Goal: Task Accomplishment & Management: Manage account settings

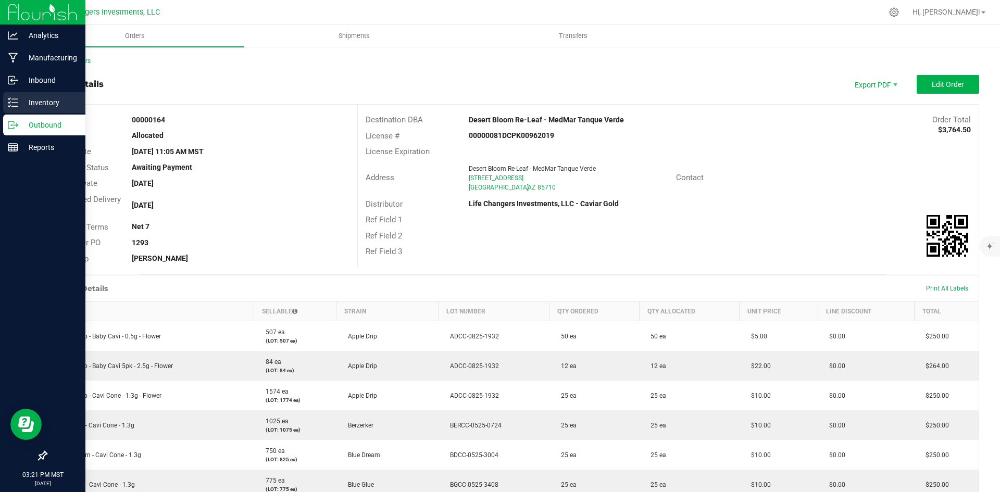
click at [34, 102] on p "Inventory" at bounding box center [49, 102] width 63 height 13
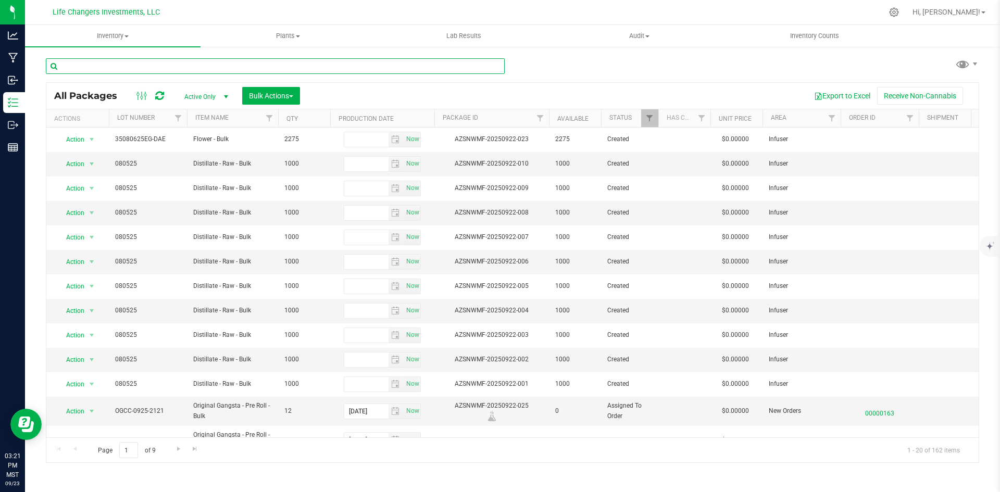
click at [207, 68] on input "text" at bounding box center [275, 66] width 459 height 16
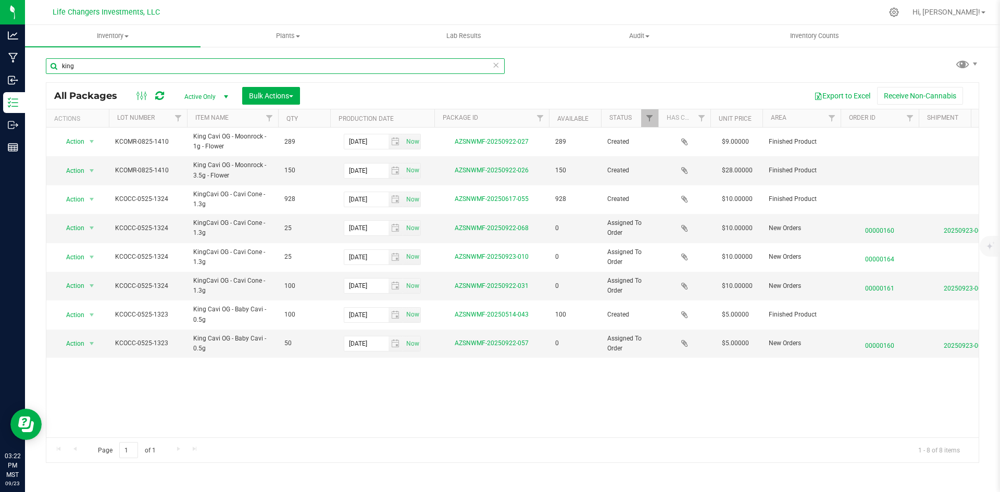
type input "king"
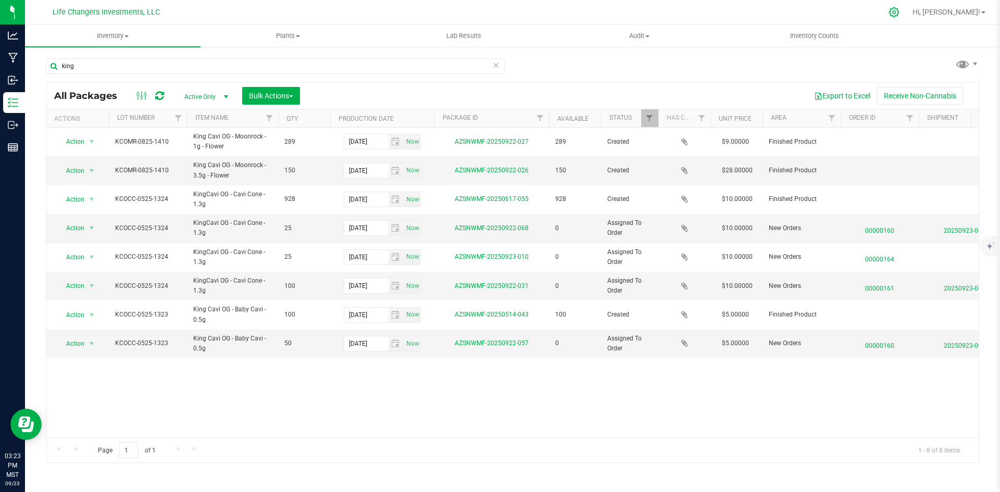
click at [900, 15] on icon at bounding box center [894, 12] width 11 height 11
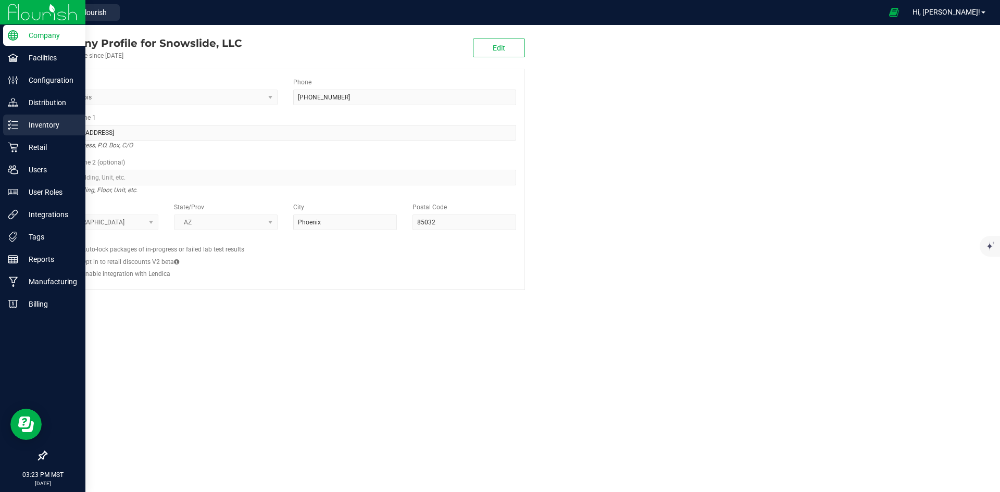
click at [44, 125] on p "Inventory" at bounding box center [49, 125] width 63 height 13
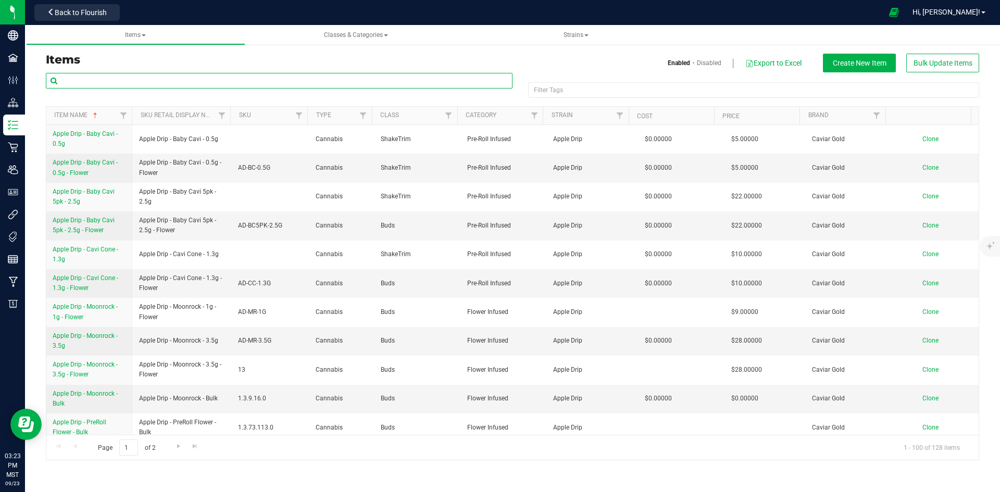
click at [108, 79] on input "text" at bounding box center [279, 81] width 467 height 16
type input "king"
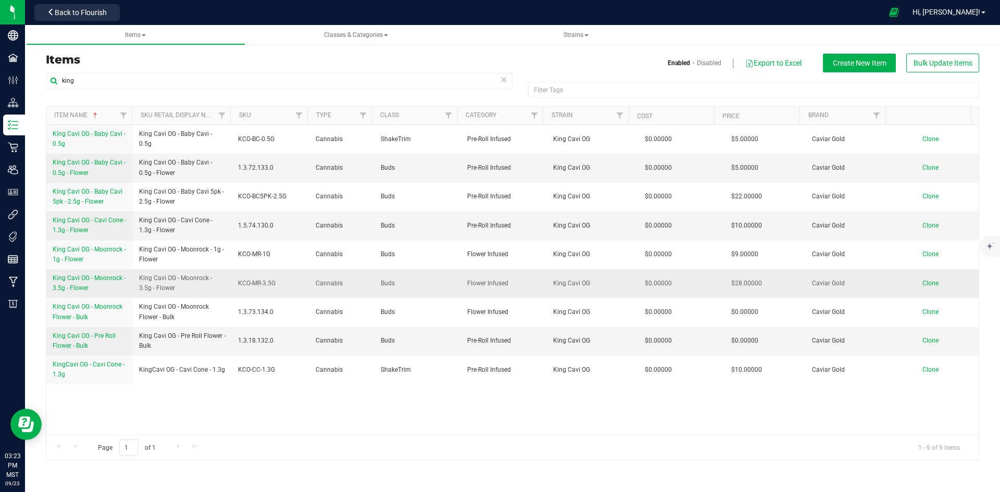
click at [89, 277] on span "King Cavi OG - Moonrock - 3.5g - Flower" at bounding box center [89, 283] width 73 height 17
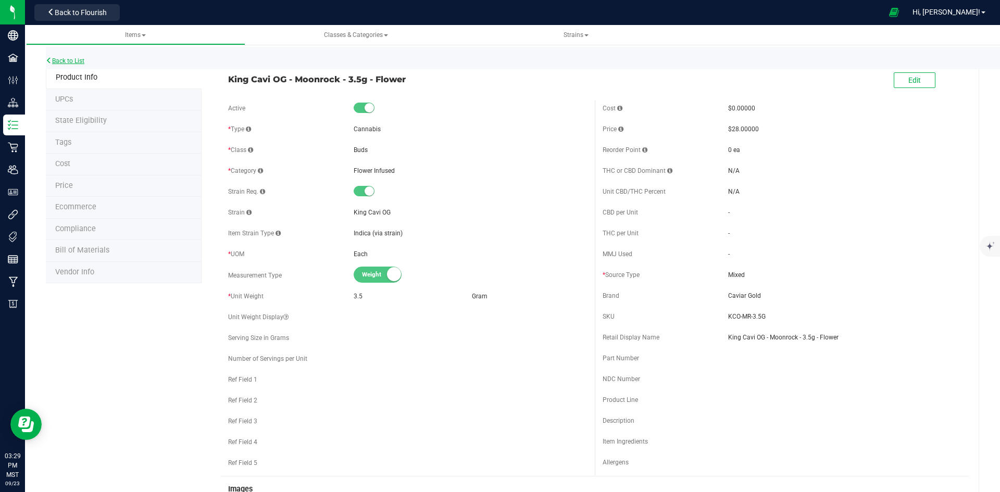
click at [58, 61] on link "Back to List" at bounding box center [65, 60] width 39 height 7
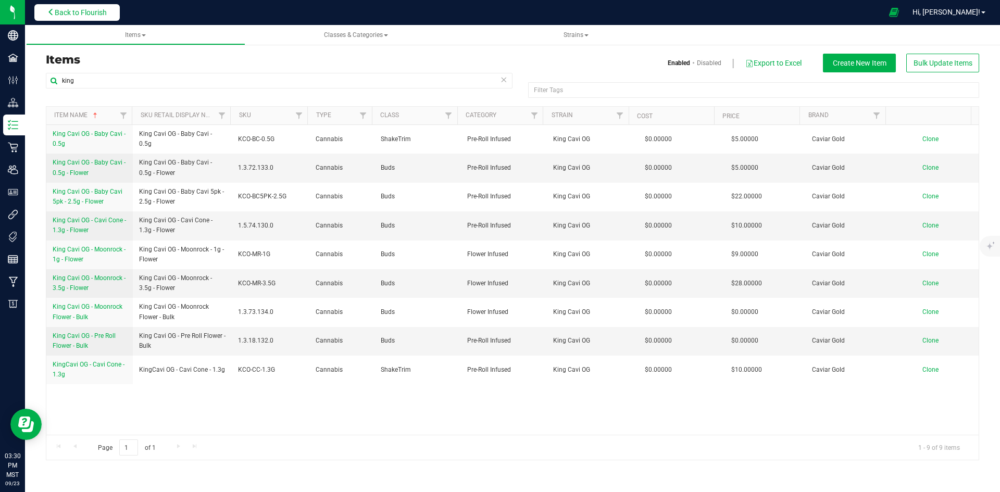
click at [85, 10] on span "Back to Flourish" at bounding box center [81, 12] width 52 height 8
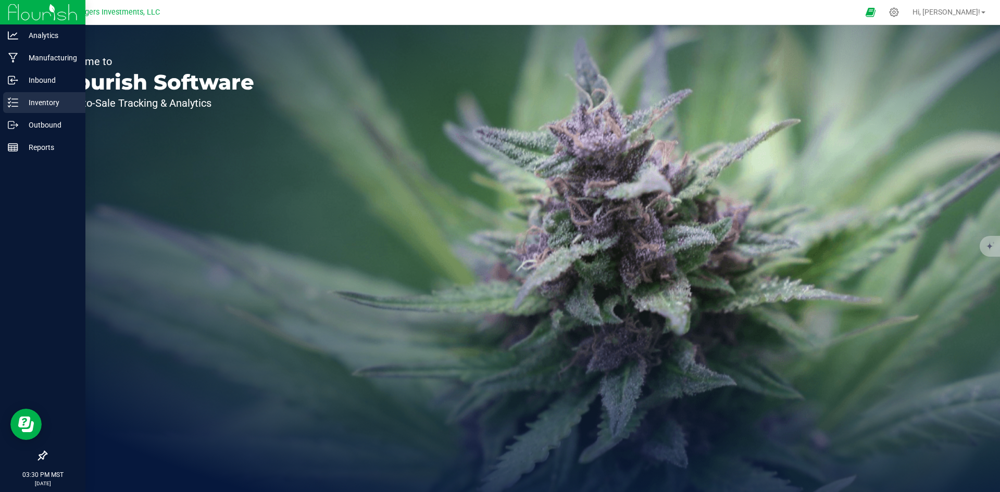
click at [44, 104] on p "Inventory" at bounding box center [49, 102] width 63 height 13
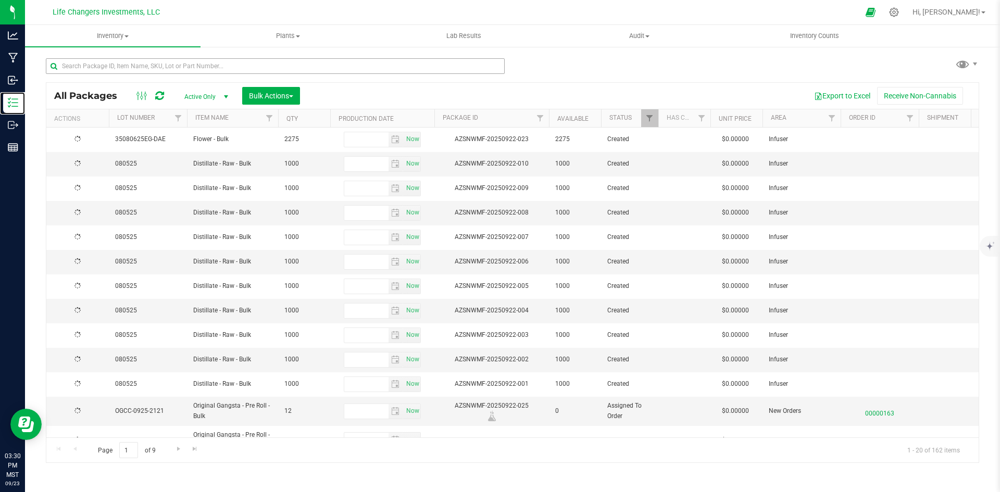
type input "[DATE]"
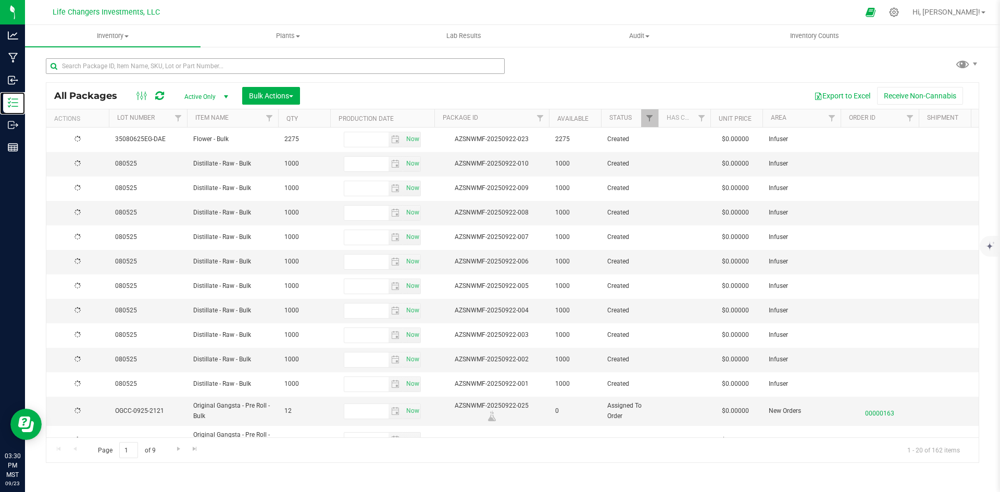
type input "[DATE]"
click at [198, 63] on input "text" at bounding box center [275, 66] width 459 height 16
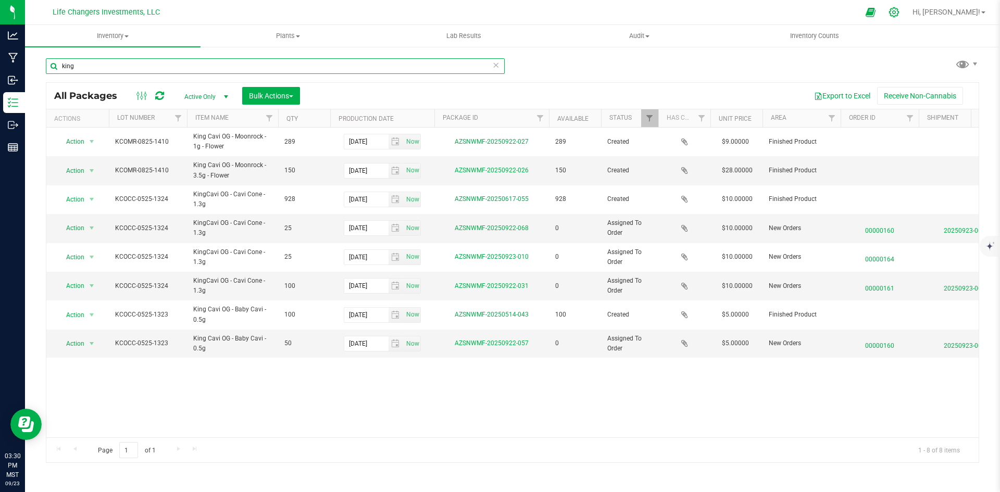
type input "king"
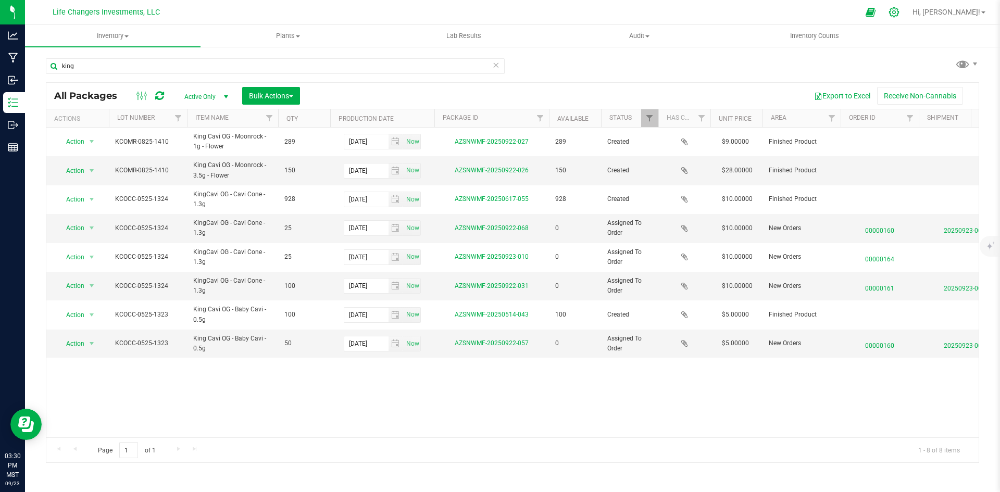
click at [900, 13] on icon at bounding box center [894, 12] width 11 height 11
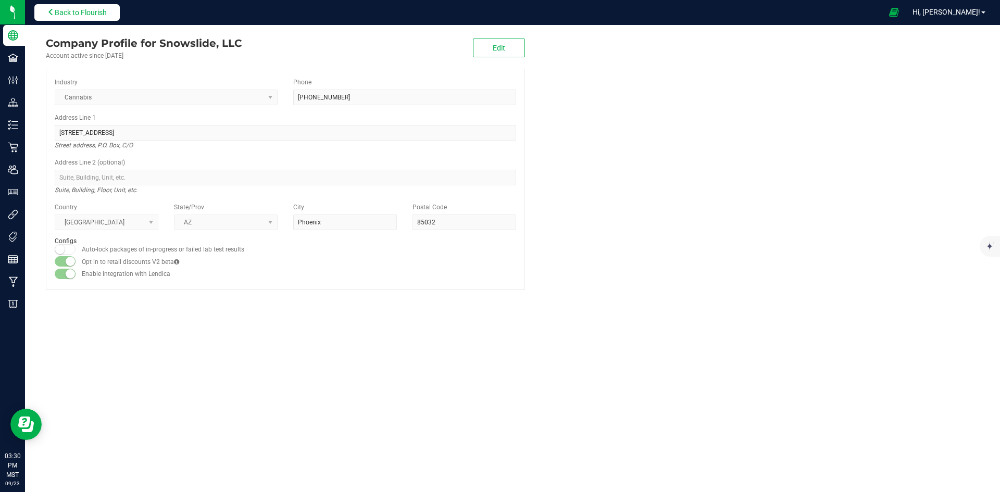
click at [79, 16] on span "Back to Flourish" at bounding box center [81, 12] width 52 height 8
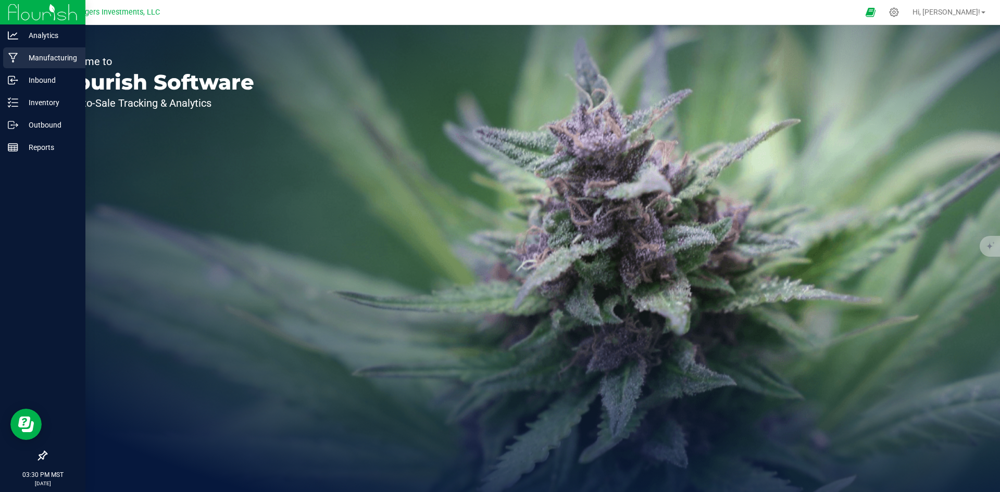
click at [48, 54] on p "Manufacturing" at bounding box center [49, 58] width 63 height 13
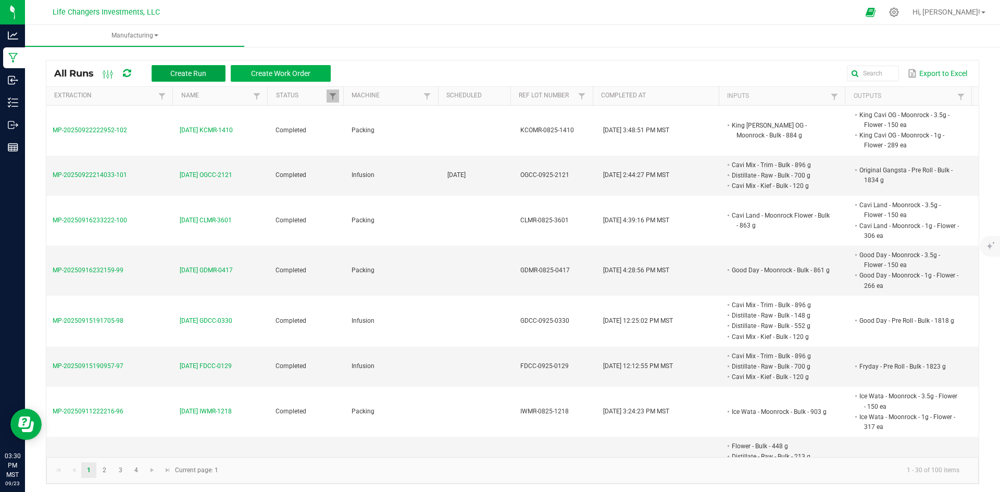
click at [193, 71] on span "Create Run" at bounding box center [188, 73] width 36 height 8
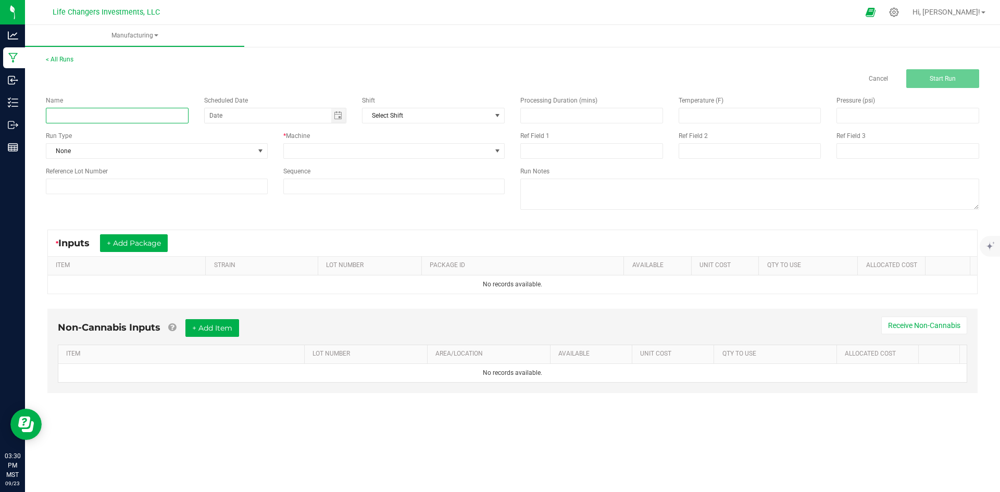
click at [85, 109] on input at bounding box center [117, 116] width 143 height 16
type input "5"
type input "9"
type input "[DATE] BGCC-3408"
click at [380, 148] on span at bounding box center [388, 151] width 208 height 15
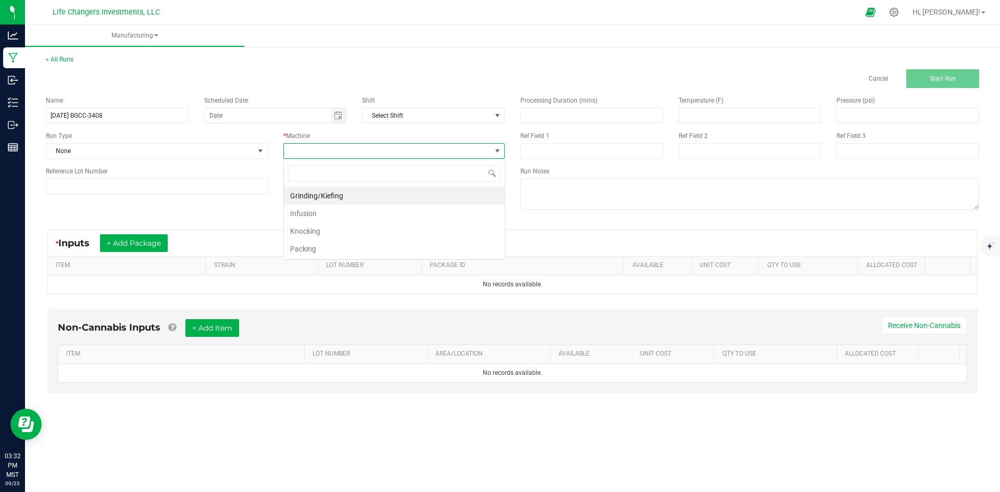
scroll to position [16, 221]
click at [323, 214] on li "Infusion" at bounding box center [394, 214] width 221 height 18
click at [119, 183] on input at bounding box center [157, 187] width 222 height 16
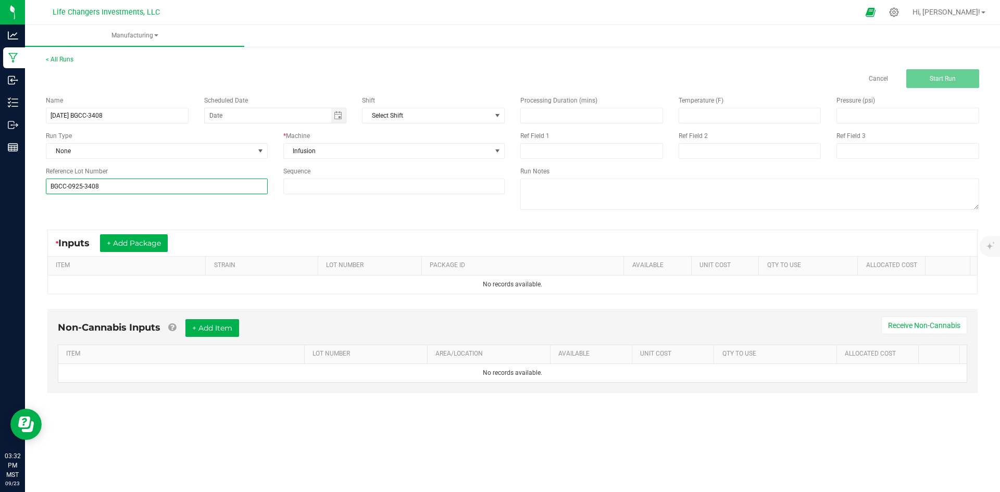
type input "BGCC-0925-3408"
click at [194, 220] on div "* Inputs + Add Package ITEM STRAIN LOT NUMBER PACKAGE ID AVAILABLE Unit Cost QT…" at bounding box center [512, 261] width 949 height 83
click at [340, 115] on span "Toggle calendar" at bounding box center [338, 115] width 8 height 8
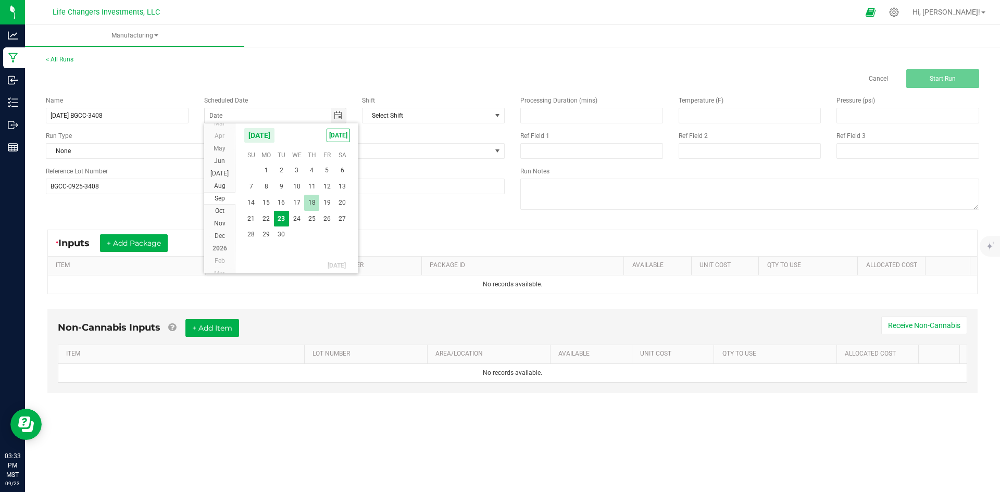
click at [314, 203] on span "18" at bounding box center [311, 203] width 15 height 16
type input "[DATE]"
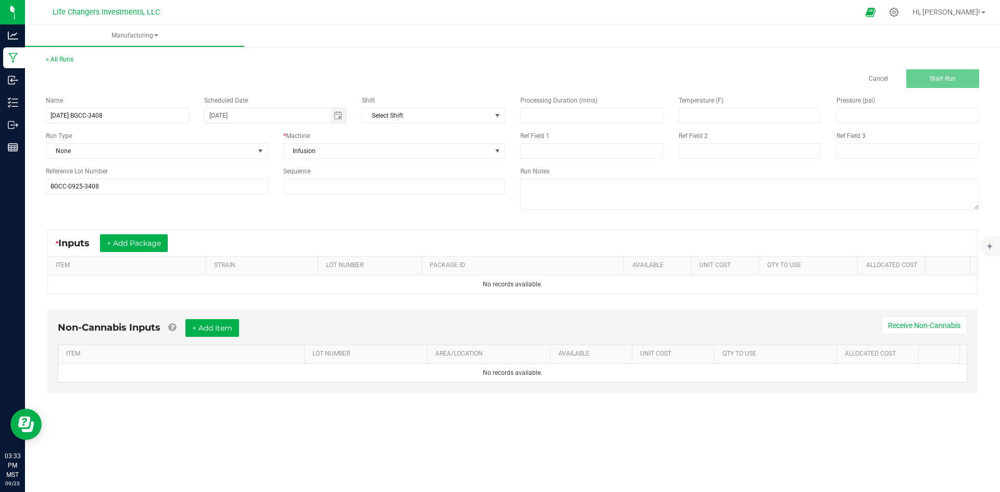
click at [412, 213] on div "Name [DATE] BGCC-3408 Scheduled Date [DATE] Shift Select Shift Run Type None * …" at bounding box center [512, 154] width 949 height 132
click at [139, 246] on button "+ Add Package" at bounding box center [134, 243] width 68 height 18
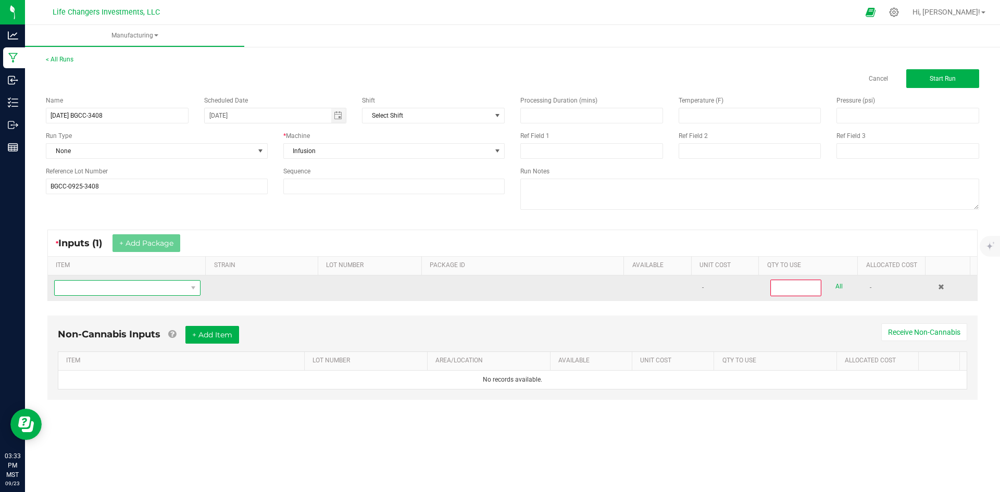
click at [132, 287] on span "NO DATA FOUND" at bounding box center [121, 288] width 132 height 15
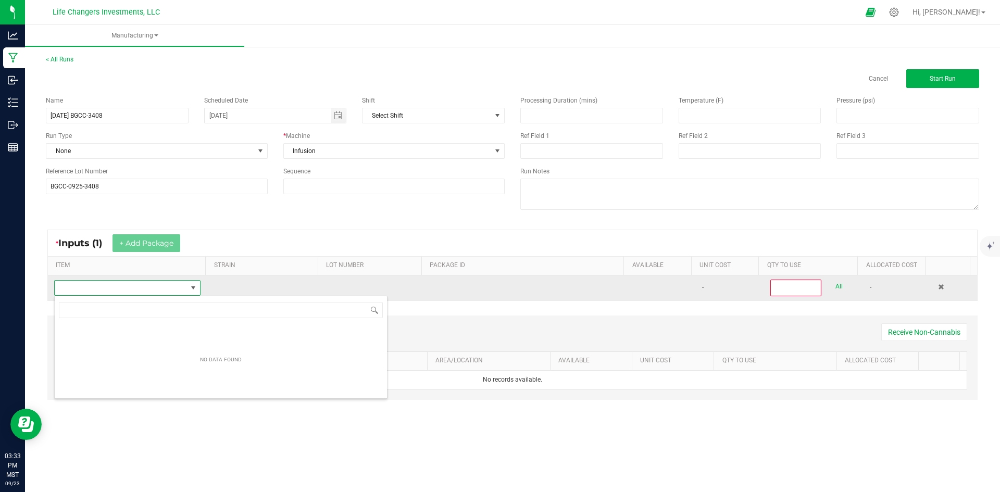
scroll to position [16, 144]
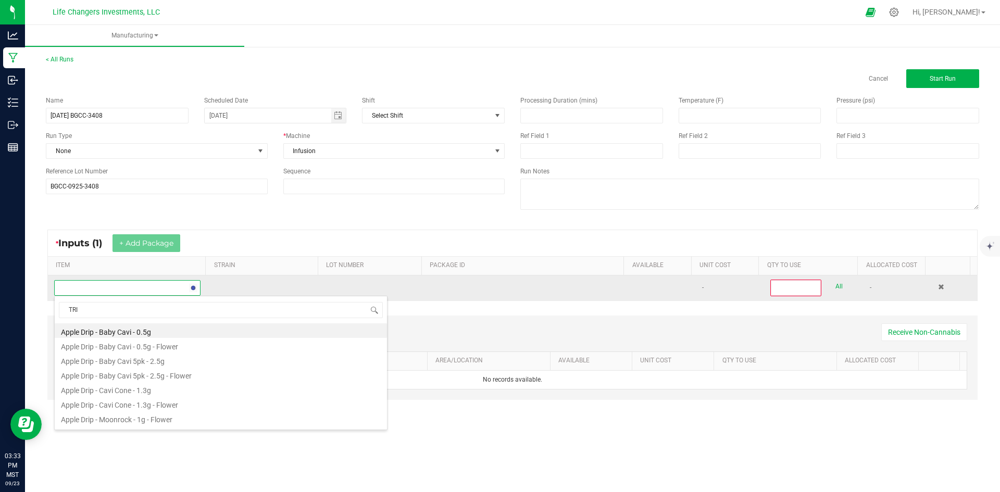
type input "TRIM"
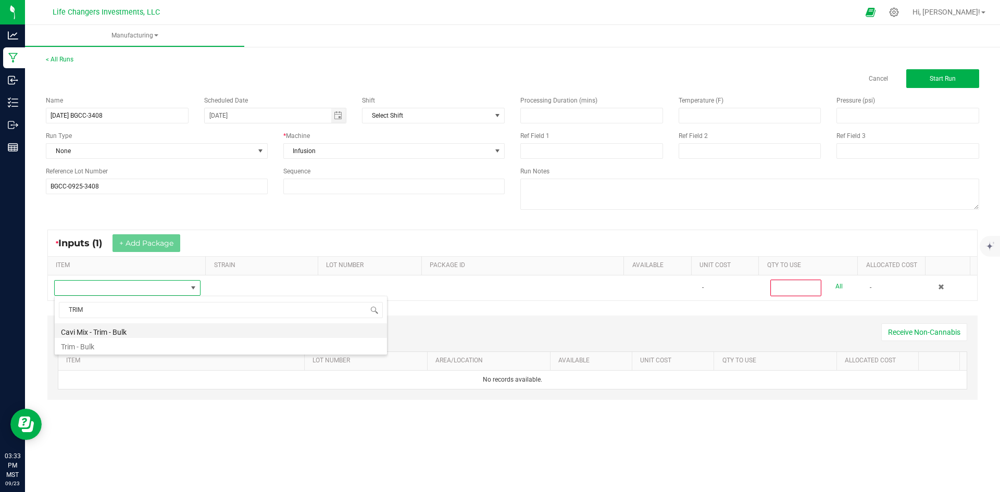
click at [117, 331] on li "Cavi Mix - Trim - Bulk" at bounding box center [221, 331] width 332 height 15
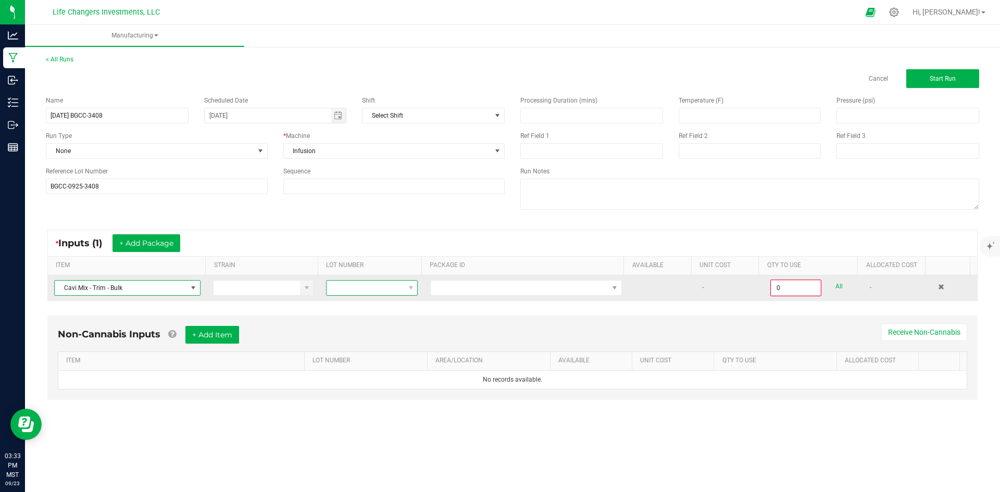
click at [369, 290] on span at bounding box center [366, 288] width 78 height 15
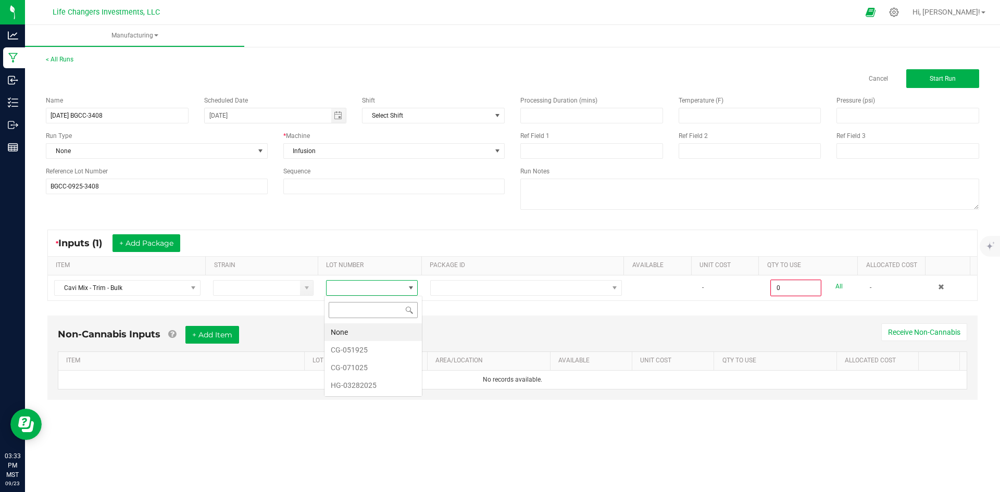
scroll to position [16, 91]
click at [369, 369] on li "CG-071025" at bounding box center [373, 368] width 97 height 18
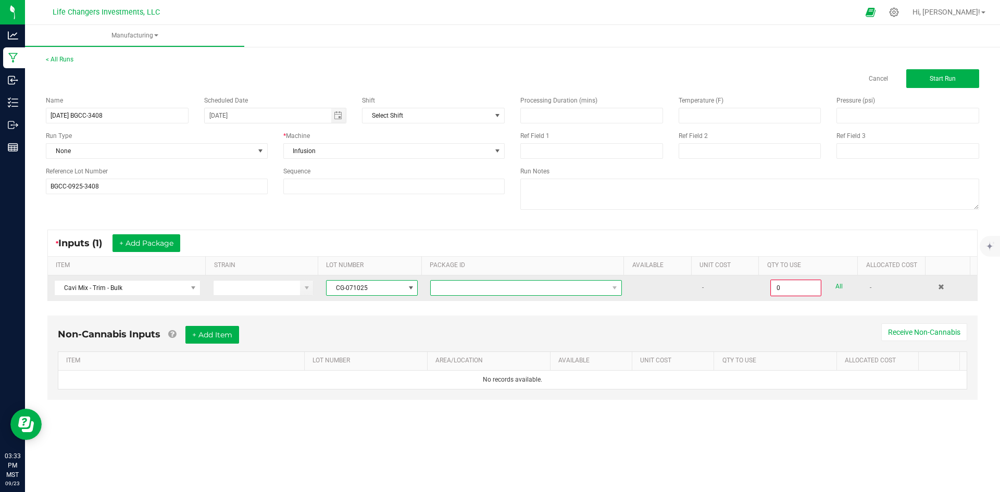
click at [472, 293] on span at bounding box center [520, 288] width 178 height 15
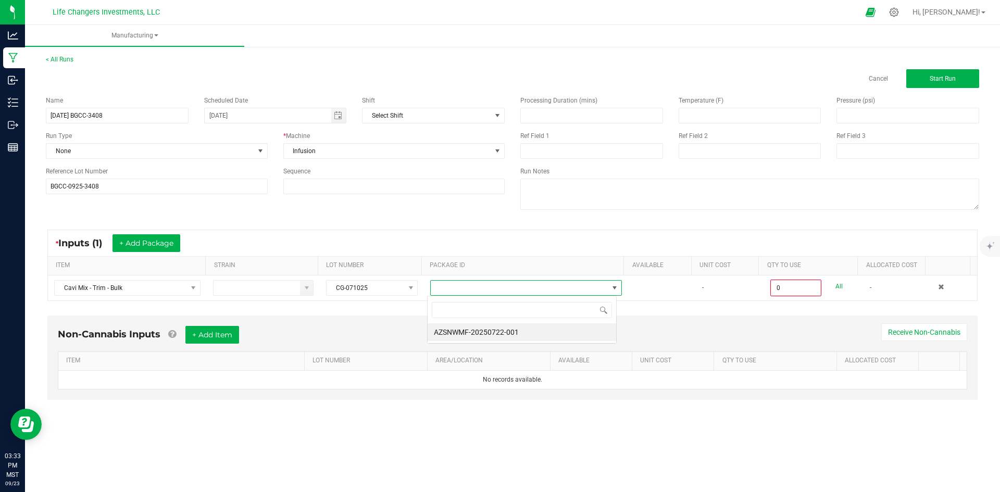
scroll to position [16, 190]
click at [486, 338] on li "AZSNWMF-20250722-001" at bounding box center [522, 333] width 189 height 18
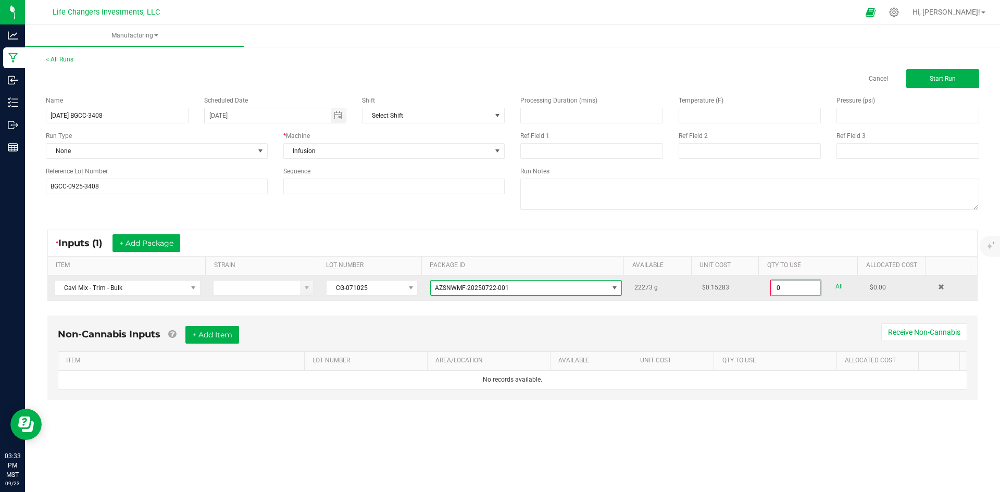
click at [795, 289] on input "0" at bounding box center [796, 288] width 49 height 15
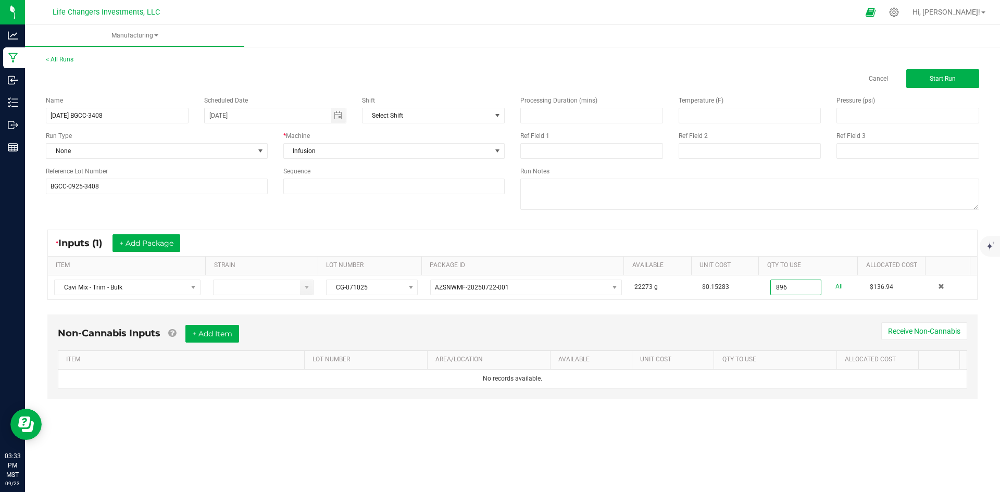
type input "896.0000 g"
click at [788, 304] on div "* Inputs (1) + Add Package ITEM STRAIN LOT NUMBER PACKAGE ID AVAILABLE Unit Cos…" at bounding box center [512, 264] width 949 height 89
click at [141, 245] on button "+ Add Package" at bounding box center [147, 243] width 68 height 18
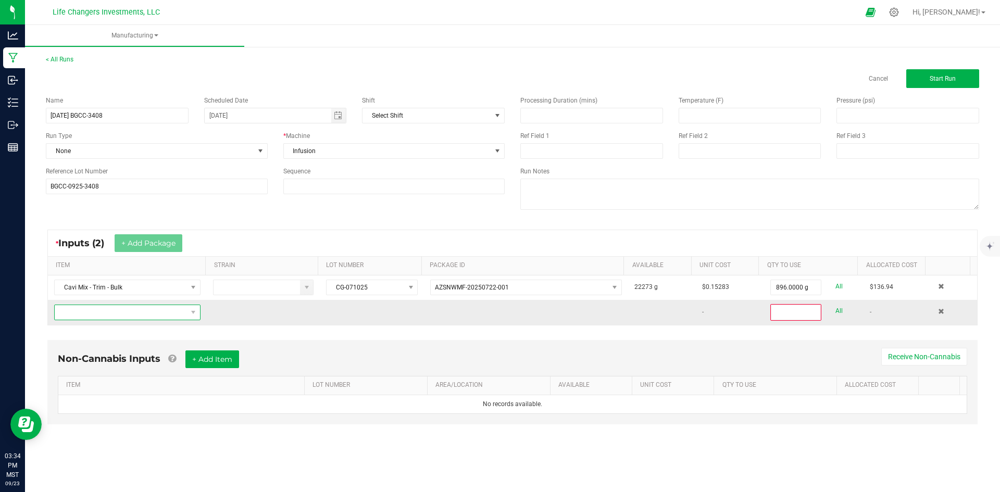
click at [124, 314] on span "NO DATA FOUND" at bounding box center [121, 312] width 132 height 15
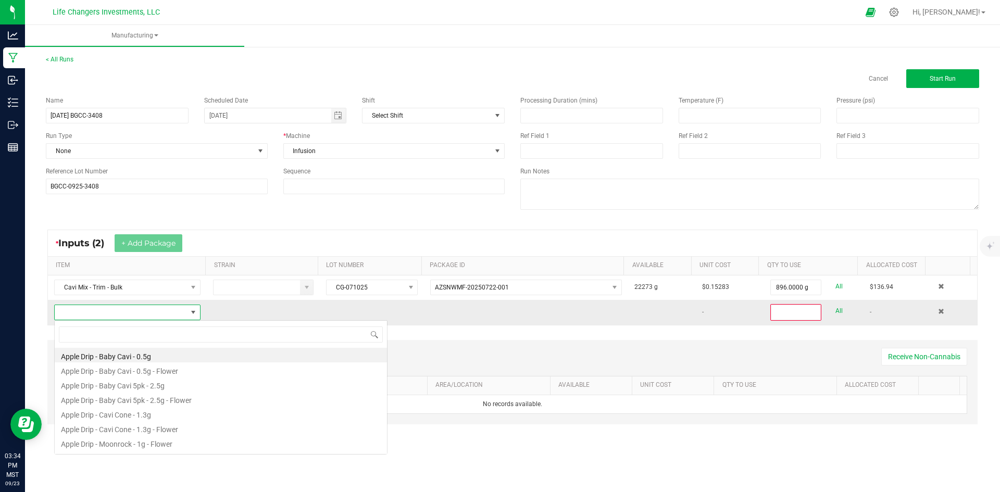
scroll to position [16, 144]
type input "DIST"
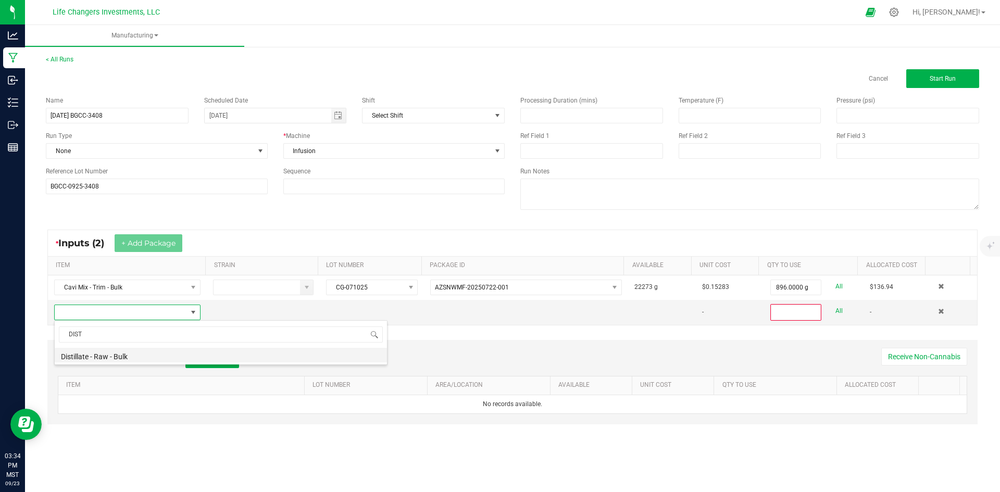
click at [110, 356] on li "Distillate - Raw - Bulk" at bounding box center [221, 355] width 332 height 15
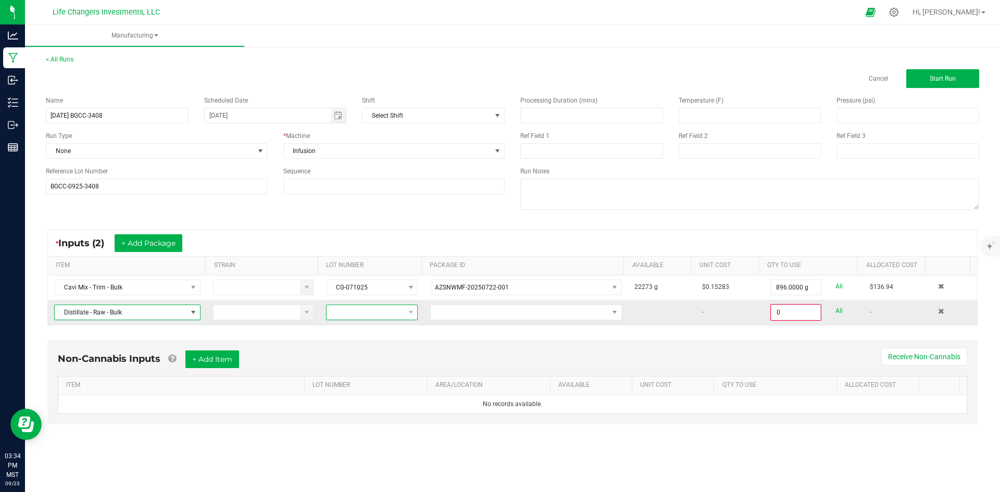
click at [367, 314] on span at bounding box center [366, 312] width 78 height 15
click at [351, 428] on li "080525" at bounding box center [373, 428] width 97 height 18
click at [463, 315] on span at bounding box center [520, 312] width 178 height 15
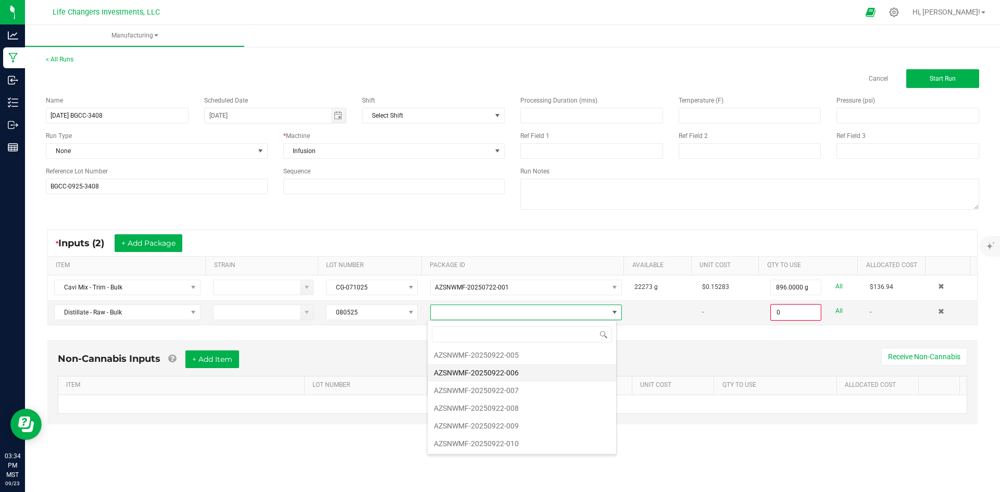
scroll to position [73, 0]
click at [506, 440] on li "AZSNWMF-20250922-010" at bounding box center [522, 444] width 189 height 18
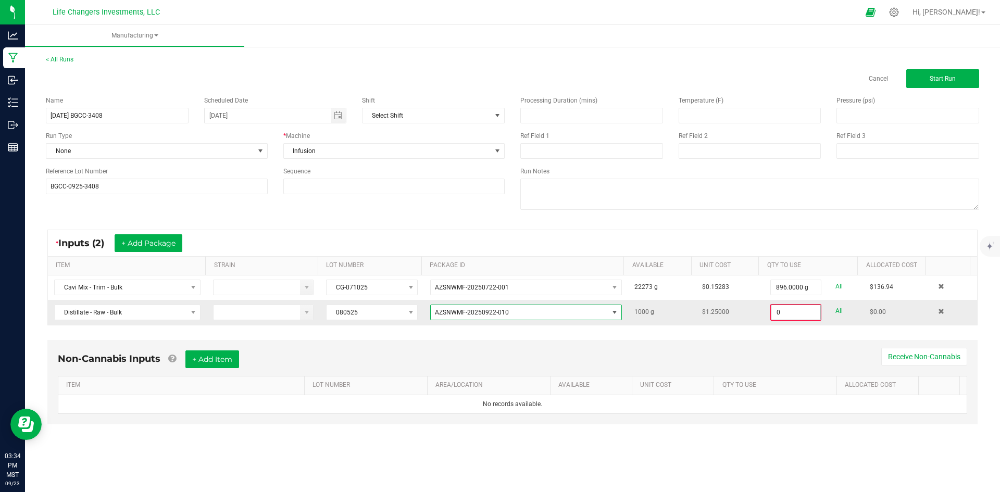
click at [791, 313] on input "0" at bounding box center [796, 312] width 49 height 15
type input "700.0000 g"
click at [788, 328] on div "* Inputs (2) + Add Package ITEM STRAIN LOT NUMBER PACKAGE ID AVAILABLE Unit Cos…" at bounding box center [512, 277] width 949 height 114
click at [151, 244] on button "+ Add Package" at bounding box center [149, 243] width 68 height 18
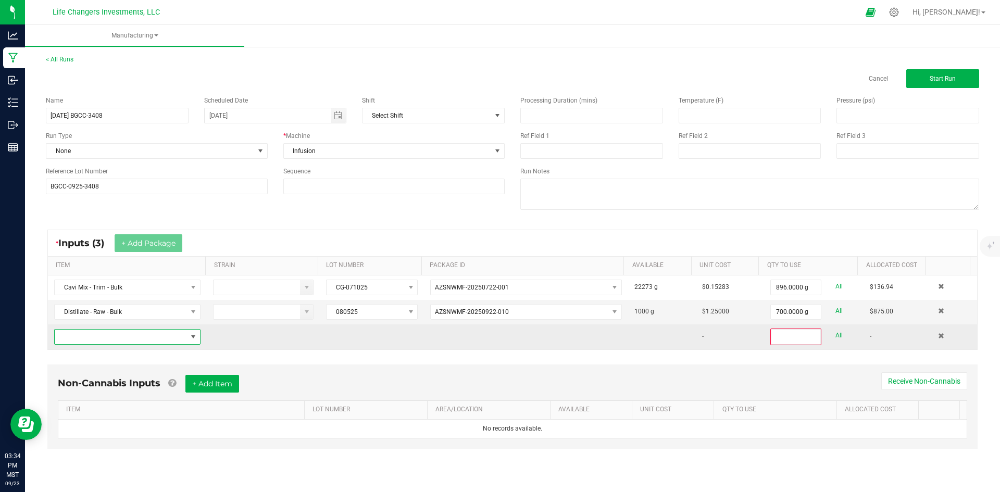
click at [99, 333] on span "NO DATA FOUND" at bounding box center [121, 337] width 132 height 15
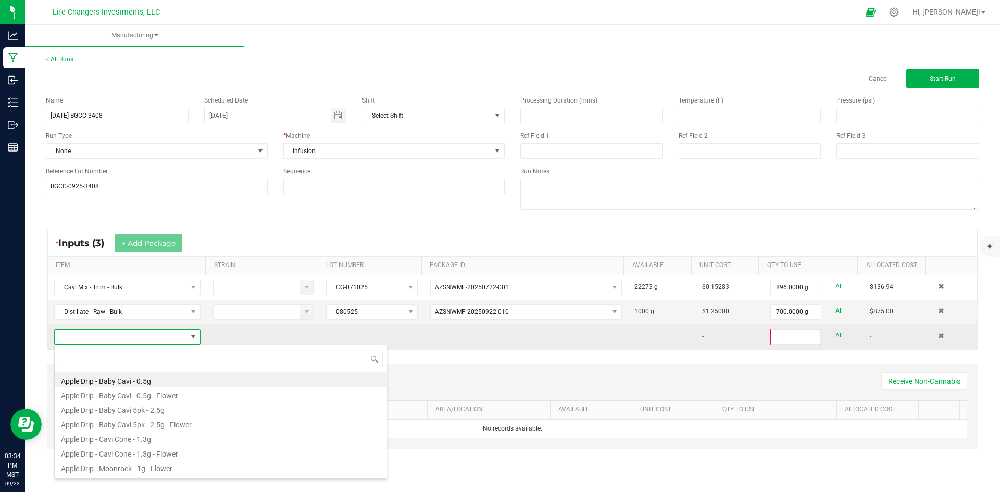
scroll to position [16, 144]
type input "KIEF"
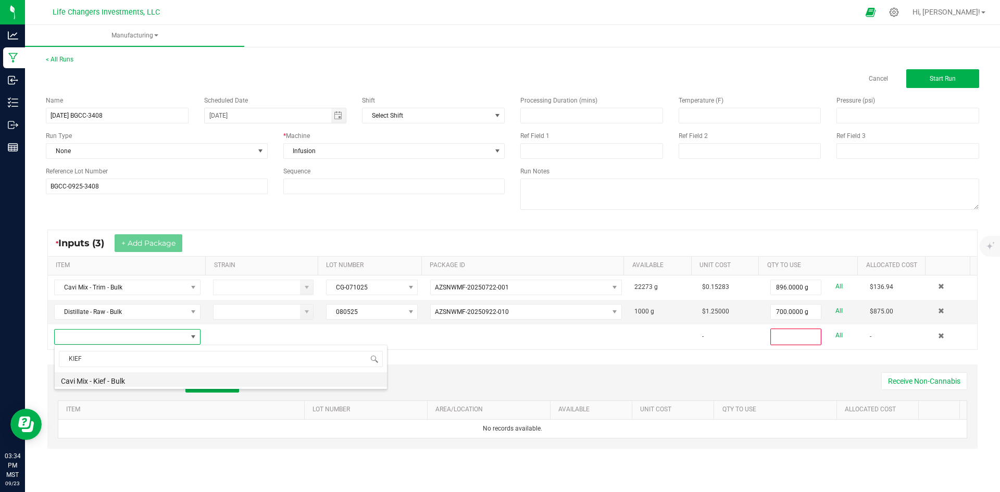
click at [109, 377] on li "Cavi Mix - Kief - Bulk" at bounding box center [221, 380] width 332 height 15
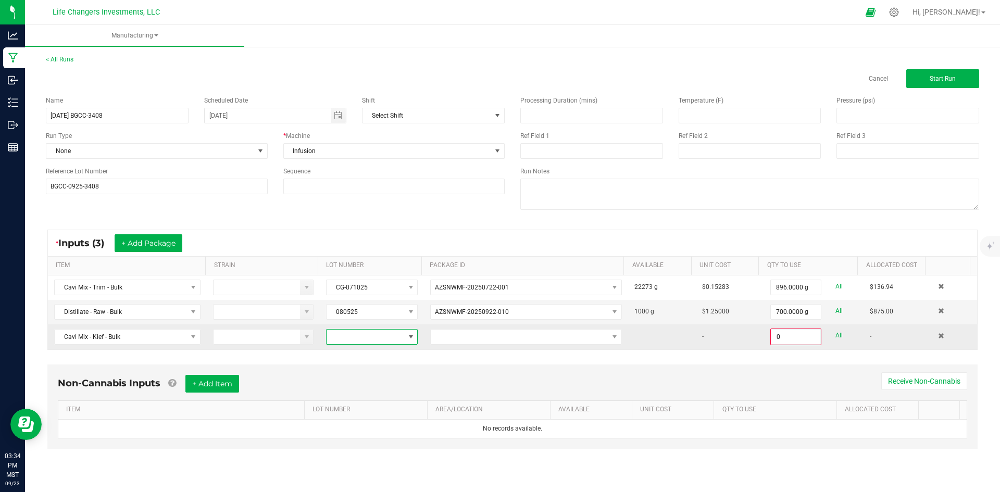
click at [358, 333] on span at bounding box center [366, 337] width 78 height 15
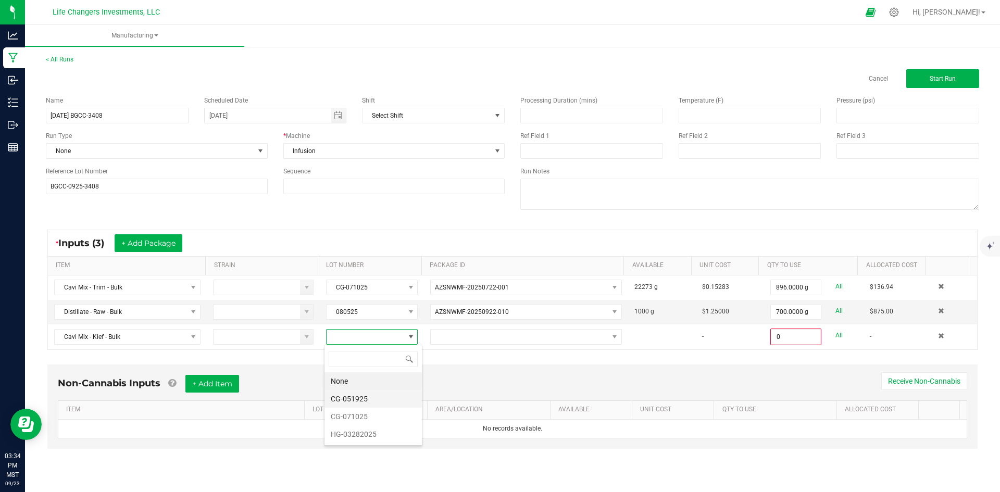
scroll to position [16, 91]
click at [374, 412] on li "CG-071025" at bounding box center [373, 417] width 97 height 18
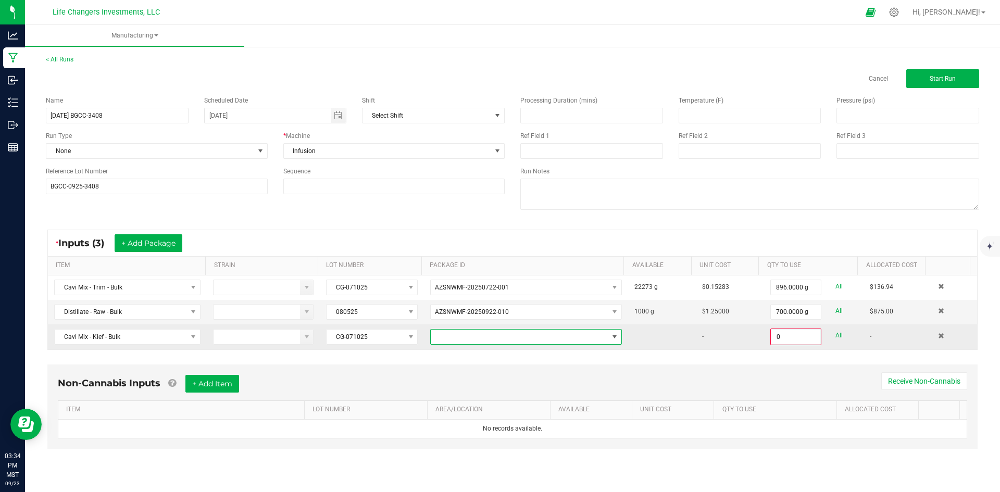
click at [448, 339] on span at bounding box center [520, 337] width 178 height 15
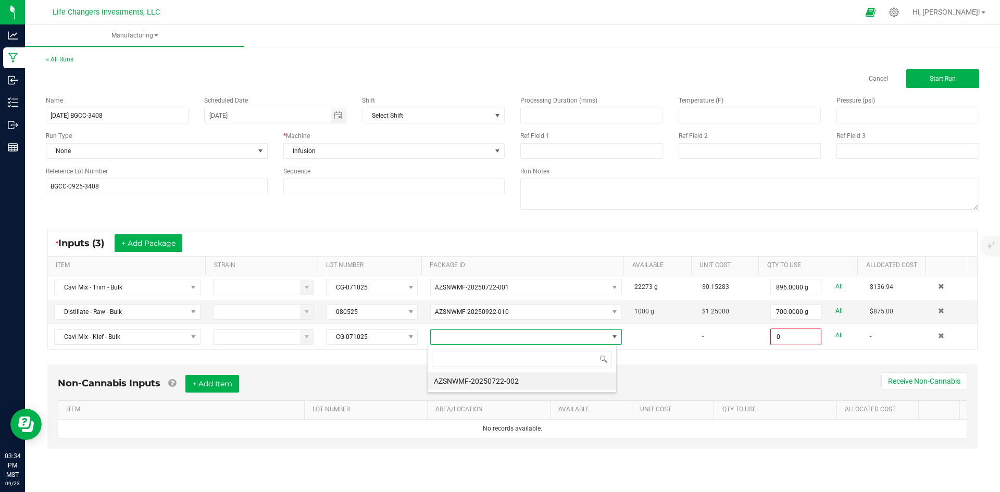
scroll to position [16, 190]
click at [495, 384] on li "AZSNWMF-20250722-002" at bounding box center [522, 382] width 189 height 18
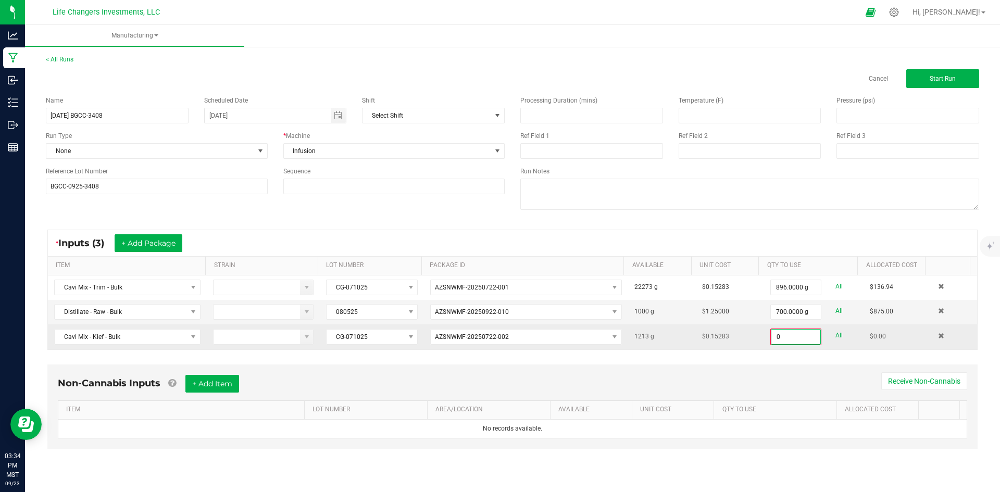
click at [792, 335] on input "0" at bounding box center [796, 337] width 49 height 15
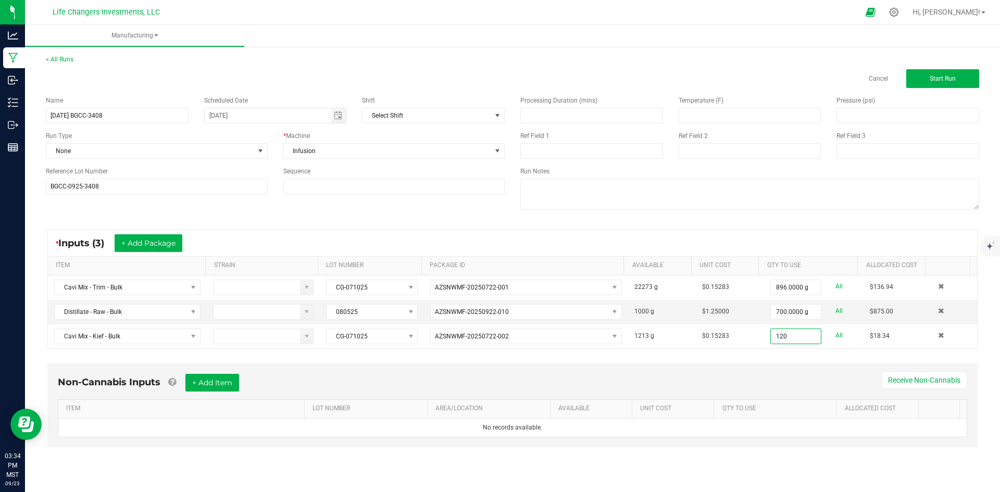
type input "120.0000 g"
click at [764, 353] on div "* Inputs (3) + Add Package ITEM STRAIN LOT NUMBER PACKAGE ID AVAILABLE Unit Cos…" at bounding box center [512, 289] width 949 height 138
click at [938, 84] on button "Start Run" at bounding box center [943, 78] width 73 height 19
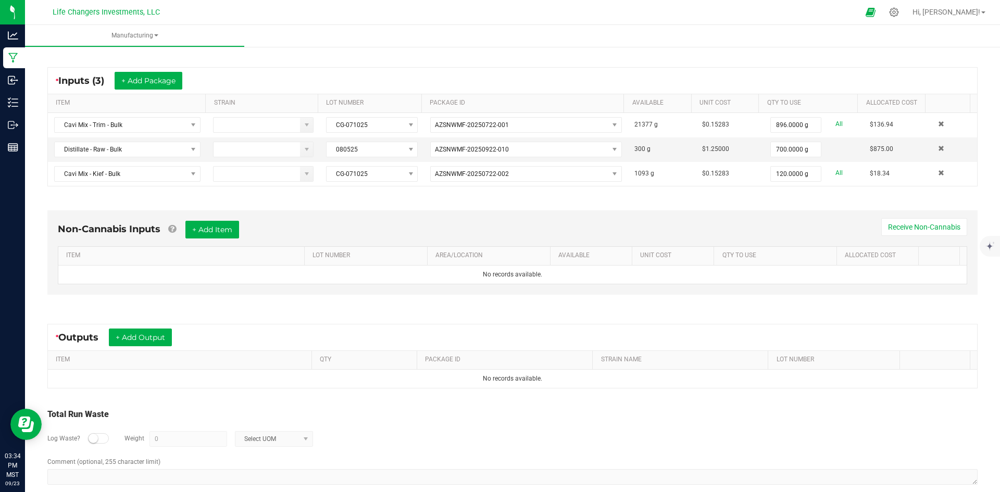
scroll to position [199, 0]
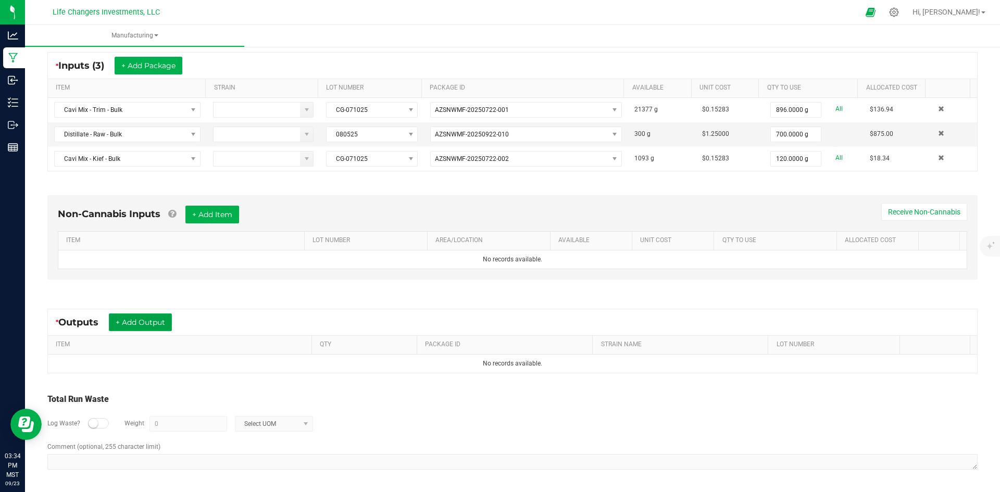
click at [152, 319] on button "+ Add Output" at bounding box center [140, 323] width 63 height 18
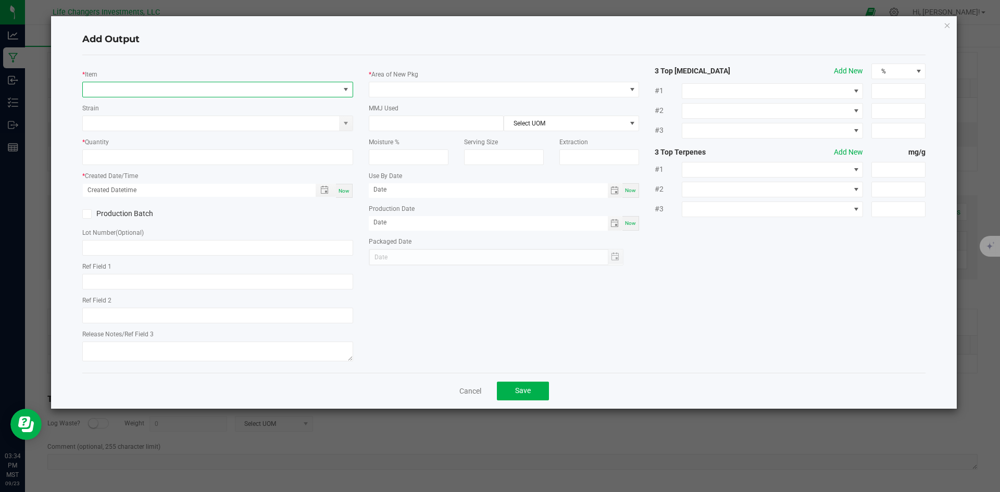
click at [101, 89] on span "NO DATA FOUND" at bounding box center [211, 89] width 257 height 15
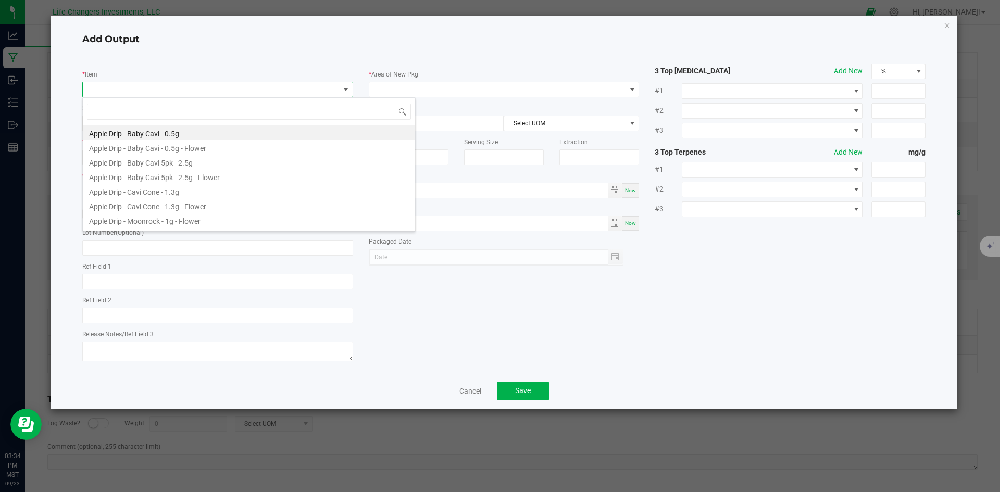
scroll to position [16, 271]
type input "GLUE"
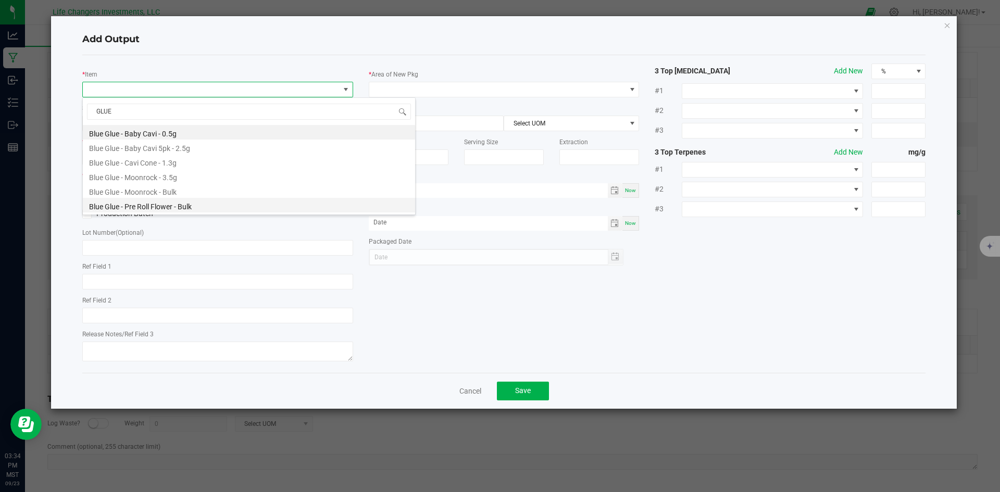
click at [155, 207] on li "Blue Glue - Pre Roll Flower - Bulk" at bounding box center [249, 205] width 332 height 15
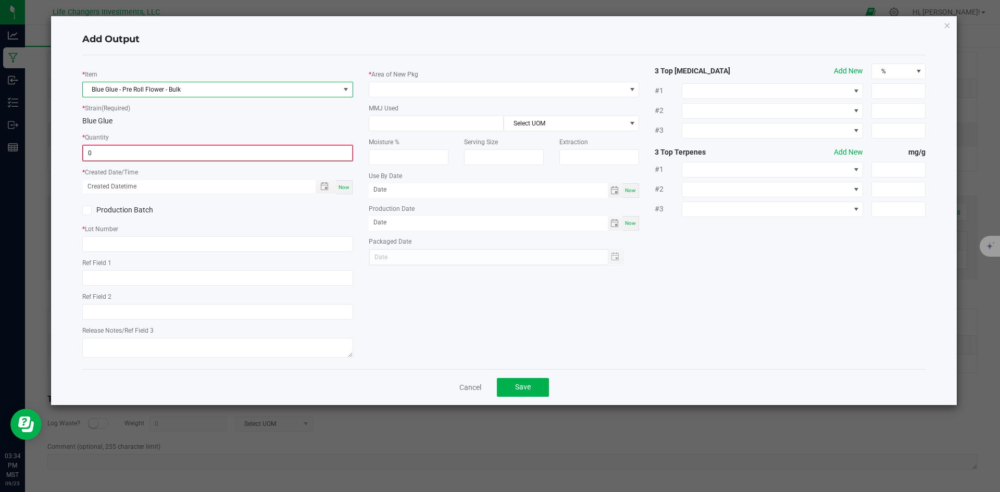
click at [118, 156] on input "0" at bounding box center [217, 153] width 269 height 15
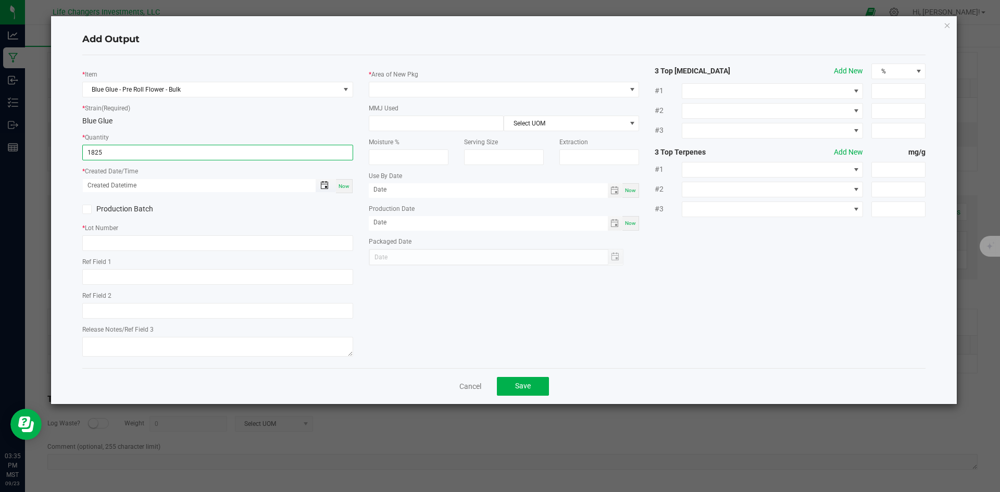
click at [325, 184] on span "Toggle popup" at bounding box center [324, 185] width 8 height 8
type input "1825.0000 g"
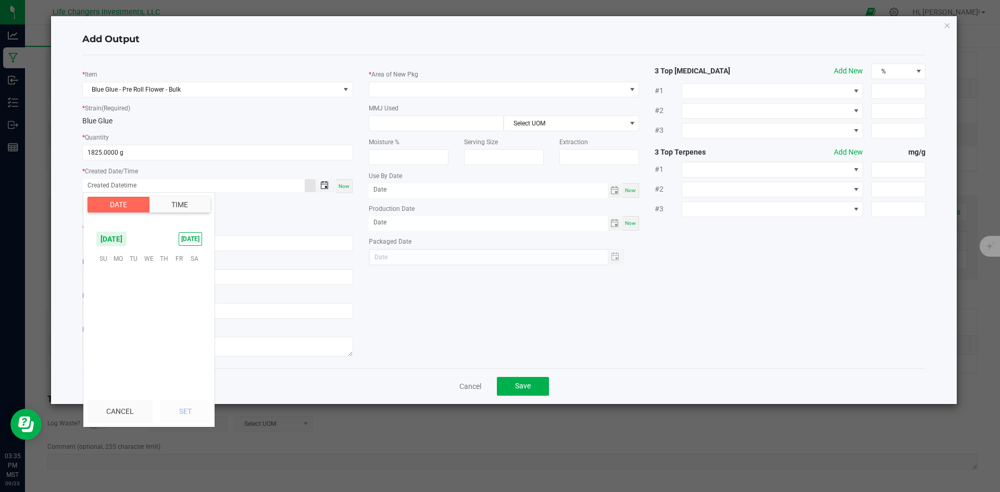
scroll to position [168972, 0]
click at [165, 303] on span "18" at bounding box center [163, 307] width 15 height 16
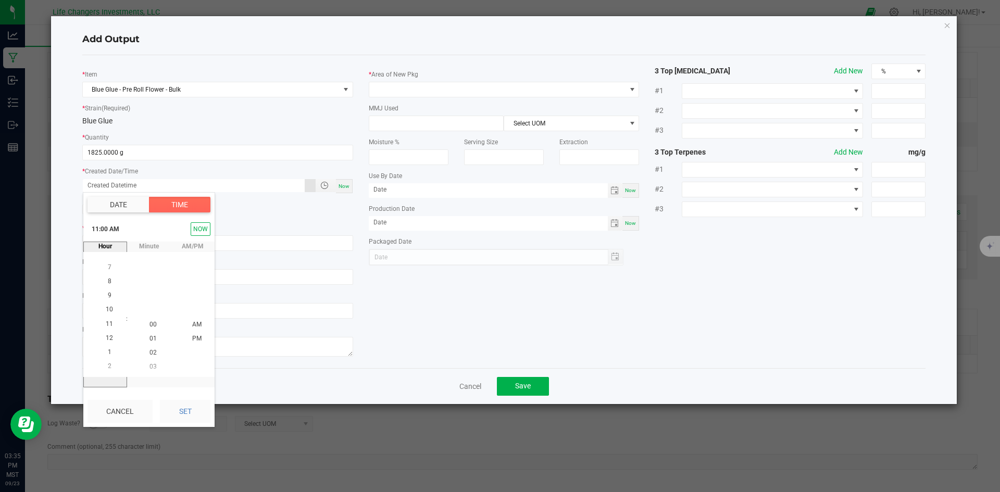
scroll to position [156, 0]
click at [109, 294] on li "9" at bounding box center [109, 297] width 25 height 14
click at [192, 321] on span "AM" at bounding box center [196, 324] width 9 height 7
click at [187, 413] on button "Set" at bounding box center [185, 411] width 51 height 23
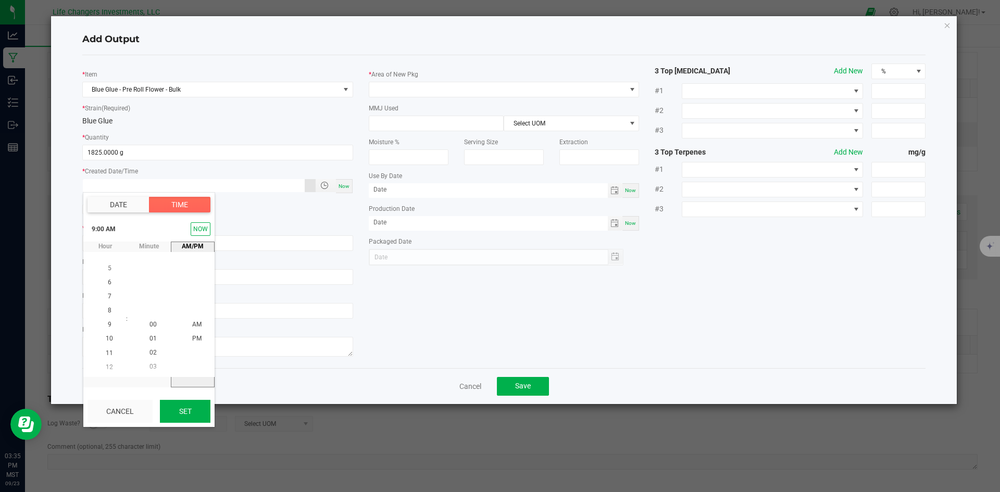
type input "[DATE] 9:00 AM"
type input "[DATE]"
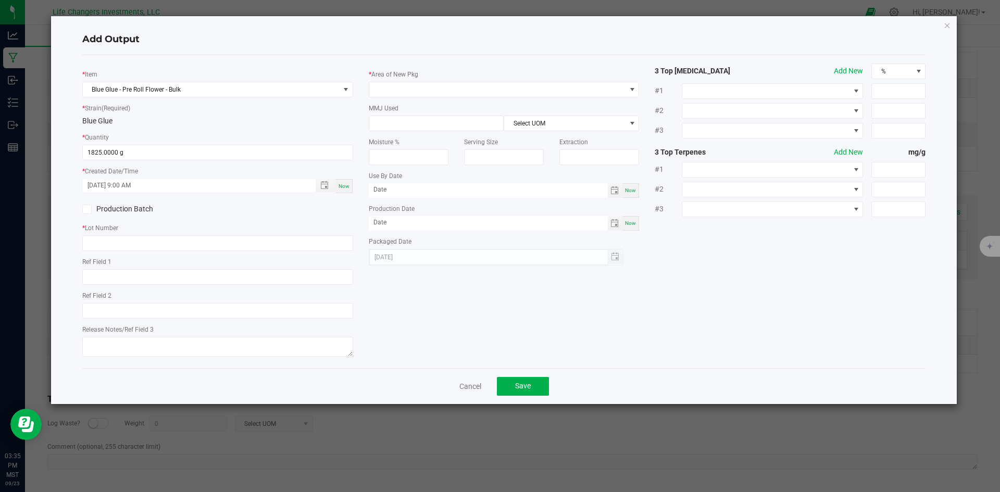
click at [88, 209] on icon at bounding box center [86, 209] width 7 height 0
click at [0, 0] on input "Production Batch" at bounding box center [0, 0] width 0 height 0
click at [106, 246] on input "text" at bounding box center [217, 243] width 271 height 16
type input "BGCC-0925-3408"
click at [388, 277] on div "* Item Blue Glue - Pre Roll Flower - Bulk * Strain (Required) Blue Glue * Quant…" at bounding box center [505, 212] width 860 height 296
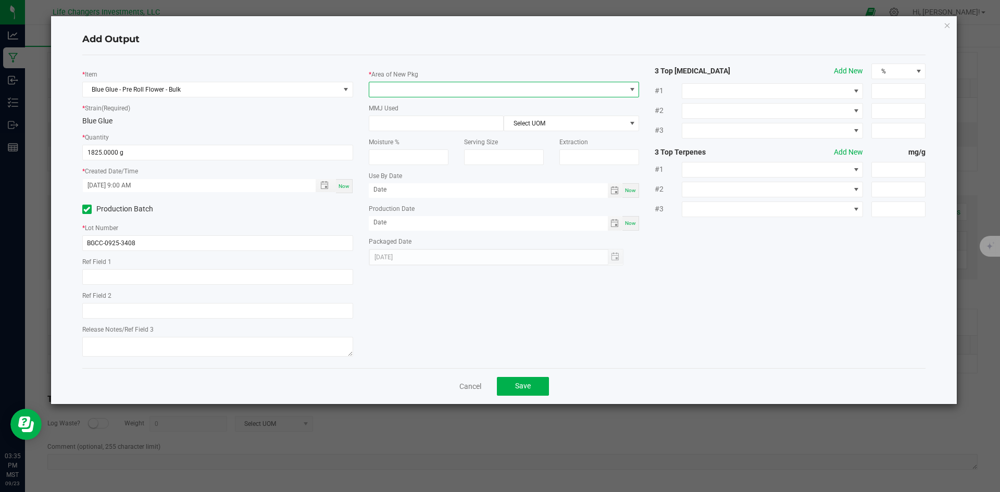
click at [408, 84] on span at bounding box center [497, 89] width 257 height 15
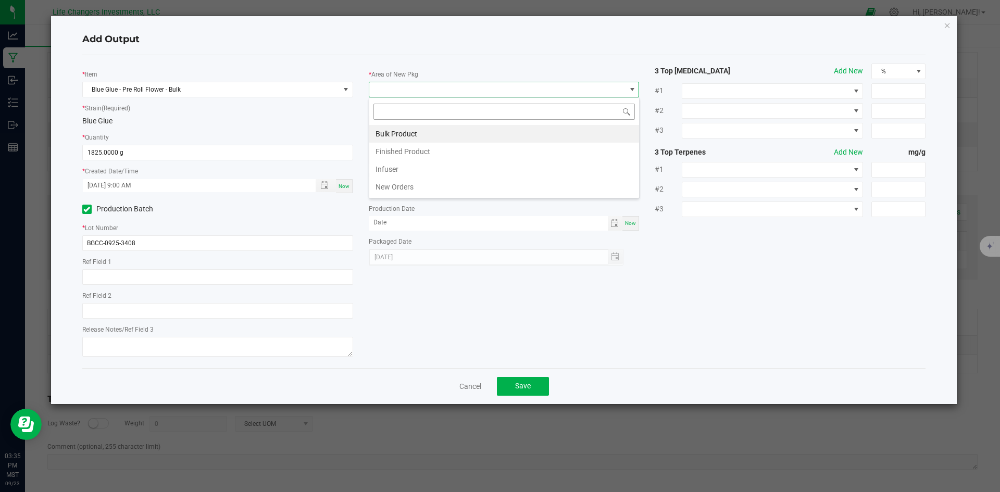
scroll to position [16, 271]
click at [405, 133] on li "Bulk Product" at bounding box center [504, 134] width 270 height 18
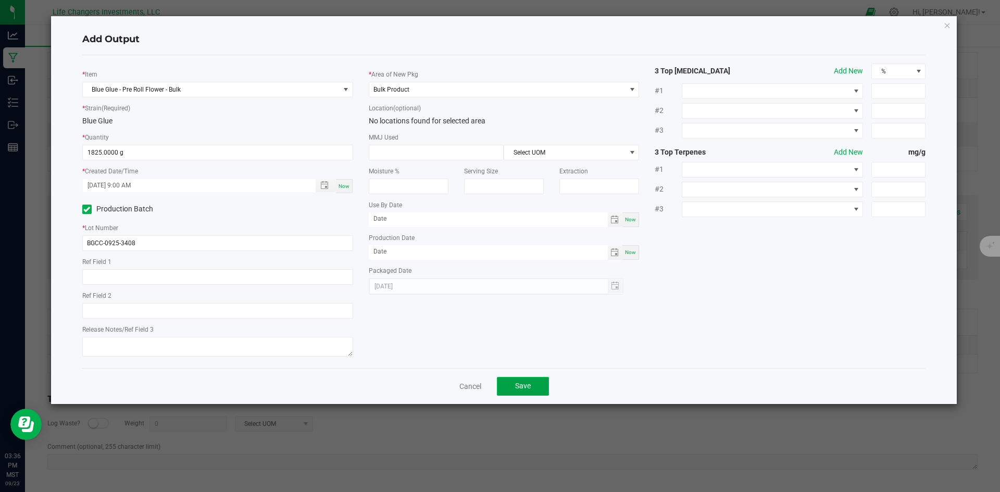
click at [517, 387] on span "Save" at bounding box center [523, 386] width 16 height 8
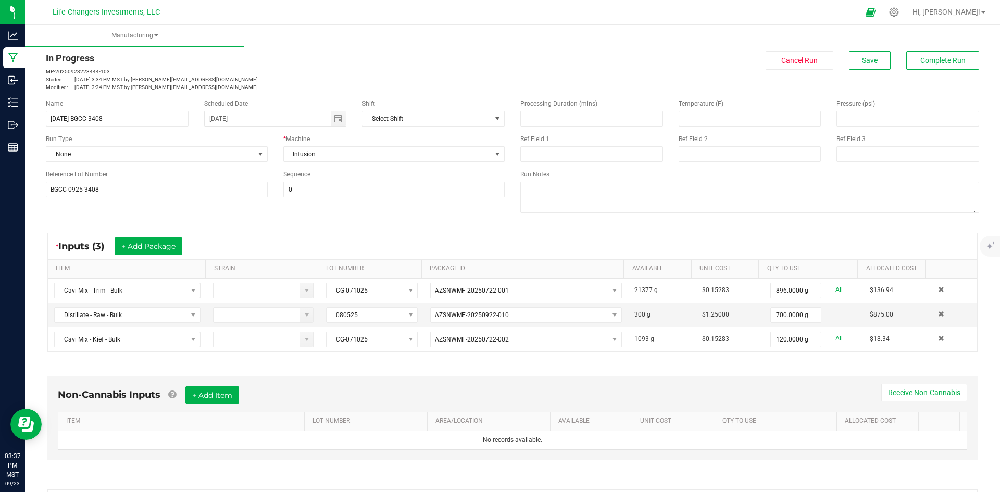
scroll to position [0, 0]
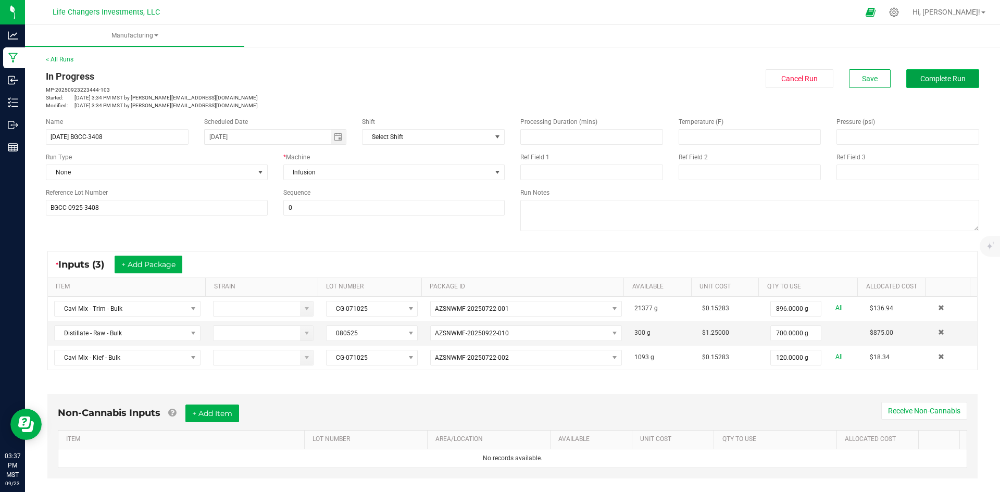
click at [949, 76] on span "Complete Run" at bounding box center [943, 79] width 45 height 8
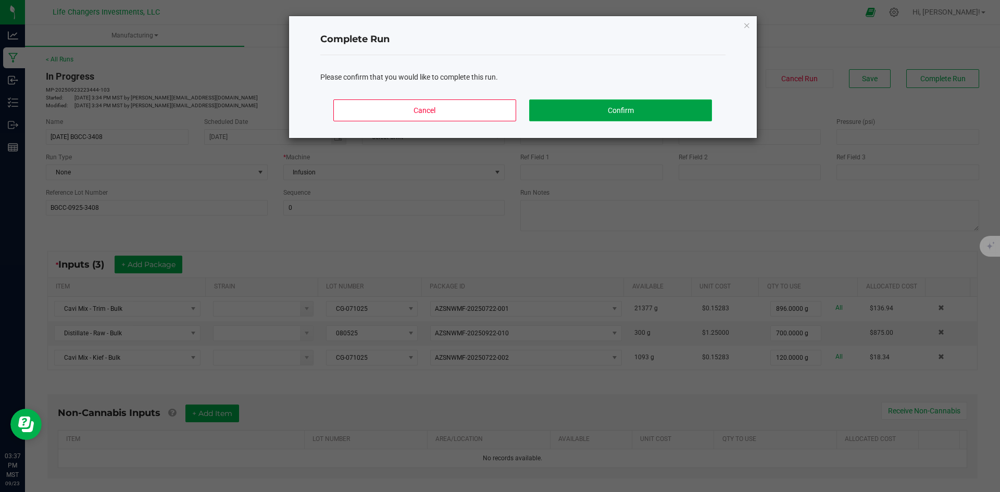
click at [611, 106] on button "Confirm" at bounding box center [620, 111] width 182 height 22
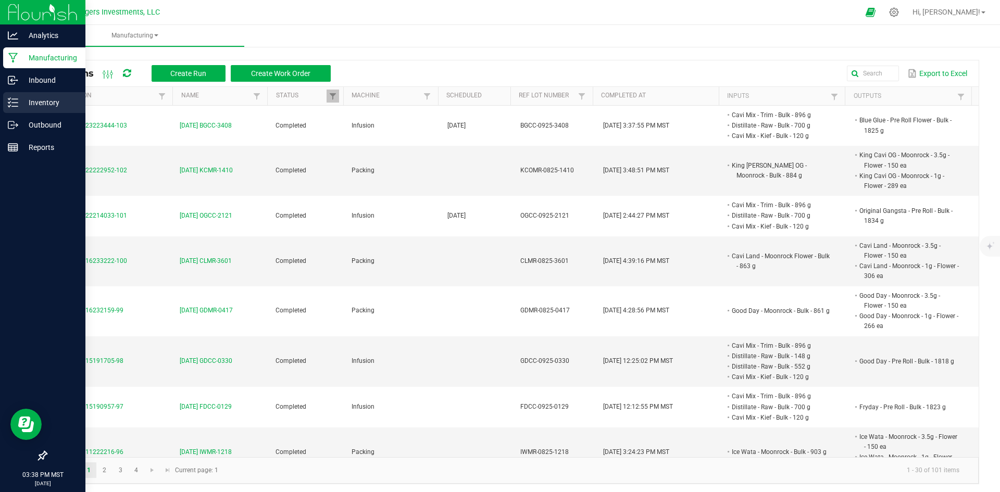
click at [41, 101] on p "Inventory" at bounding box center [49, 102] width 63 height 13
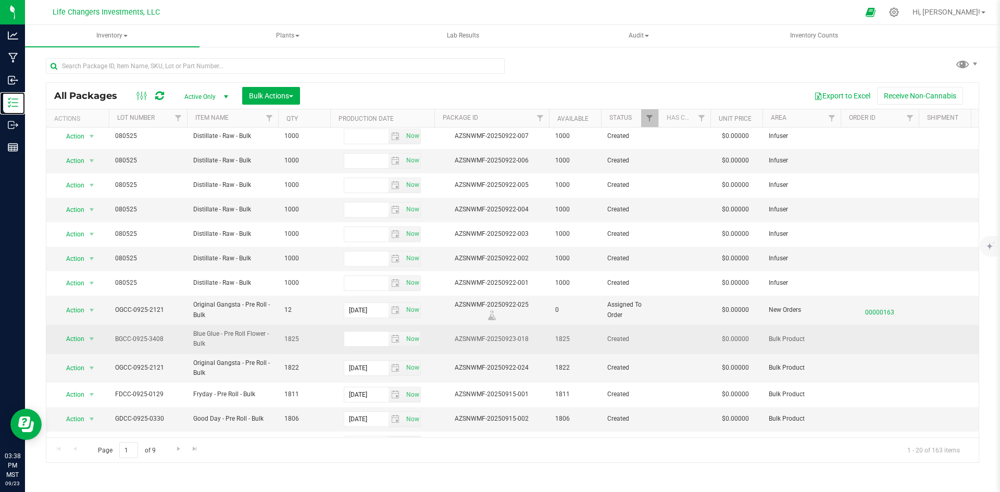
scroll to position [156, 0]
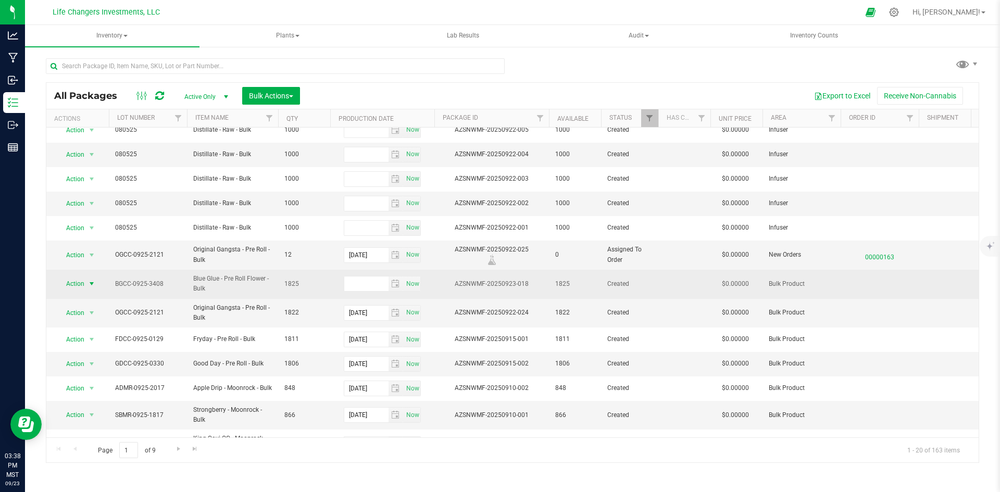
click at [73, 282] on span "Action" at bounding box center [71, 284] width 28 height 15
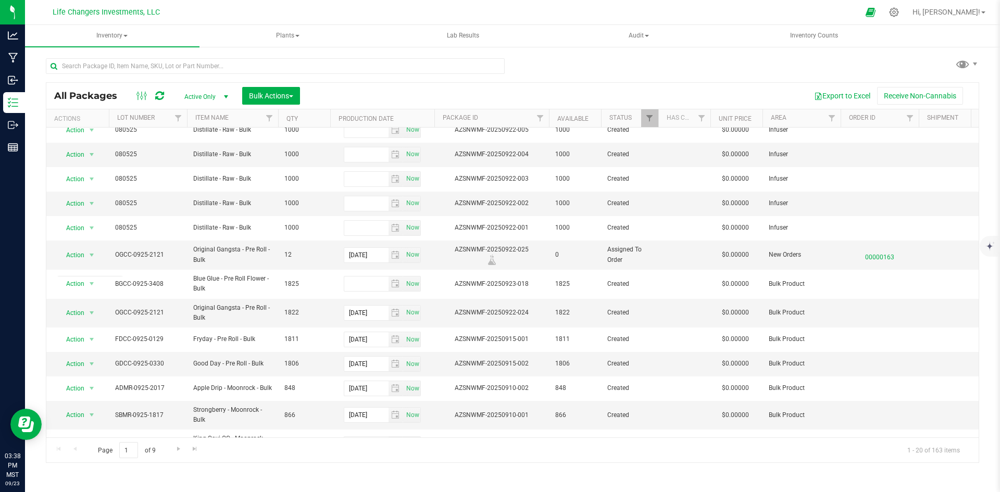
click at [369, 84] on div "All Packages Active Only Active Only Lab Samples Locked All Bulk Actions Add to…" at bounding box center [512, 96] width 933 height 26
click at [284, 92] on span "Bulk Actions" at bounding box center [271, 96] width 44 height 8
click at [283, 140] on span "Add to outbound order" at bounding box center [284, 138] width 71 height 8
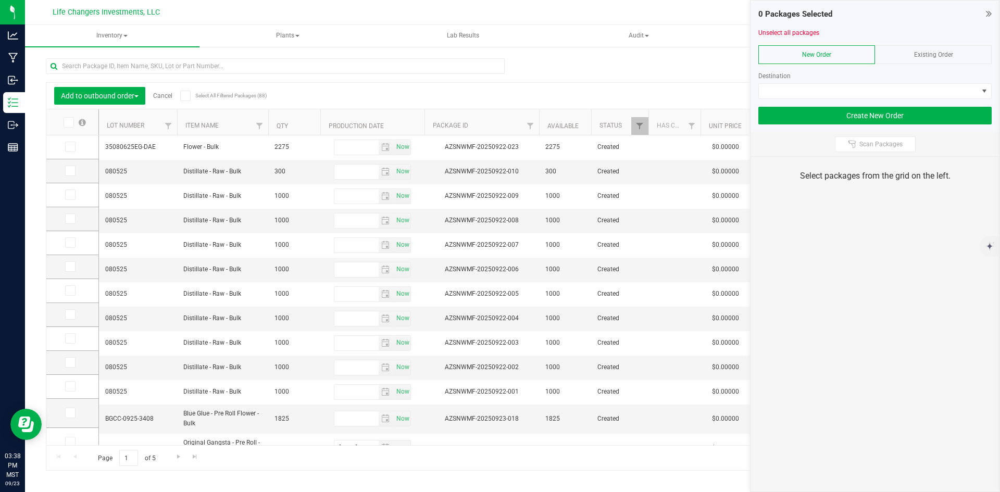
click at [929, 57] on span "Existing Order" at bounding box center [933, 54] width 39 height 7
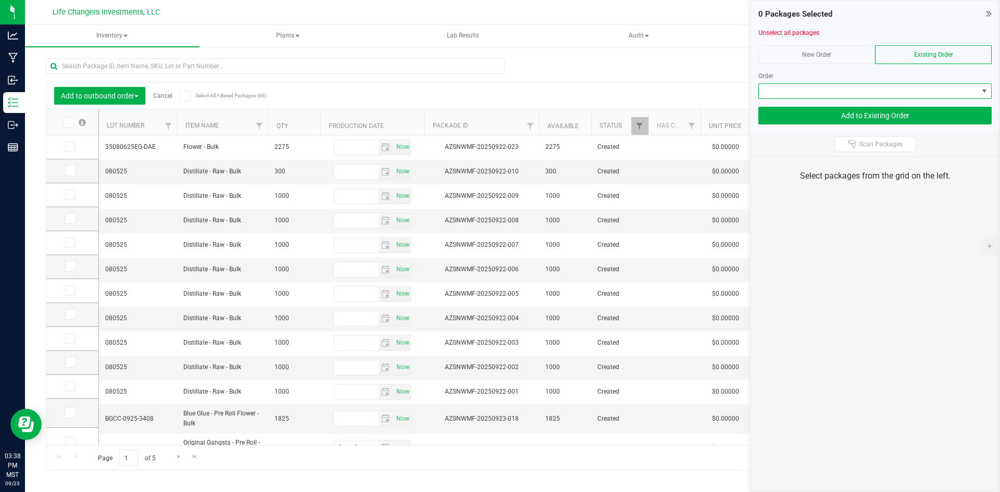
click at [904, 89] on span at bounding box center [868, 91] width 219 height 15
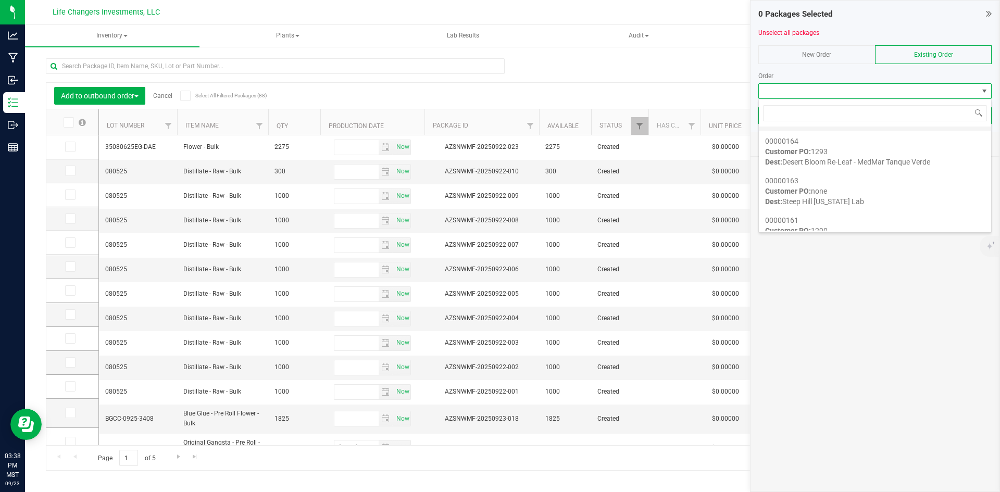
scroll to position [52, 0]
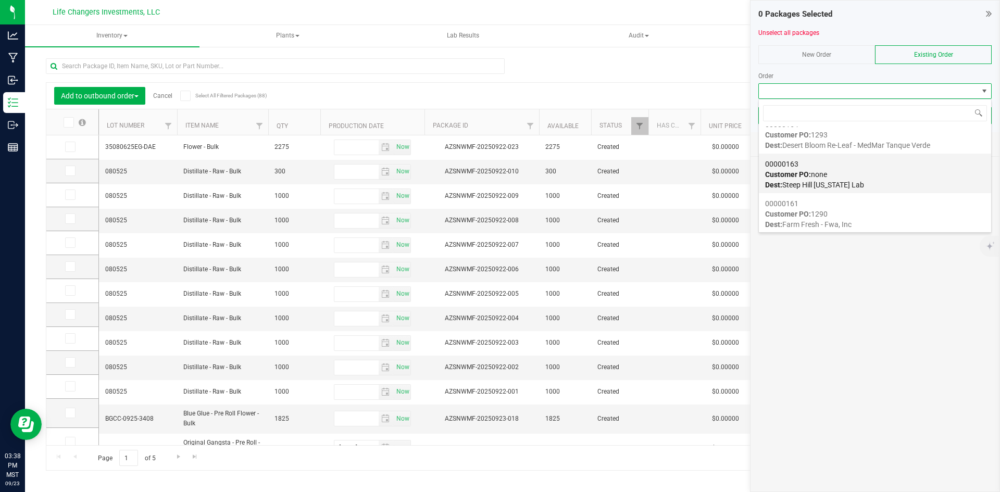
click at [814, 178] on span "Customer PO: none" at bounding box center [796, 174] width 62 height 8
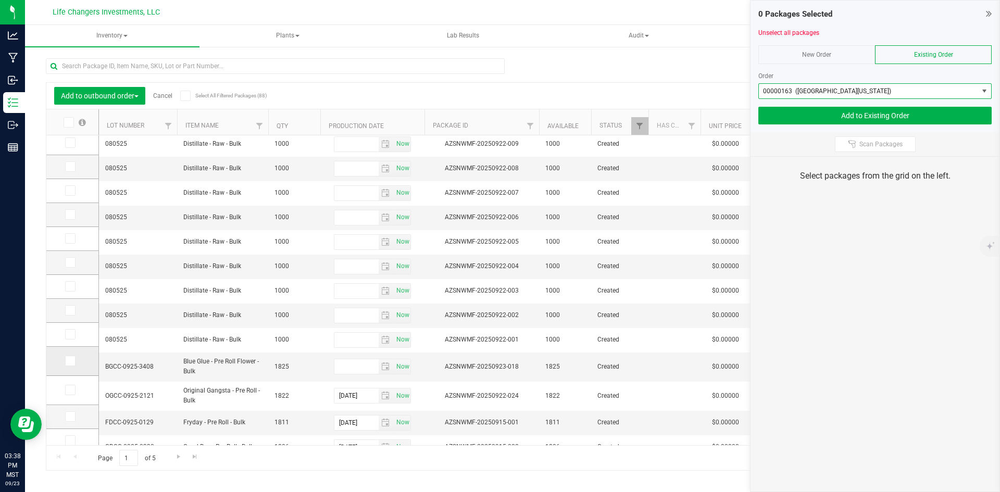
click at [69, 361] on icon at bounding box center [69, 361] width 7 height 0
click at [0, 0] on input "checkbox" at bounding box center [0, 0] width 0 height 0
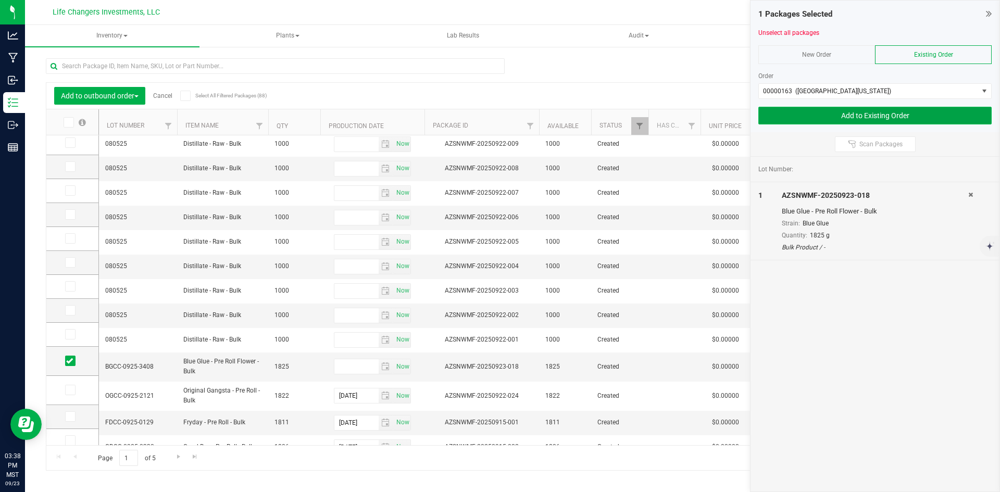
click at [883, 114] on button "Add to Existing Order" at bounding box center [875, 116] width 233 height 18
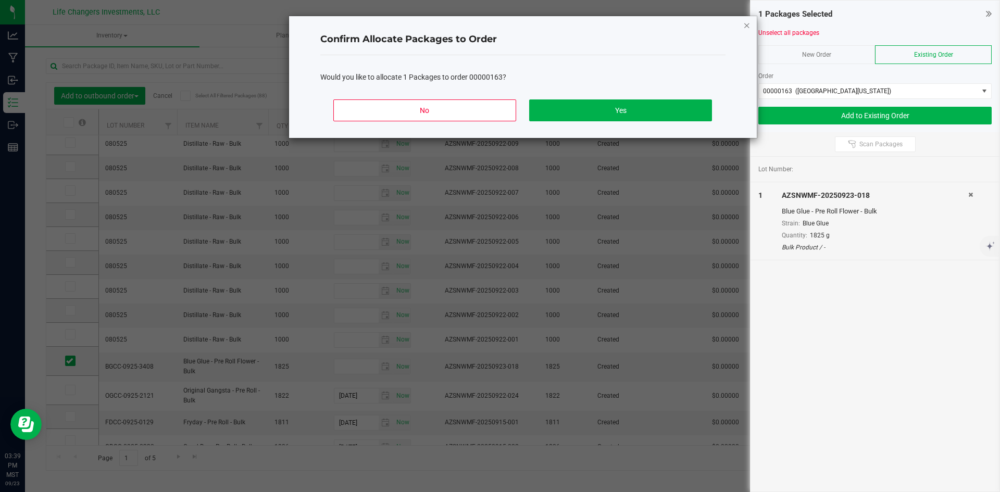
click at [747, 26] on icon "Close" at bounding box center [746, 25] width 7 height 13
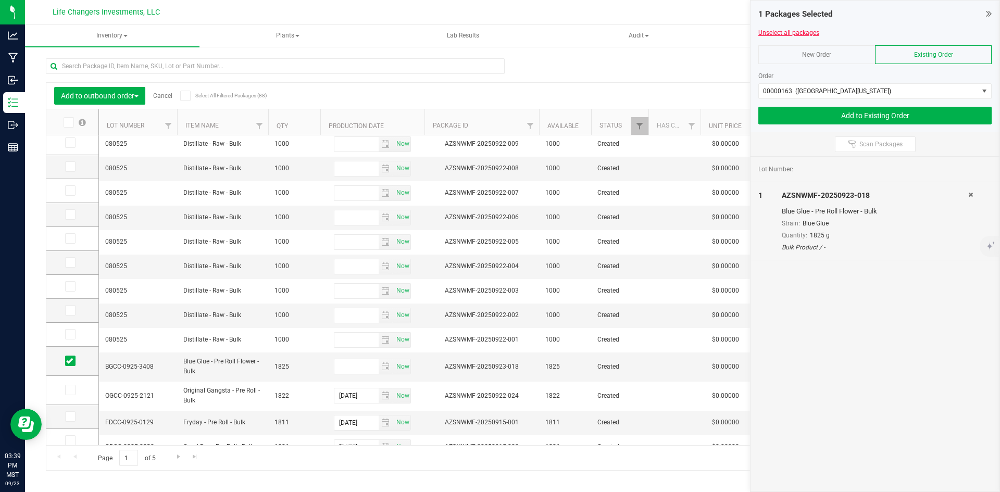
click at [768, 33] on link "Unselect all packages" at bounding box center [789, 32] width 61 height 7
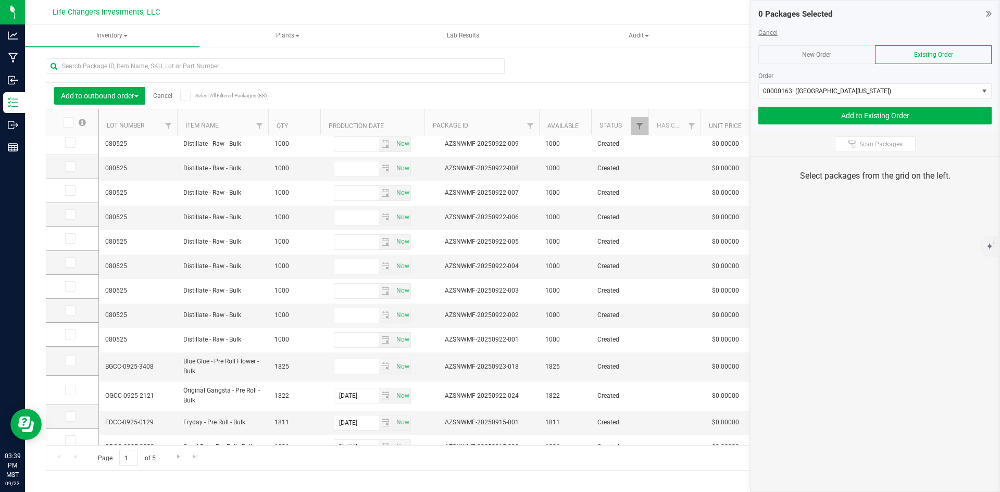
click at [773, 31] on link "Cancel" at bounding box center [768, 32] width 19 height 7
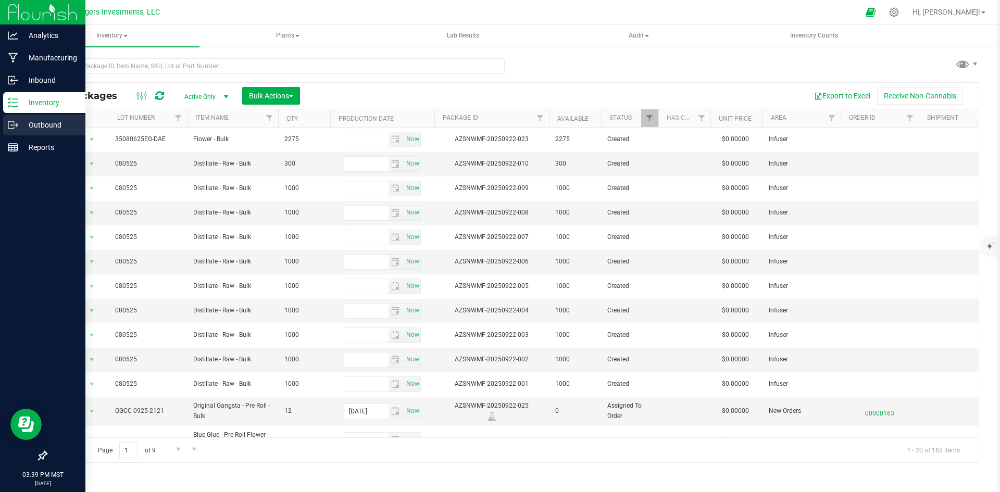
click at [39, 123] on p "Outbound" at bounding box center [49, 125] width 63 height 13
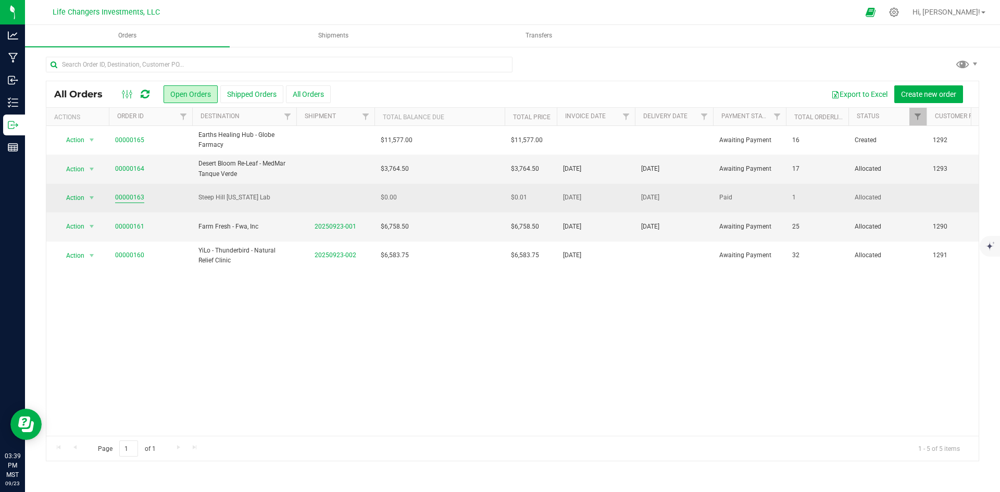
click at [125, 194] on link "00000163" at bounding box center [129, 198] width 29 height 10
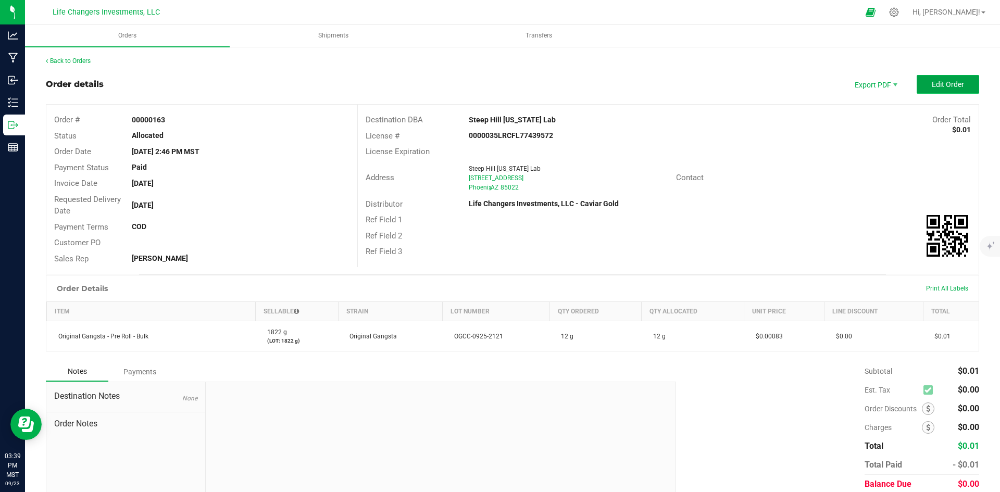
click at [963, 77] on button "Edit Order" at bounding box center [948, 84] width 63 height 19
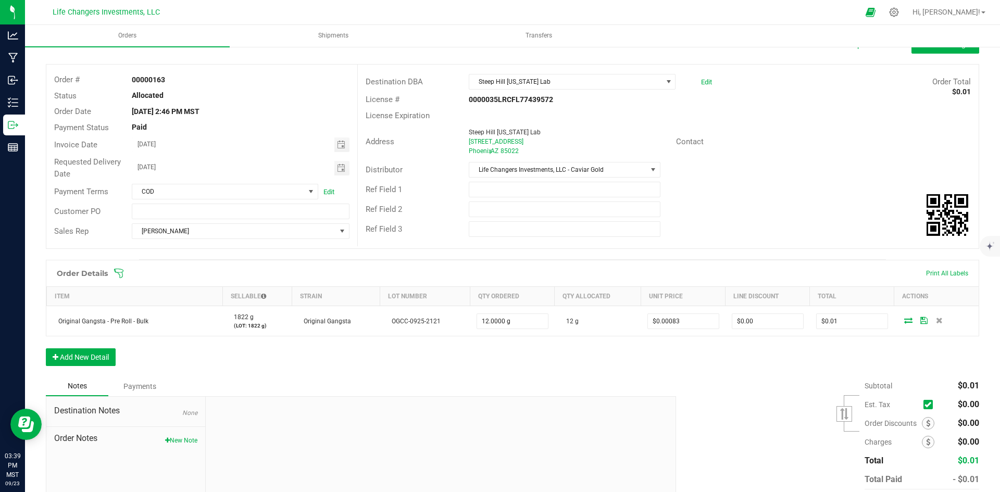
scroll to position [95, 0]
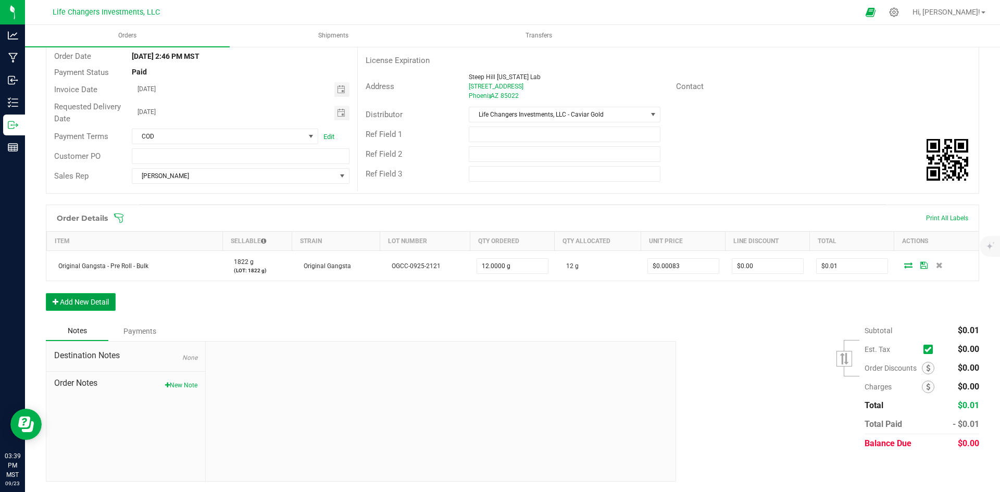
click at [101, 299] on button "Add New Detail" at bounding box center [81, 302] width 70 height 18
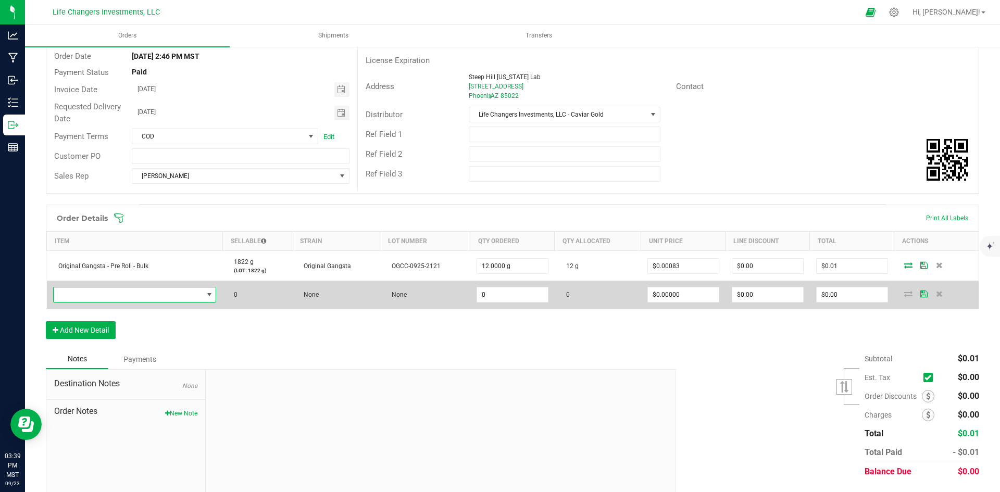
click at [54, 294] on span "NO DATA FOUND" at bounding box center [129, 295] width 150 height 15
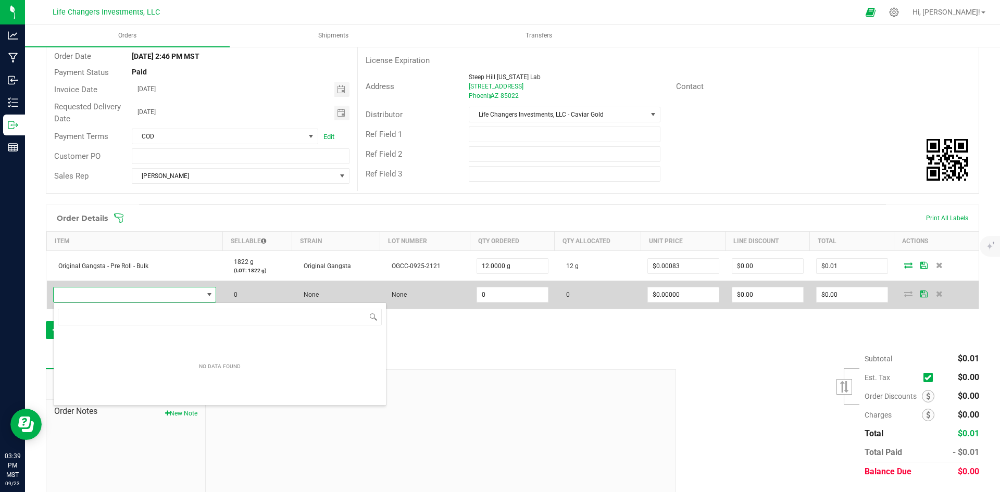
scroll to position [16, 160]
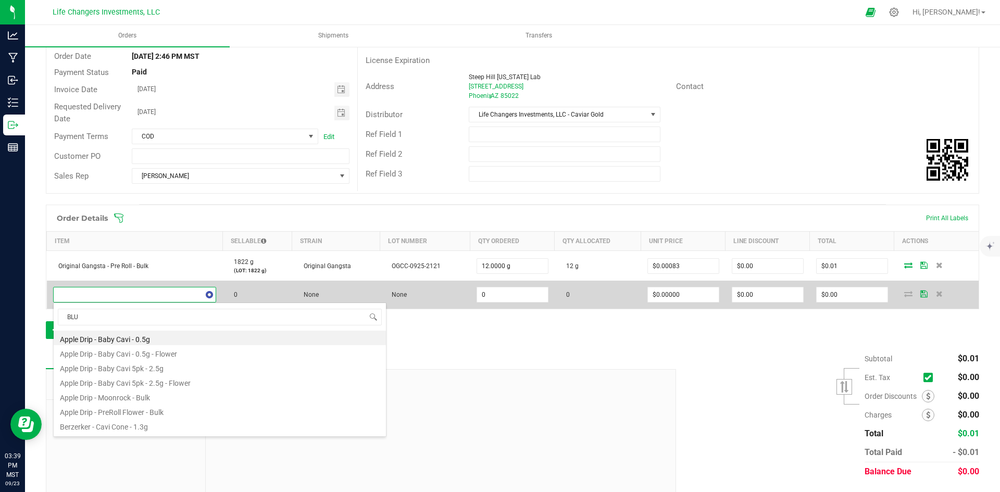
type input "BLUE"
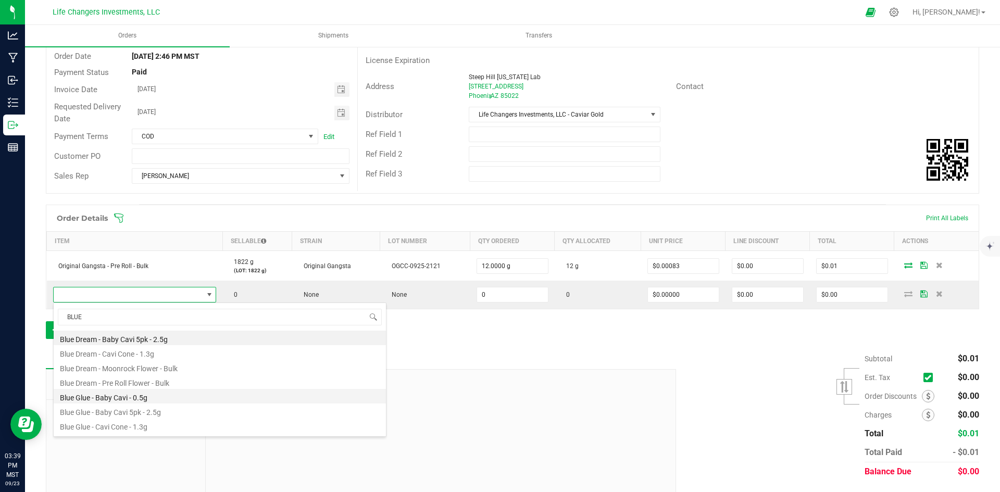
scroll to position [42, 0]
click at [121, 340] on li "Blue Dream - Pre Roll Flower - Bulk" at bounding box center [220, 340] width 332 height 15
type input "0.0000 g"
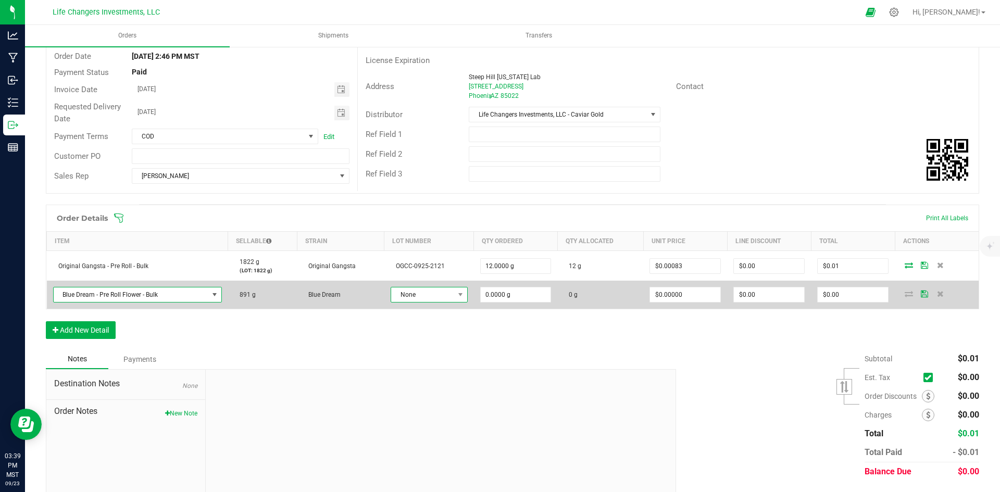
click at [429, 294] on span "None" at bounding box center [422, 295] width 63 height 15
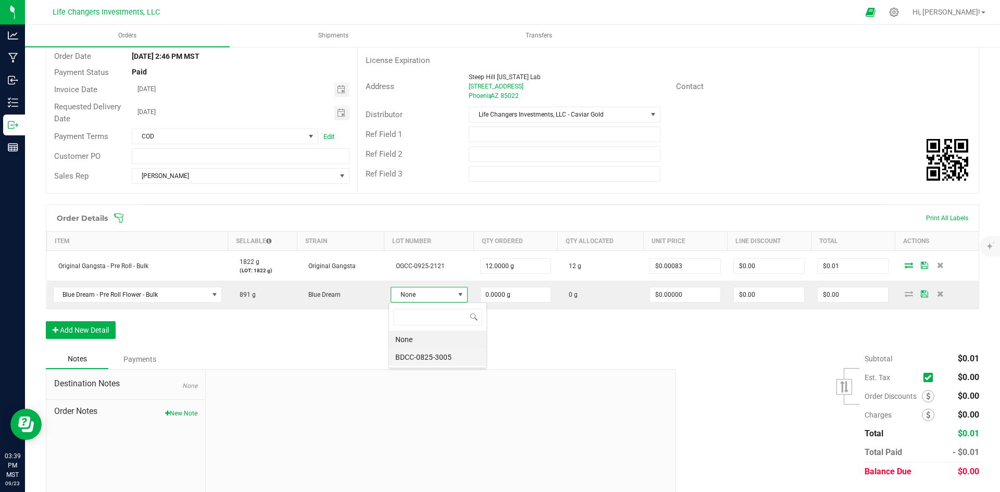
click at [440, 358] on li "BDCC-0825-3005" at bounding box center [437, 358] width 97 height 18
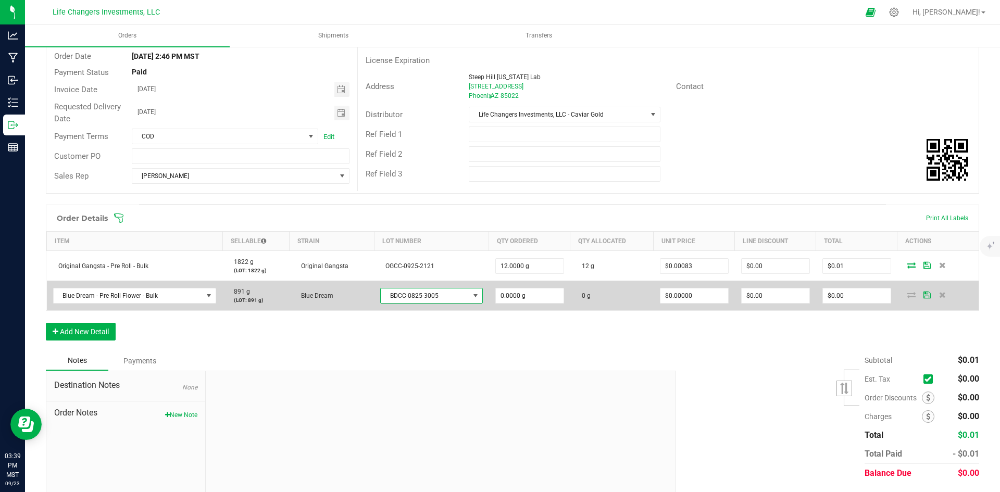
click at [472, 298] on span at bounding box center [476, 296] width 8 height 8
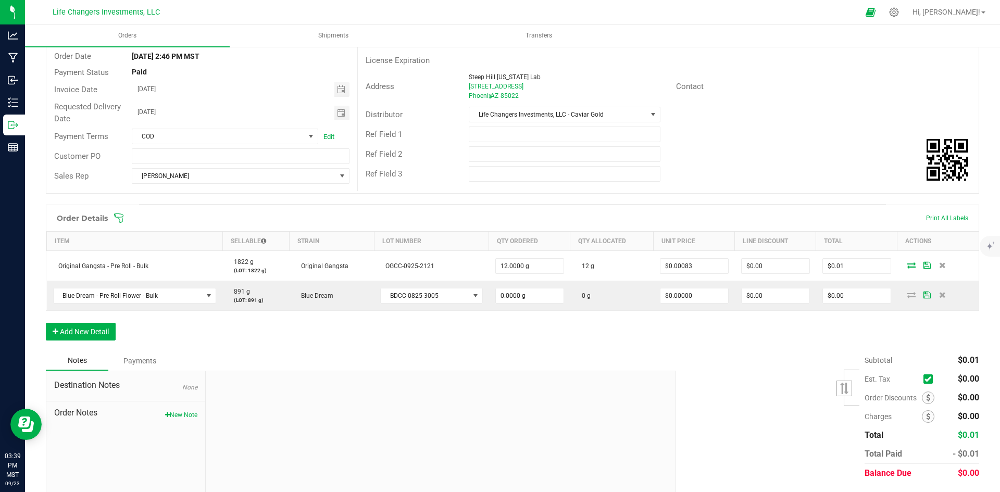
click at [451, 339] on div "Order Details Print All Labels Item Sellable Strain Lot Number Qty Ordered Qty …" at bounding box center [513, 278] width 934 height 146
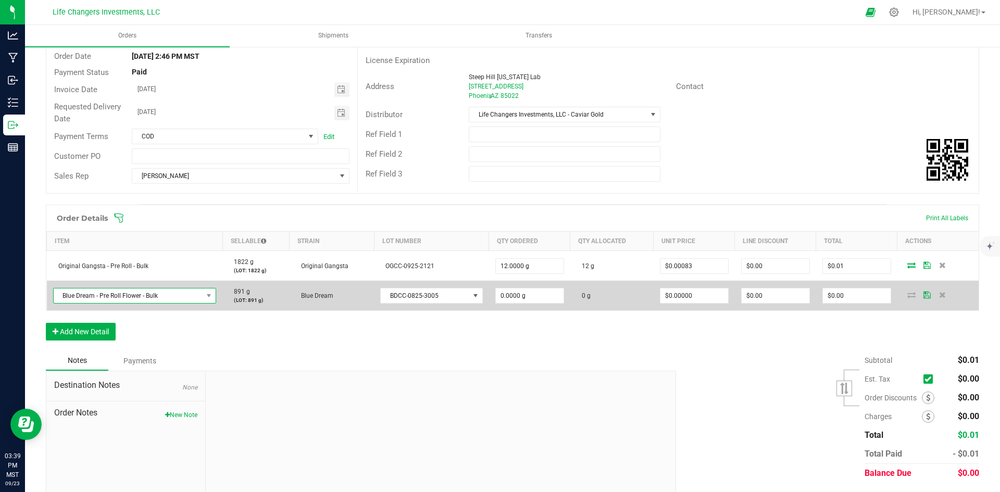
click at [173, 296] on span "Blue Dream - Pre Roll Flower - Bulk" at bounding box center [129, 296] width 150 height 15
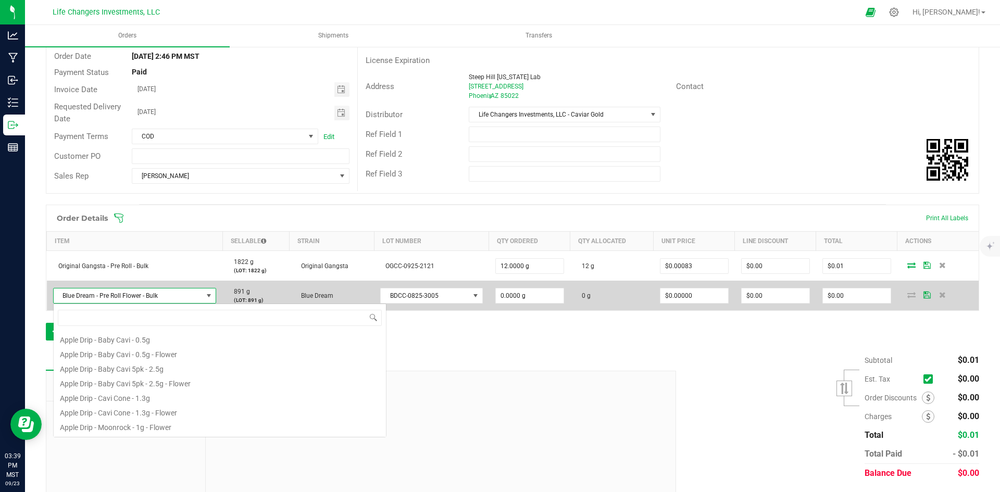
scroll to position [16, 162]
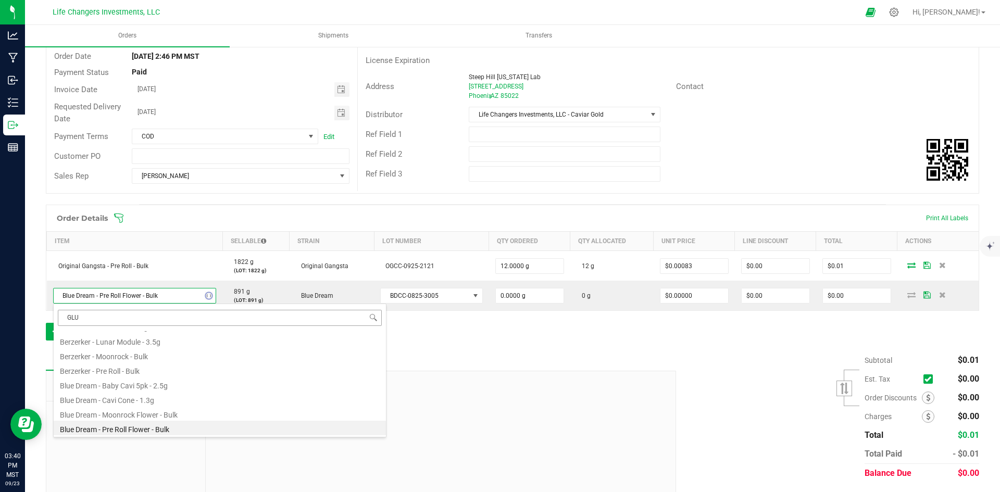
type input "GLUE"
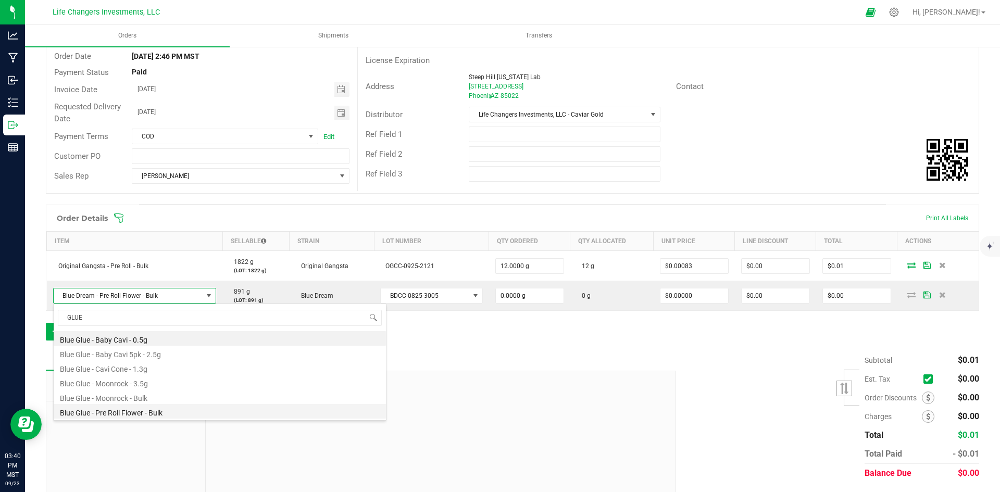
click at [145, 412] on li "Blue Glue - Pre Roll Flower - Bulk" at bounding box center [220, 411] width 332 height 15
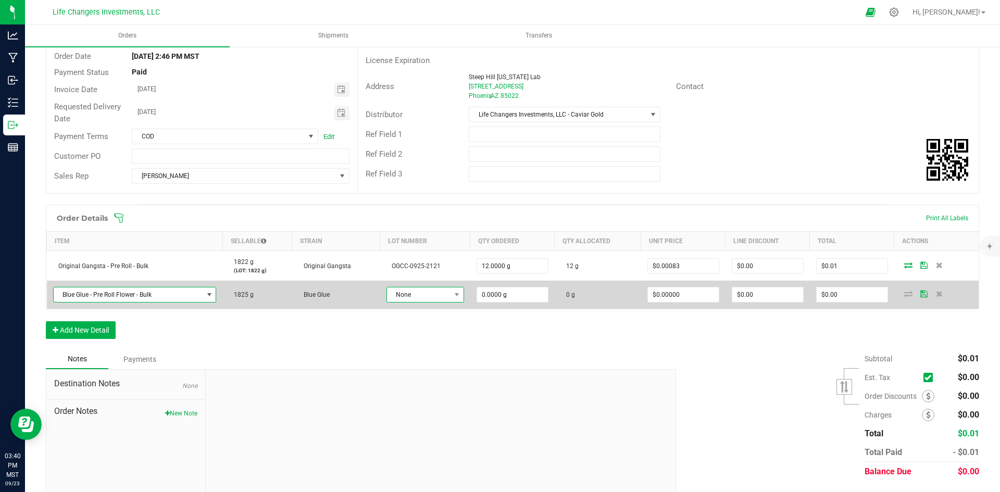
click at [425, 292] on span "None" at bounding box center [419, 295] width 64 height 15
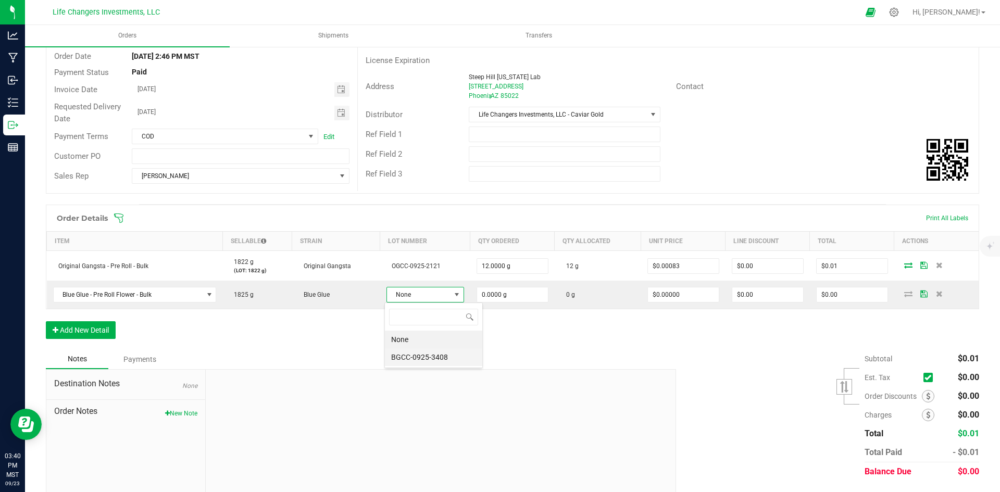
click at [420, 355] on li "BGCC-0925-3408" at bounding box center [433, 358] width 97 height 18
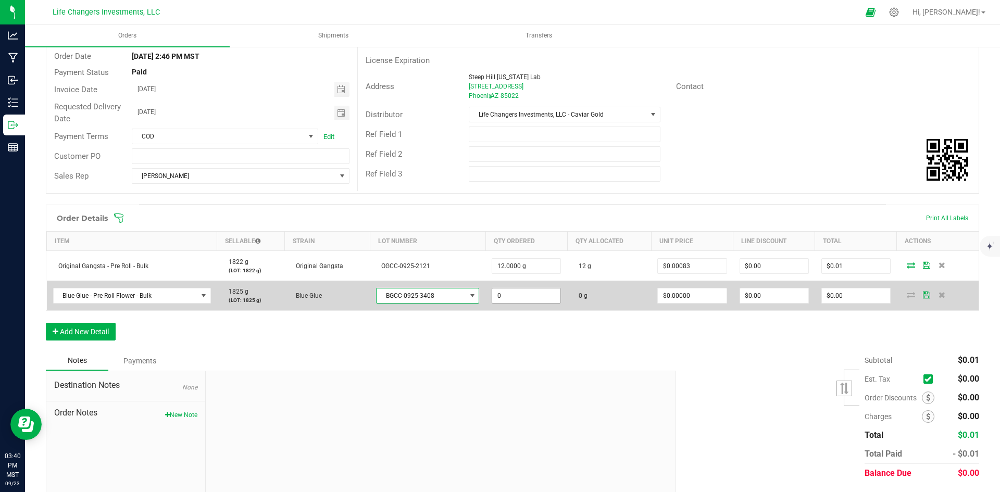
click at [503, 290] on input "0" at bounding box center [526, 296] width 68 height 15
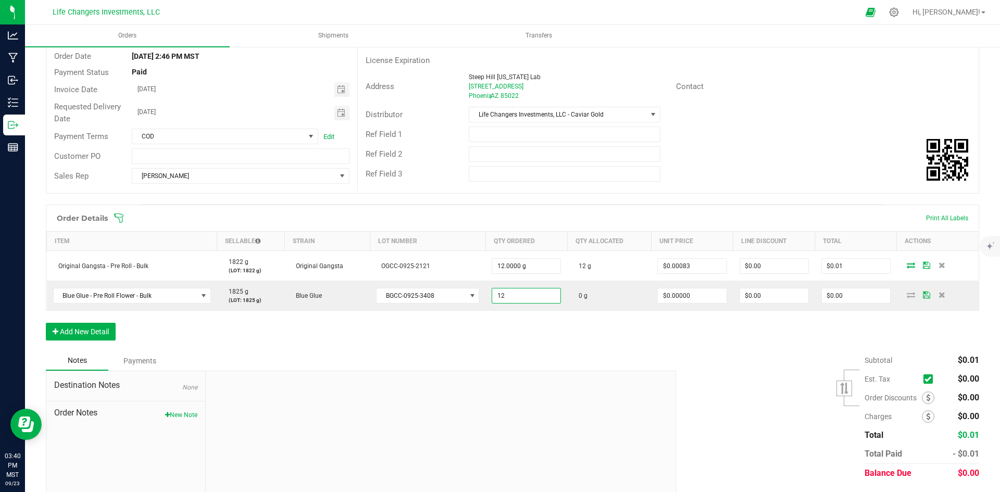
type input "12.0000 g"
click at [575, 339] on div "Order Details Print All Labels Item Sellable Strain Lot Number Qty Ordered Qty …" at bounding box center [513, 278] width 934 height 146
click at [689, 294] on input "0" at bounding box center [692, 296] width 68 height 15
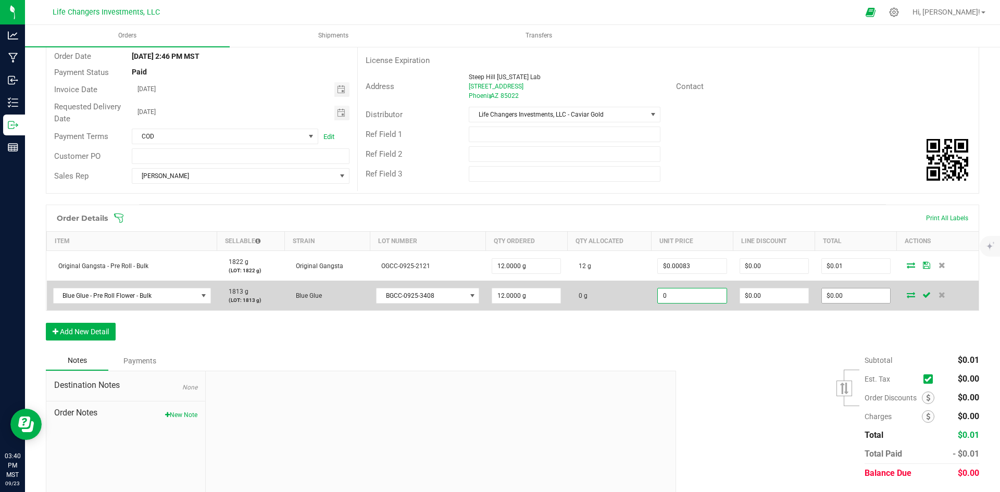
type input "$0.00000"
type input "0"
click at [843, 289] on input "0" at bounding box center [856, 296] width 68 height 15
click at [850, 294] on input "0" at bounding box center [856, 296] width 68 height 15
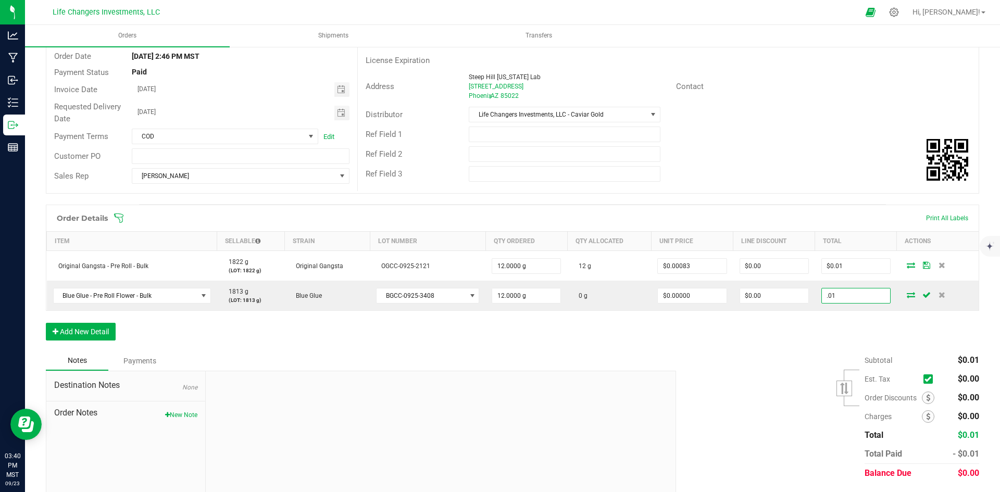
type input ".01"
type input "$0.00083"
type input "$0.01"
click at [632, 334] on div "Order Details Print All Labels Item Sellable Strain Lot Number Qty Ordered Qty …" at bounding box center [513, 278] width 934 height 146
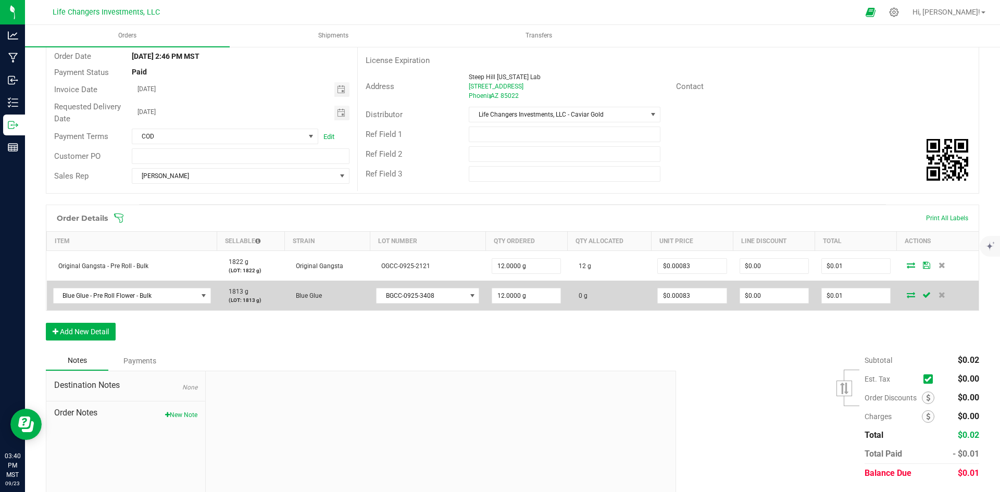
click at [907, 293] on icon at bounding box center [911, 295] width 8 height 6
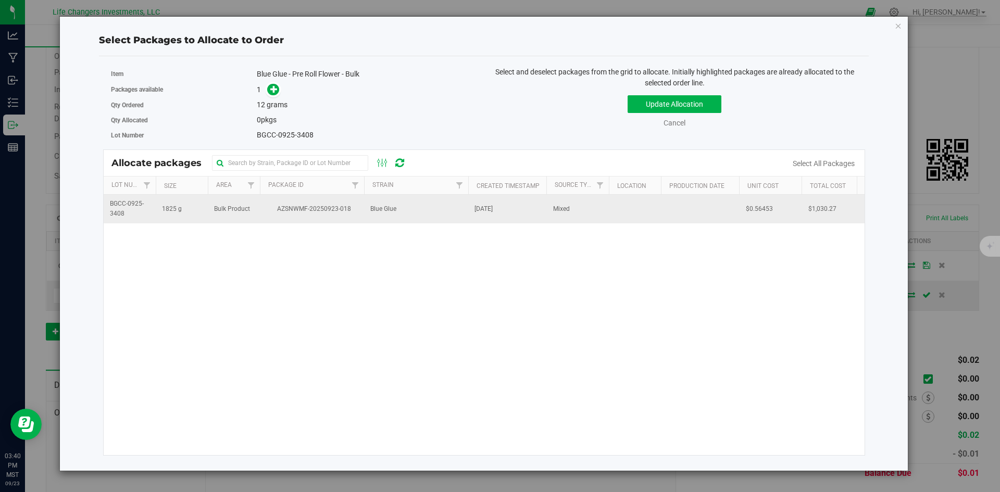
click at [233, 213] on span "Bulk Product" at bounding box center [232, 209] width 36 height 10
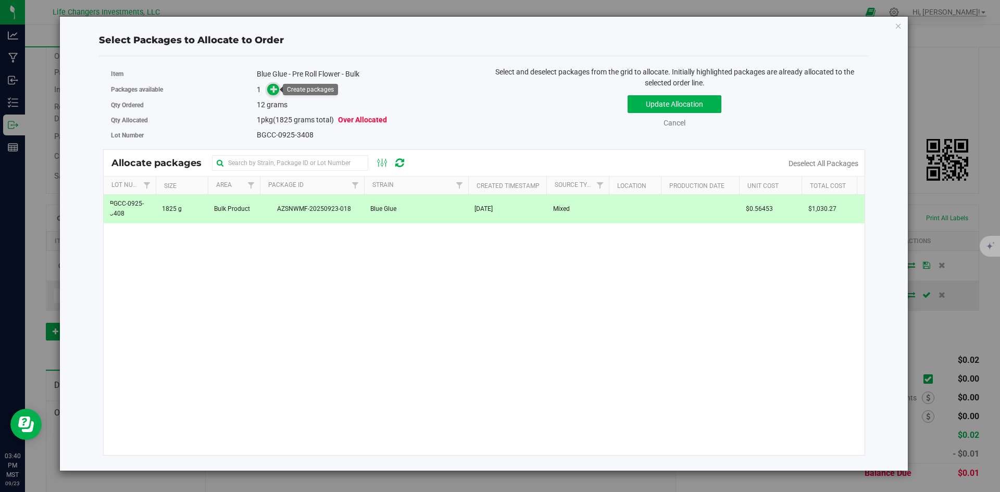
click at [273, 85] on icon at bounding box center [273, 88] width 7 height 7
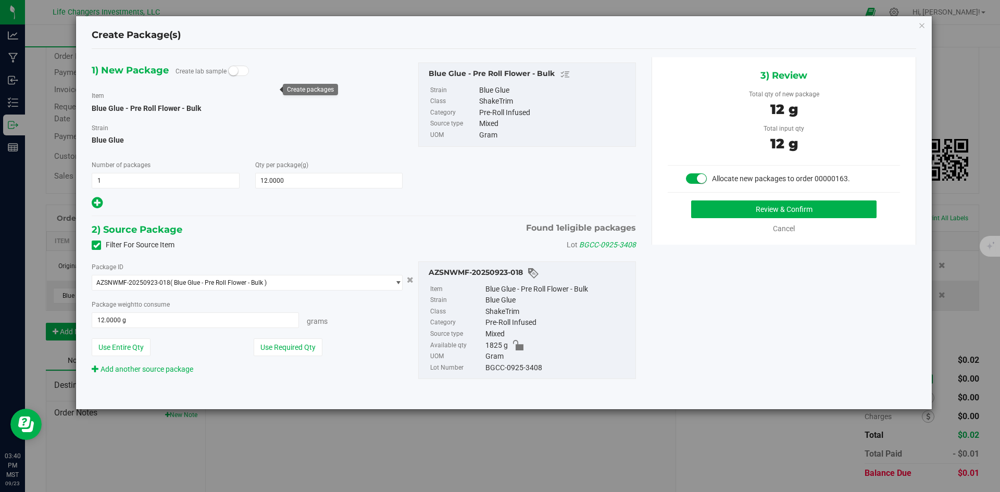
click at [233, 73] on small at bounding box center [233, 70] width 9 height 9
click at [281, 344] on button "Use Required Qty" at bounding box center [288, 348] width 69 height 18
click at [828, 210] on button "Review & Confirm" at bounding box center [783, 210] width 185 height 18
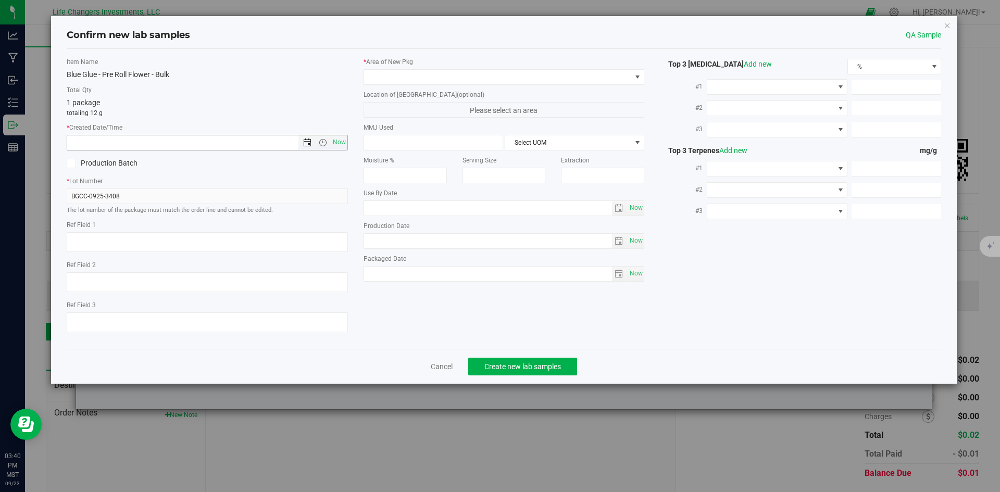
click at [306, 142] on span "Open the date view" at bounding box center [307, 143] width 8 height 8
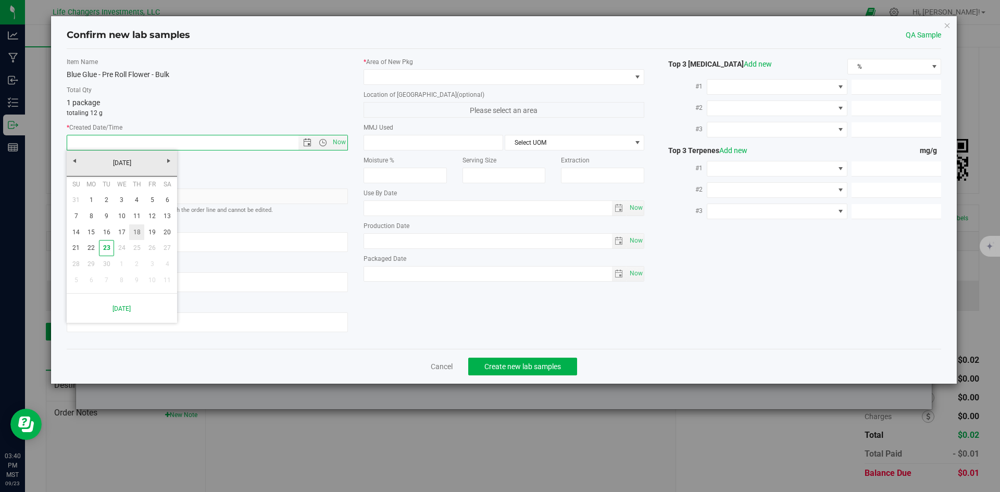
click at [139, 234] on link "18" at bounding box center [136, 233] width 15 height 16
type input "[DATE] 3:40 PM"
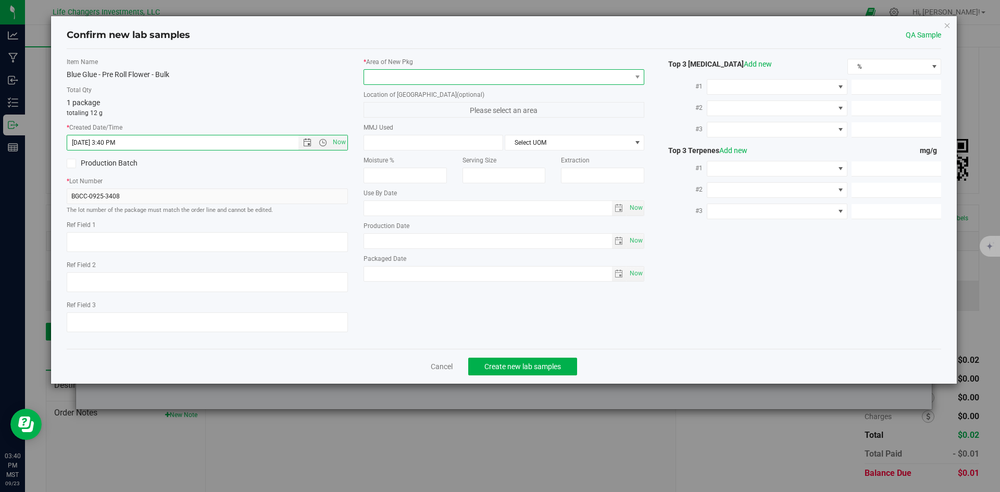
click at [429, 77] on span at bounding box center [497, 77] width 267 height 15
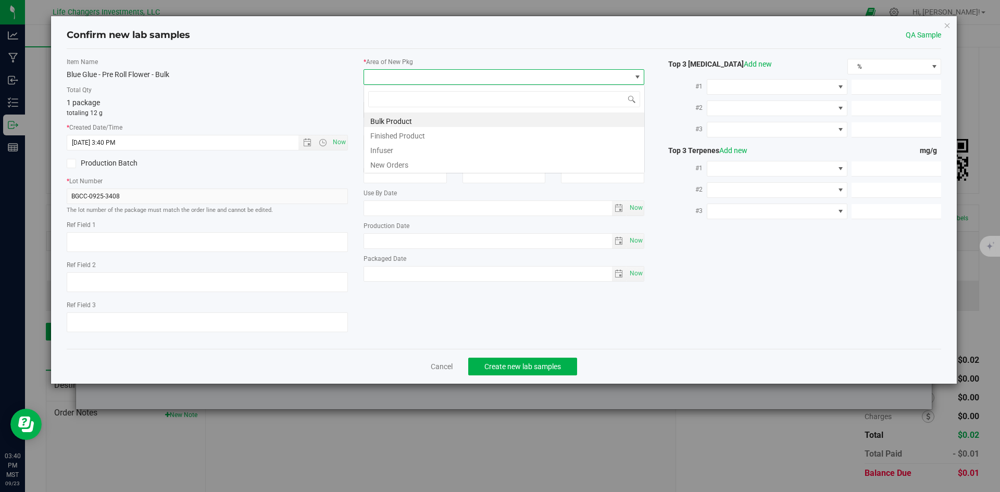
scroll to position [16, 281]
click at [402, 165] on li "New Orders" at bounding box center [504, 163] width 280 height 15
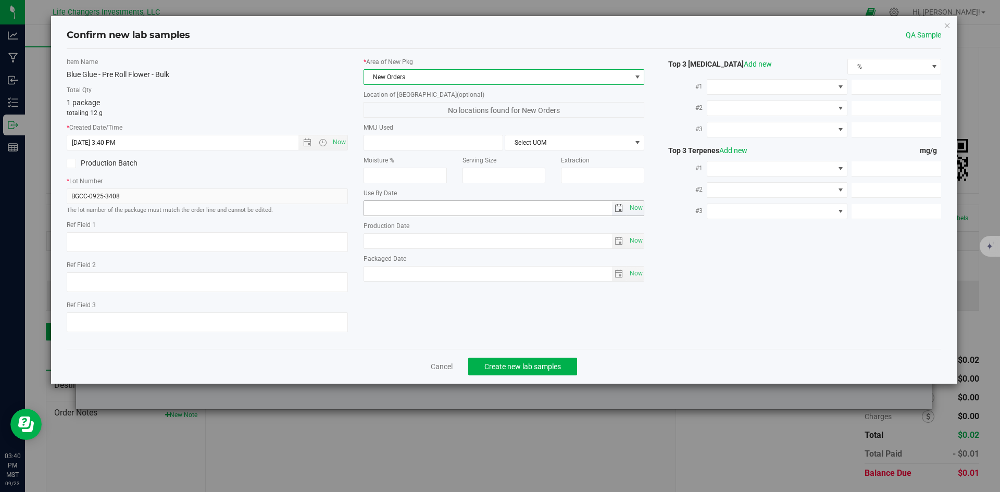
click at [619, 209] on span "select" at bounding box center [619, 208] width 8 height 8
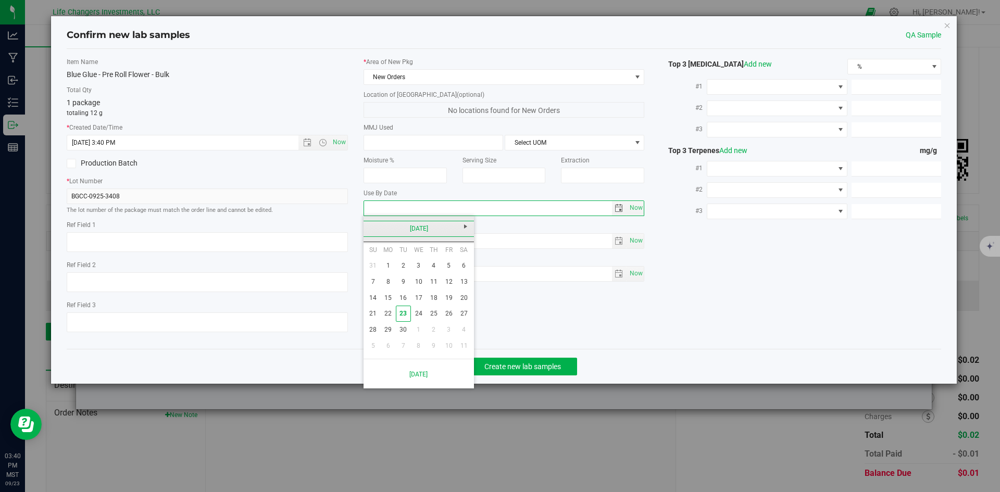
click at [371, 229] on link "[DATE]" at bounding box center [419, 229] width 112 height 16
click at [376, 228] on link "2025" at bounding box center [419, 229] width 112 height 16
click at [468, 227] on span "Next" at bounding box center [466, 226] width 8 height 8
click at [368, 228] on link "[DATE]-[DATE]" at bounding box center [419, 229] width 112 height 16
click at [452, 259] on link "[DATE] - [DATE]" at bounding box center [458, 257] width 27 height 27
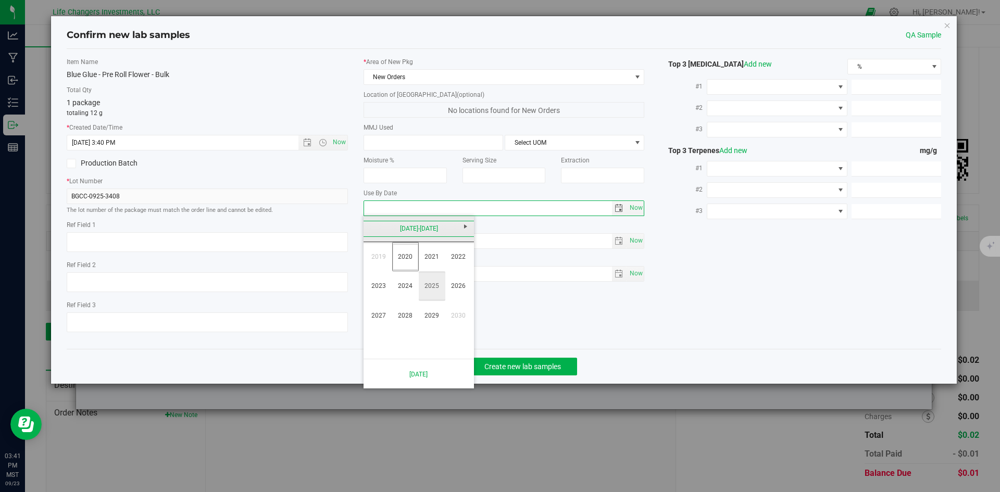
click at [436, 287] on link "2025" at bounding box center [432, 286] width 27 height 27
click at [466, 224] on span "Next" at bounding box center [466, 226] width 8 height 8
click at [376, 315] on link "Sep" at bounding box center [379, 316] width 27 height 27
click at [451, 299] on link "18" at bounding box center [448, 298] width 15 height 16
type input "[DATE]"
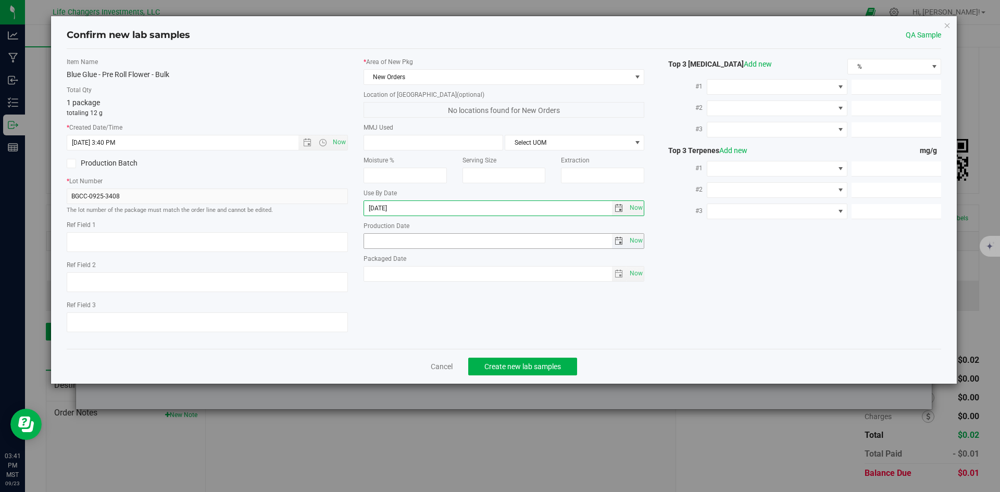
click at [619, 242] on span "select" at bounding box center [619, 241] width 8 height 8
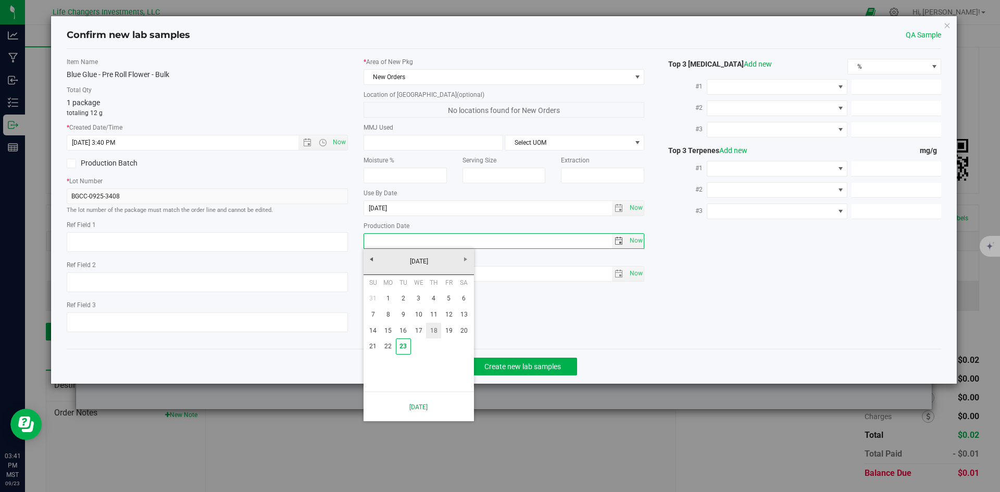
click at [436, 331] on link "18" at bounding box center [433, 331] width 15 height 16
type input "[DATE]"
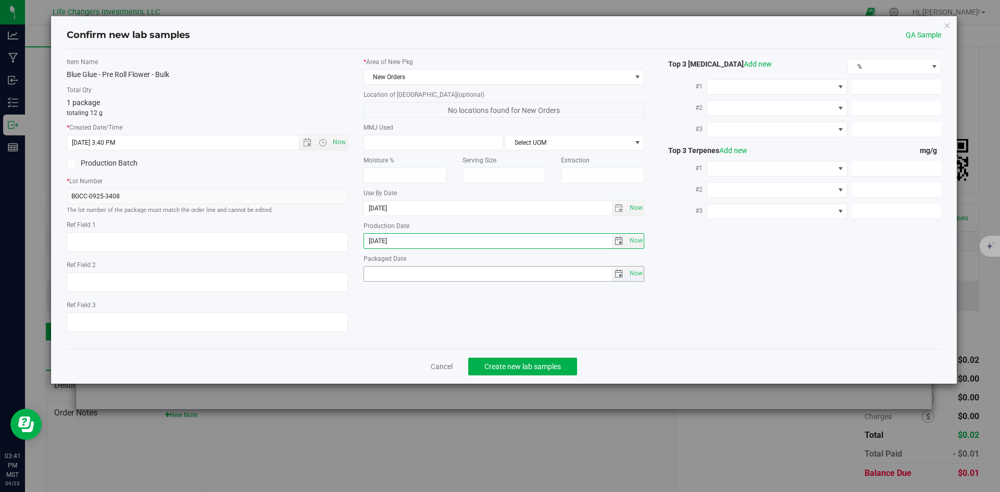
click at [621, 274] on span "select" at bounding box center [619, 274] width 8 height 8
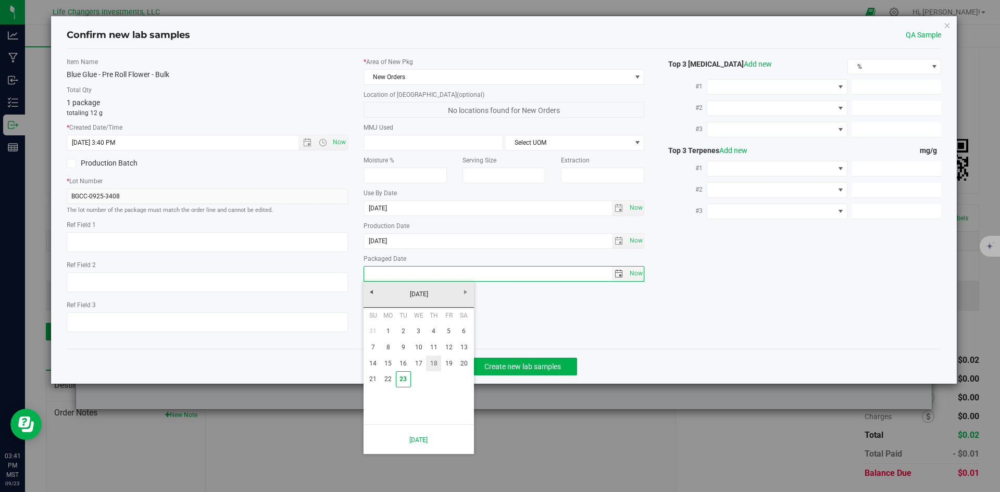
click at [435, 363] on link "18" at bounding box center [433, 364] width 15 height 16
type input "[DATE]"
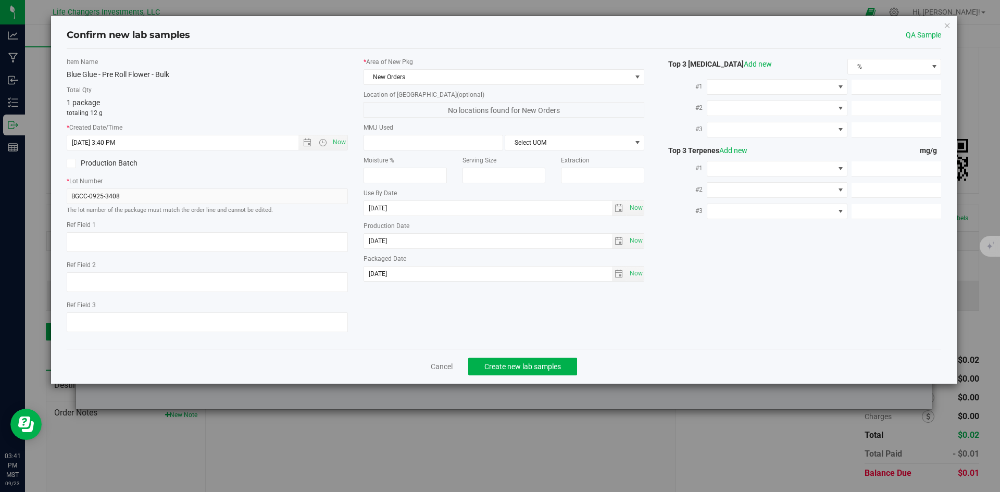
click at [754, 324] on div "Item Name Blue Glue - Pre Roll Flower - Bulk Total Qty 1 package totaling 12 g …" at bounding box center [504, 198] width 891 height 283
click at [323, 141] on span "Open the time view" at bounding box center [323, 143] width 8 height 8
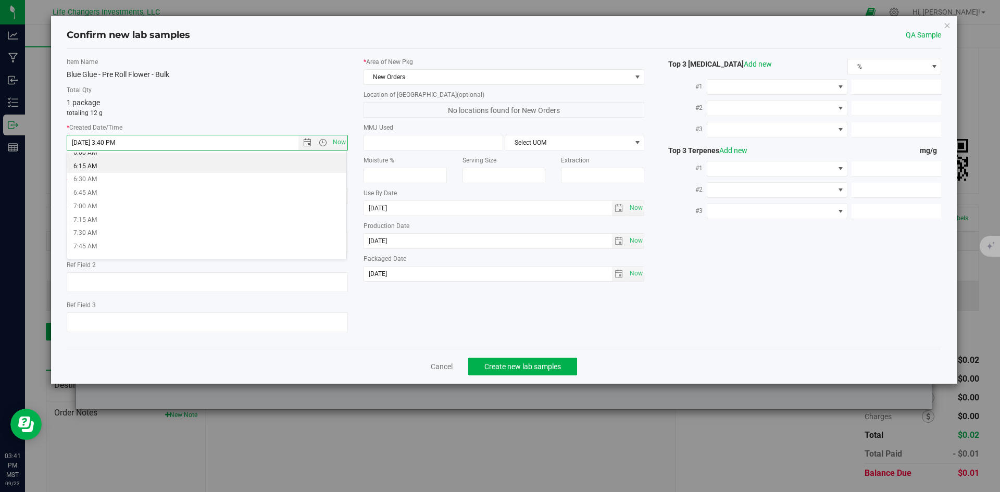
scroll to position [417, 0]
click at [93, 224] on li "9:00 AM" at bounding box center [206, 225] width 279 height 14
type input "[DATE] 9:00 AM"
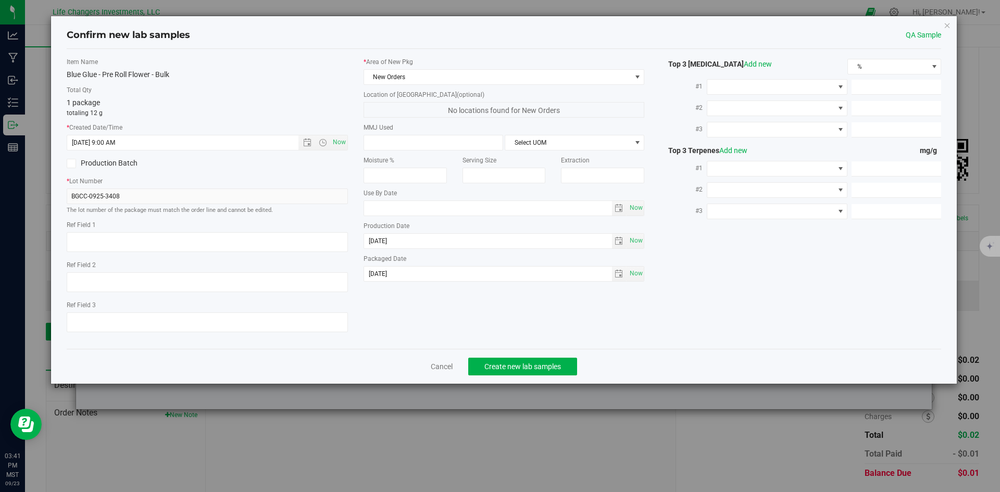
click at [248, 181] on label "* Lot Number" at bounding box center [207, 181] width 281 height 9
click at [524, 365] on span "Create new lab samples" at bounding box center [523, 367] width 77 height 8
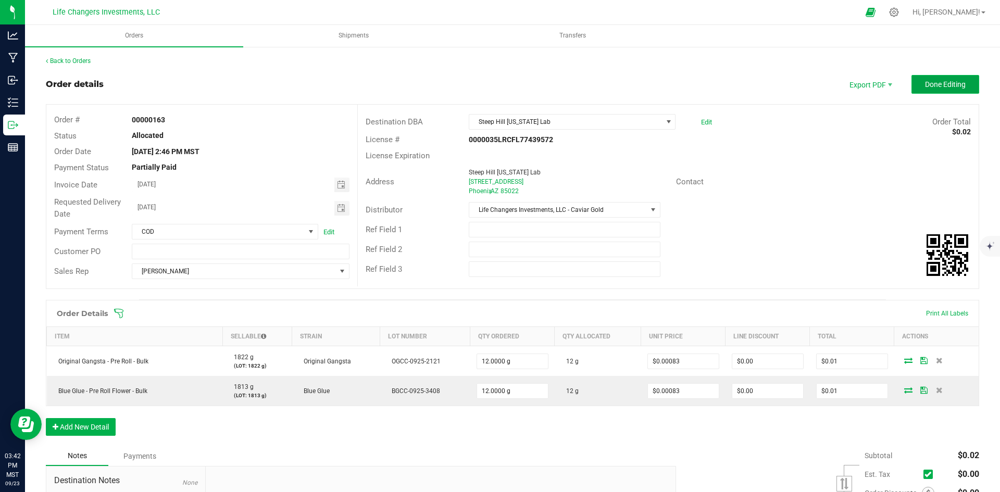
click at [945, 83] on span "Done Editing" at bounding box center [945, 84] width 41 height 8
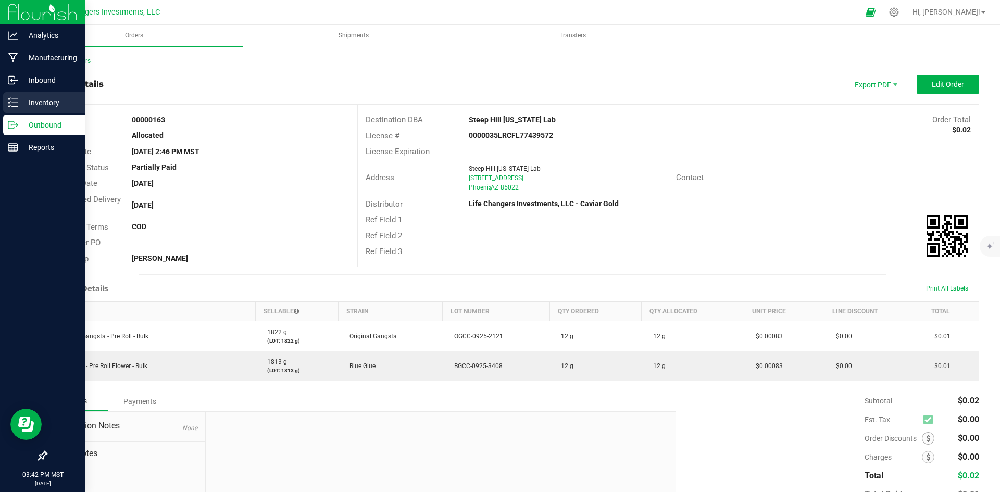
click at [40, 96] on p "Inventory" at bounding box center [49, 102] width 63 height 13
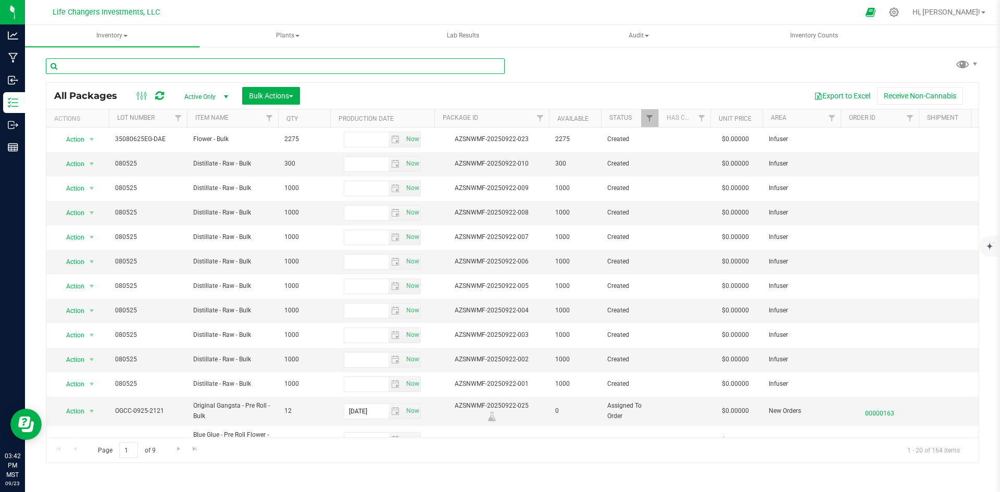
click at [205, 65] on input "text" at bounding box center [275, 66] width 459 height 16
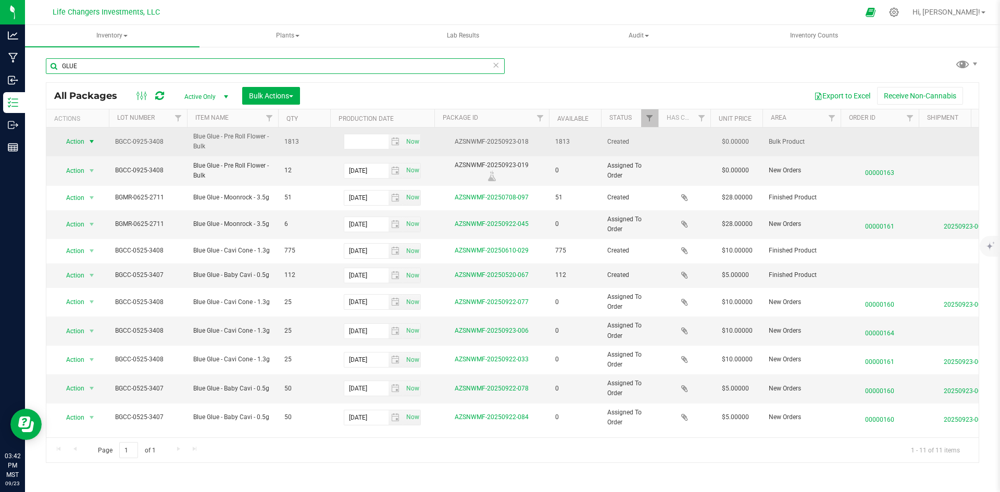
type input "GLUE"
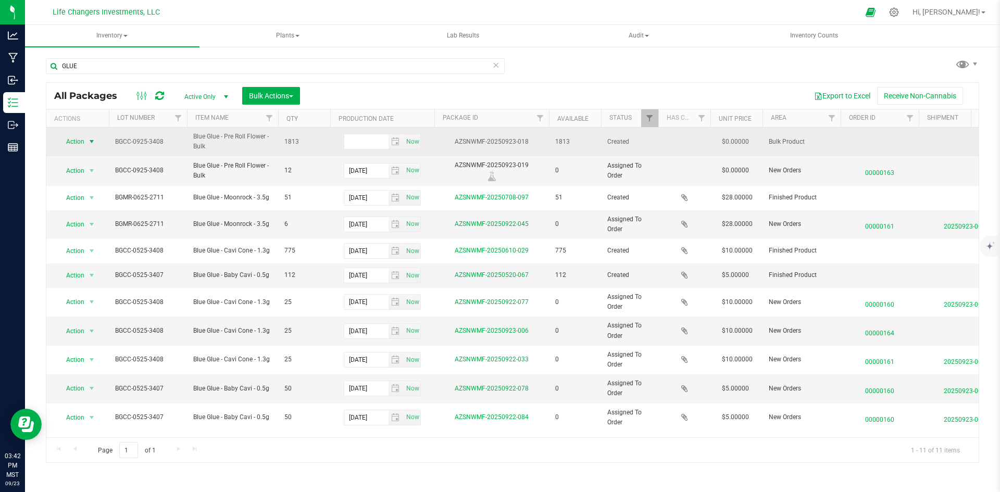
click at [76, 139] on span "Action" at bounding box center [71, 141] width 28 height 15
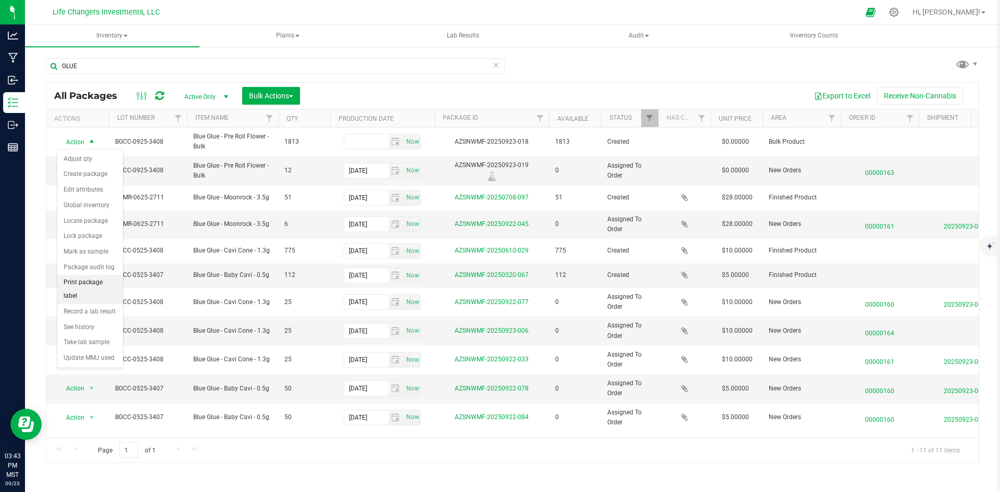
click at [86, 279] on li "Print package label" at bounding box center [90, 289] width 66 height 29
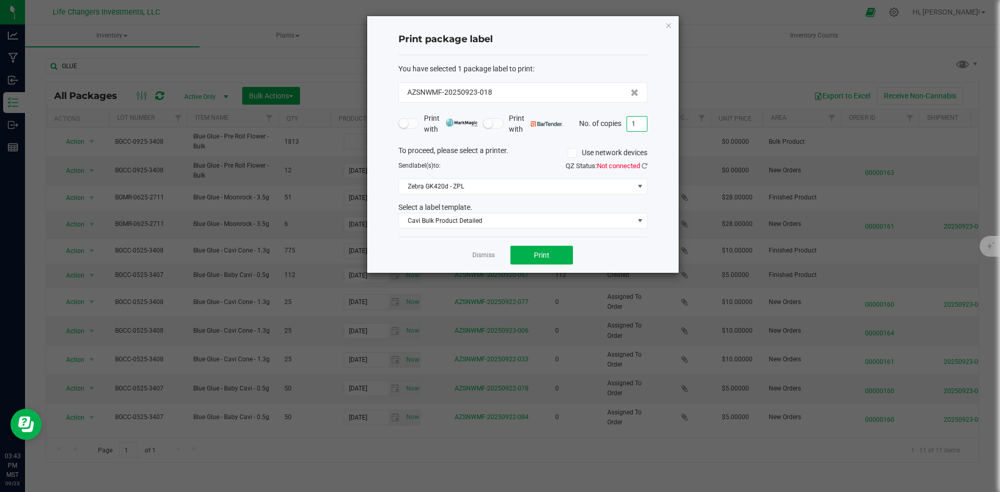
click at [636, 124] on input "1" at bounding box center [637, 124] width 20 height 15
type input "3"
click at [546, 255] on span "Print" at bounding box center [542, 255] width 16 height 8
click at [482, 256] on link "Dismiss" at bounding box center [484, 255] width 22 height 9
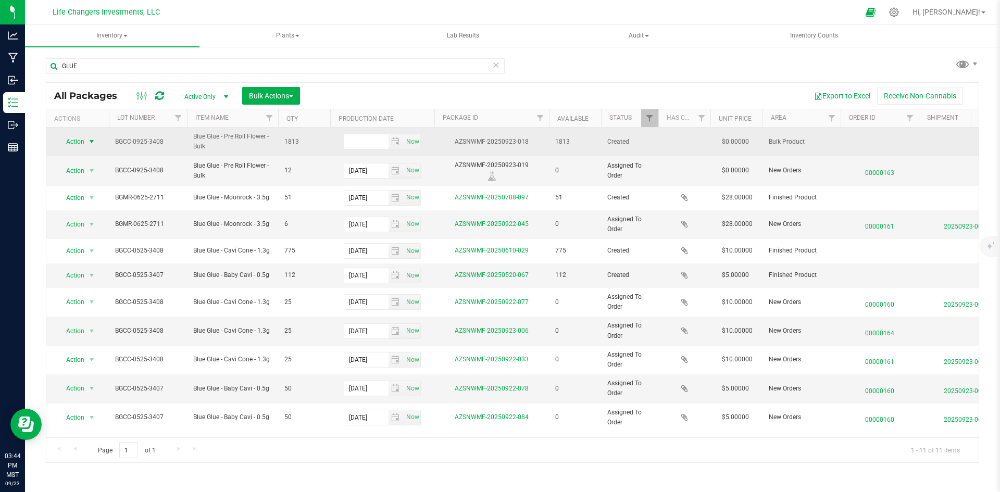
click at [74, 140] on span "Action" at bounding box center [71, 141] width 28 height 15
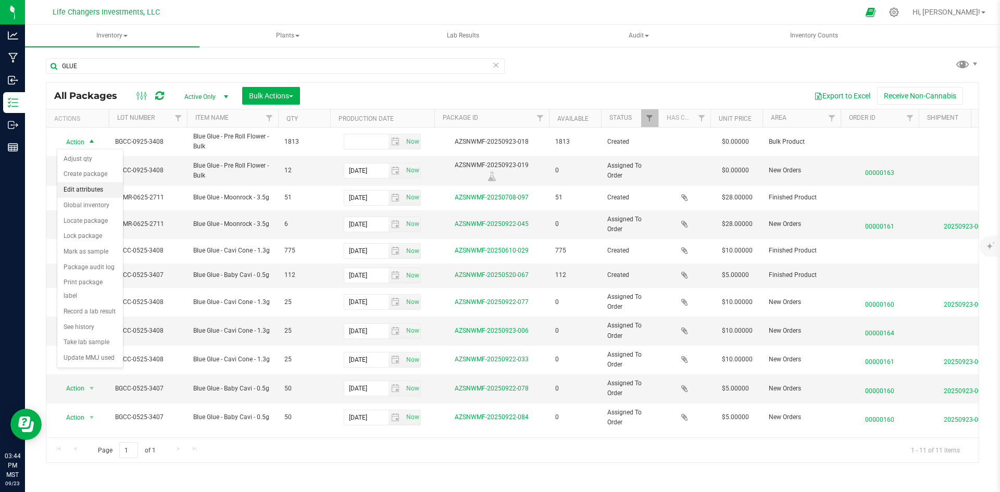
click at [82, 189] on li "Edit attributes" at bounding box center [90, 190] width 66 height 16
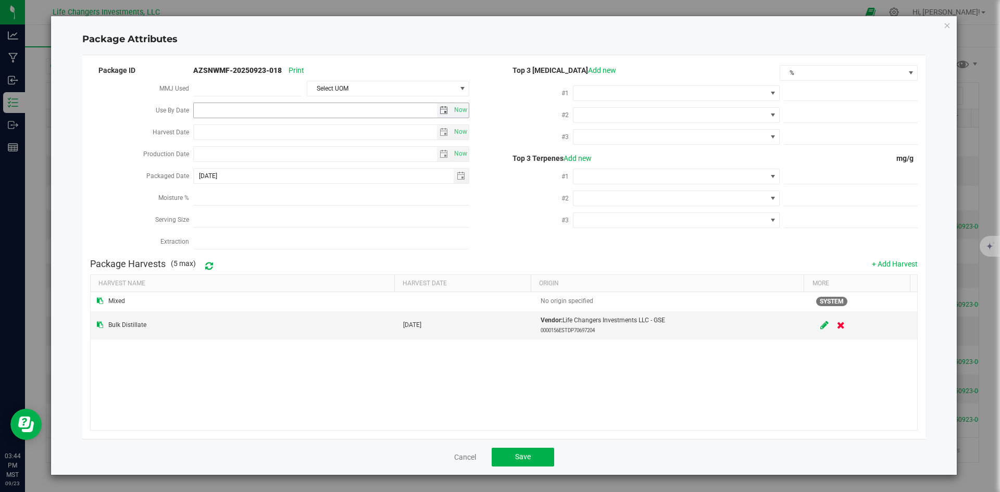
click at [443, 107] on span "select" at bounding box center [444, 110] width 8 height 8
click at [294, 130] on span "Next" at bounding box center [296, 128] width 8 height 8
click at [268, 129] on link "[DATE]" at bounding box center [249, 130] width 112 height 16
click at [292, 129] on span "Next" at bounding box center [296, 128] width 8 height 8
click at [203, 218] on link "Sep" at bounding box center [208, 217] width 27 height 27
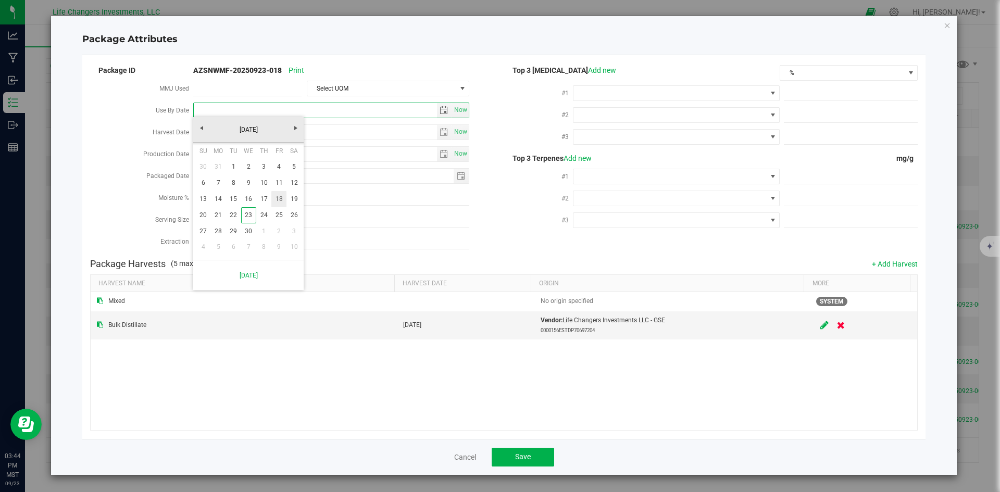
click at [277, 199] on link "18" at bounding box center [278, 199] width 15 height 16
type input "[DATE]"
click at [442, 133] on span "select" at bounding box center [444, 132] width 8 height 8
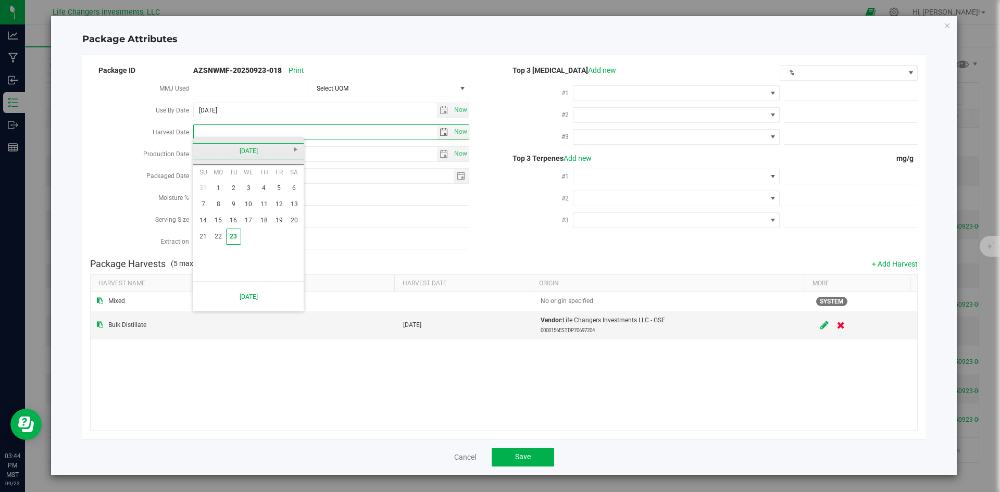
click at [203, 150] on link "[DATE]" at bounding box center [249, 151] width 112 height 16
click at [286, 182] on link "Apr" at bounding box center [288, 179] width 27 height 27
click at [295, 221] on link "19" at bounding box center [294, 221] width 15 height 16
type input "[DATE]"
click at [443, 153] on span "select" at bounding box center [444, 154] width 8 height 8
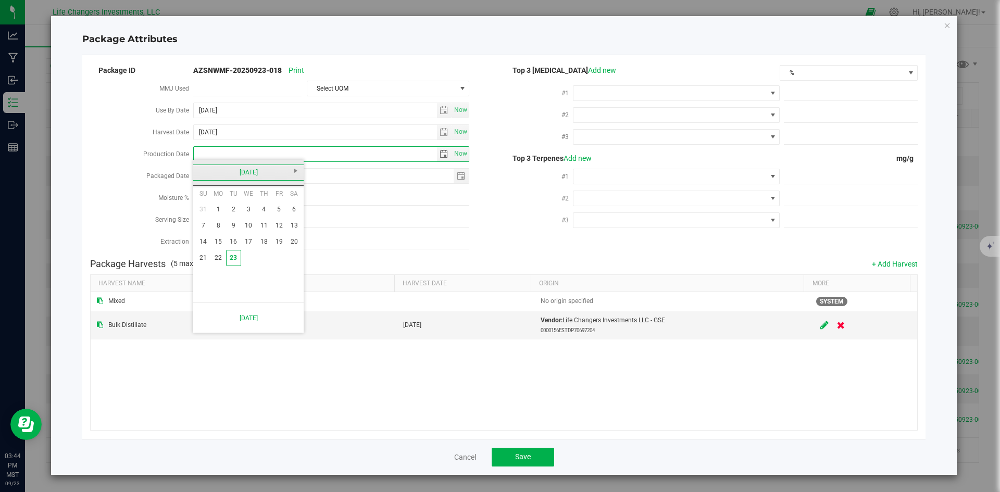
click at [200, 171] on link "[DATE]" at bounding box center [249, 173] width 112 height 16
click at [204, 254] on link "Sep" at bounding box center [208, 259] width 27 height 27
click at [262, 238] on link "18" at bounding box center [263, 242] width 15 height 16
type input "[DATE]"
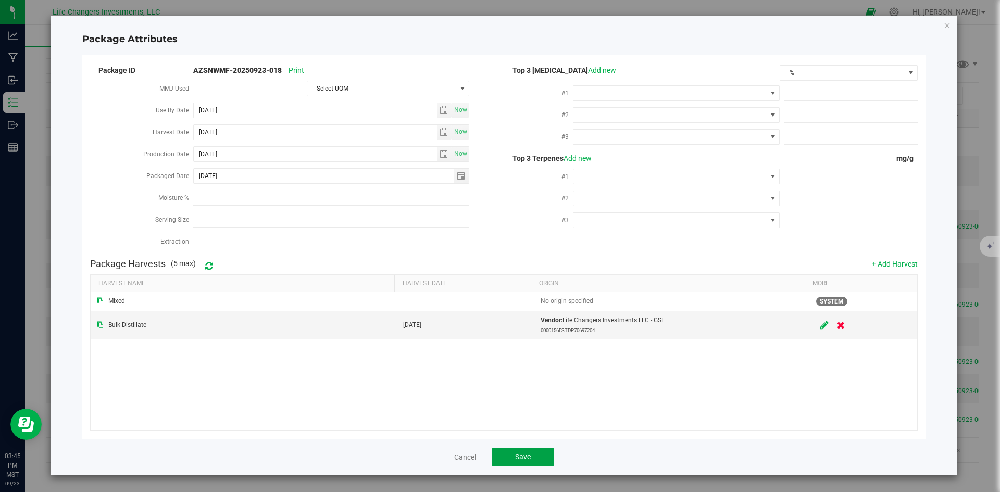
click at [534, 449] on button "Save" at bounding box center [523, 457] width 63 height 19
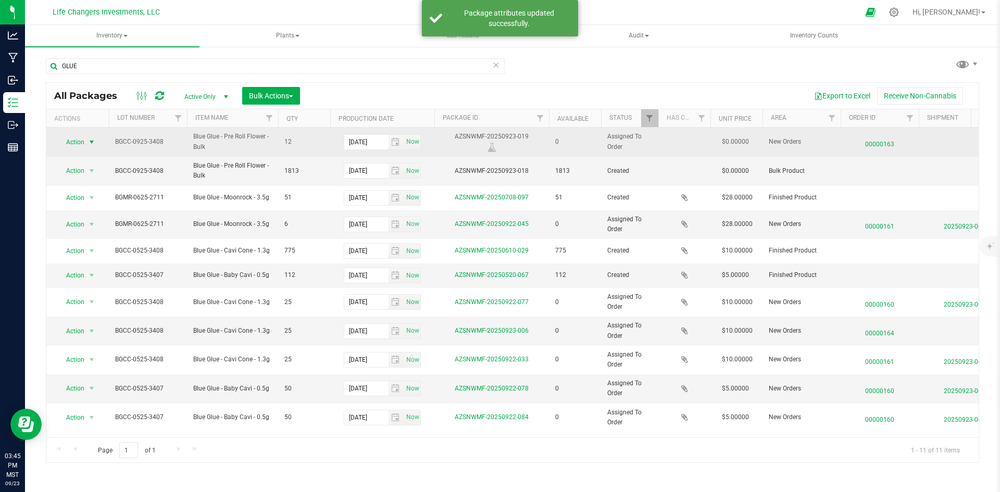
click at [73, 139] on span "Action" at bounding box center [71, 142] width 28 height 15
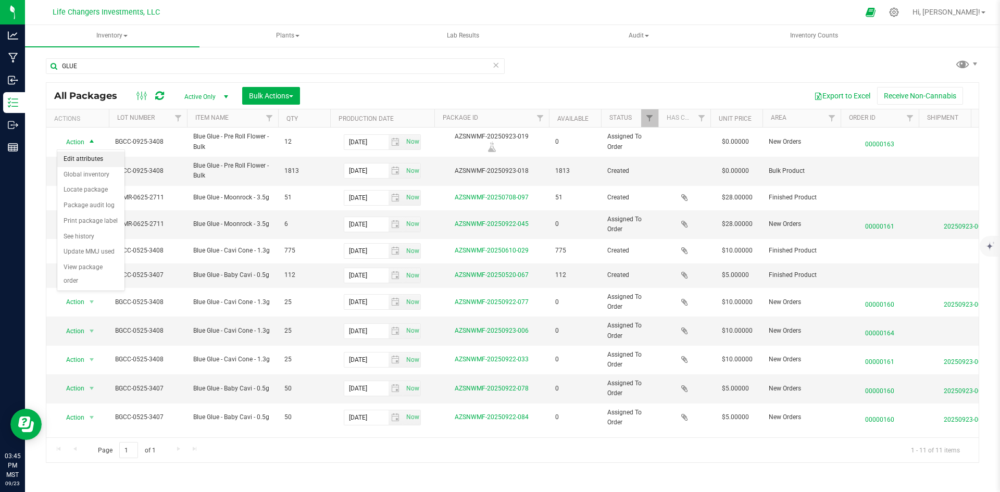
click at [79, 158] on li "Edit attributes" at bounding box center [90, 160] width 67 height 16
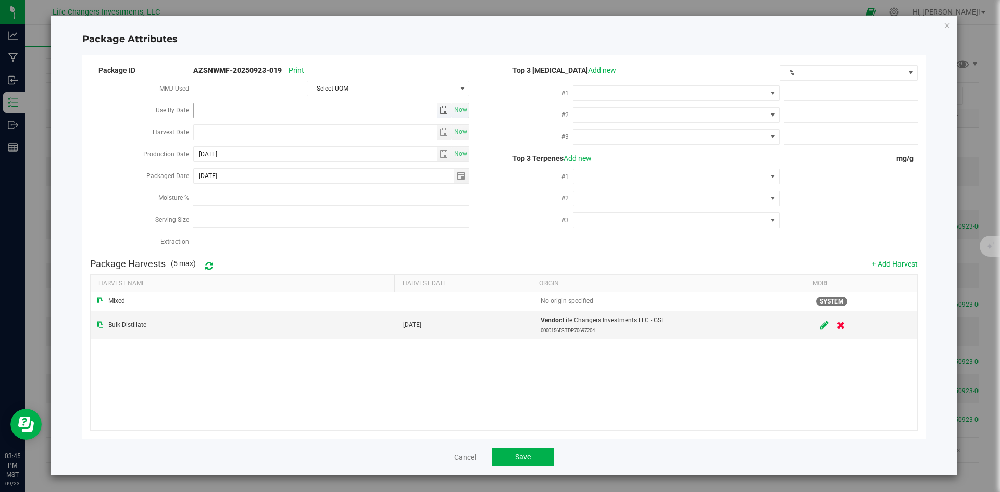
click at [442, 109] on span "select" at bounding box center [444, 110] width 8 height 8
click at [295, 128] on span "Next" at bounding box center [296, 128] width 8 height 8
click at [199, 129] on link "[DATE]" at bounding box center [249, 130] width 112 height 16
click at [292, 130] on span "Next" at bounding box center [296, 128] width 8 height 8
click at [245, 133] on link "2026" at bounding box center [249, 130] width 112 height 16
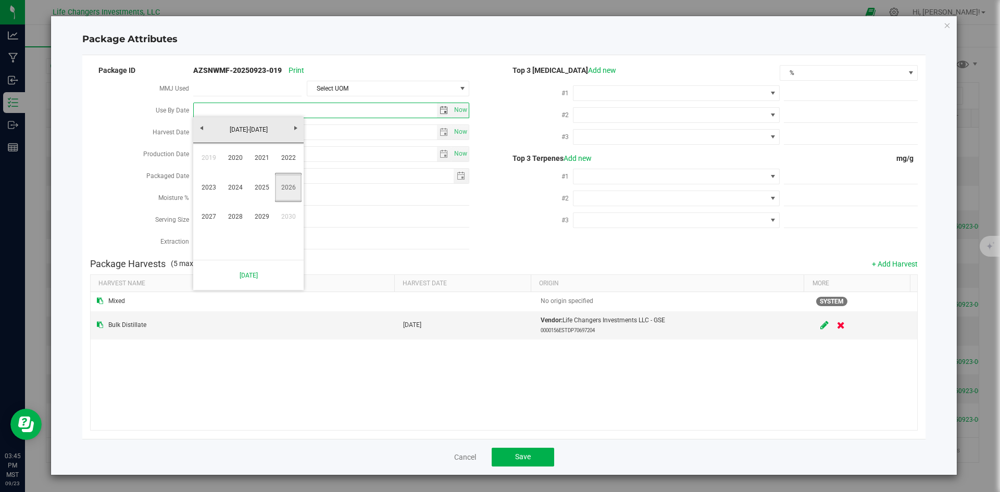
click at [294, 188] on link "2026" at bounding box center [288, 188] width 27 height 27
click at [205, 214] on link "Sep" at bounding box center [208, 217] width 27 height 27
click at [279, 199] on link "18" at bounding box center [278, 199] width 15 height 16
type input "[DATE]"
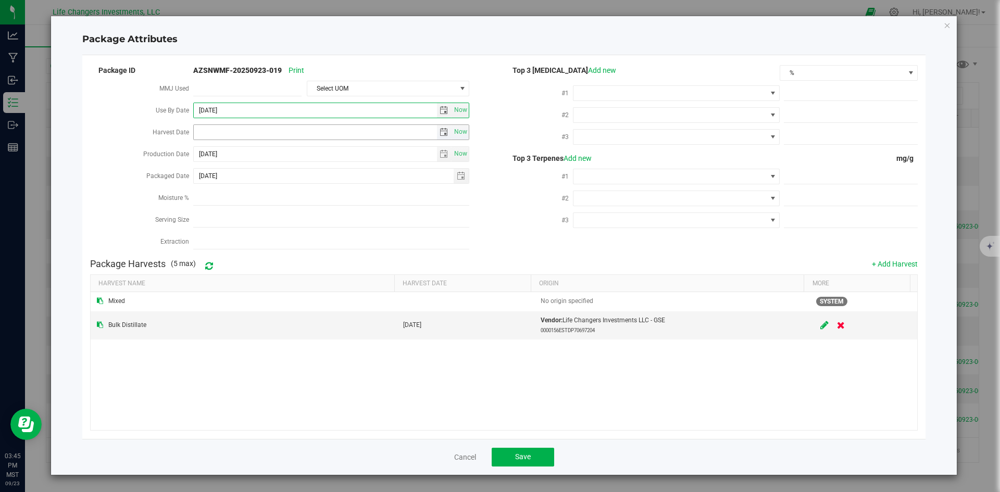
click at [444, 130] on span "select" at bounding box center [444, 132] width 8 height 8
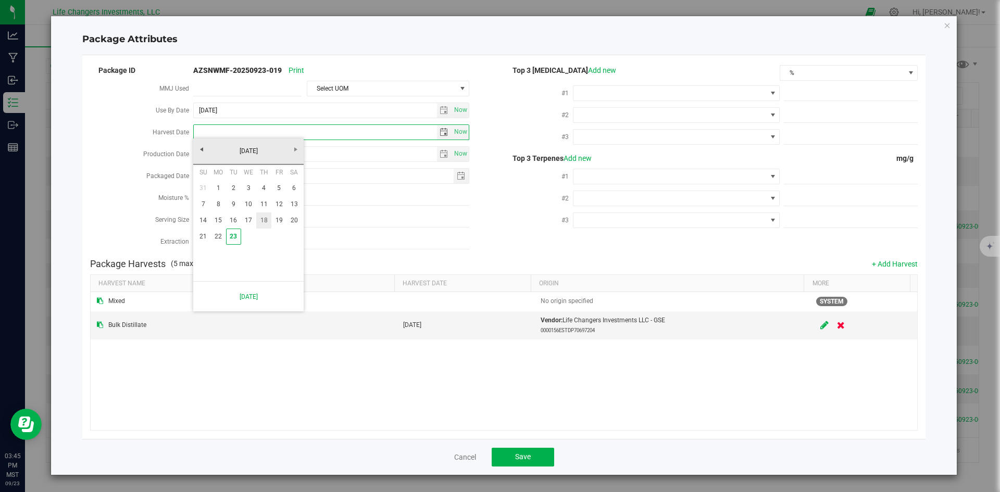
click at [260, 219] on link "18" at bounding box center [263, 221] width 15 height 16
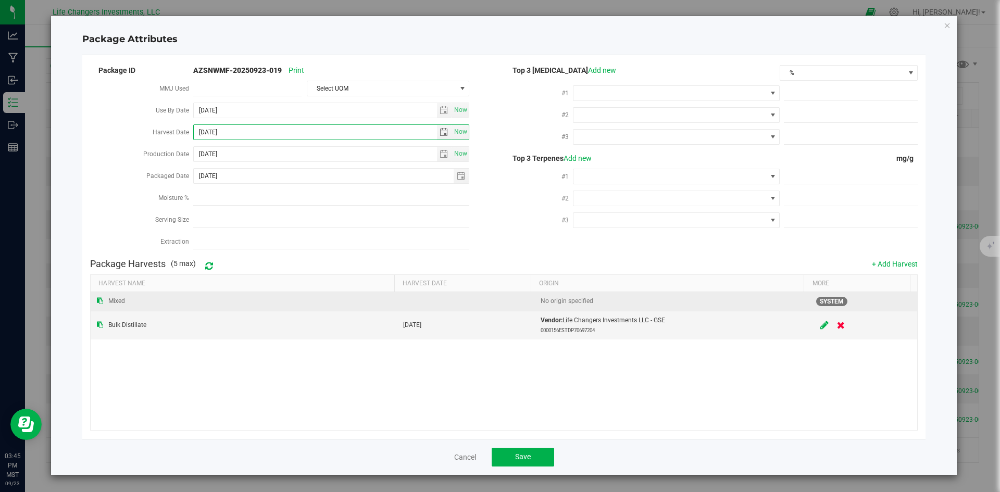
click at [375, 298] on div "Mixed" at bounding box center [244, 301] width 294 height 10
click at [100, 298] on icon at bounding box center [100, 301] width 6 height 6
click at [98, 322] on icon at bounding box center [100, 325] width 6 height 6
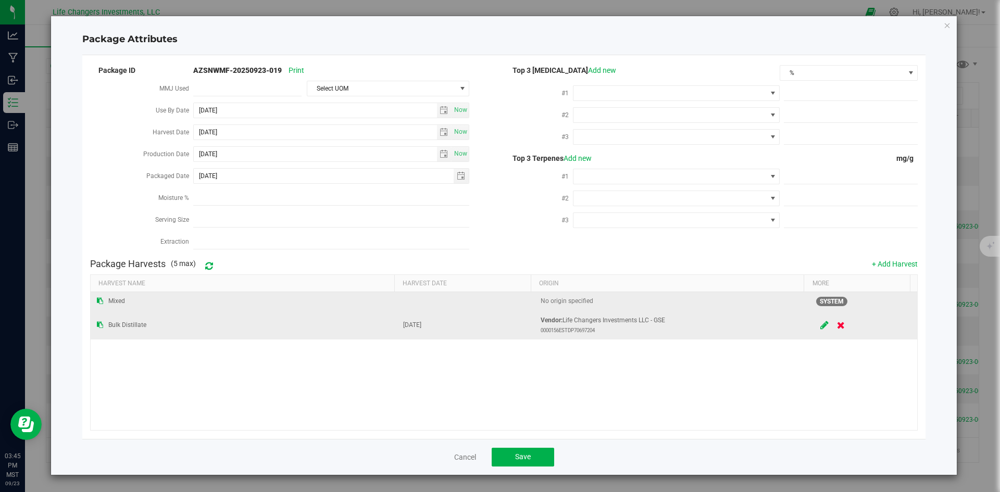
click at [98, 322] on icon at bounding box center [100, 325] width 6 height 6
click at [442, 130] on span "select" at bounding box center [444, 132] width 8 height 8
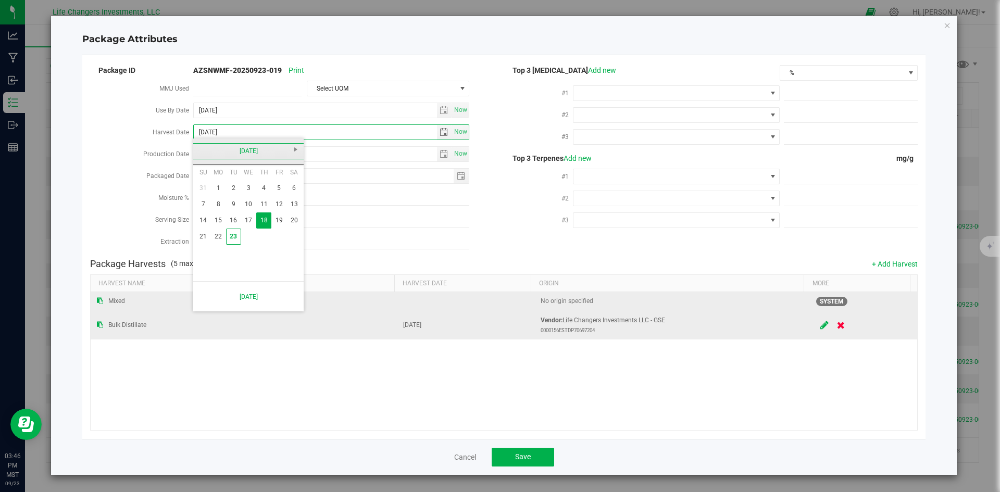
click at [209, 150] on link "[DATE]" at bounding box center [249, 151] width 112 height 16
click at [293, 179] on link "Apr" at bounding box center [288, 179] width 27 height 27
click at [277, 221] on link "18" at bounding box center [278, 221] width 15 height 16
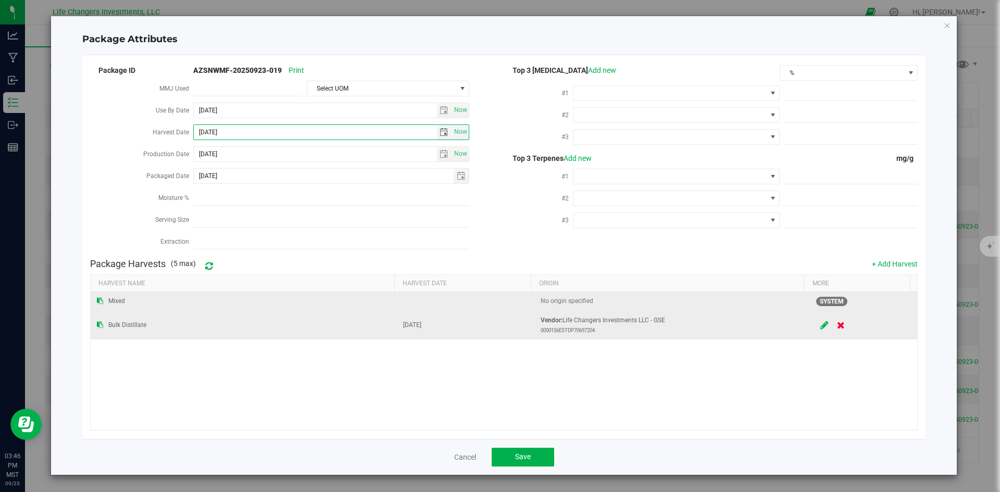
click at [441, 130] on span "select" at bounding box center [444, 132] width 8 height 8
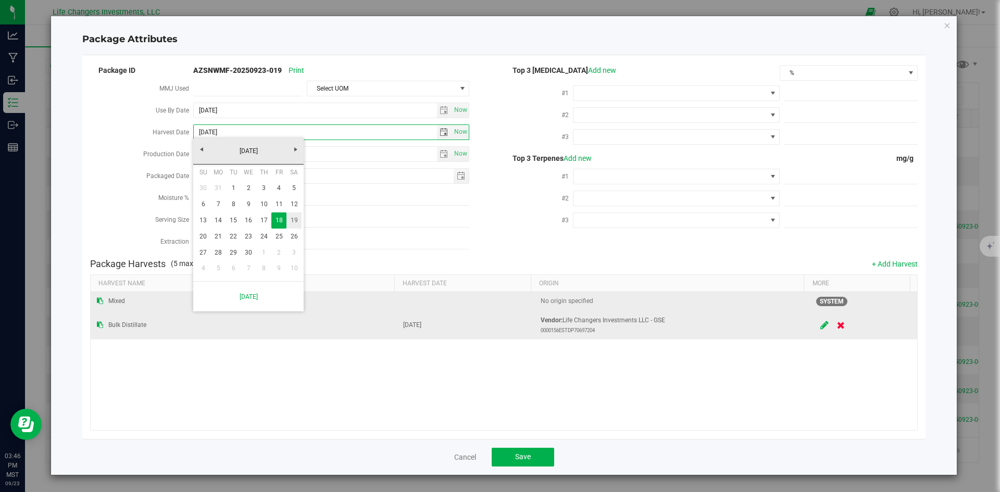
click at [292, 217] on link "19" at bounding box center [294, 221] width 15 height 16
type input "[DATE]"
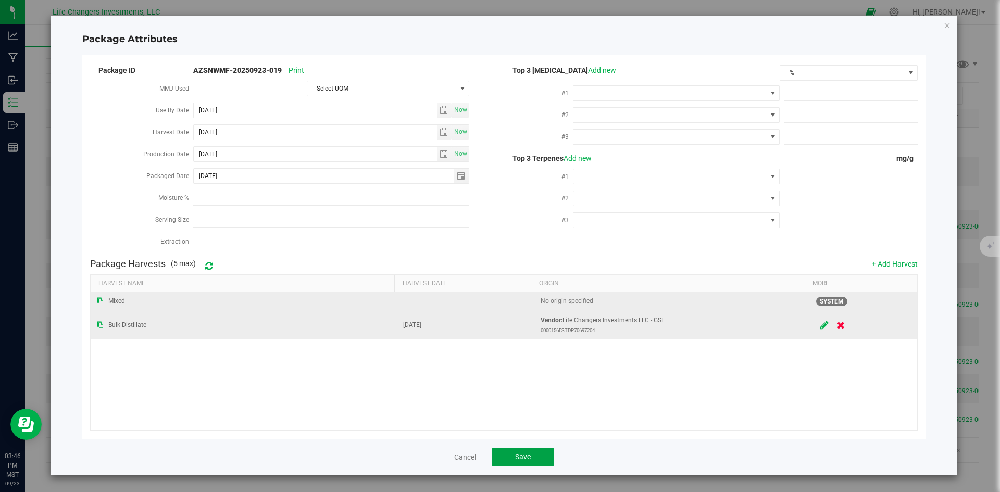
click at [514, 451] on button "Save" at bounding box center [523, 457] width 63 height 19
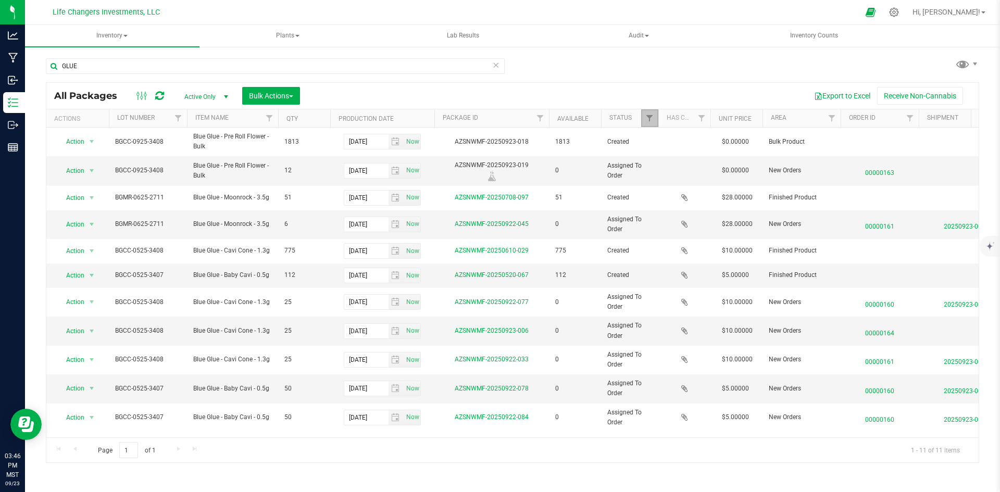
click at [644, 117] on link "Filter" at bounding box center [649, 118] width 17 height 18
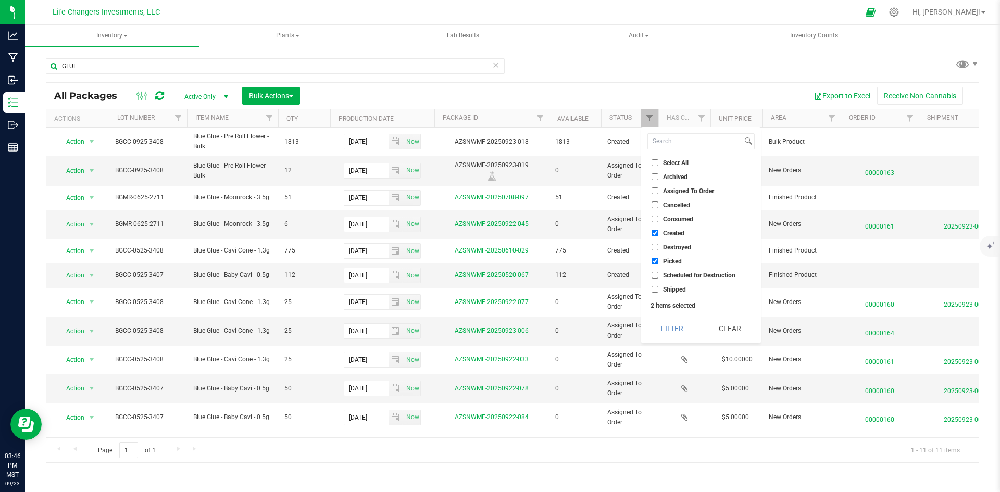
drag, startPoint x: 658, startPoint y: 259, endPoint x: 664, endPoint y: 276, distance: 17.6
click at [658, 260] on input "Picked" at bounding box center [655, 261] width 7 height 7
checkbox input "false"
click at [674, 327] on button "Filter" at bounding box center [673, 328] width 50 height 23
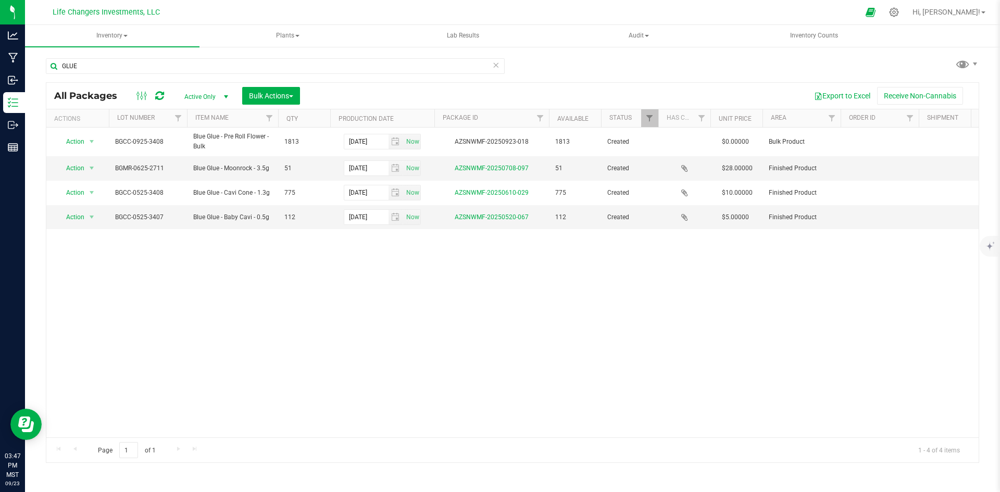
click at [497, 62] on icon at bounding box center [495, 64] width 7 height 13
checkbox input "true"
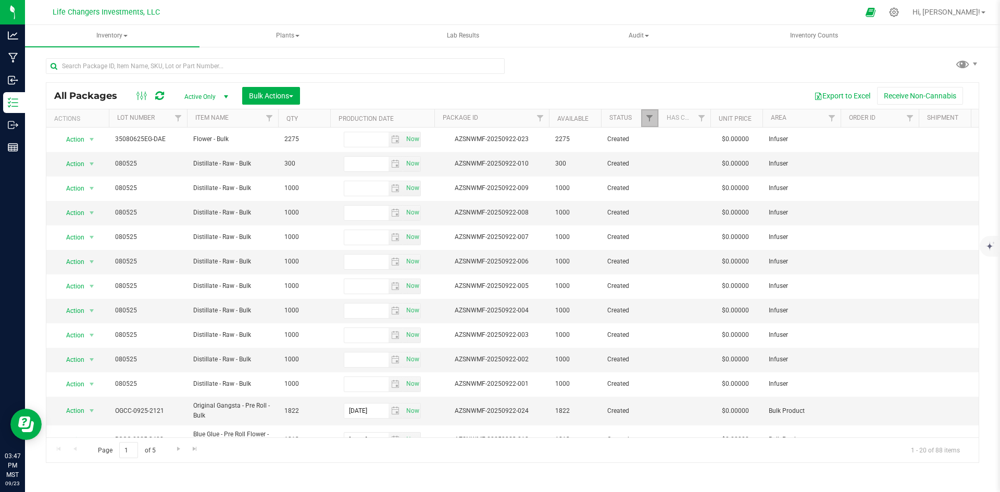
click at [645, 121] on link "Filter" at bounding box center [649, 118] width 17 height 18
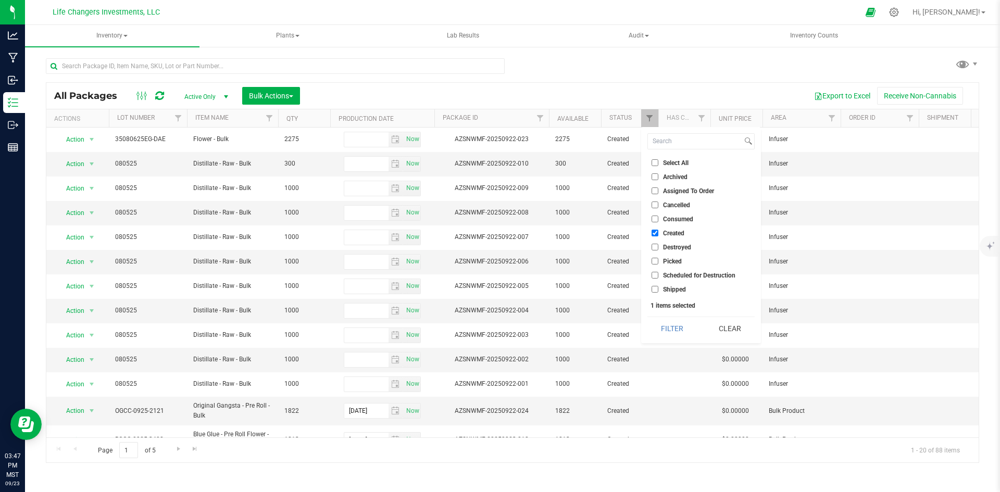
click at [654, 261] on input "Picked" at bounding box center [655, 261] width 7 height 7
click at [655, 261] on input "Picked" at bounding box center [655, 261] width 7 height 7
checkbox input "false"
click at [539, 68] on div "All Packages Active Only Active Only Lab Samples Locked All Bulk Actions Add to…" at bounding box center [513, 255] width 934 height 415
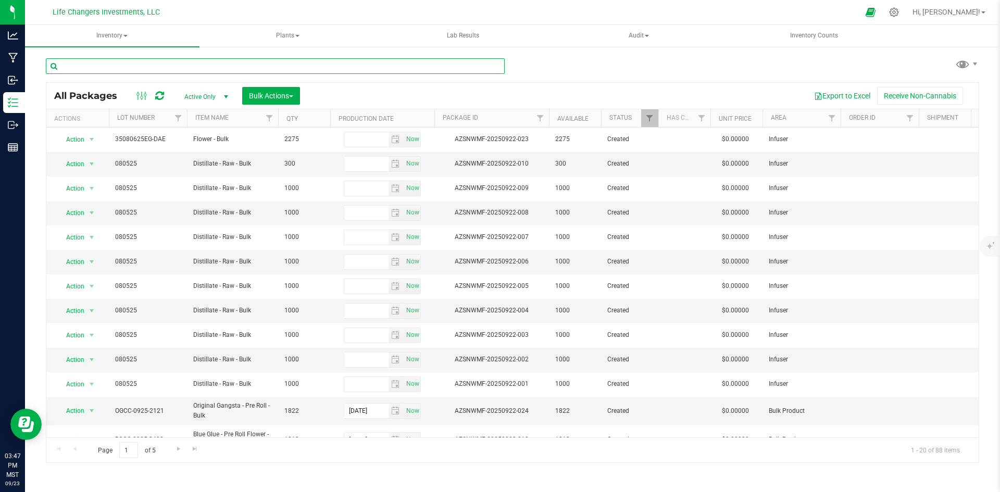
click at [175, 63] on input "text" at bounding box center [275, 66] width 459 height 16
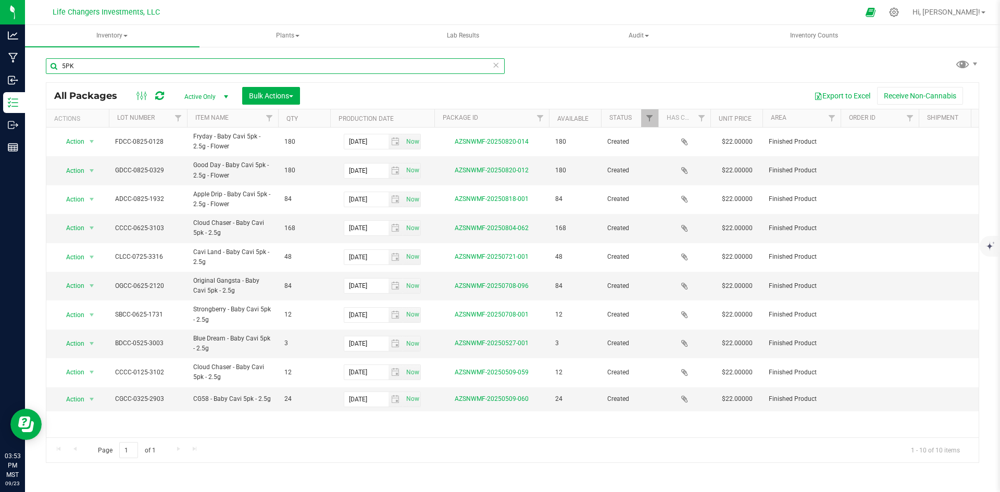
click at [94, 66] on input "5PK" at bounding box center [275, 66] width 459 height 16
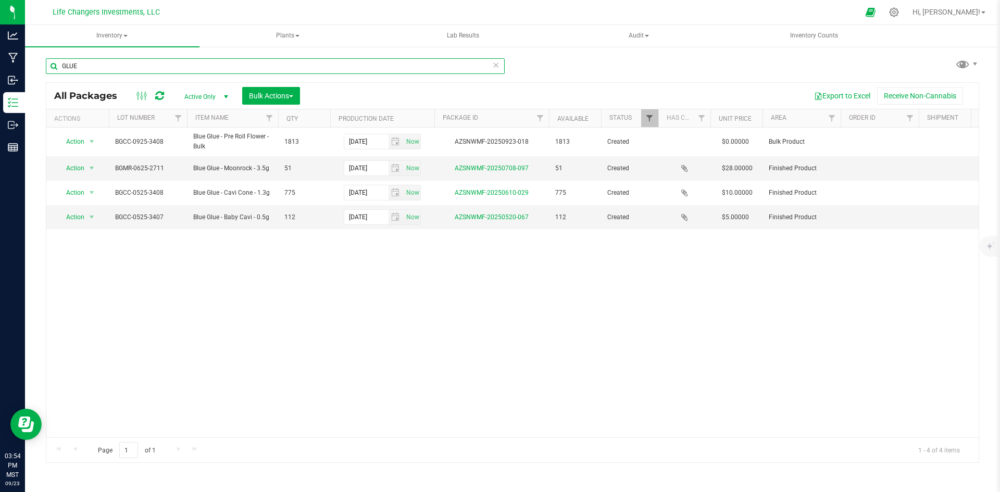
type input "GLUE"
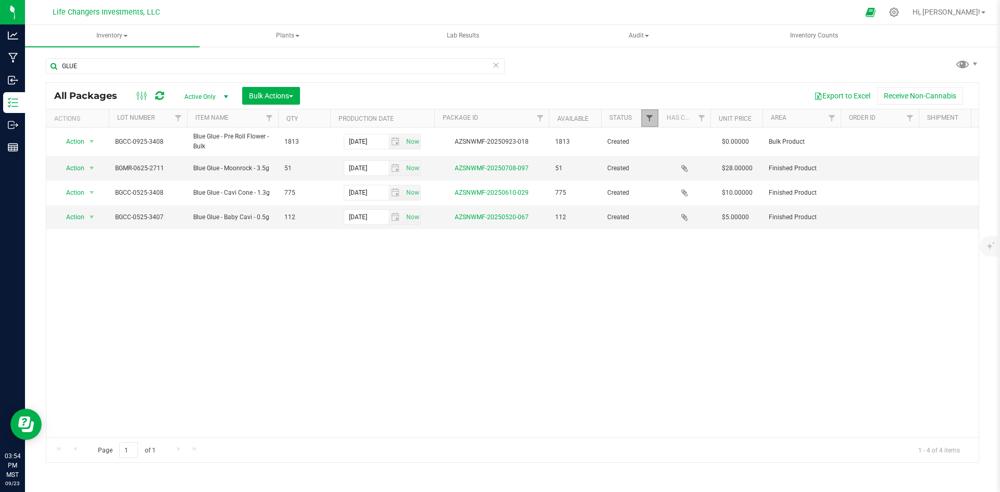
click at [646, 118] on span "Filter" at bounding box center [650, 118] width 8 height 8
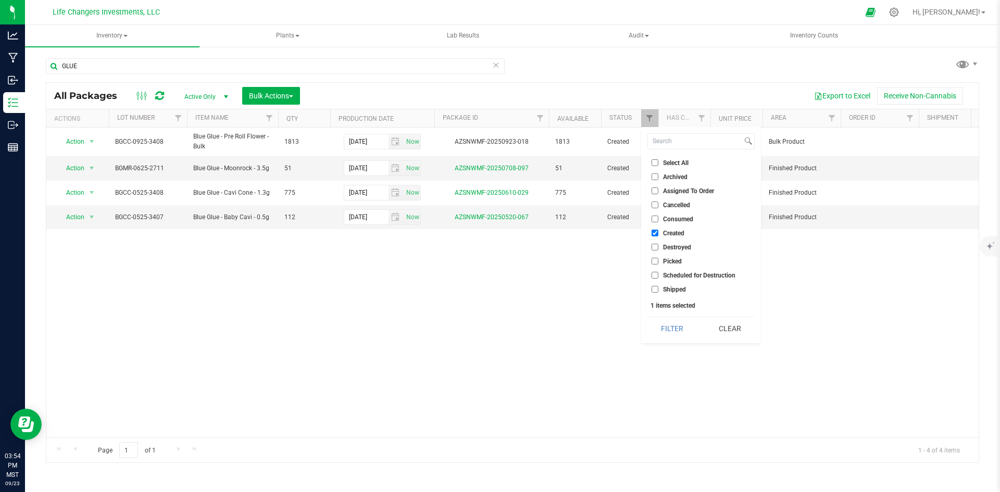
click at [656, 262] on input "Picked" at bounding box center [655, 261] width 7 height 7
checkbox input "true"
click at [683, 329] on button "Filter" at bounding box center [673, 328] width 50 height 23
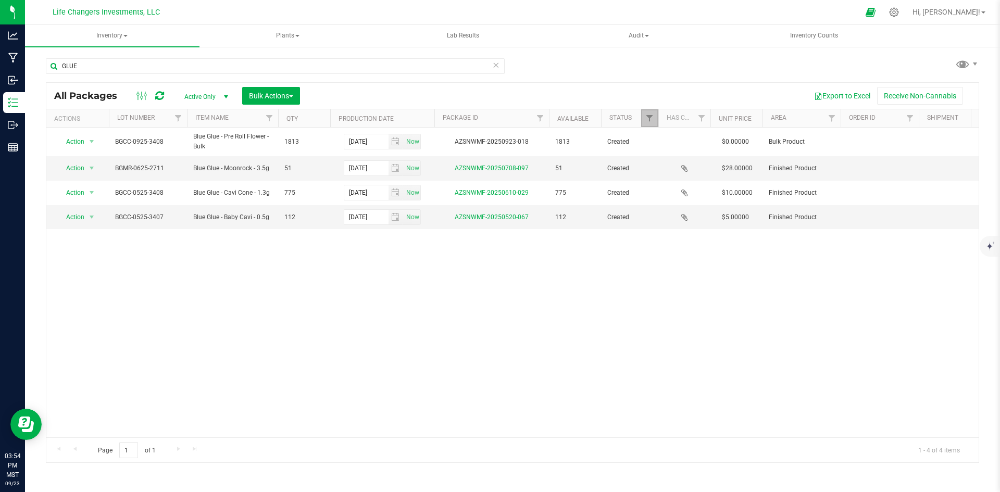
click at [646, 123] on link "Filter" at bounding box center [649, 118] width 17 height 18
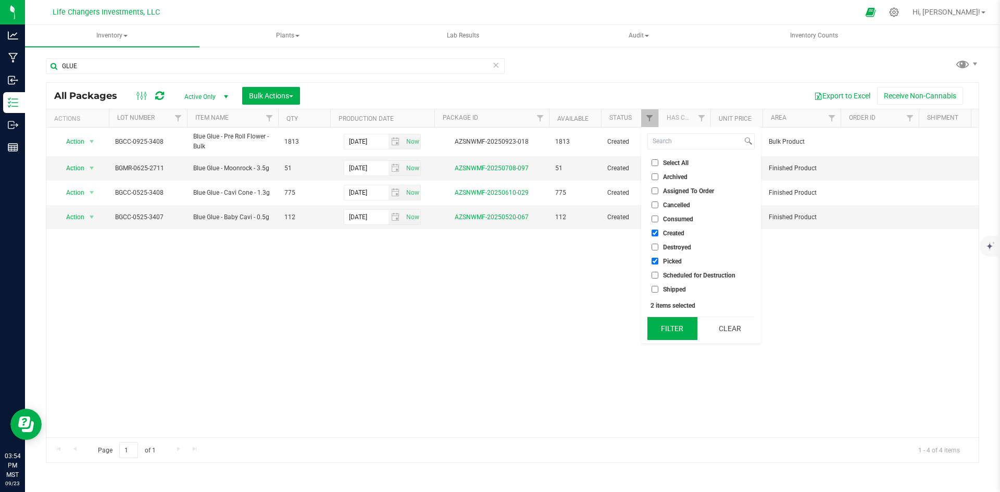
click at [665, 327] on button "Filter" at bounding box center [673, 328] width 50 height 23
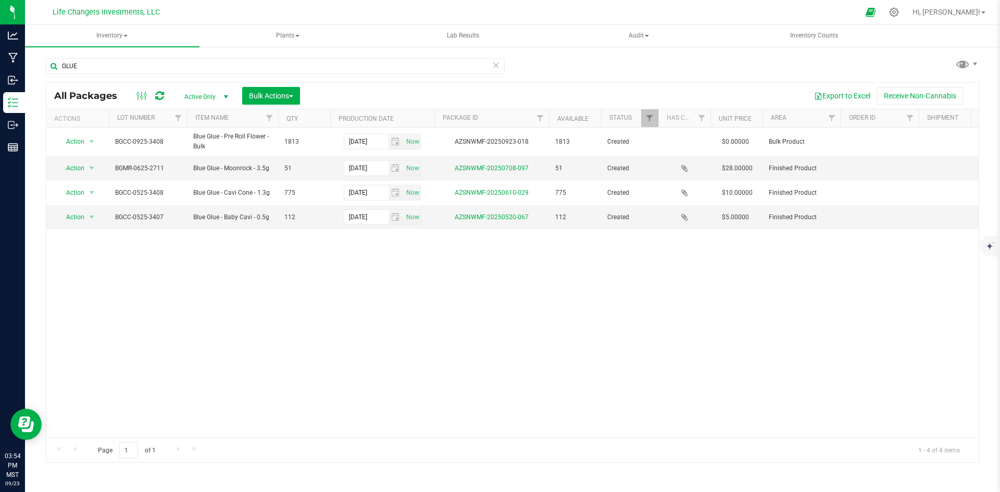
click at [596, 69] on div "GLUE All Packages Active Only Active Only Lab Samples Locked All Bulk Actions A…" at bounding box center [513, 255] width 934 height 415
click at [497, 67] on icon at bounding box center [495, 64] width 7 height 13
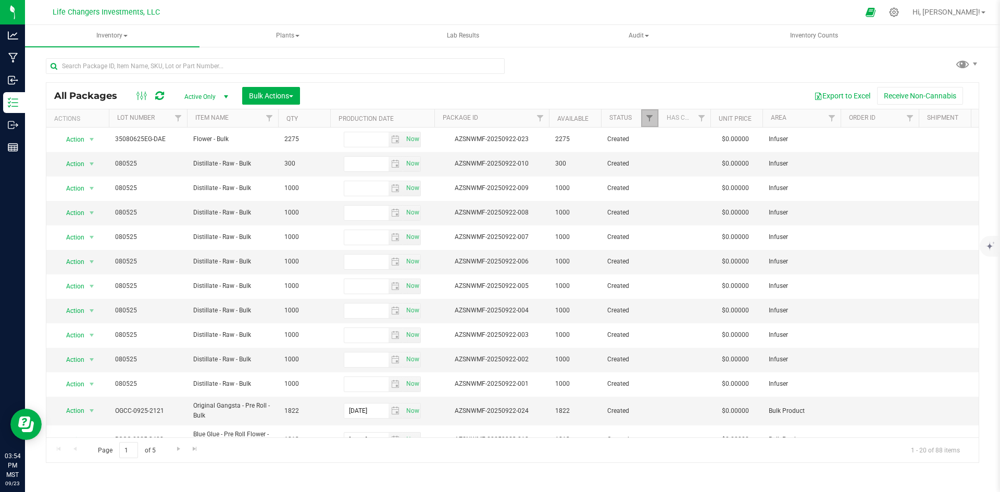
click at [646, 125] on link "Filter" at bounding box center [649, 118] width 17 height 18
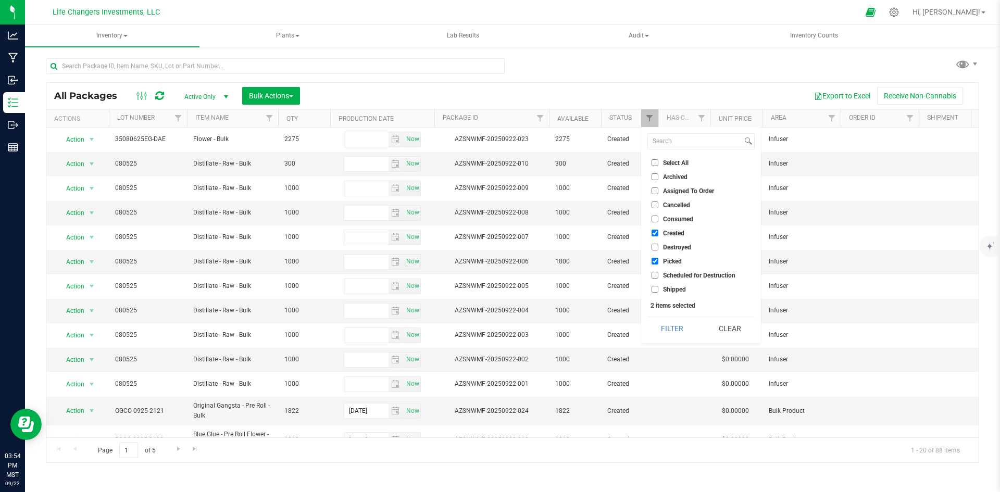
click at [655, 260] on input "Picked" at bounding box center [655, 261] width 7 height 7
click at [655, 262] on input "Picked" at bounding box center [655, 261] width 7 height 7
checkbox input "true"
click at [657, 192] on input "Assigned To Order" at bounding box center [655, 191] width 7 height 7
checkbox input "true"
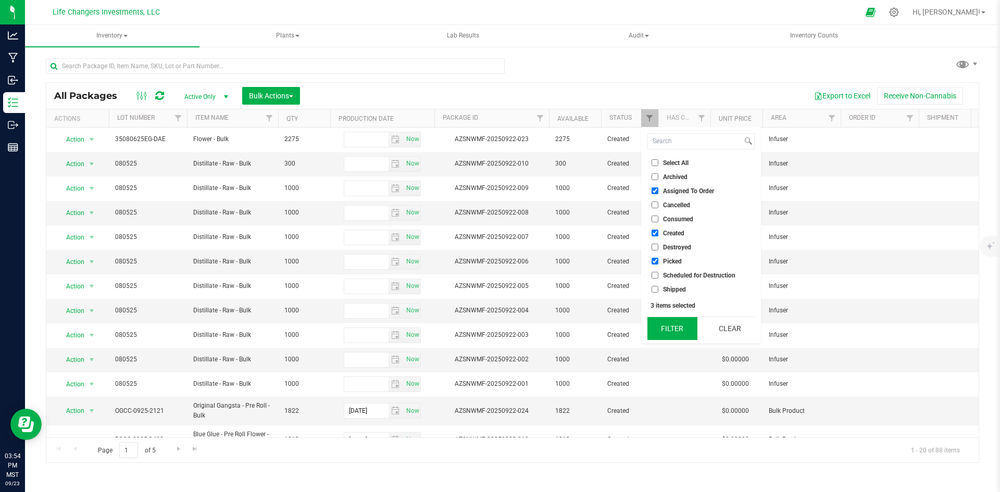
click at [667, 329] on button "Filter" at bounding box center [673, 328] width 50 height 23
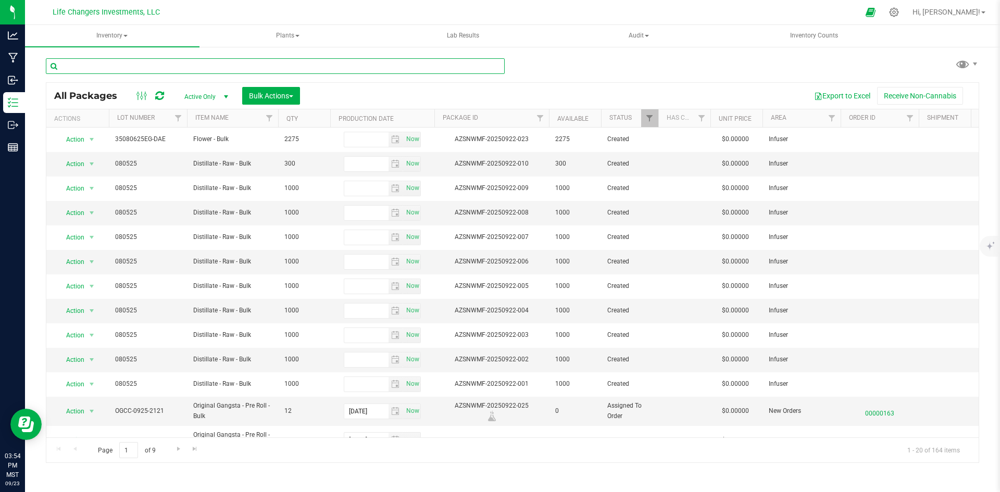
click at [155, 67] on input "text" at bounding box center [275, 66] width 459 height 16
type input "GLUE"
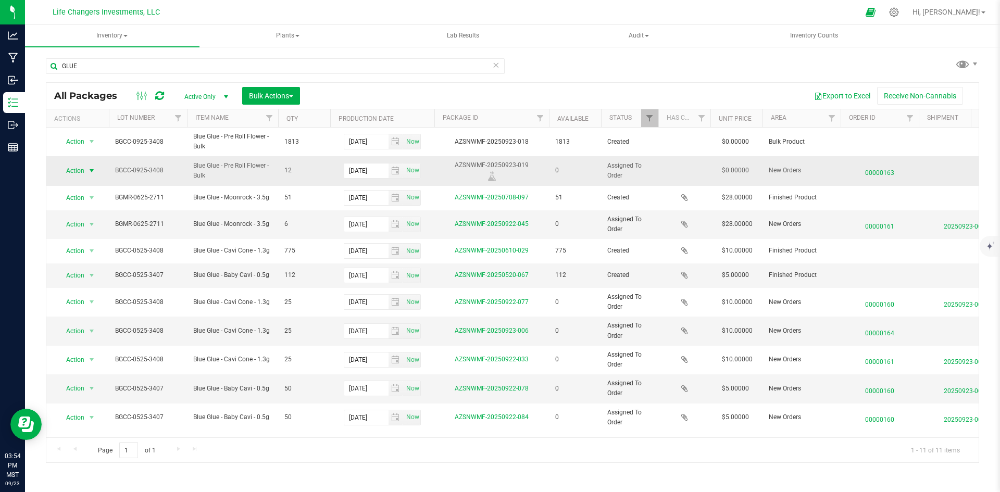
click at [77, 168] on span "Action" at bounding box center [71, 171] width 28 height 15
click at [92, 252] on li "Print package label" at bounding box center [90, 250] width 67 height 16
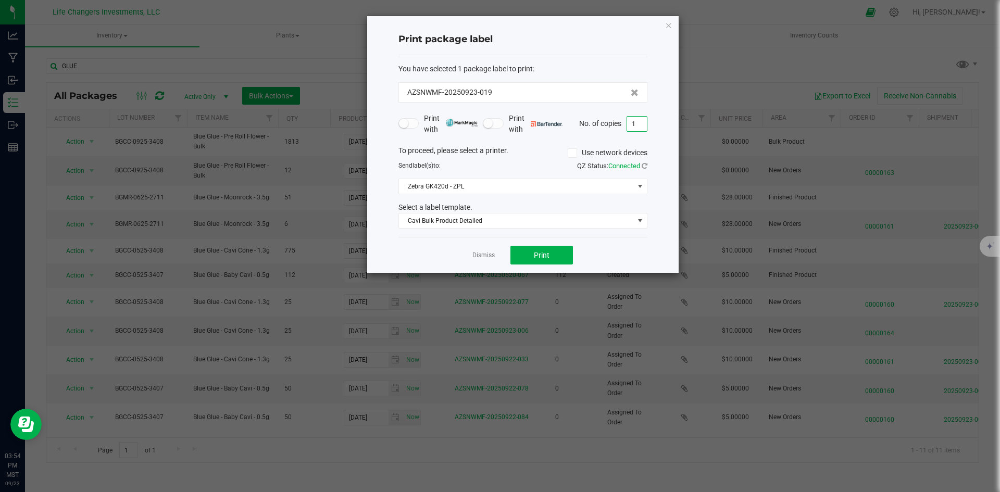
click at [636, 124] on input "1" at bounding box center [637, 124] width 20 height 15
type input "2"
click at [541, 254] on span "Print" at bounding box center [542, 255] width 16 height 8
click at [668, 28] on icon "button" at bounding box center [668, 25] width 7 height 13
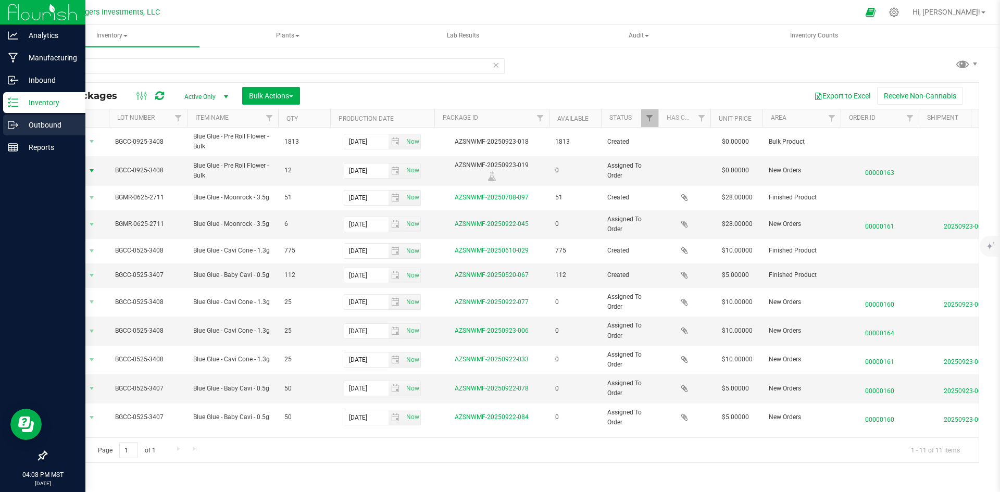
click at [35, 118] on div "Outbound" at bounding box center [44, 125] width 82 height 21
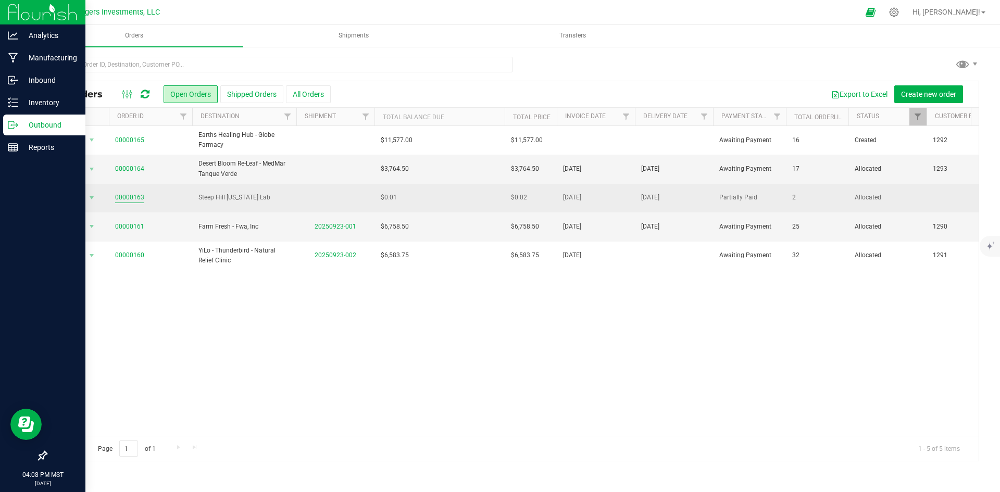
click at [128, 194] on link "00000163" at bounding box center [129, 198] width 29 height 10
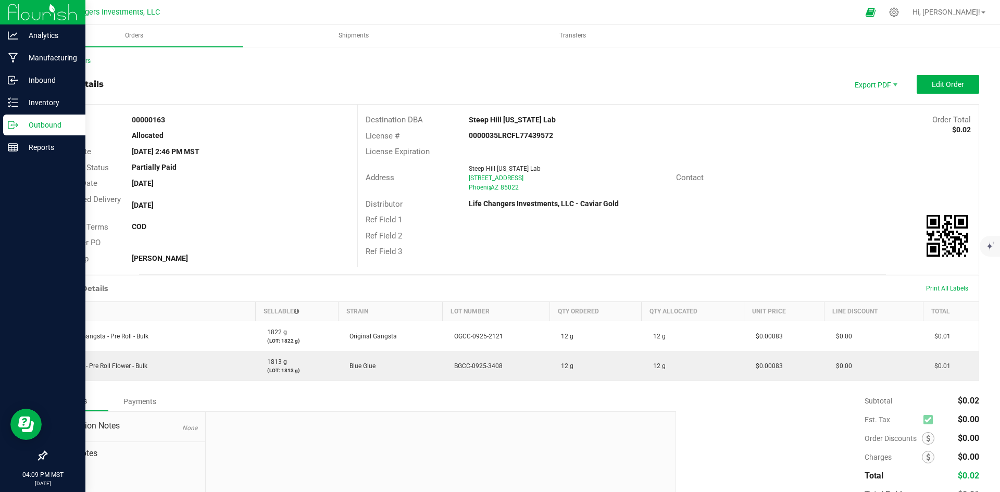
scroll to position [70, 0]
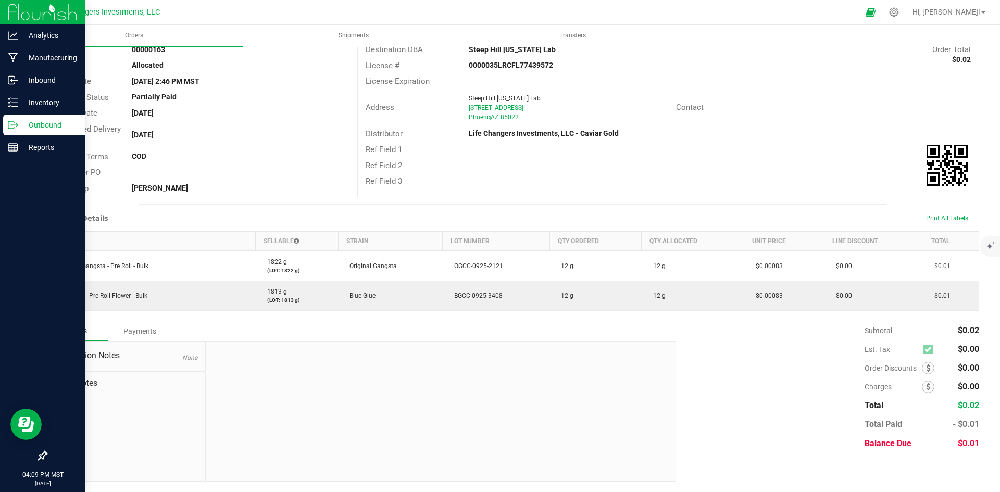
click at [133, 329] on div "Payments" at bounding box center [139, 331] width 63 height 19
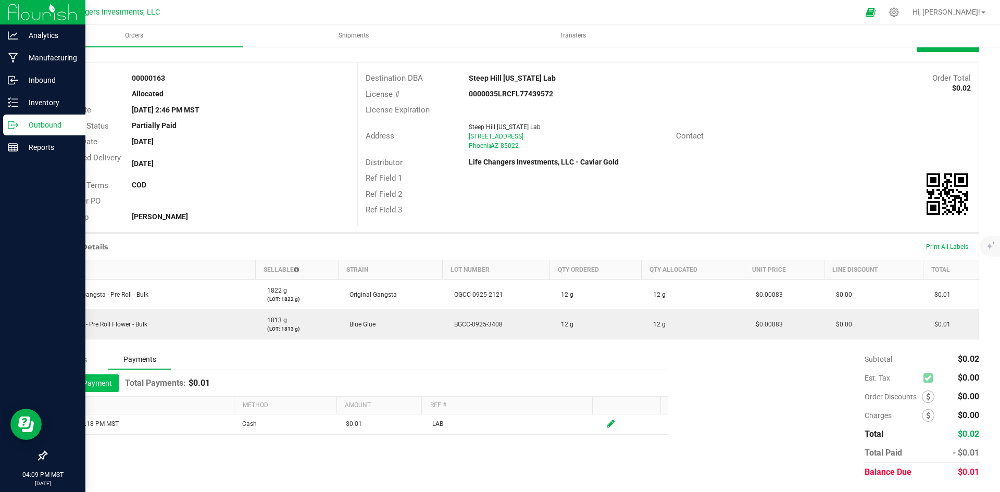
click at [86, 383] on button "Add Payment" at bounding box center [86, 384] width 65 height 18
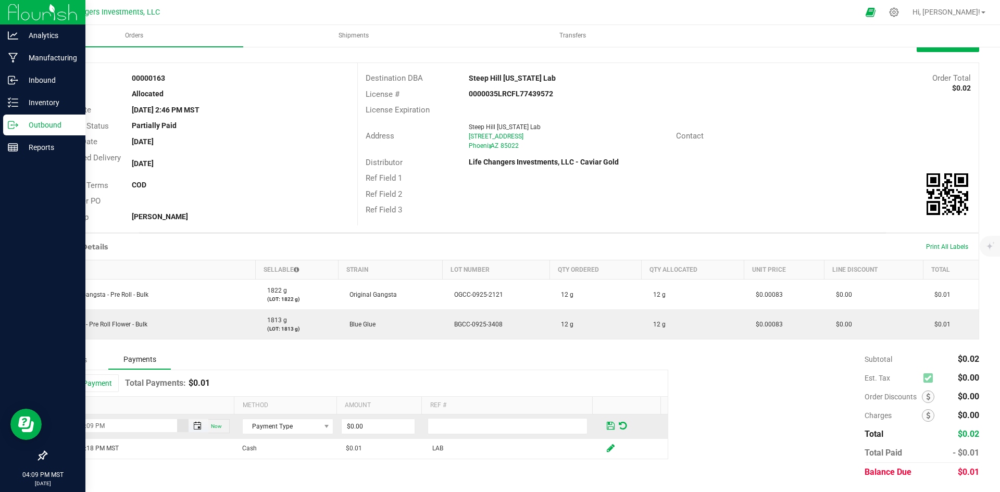
click at [195, 427] on span "Toggle popup" at bounding box center [197, 426] width 8 height 8
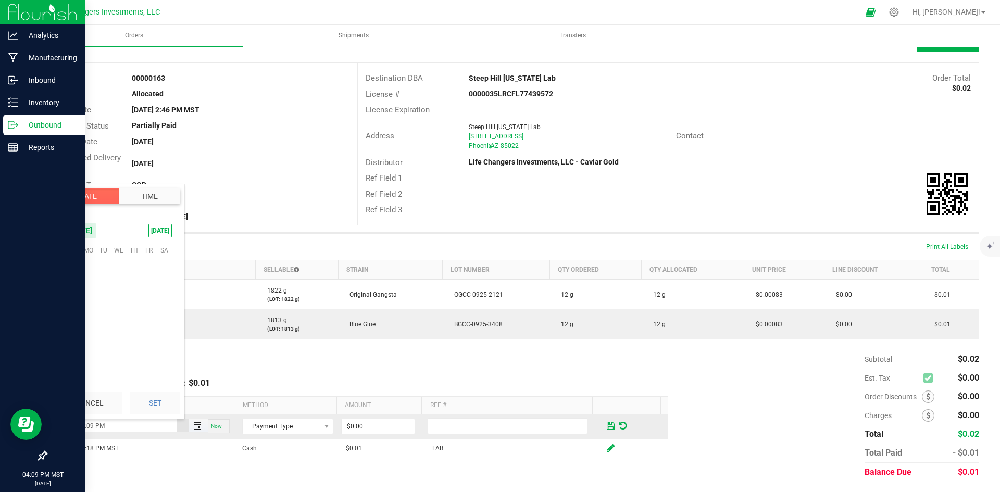
scroll to position [14, 0]
click at [214, 425] on span "Now" at bounding box center [216, 427] width 11 height 6
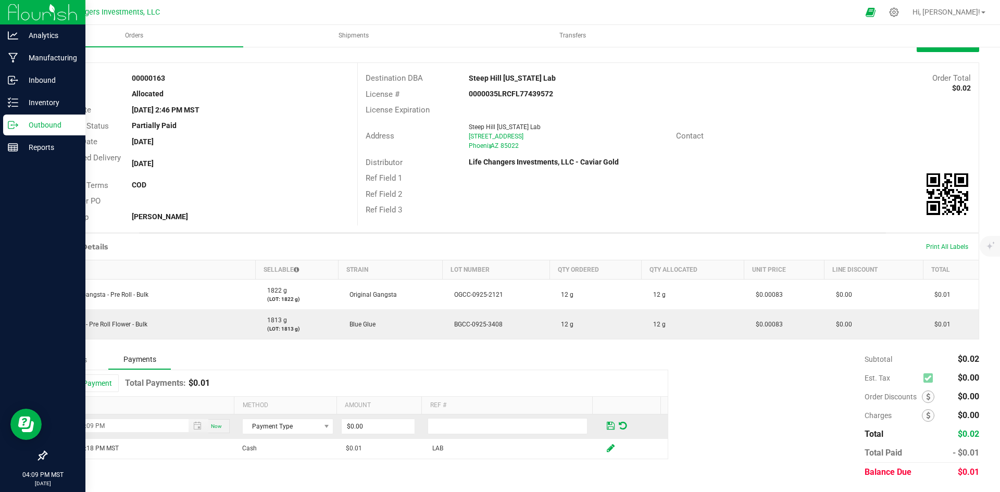
click at [214, 425] on span "Now" at bounding box center [216, 427] width 11 height 6
click at [278, 427] on span "Payment Type" at bounding box center [281, 426] width 77 height 15
click at [270, 365] on li "Cash" at bounding box center [283, 365] width 88 height 15
click at [365, 429] on input "0" at bounding box center [378, 426] width 73 height 15
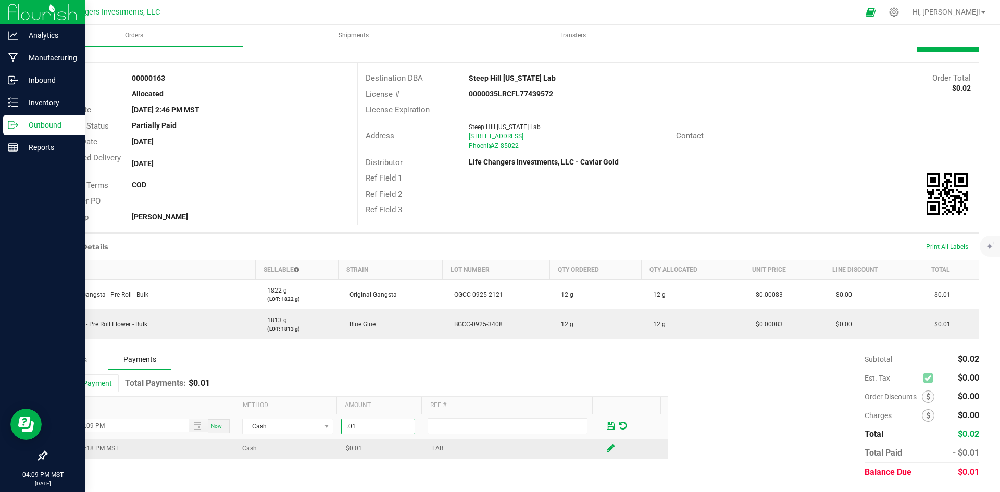
type input "$0.01"
click at [399, 449] on td "$0.01" at bounding box center [383, 449] width 86 height 20
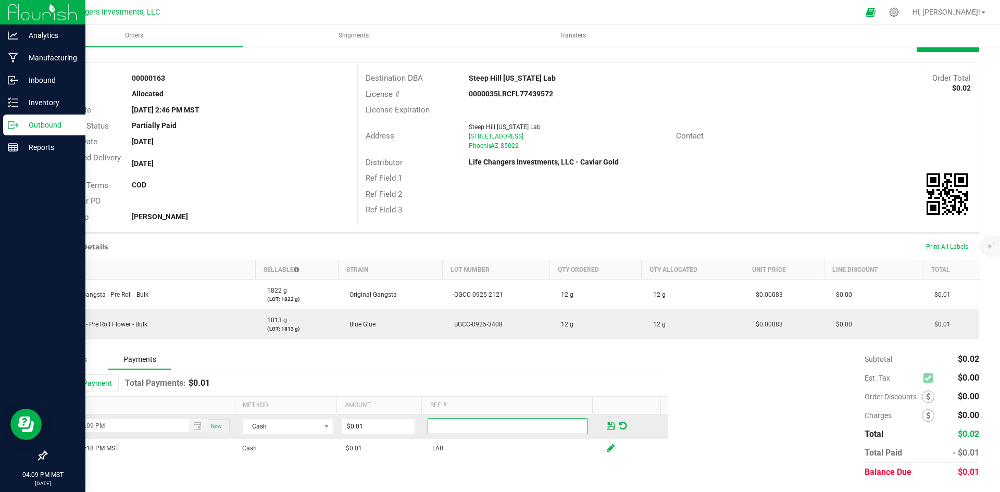
click at [435, 430] on input "text" at bounding box center [508, 426] width 160 height 16
type input "LAB"
click at [607, 426] on span at bounding box center [611, 426] width 8 height 9
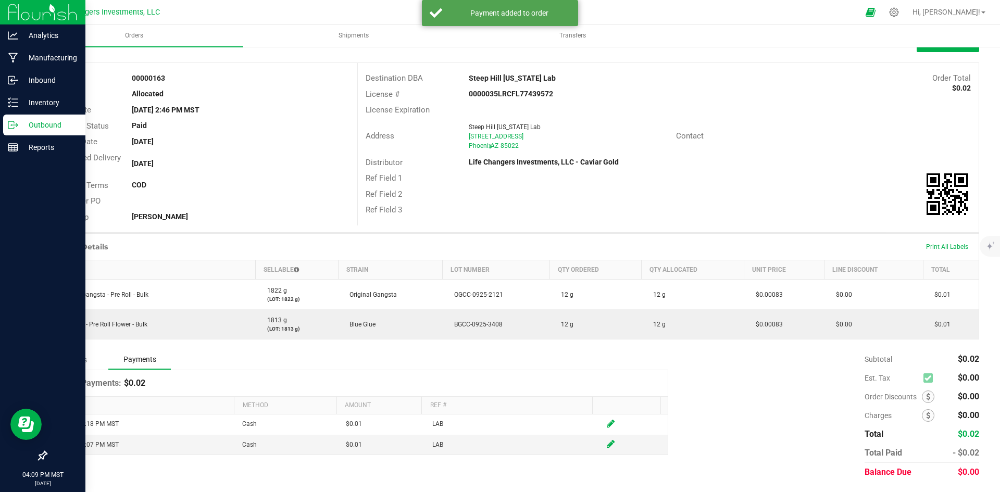
click at [767, 455] on div "Subtotal $0.02 Est. Tax $0.00" at bounding box center [823, 416] width 311 height 132
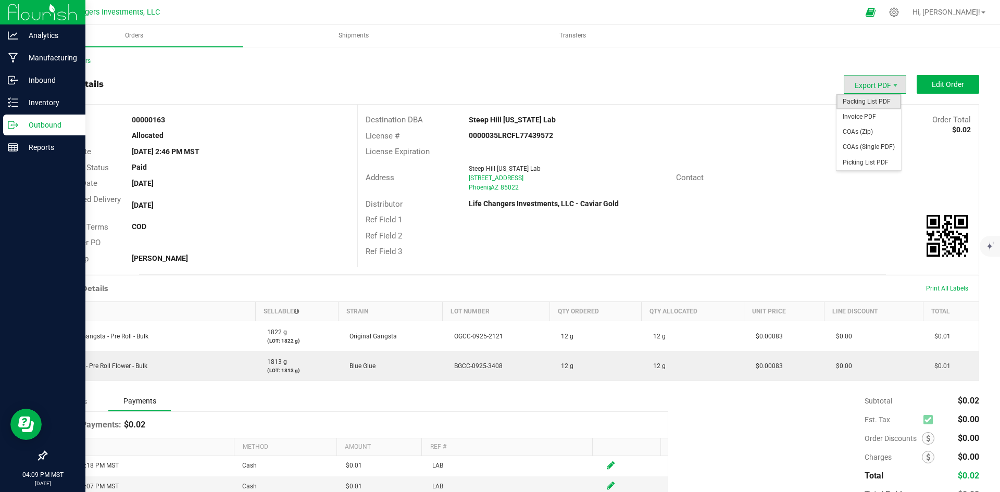
click at [872, 100] on span "Packing List PDF" at bounding box center [869, 101] width 65 height 15
click at [78, 58] on link "Back to Orders" at bounding box center [68, 60] width 45 height 7
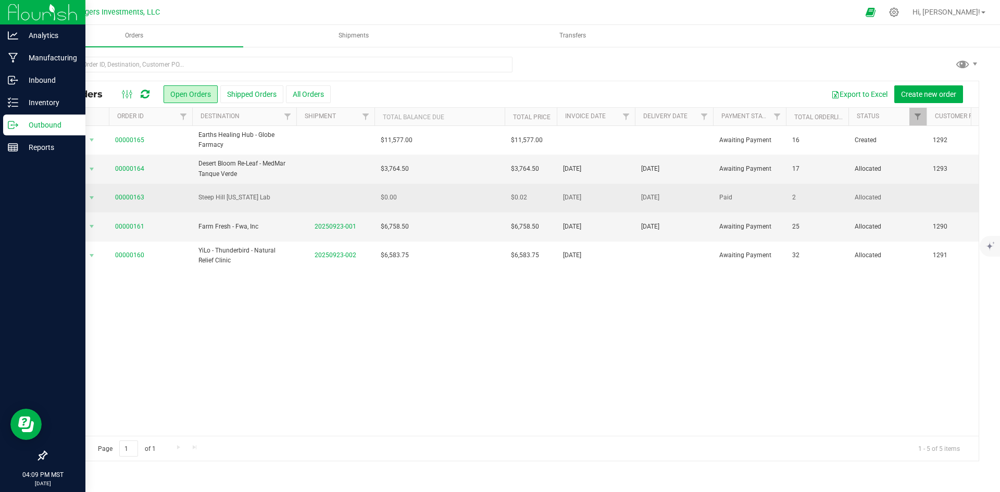
click at [436, 195] on td "$0.00" at bounding box center [440, 198] width 130 height 29
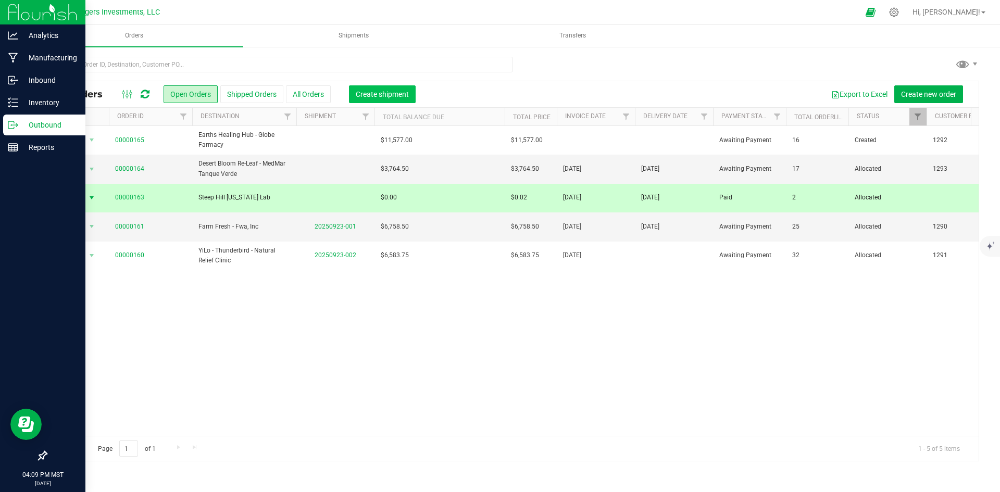
click at [396, 93] on span "Create shipment" at bounding box center [382, 94] width 53 height 8
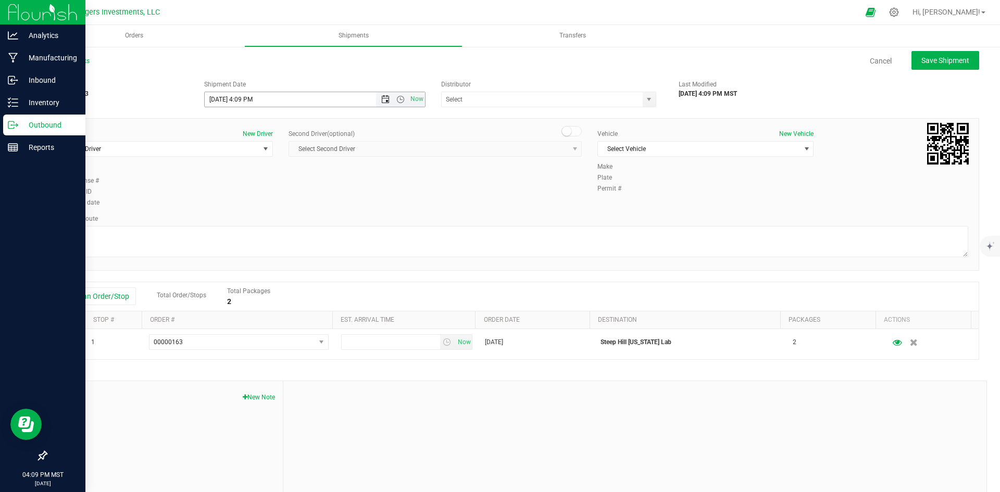
click at [381, 98] on span "Open the date view" at bounding box center [385, 99] width 8 height 8
click at [261, 204] on link "24" at bounding box center [258, 205] width 15 height 16
type input "[DATE] 4:09 PM"
click at [537, 96] on input "text" at bounding box center [539, 99] width 195 height 15
click at [645, 97] on span "select" at bounding box center [649, 99] width 8 height 8
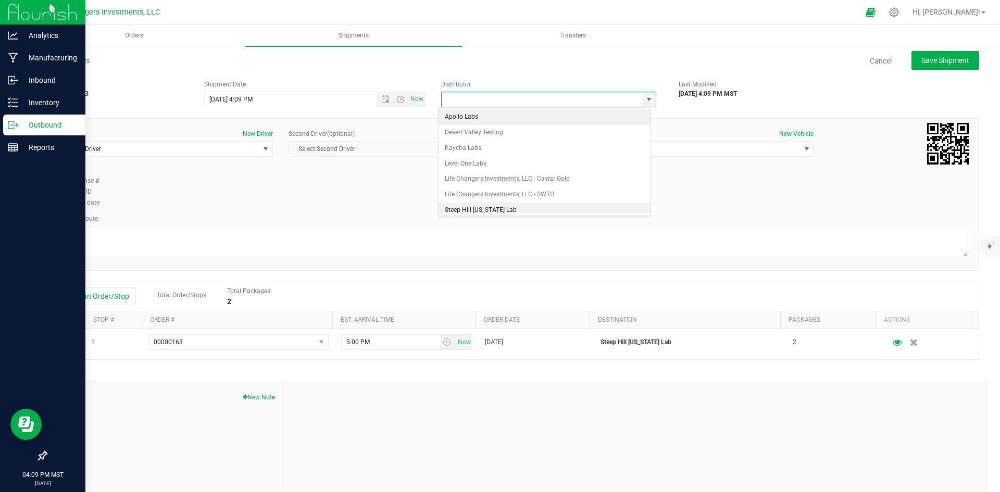
click at [473, 210] on li "Steep Hill [US_STATE] Lab" at bounding box center [545, 211] width 212 height 16
type input "Steep Hill [US_STATE] Lab"
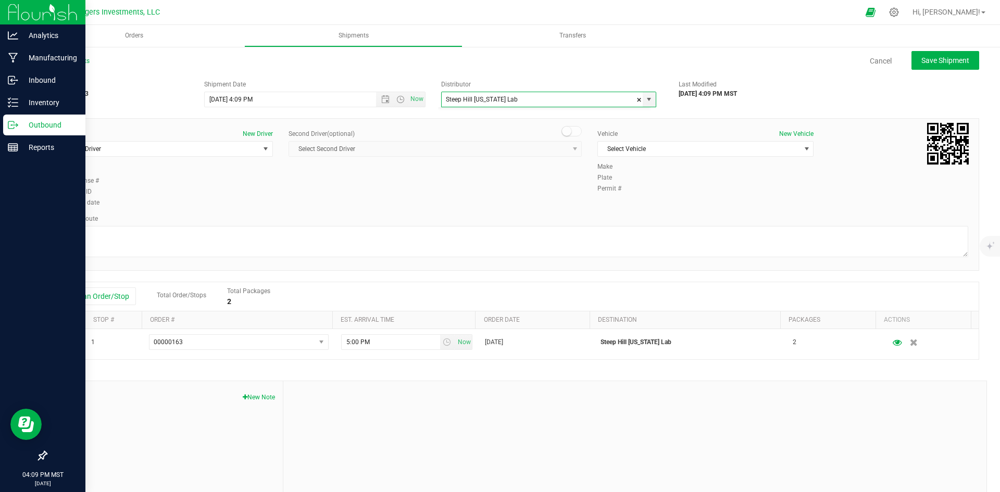
scroll to position [4, 0]
click at [144, 147] on span "Select Driver" at bounding box center [158, 149] width 202 height 15
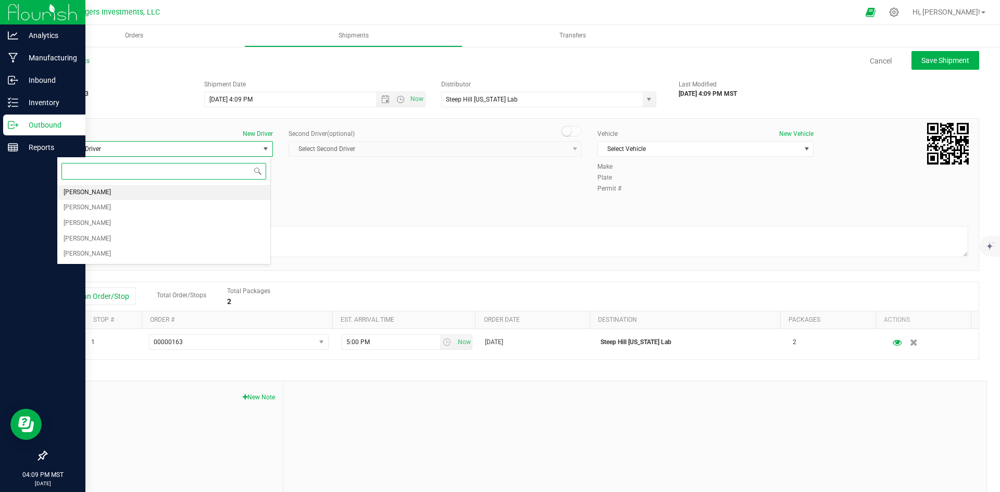
click at [139, 193] on li "[PERSON_NAME]" at bounding box center [163, 193] width 213 height 16
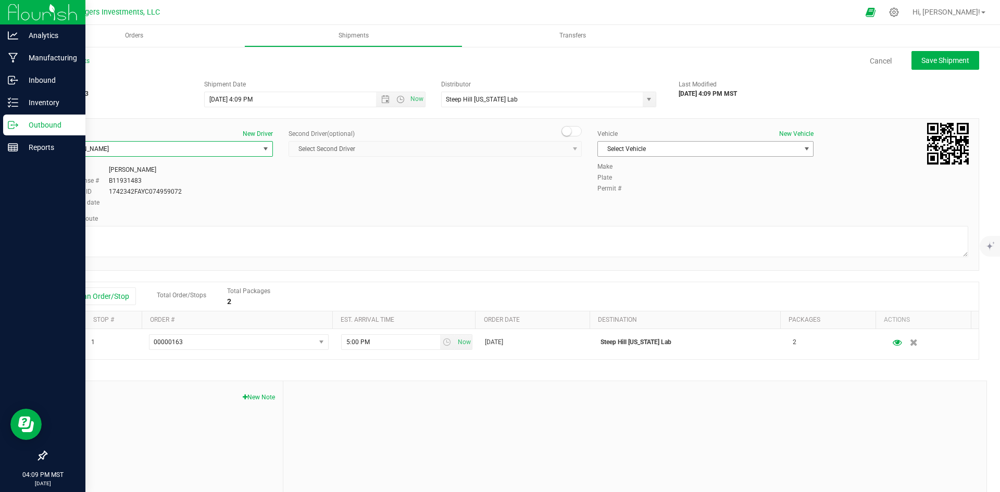
click at [706, 147] on span "Select Vehicle" at bounding box center [699, 149] width 202 height 15
click at [695, 227] on li "Life Changers - XT5" at bounding box center [700, 229] width 213 height 16
click at [830, 205] on div "Driver New Driver [PERSON_NAME] Select Driver [PERSON_NAME] [PERSON_NAME] [PERS…" at bounding box center [512, 169] width 927 height 80
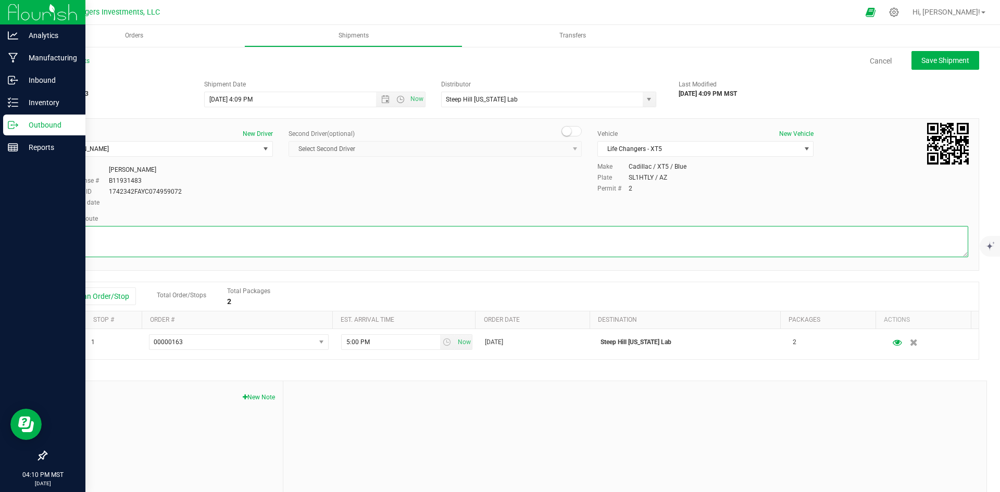
click at [128, 238] on textarea at bounding box center [513, 241] width 912 height 31
type textarea "p"
type textarea "Picked up by Lab Agent - see attached map"
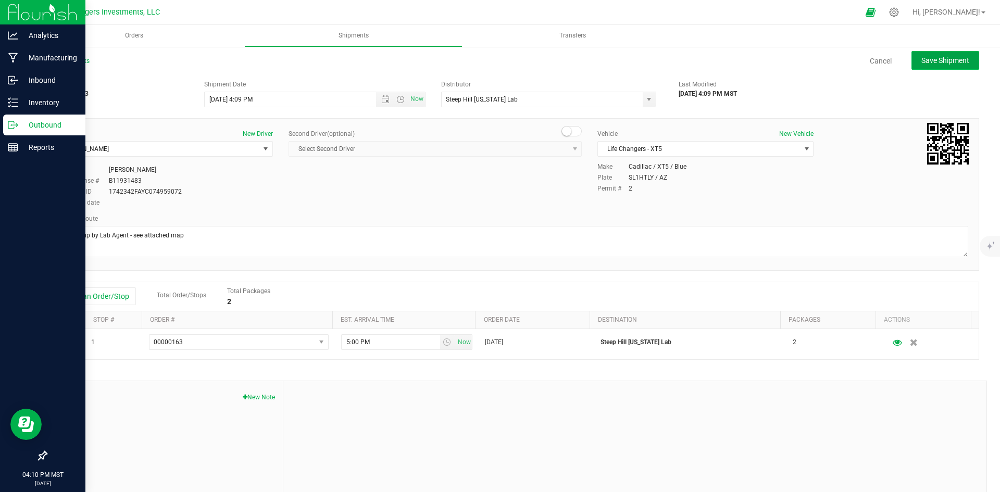
click at [938, 62] on span "Save Shipment" at bounding box center [946, 60] width 48 height 8
type input "[DATE] 11:09 PM"
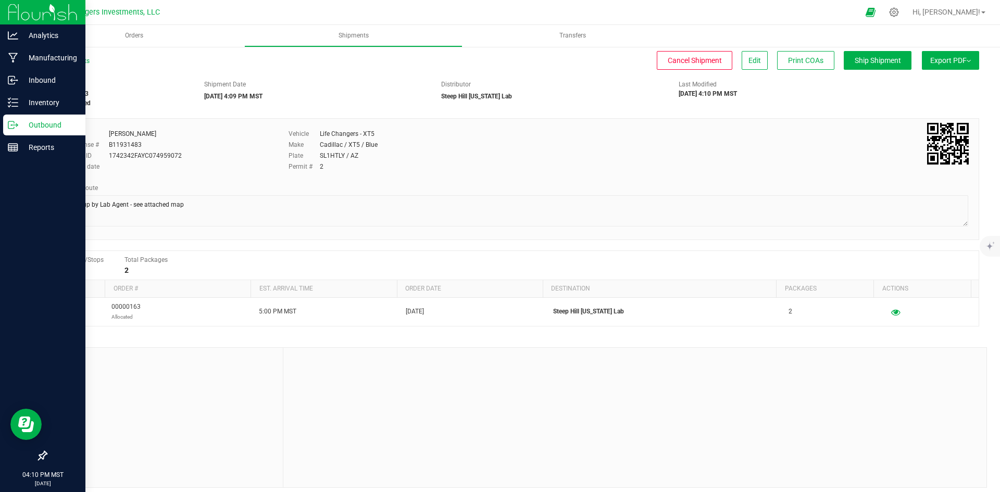
click at [933, 59] on span "Export PDF" at bounding box center [951, 60] width 41 height 8
click at [933, 86] on span "Manifest by Package ID" at bounding box center [935, 83] width 66 height 7
click at [76, 58] on link "All Shipments" at bounding box center [68, 60] width 44 height 7
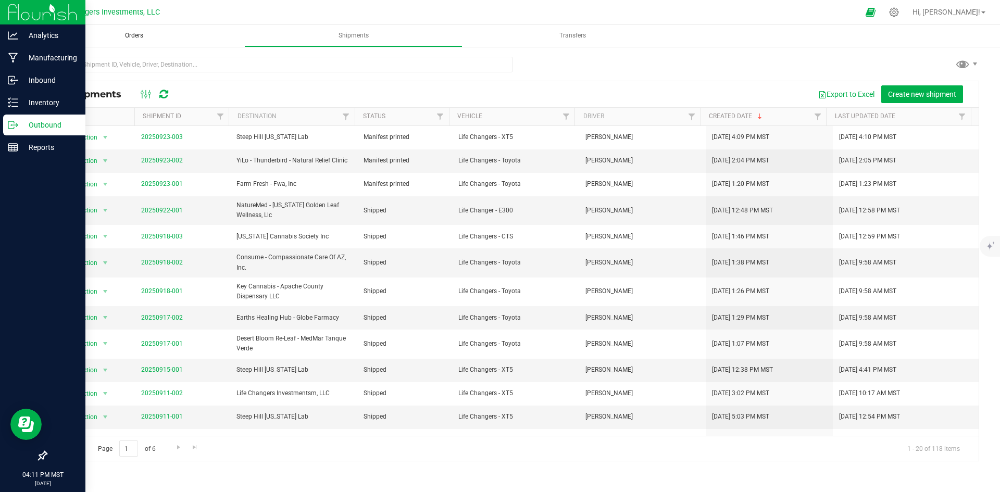
click at [133, 32] on span "Orders" at bounding box center [134, 35] width 46 height 9
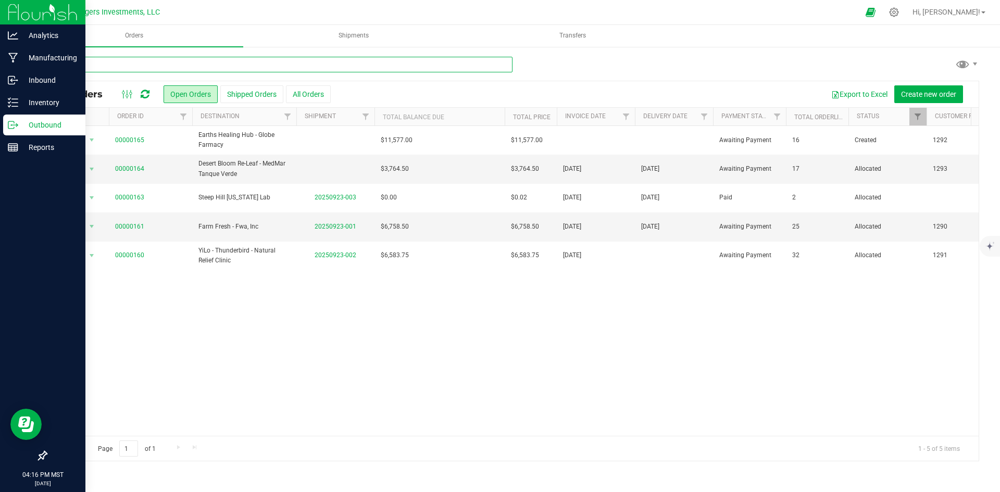
click at [181, 62] on input "text" at bounding box center [279, 65] width 467 height 16
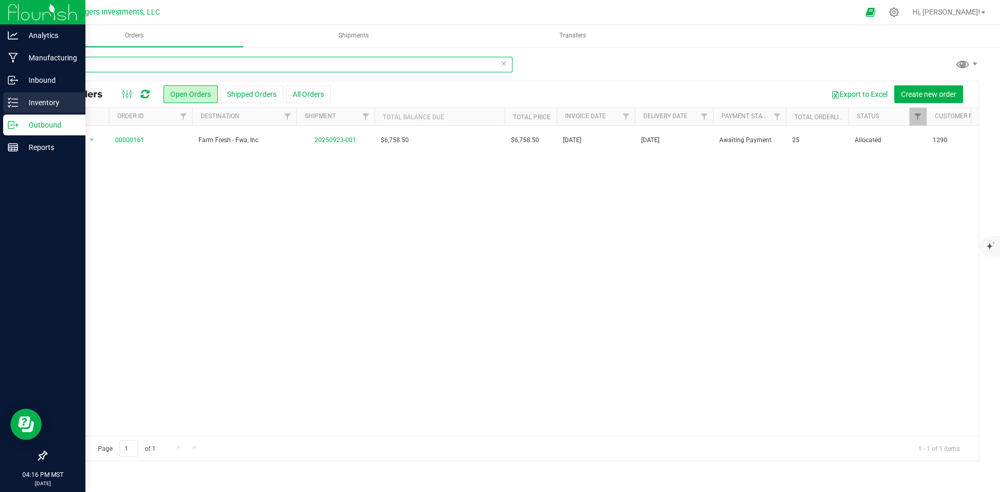
type input "wa"
click at [40, 104] on p "Inventory" at bounding box center [49, 102] width 63 height 13
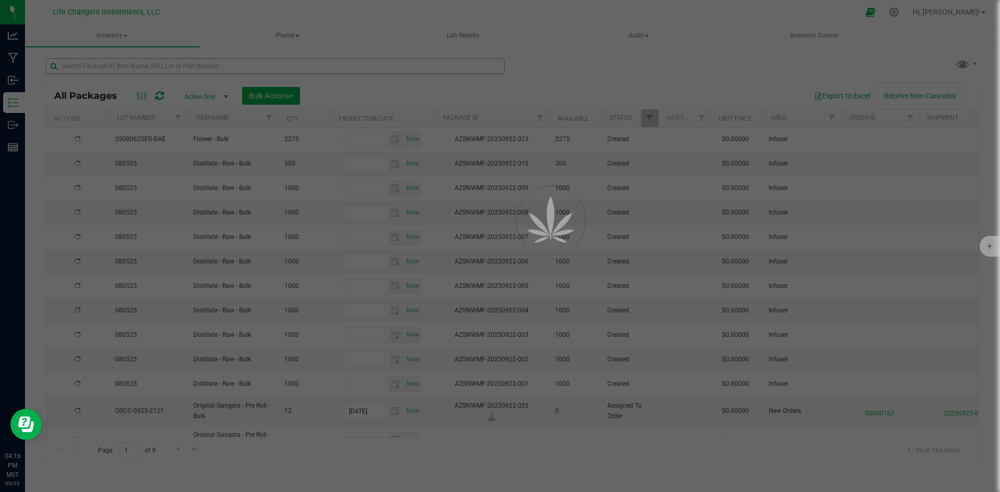
click at [127, 67] on div at bounding box center [500, 246] width 1000 height 492
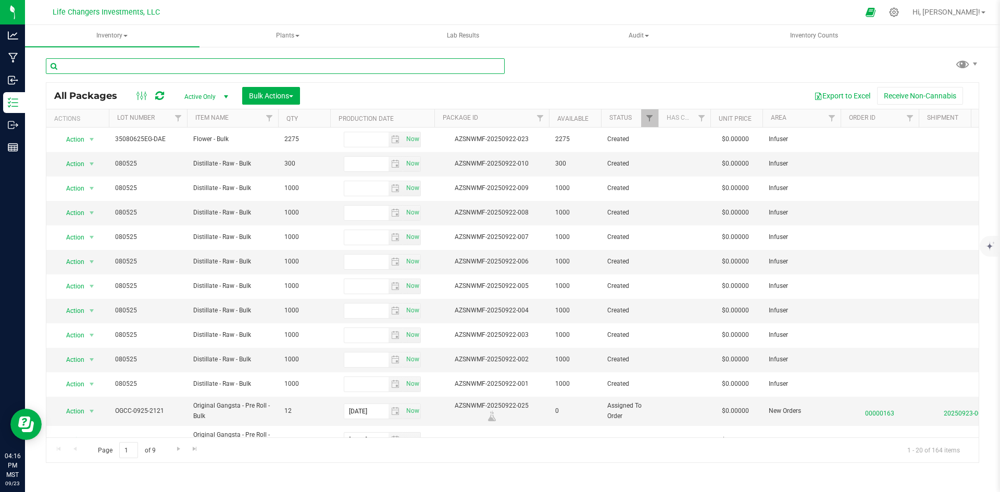
click at [127, 67] on input "text" at bounding box center [275, 66] width 459 height 16
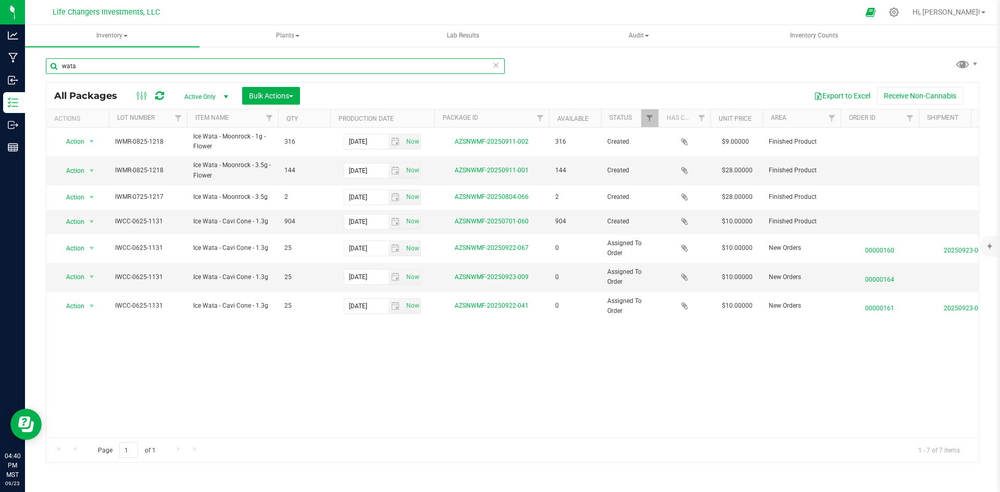
click at [114, 65] on input "wata" at bounding box center [275, 66] width 459 height 16
type input "cloud"
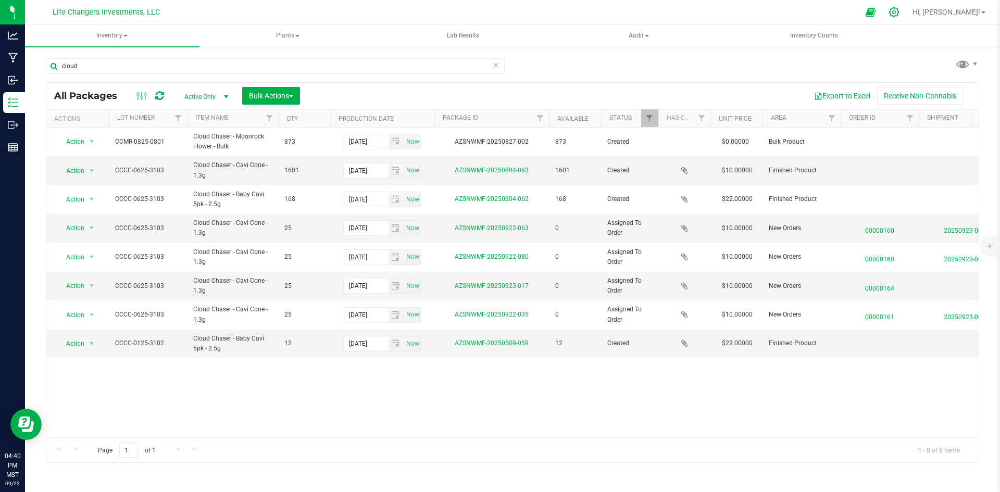
click at [900, 12] on icon at bounding box center [894, 12] width 11 height 11
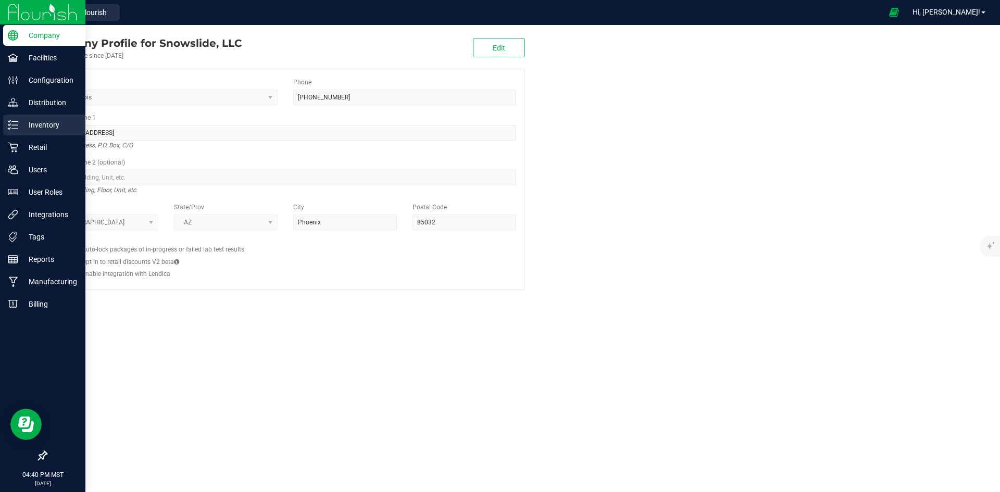
click at [45, 121] on p "Inventory" at bounding box center [49, 125] width 63 height 13
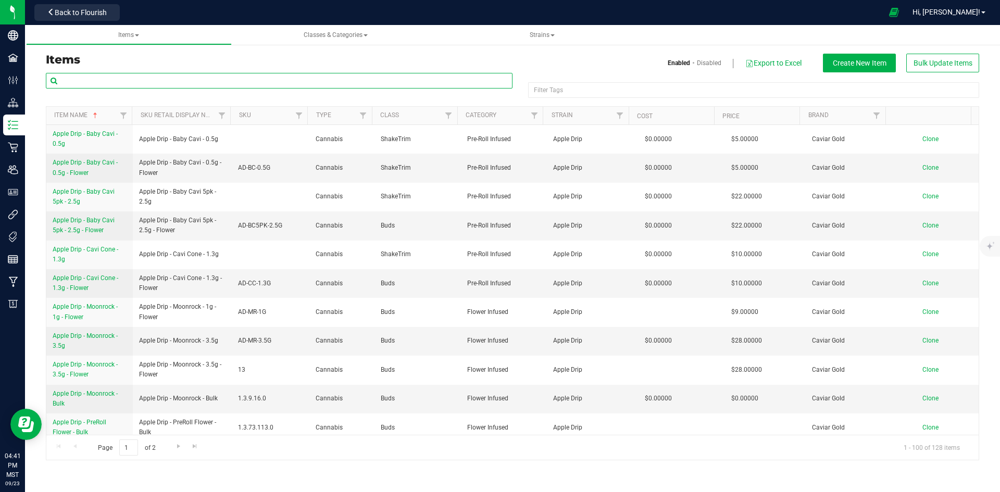
click at [171, 78] on input "text" at bounding box center [279, 81] width 467 height 16
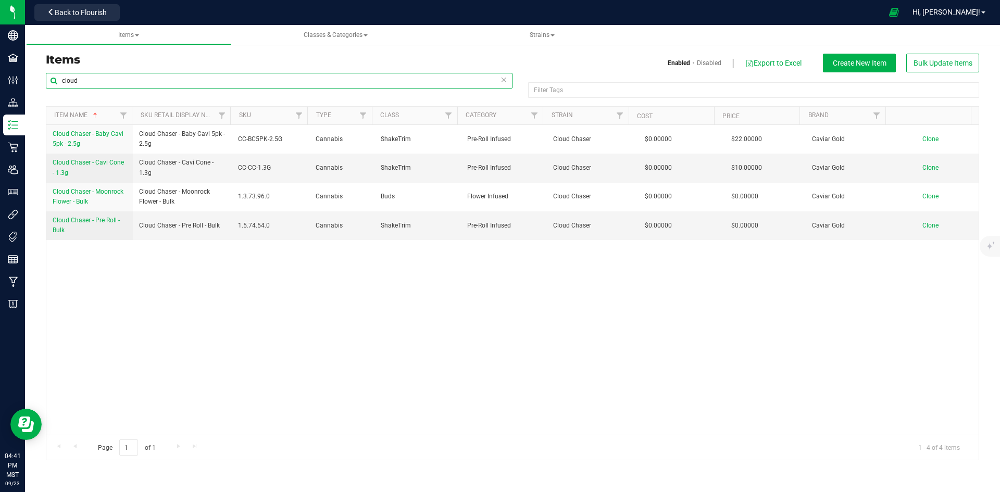
type input "cloud"
click at [859, 64] on span "Create New Item" at bounding box center [860, 63] width 54 height 8
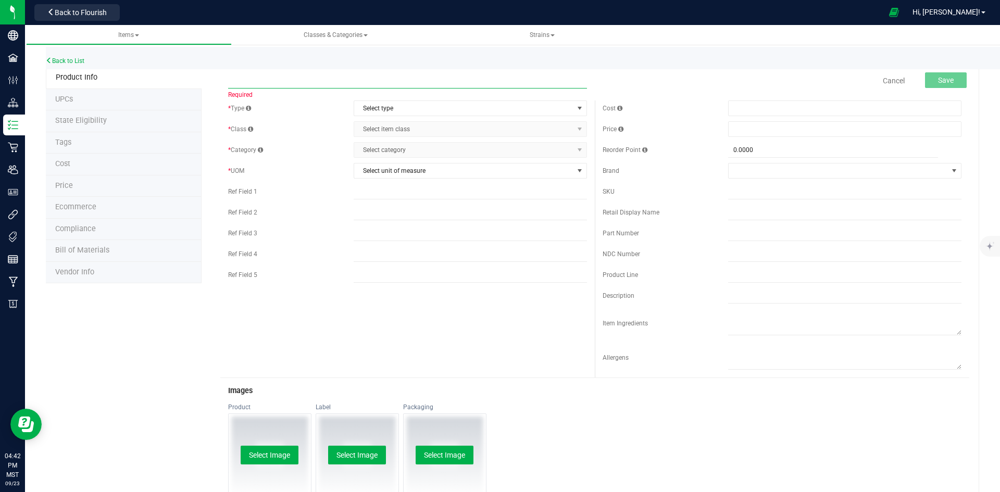
paste input "Cloud Chaser - Pre Roll Flower - Bulk"
type input "Cloud Chaser - Pre Roll Flower - Bulk"
click at [427, 105] on span "Select type" at bounding box center [463, 108] width 219 height 15
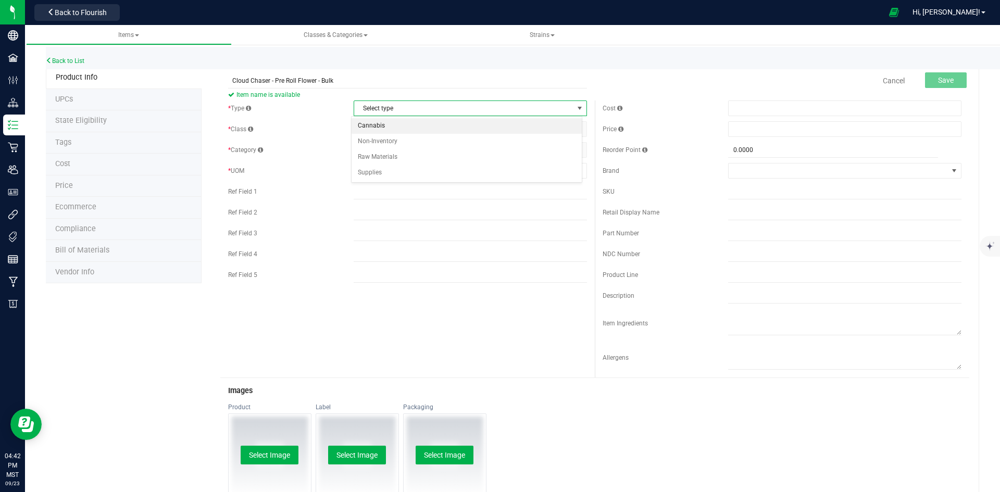
click at [425, 125] on li "Cannabis" at bounding box center [467, 126] width 230 height 16
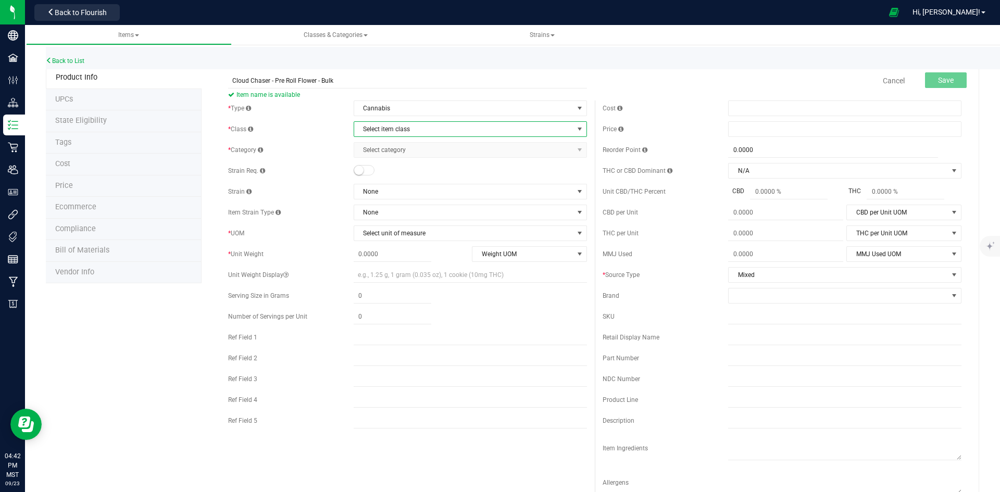
click at [425, 125] on span "Select item class" at bounding box center [463, 129] width 219 height 15
click at [418, 145] on li "Buds" at bounding box center [467, 147] width 230 height 16
click at [418, 148] on span "Select category" at bounding box center [463, 150] width 219 height 15
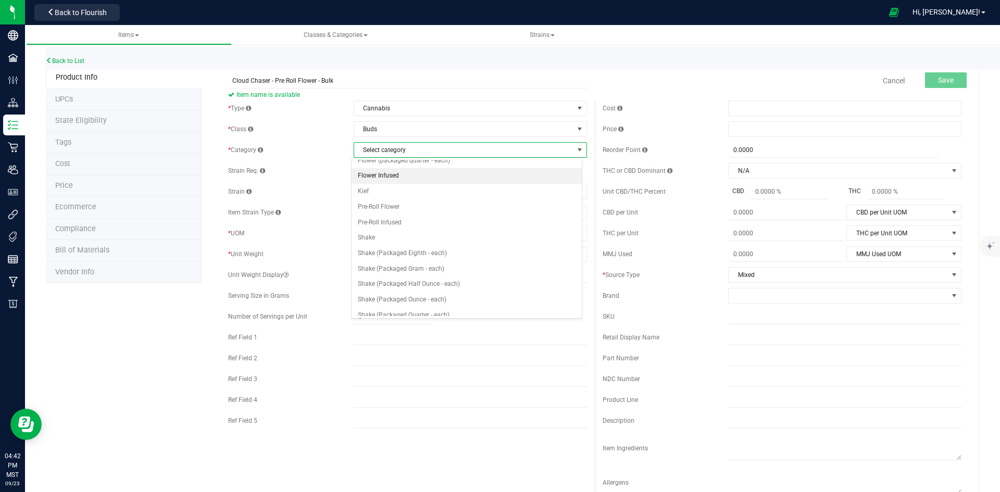
scroll to position [104, 0]
click at [397, 218] on li "Pre-Roll Infused" at bounding box center [467, 219] width 230 height 16
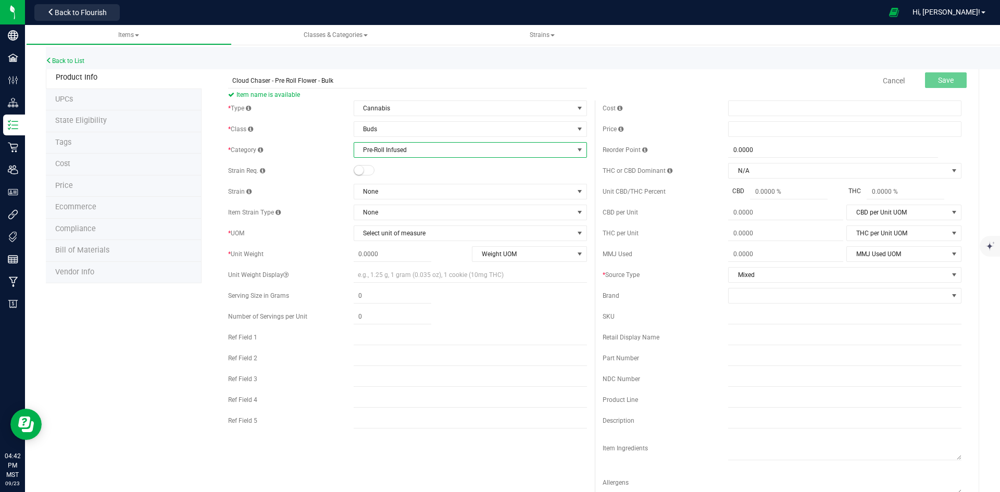
click at [355, 170] on small at bounding box center [358, 170] width 9 height 9
click at [399, 191] on span "None" at bounding box center [463, 191] width 219 height 15
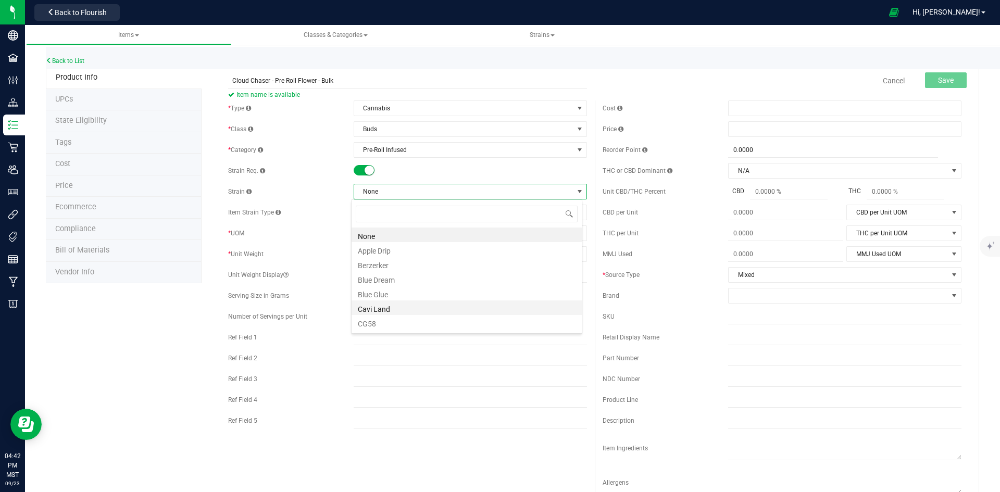
scroll to position [52, 0]
click at [399, 288] on li "Cloud Chaser" at bounding box center [467, 285] width 230 height 15
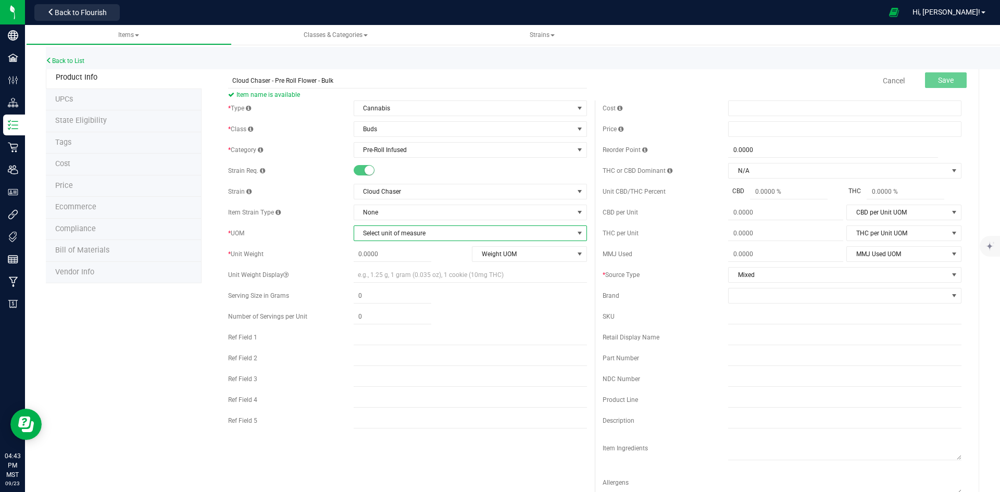
click at [403, 231] on span "Select unit of measure" at bounding box center [463, 233] width 219 height 15
click at [396, 266] on li "Gram" at bounding box center [467, 267] width 230 height 16
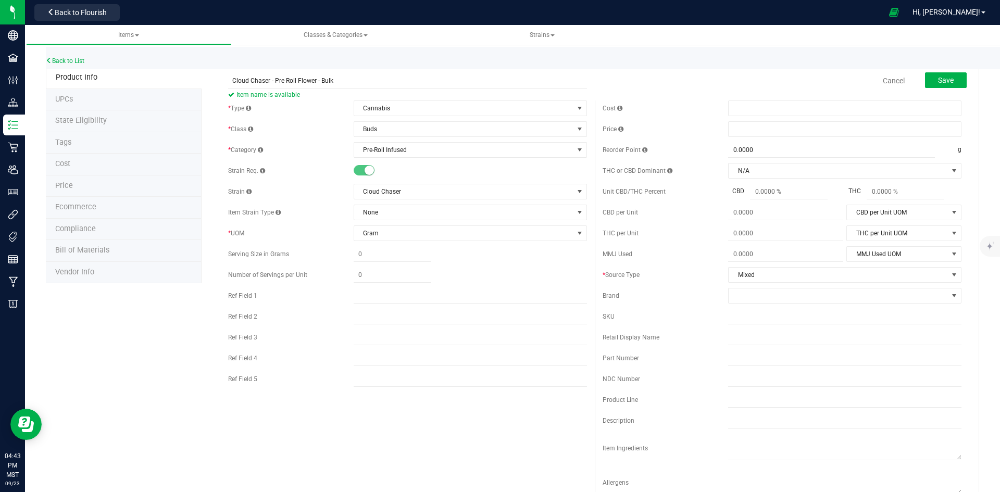
click at [499, 272] on div at bounding box center [470, 275] width 233 height 15
click at [805, 291] on span at bounding box center [838, 296] width 219 height 15
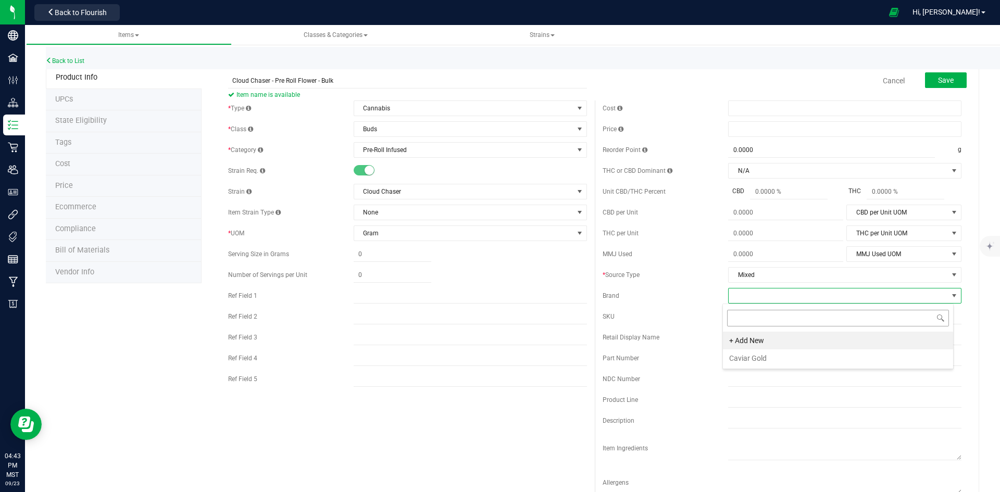
scroll to position [16, 231]
click at [766, 357] on li "Caviar Gold" at bounding box center [838, 359] width 230 height 18
click at [690, 317] on div "SKU" at bounding box center [666, 316] width 126 height 9
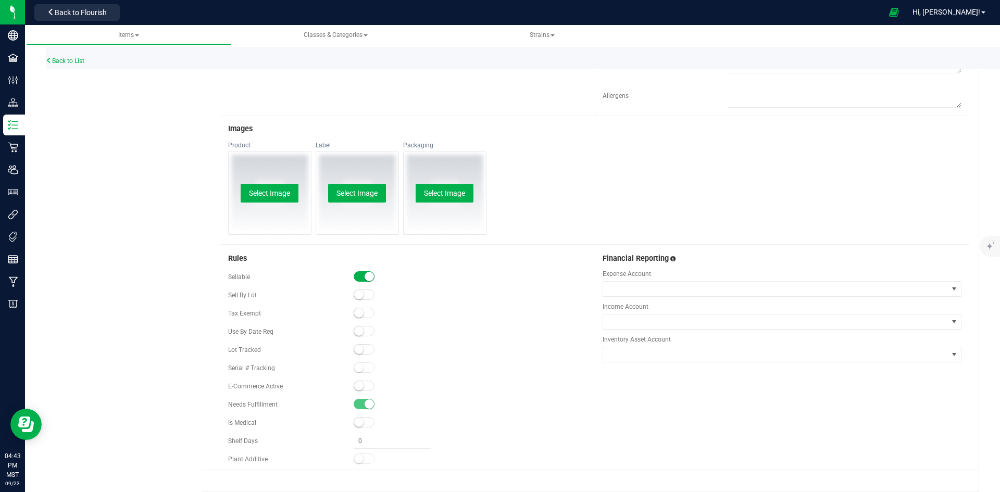
scroll to position [398, 0]
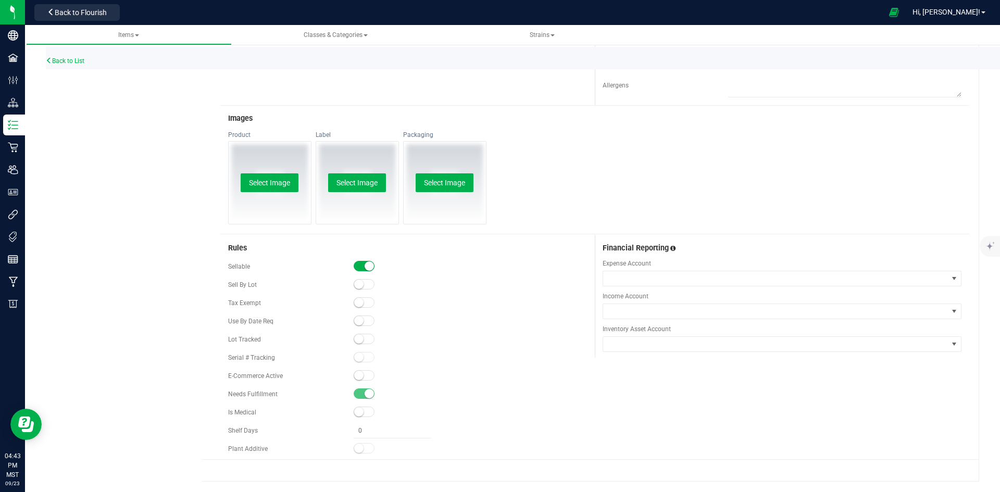
click at [363, 341] on span at bounding box center [364, 339] width 21 height 10
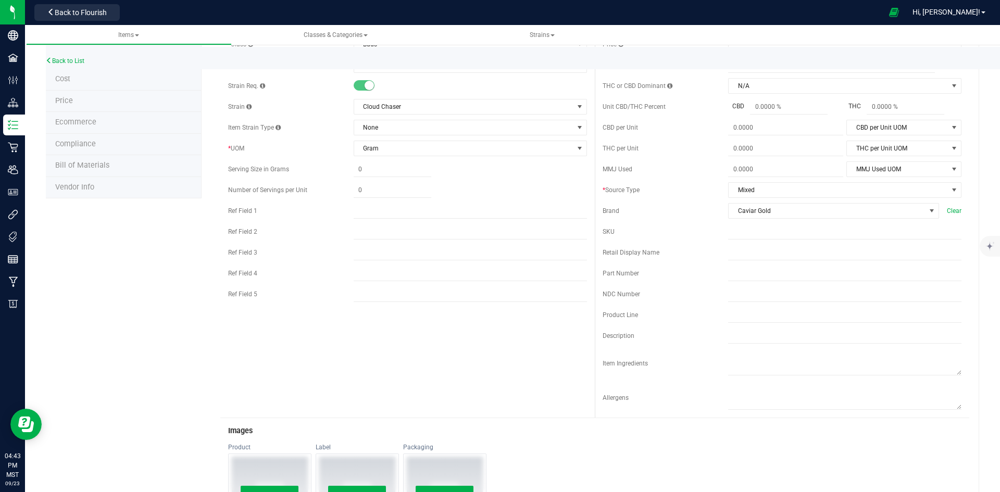
scroll to position [0, 0]
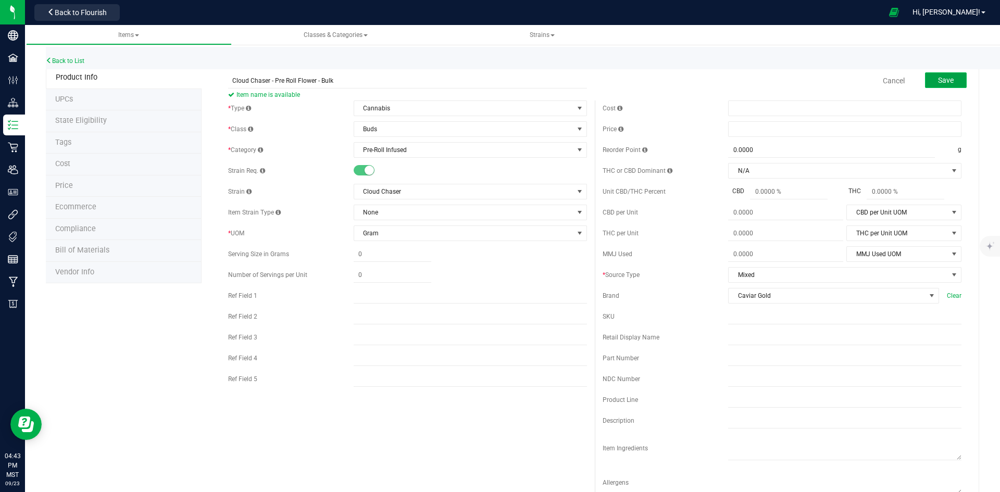
click at [946, 79] on span "Save" at bounding box center [946, 80] width 16 height 8
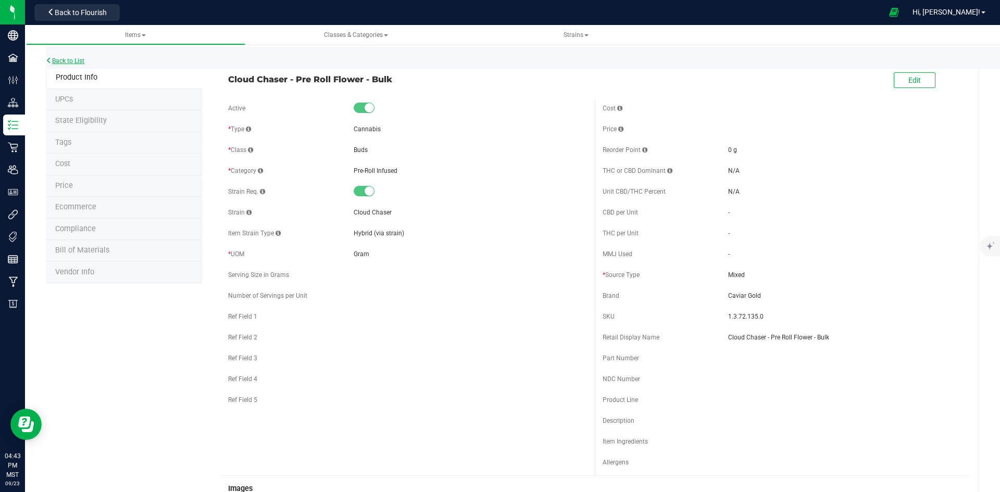
click at [66, 58] on link "Back to List" at bounding box center [65, 60] width 39 height 7
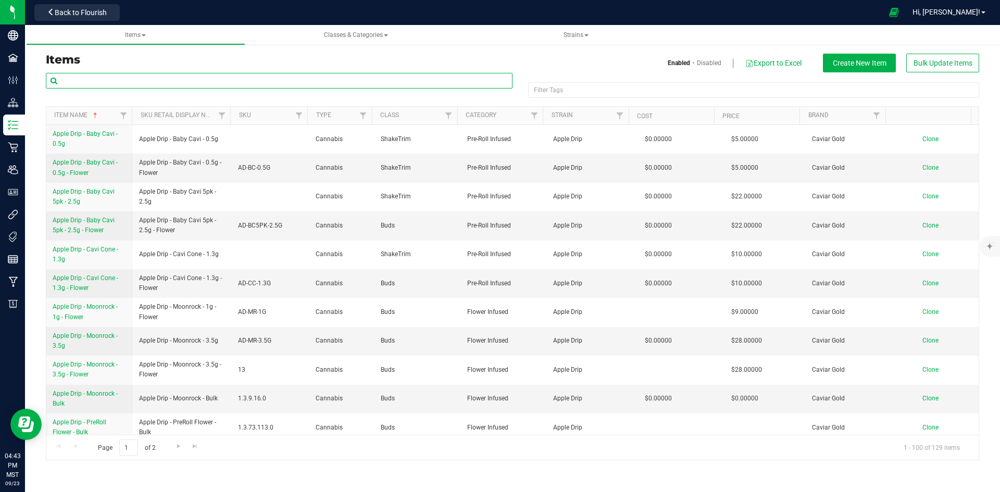
click at [144, 82] on input "text" at bounding box center [279, 81] width 467 height 16
type input "cloud"
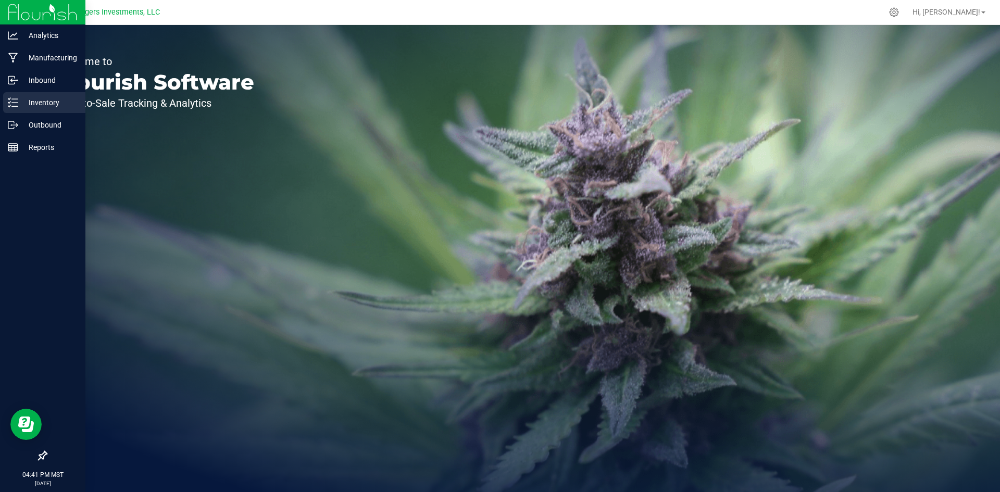
click at [34, 102] on p "Inventory" at bounding box center [49, 102] width 63 height 13
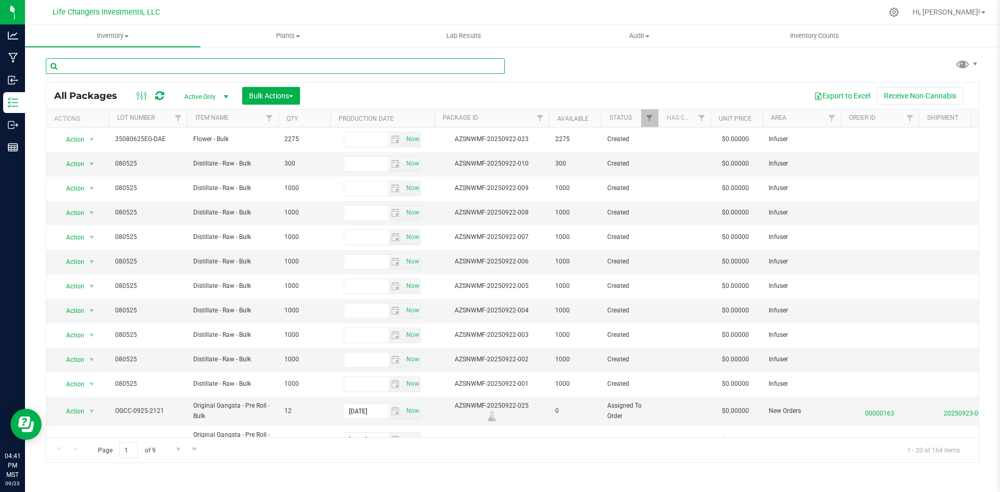
click at [195, 65] on input "text" at bounding box center [275, 66] width 459 height 16
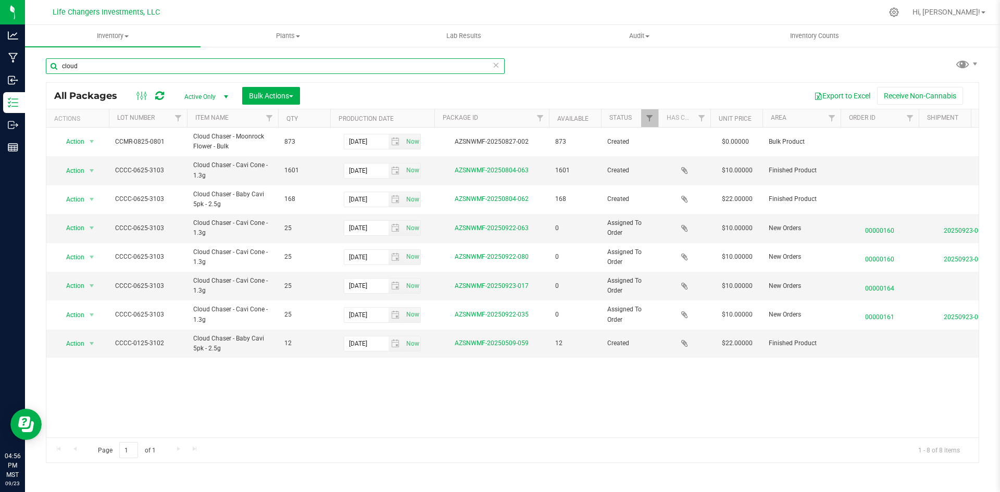
click at [176, 66] on input "cloud" at bounding box center [275, 66] width 459 height 16
type input "KING"
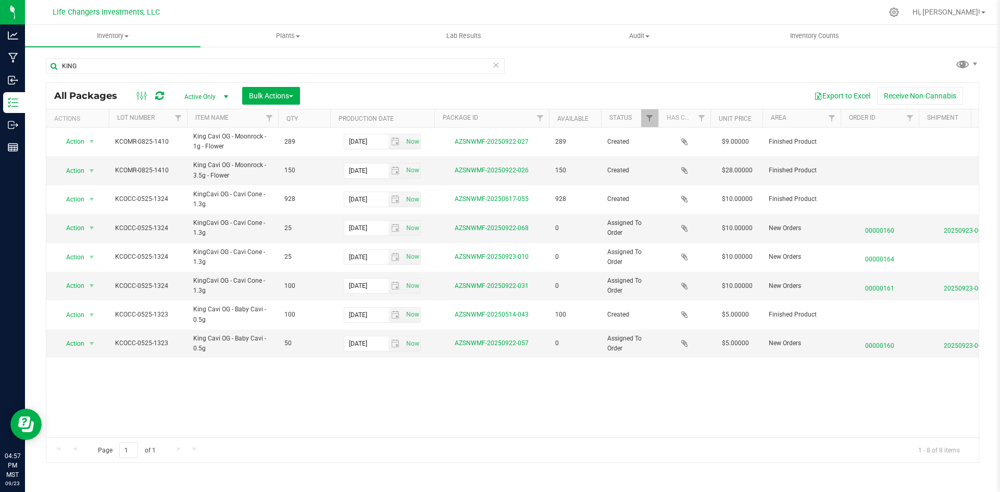
click at [495, 66] on icon at bounding box center [495, 64] width 7 height 13
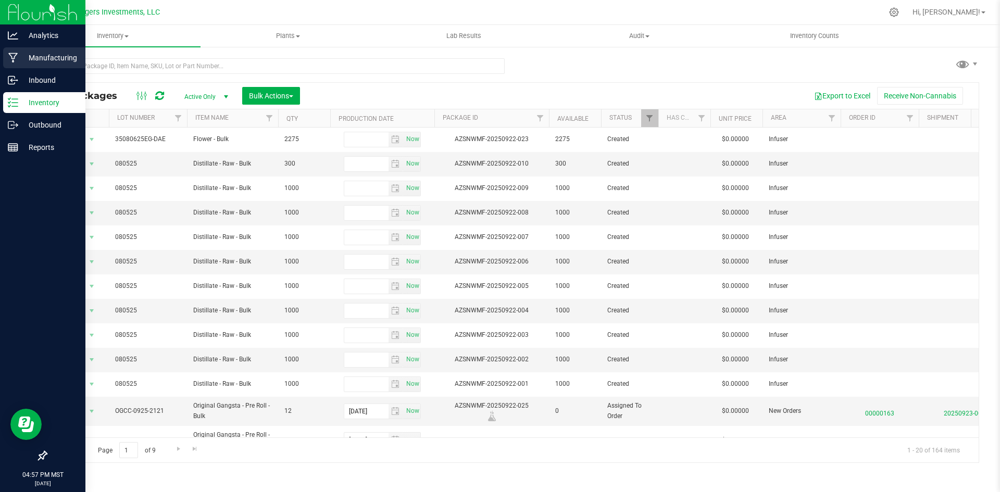
click at [48, 55] on p "Manufacturing" at bounding box center [49, 58] width 63 height 13
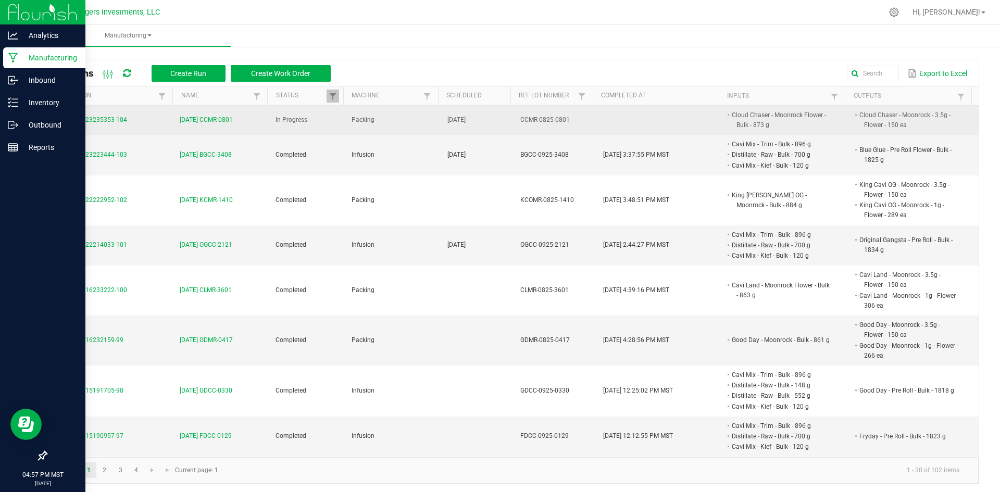
click at [203, 119] on span "9-23-25 CCMR-0801" at bounding box center [206, 120] width 53 height 10
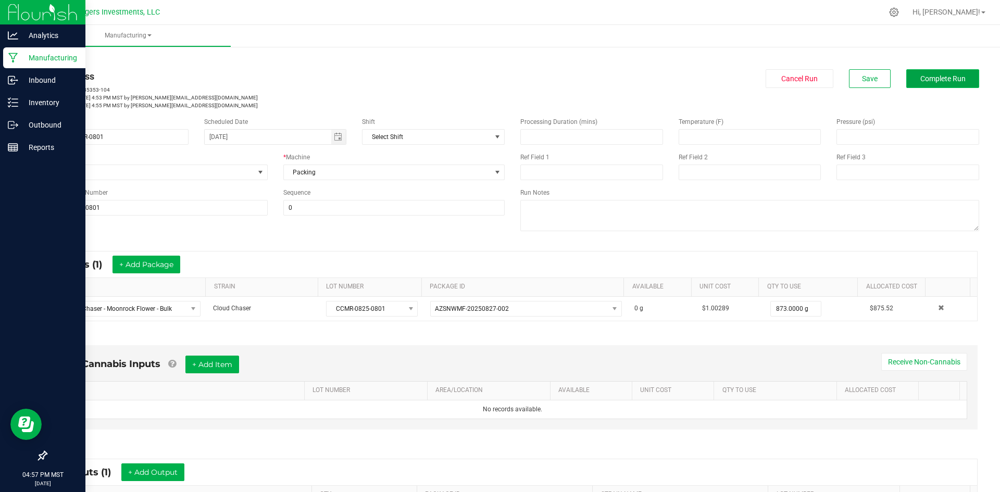
click at [940, 82] on span "Complete Run" at bounding box center [943, 79] width 45 height 8
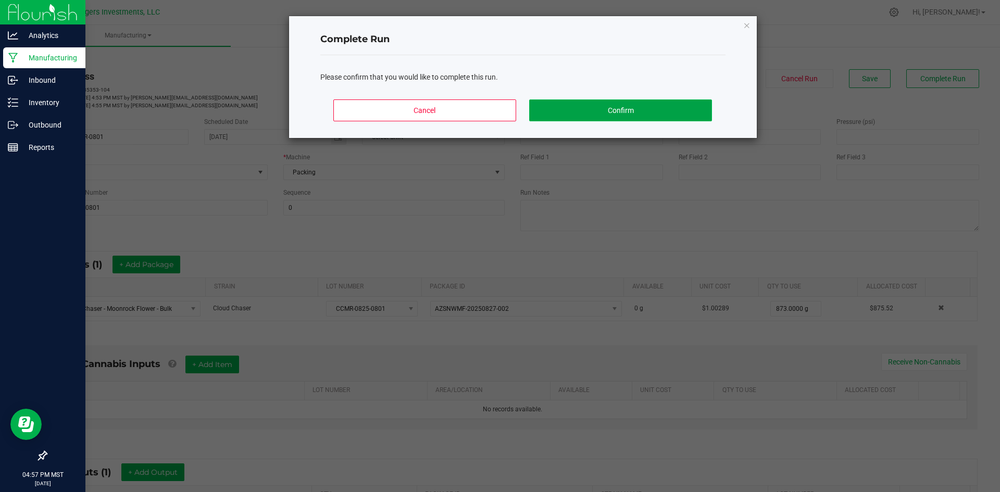
click at [610, 113] on button "Confirm" at bounding box center [620, 111] width 182 height 22
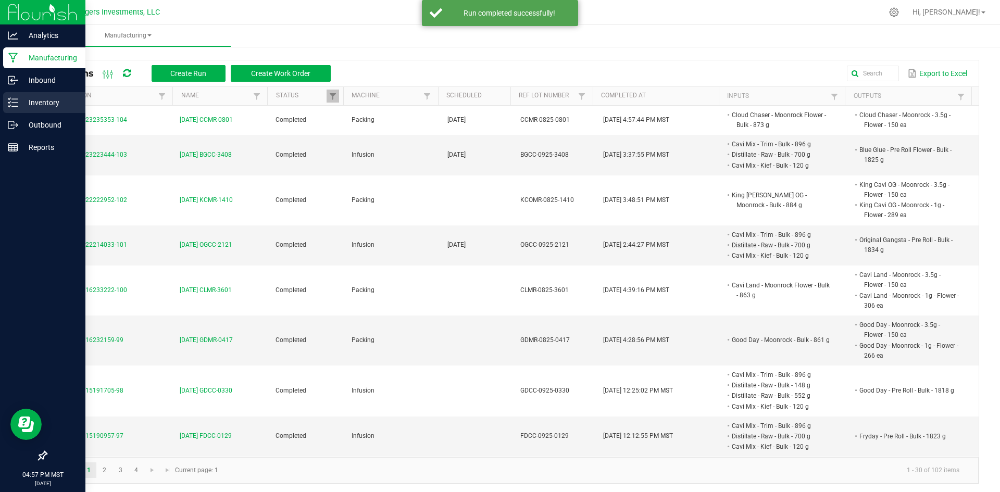
click at [47, 98] on p "Inventory" at bounding box center [49, 102] width 63 height 13
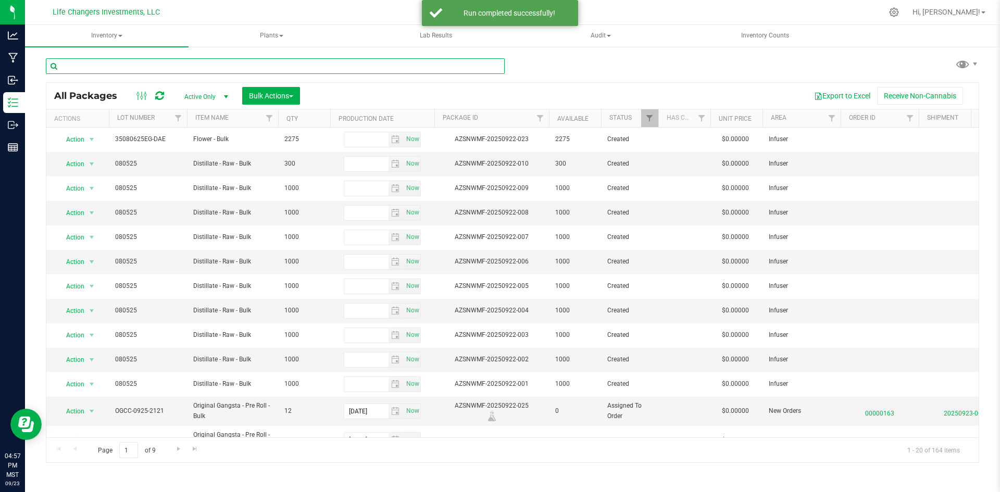
click at [168, 65] on input "text" at bounding box center [275, 66] width 459 height 16
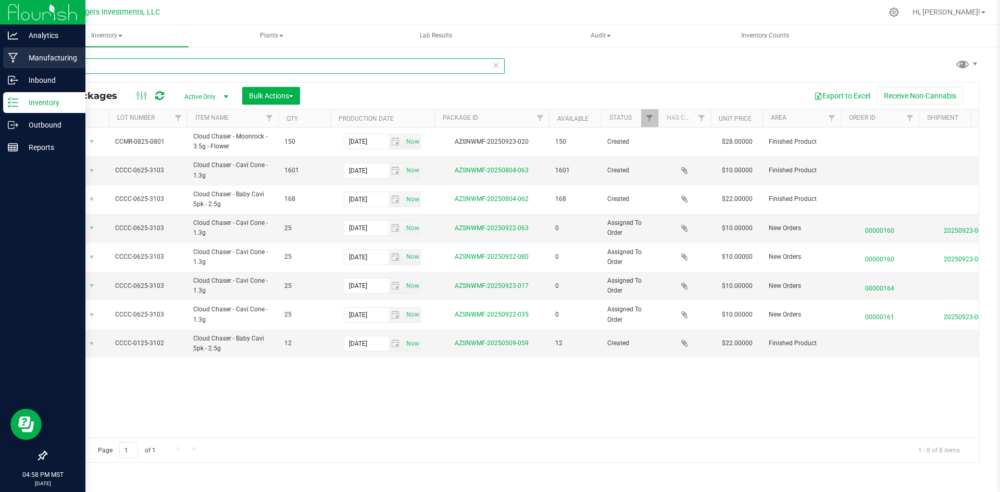
type input "CLOUD"
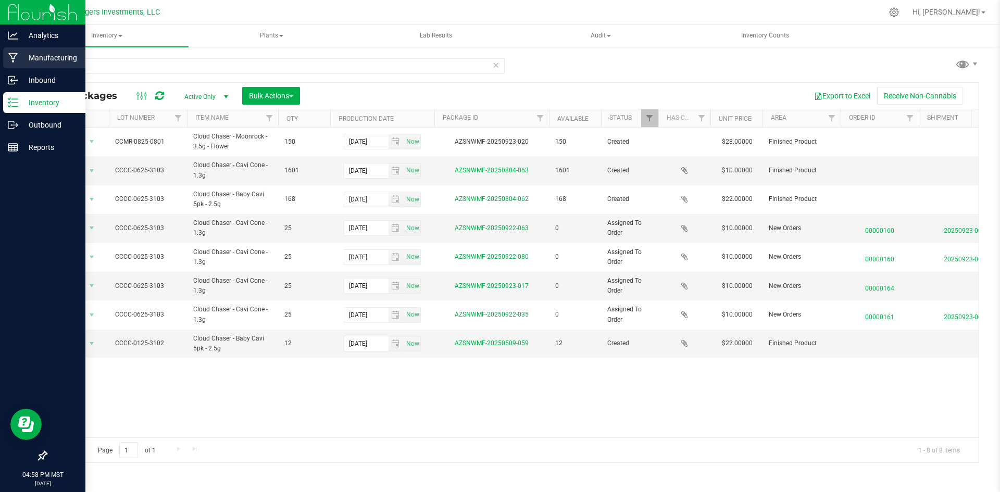
click at [35, 56] on p "Manufacturing" at bounding box center [49, 58] width 63 height 13
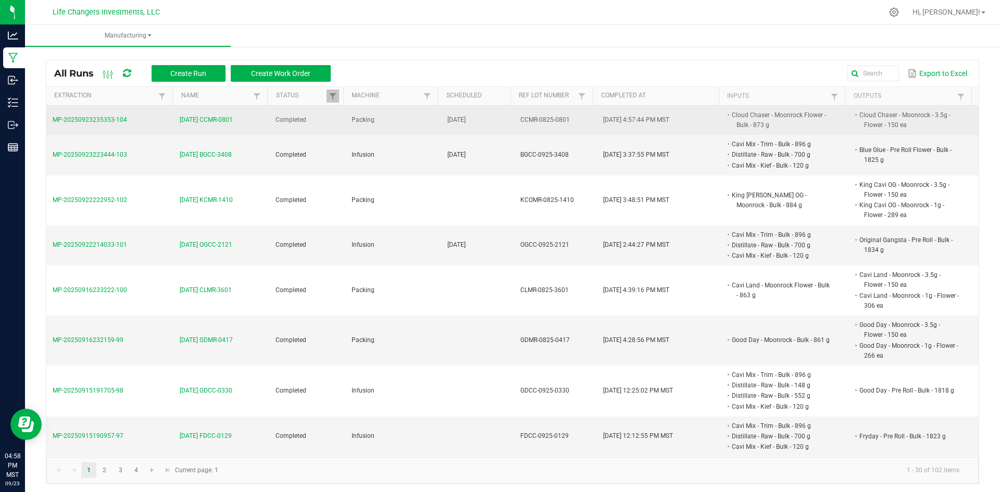
click at [192, 118] on span "9-23-25 CCMR-0801" at bounding box center [206, 120] width 53 height 10
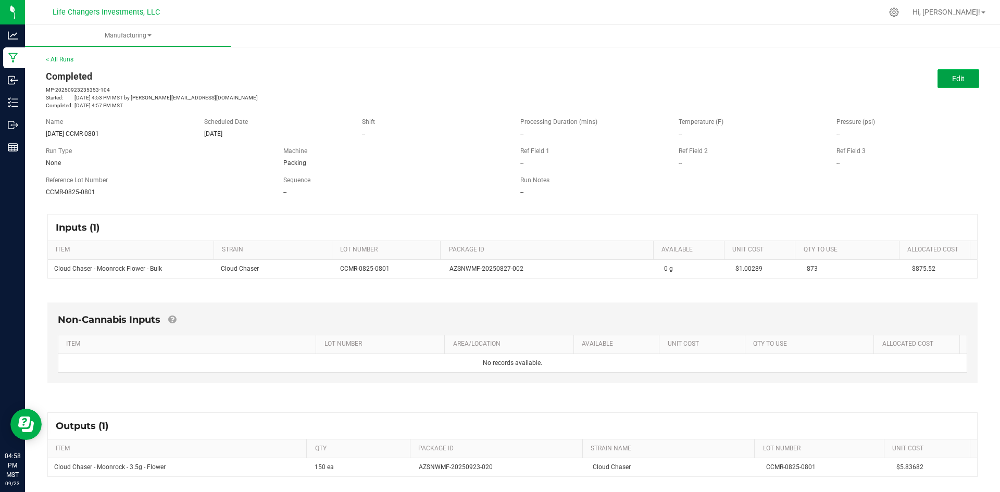
click at [954, 77] on span "Edit" at bounding box center [958, 79] width 13 height 8
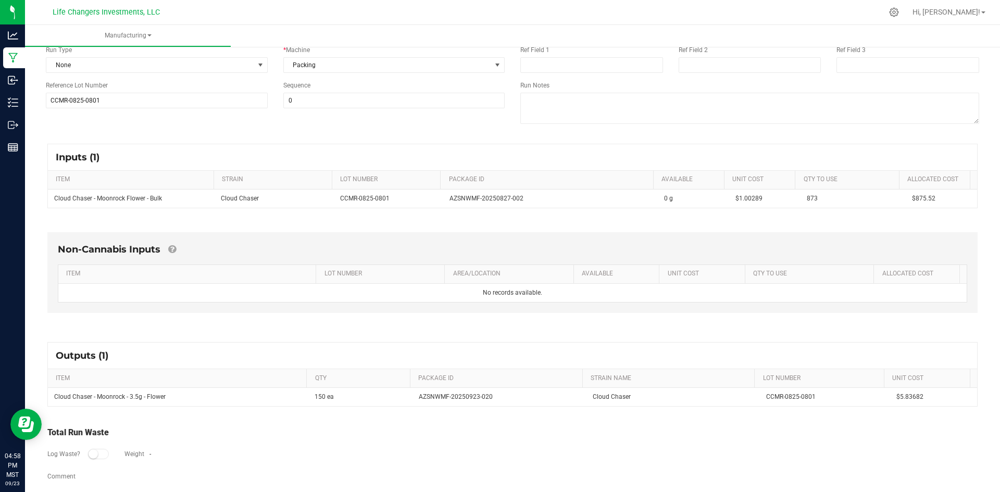
scroll to position [119, 0]
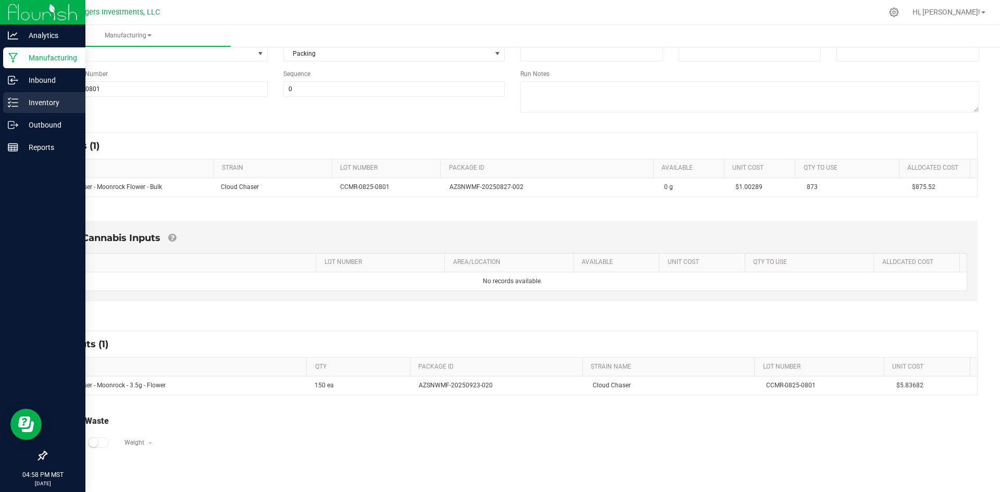
click at [33, 103] on p "Inventory" at bounding box center [49, 102] width 63 height 13
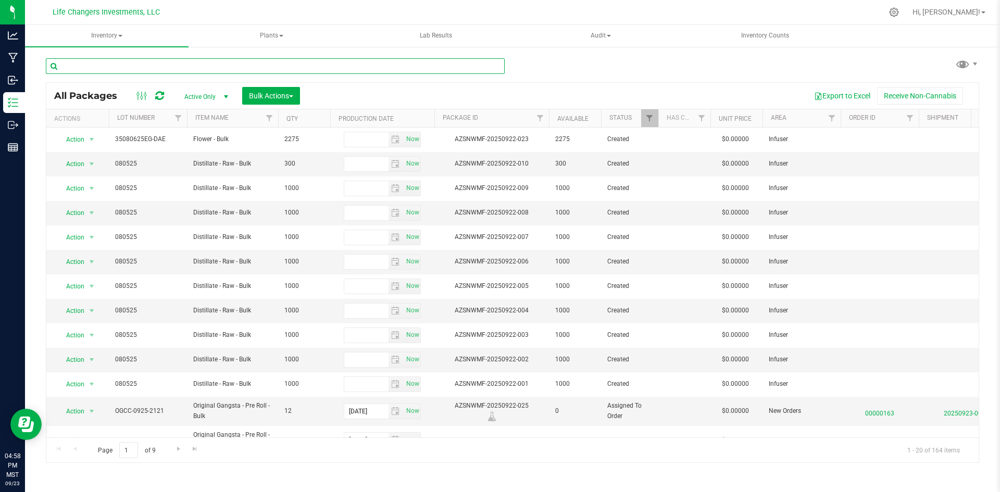
click at [189, 65] on input "text" at bounding box center [275, 66] width 459 height 16
type input "CLOUD"
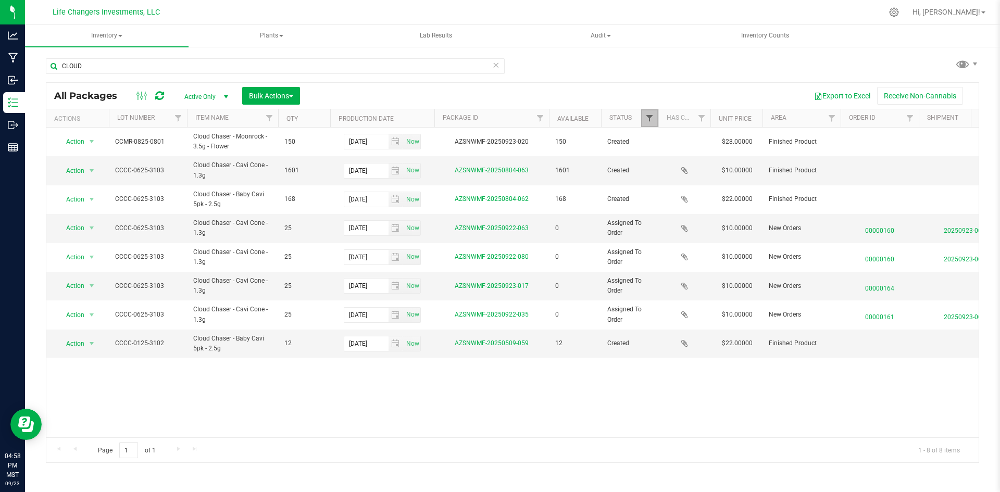
click at [651, 120] on span "Filter" at bounding box center [650, 118] width 8 height 8
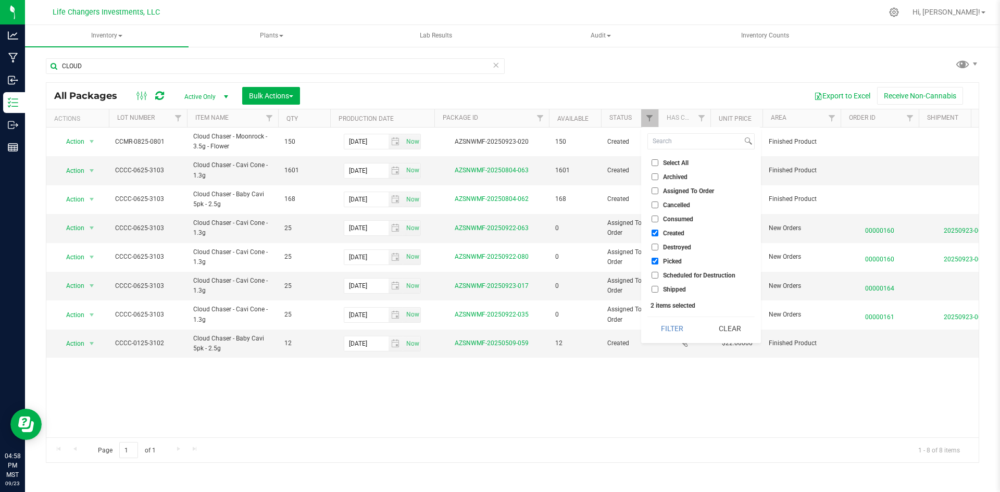
click at [655, 219] on input "Consumed" at bounding box center [655, 219] width 7 height 7
checkbox input "true"
click at [672, 329] on button "Filter" at bounding box center [673, 328] width 50 height 23
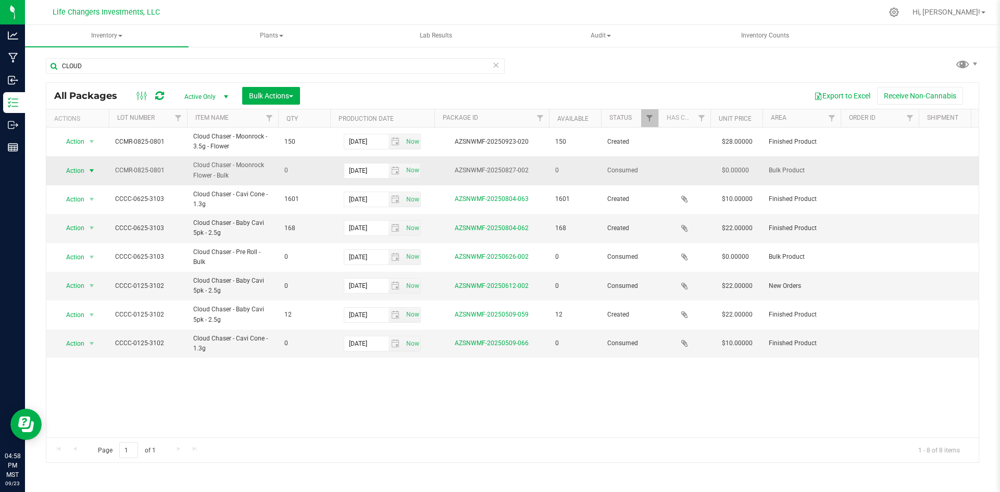
click at [68, 169] on span "Action" at bounding box center [71, 171] width 28 height 15
click at [72, 185] on li "Adjust qty" at bounding box center [90, 188] width 66 height 16
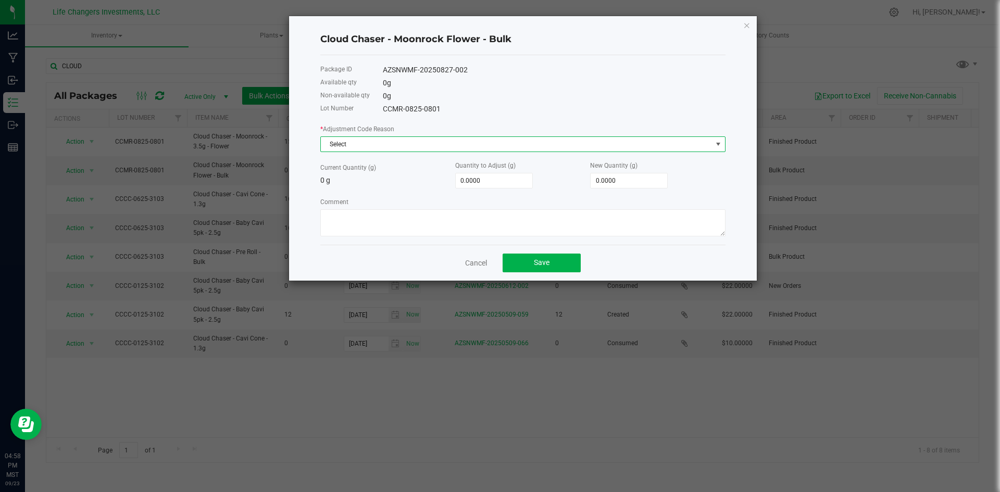
click at [357, 143] on span "Select" at bounding box center [516, 144] width 391 height 15
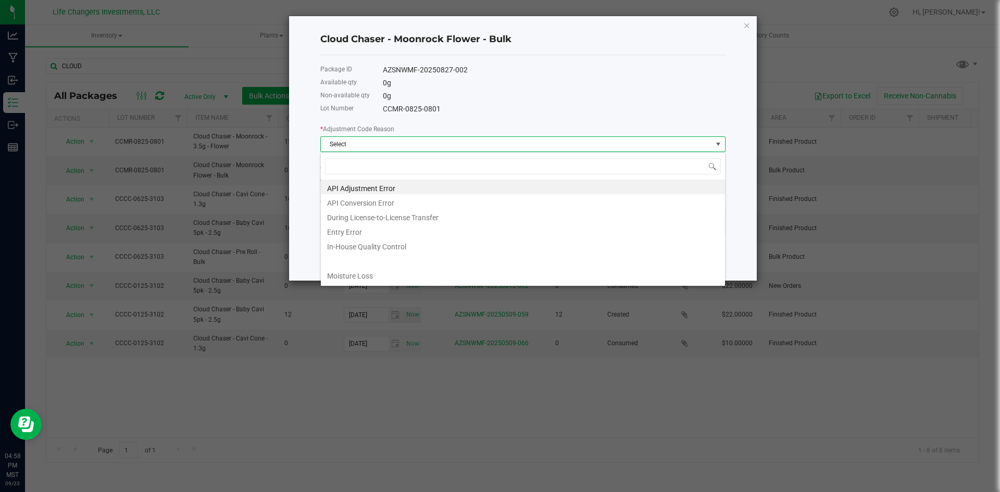
scroll to position [16, 405]
click at [347, 230] on li "Entry Error" at bounding box center [523, 231] width 404 height 15
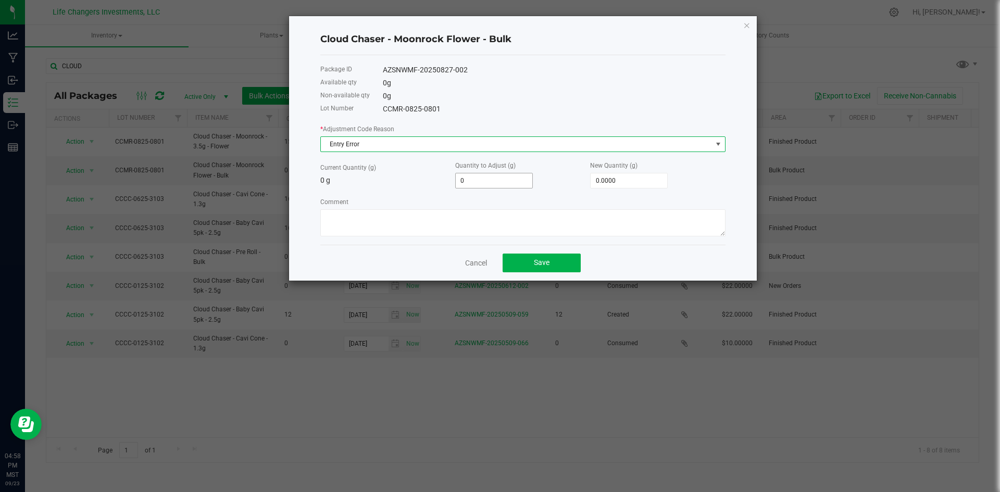
click at [485, 180] on input "0" at bounding box center [494, 180] width 77 height 15
type input "8"
type input "8.0000"
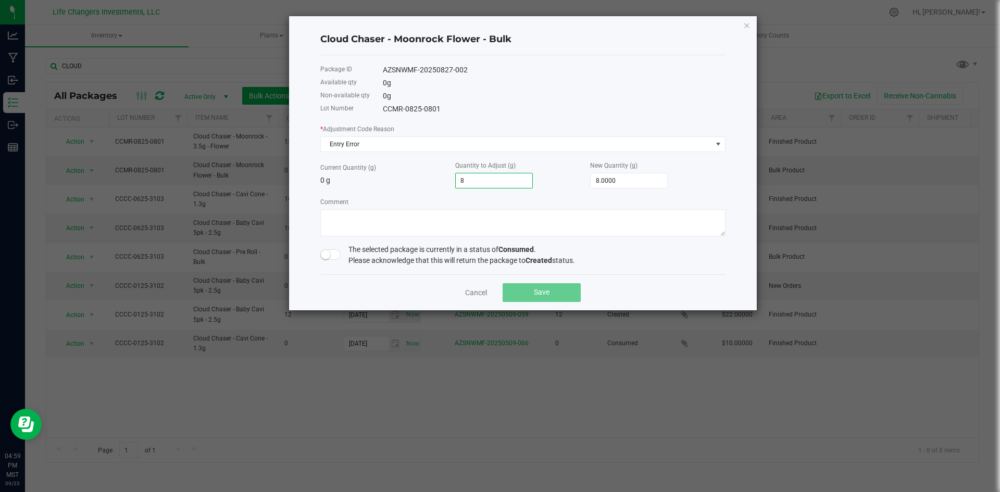
type input "85"
type input "85.0000"
type input "855"
type input "855.0000"
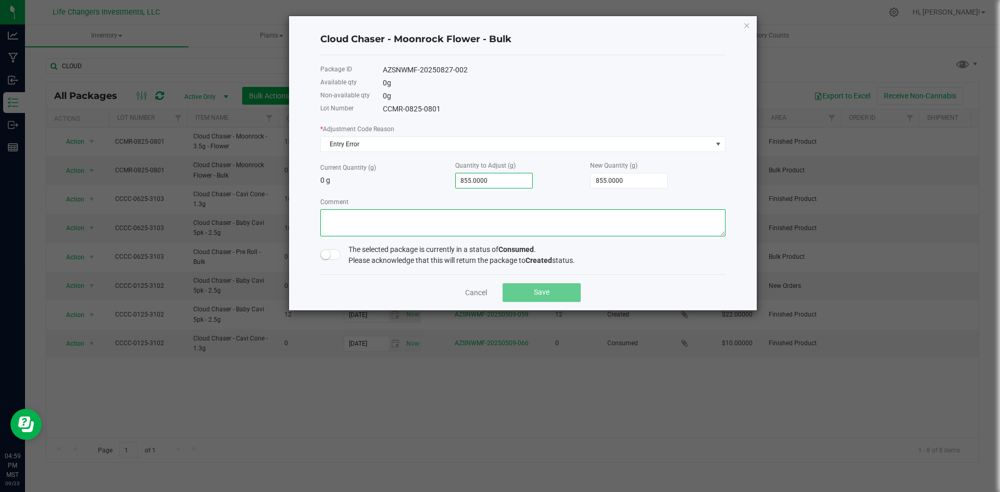
click at [447, 216] on textarea "Comment" at bounding box center [522, 222] width 405 height 27
click at [516, 218] on textarea "Comment" at bounding box center [522, 222] width 405 height 27
click at [569, 219] on textarea "Comment" at bounding box center [522, 222] width 405 height 27
type textarea "CLOSED THE MANUFACTURING RUN BEFORE ENTERING SECOND PRODUCT - 1G MOONROCKS 275 …"
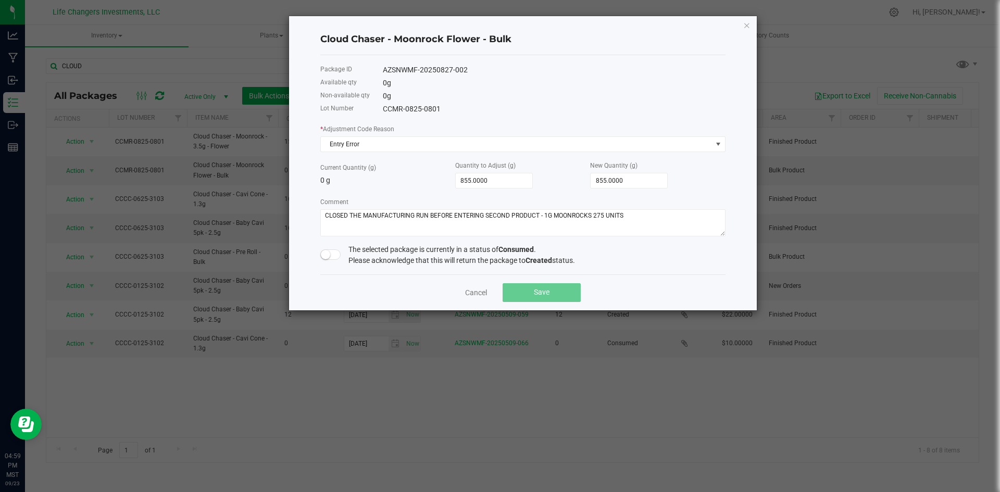
click at [330, 255] on small at bounding box center [325, 254] width 9 height 9
click at [558, 294] on button "Save" at bounding box center [542, 292] width 78 height 19
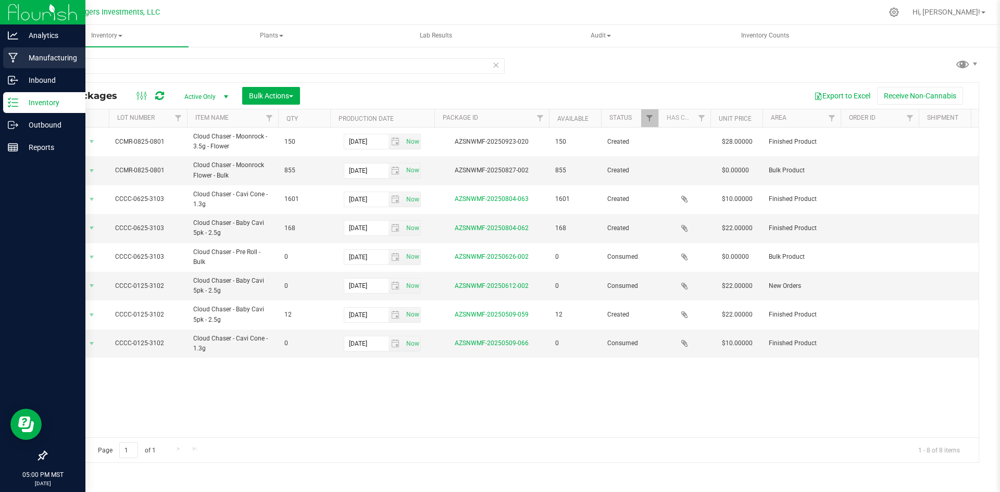
click at [44, 58] on p "Manufacturing" at bounding box center [49, 58] width 63 height 13
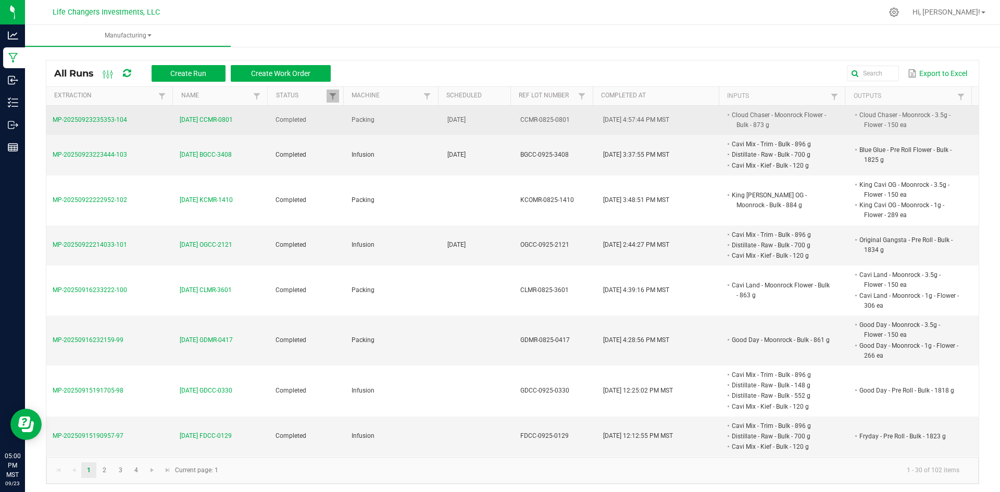
drag, startPoint x: 100, startPoint y: 117, endPoint x: 381, endPoint y: 126, distance: 281.5
click at [381, 126] on td "Packing" at bounding box center [392, 120] width 95 height 29
click at [203, 119] on span "9-23-25 CCMR-0801" at bounding box center [206, 120] width 53 height 10
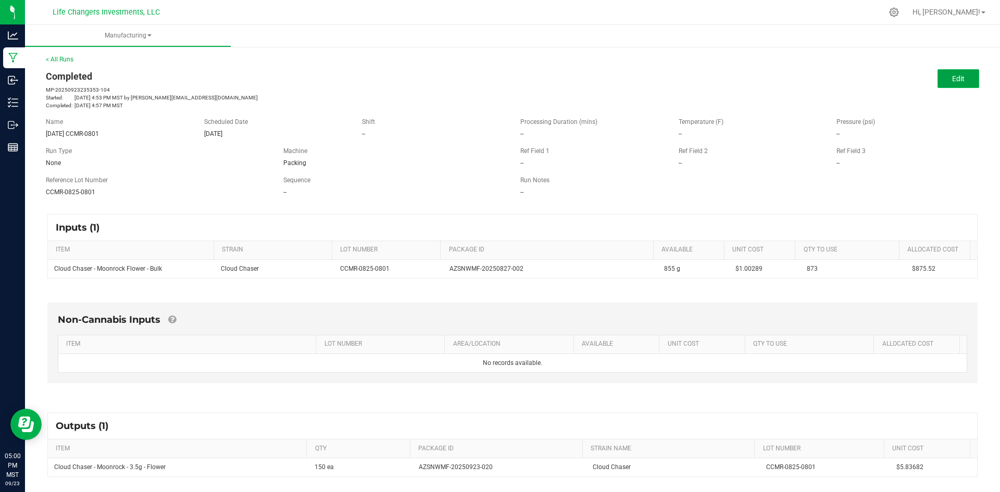
click at [952, 79] on span "Edit" at bounding box center [958, 79] width 13 height 8
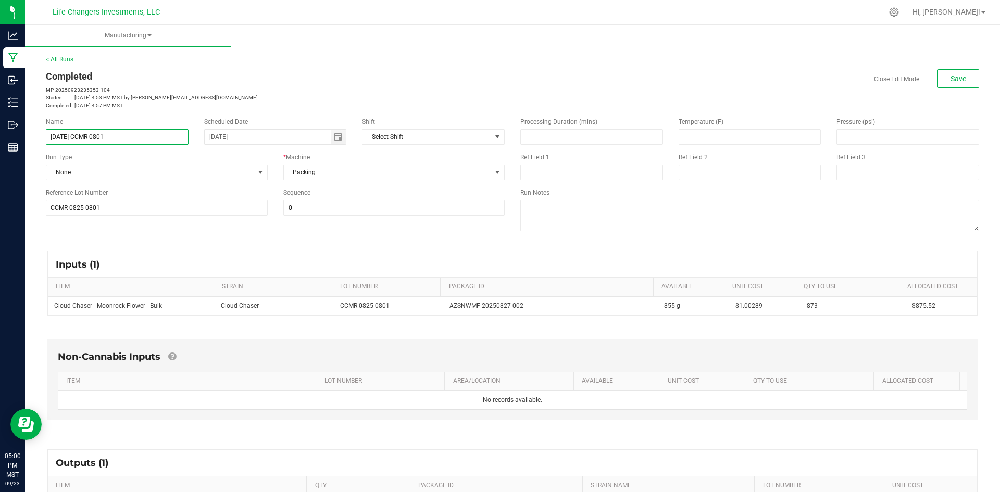
click at [125, 135] on input "9-23-25 CCMR-0801" at bounding box center [117, 137] width 143 height 16
click at [130, 138] on input "9-23-25 CC0801MR-" at bounding box center [117, 137] width 143 height 16
drag, startPoint x: 110, startPoint y: 135, endPoint x: 40, endPoint y: 138, distance: 70.4
click at [40, 138] on div "Name 9-23-25 CC0801MR-" at bounding box center [117, 131] width 158 height 28
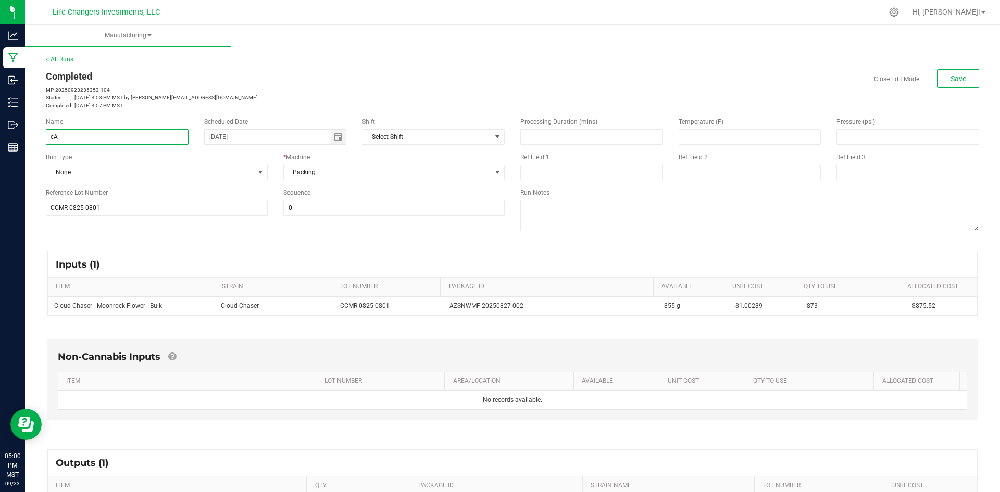
type input "c"
type input "CANCELLED 9-23-25"
click at [956, 79] on span "Save" at bounding box center [959, 79] width 16 height 8
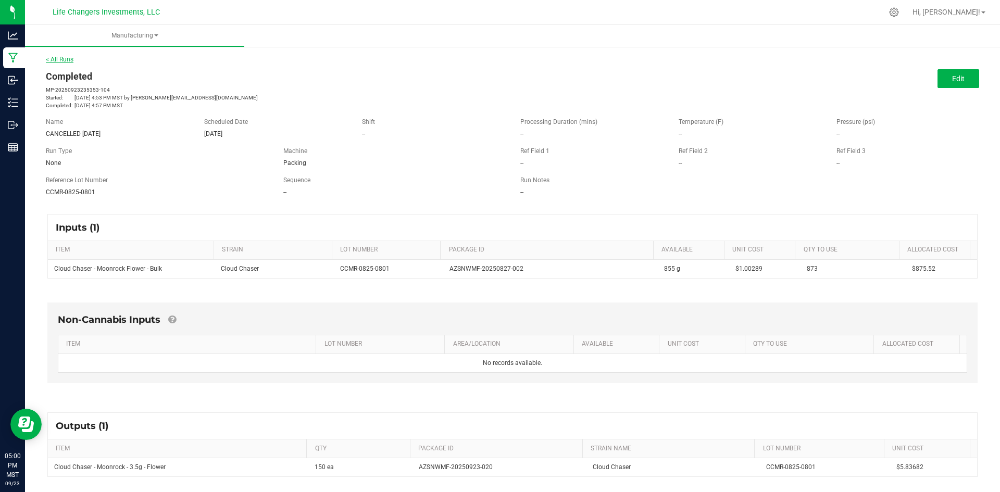
click at [60, 57] on link "< All Runs" at bounding box center [60, 59] width 28 height 7
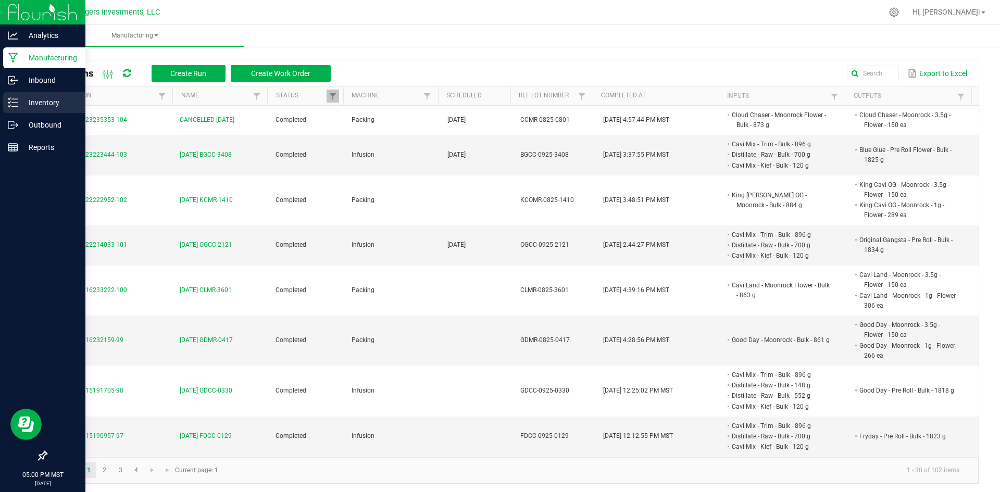
click at [47, 103] on p "Inventory" at bounding box center [49, 102] width 63 height 13
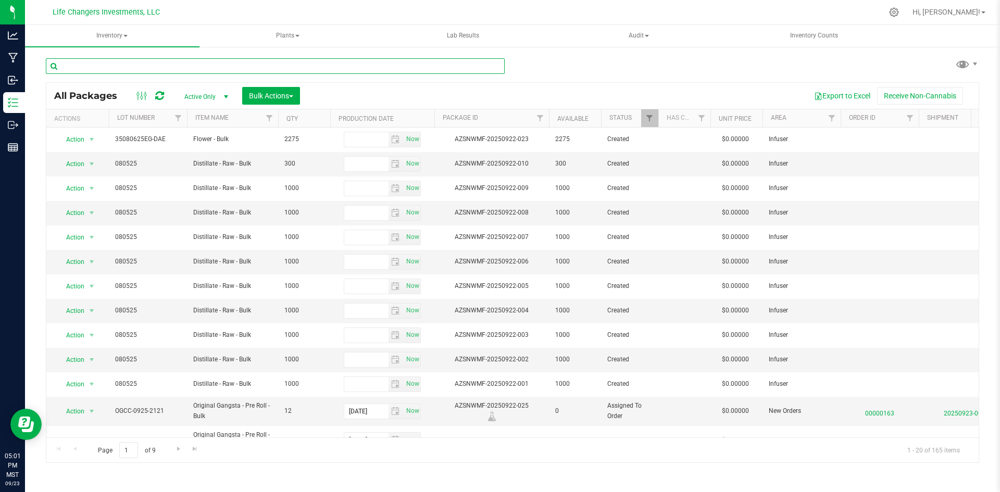
click at [237, 66] on input "text" at bounding box center [275, 66] width 459 height 16
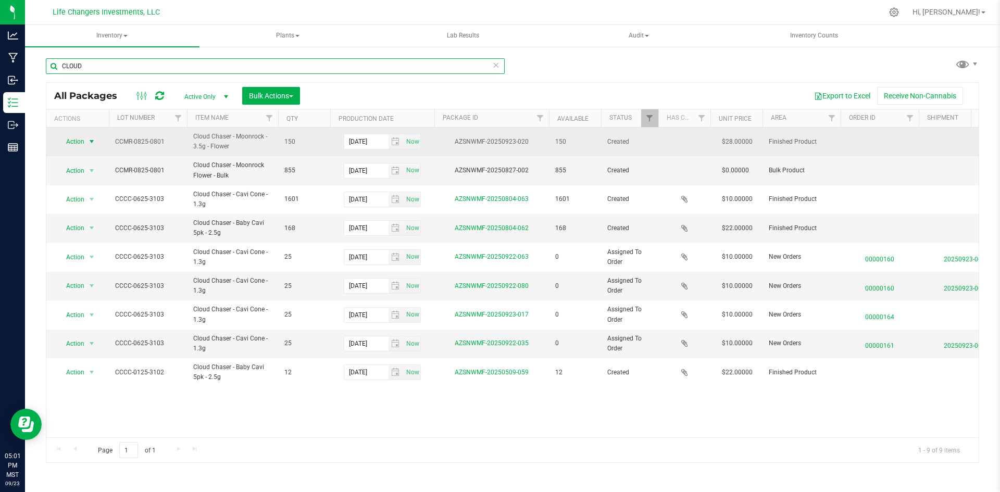
type input "CLOUD"
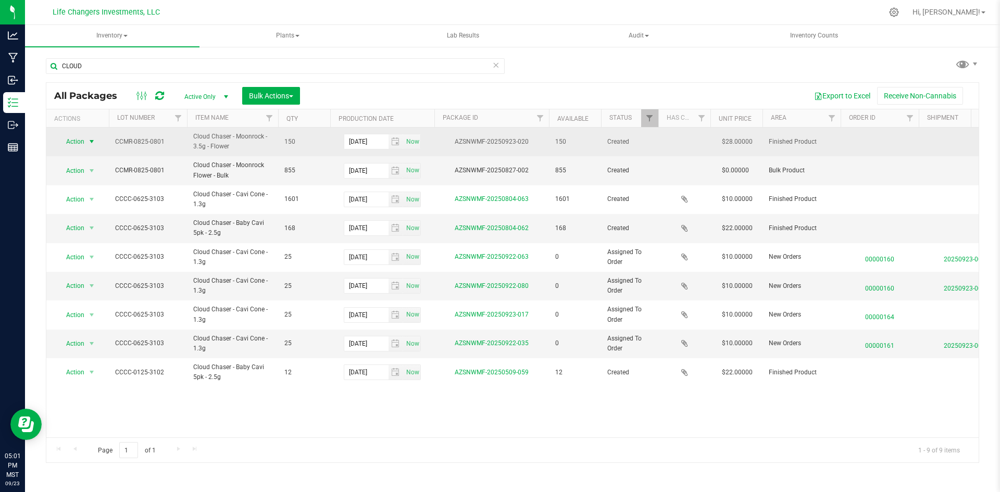
click at [75, 138] on span "Action" at bounding box center [71, 141] width 28 height 15
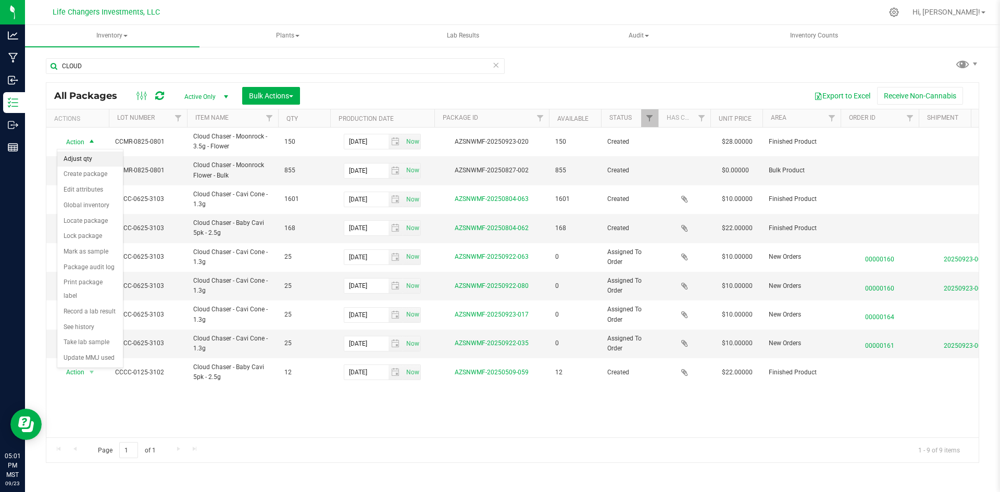
click at [80, 158] on li "Adjust qty" at bounding box center [90, 160] width 66 height 16
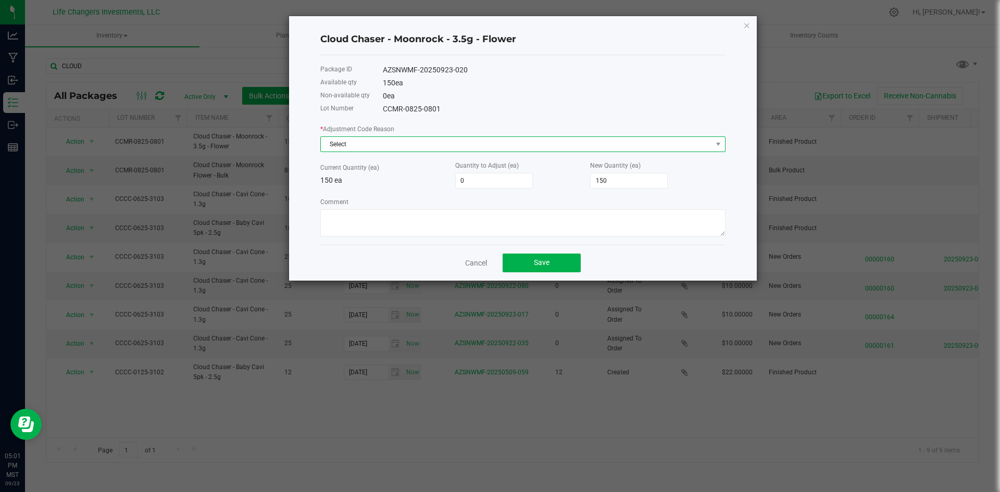
click at [386, 143] on span "Select" at bounding box center [516, 144] width 391 height 15
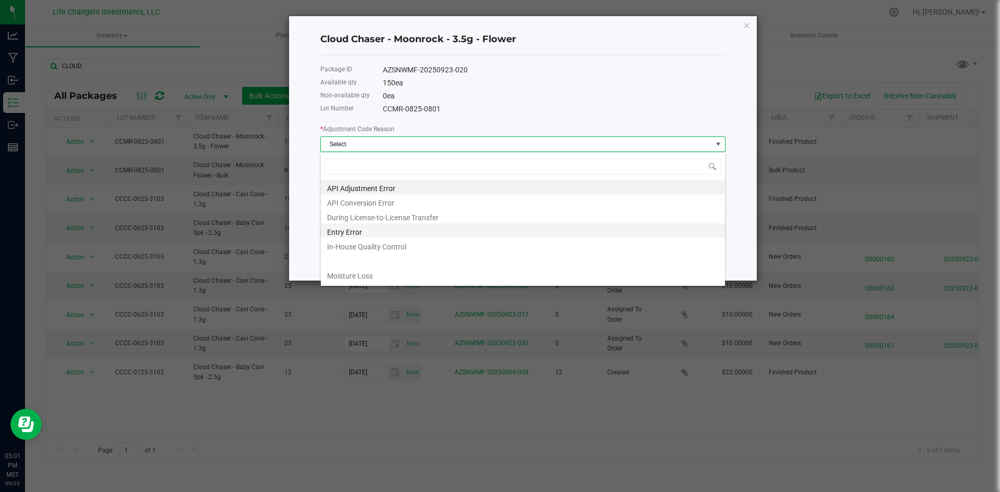
click at [353, 230] on li "Entry Error" at bounding box center [523, 231] width 404 height 15
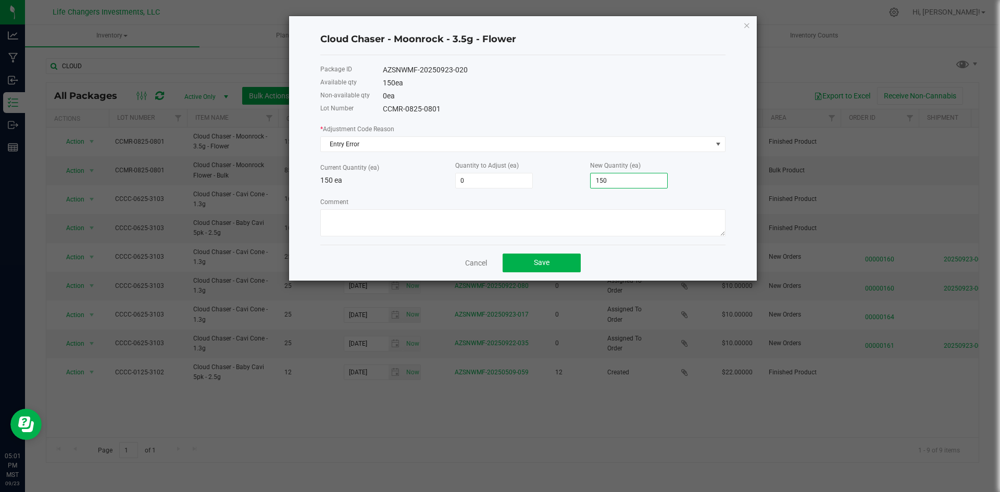
type input "-150"
type input "0"
click at [449, 222] on textarea "Comment" at bounding box center [522, 222] width 405 height 27
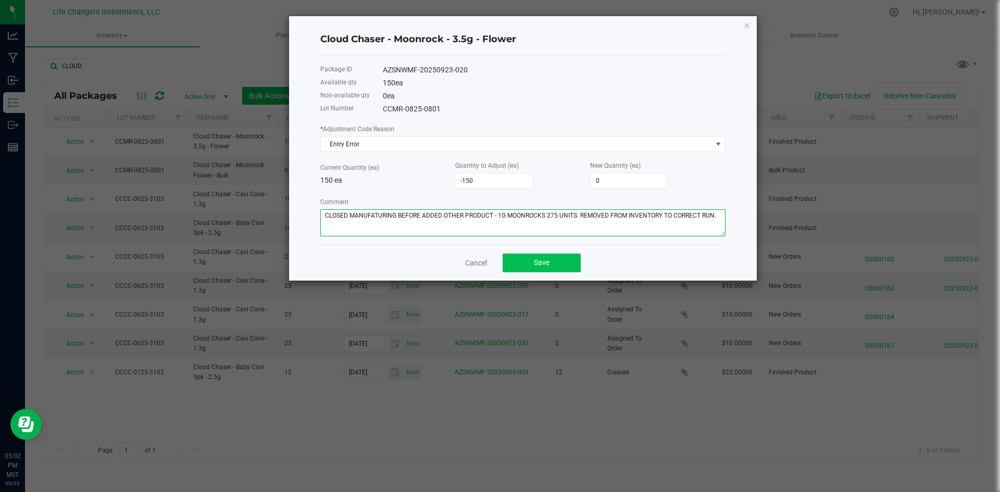
type textarea "CLOSED MANUFATURING BEFORE ADDED OTHER PRODUCT - 1G MOONROCKS 275 UNITS. REMOVE…"
click at [555, 263] on button "Save" at bounding box center [542, 263] width 78 height 19
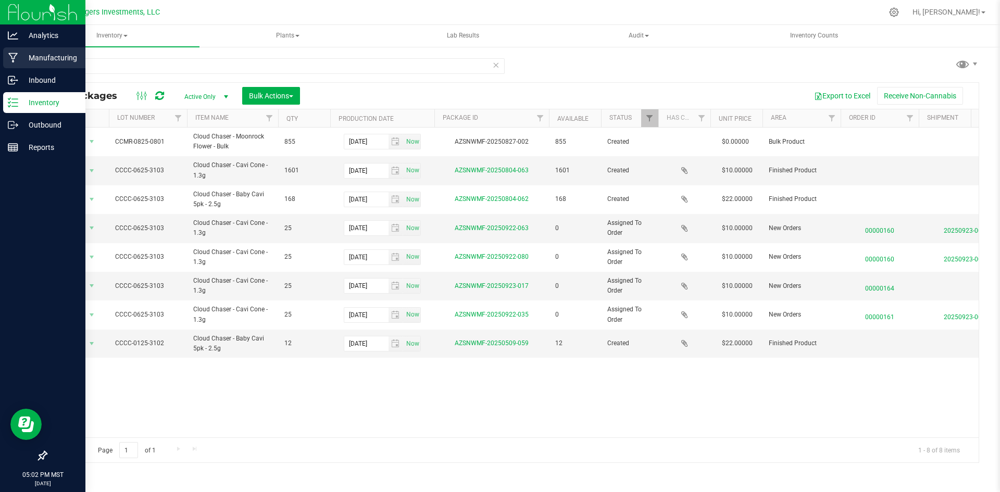
click at [45, 56] on p "Manufacturing" at bounding box center [49, 58] width 63 height 13
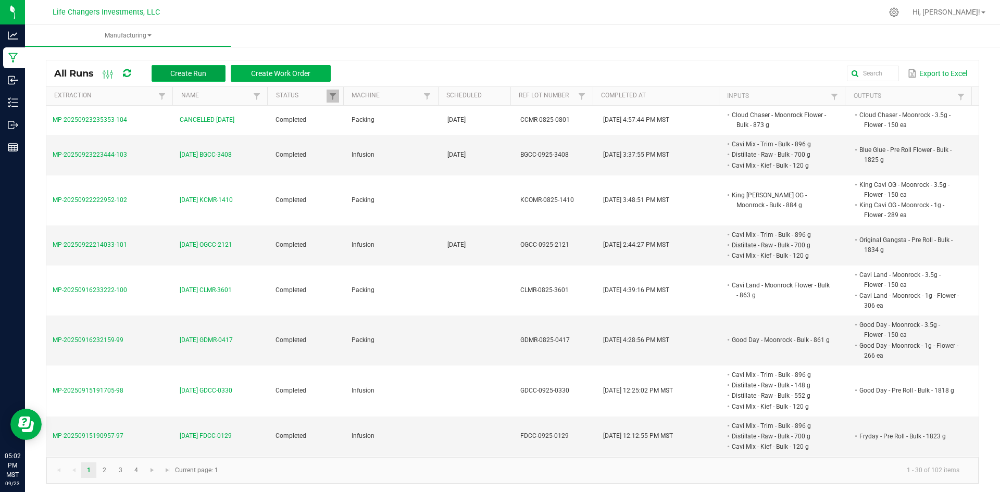
click at [194, 72] on span "Create Run" at bounding box center [188, 73] width 36 height 8
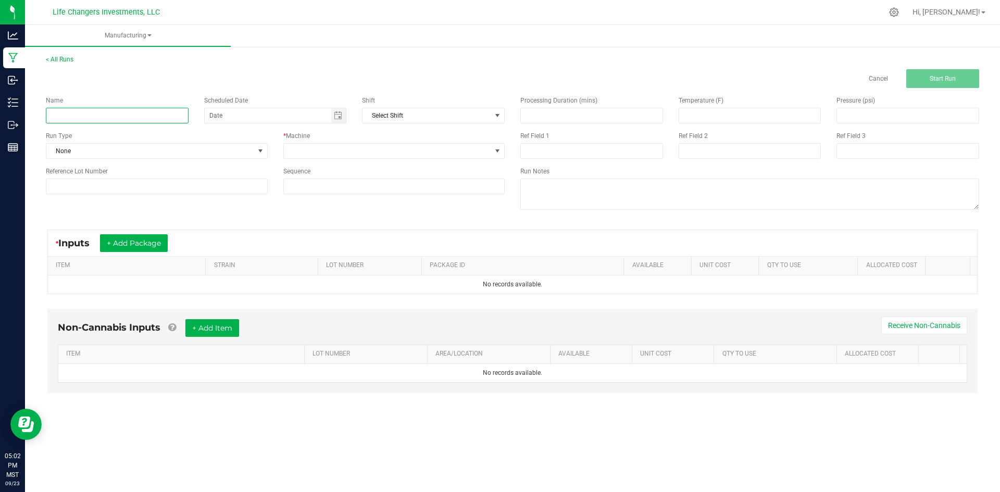
click at [123, 115] on input at bounding box center [117, 116] width 143 height 16
type input "9-23-25 CCMR-0801"
type input "month/day/year"
click at [304, 120] on input "month/day/year" at bounding box center [268, 115] width 127 height 15
click at [341, 117] on span "Toggle calendar" at bounding box center [338, 115] width 8 height 8
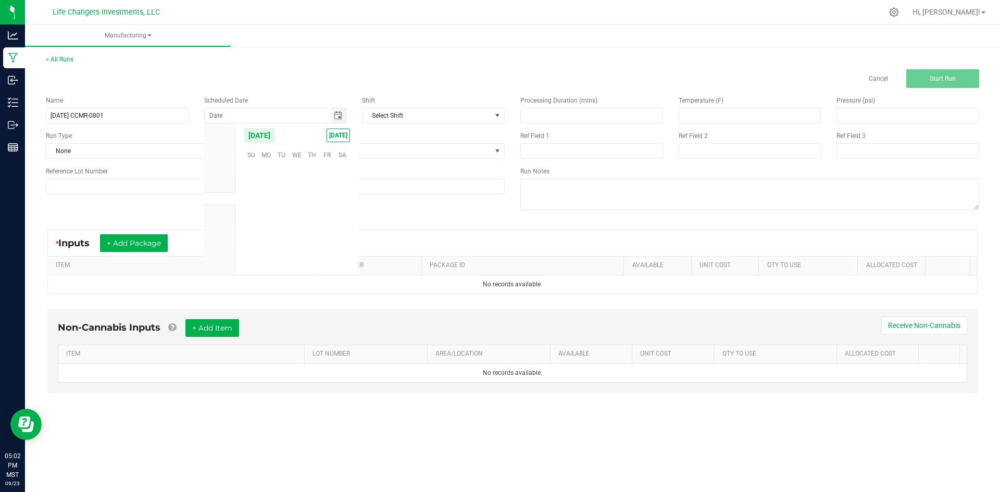
scroll to position [168972, 0]
click at [263, 204] on span "15" at bounding box center [266, 203] width 15 height 16
type input "09/15/2025"
click at [317, 151] on span at bounding box center [388, 151] width 208 height 15
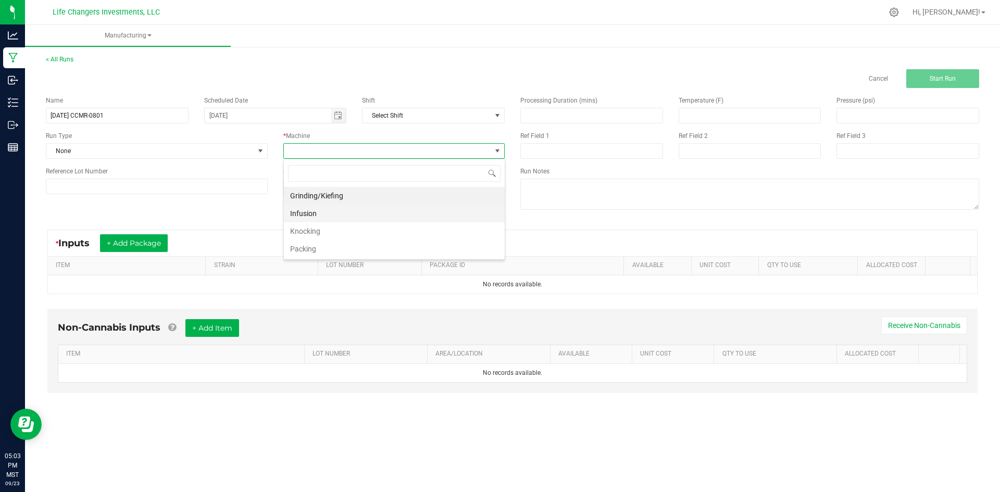
scroll to position [16, 221]
click at [324, 248] on li "Packing" at bounding box center [394, 249] width 221 height 18
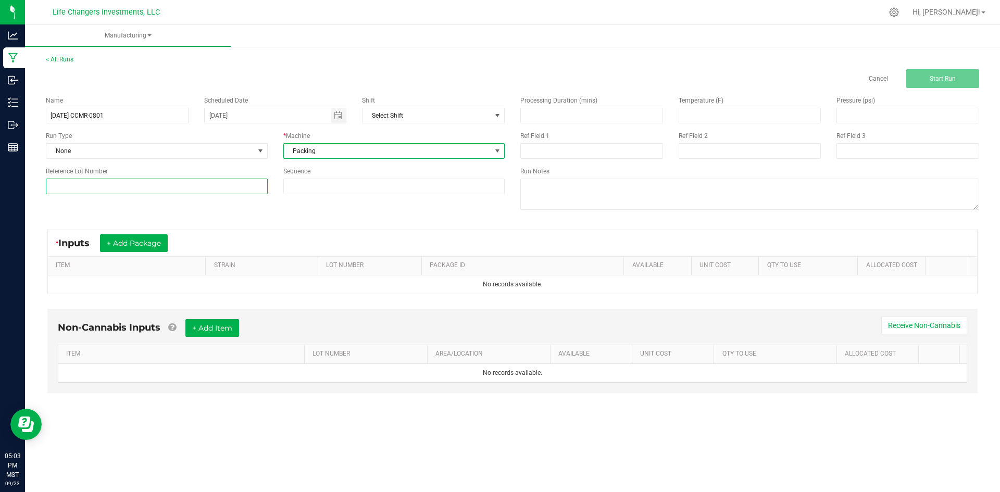
click at [173, 180] on input at bounding box center [157, 187] width 222 height 16
type input "CCMR-0825-0801"
click at [142, 240] on button "+ Add Package" at bounding box center [134, 243] width 68 height 18
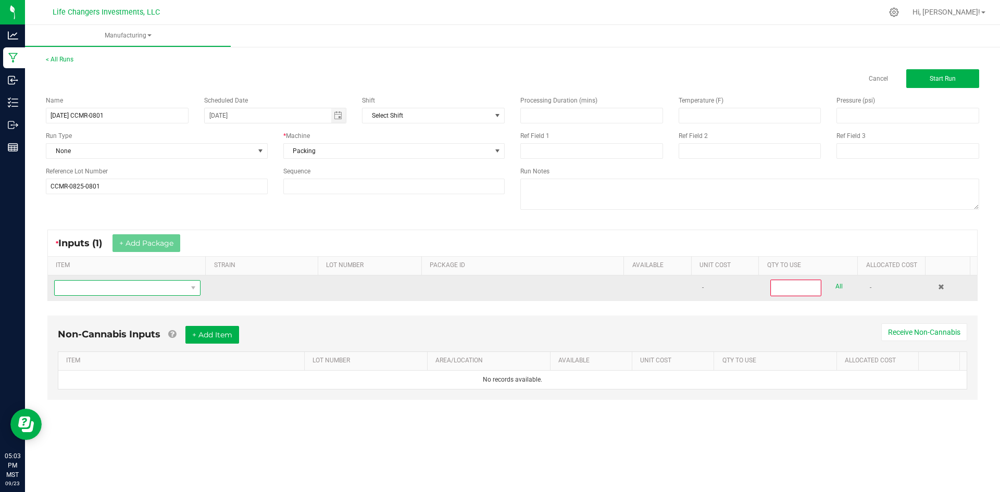
click at [140, 289] on span "NO DATA FOUND" at bounding box center [121, 288] width 132 height 15
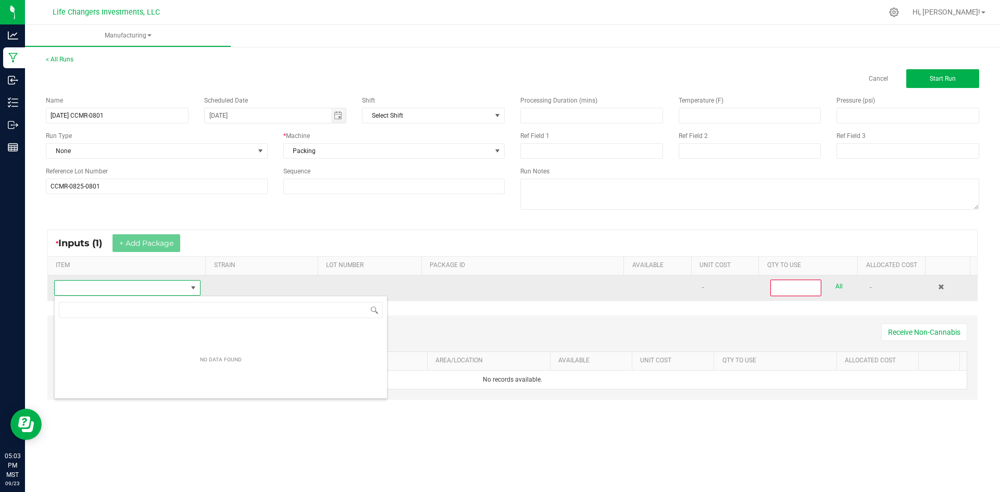
scroll to position [16, 144]
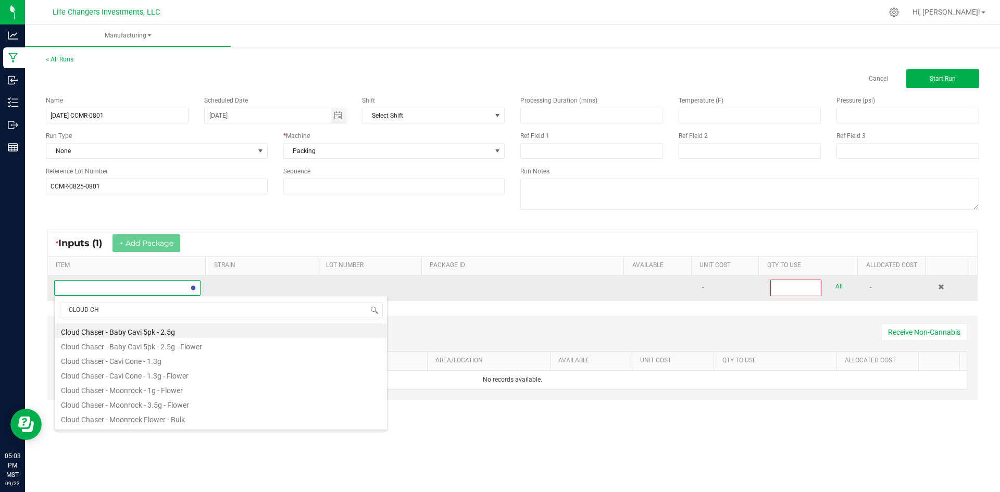
type input "CLOUD CHA"
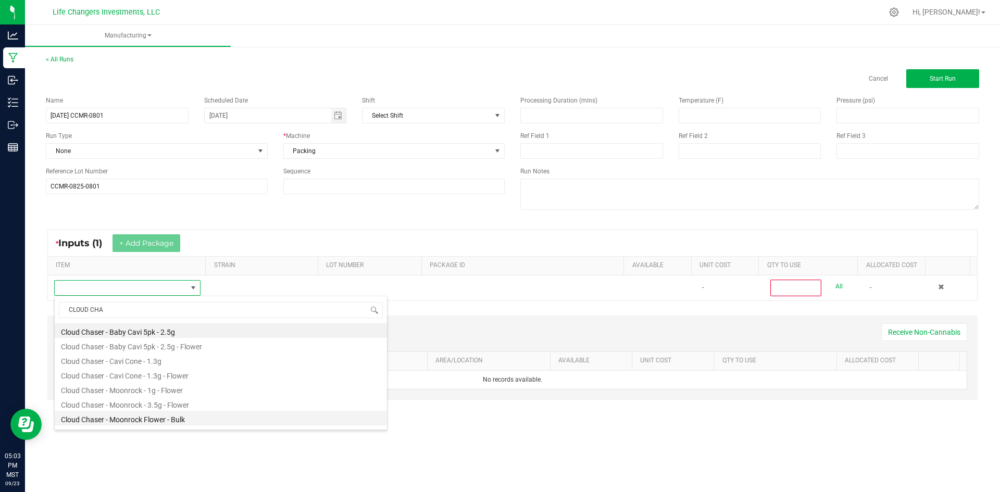
click at [128, 417] on li "Cloud Chaser - Moonrock Flower - Bulk" at bounding box center [221, 418] width 332 height 15
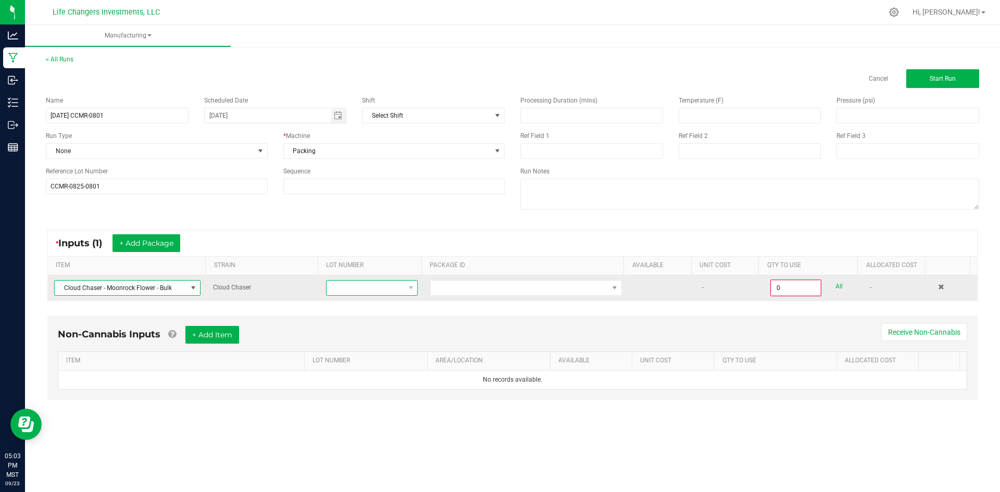
click at [378, 288] on span at bounding box center [366, 288] width 78 height 15
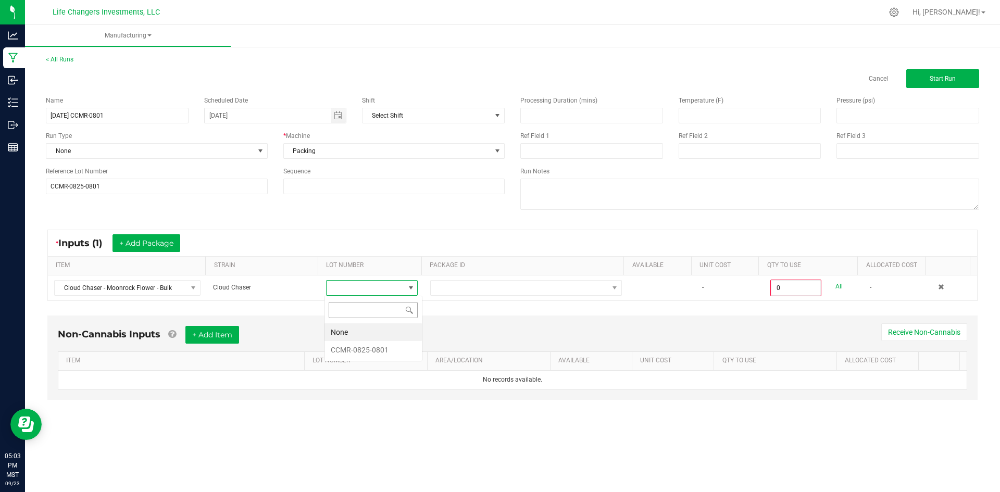
scroll to position [16, 91]
click at [375, 354] on li "CCMR-0825-0801" at bounding box center [373, 350] width 97 height 18
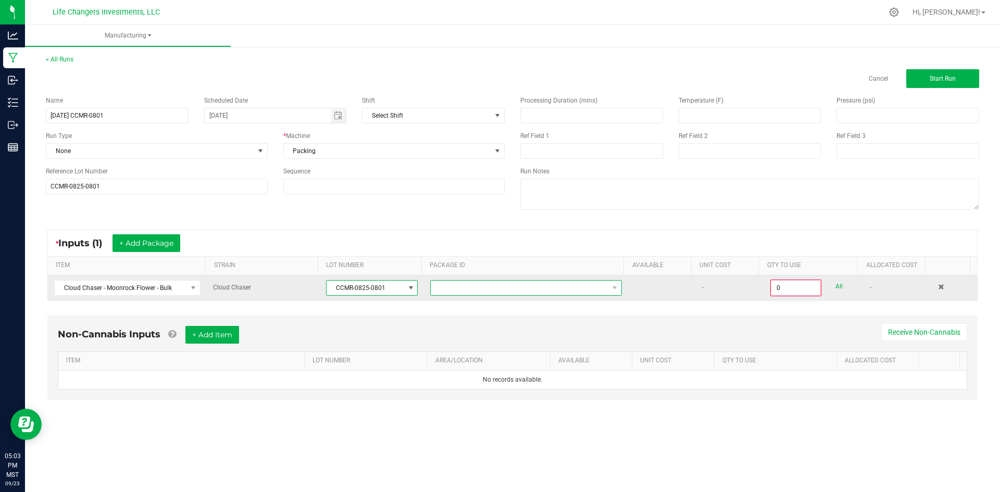
click at [484, 288] on span at bounding box center [520, 288] width 178 height 15
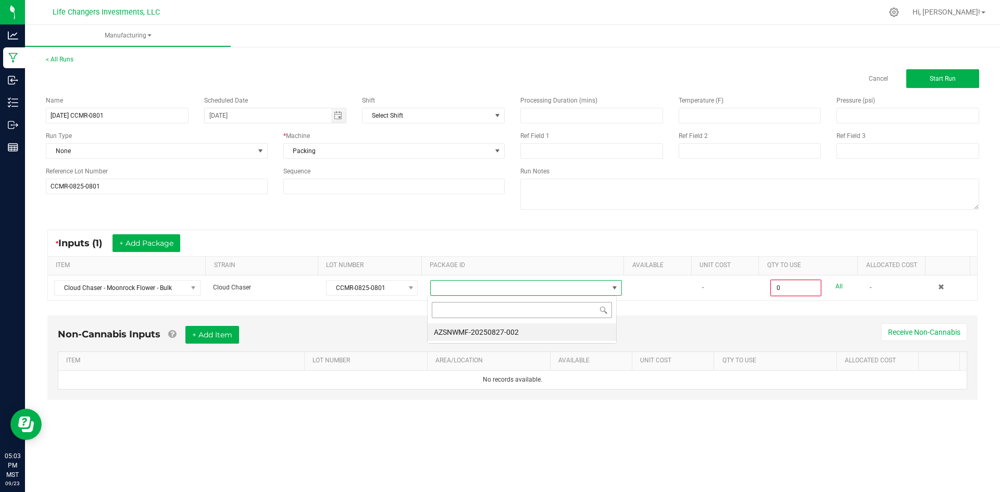
scroll to position [16, 190]
click at [489, 330] on li "AZSNWMF-20250827-002" at bounding box center [522, 333] width 189 height 18
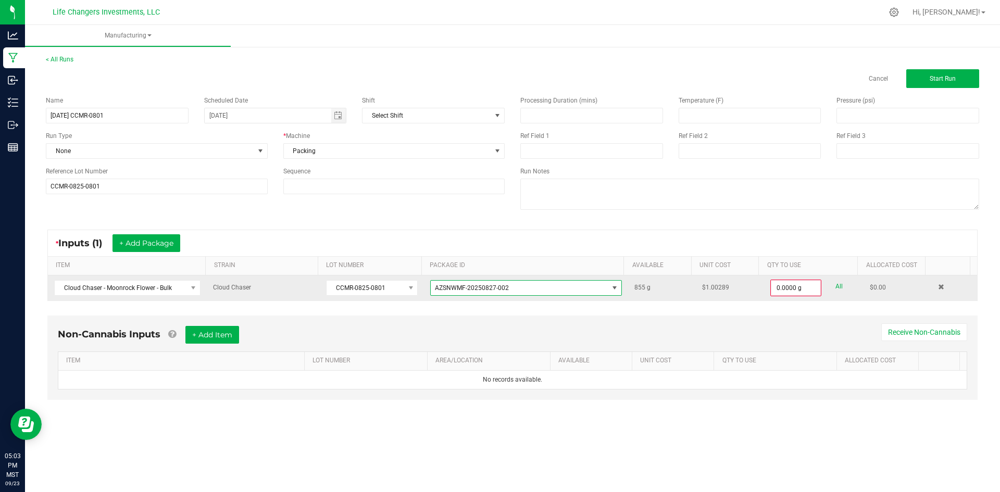
click at [836, 286] on link "All" at bounding box center [839, 287] width 7 height 14
type input "855.0000 g"
click at [938, 74] on button "Start Run" at bounding box center [943, 78] width 73 height 19
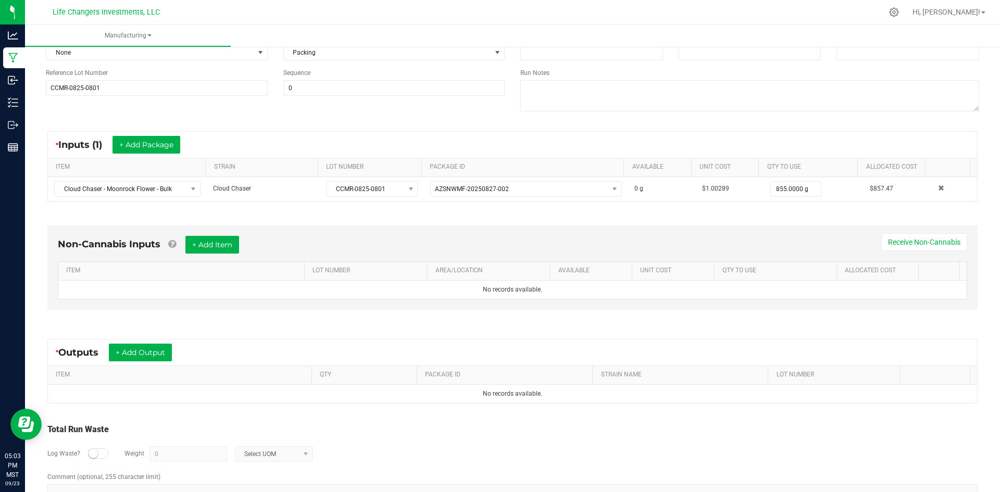
scroll to position [150, 0]
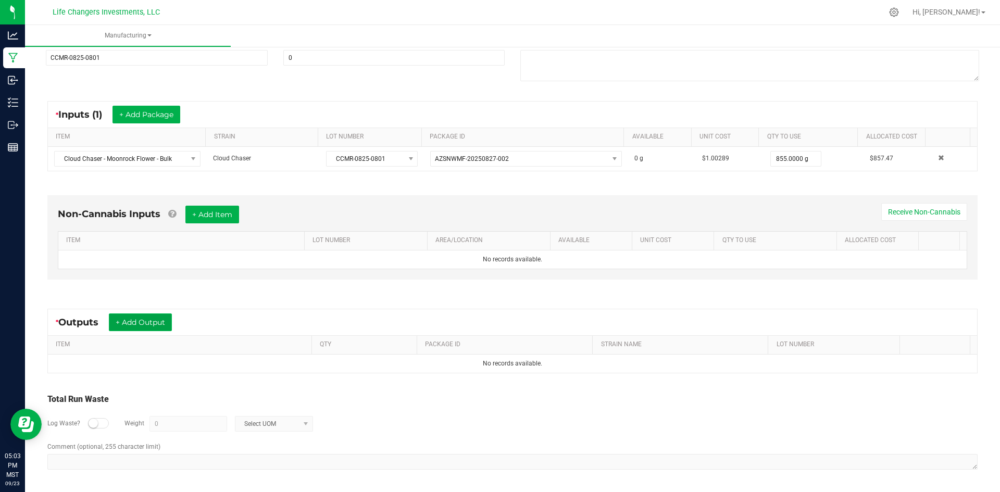
click at [146, 321] on button "+ Add Output" at bounding box center [140, 323] width 63 height 18
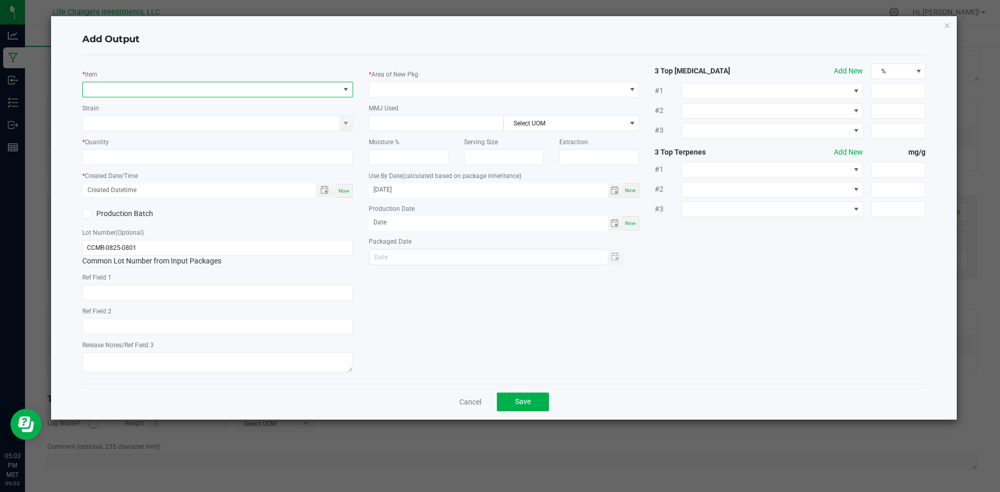
click at [117, 88] on span "NO DATA FOUND" at bounding box center [211, 89] width 257 height 15
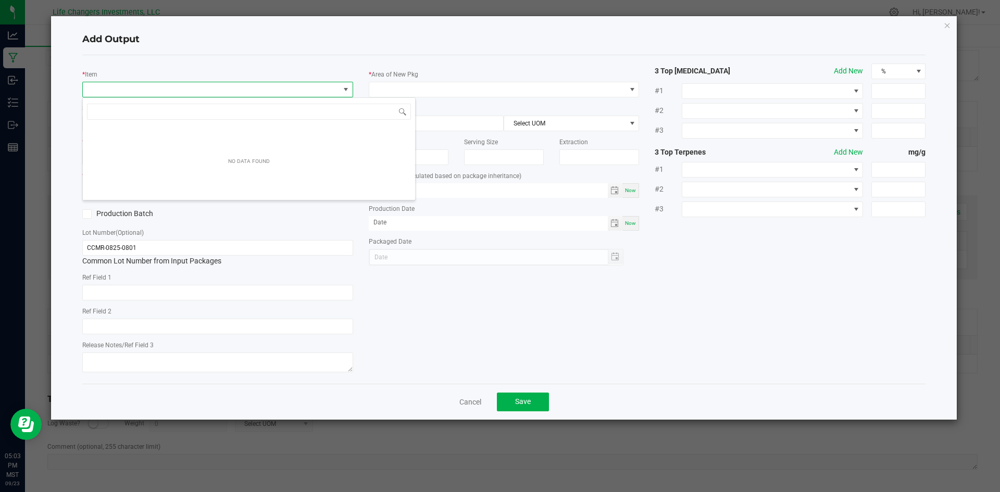
scroll to position [16, 271]
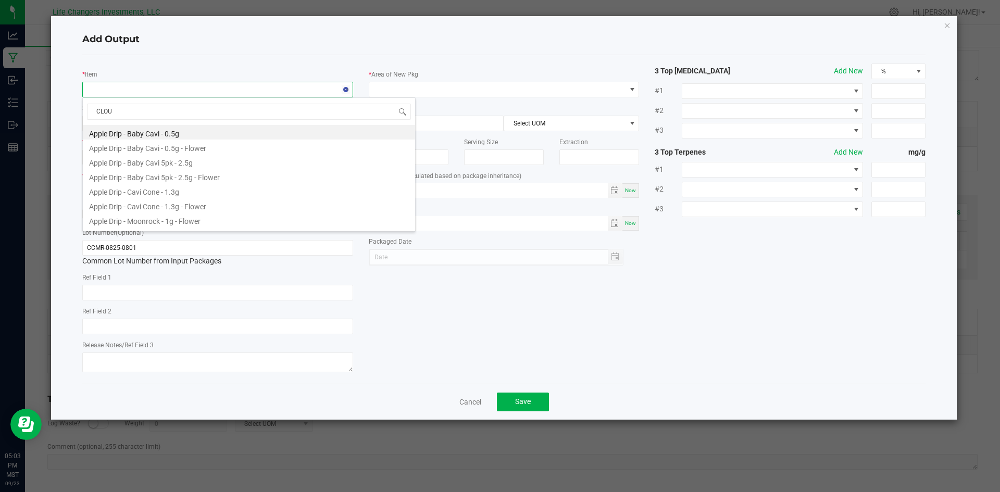
type input "CLOUD"
click at [132, 205] on li "Cloud Chaser - Moonrock - 3.5g - Flower" at bounding box center [249, 205] width 332 height 15
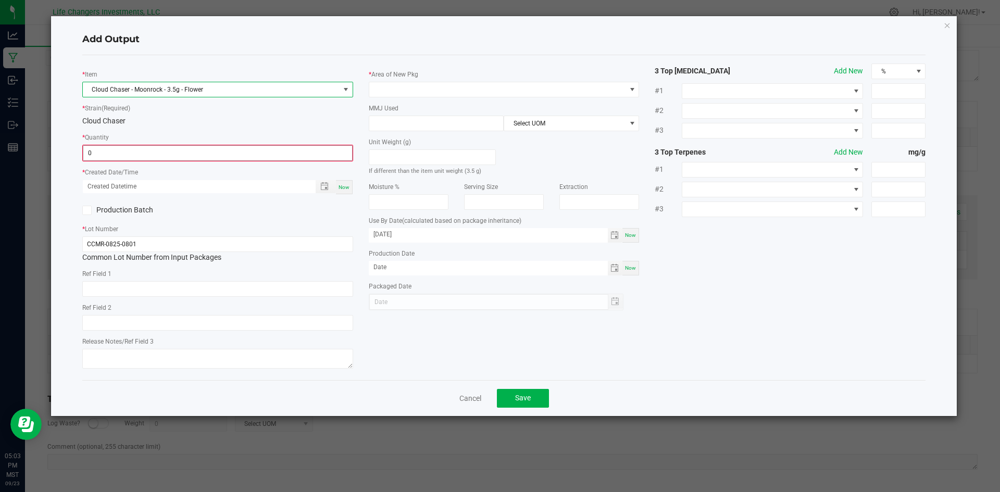
click at [150, 153] on input "0" at bounding box center [217, 153] width 269 height 15
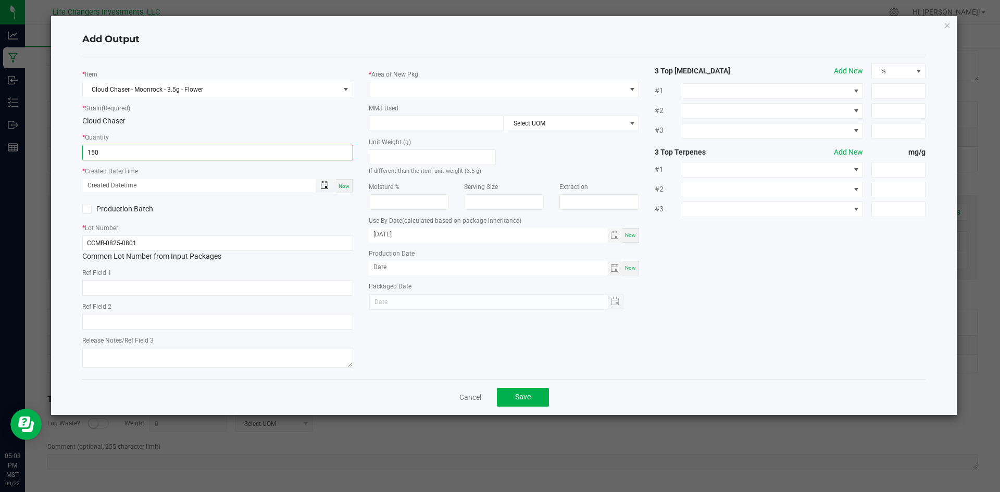
click at [322, 187] on span "Toggle popup" at bounding box center [324, 185] width 8 height 8
type input "150 ea"
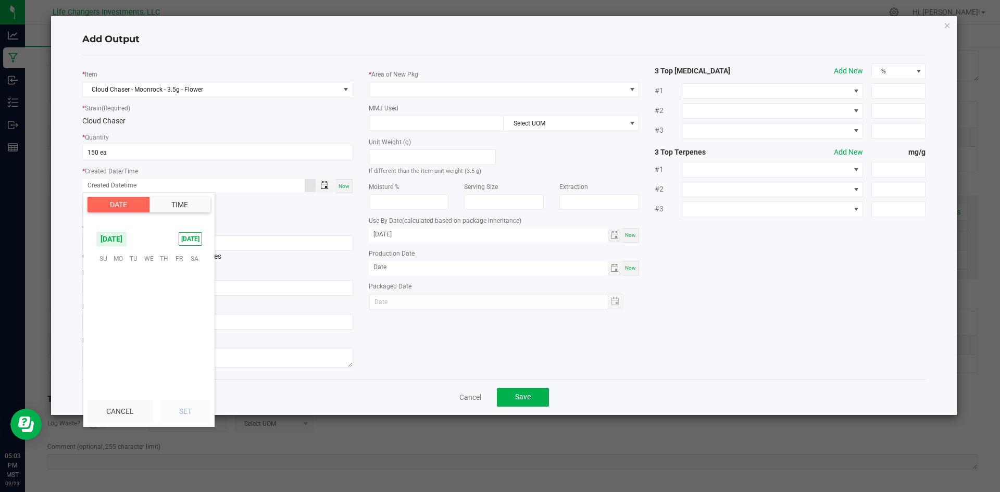
scroll to position [168972, 0]
click at [119, 311] on span "15" at bounding box center [118, 307] width 15 height 16
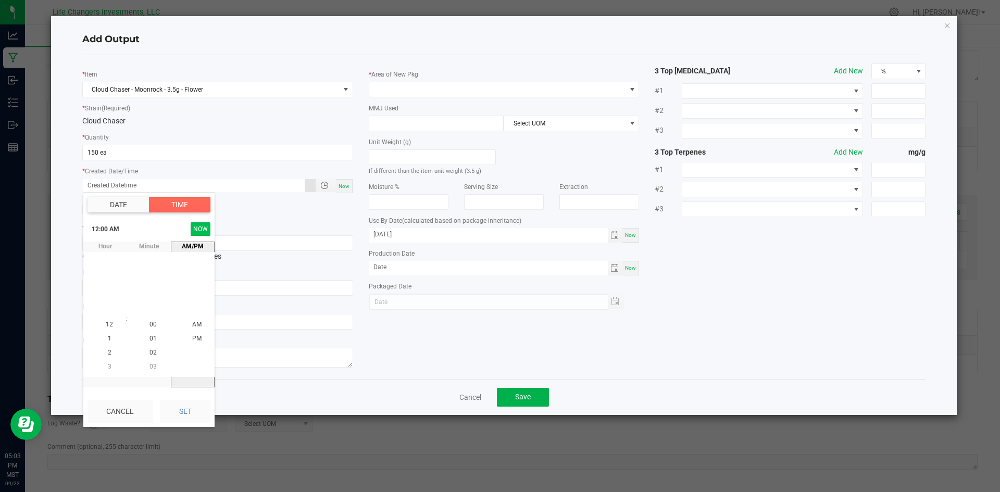
click at [198, 228] on button "NOW" at bounding box center [201, 229] width 20 height 14
click at [188, 411] on button "Set" at bounding box center [185, 411] width 51 height 23
type input "09/15/2025 5:03 PM"
type input "09/15/2025"
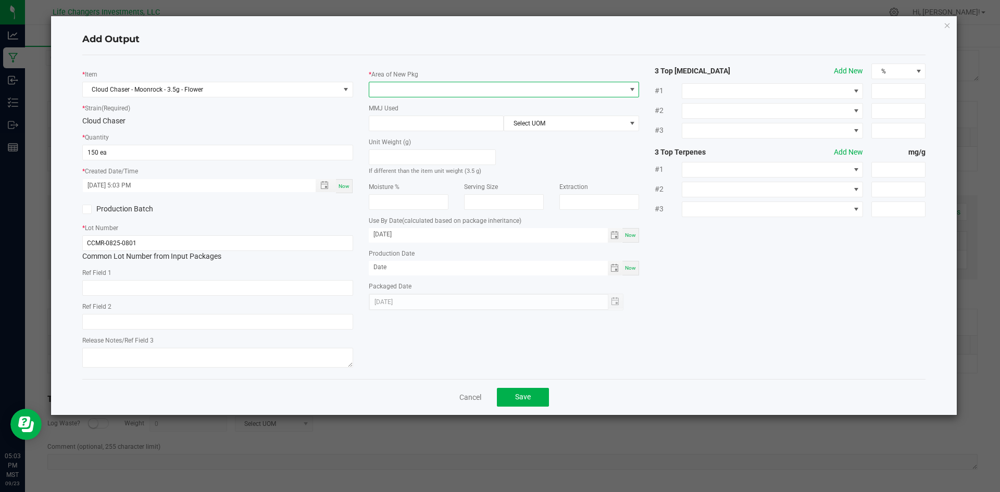
click at [451, 90] on span at bounding box center [497, 89] width 257 height 15
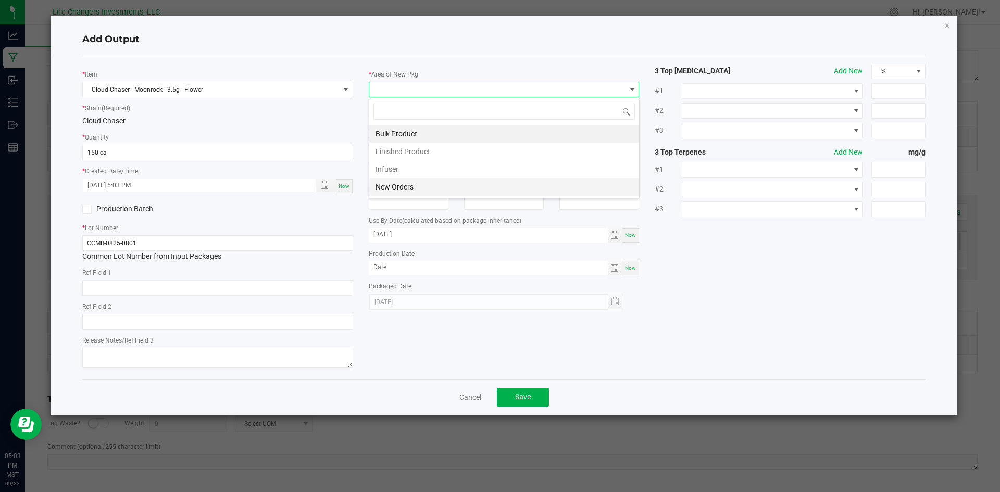
click at [387, 190] on li "New Orders" at bounding box center [504, 187] width 270 height 18
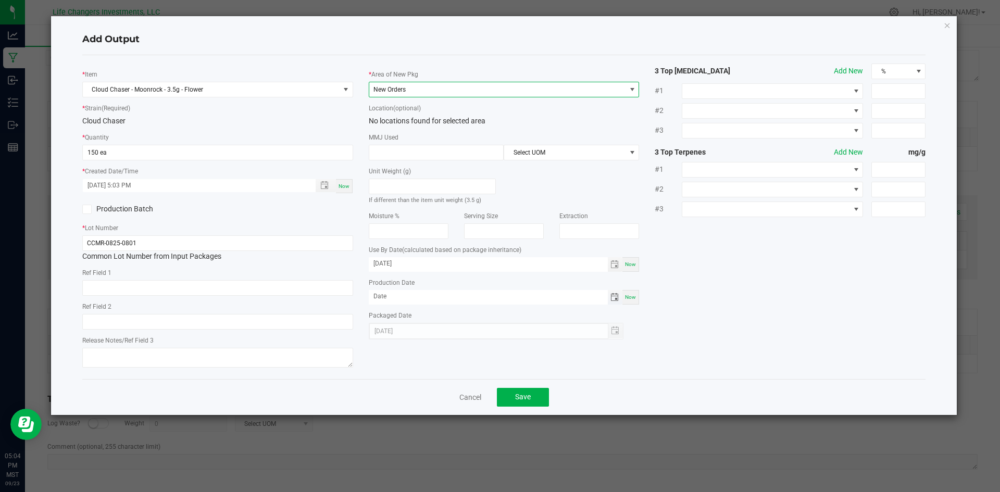
click at [616, 297] on span "Toggle calendar" at bounding box center [615, 297] width 8 height 8
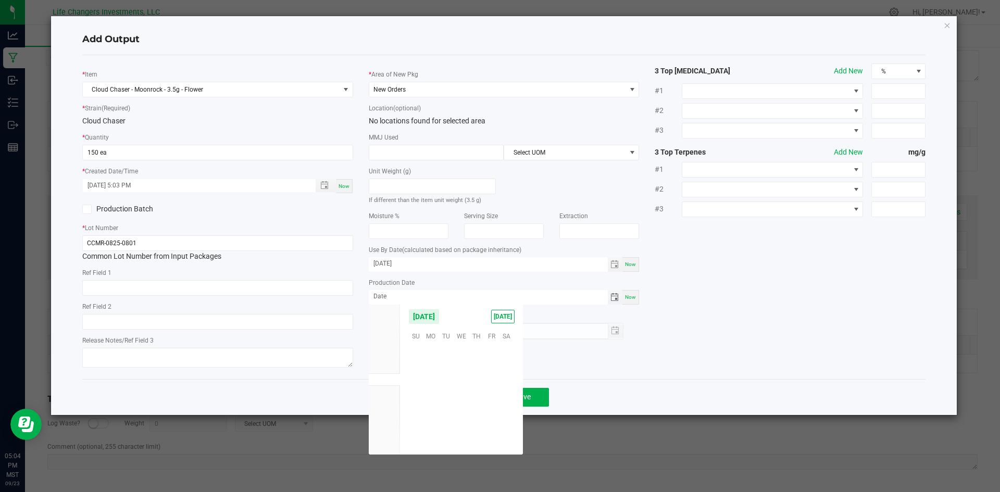
scroll to position [168972, 0]
click at [388, 366] on span "Aug" at bounding box center [384, 367] width 11 height 7
click at [428, 413] on span "25" at bounding box center [431, 415] width 15 height 16
type input "08/25/2025"
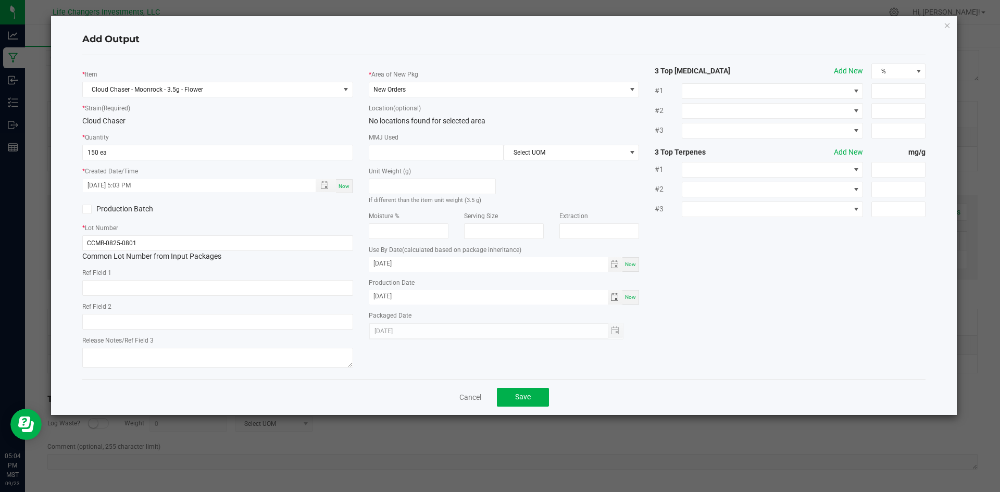
click at [736, 346] on div "* Item Cloud Chaser - Moonrock - 3.5g - Flower * Strain (Required) Cloud Chaser…" at bounding box center [505, 217] width 860 height 307
click at [524, 398] on span "Save" at bounding box center [523, 397] width 16 height 8
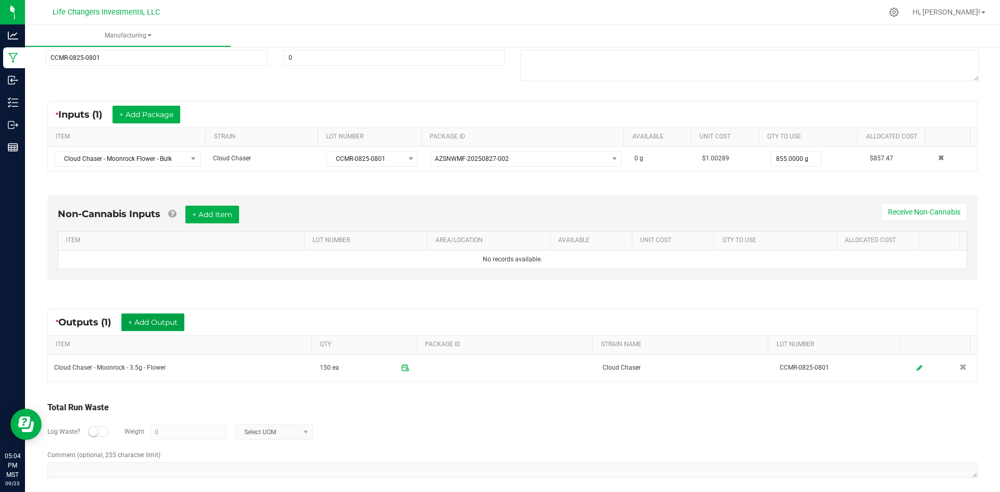
click at [141, 320] on button "+ Add Output" at bounding box center [152, 323] width 63 height 18
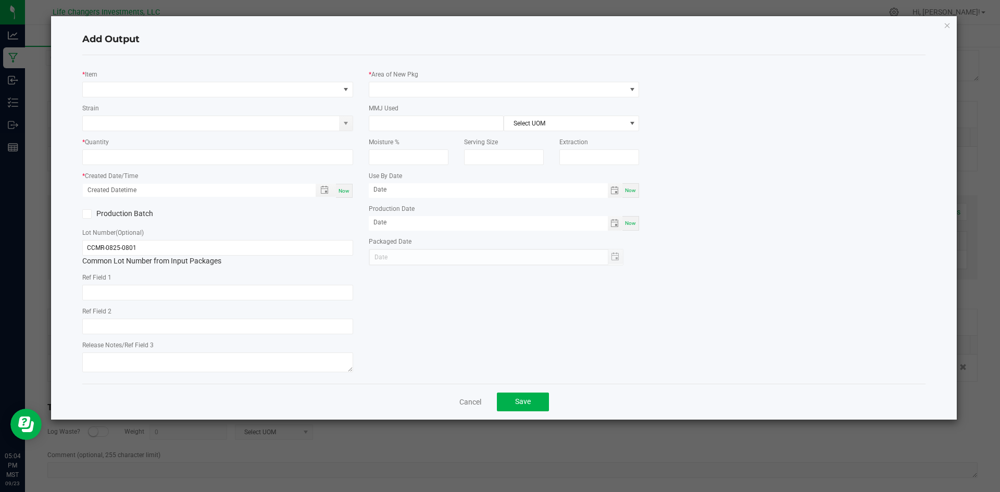
type input "08/25/2026"
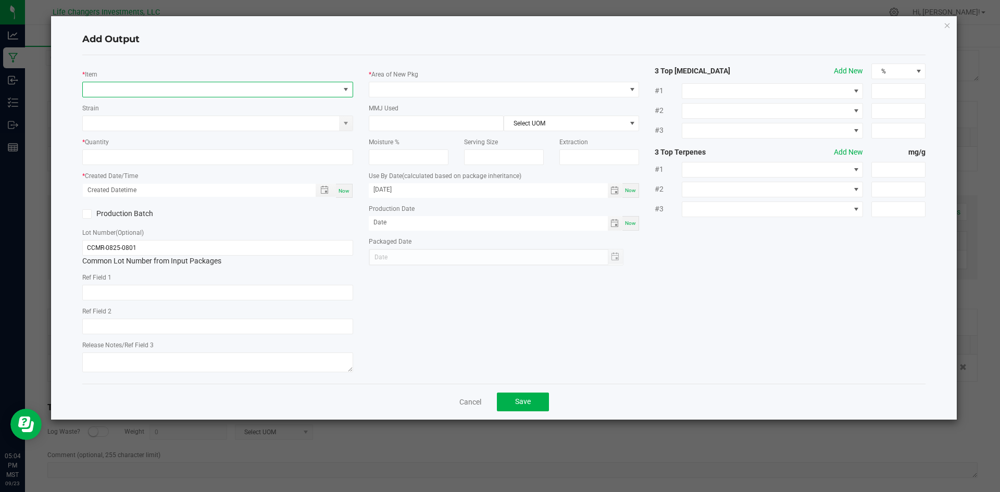
click at [121, 86] on span "NO DATA FOUND" at bounding box center [211, 89] width 257 height 15
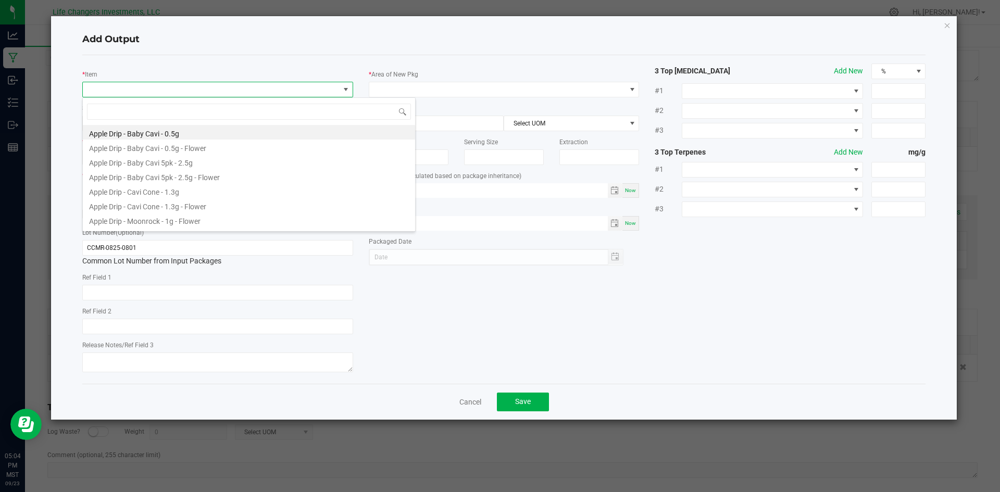
scroll to position [16, 271]
type input "CLOUD"
click at [163, 190] on li "Cloud Chaser - Moonrock - 1g - Flower" at bounding box center [249, 190] width 332 height 15
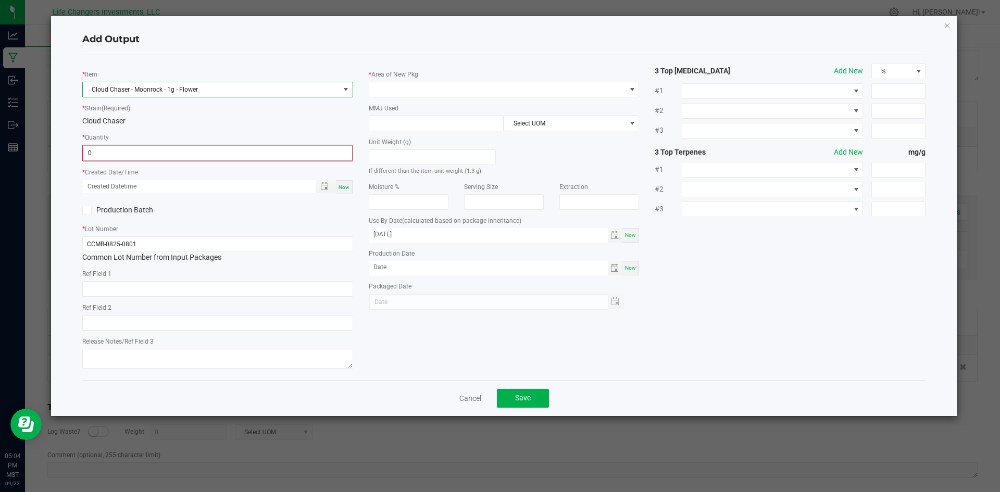
click at [156, 150] on input "0" at bounding box center [217, 153] width 269 height 15
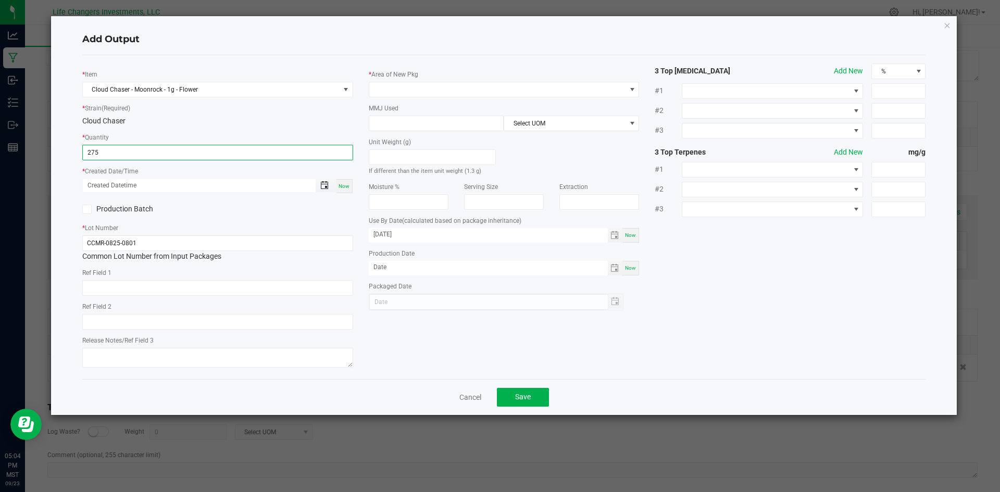
click at [324, 182] on span "Toggle popup" at bounding box center [324, 185] width 8 height 8
type input "275 ea"
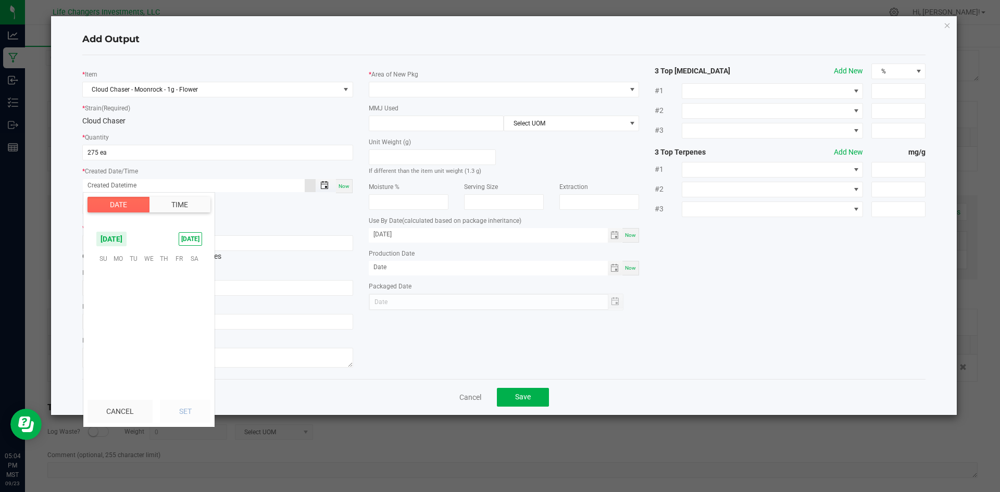
scroll to position [168972, 0]
click at [117, 305] on span "15" at bounding box center [118, 307] width 15 height 16
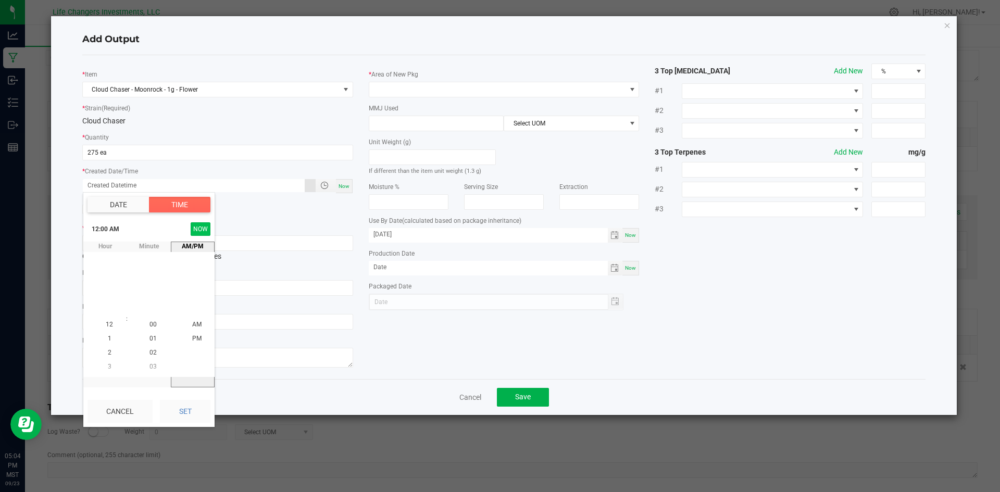
click at [202, 231] on button "NOW" at bounding box center [201, 229] width 20 height 14
drag, startPoint x: 190, startPoint y: 407, endPoint x: 195, endPoint y: 406, distance: 5.3
click at [190, 407] on button "Set" at bounding box center [185, 411] width 51 height 23
type input "09/15/2025 5:04 PM"
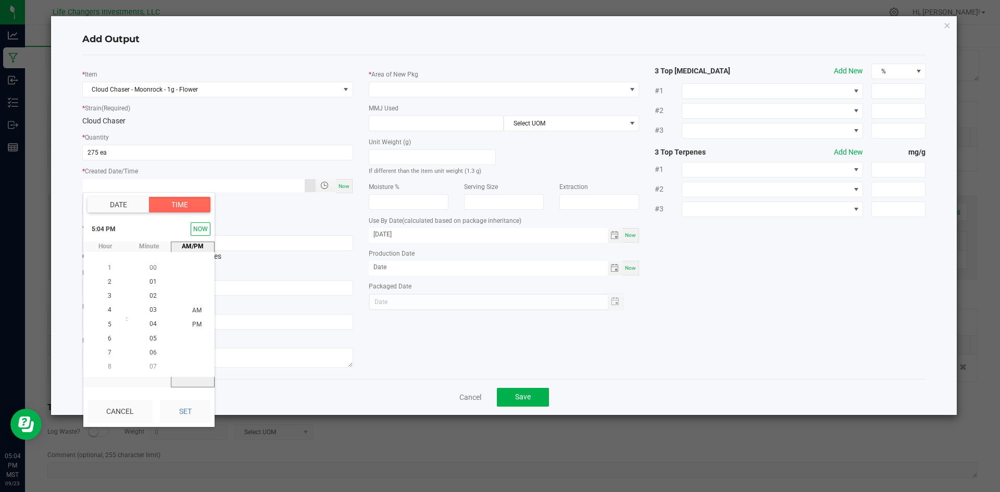
type input "09/15/2025"
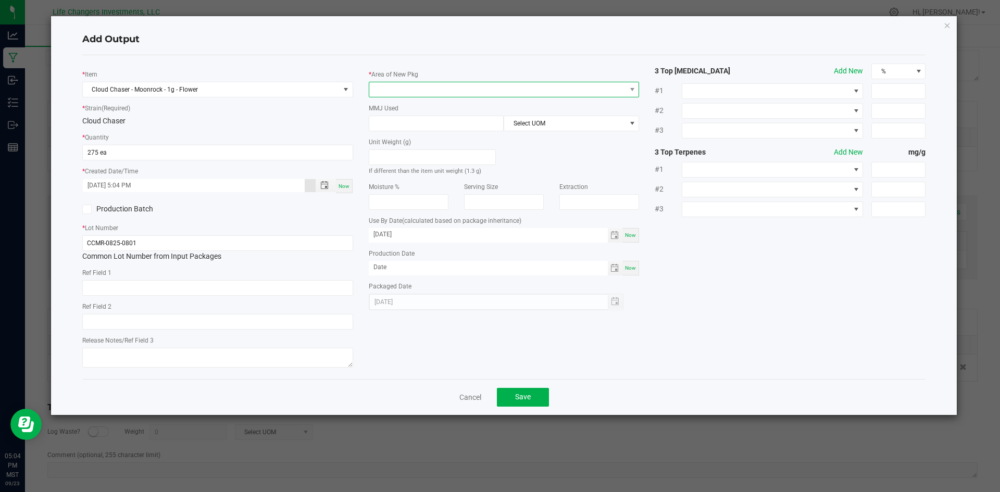
click at [436, 92] on span at bounding box center [497, 89] width 257 height 15
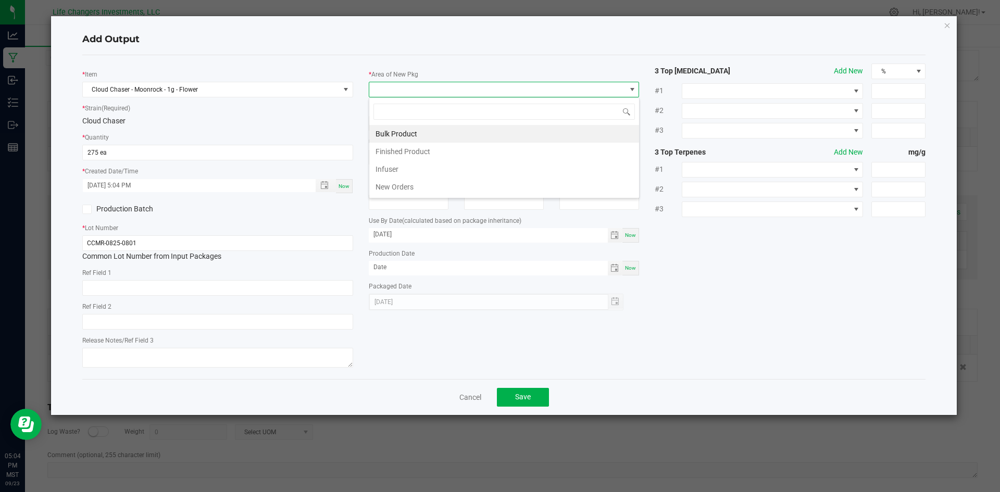
scroll to position [16, 271]
click at [398, 189] on li "New Orders" at bounding box center [504, 187] width 270 height 18
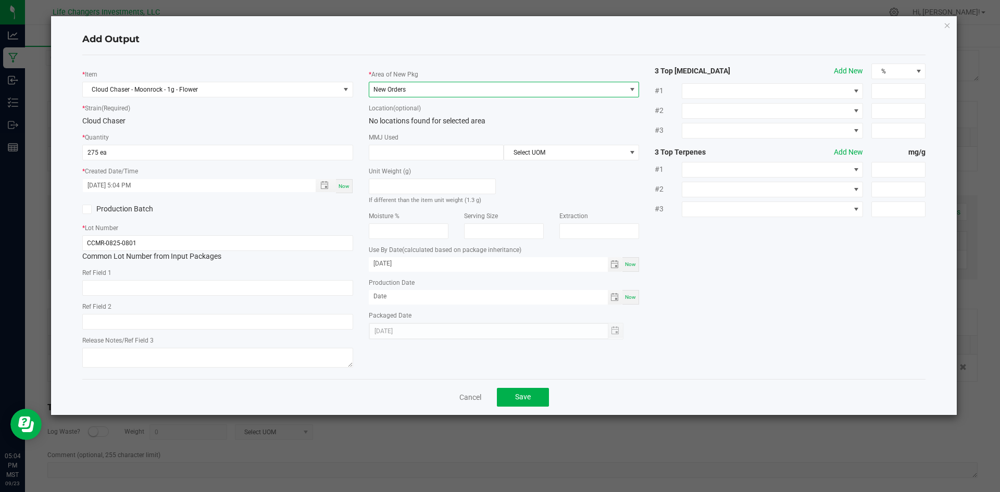
click at [402, 88] on span "New Orders" at bounding box center [390, 89] width 32 height 7
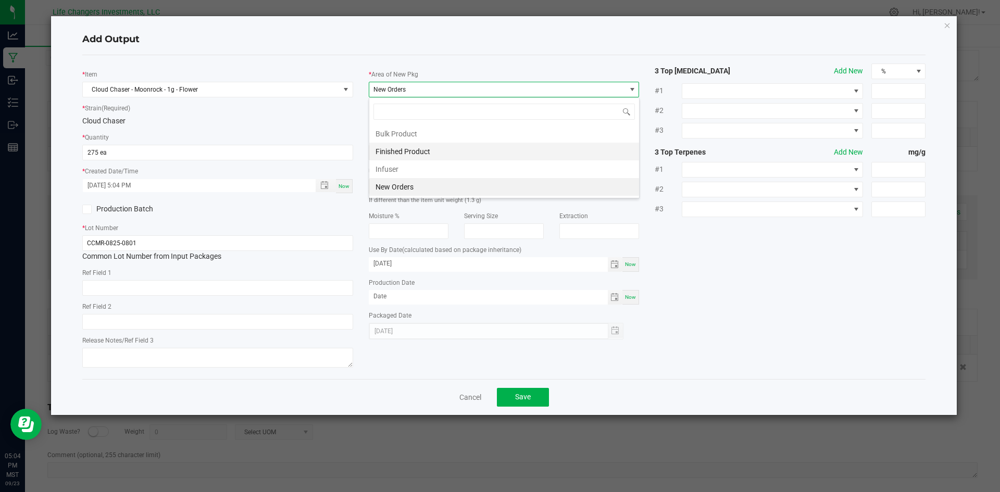
click at [404, 147] on li "Finished Product" at bounding box center [504, 152] width 270 height 18
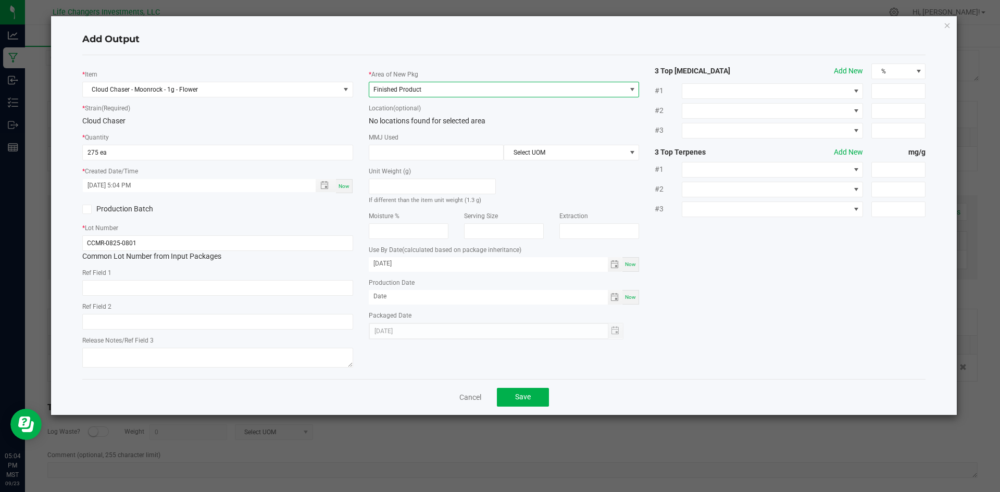
click at [646, 128] on div "* Area of New Pkg Finished Product Location (optional) No locations found for s…" at bounding box center [504, 202] width 287 height 276
click at [616, 295] on span "Toggle calendar" at bounding box center [615, 297] width 8 height 8
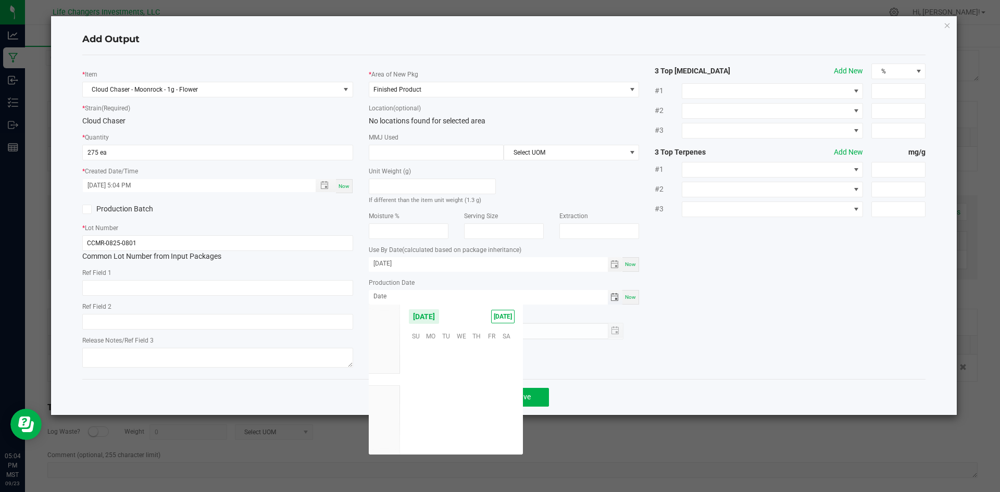
scroll to position [168972, 0]
click at [388, 366] on span "Aug" at bounding box center [384, 367] width 11 height 7
click at [435, 413] on span "25" at bounding box center [431, 415] width 15 height 16
type input "08/25/2025"
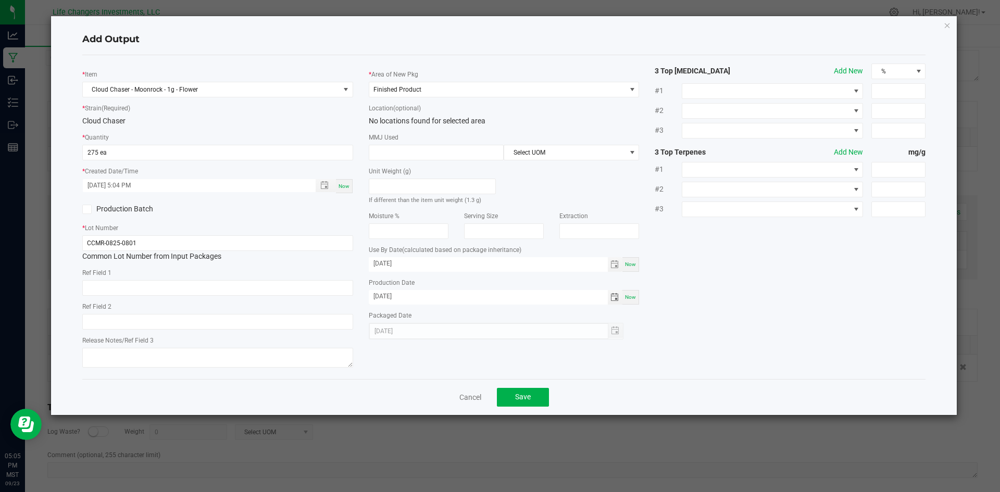
click at [737, 352] on div "* Item Cloud Chaser - Moonrock - 1g - Flower * Strain (Required) Cloud Chaser *…" at bounding box center [505, 217] width 860 height 307
click at [529, 396] on span "Save" at bounding box center [523, 397] width 16 height 8
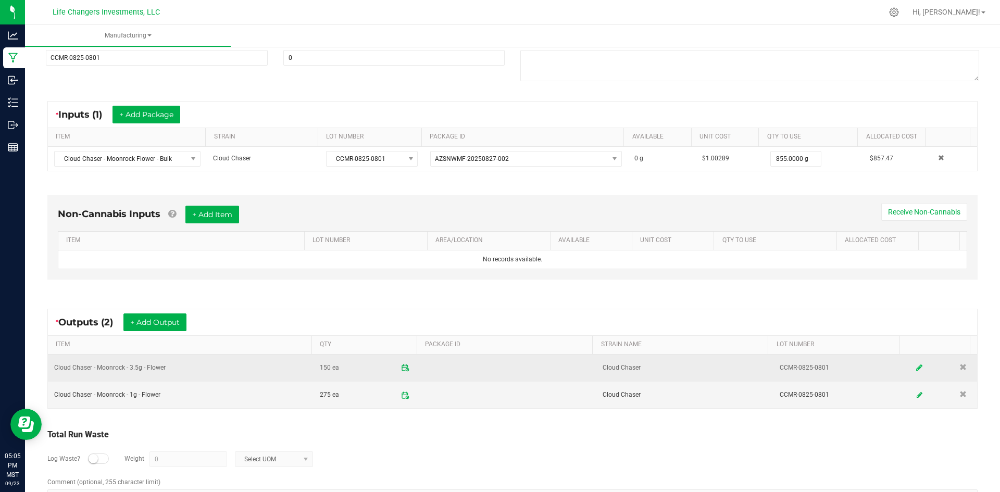
click at [916, 365] on icon at bounding box center [919, 367] width 6 height 7
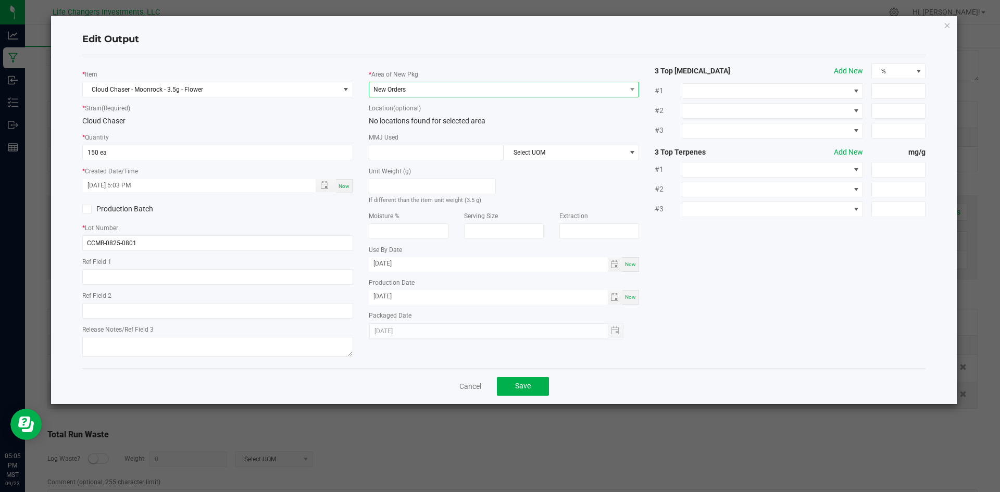
click at [438, 90] on span "New Orders" at bounding box center [497, 89] width 257 height 15
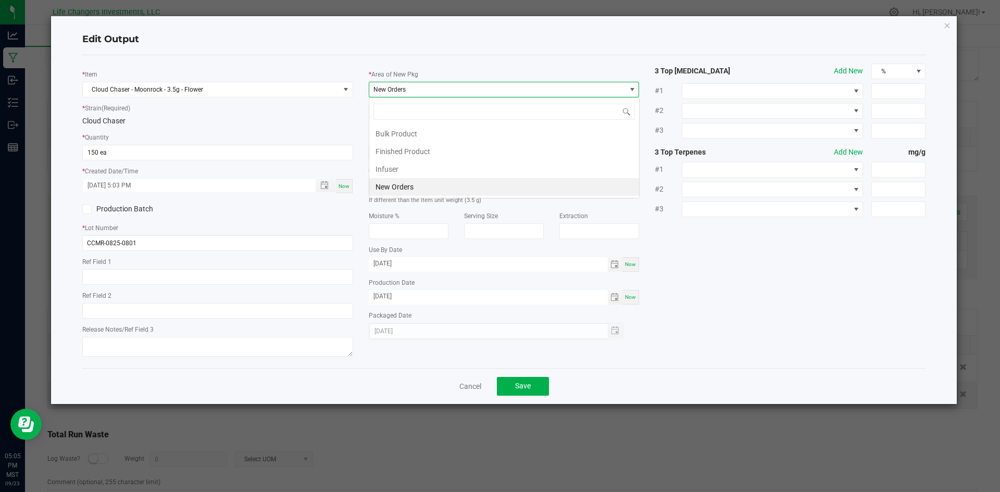
scroll to position [16, 271]
click at [402, 152] on li "Finished Product" at bounding box center [504, 152] width 270 height 18
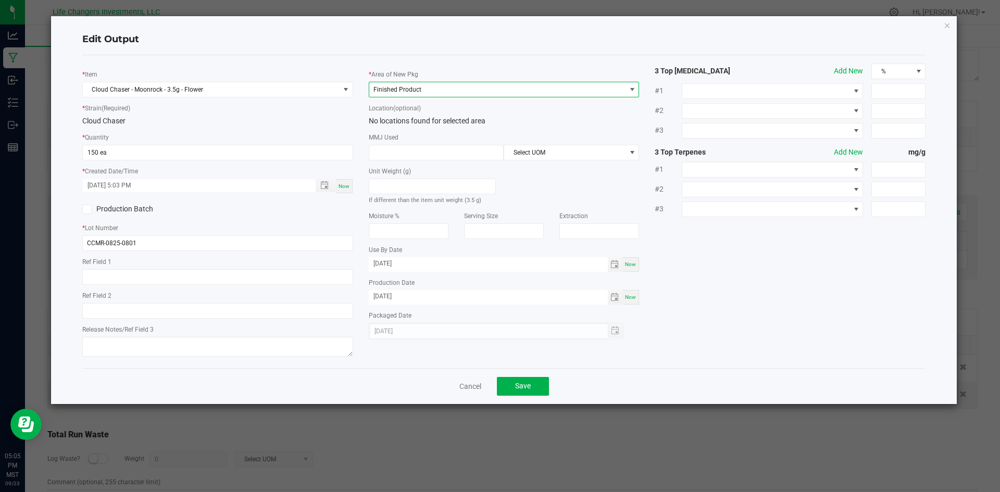
click at [673, 288] on div "* Item Cloud Chaser - Moonrock - 3.5g - Flower * Strain (Required) Cloud Chaser…" at bounding box center [505, 212] width 860 height 296
click at [538, 390] on button "Save" at bounding box center [523, 386] width 52 height 19
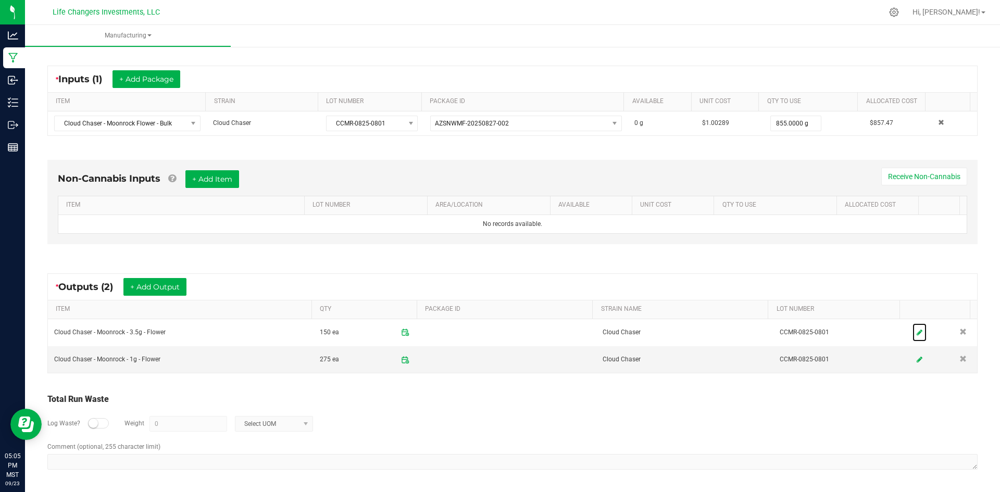
scroll to position [0, 0]
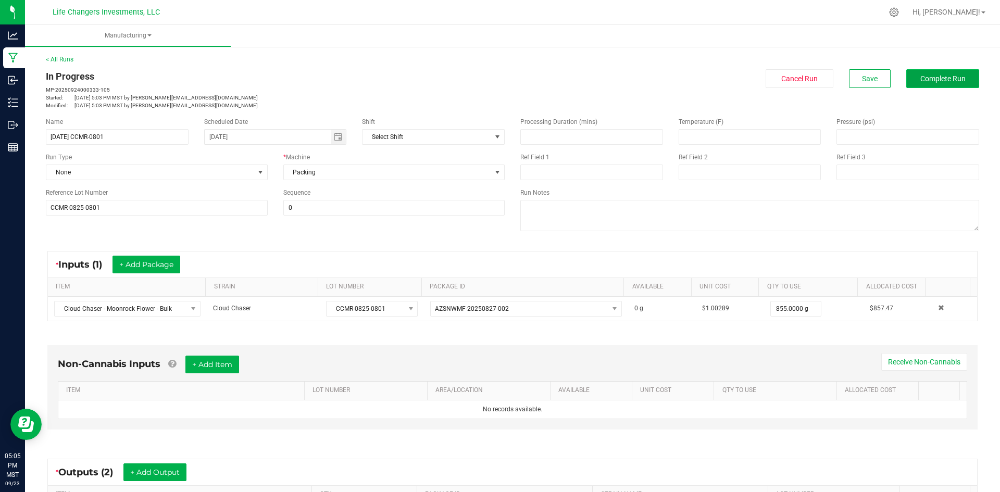
click at [938, 75] on span "Complete Run" at bounding box center [943, 79] width 45 height 8
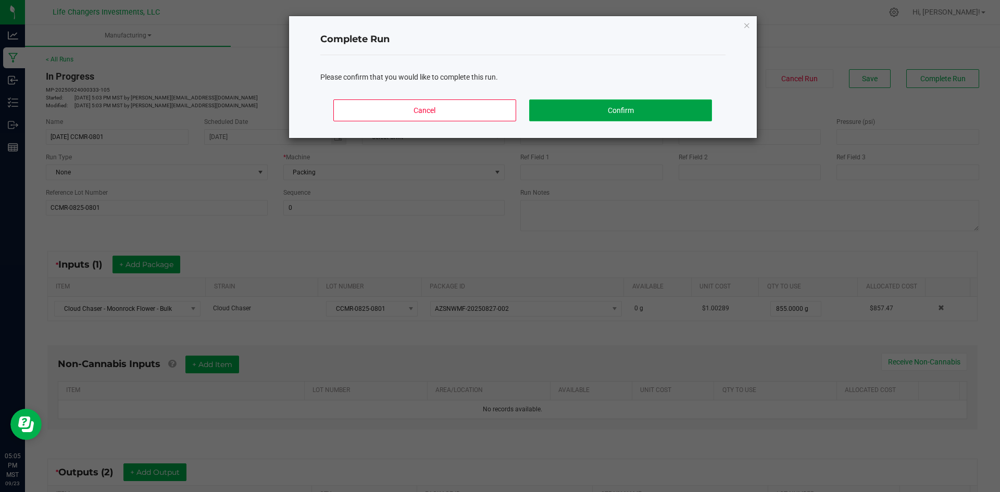
click at [587, 111] on button "Confirm" at bounding box center [620, 111] width 182 height 22
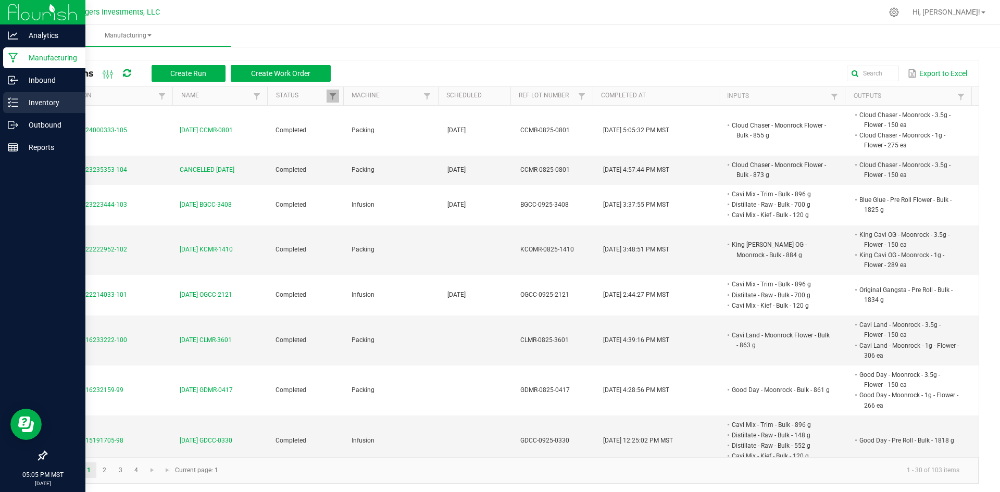
click at [37, 99] on p "Inventory" at bounding box center [49, 102] width 63 height 13
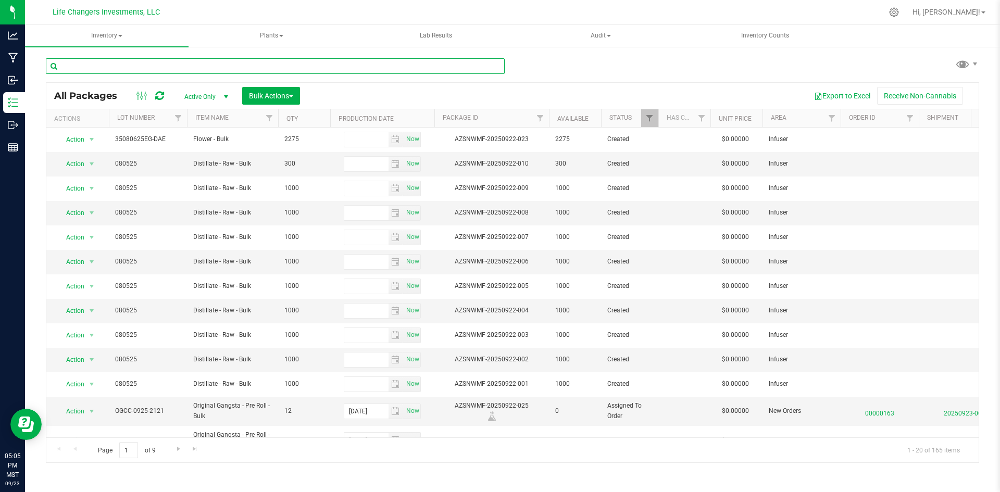
click at [190, 67] on input "text" at bounding box center [275, 66] width 459 height 16
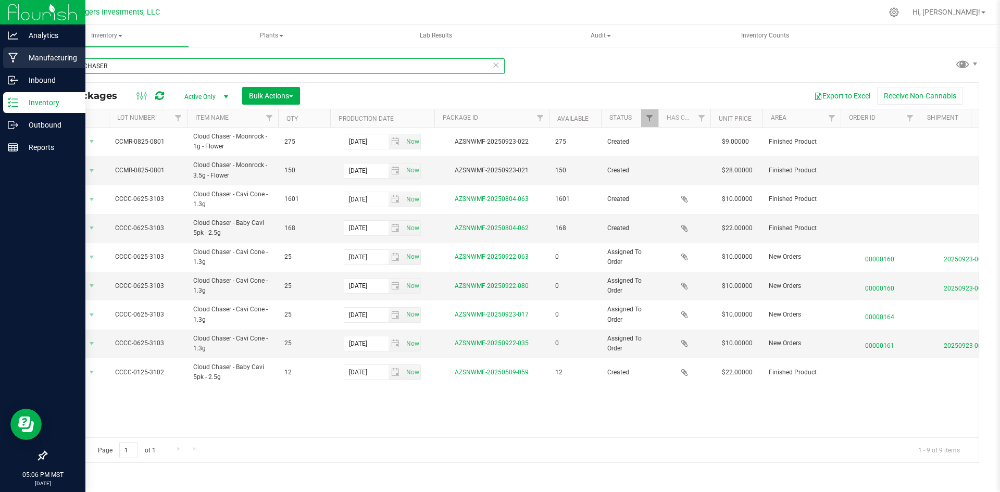
type input "CLOUD CHASER"
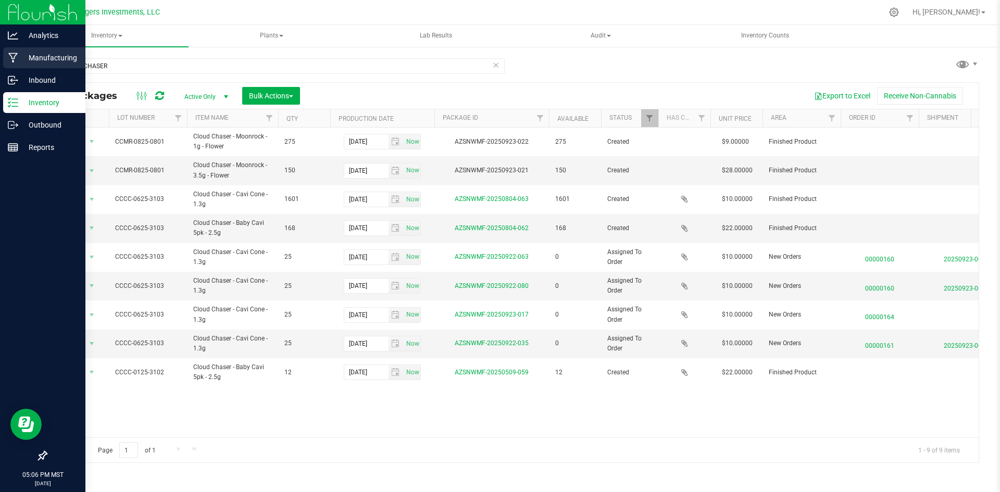
click at [34, 57] on p "Manufacturing" at bounding box center [49, 58] width 63 height 13
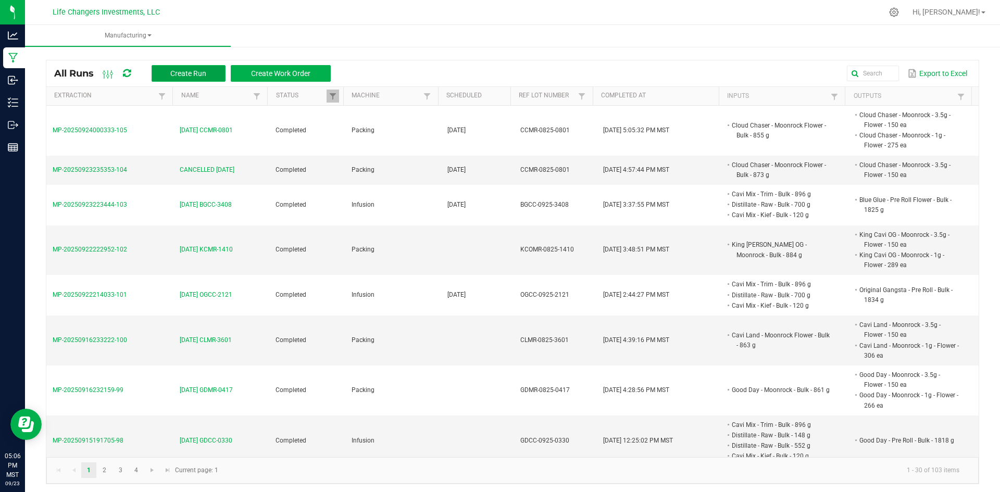
click at [187, 67] on button "Create Run" at bounding box center [189, 73] width 74 height 17
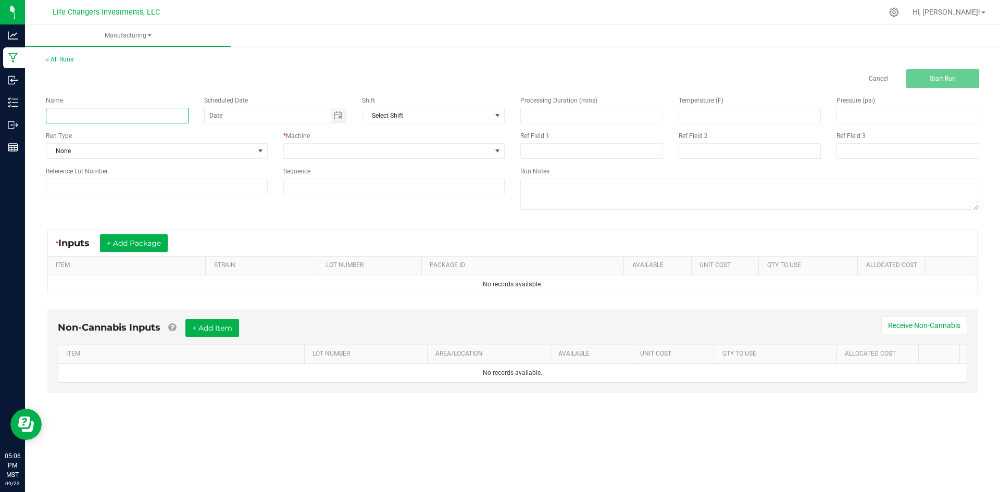
click at [120, 113] on input at bounding box center [117, 116] width 143 height 16
type input "9-23-25 CCCC-"
click at [145, 240] on button "+ Add Package" at bounding box center [134, 243] width 68 height 18
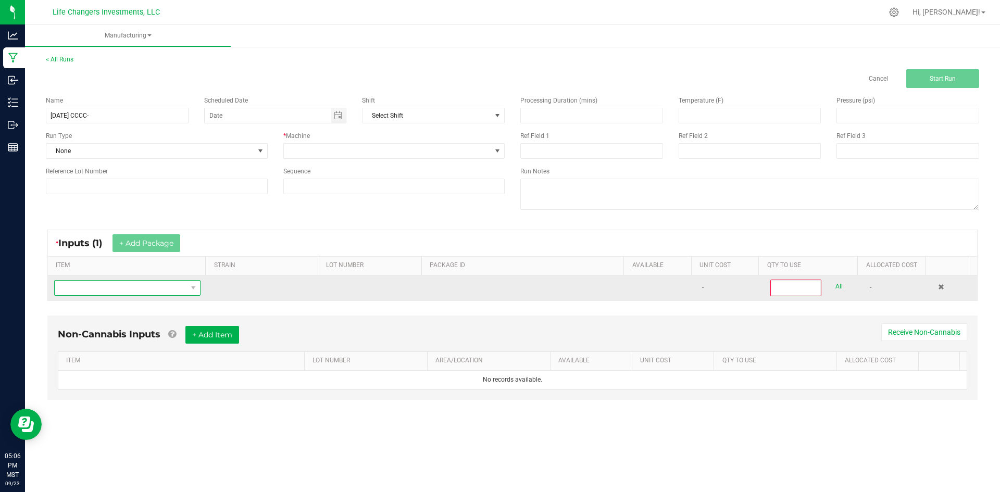
click at [134, 291] on span "NO DATA FOUND" at bounding box center [121, 288] width 132 height 15
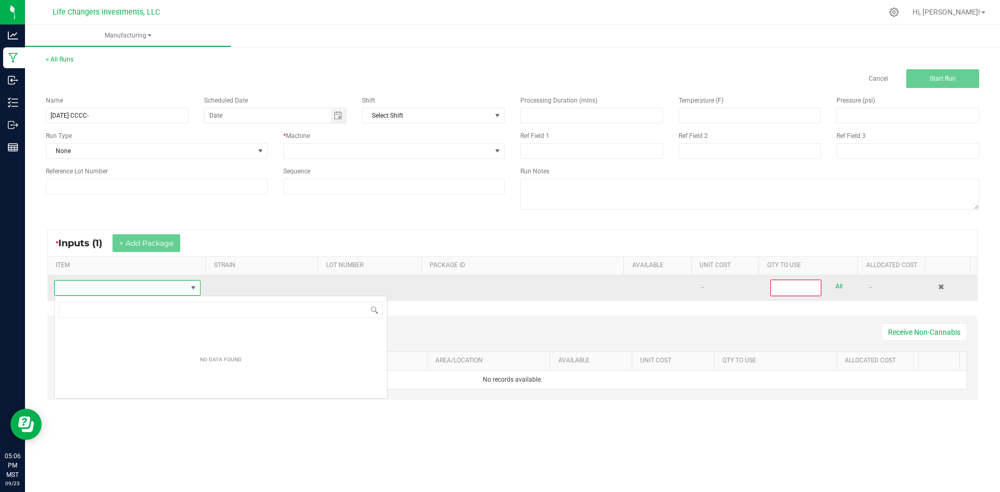
scroll to position [16, 144]
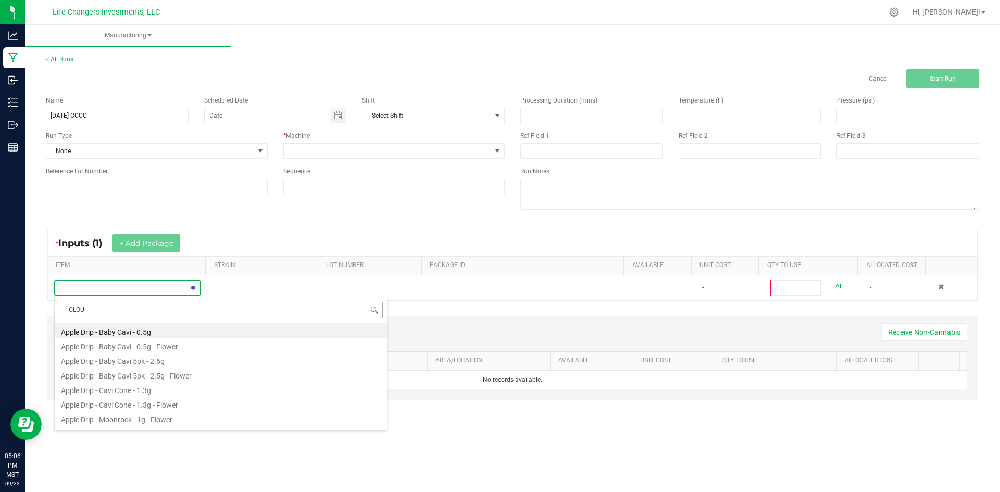
type input "CLOUD"
click at [133, 360] on li "Cloud Chaser - Cavi Cone - 1.3g" at bounding box center [221, 360] width 332 height 15
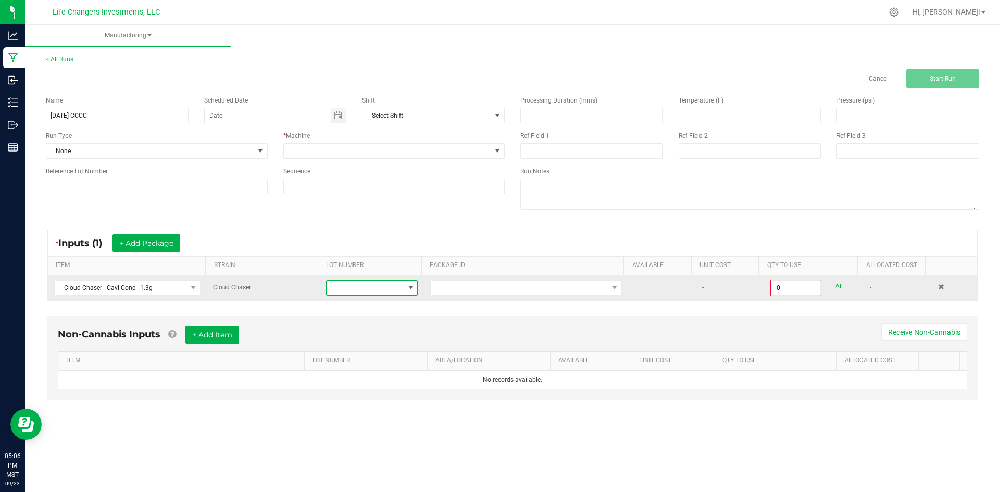
click at [368, 289] on span at bounding box center [366, 288] width 78 height 15
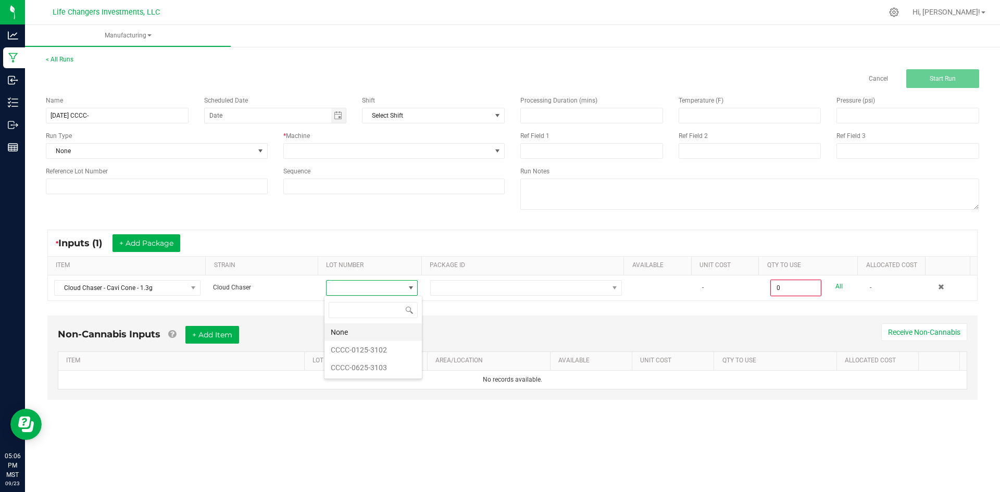
scroll to position [16, 91]
click at [371, 367] on li "CCCC-0625-3103" at bounding box center [373, 368] width 97 height 18
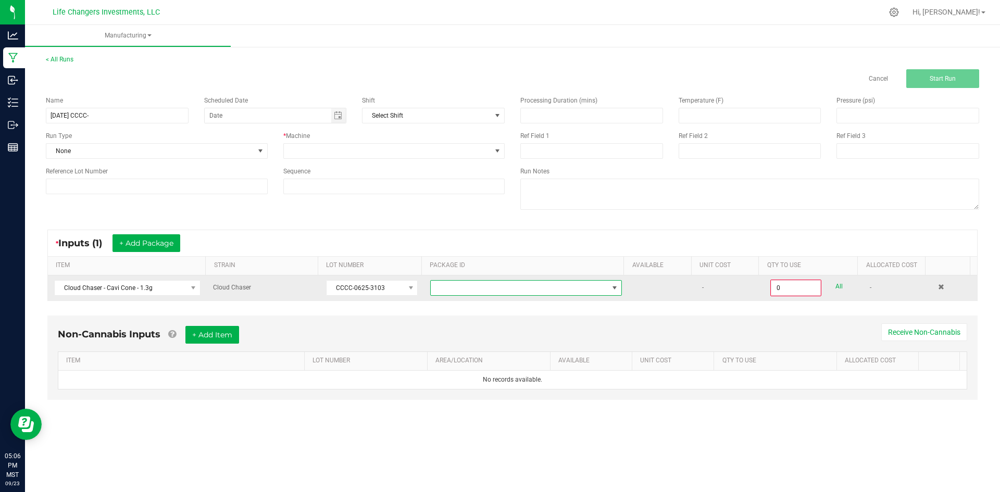
click at [517, 286] on span at bounding box center [520, 288] width 178 height 15
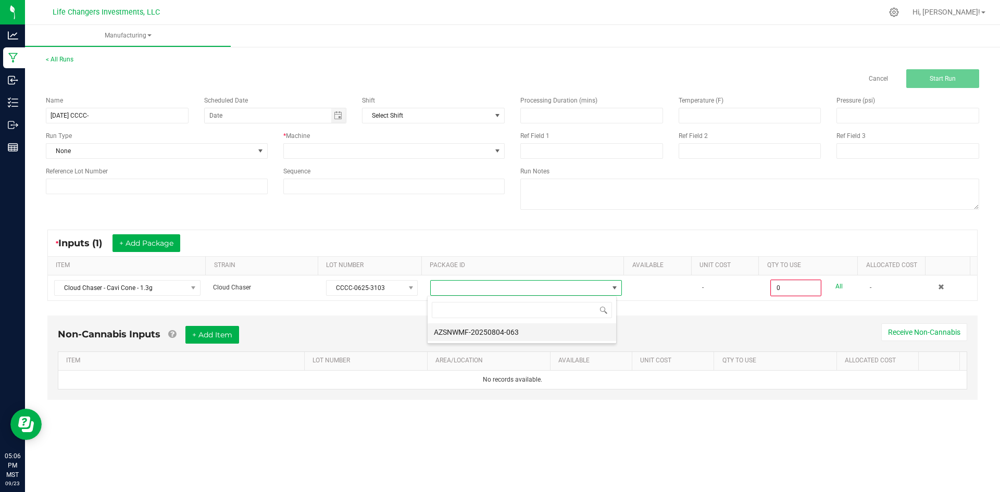
click at [521, 328] on li "AZSNWMF-20250804-063" at bounding box center [522, 333] width 189 height 18
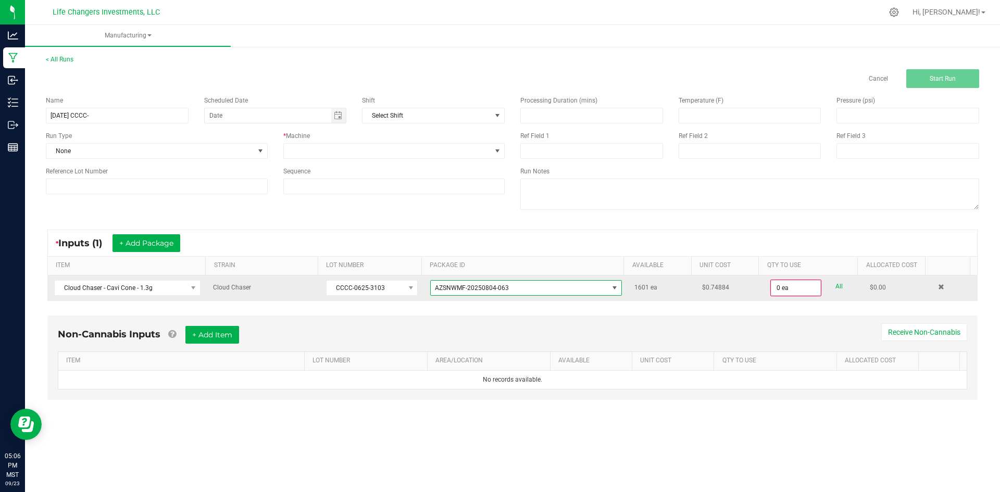
click at [836, 285] on link "All" at bounding box center [839, 287] width 7 height 14
type input "1601 ea"
click at [102, 116] on input "9-23-25 CCCC-" at bounding box center [117, 116] width 143 height 16
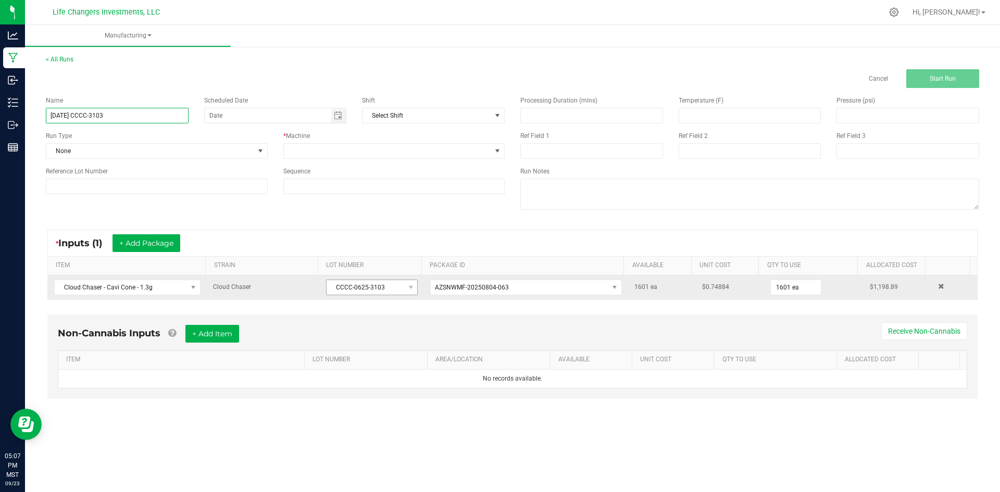
type input "9-23-25 CCCC-3103"
drag, startPoint x: 383, startPoint y: 288, endPoint x: 327, endPoint y: 288, distance: 56.8
click at [327, 288] on span "CCCC-0625-3103" at bounding box center [366, 287] width 78 height 15
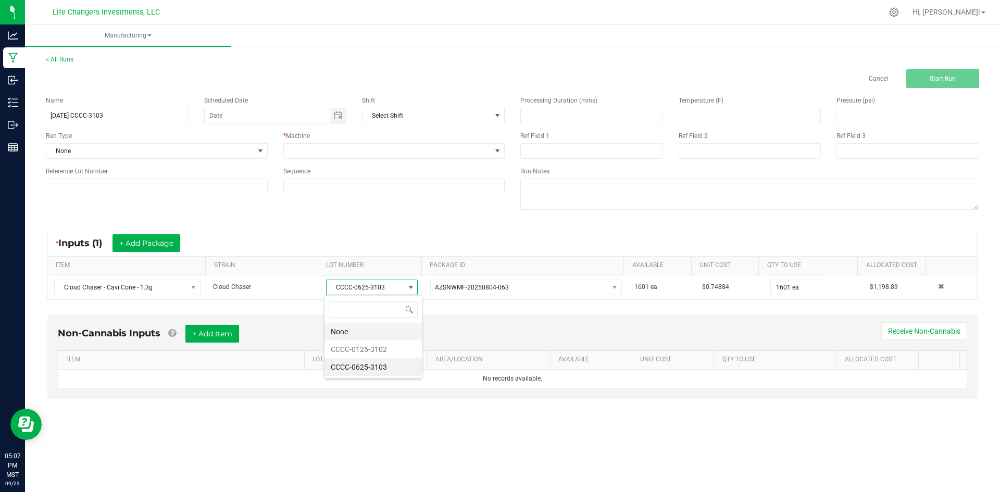
drag, startPoint x: 391, startPoint y: 365, endPoint x: 402, endPoint y: 337, distance: 30.7
click at [322, 367] on body "Analytics Manufacturing Inbound Inventory Outbound Reports 05:07 PM MST 09/23/2…" at bounding box center [500, 246] width 1000 height 492
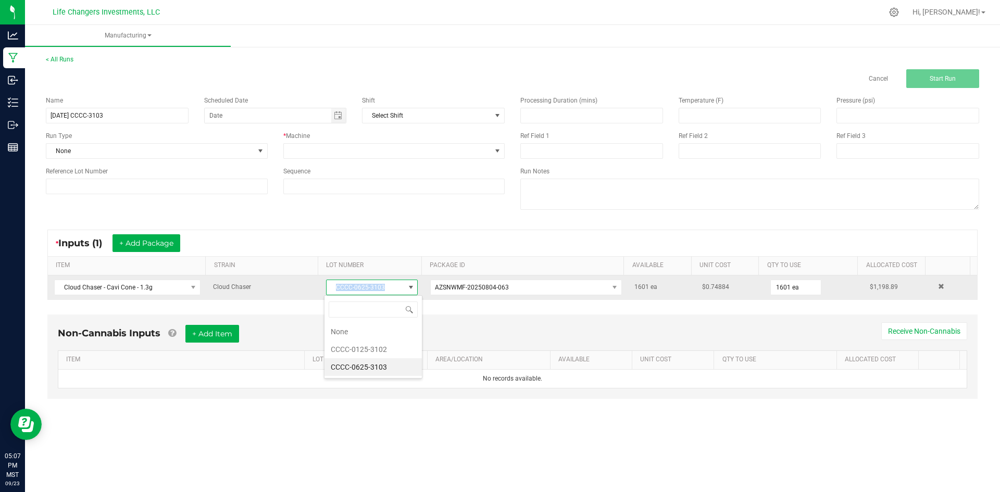
drag, startPoint x: 388, startPoint y: 287, endPoint x: 323, endPoint y: 291, distance: 65.8
click at [323, 291] on td "CCCC-0625-3103" at bounding box center [372, 288] width 104 height 24
copy span "CCCC-0625-3103"
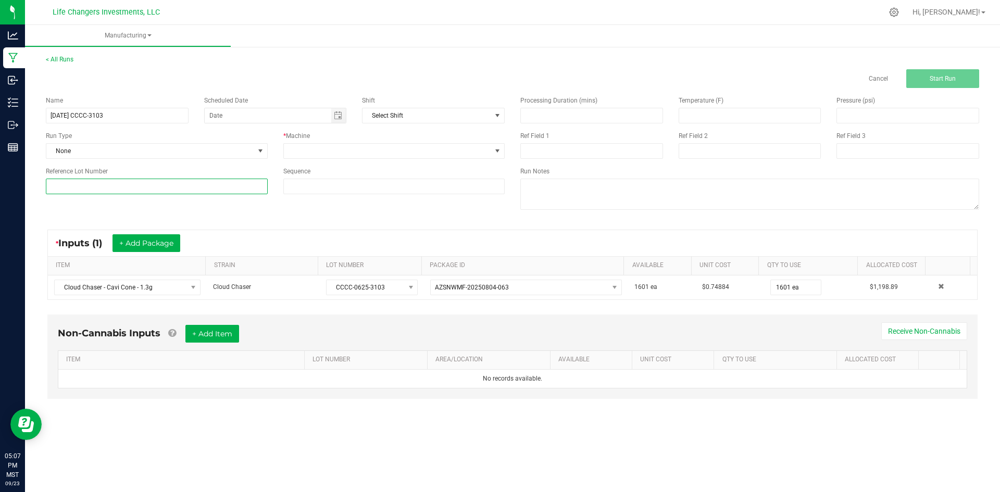
click at [89, 187] on input at bounding box center [157, 187] width 222 height 16
paste input "CCCC-0625-3103"
type input "CCCC-0625-3103"
click at [324, 204] on div "Name 9-23-25 CCCC-3103 Scheduled Date Shift Select Shift Run Type None * Machin…" at bounding box center [512, 154] width 949 height 132
click at [326, 150] on span at bounding box center [388, 151] width 208 height 15
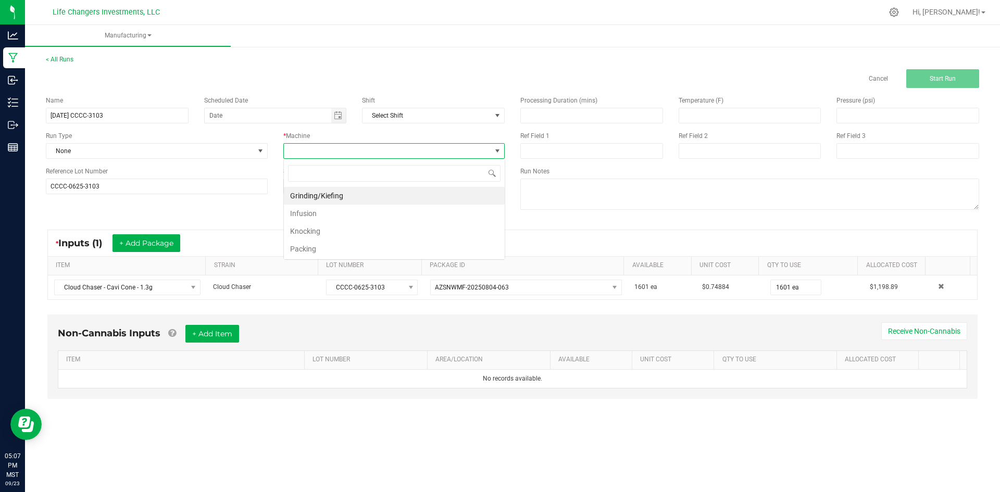
scroll to position [16, 221]
click at [315, 249] on li "Packing" at bounding box center [394, 249] width 221 height 18
click at [280, 205] on div "Name 9-23-25 CCCC-3103 Scheduled Date Shift Select Shift Run Type None * Machin…" at bounding box center [512, 154] width 949 height 132
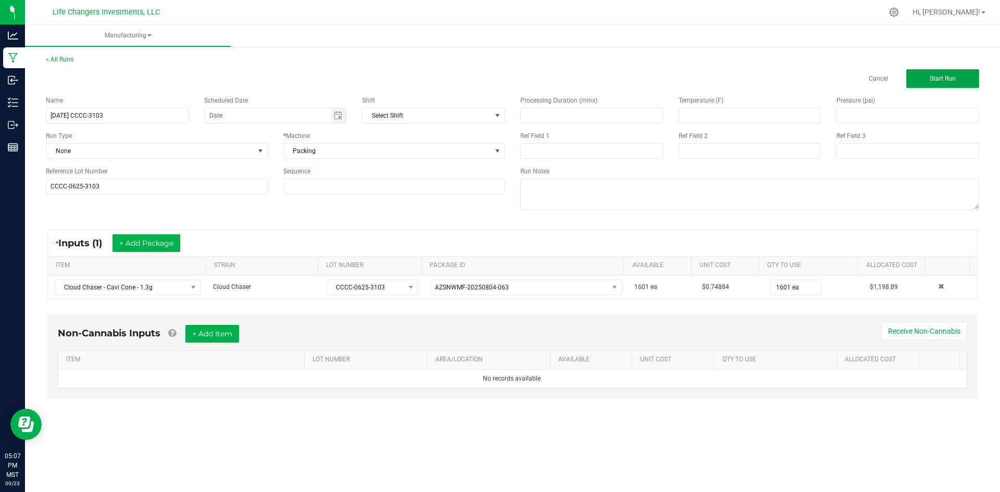
click at [924, 75] on button "Start Run" at bounding box center [943, 78] width 73 height 19
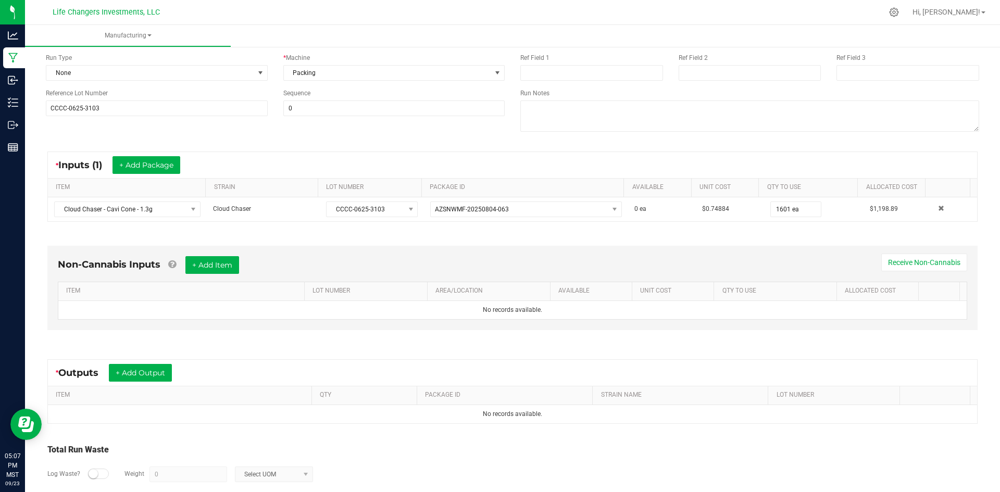
scroll to position [104, 0]
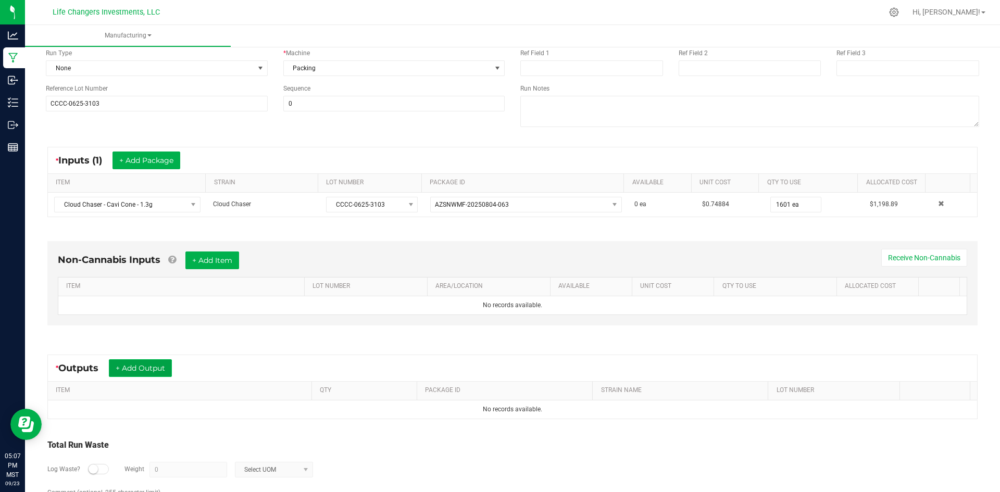
click at [157, 366] on button "+ Add Output" at bounding box center [140, 369] width 63 height 18
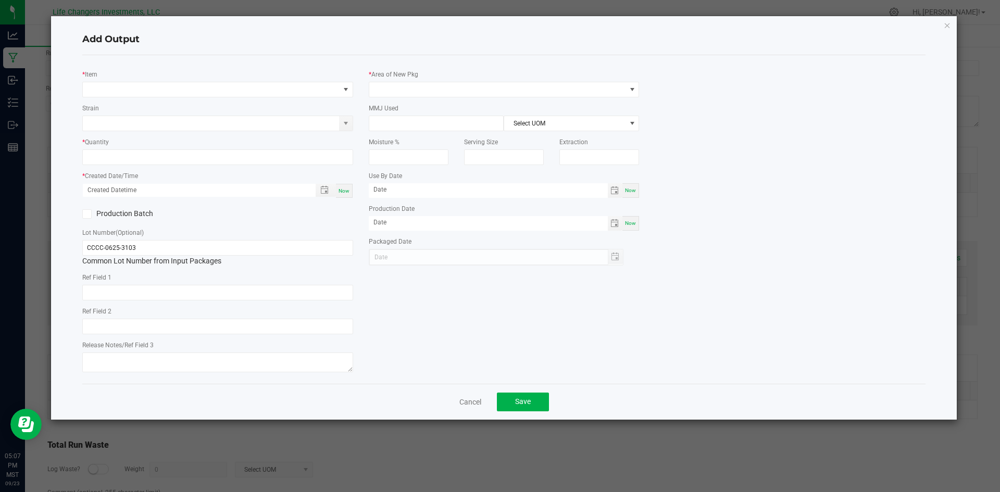
type input "06/26/2026"
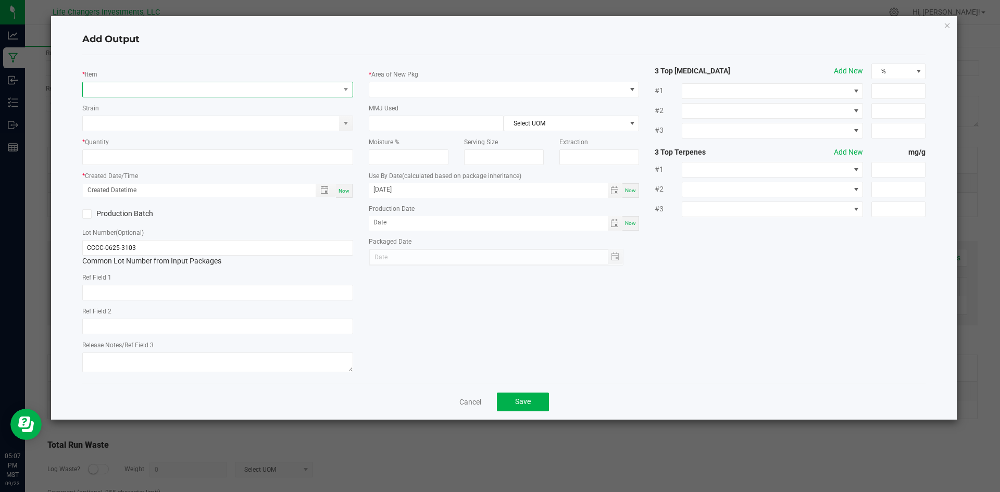
click at [133, 92] on span "NO DATA FOUND" at bounding box center [211, 89] width 257 height 15
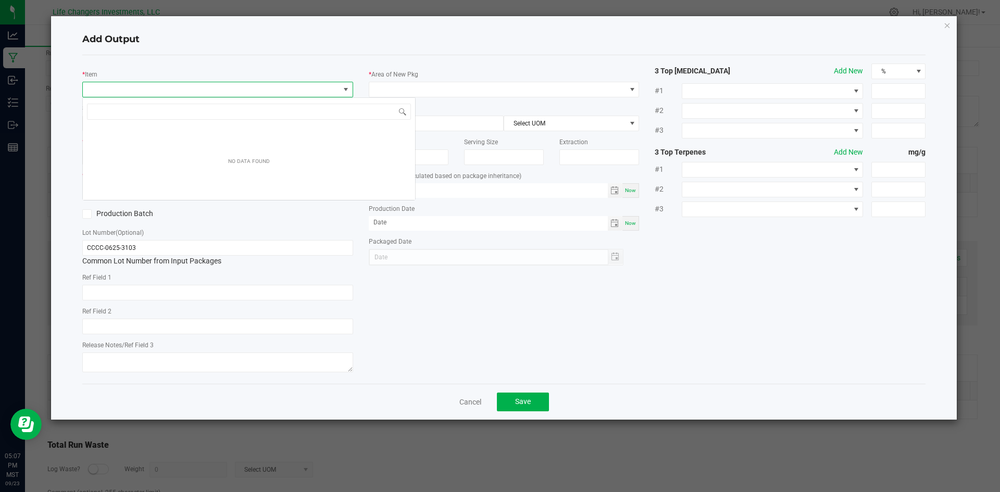
scroll to position [16, 271]
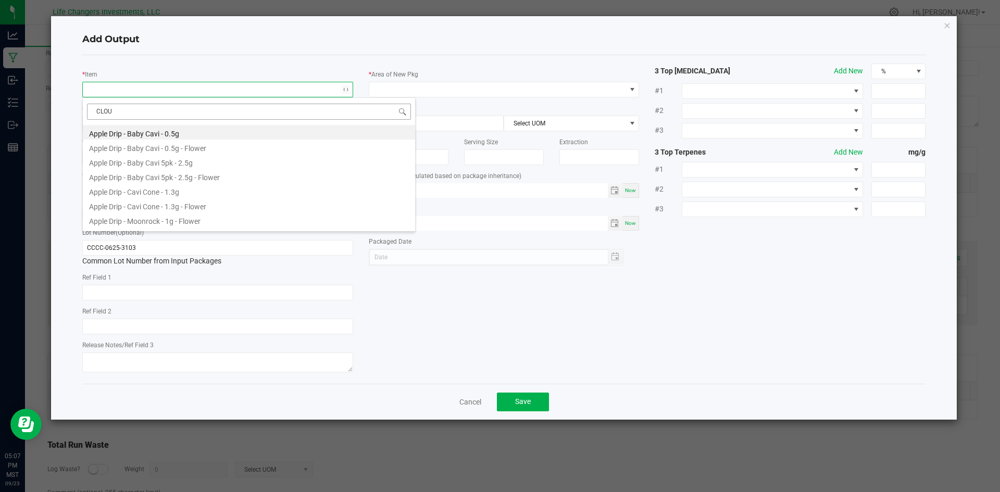
type input "CLOUD"
click at [158, 176] on li "Cloud Chaser - Cavi Cone - 1.3g - Flower" at bounding box center [249, 176] width 332 height 15
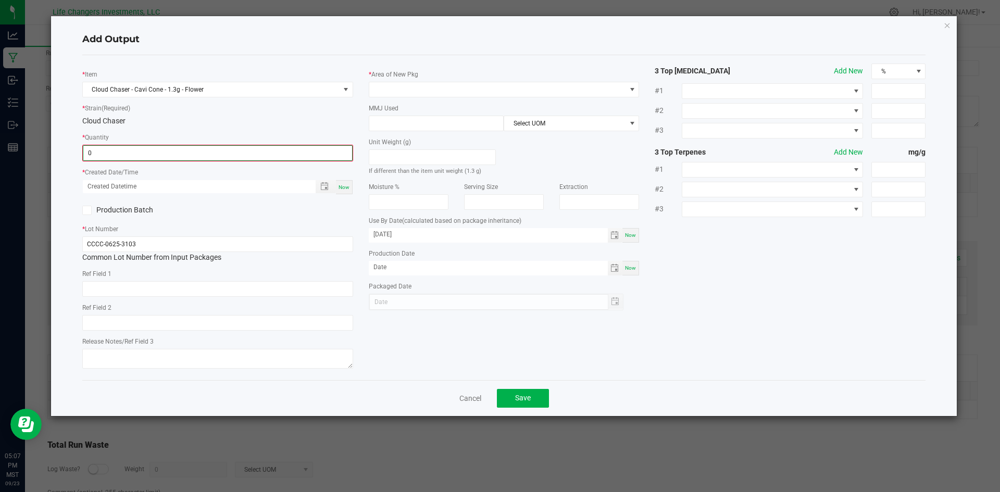
click at [132, 152] on input "0" at bounding box center [217, 153] width 269 height 15
type input "0"
click at [118, 156] on input "0" at bounding box center [217, 153] width 269 height 15
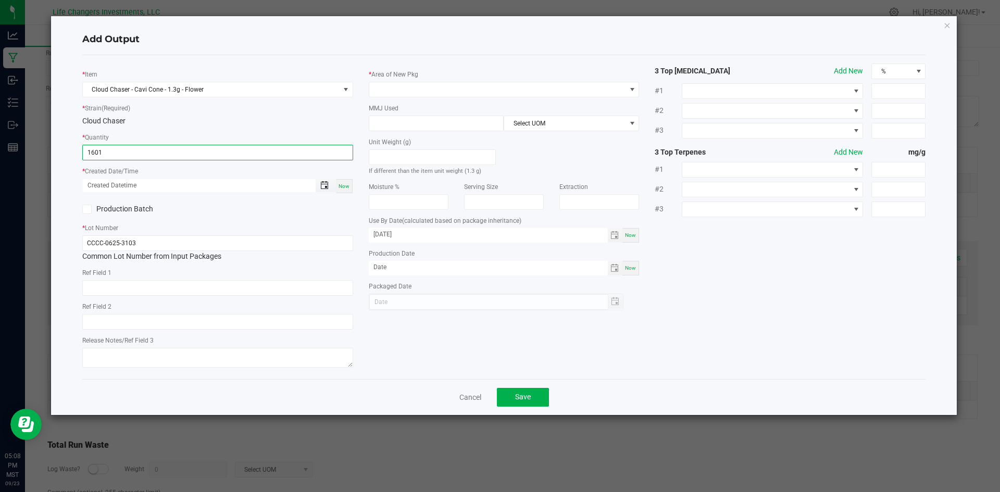
click at [327, 185] on span "Toggle popup" at bounding box center [324, 185] width 8 height 8
type input "1601 ea"
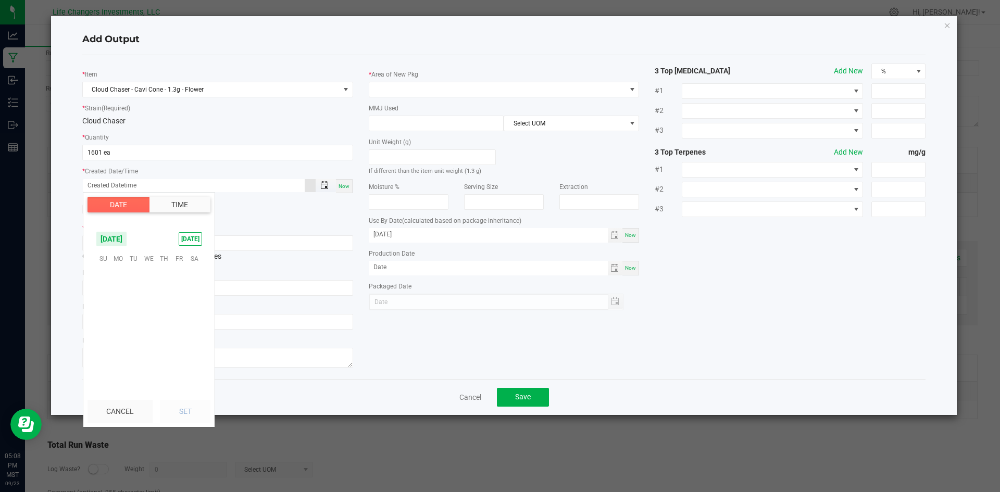
scroll to position [168972, 0]
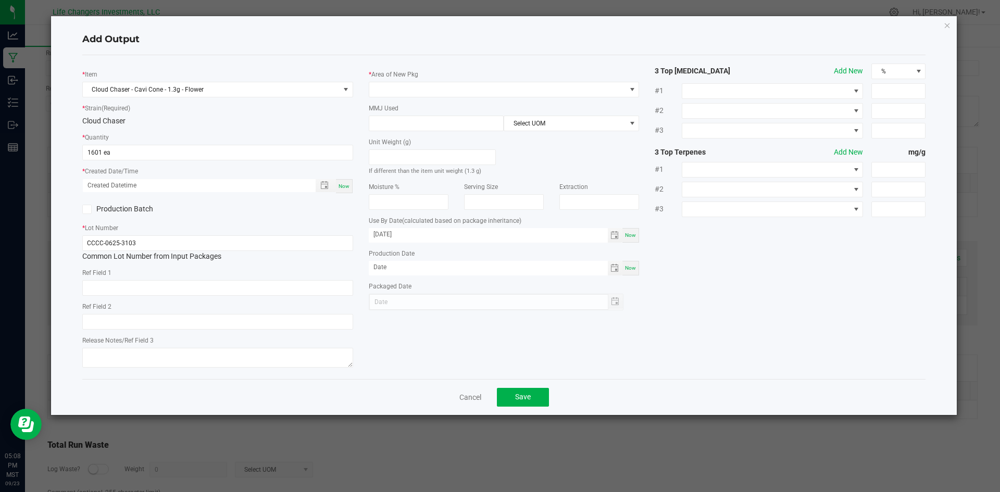
click at [344, 187] on span "Now" at bounding box center [344, 186] width 11 height 6
type input "09/23/2025 5:08 PM"
type input "[DATE]"
click at [405, 82] on span at bounding box center [497, 89] width 257 height 15
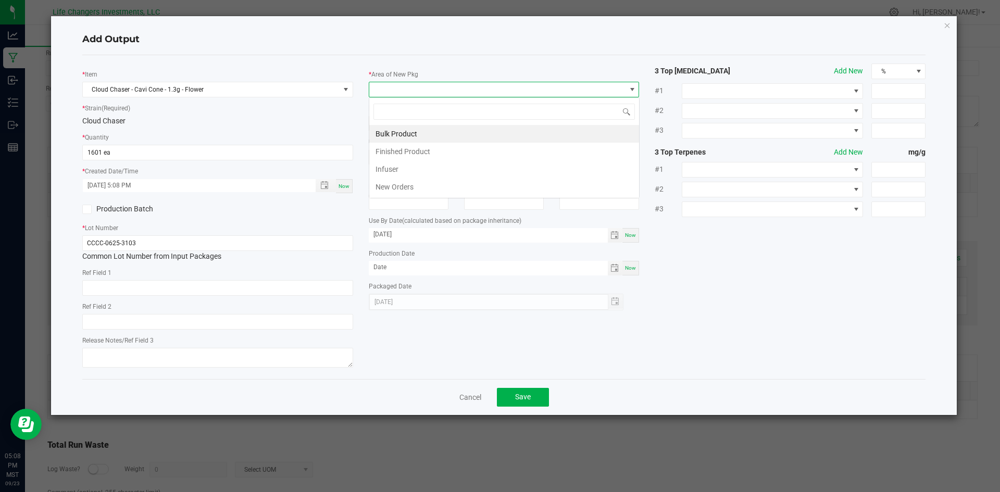
scroll to position [16, 271]
click at [406, 152] on li "Finished Product" at bounding box center [504, 152] width 270 height 18
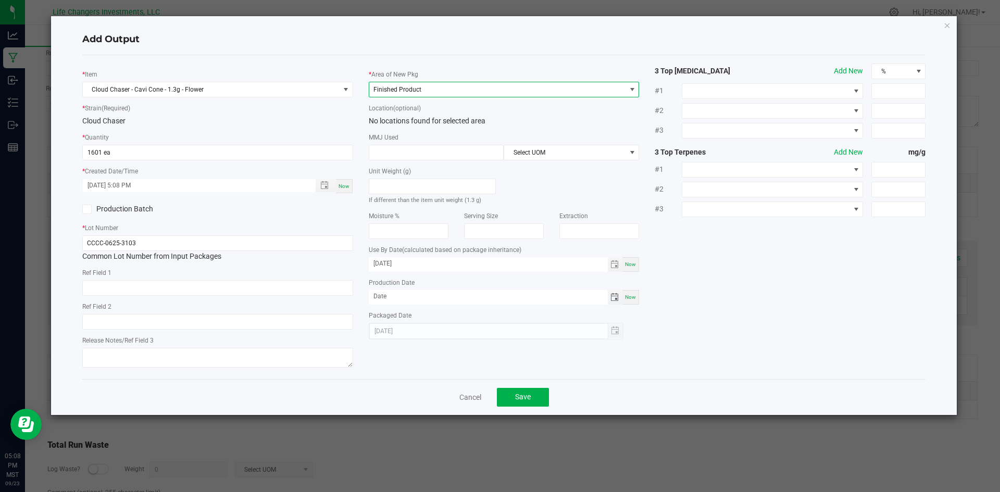
click at [614, 298] on span "Toggle calendar" at bounding box center [615, 297] width 8 height 8
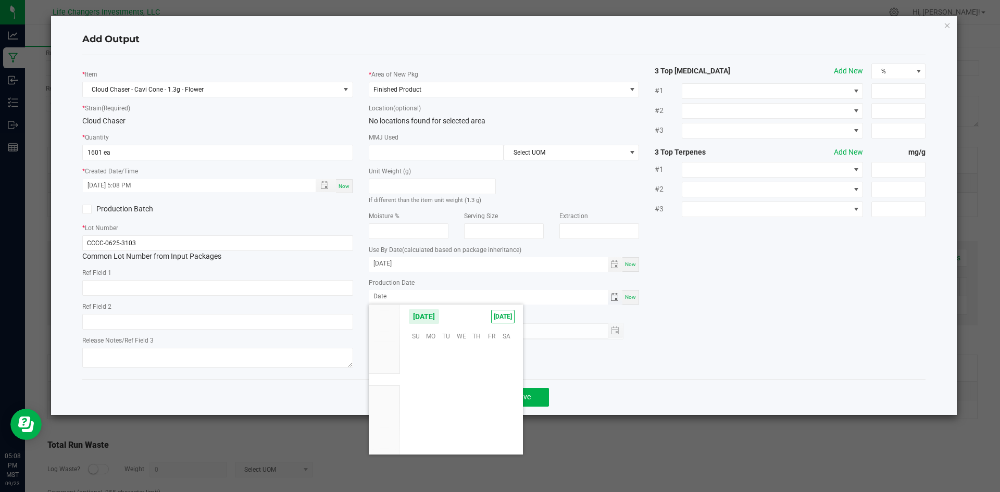
scroll to position [168972, 0]
click at [382, 342] on span "Jun" at bounding box center [384, 342] width 11 height 7
click at [475, 400] on span "26" at bounding box center [476, 400] width 15 height 16
type input "06/26/2025"
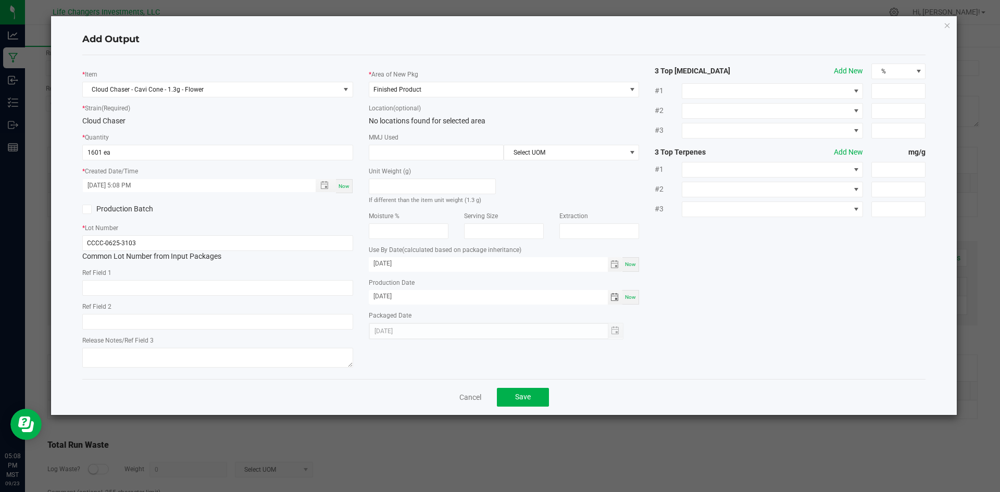
click at [717, 333] on div "* Item Cloud Chaser - Cavi Cone - 1.3g - Flower * Strain (Required) Cloud Chase…" at bounding box center [505, 217] width 860 height 307
click at [530, 396] on span "Save" at bounding box center [523, 397] width 16 height 8
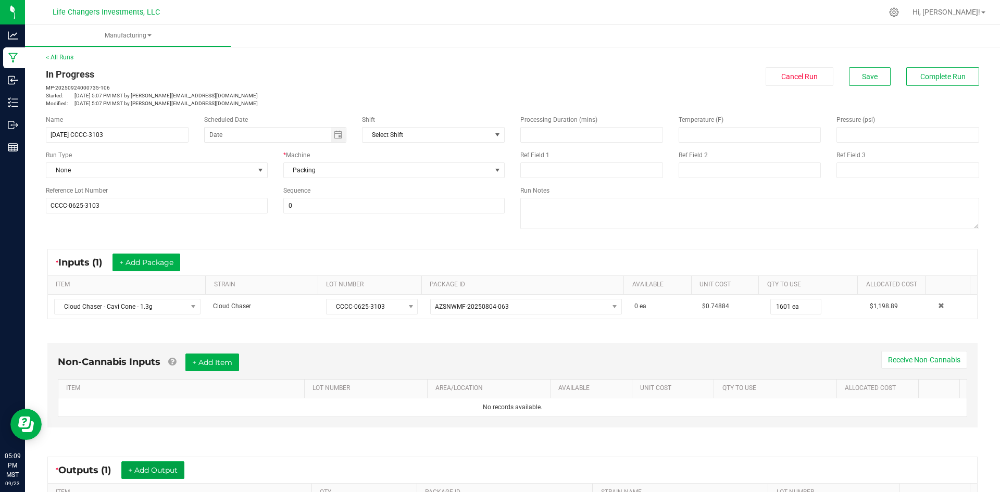
scroll to position [0, 0]
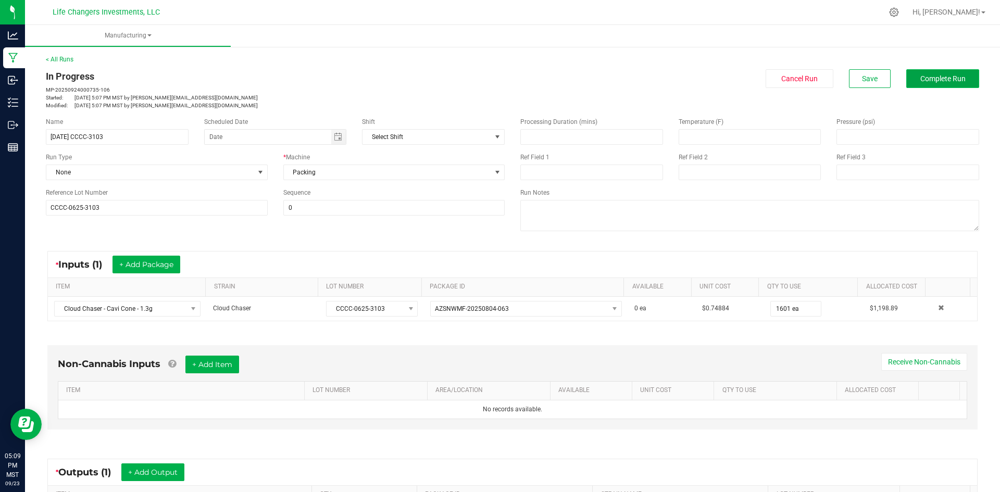
click at [936, 82] on span "Complete Run" at bounding box center [943, 79] width 45 height 8
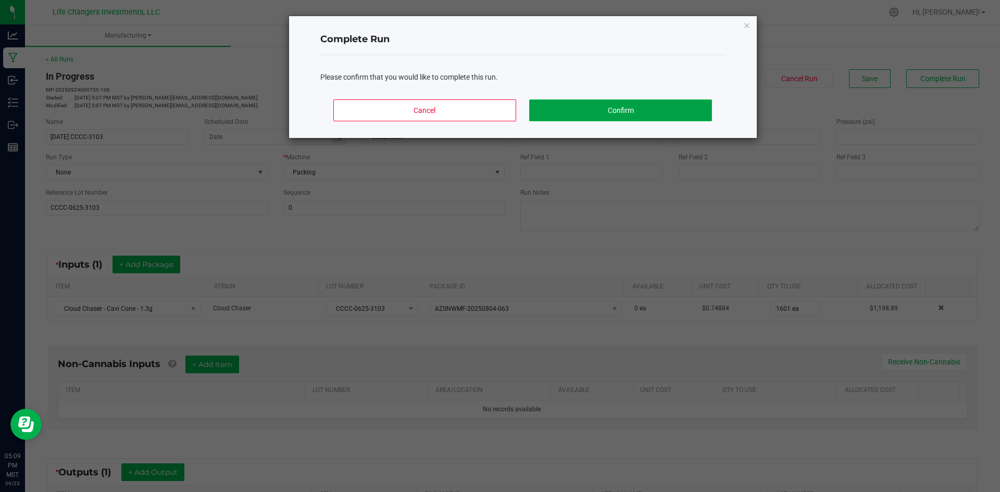
click at [604, 115] on button "Confirm" at bounding box center [620, 111] width 182 height 22
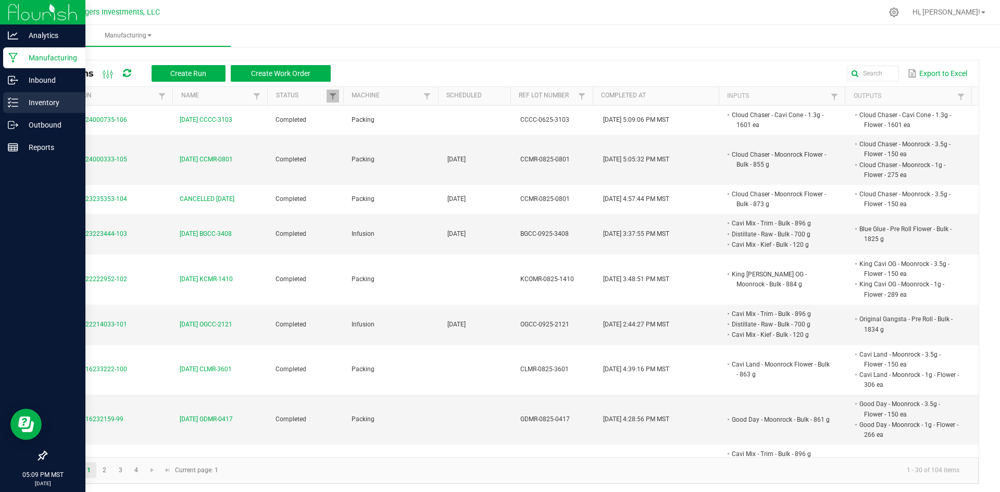
click at [37, 98] on p "Inventory" at bounding box center [49, 102] width 63 height 13
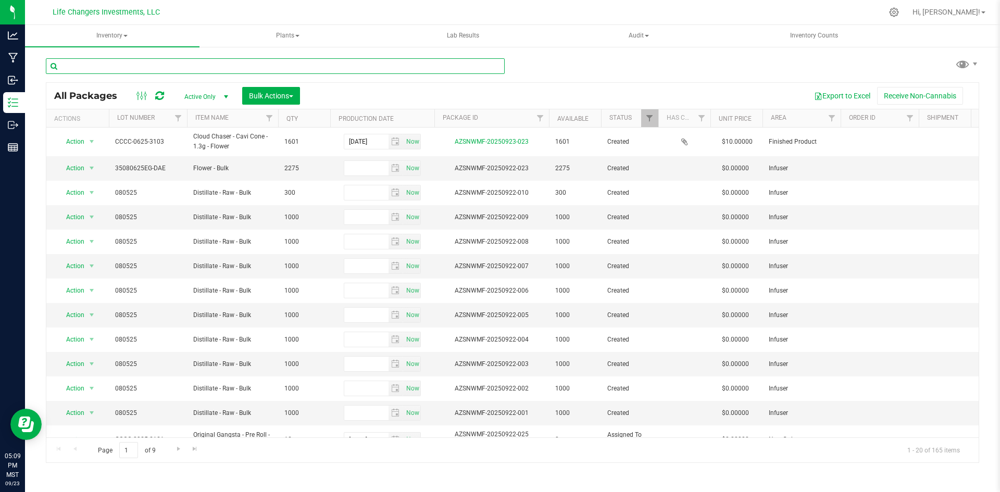
click at [175, 66] on input "text" at bounding box center [275, 66] width 459 height 16
type input "CLOUD"
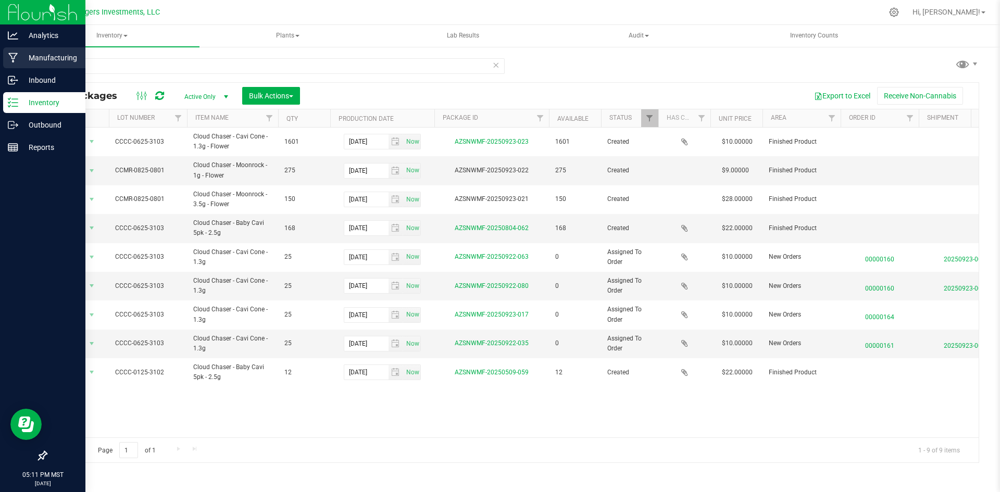
click at [44, 52] on p "Manufacturing" at bounding box center [49, 58] width 63 height 13
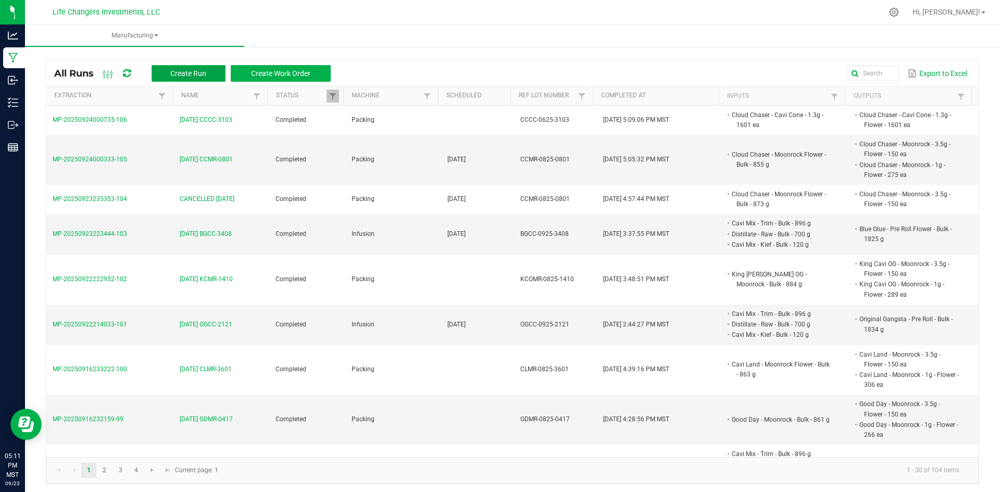
click at [204, 75] on span "Create Run" at bounding box center [188, 73] width 36 height 8
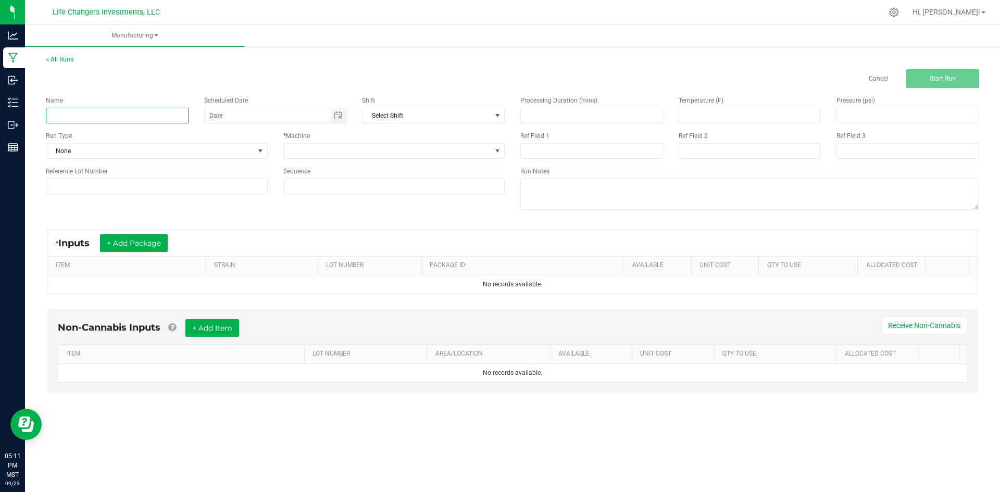
click at [116, 112] on input at bounding box center [117, 116] width 143 height 16
type input "9-23-25 CCCC-3102"
click at [339, 149] on span at bounding box center [388, 151] width 208 height 15
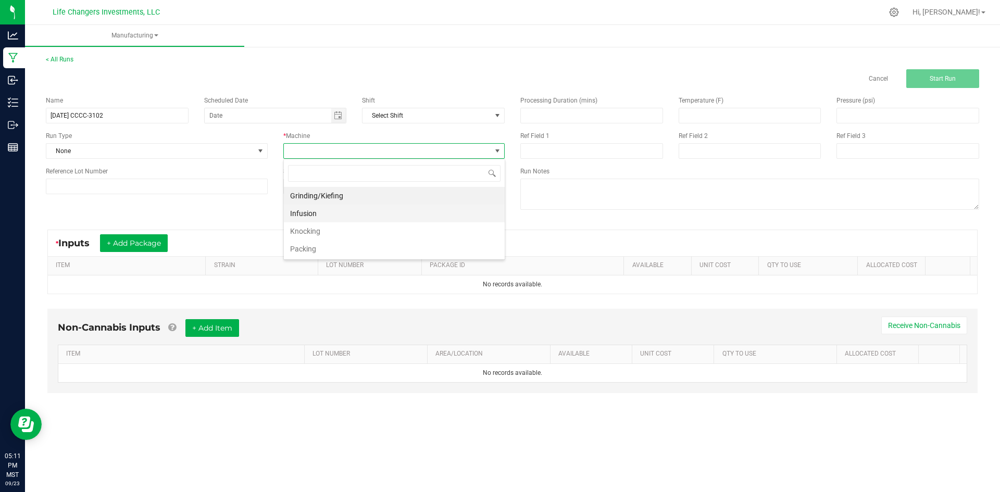
scroll to position [16, 221]
click at [320, 248] on li "Packing" at bounding box center [394, 249] width 221 height 18
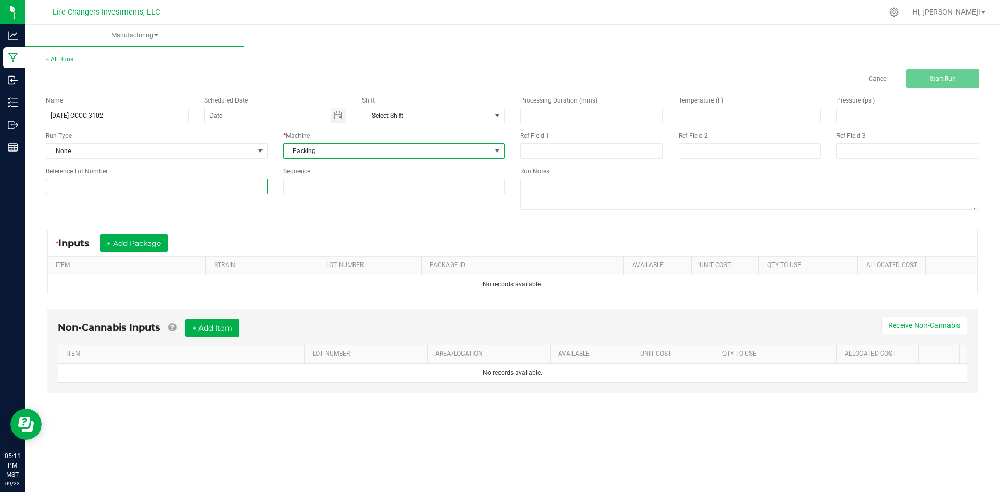
click at [131, 187] on input at bounding box center [157, 187] width 222 height 16
type input "CCCC-0125-3102"
click at [289, 220] on div "Name 9-23-25 CCCC-3102 Scheduled Date Shift Select Shift Run Type None * Machin…" at bounding box center [512, 154] width 949 height 132
click at [142, 240] on button "+ Add Package" at bounding box center [134, 243] width 68 height 18
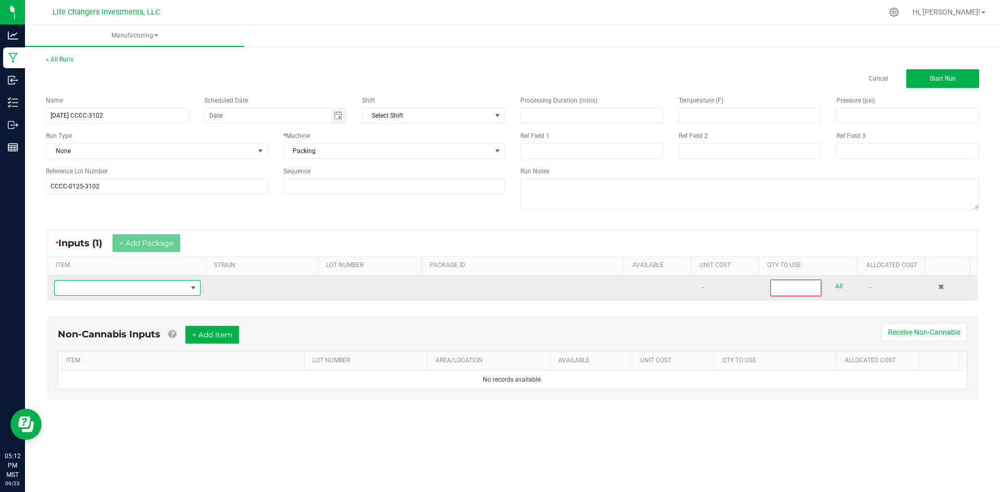
click at [123, 283] on span "NO DATA FOUND" at bounding box center [121, 288] width 132 height 15
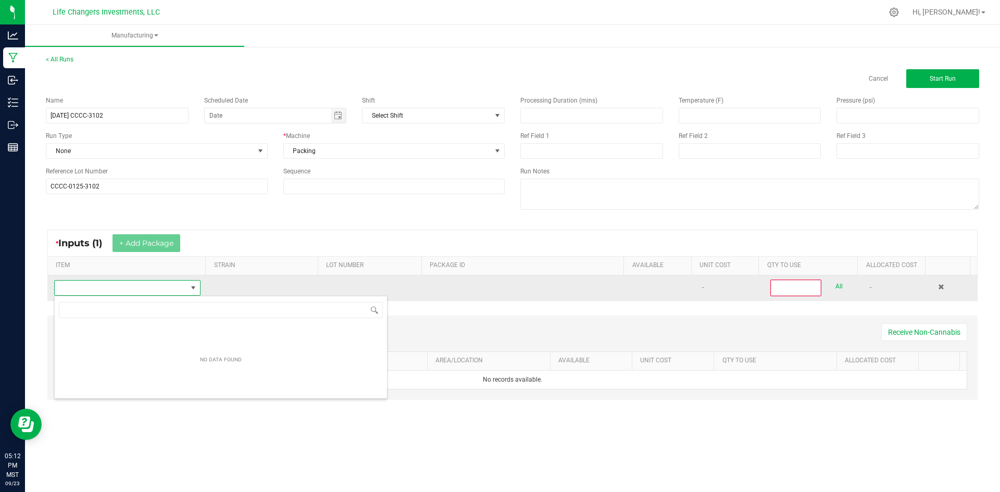
scroll to position [16, 144]
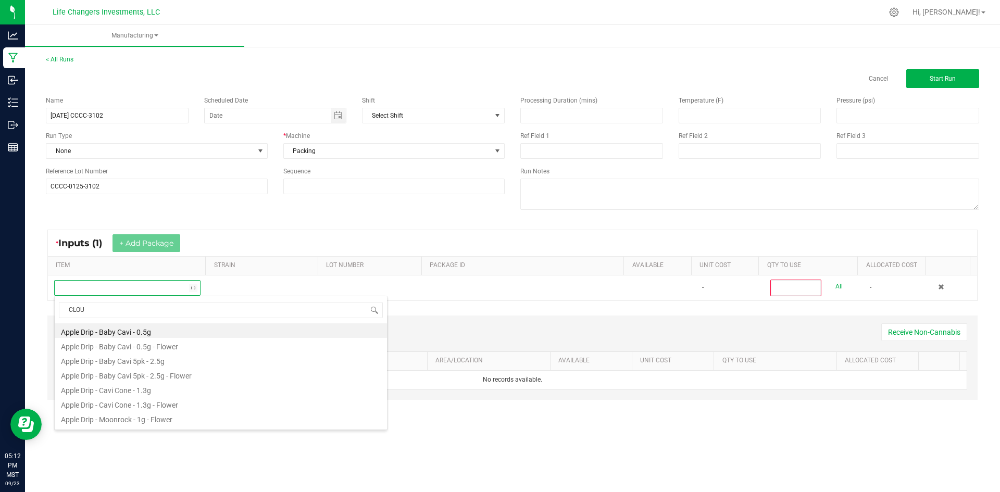
type input "CLOUD"
click at [151, 328] on li "Cloud Chaser - Baby Cavi 5pk - 2.5g" at bounding box center [221, 331] width 332 height 15
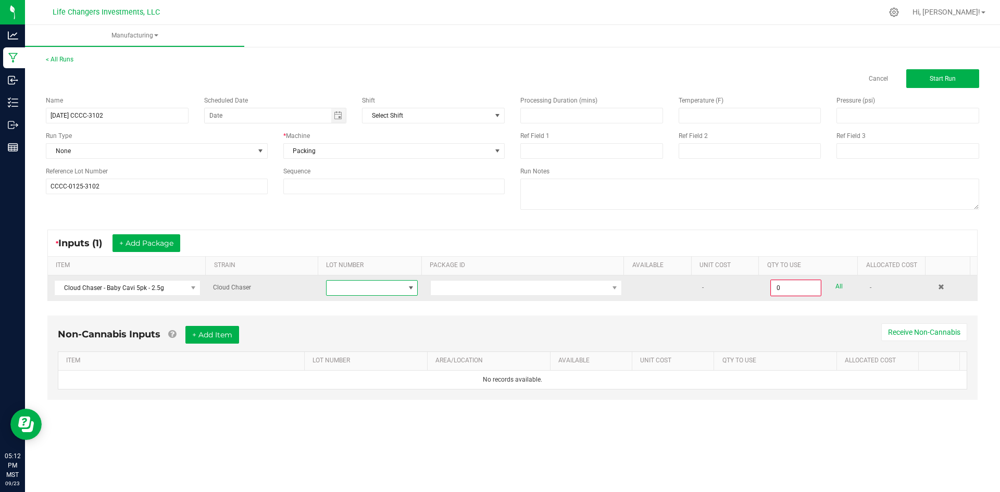
click at [383, 286] on span at bounding box center [366, 288] width 78 height 15
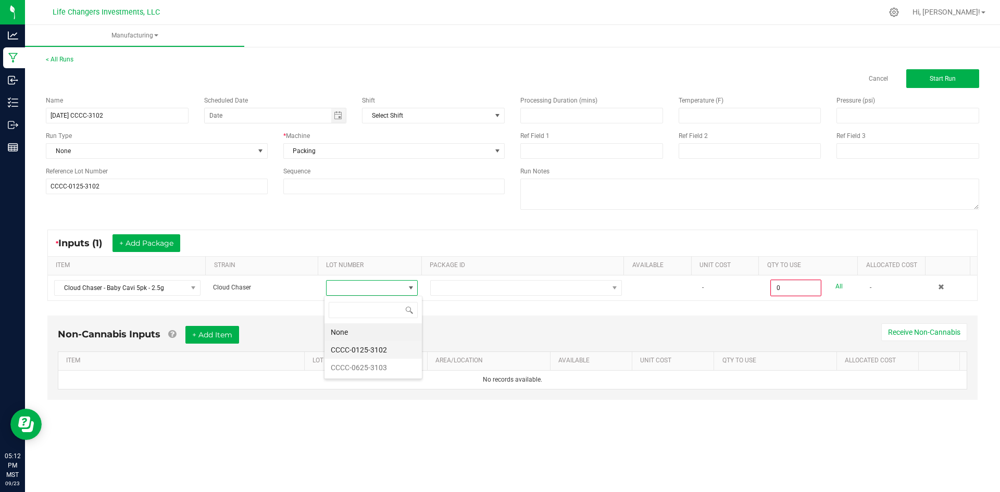
click at [379, 352] on li "CCCC-0125-3102" at bounding box center [373, 350] width 97 height 18
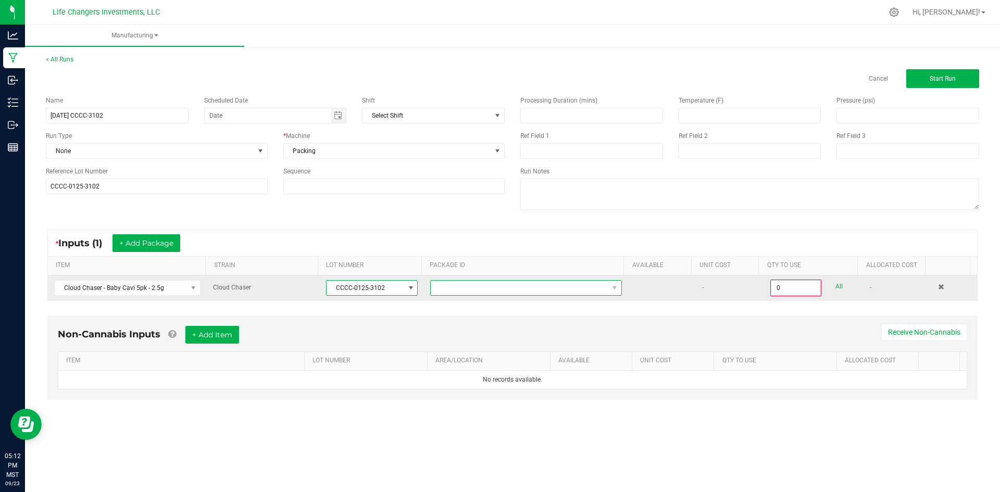
click at [510, 288] on span at bounding box center [520, 288] width 178 height 15
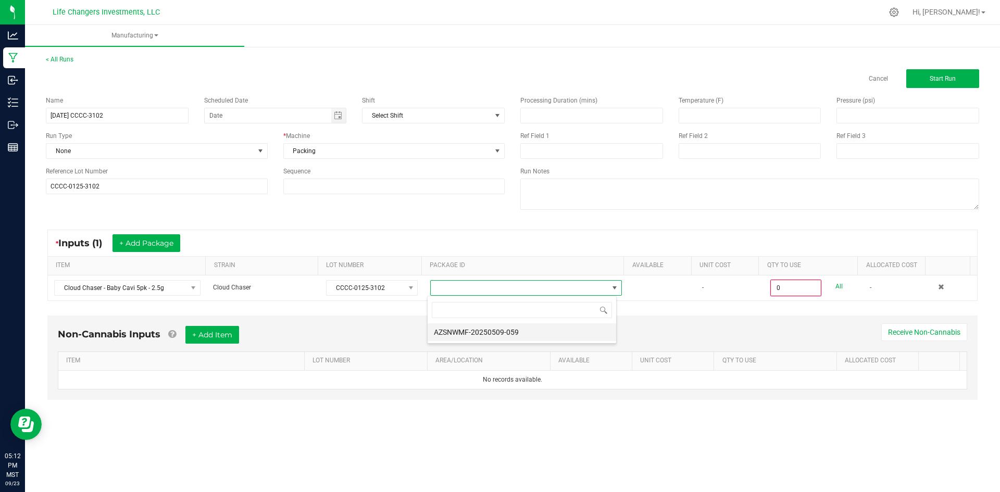
click at [507, 333] on li "AZSNWMF-20250509-059" at bounding box center [522, 333] width 189 height 18
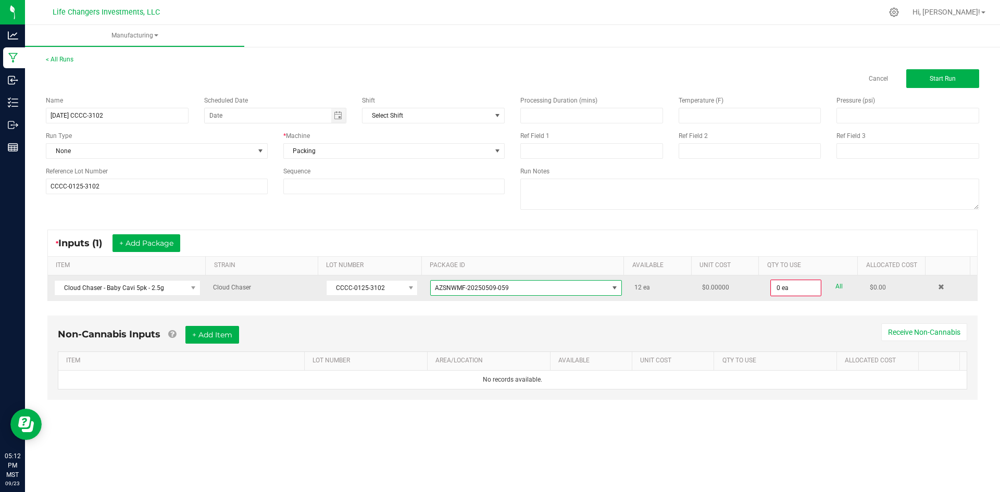
click at [836, 287] on link "All" at bounding box center [839, 287] width 7 height 14
type input "12 ea"
click at [925, 80] on button "Start Run" at bounding box center [943, 78] width 73 height 19
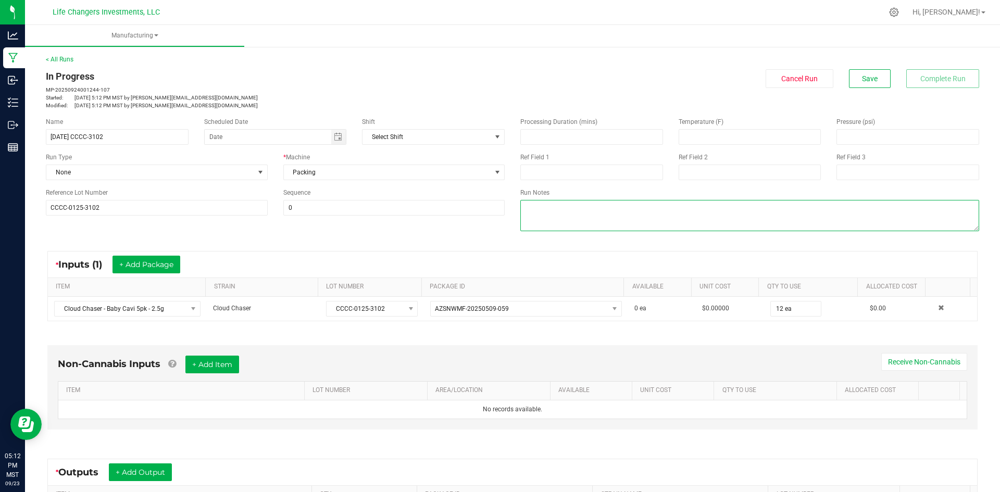
click at [551, 205] on textarea at bounding box center [749, 215] width 459 height 31
type textarea "n"
type textarea "m"
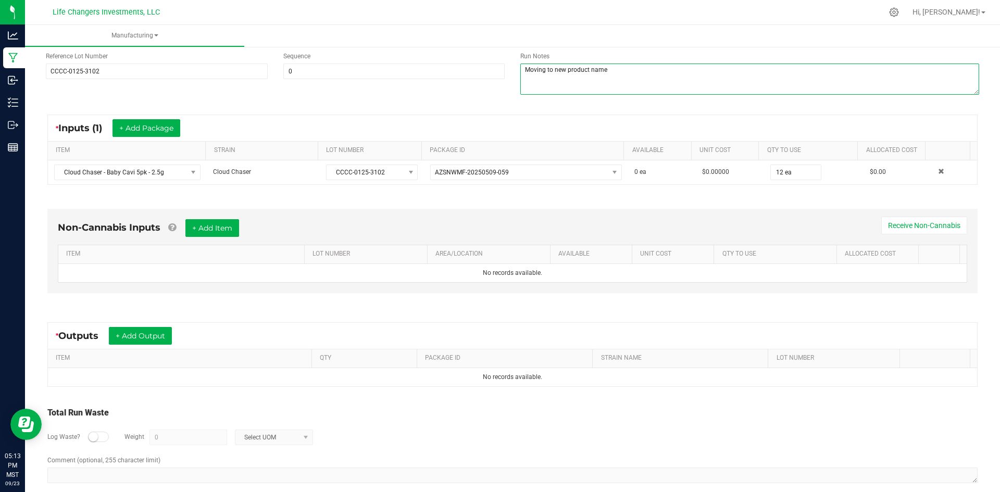
scroll to position [150, 0]
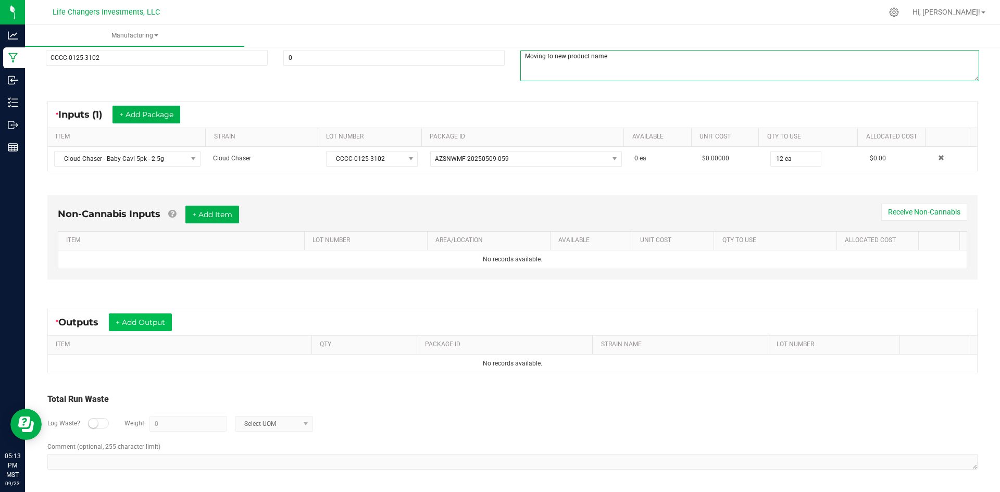
type textarea "Moving to new product name"
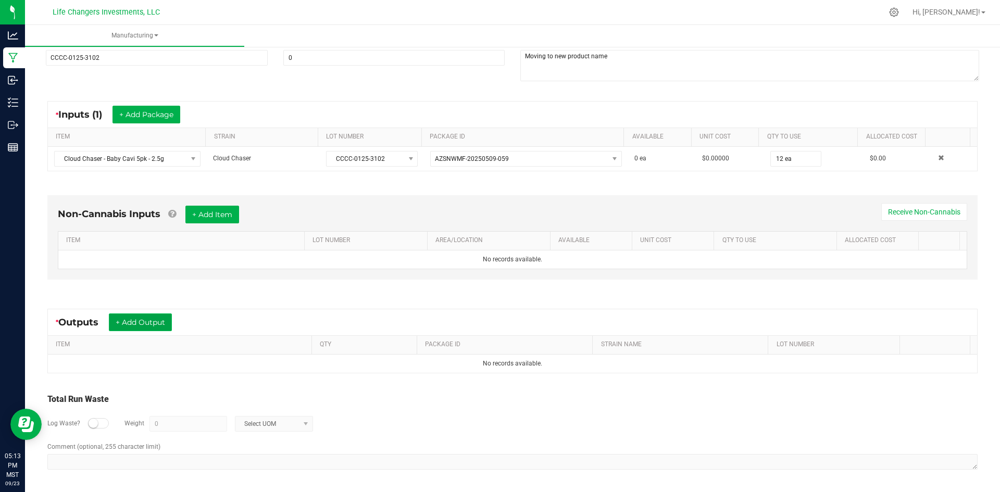
click at [155, 318] on button "+ Add Output" at bounding box center [140, 323] width 63 height 18
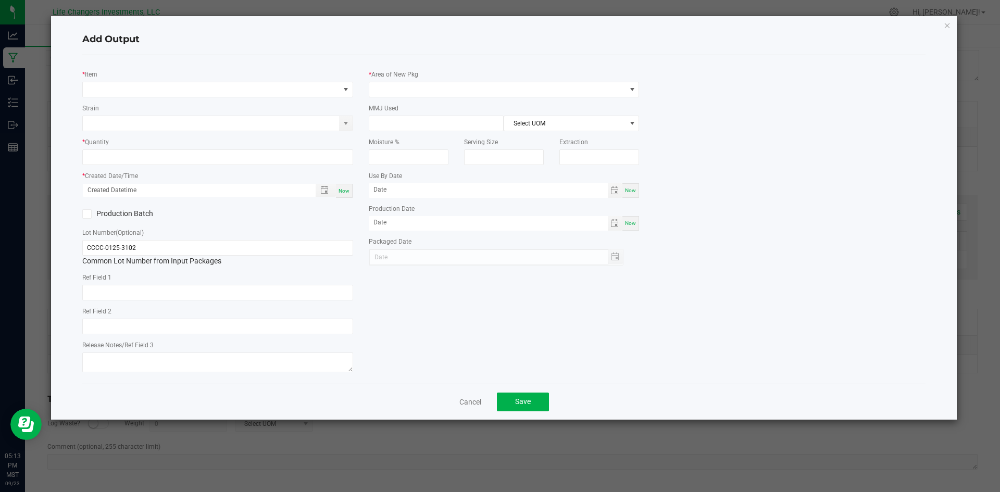
type input "01/15/2026"
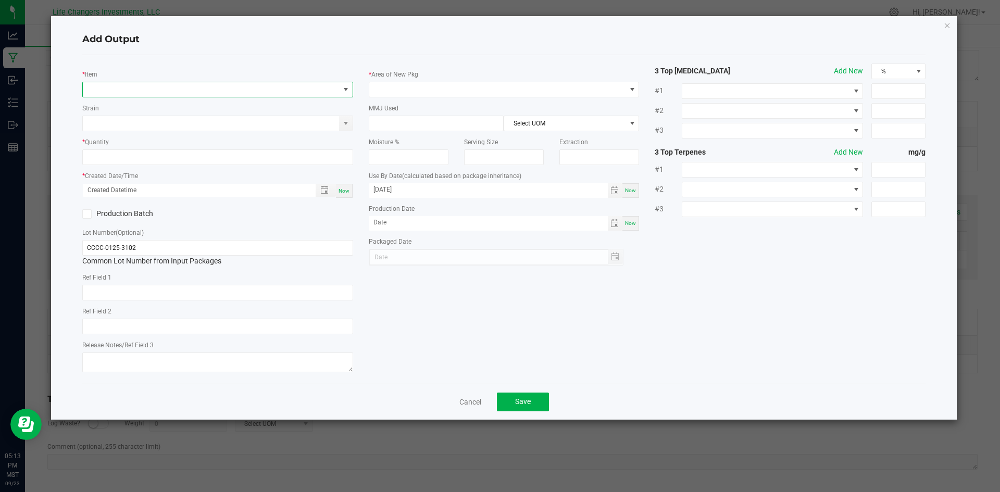
click at [125, 93] on span "NO DATA FOUND" at bounding box center [211, 89] width 257 height 15
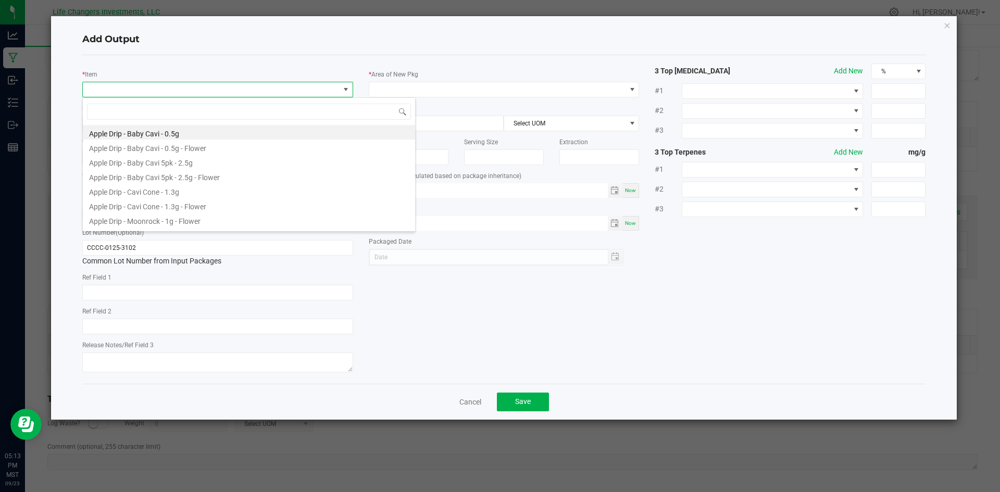
scroll to position [16, 271]
type input "cloud"
click at [151, 148] on li "Cloud Chaser - Baby Cavi 5pk - 2.5g - Flower" at bounding box center [249, 147] width 332 height 15
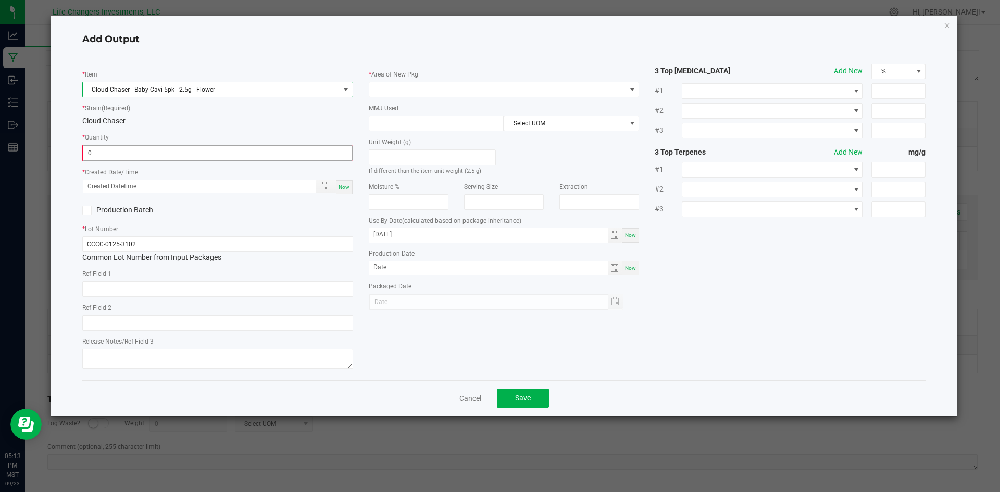
click at [117, 151] on input "0" at bounding box center [217, 153] width 269 height 15
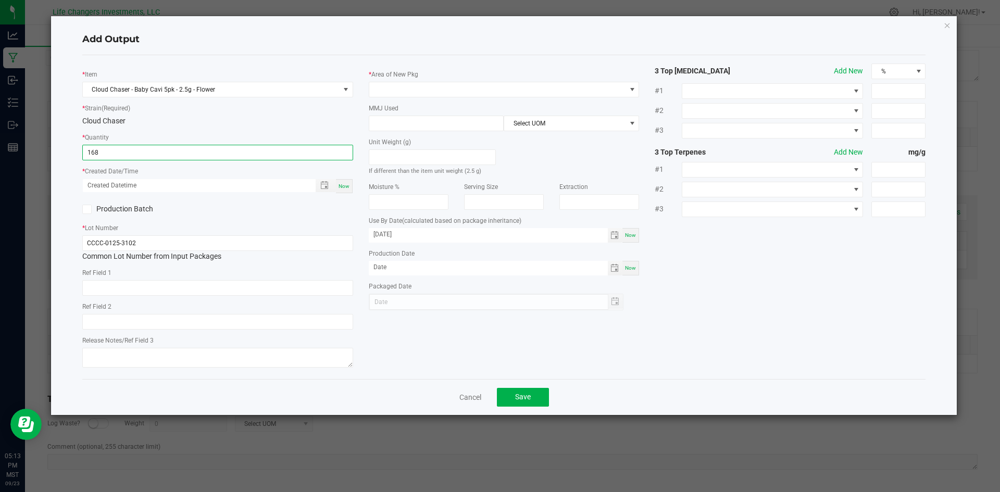
type input "168 ea"
click at [339, 186] on span "Now" at bounding box center [344, 186] width 11 height 6
type input "09/23/2025 5:13 PM"
type input "[DATE]"
click at [425, 86] on span at bounding box center [497, 89] width 257 height 15
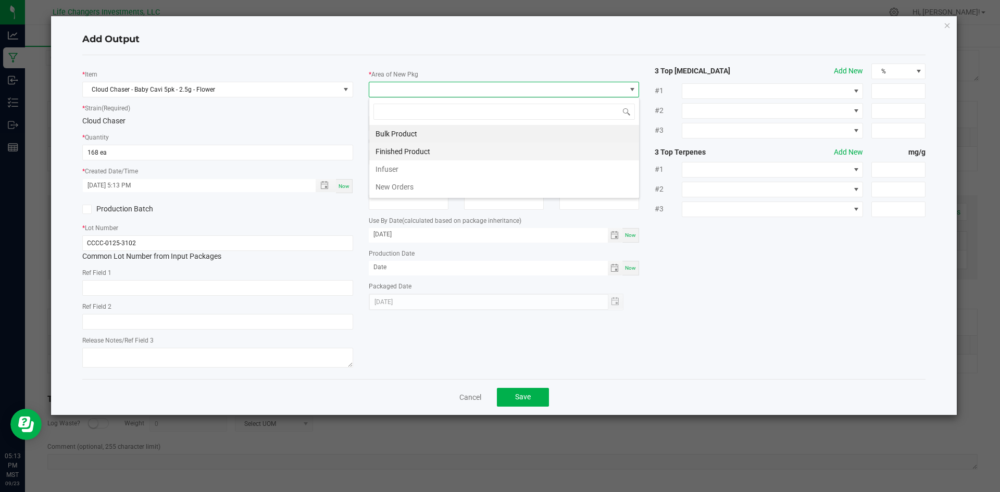
click at [407, 148] on li "Finished Product" at bounding box center [504, 152] width 270 height 18
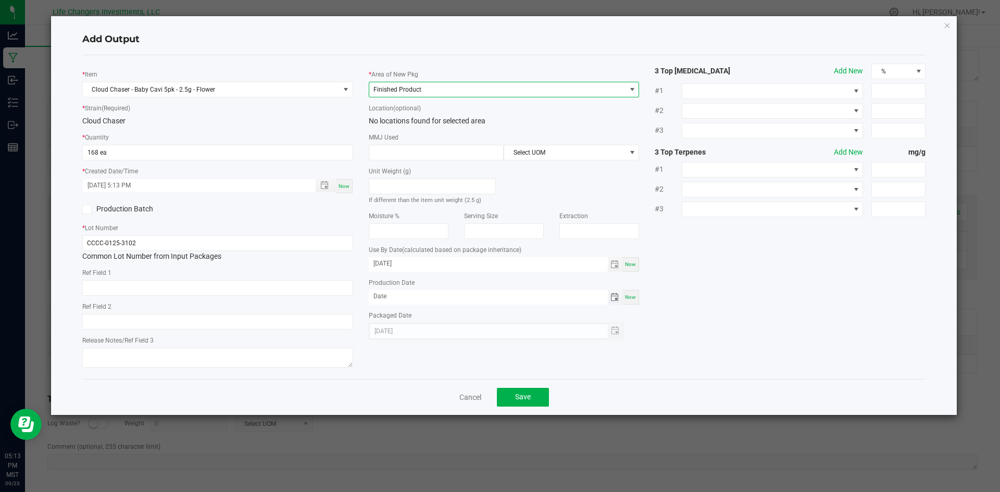
click at [613, 297] on span "Toggle calendar" at bounding box center [615, 297] width 8 height 8
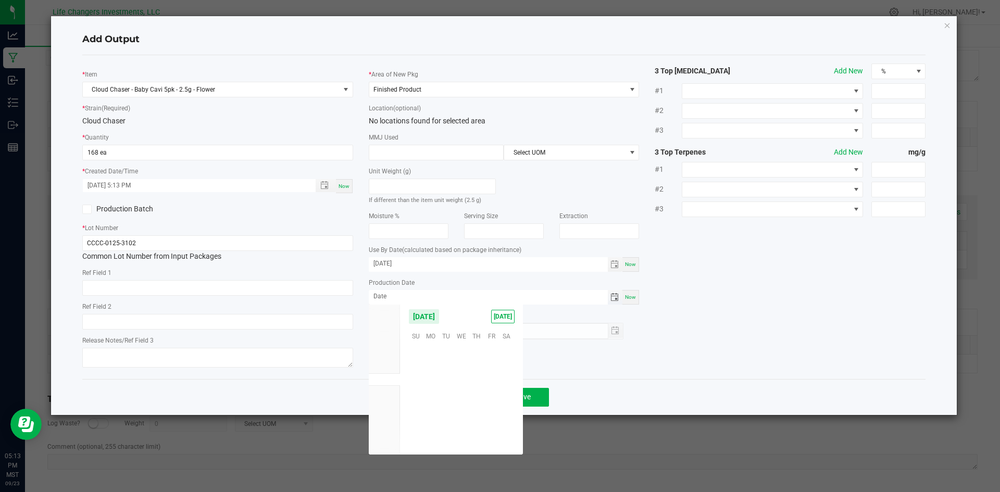
scroll to position [168972, 0]
click at [647, 352] on div "* Item Cloud Chaser - Baby Cavi 5pk - 2.5g - Flower * Strain (Required) Cloud C…" at bounding box center [505, 217] width 860 height 307
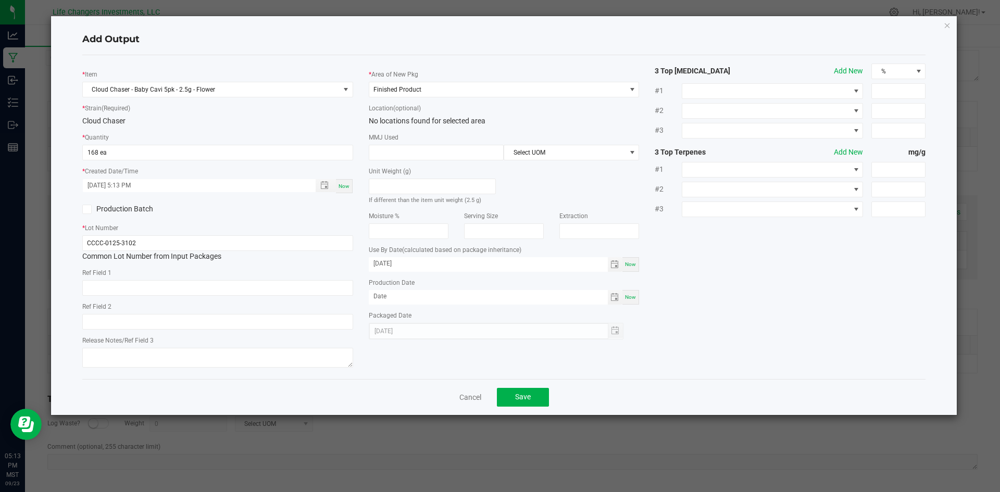
click at [467, 395] on link "Cancel" at bounding box center [471, 397] width 22 height 10
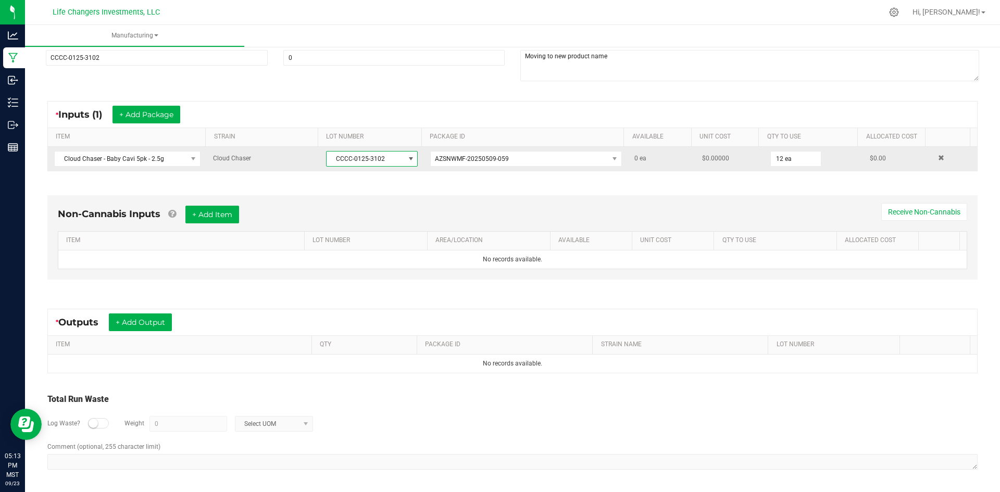
click at [407, 159] on span at bounding box center [411, 159] width 8 height 8
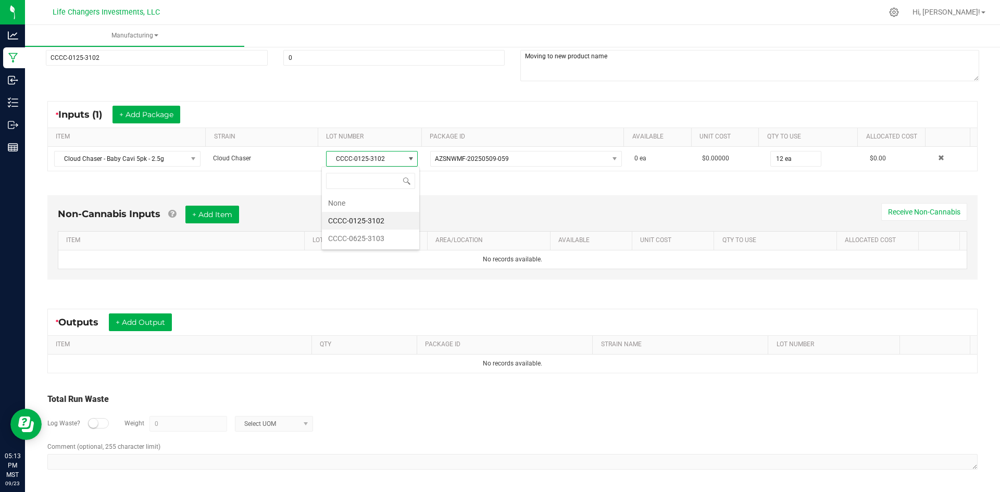
scroll to position [16, 90]
click at [367, 239] on li "CCCC-0625-3103" at bounding box center [370, 239] width 97 height 18
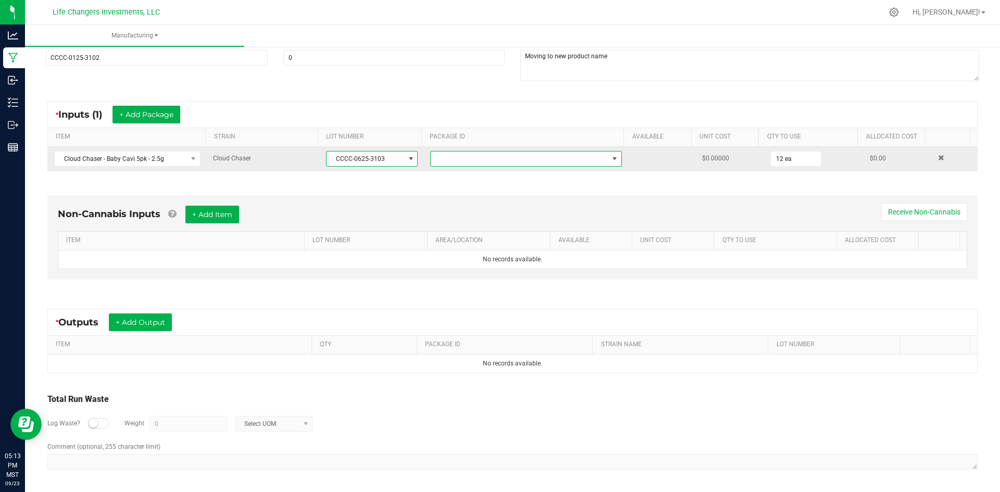
click at [611, 159] on span at bounding box center [615, 159] width 8 height 8
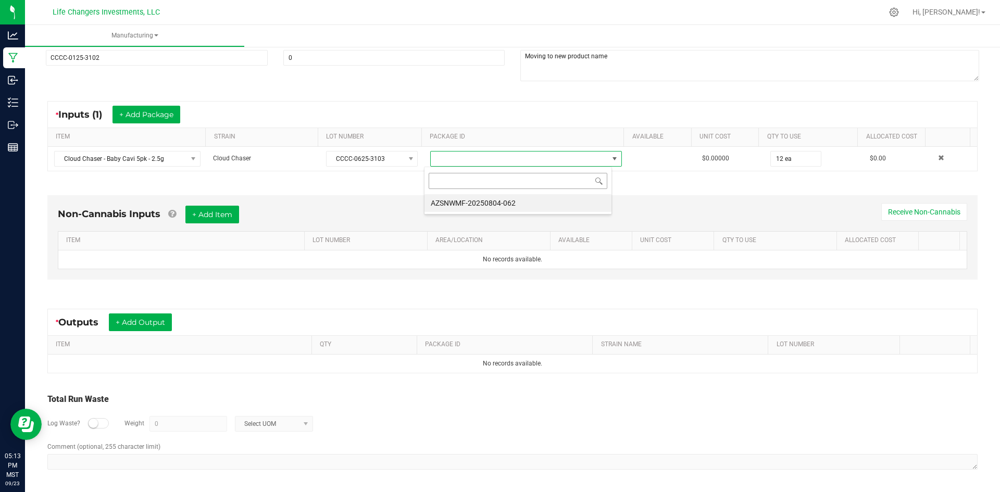
scroll to position [16, 188]
click at [507, 200] on li "AZSNWMF-20250804-062" at bounding box center [518, 203] width 187 height 18
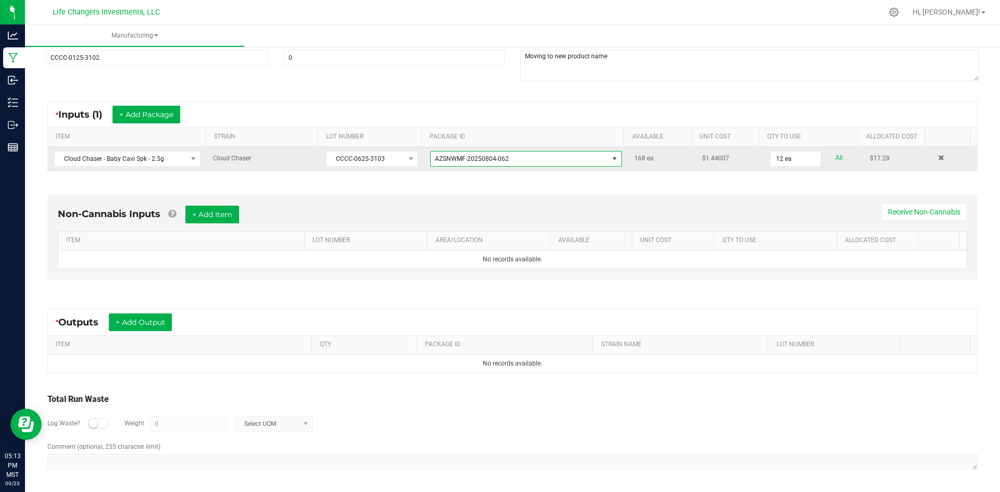
click at [836, 157] on link "All" at bounding box center [839, 158] width 7 height 14
type input "168 ea"
click at [479, 180] on div "* Inputs (1) + Add Package ITEM STRAIN LOT NUMBER PACKAGE ID AVAILABLE Unit Cos…" at bounding box center [512, 136] width 949 height 89
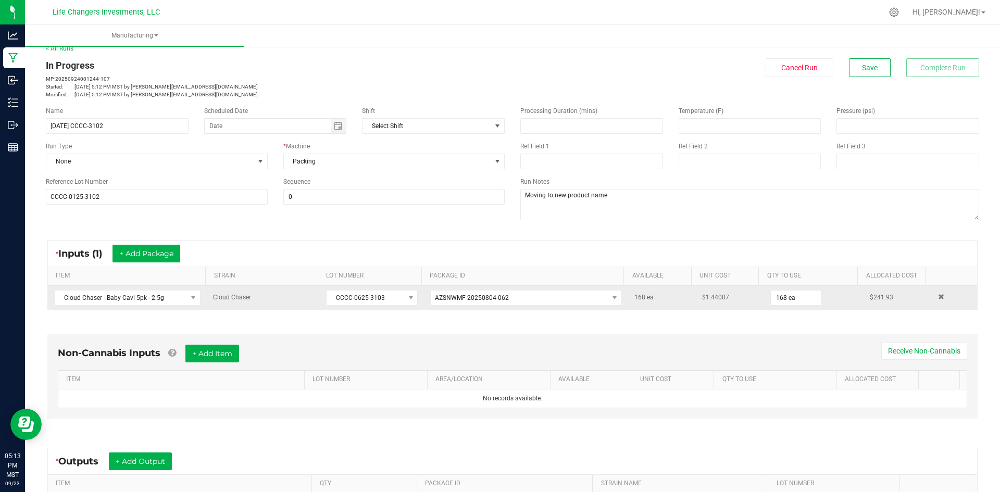
scroll to position [0, 0]
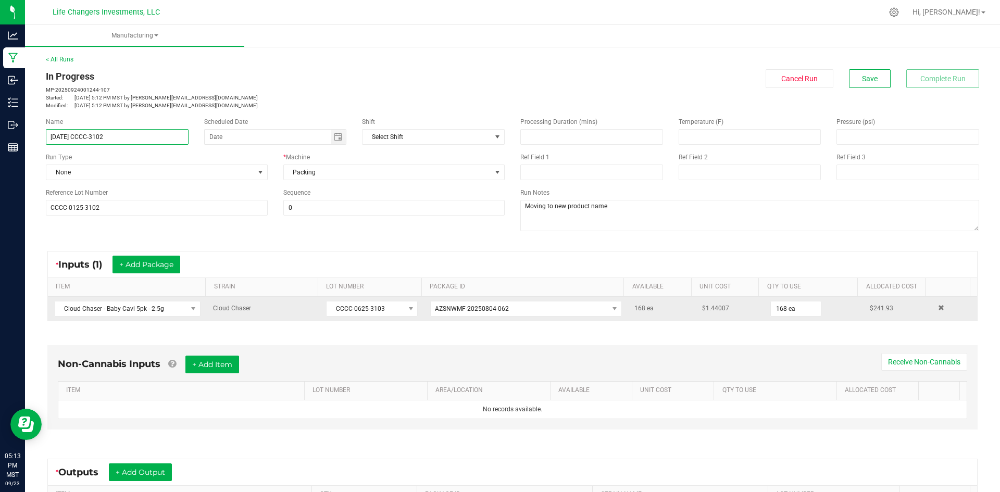
click at [116, 138] on input "9-23-25 CCCC-3102" at bounding box center [117, 137] width 143 height 16
type input "9-23-25 CCCC-310"
drag, startPoint x: 382, startPoint y: 307, endPoint x: 297, endPoint y: 309, distance: 84.4
click at [297, 309] on tr "Cloud Chaser - Baby Cavi 5pk - 2.5g Cloud Chaser CCCC-0625-3103 AZSNWMF-2025080…" at bounding box center [512, 309] width 929 height 24
copy tr "CCCC-0625-3103"
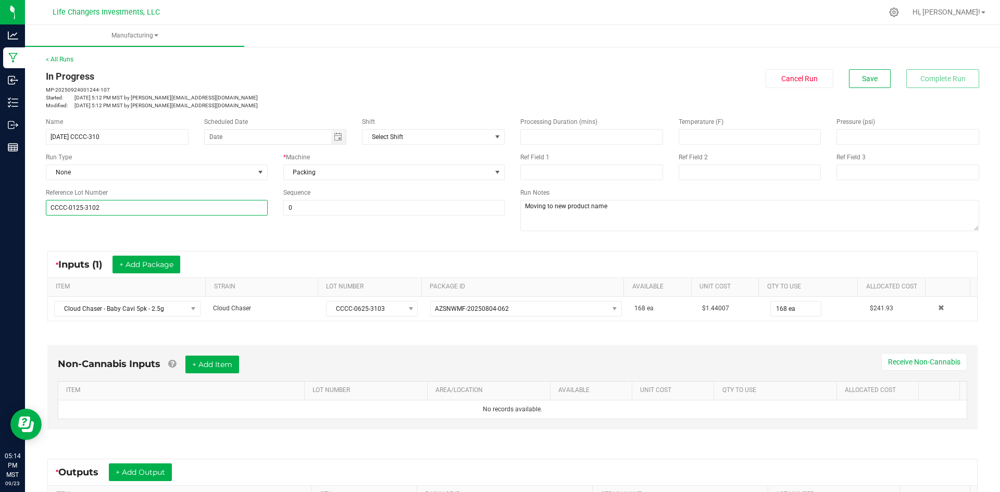
drag, startPoint x: 104, startPoint y: 210, endPoint x: 36, endPoint y: 208, distance: 67.8
click at [36, 208] on div "< All Runs In Progress MP-20250924001244-107 Started: Sep 23, 2025 5:12 PM MST …" at bounding box center [512, 343] width 975 height 598
paste input "CCCC-0625-3103"
type input "CCCC-0625-3103"
click at [114, 132] on input "9-23-25 CCCC-310" at bounding box center [117, 137] width 143 height 16
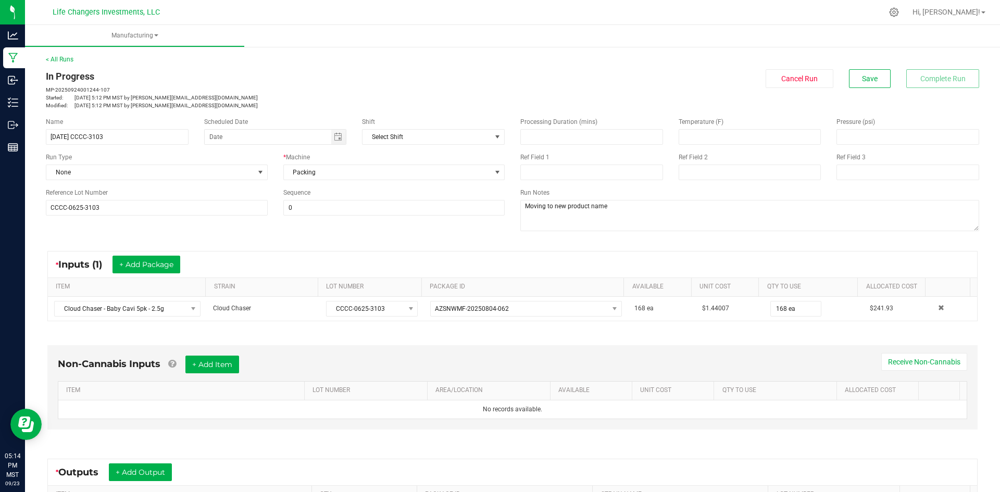
click at [121, 156] on div "Run Type" at bounding box center [157, 157] width 222 height 9
click at [118, 133] on input "9-23-25 CCCC-3103" at bounding box center [117, 137] width 143 height 16
type input "9-23-25 CCCC-31035pk"
click at [287, 235] on div "Name 9-23-25 CCCC-31035pk Scheduled Date Shift Select Shift Run Type None * Mac…" at bounding box center [512, 175] width 949 height 132
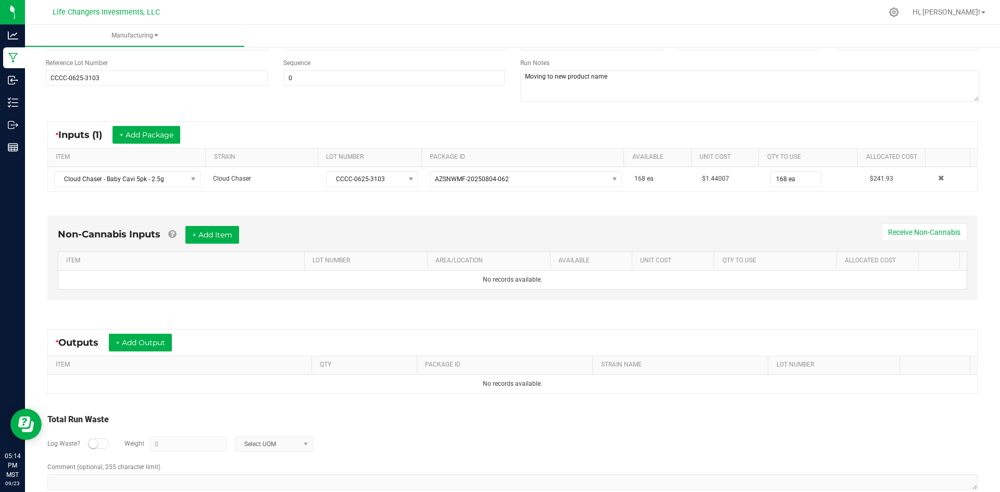
scroll to position [150, 0]
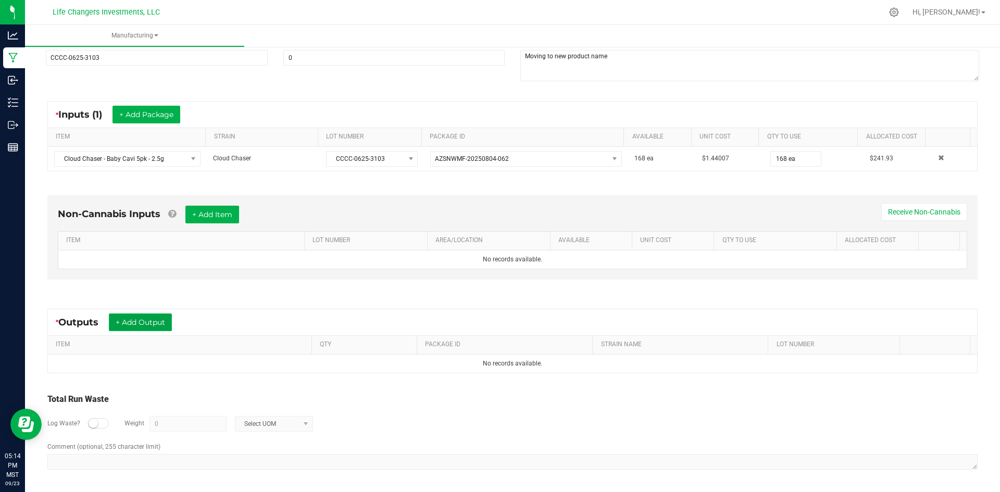
click at [151, 320] on button "+ Add Output" at bounding box center [140, 323] width 63 height 18
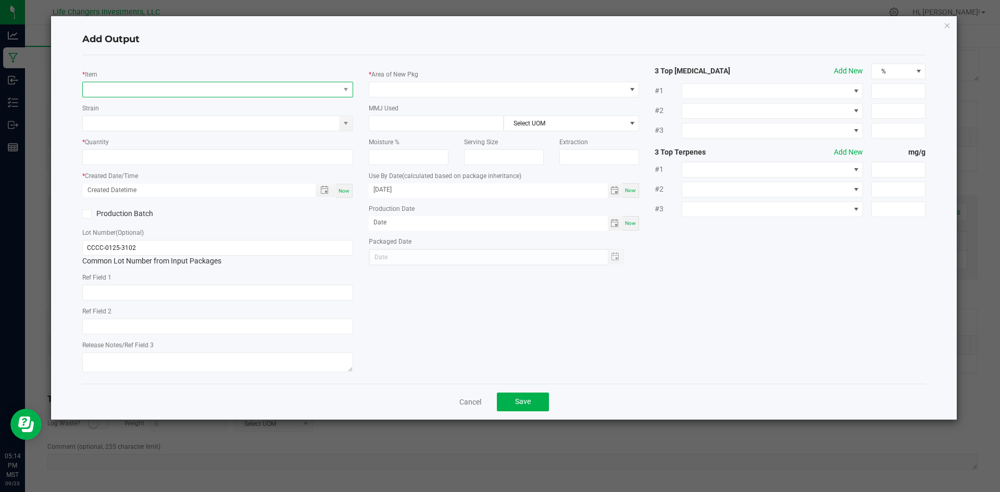
click at [154, 95] on span "NO DATA FOUND" at bounding box center [211, 89] width 257 height 15
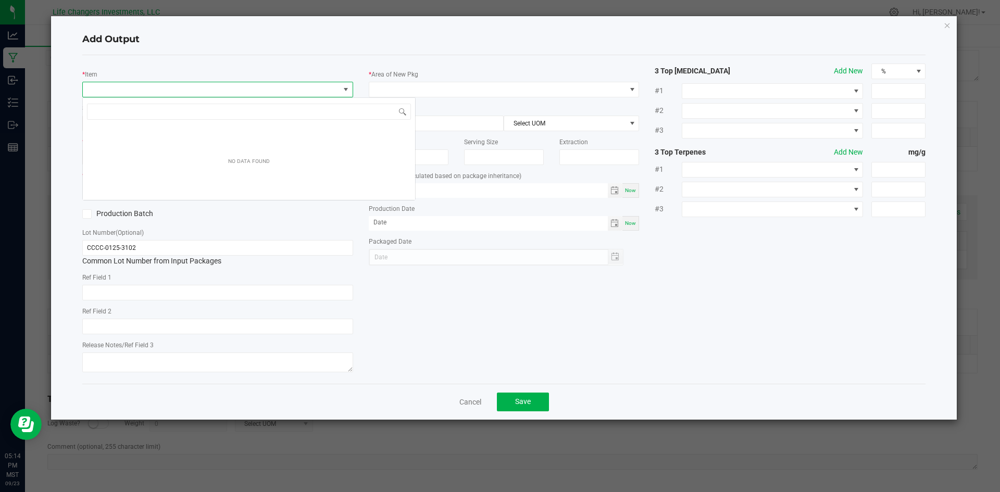
scroll to position [16, 271]
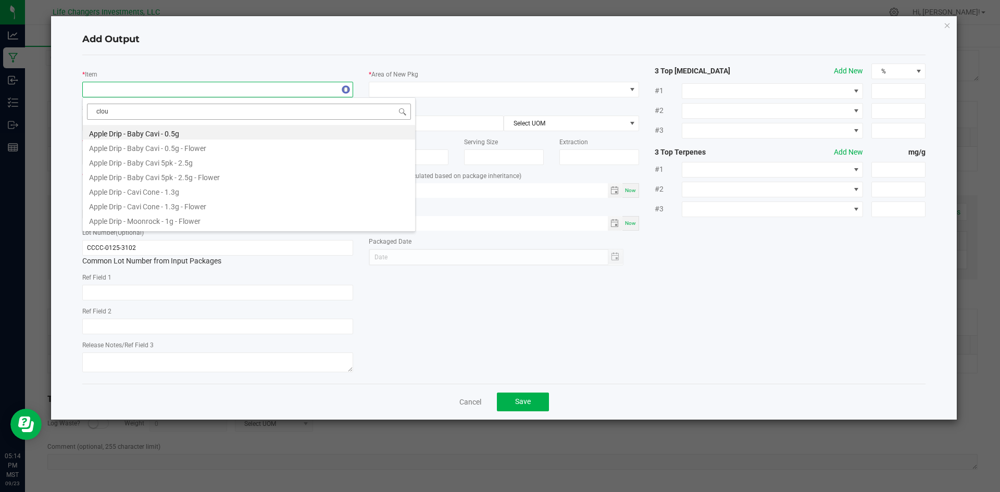
type input "cloud"
click at [178, 147] on li "Cloud Chaser - Baby Cavi 5pk - 2.5g - Flower" at bounding box center [249, 147] width 332 height 15
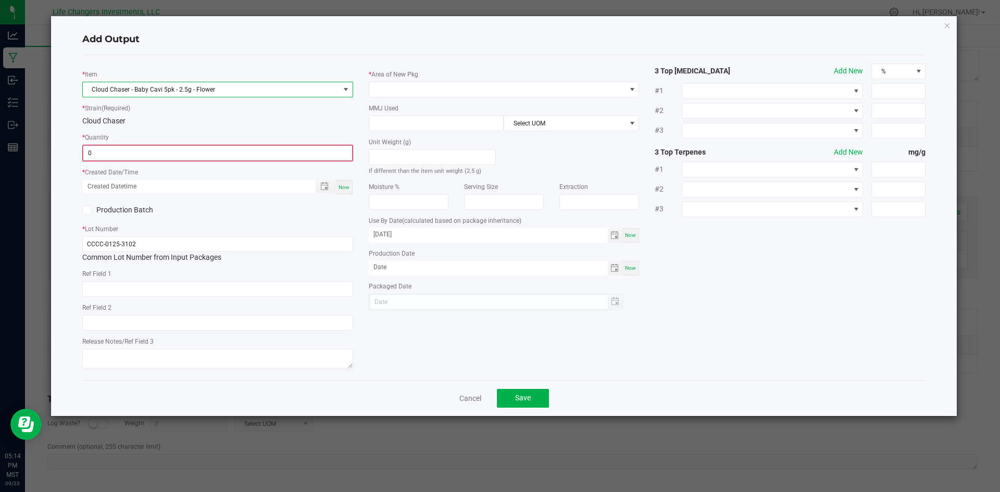
click at [119, 150] on input "0" at bounding box center [217, 153] width 269 height 15
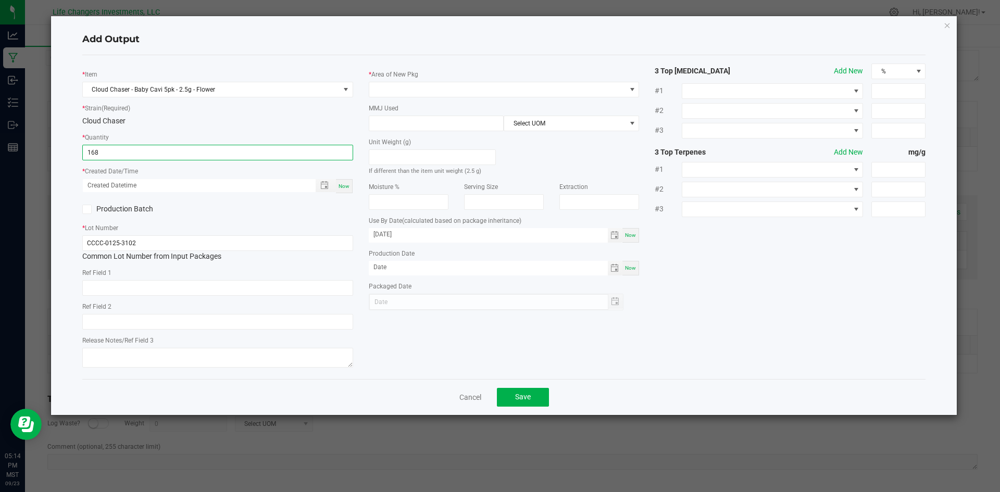
type input "168 ea"
click at [344, 185] on span "Now" at bounding box center [344, 186] width 11 height 6
type input "09/23/2025 5:14 PM"
type input "[DATE]"
click at [443, 83] on span at bounding box center [497, 89] width 257 height 15
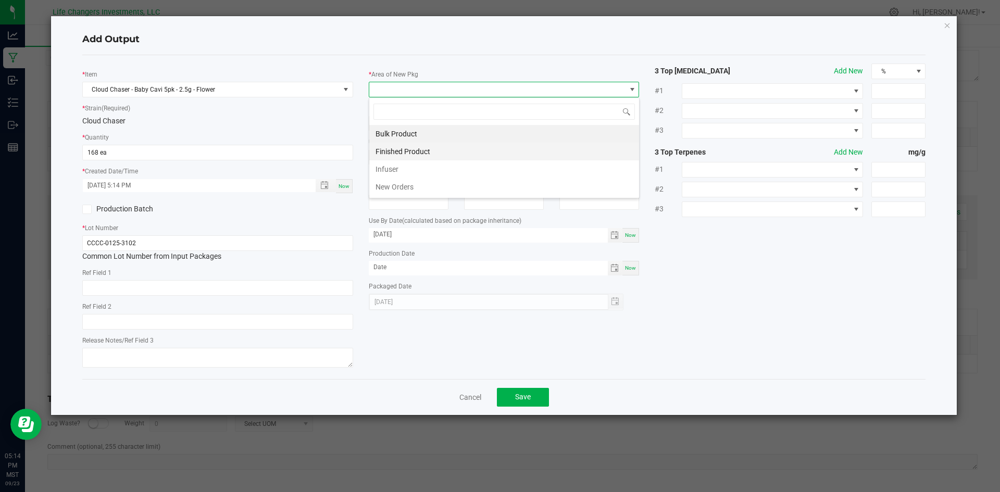
click at [400, 152] on li "Finished Product" at bounding box center [504, 152] width 270 height 18
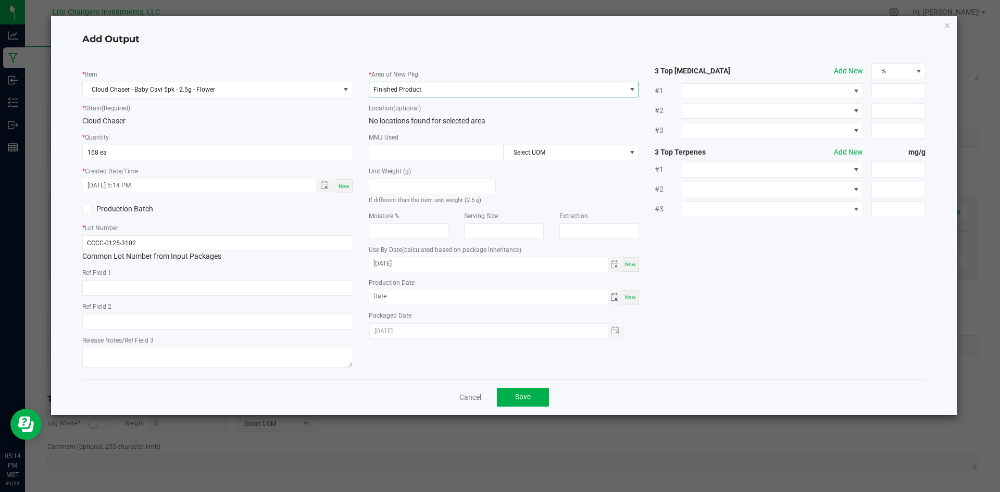
click at [613, 299] on span "Toggle calendar" at bounding box center [615, 297] width 8 height 8
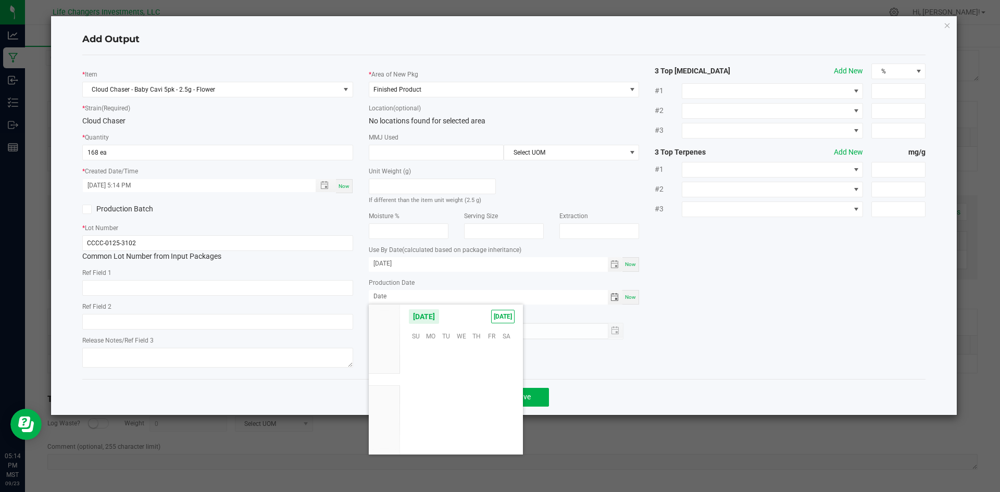
scroll to position [168972, 0]
click at [383, 341] on span "Jun" at bounding box center [384, 342] width 11 height 7
click at [476, 399] on span "26" at bounding box center [476, 400] width 15 height 16
type input "06/26/2025"
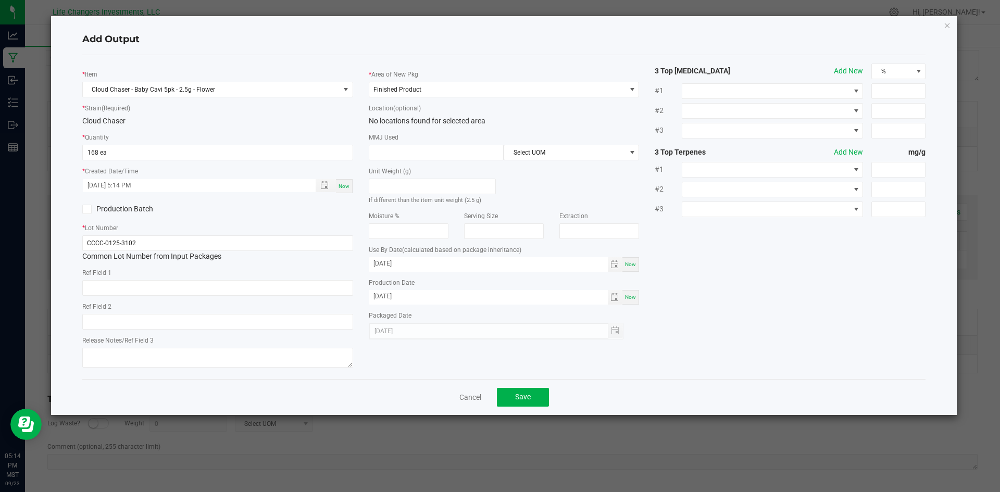
click at [667, 364] on div "* Item Cloud Chaser - Baby Cavi 5pk - 2.5g - Flower * Strain (Required) Cloud C…" at bounding box center [505, 217] width 860 height 307
click at [538, 392] on button "Save" at bounding box center [523, 397] width 52 height 19
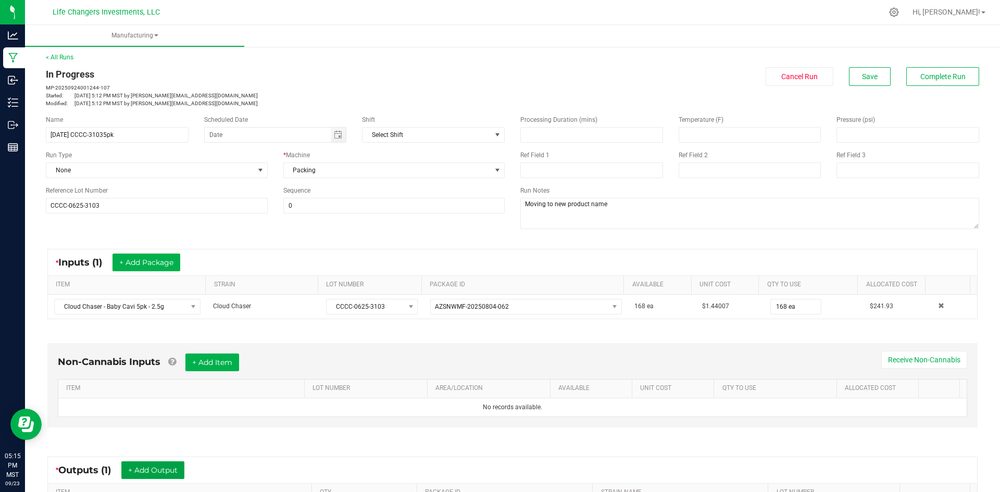
scroll to position [0, 0]
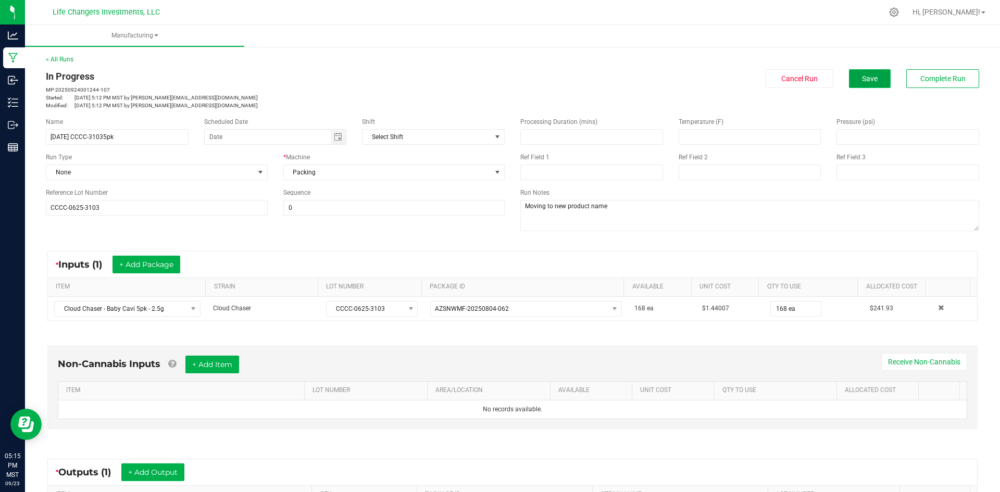
click at [866, 80] on span "Save" at bounding box center [870, 79] width 16 height 8
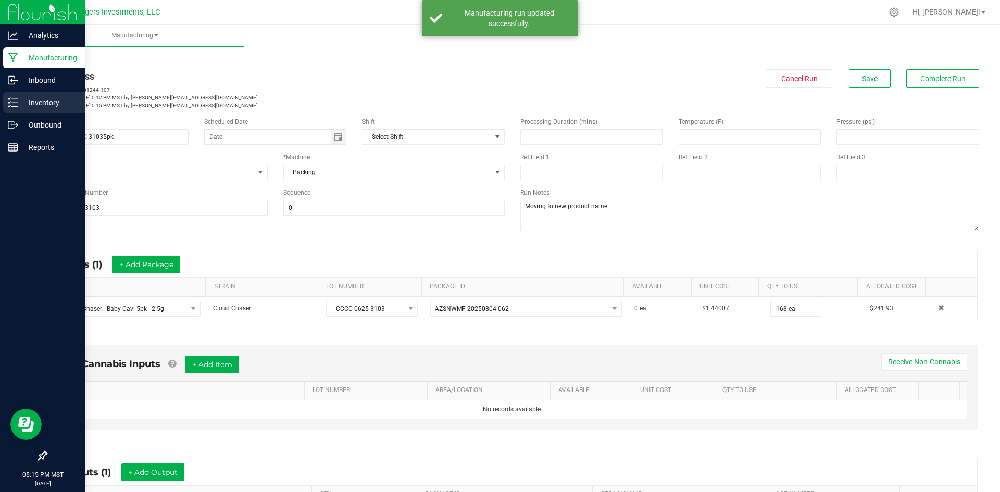
click at [45, 101] on p "Inventory" at bounding box center [49, 102] width 63 height 13
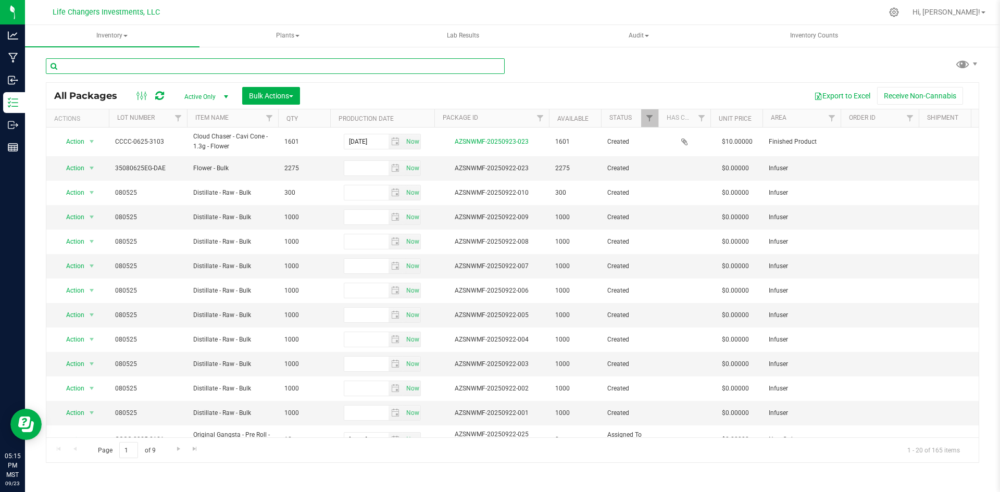
click at [205, 59] on input "text" at bounding box center [275, 66] width 459 height 16
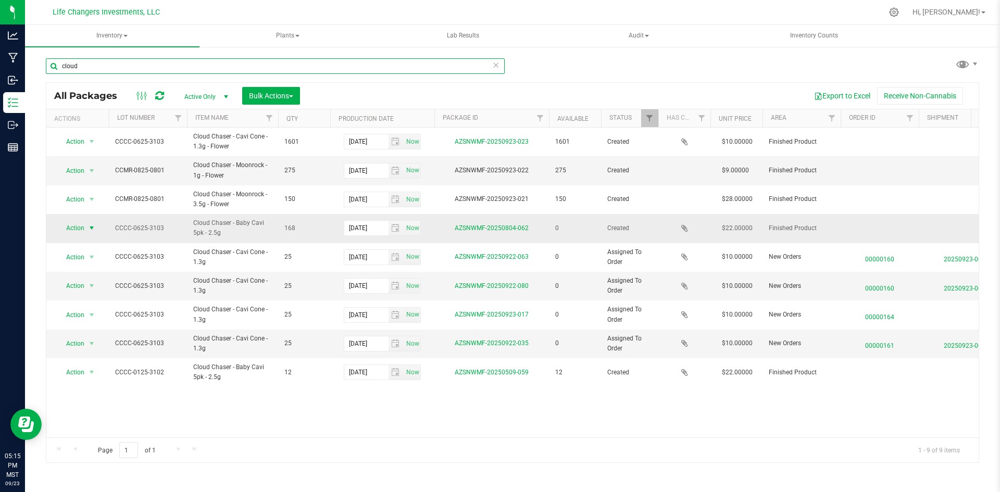
type input "cloud"
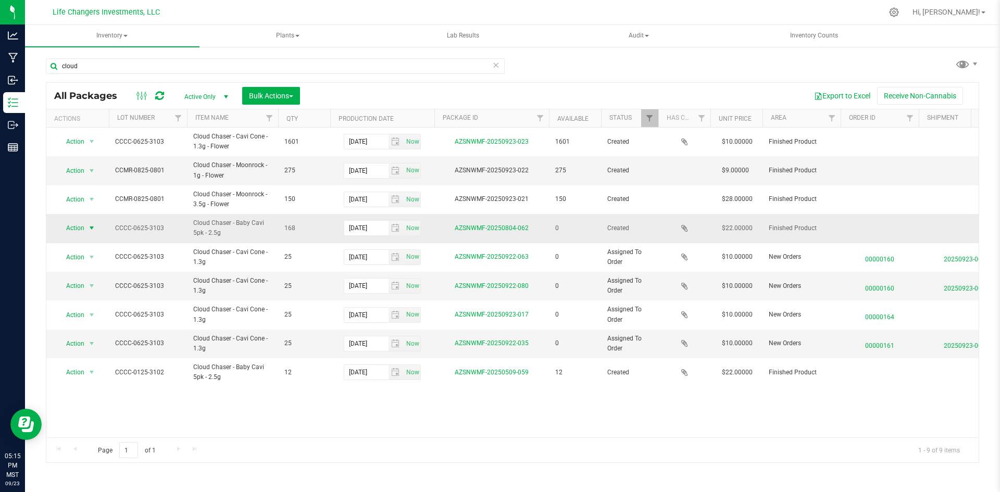
click at [76, 228] on span "Action" at bounding box center [71, 228] width 28 height 15
click at [86, 243] on li "Adjust qty" at bounding box center [90, 246] width 66 height 16
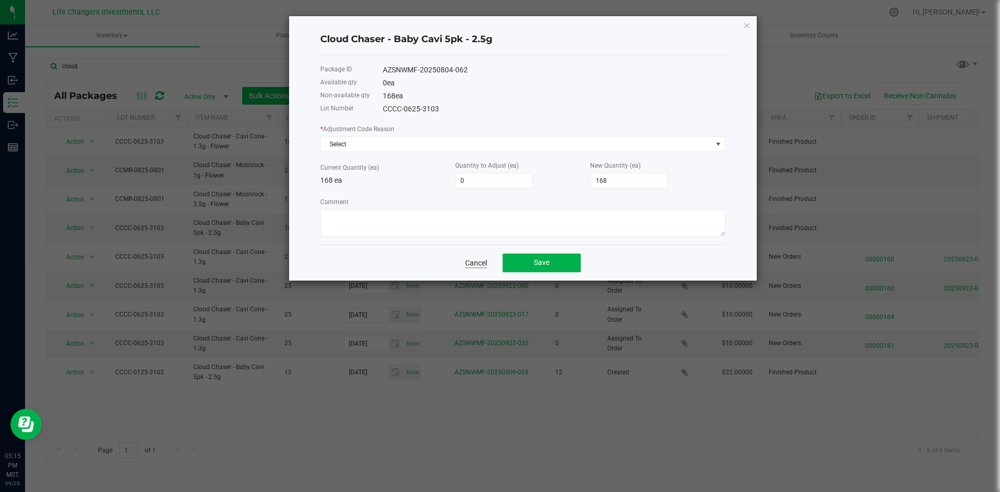
click at [477, 265] on link "Cancel" at bounding box center [476, 263] width 22 height 10
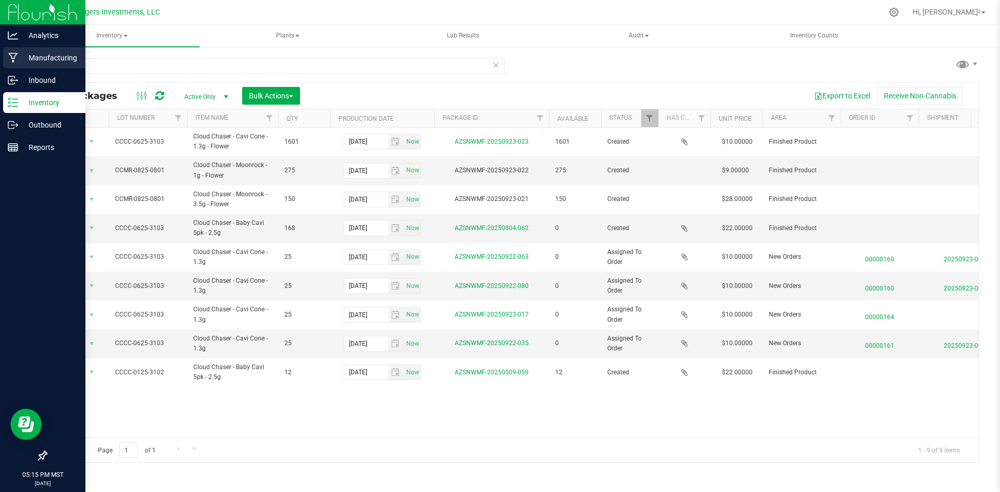
click at [45, 58] on p "Manufacturing" at bounding box center [49, 58] width 63 height 13
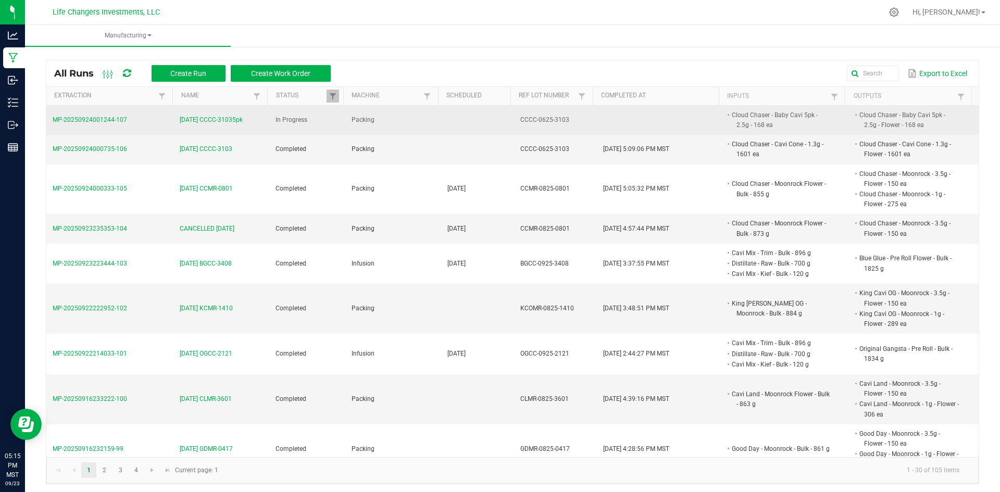
click at [226, 119] on span "9-23-25 CCCC-31035pk" at bounding box center [211, 120] width 63 height 10
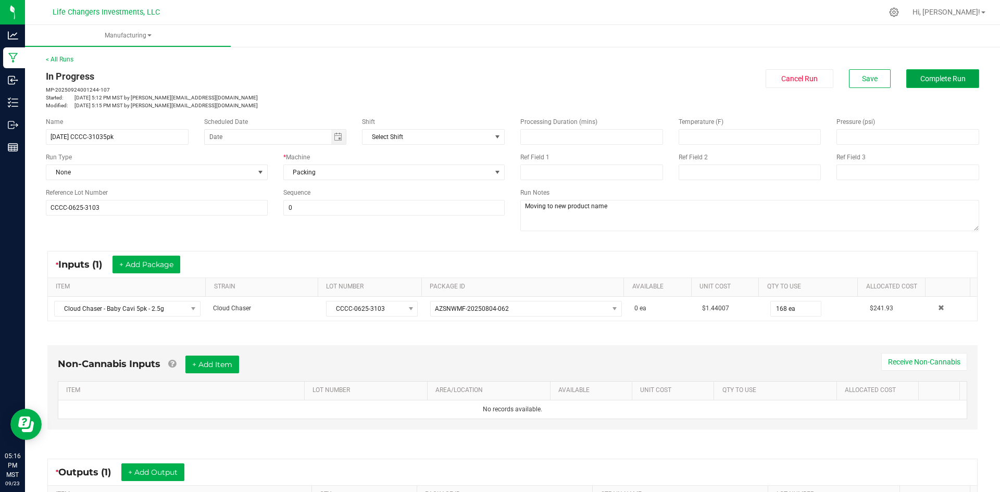
click at [951, 80] on span "Complete Run" at bounding box center [943, 79] width 45 height 8
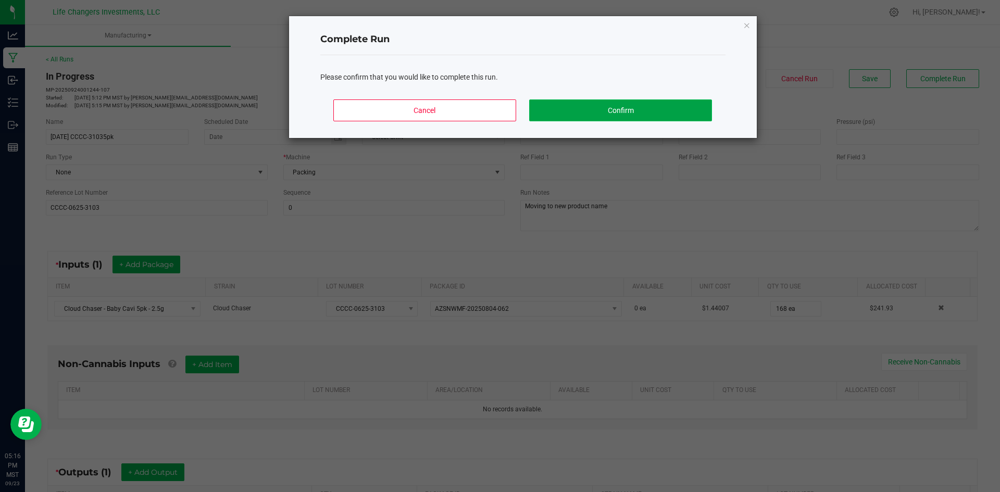
click at [608, 113] on button "Confirm" at bounding box center [620, 111] width 182 height 22
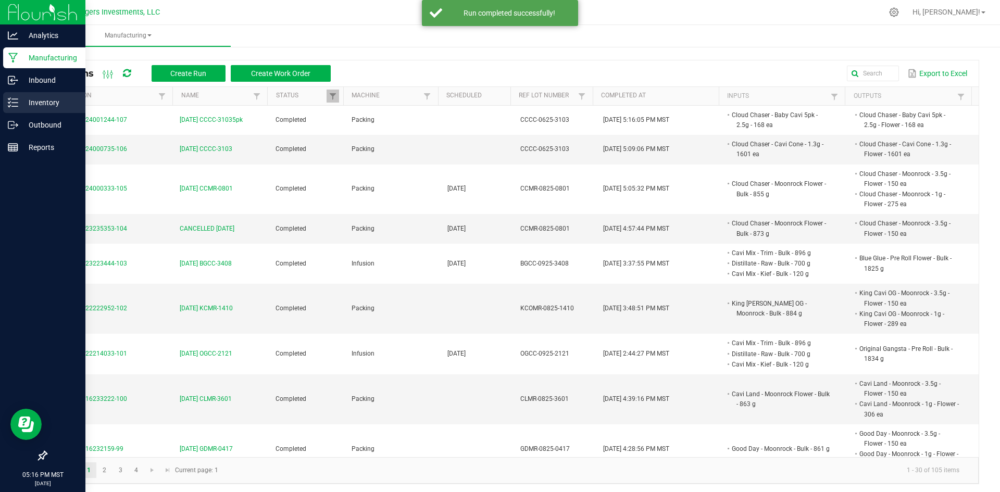
click at [44, 97] on p "Inventory" at bounding box center [49, 102] width 63 height 13
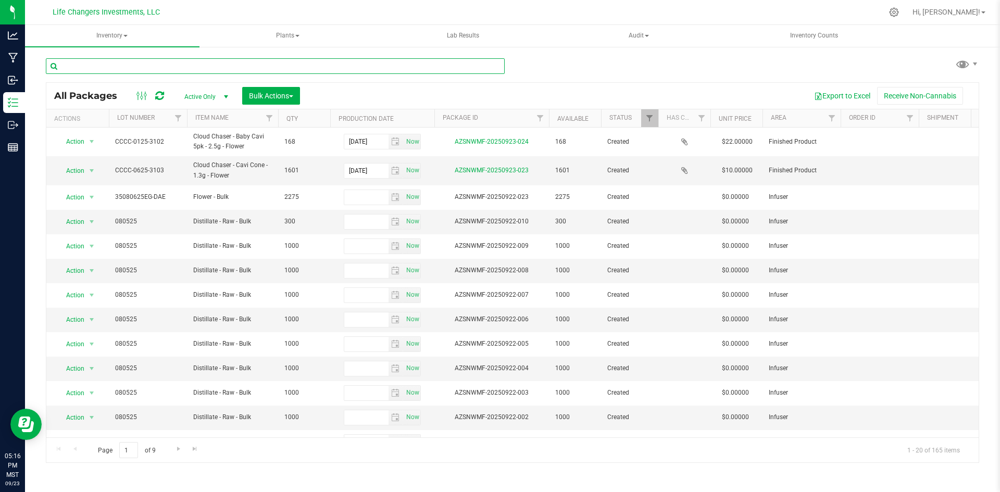
click at [180, 67] on input "text" at bounding box center [275, 66] width 459 height 16
type input "cloud"
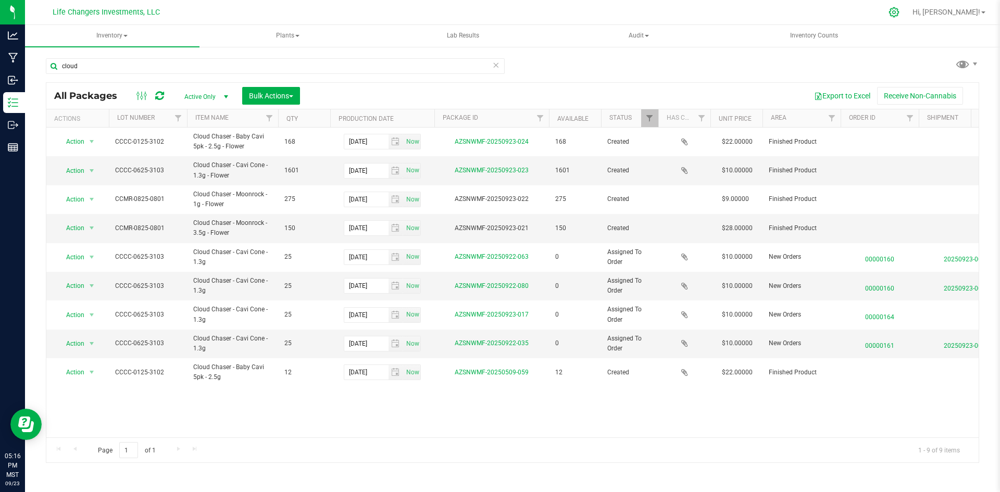
click at [900, 13] on icon at bounding box center [894, 12] width 11 height 11
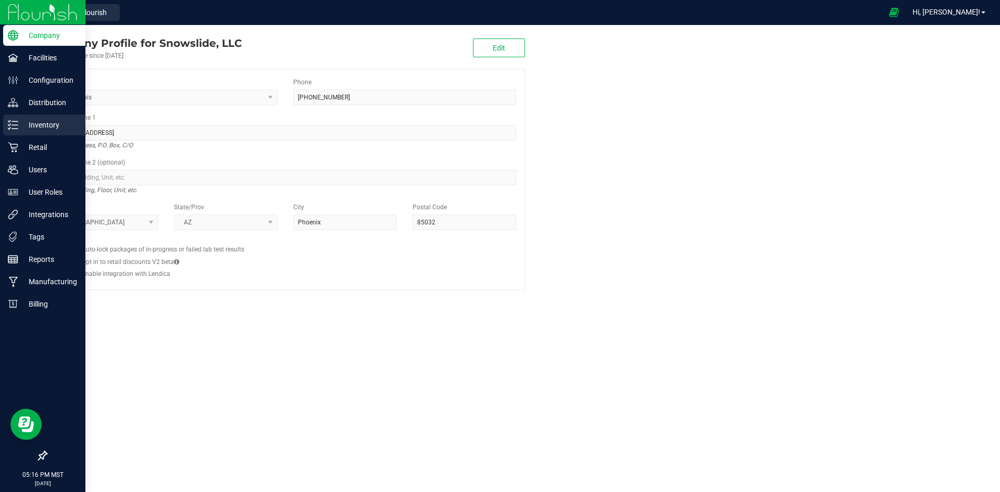
click at [44, 125] on p "Inventory" at bounding box center [49, 125] width 63 height 13
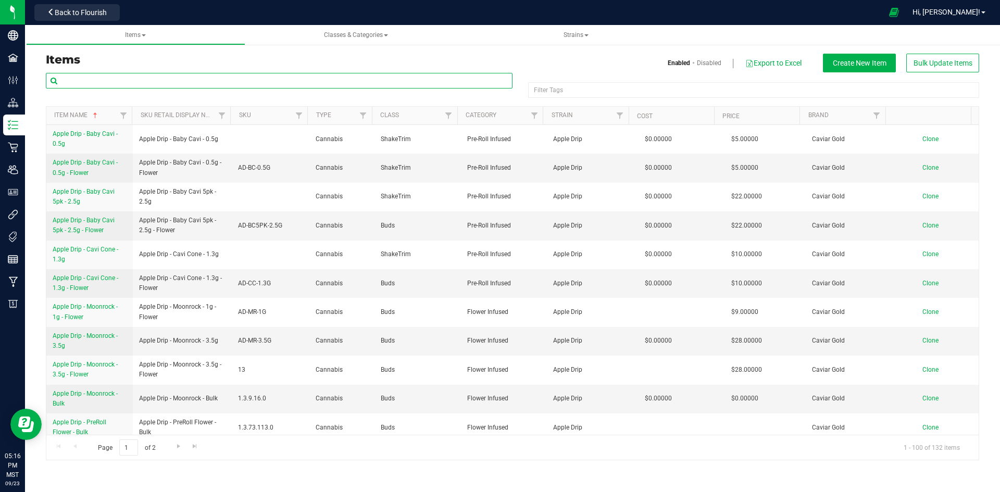
click at [200, 79] on input "text" at bounding box center [279, 81] width 467 height 16
type input "cloud"
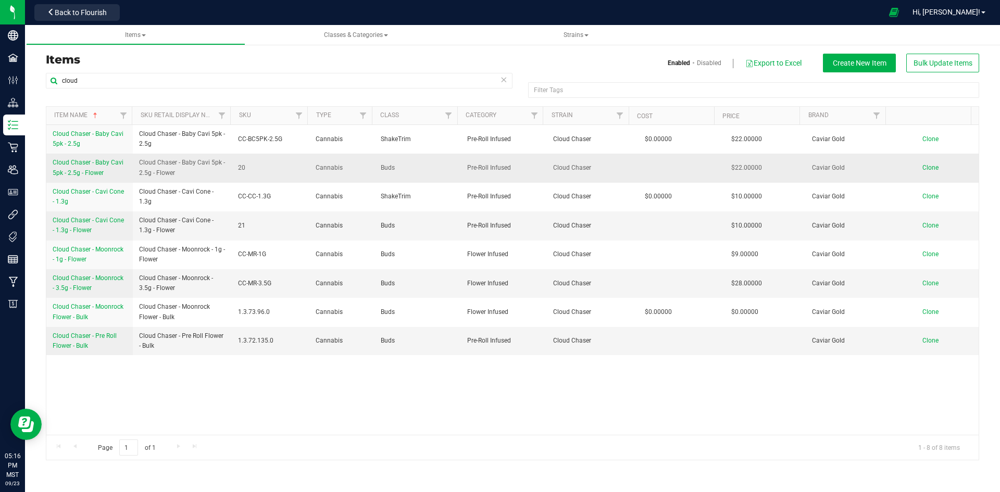
click at [86, 162] on span "Cloud Chaser - Baby Cavi 5pk - 2.5g - Flower" at bounding box center [88, 167] width 71 height 17
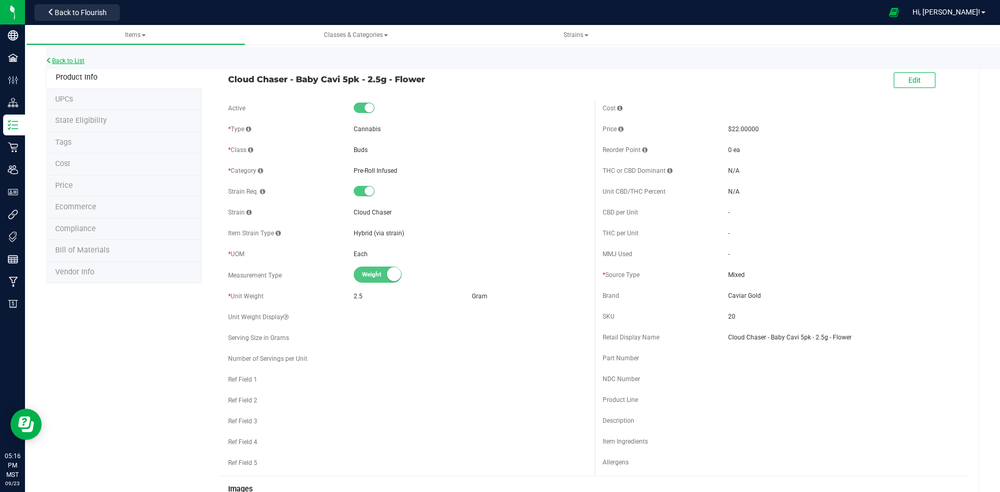
click at [71, 59] on link "Back to List" at bounding box center [65, 60] width 39 height 7
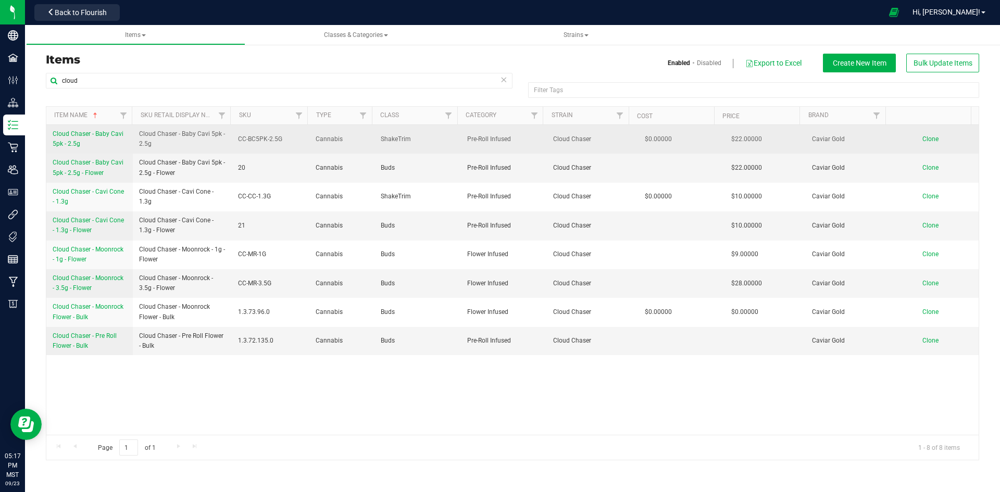
click at [100, 133] on span "Cloud Chaser - Baby Cavi 5pk - 2.5g" at bounding box center [88, 138] width 71 height 17
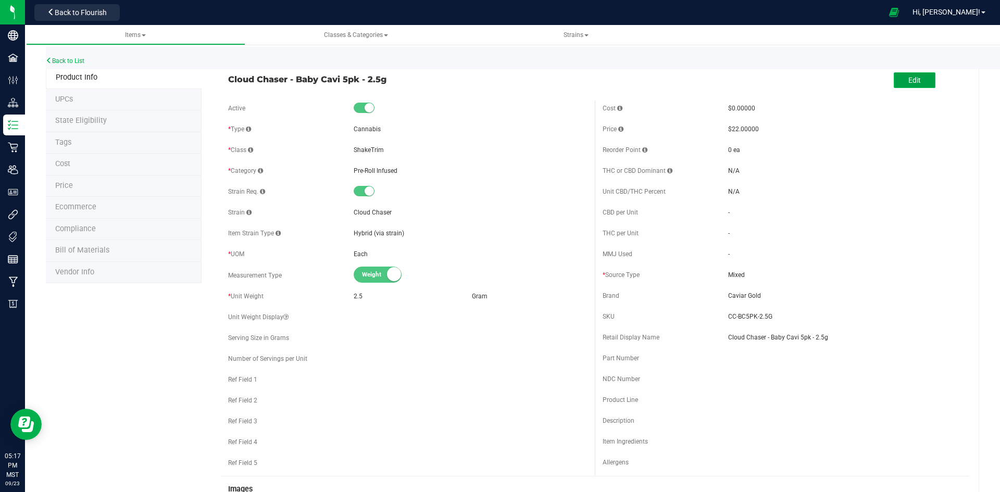
click at [909, 77] on span "Edit" at bounding box center [915, 80] width 13 height 8
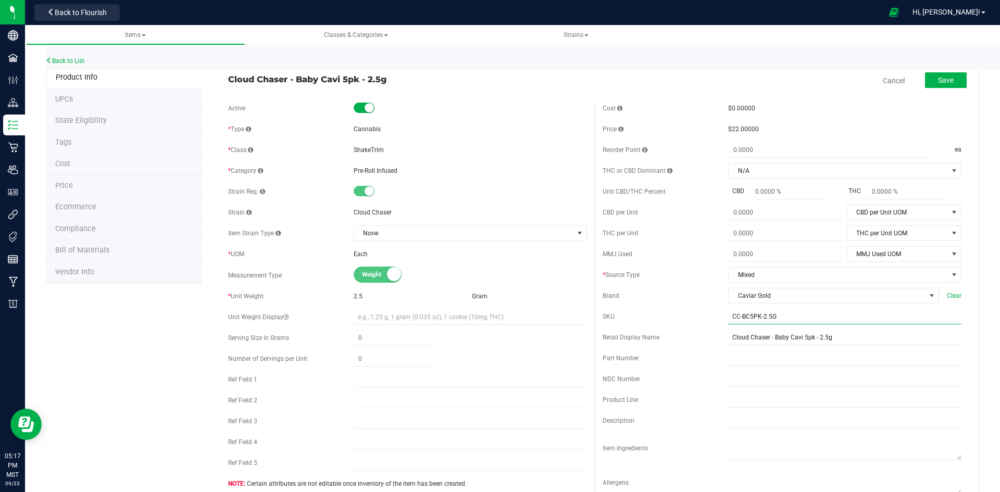
drag, startPoint x: 761, startPoint y: 316, endPoint x: 736, endPoint y: 317, distance: 25.0
click at [715, 318] on div "SKU CC-BC5PK-2.5G" at bounding box center [782, 317] width 359 height 16
type input "22"
click at [938, 80] on span "Save" at bounding box center [946, 80] width 16 height 8
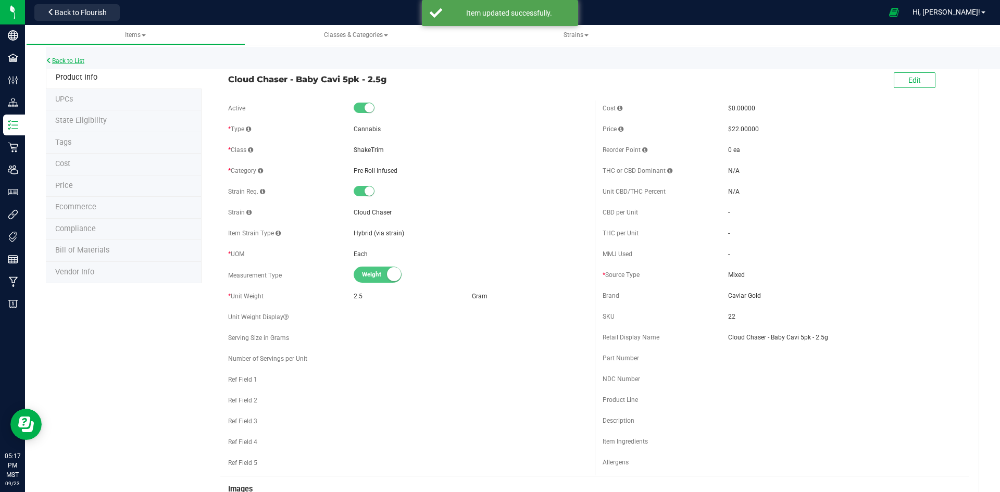
click at [73, 59] on link "Back to List" at bounding box center [65, 60] width 39 height 7
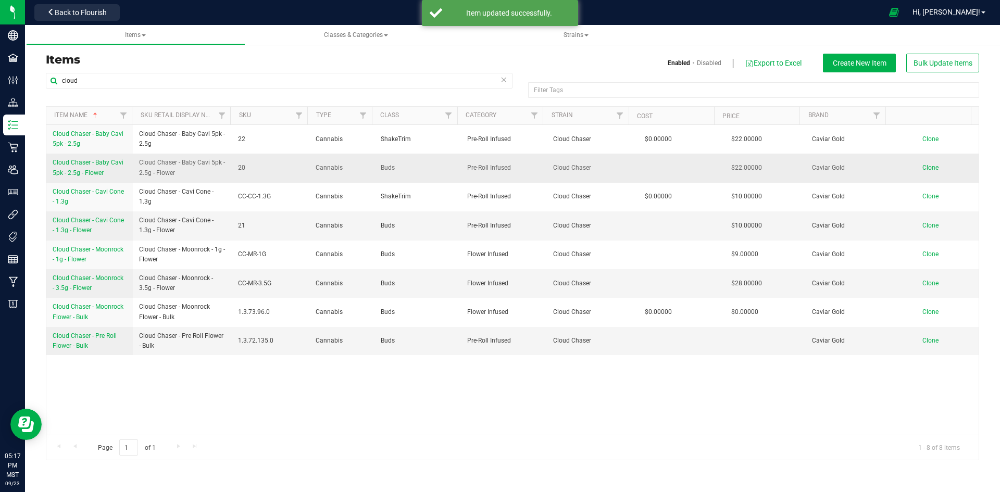
click at [104, 163] on span "Cloud Chaser - Baby Cavi 5pk - 2.5g - Flower" at bounding box center [88, 167] width 71 height 17
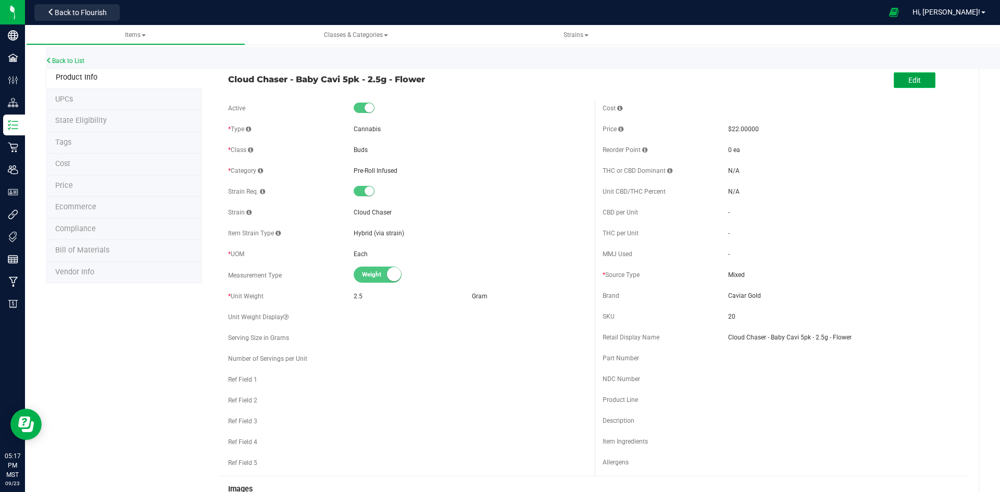
click at [915, 81] on button "Edit" at bounding box center [915, 80] width 42 height 16
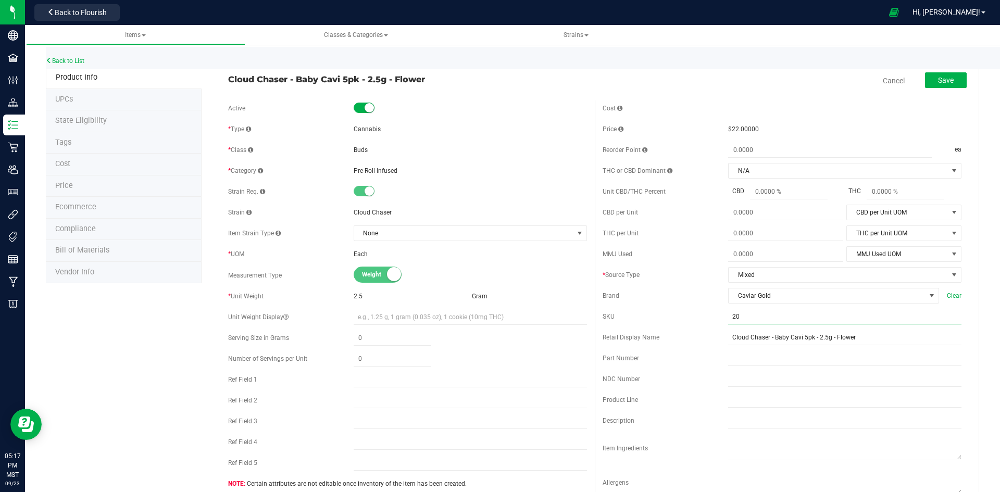
drag, startPoint x: 738, startPoint y: 314, endPoint x: 695, endPoint y: 314, distance: 43.2
click at [695, 314] on div "SKU 20" at bounding box center [782, 317] width 359 height 16
paste input "CC-BC5PK-2.5G"
type input "CC-BC5PK-2.5G"
click at [945, 84] on span "Save" at bounding box center [946, 80] width 16 height 8
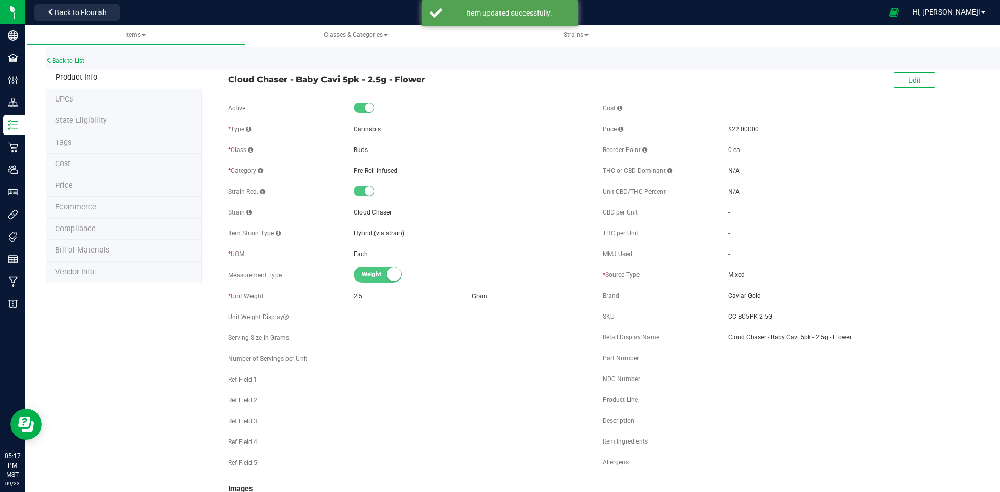
click at [72, 60] on link "Back to List" at bounding box center [65, 60] width 39 height 7
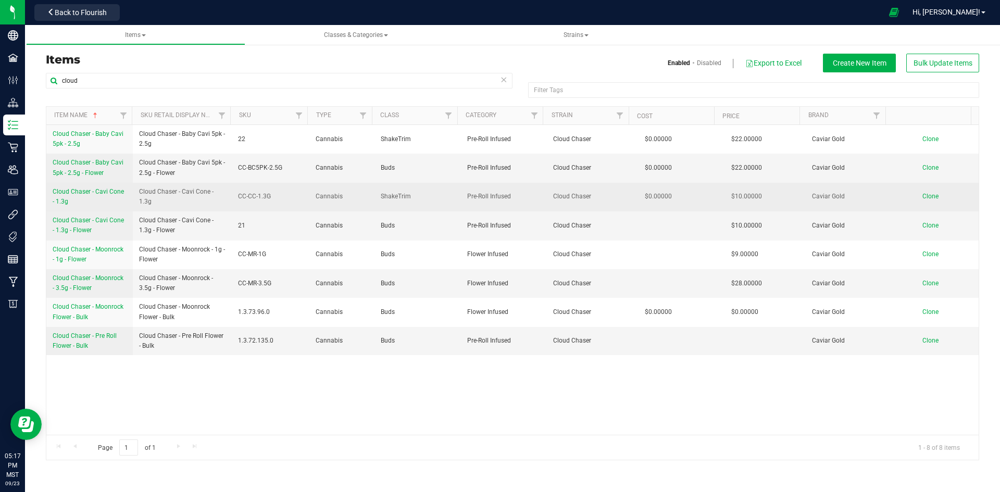
click at [103, 190] on span "Cloud Chaser - Cavi Cone - 1.3g" at bounding box center [88, 196] width 71 height 17
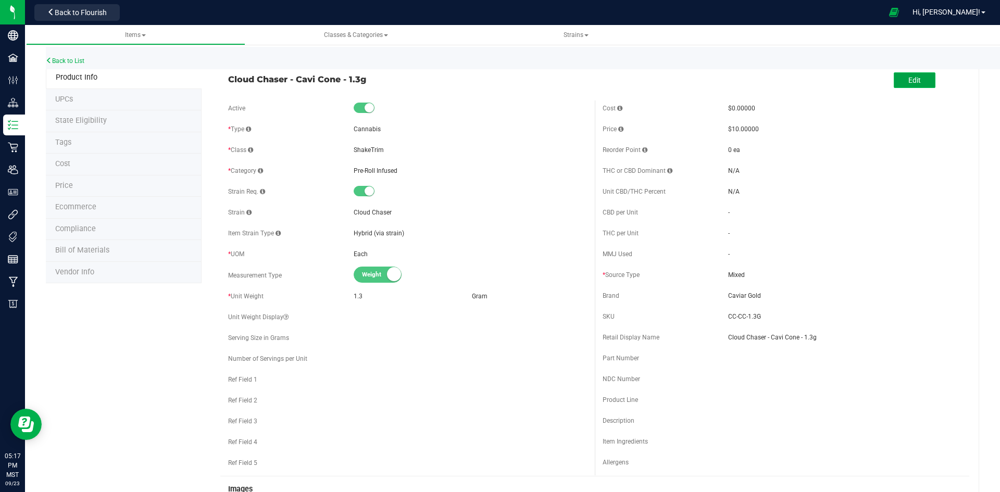
click at [907, 85] on button "Edit" at bounding box center [915, 80] width 42 height 16
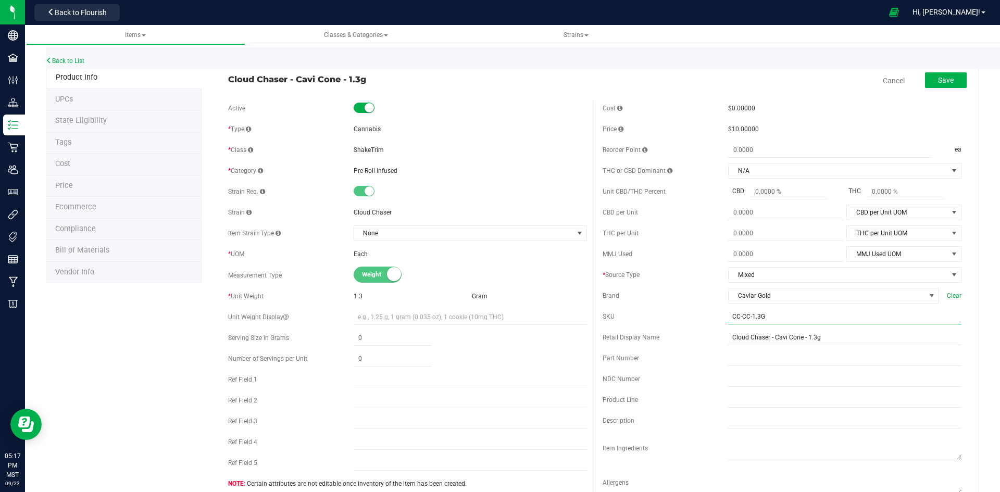
drag, startPoint x: 762, startPoint y: 317, endPoint x: 677, endPoint y: 316, distance: 84.9
click at [677, 316] on div "SKU CC-CC-1.3G" at bounding box center [782, 317] width 359 height 16
type input "20"
click at [940, 81] on span "Save" at bounding box center [946, 80] width 16 height 8
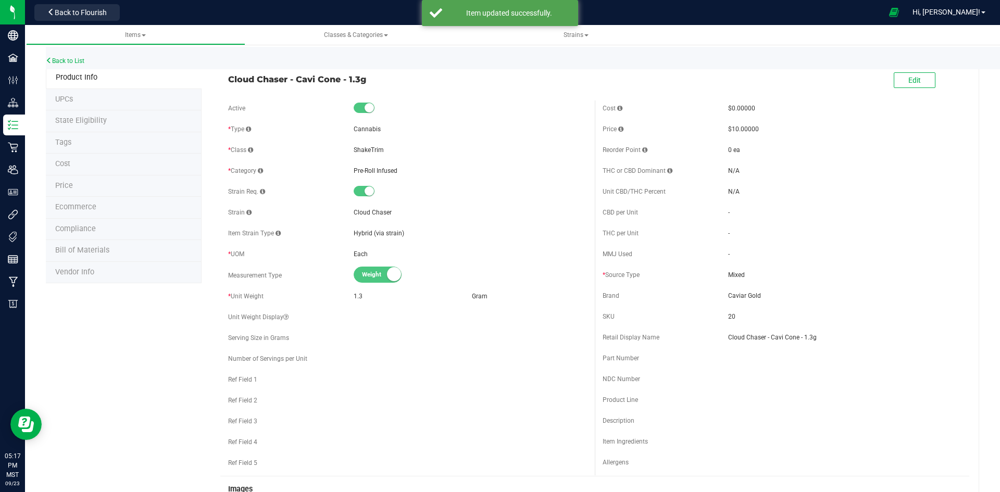
click at [72, 56] on div "Back to List" at bounding box center [546, 58] width 1000 height 22
click at [69, 62] on link "Back to List" at bounding box center [65, 60] width 39 height 7
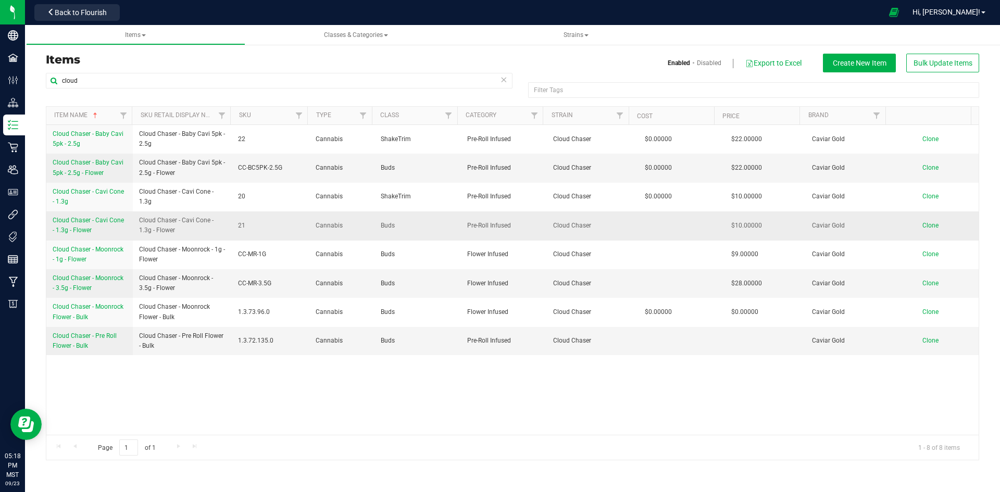
click at [84, 222] on span "Cloud Chaser - Cavi Cone - 1.3g - Flower" at bounding box center [88, 225] width 71 height 17
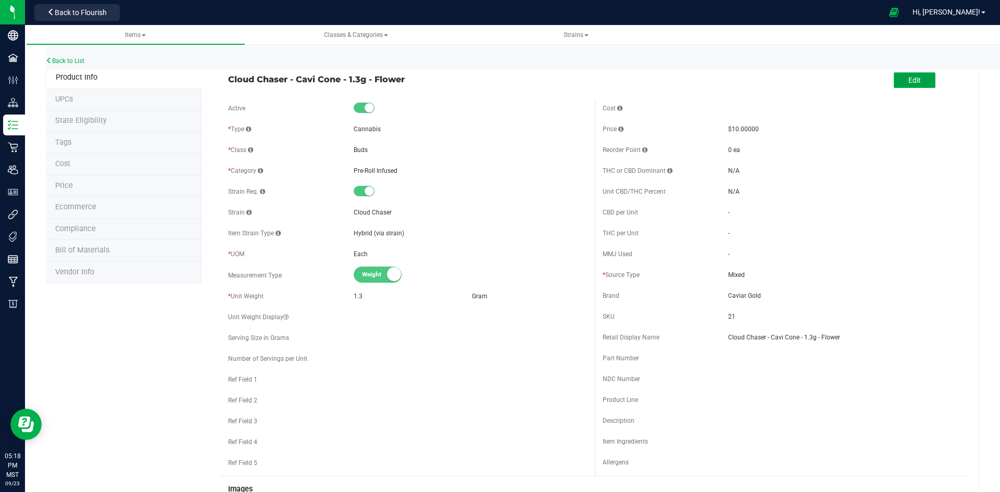
click at [914, 80] on button "Edit" at bounding box center [915, 80] width 42 height 16
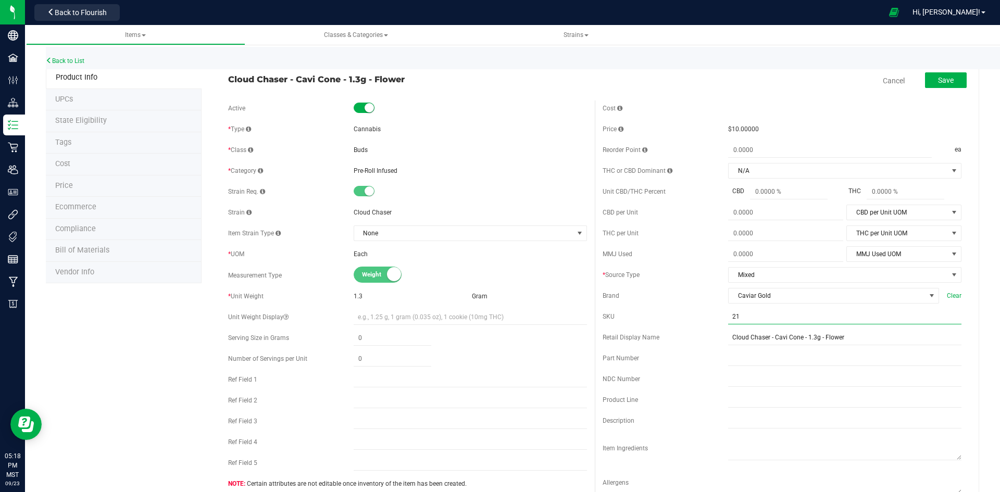
drag, startPoint x: 741, startPoint y: 316, endPoint x: 697, endPoint y: 321, distance: 44.1
click at [700, 320] on div "SKU 21" at bounding box center [782, 317] width 359 height 16
paste input "CC-CC-1.3G"
type input "CC-CC-1.3G"
click at [949, 82] on button "Save" at bounding box center [946, 80] width 42 height 16
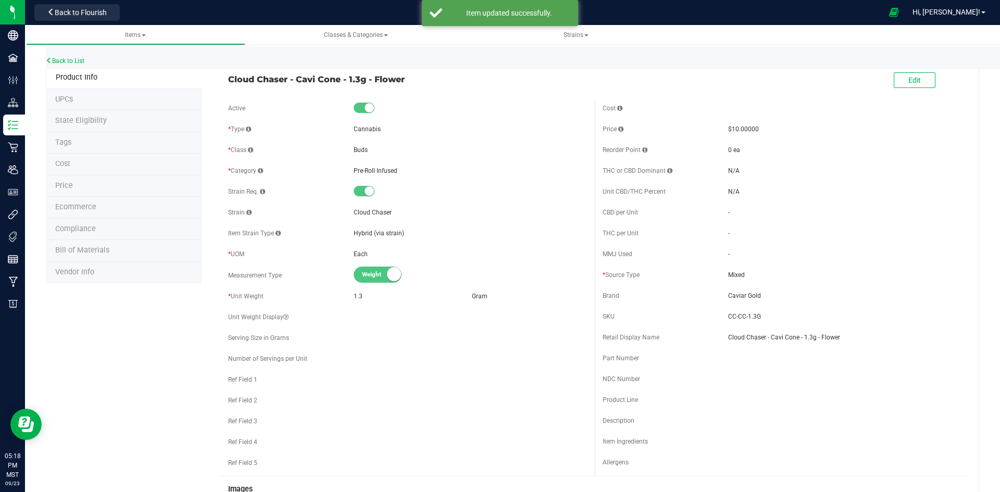
click at [73, 57] on div "Back to List" at bounding box center [546, 58] width 1000 height 22
click at [68, 57] on link "Back to List" at bounding box center [65, 60] width 39 height 7
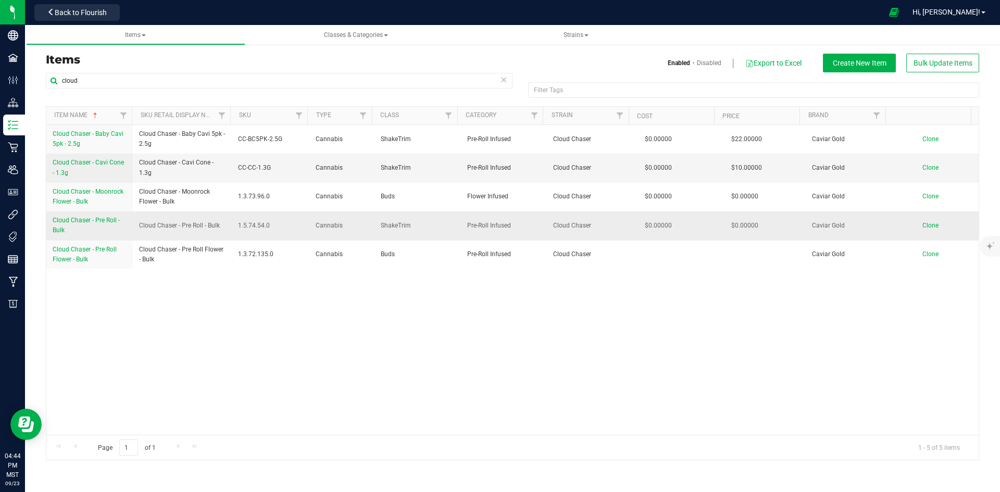
click at [102, 221] on span "Cloud Chaser - Pre Roll - Bulk" at bounding box center [86, 225] width 67 height 17
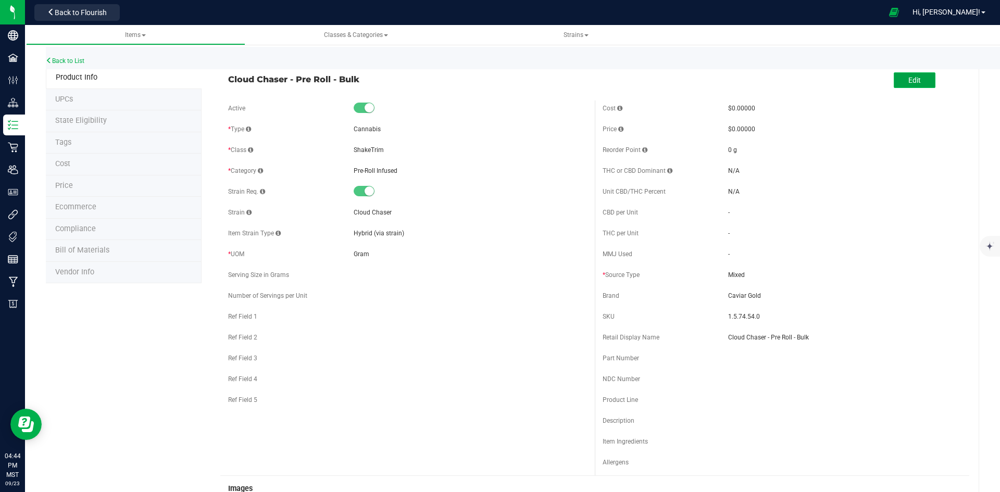
click at [909, 77] on span "Edit" at bounding box center [915, 80] width 13 height 8
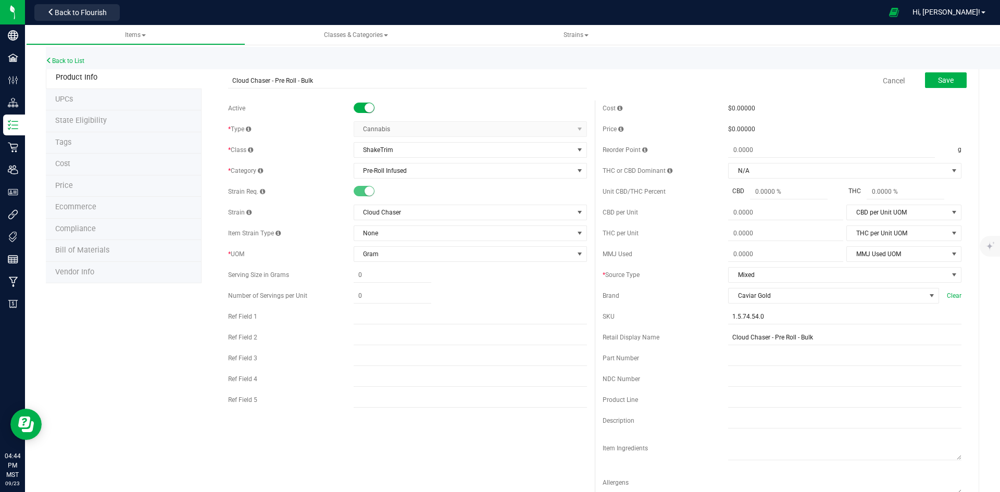
click at [359, 103] on span at bounding box center [364, 108] width 21 height 10
click at [952, 79] on button "Save" at bounding box center [946, 80] width 42 height 16
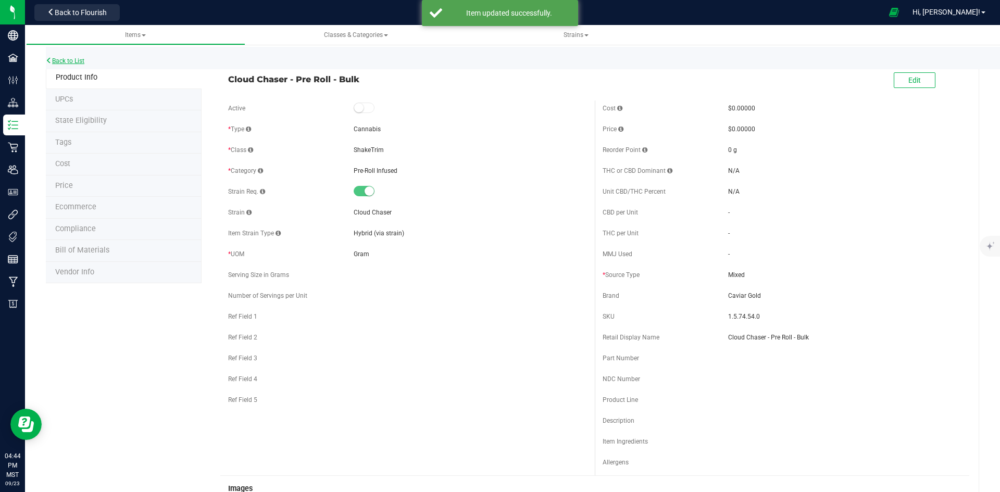
click at [63, 59] on link "Back to List" at bounding box center [65, 60] width 39 height 7
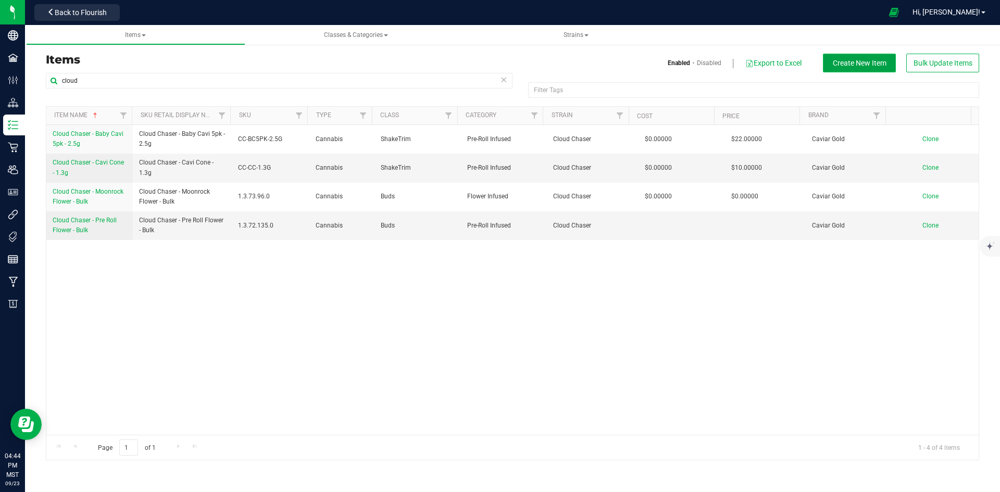
click at [860, 64] on span "Create New Item" at bounding box center [860, 63] width 54 height 8
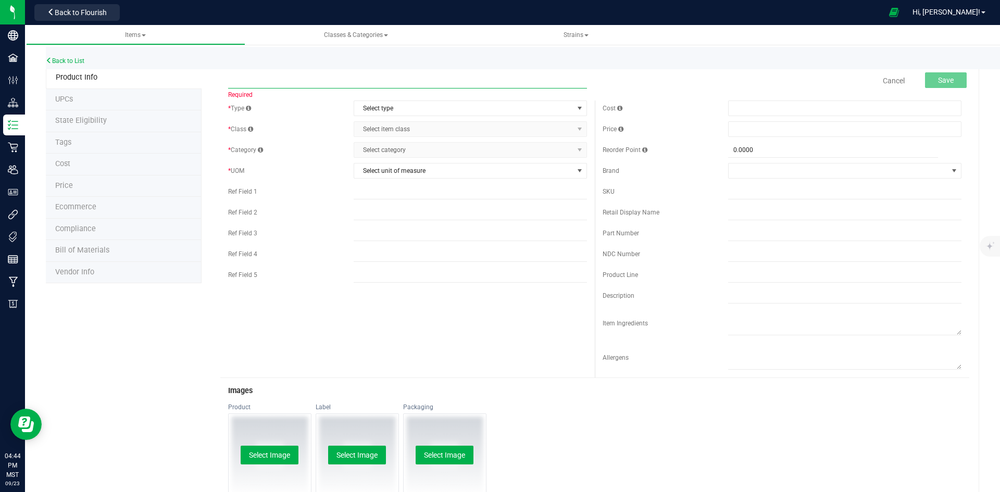
paste input "Cloud Chaser - Baby Cavi 5pk - 2.5g - Flower"
type input "Cloud Chaser - Baby Cavi 5pk - 2.5g - Flower"
click at [413, 109] on span "Select type" at bounding box center [463, 108] width 219 height 15
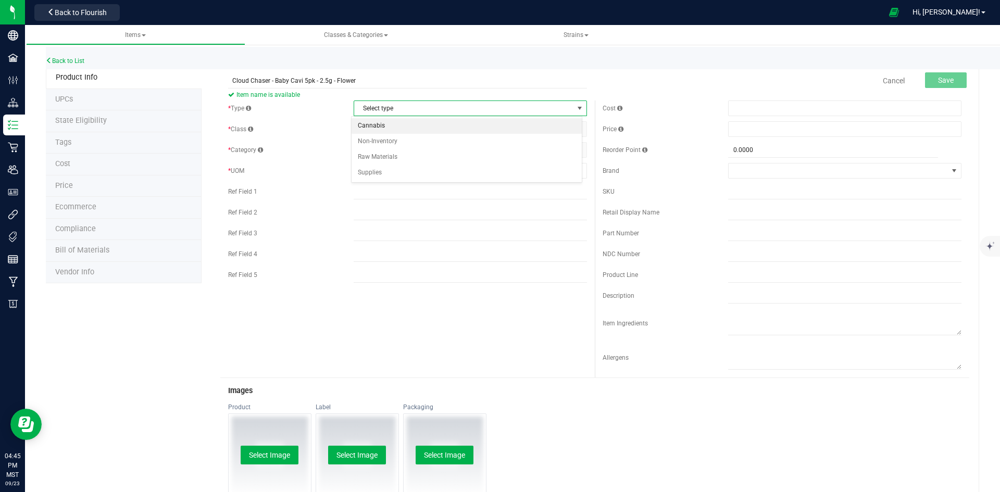
click at [404, 123] on li "Cannabis" at bounding box center [467, 126] width 230 height 16
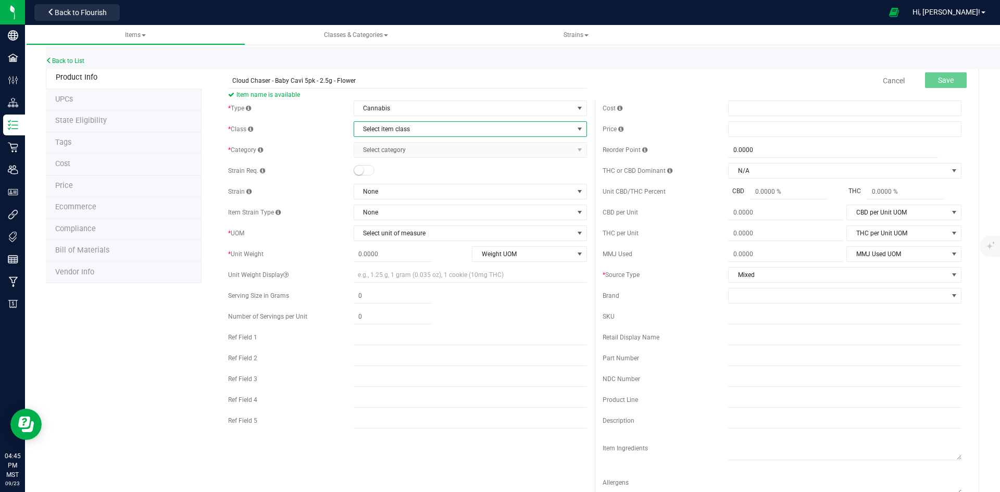
click at [407, 129] on span "Select item class" at bounding box center [463, 129] width 219 height 15
click at [404, 148] on li "Buds" at bounding box center [467, 147] width 230 height 16
click at [404, 150] on span "Select category" at bounding box center [463, 150] width 219 height 15
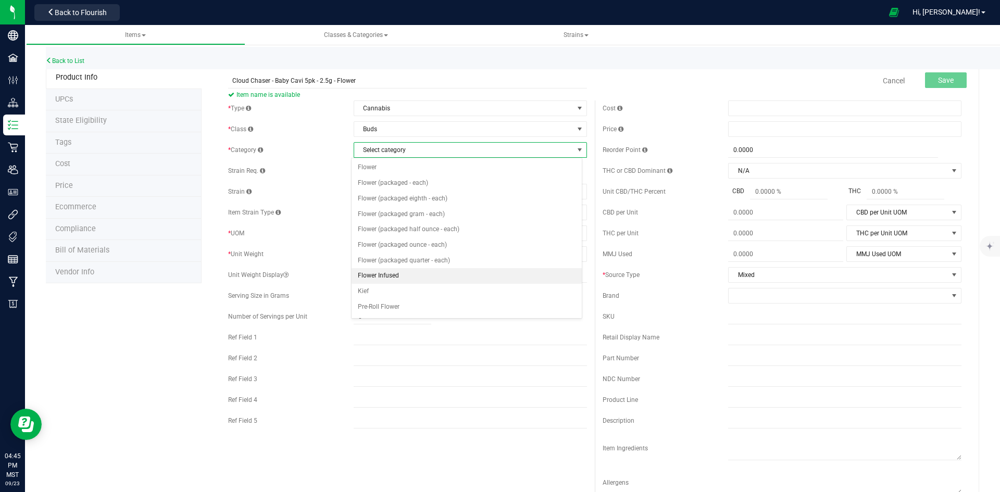
scroll to position [52, 0]
click at [393, 271] on li "Pre-Roll Infused" at bounding box center [467, 271] width 230 height 16
click at [355, 168] on small at bounding box center [358, 170] width 9 height 9
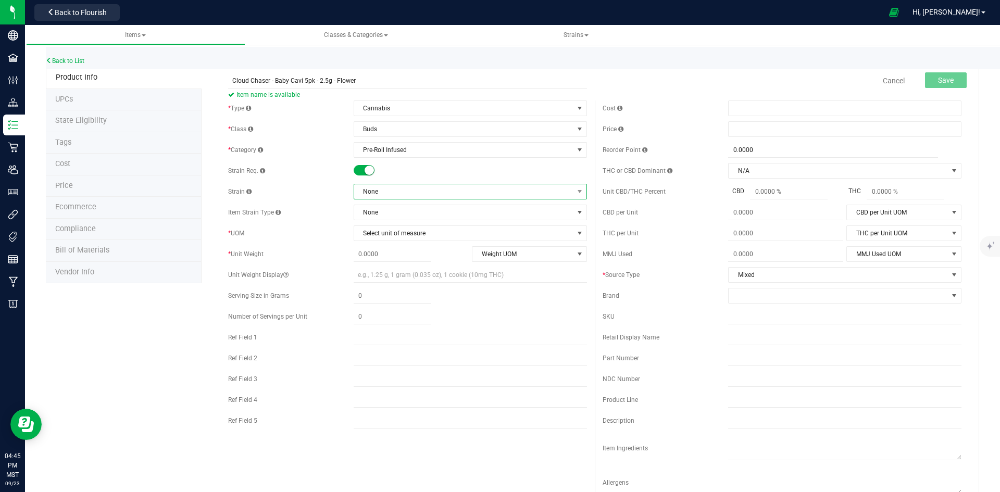
click at [394, 189] on span "None" at bounding box center [463, 191] width 219 height 15
click at [385, 231] on li "Cloud Chaser" at bounding box center [467, 233] width 230 height 15
click at [388, 236] on span "Select unit of measure" at bounding box center [463, 233] width 219 height 15
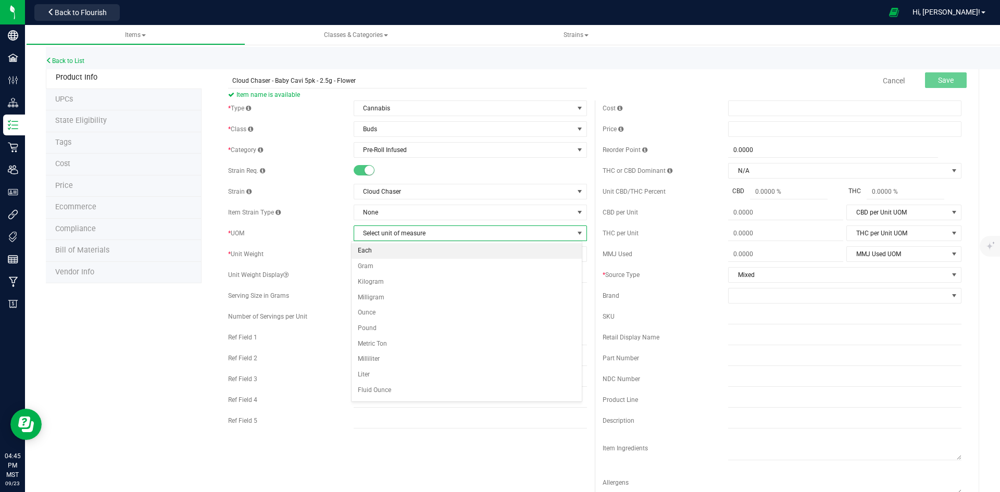
click at [373, 253] on li "Each" at bounding box center [467, 251] width 230 height 16
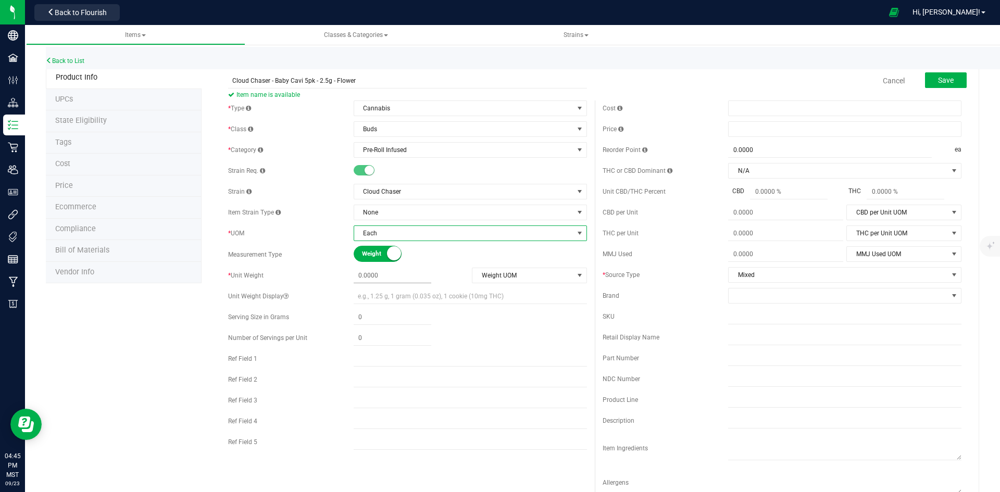
click at [372, 276] on span at bounding box center [393, 275] width 78 height 15
type input "2.5"
type input "2.5000"
click at [518, 275] on span "Weight UOM" at bounding box center [523, 275] width 101 height 15
click at [494, 293] on li "Gram" at bounding box center [525, 294] width 113 height 16
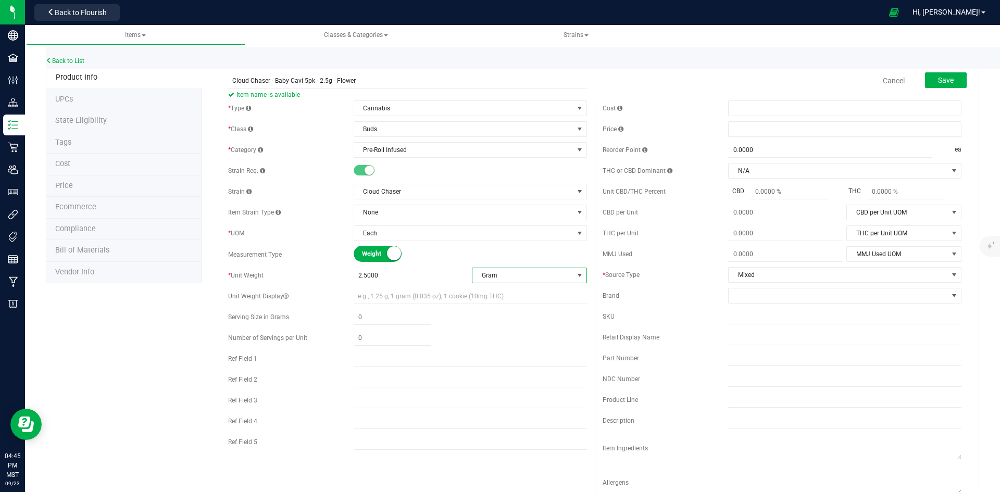
click at [286, 296] on icon at bounding box center [285, 296] width 5 height 6
click at [284, 296] on icon at bounding box center [285, 296] width 5 height 6
click at [752, 130] on span at bounding box center [844, 129] width 233 height 16
type input "22"
type input "$22.00000"
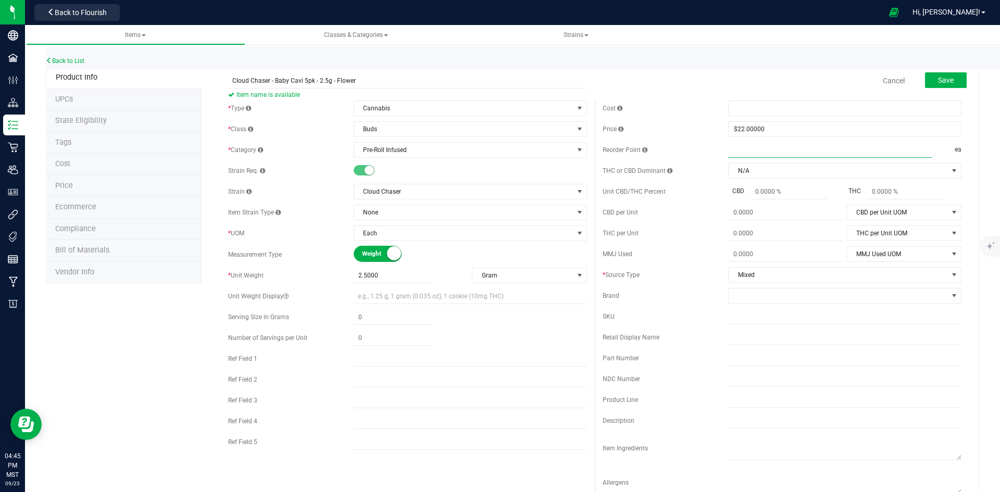
click at [757, 151] on span at bounding box center [830, 150] width 204 height 15
type input "0.0000"
click at [762, 295] on span at bounding box center [838, 296] width 219 height 15
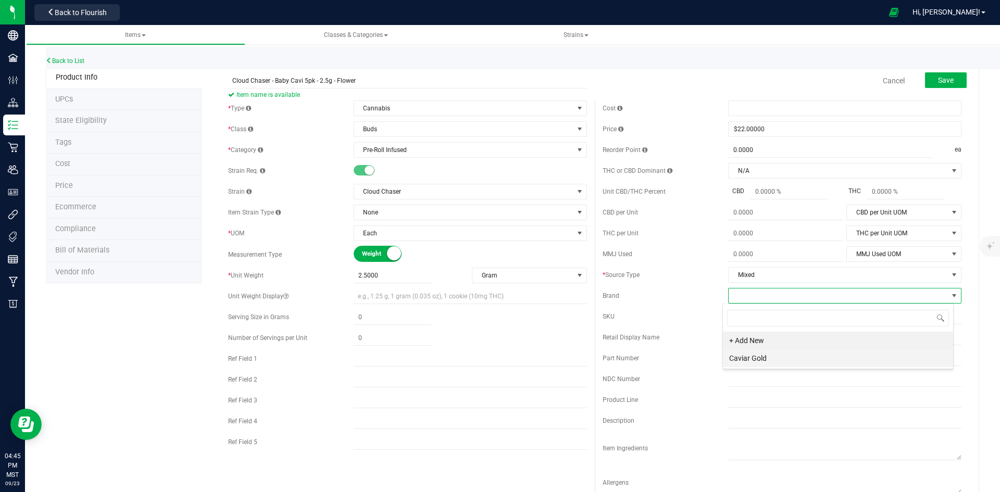
click at [761, 357] on li "Caviar Gold" at bounding box center [838, 359] width 230 height 18
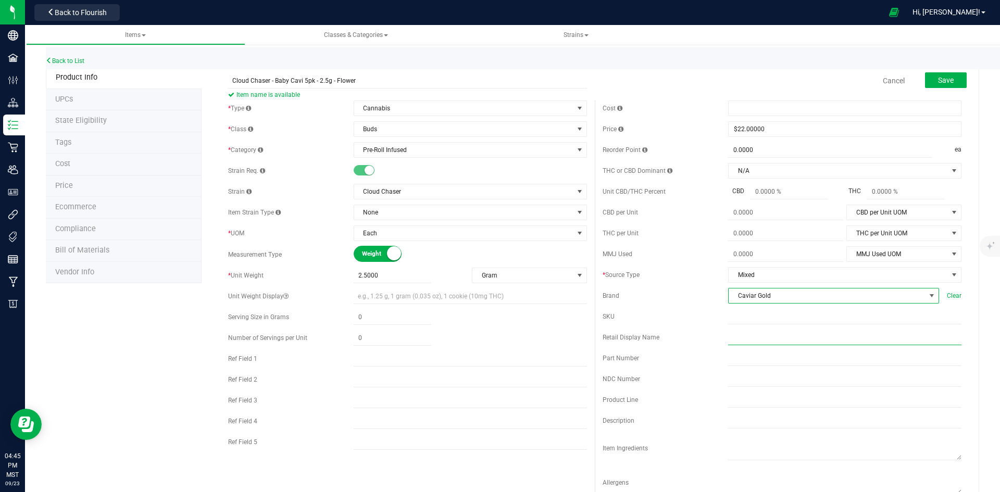
click at [731, 336] on input "text" at bounding box center [844, 338] width 233 height 16
paste input "Cloud Chaser - Baby Cavi 5pk - 2.5g - Flower"
type input "Cloud Chaser - Baby Cavi 5pk - 2.5g - Flower"
click at [743, 319] on input "text" at bounding box center [844, 317] width 233 height 16
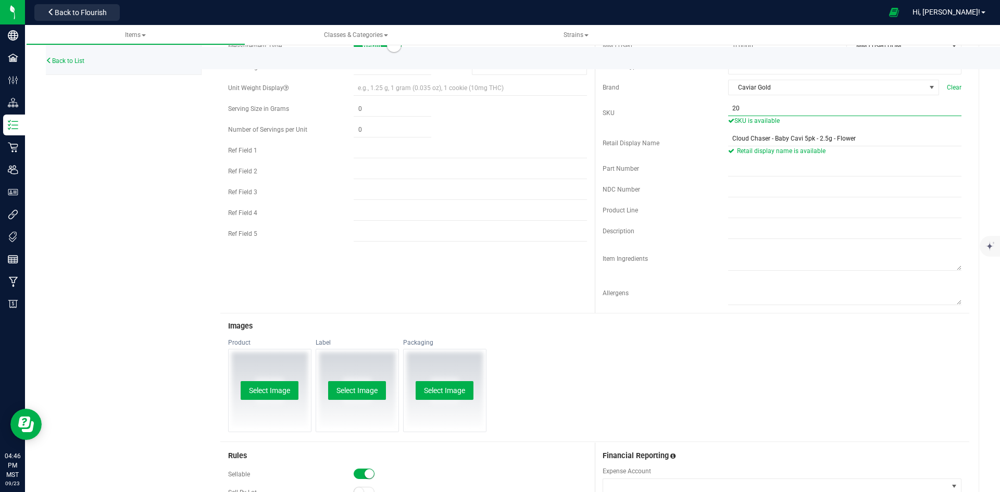
scroll to position [416, 0]
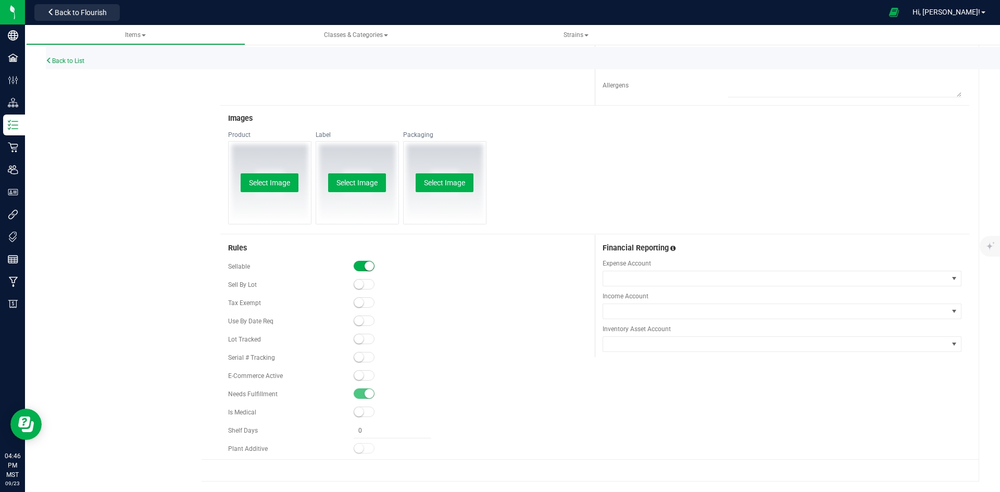
type input "20"
click at [360, 374] on small at bounding box center [358, 375] width 9 height 9
click at [357, 336] on small at bounding box center [358, 338] width 9 height 9
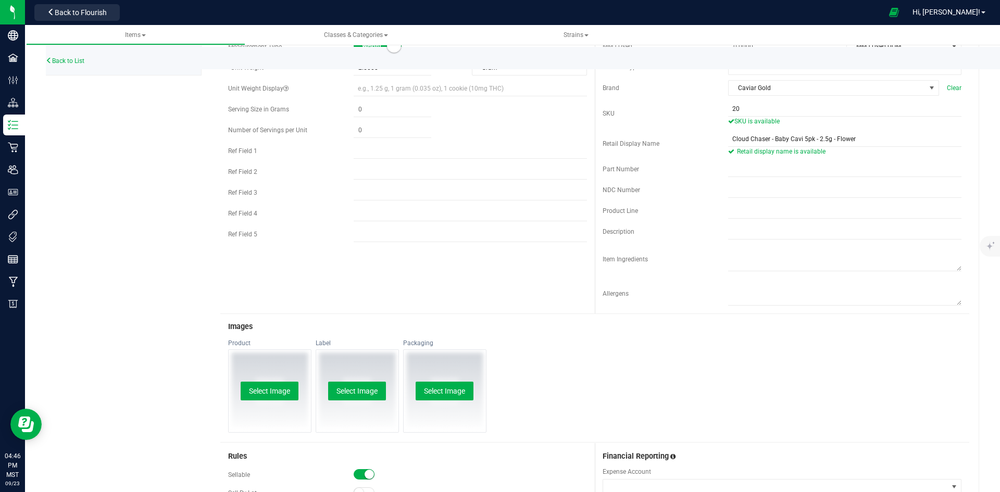
scroll to position [0, 0]
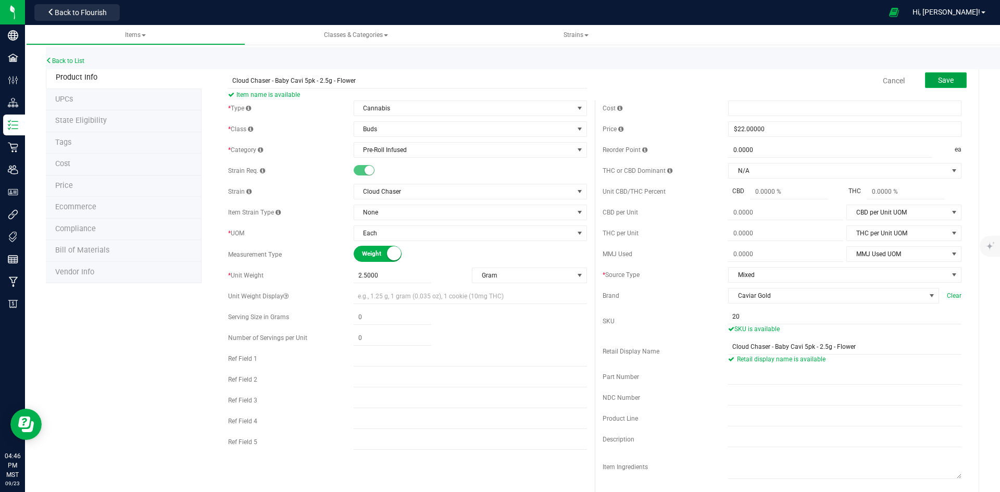
click at [941, 82] on span "Save" at bounding box center [946, 80] width 16 height 8
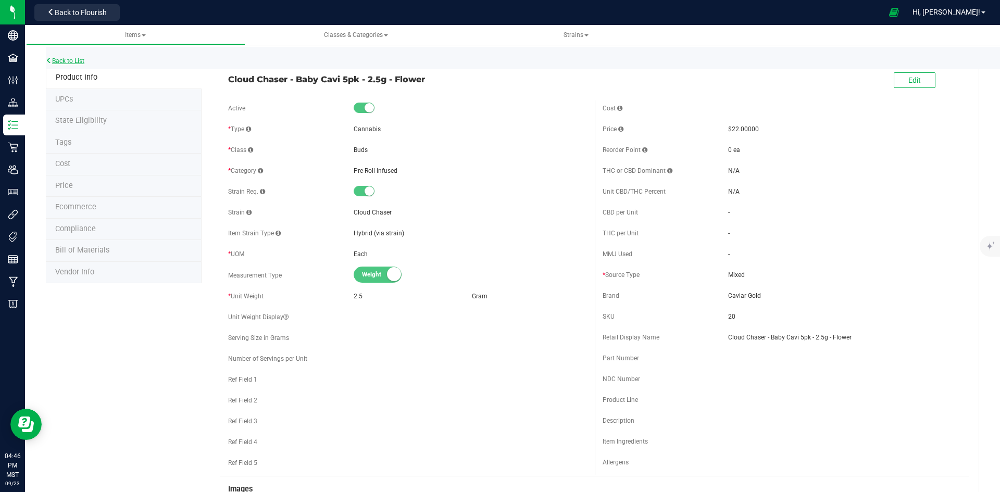
click at [67, 60] on link "Back to List" at bounding box center [65, 60] width 39 height 7
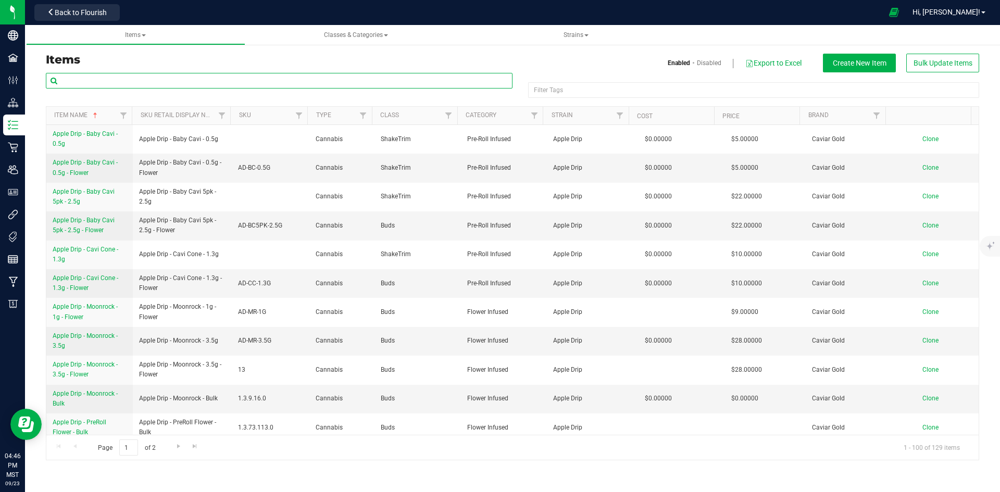
click at [232, 81] on input "text" at bounding box center [279, 81] width 467 height 16
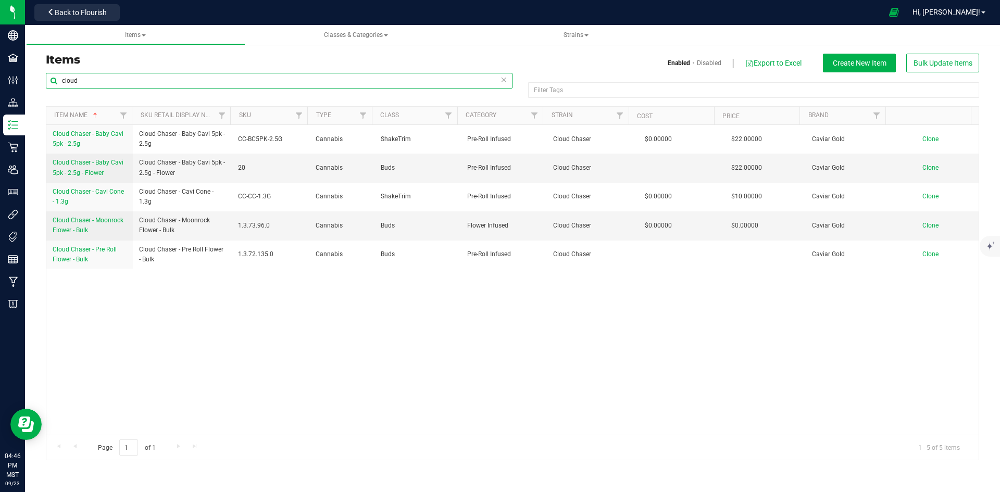
type input "cloud"
click at [853, 61] on span "Create New Item" at bounding box center [860, 63] width 54 height 8
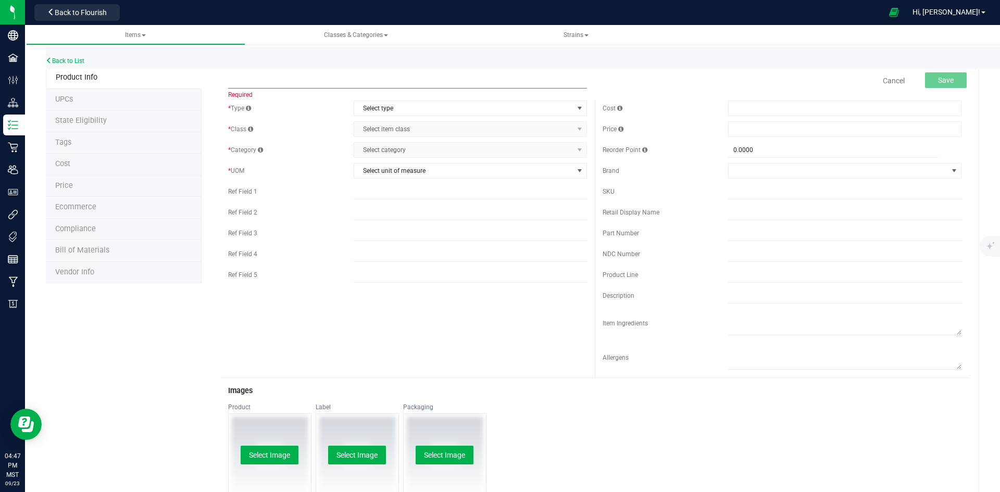
paste input "Cloud Chaser - Baby Cavi 5pk - 2.5g - Flower"
drag, startPoint x: 277, startPoint y: 77, endPoint x: 430, endPoint y: 79, distance: 153.7
click at [430, 79] on input "Cloud Chaser - Baby Cavi 5pk - 2.5g - Flower" at bounding box center [407, 81] width 359 height 16
drag, startPoint x: 360, startPoint y: 80, endPoint x: 266, endPoint y: 81, distance: 93.8
click at [217, 82] on div "Cloud Chaser - Baby Cavi 5pk - 2.5g - Flower Item name already exists. Cancel S…" at bounding box center [591, 402] width 778 height 670
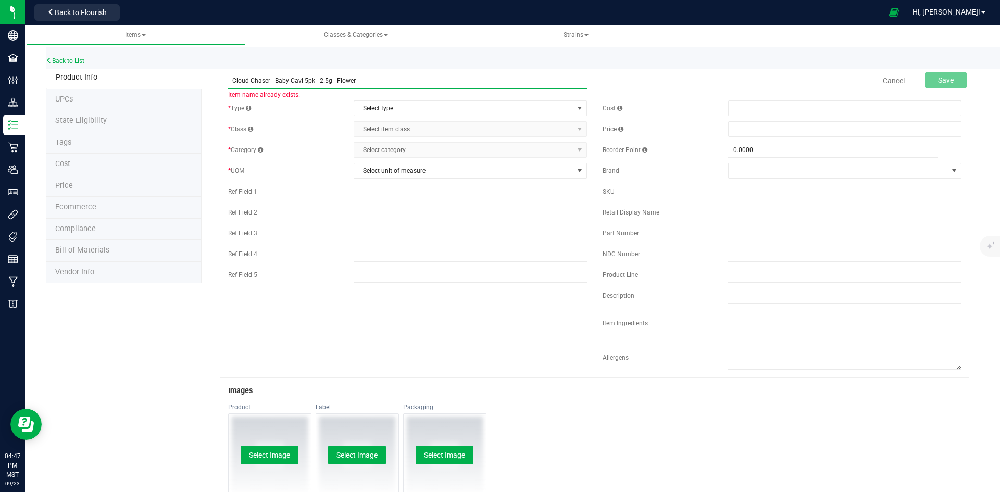
paste input "Cavi Cone - 1.3"
type input "Cloud Chaser - Cavi Cone - 1.3g - Flower"
paste input "Cloud Chaser - Cavi Cone - 1.3g - Flower"
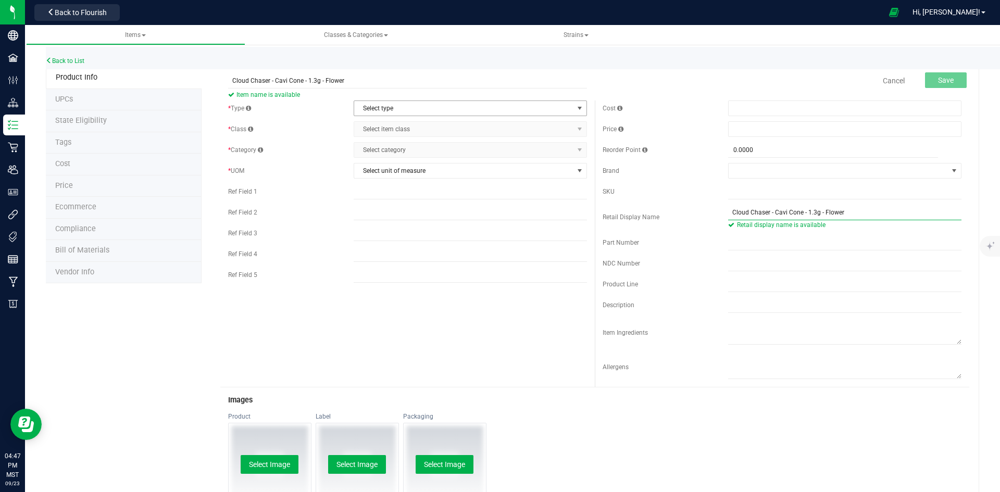
type input "Cloud Chaser - Cavi Cone - 1.3g - Flower"
click at [576, 106] on span "select" at bounding box center [580, 108] width 8 height 8
click at [382, 125] on li "Cannabis" at bounding box center [467, 126] width 230 height 16
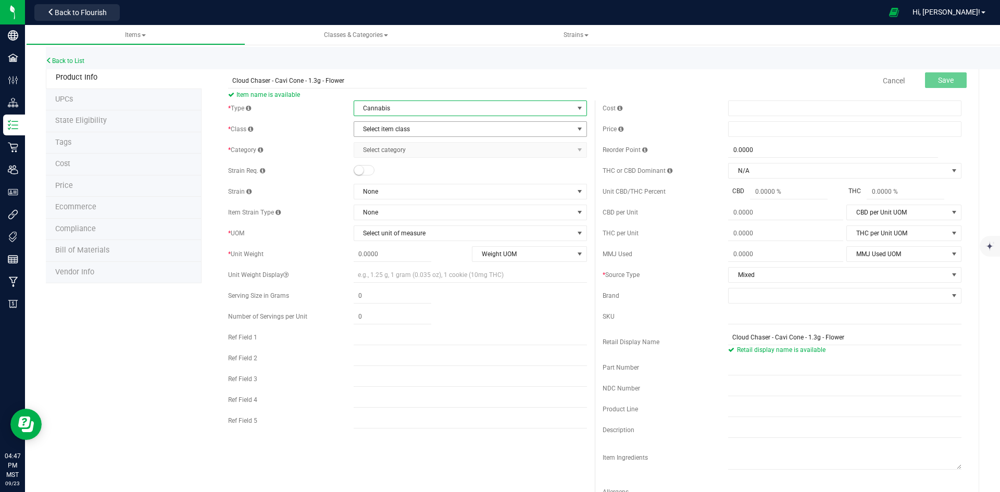
click at [384, 129] on span "Select item class" at bounding box center [463, 129] width 219 height 15
click at [381, 148] on li "Buds" at bounding box center [467, 147] width 230 height 16
click at [383, 153] on span "Select category" at bounding box center [463, 150] width 219 height 15
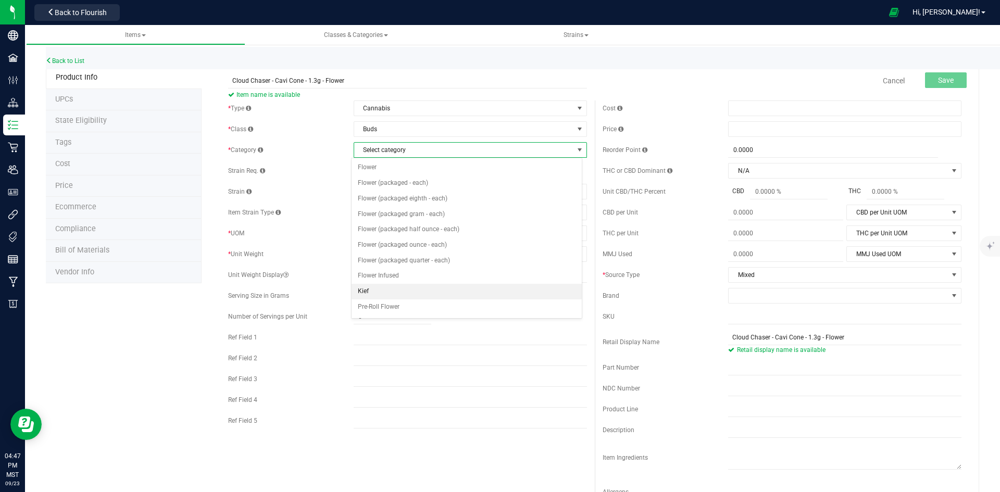
scroll to position [52, 0]
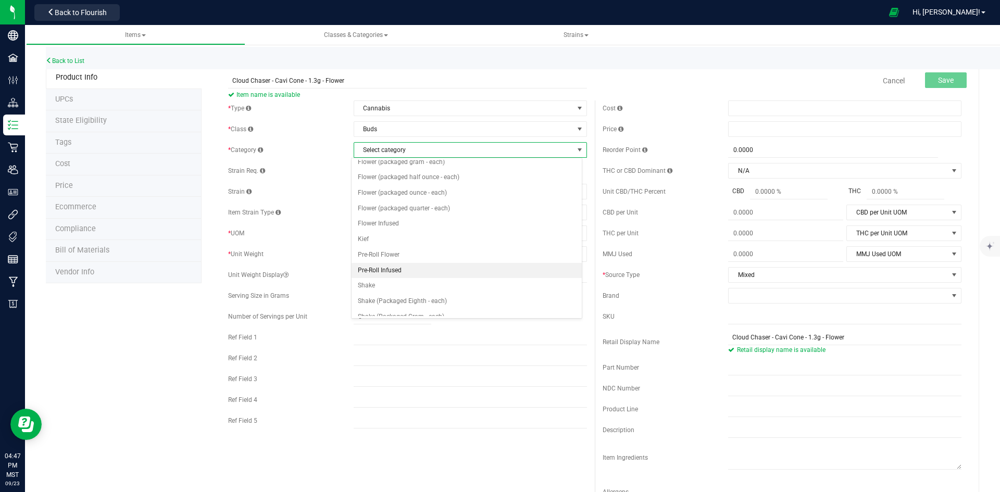
click at [380, 268] on li "Pre-Roll Infused" at bounding box center [467, 271] width 230 height 16
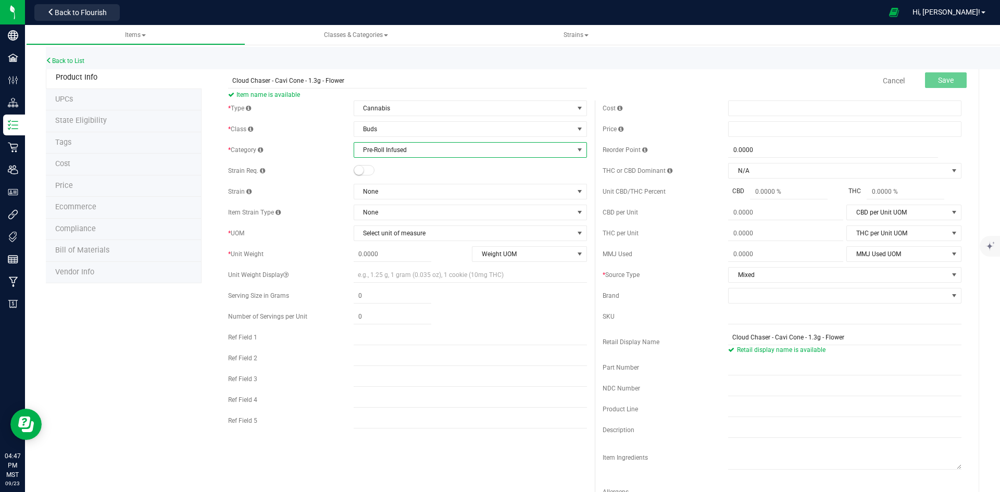
click at [355, 171] on small at bounding box center [358, 170] width 9 height 9
click at [380, 190] on span "None" at bounding box center [463, 191] width 219 height 15
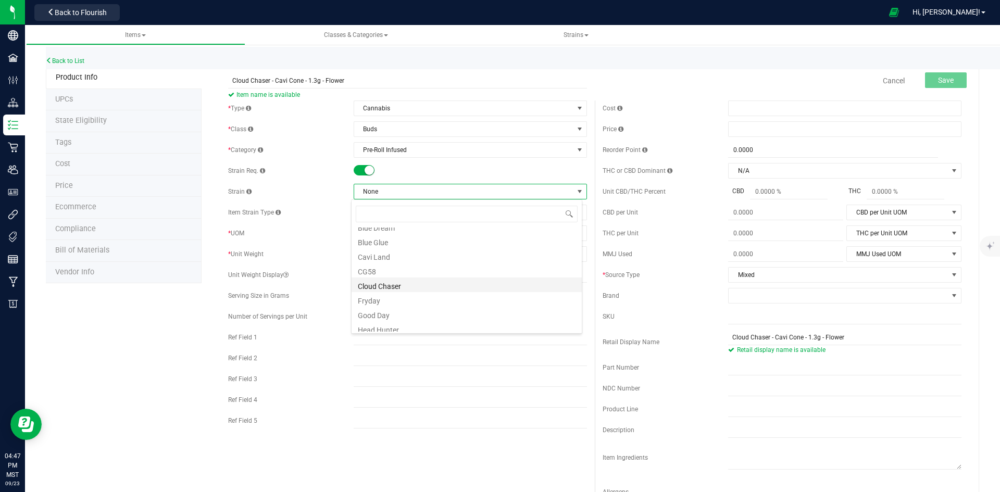
click at [394, 288] on li "Cloud Chaser" at bounding box center [467, 285] width 230 height 15
click at [372, 229] on span "Select unit of measure" at bounding box center [463, 233] width 219 height 15
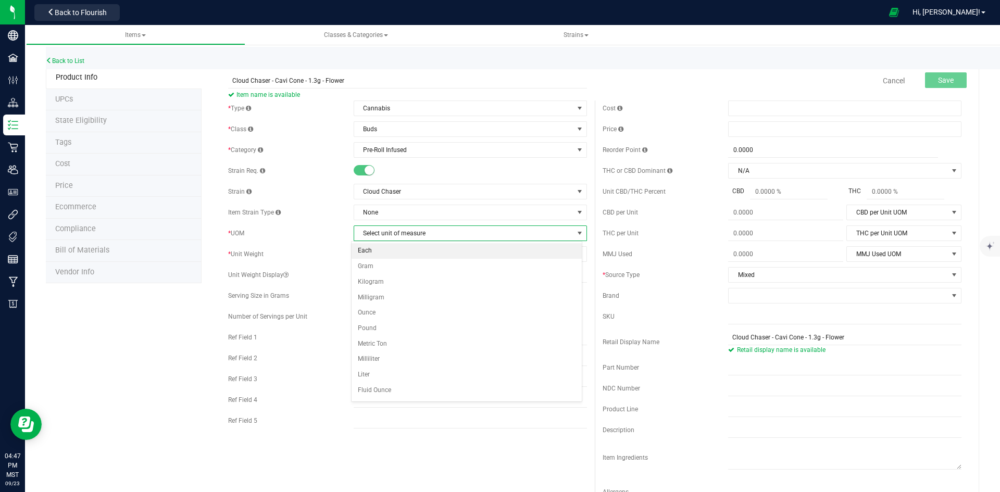
click at [370, 253] on li "Each" at bounding box center [467, 251] width 230 height 16
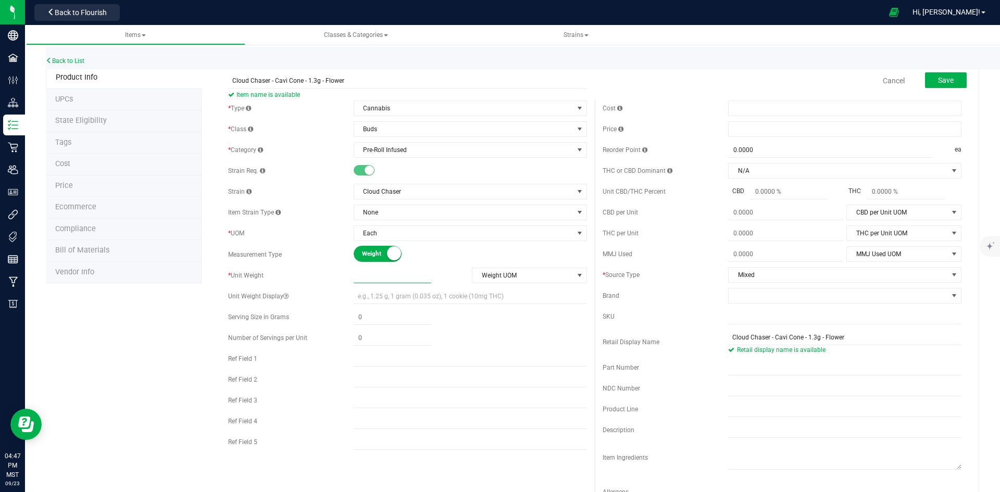
click at [381, 275] on span at bounding box center [393, 275] width 78 height 15
type input "1.3"
type input "1.3000"
click at [541, 278] on span "Weight UOM" at bounding box center [523, 275] width 101 height 15
click at [491, 296] on li "Gram" at bounding box center [525, 294] width 113 height 16
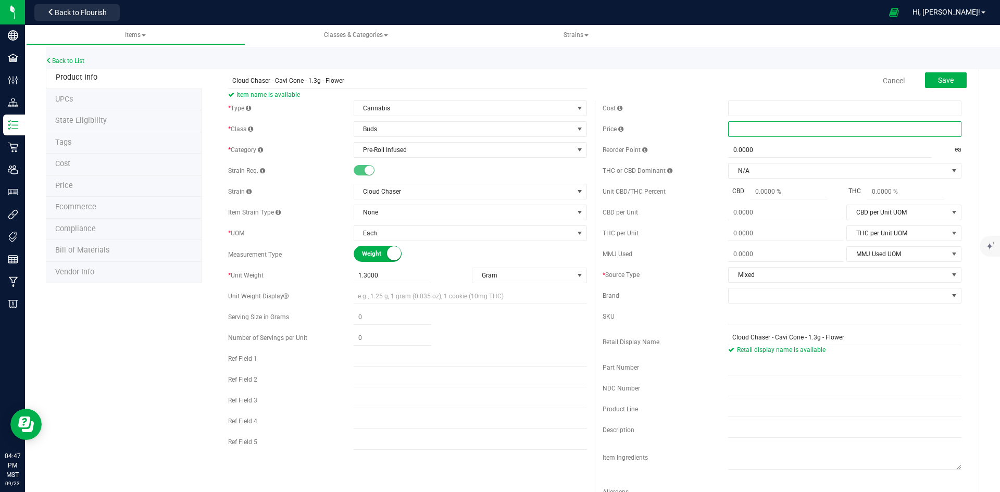
click at [750, 129] on span at bounding box center [844, 129] width 233 height 16
type input "10"
type input "$10.00000"
click at [681, 193] on div "Unit CBD/THC Percent" at bounding box center [666, 191] width 126 height 9
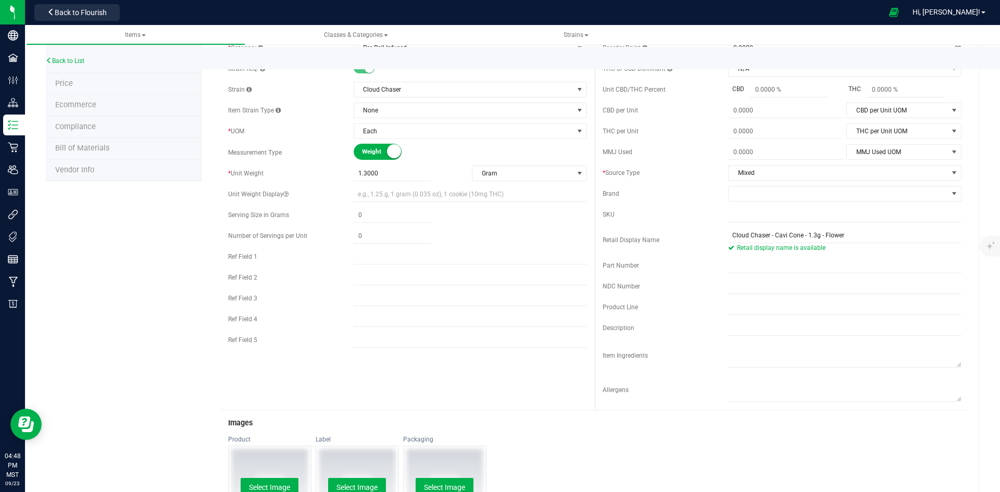
scroll to position [104, 0]
click at [750, 215] on input "text" at bounding box center [844, 213] width 233 height 16
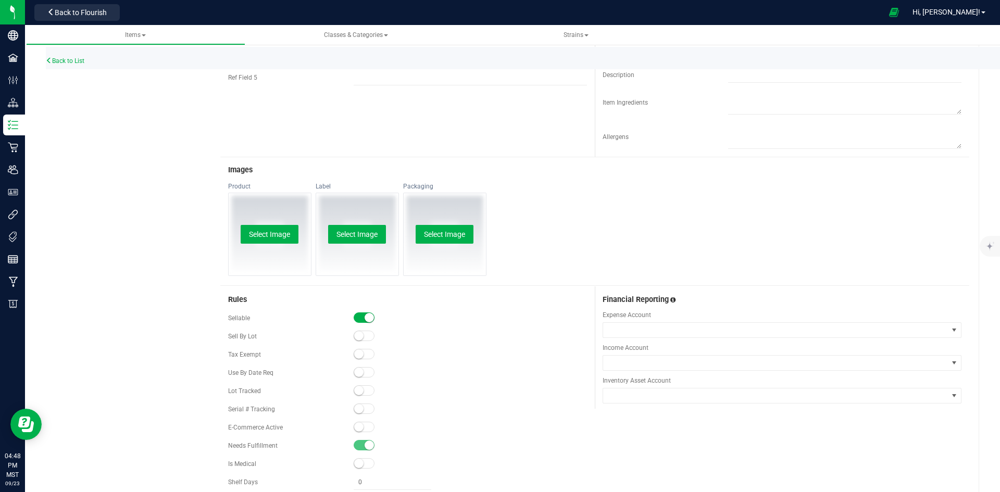
scroll to position [416, 0]
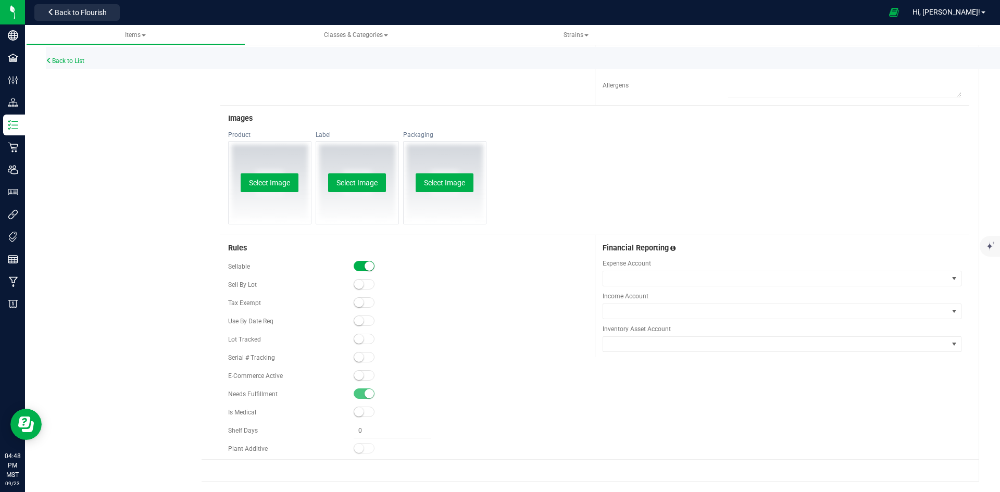
type input "21"
click at [361, 339] on small at bounding box center [358, 338] width 9 height 9
click at [356, 377] on small at bounding box center [358, 375] width 9 height 9
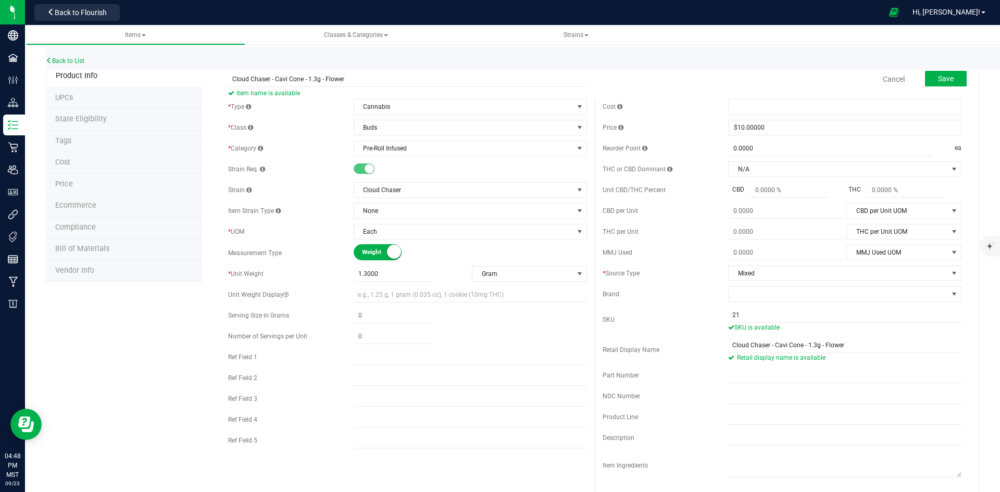
scroll to position [0, 0]
click at [861, 299] on span at bounding box center [838, 296] width 219 height 15
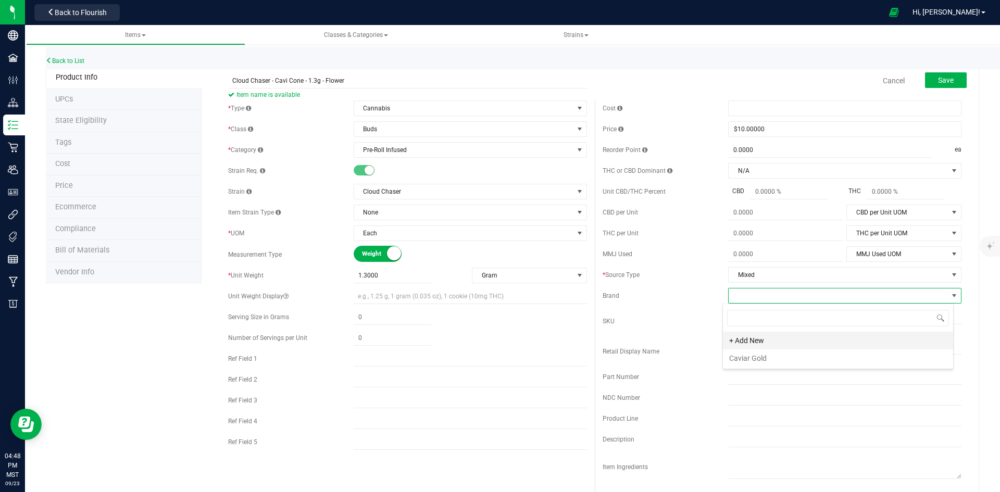
scroll to position [16, 231]
click at [828, 357] on li "Caviar Gold" at bounding box center [838, 359] width 230 height 18
click at [938, 76] on span "Save" at bounding box center [946, 80] width 16 height 8
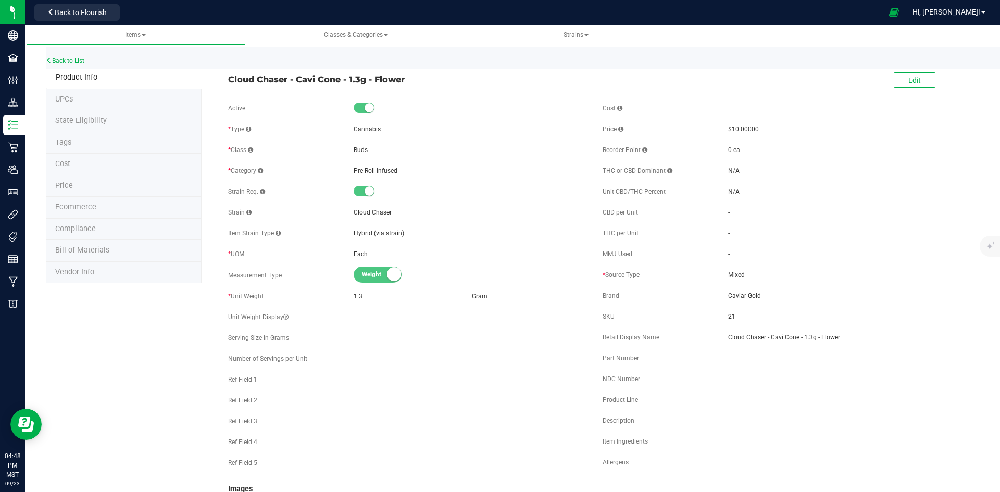
click at [64, 61] on link "Back to List" at bounding box center [65, 60] width 39 height 7
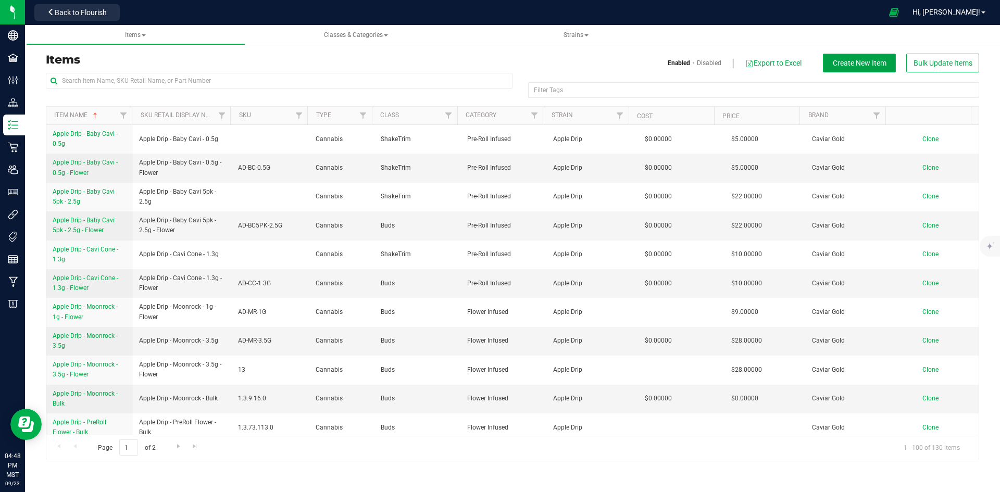
click at [858, 65] on span "Create New Item" at bounding box center [860, 63] width 54 height 8
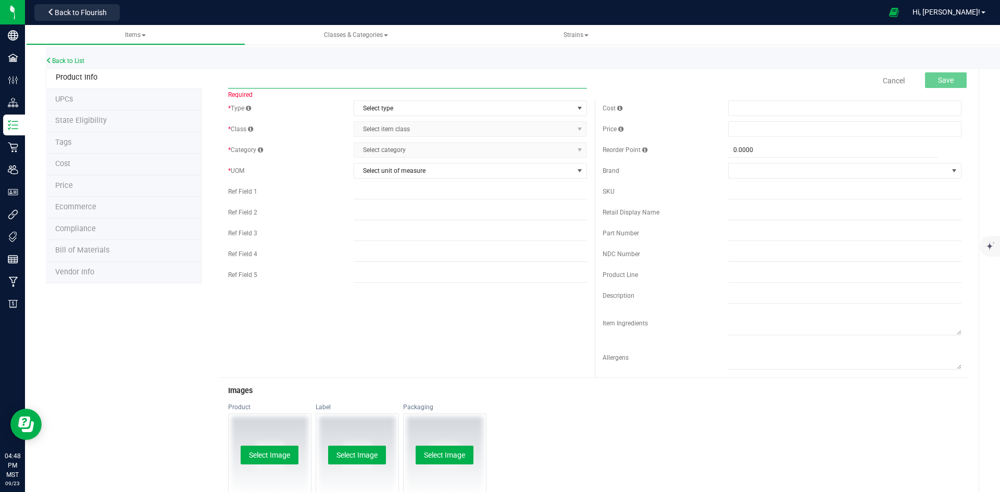
paste input "Cloud Chaser - Moonrock - 3.5g - Flower"
type input "Cloud Chaser - Moonrock - 3.5g - Flower"
click at [734, 210] on input "text" at bounding box center [844, 213] width 233 height 16
paste input "Cloud Chaser - Moonrock - 3.5g - Flower"
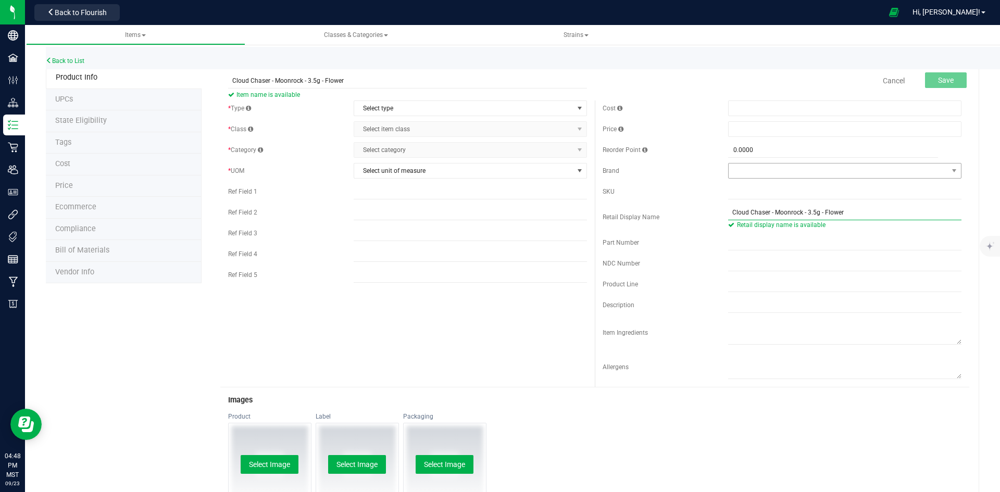
type input "Cloud Chaser - Moonrock - 3.5g - Flower"
click at [751, 166] on span at bounding box center [838, 171] width 219 height 15
click at [764, 234] on li "Caviar Gold" at bounding box center [838, 234] width 230 height 18
click at [744, 193] on input "text" at bounding box center [844, 192] width 233 height 16
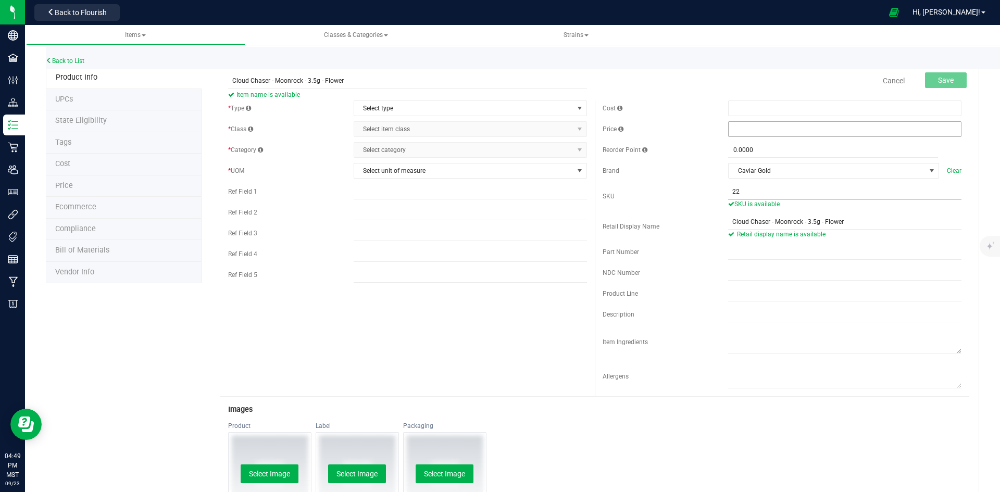
type input "22"
click at [745, 126] on span at bounding box center [844, 129] width 233 height 16
type input "28"
type input "$28.00000"
click at [758, 190] on input "22" at bounding box center [844, 192] width 233 height 16
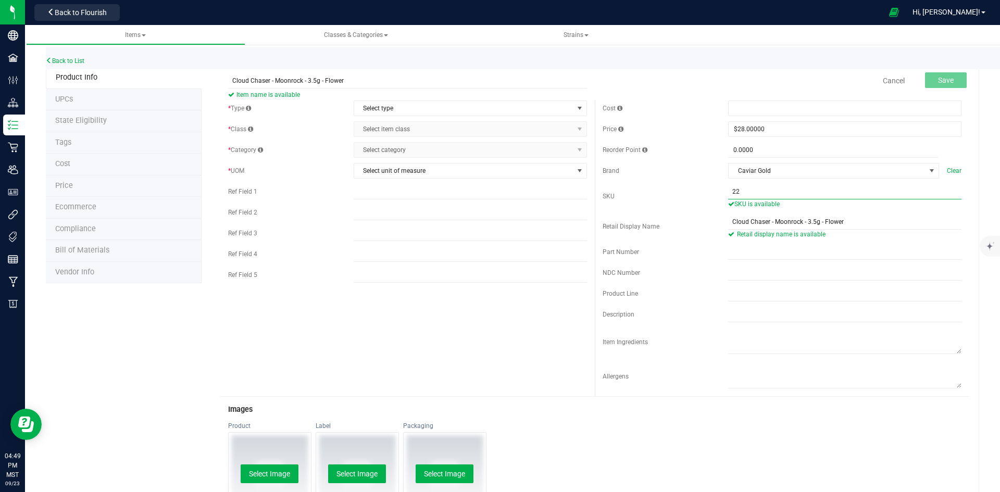
click at [758, 190] on input "22" at bounding box center [844, 192] width 233 height 16
paste input "CC-MR-3.5G"
type input "CC-MR-3.5G"
click at [405, 108] on span "Select type" at bounding box center [463, 108] width 219 height 15
click at [397, 125] on li "Cannabis" at bounding box center [467, 126] width 230 height 16
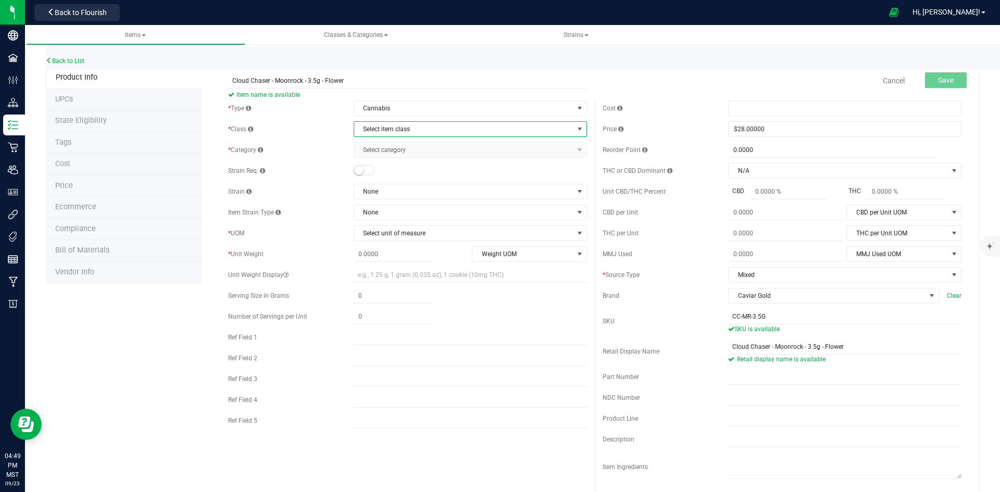
click at [397, 128] on span "Select item class" at bounding box center [463, 129] width 219 height 15
click at [400, 146] on li "Buds" at bounding box center [467, 147] width 230 height 16
click at [403, 148] on span "Select category" at bounding box center [463, 150] width 219 height 15
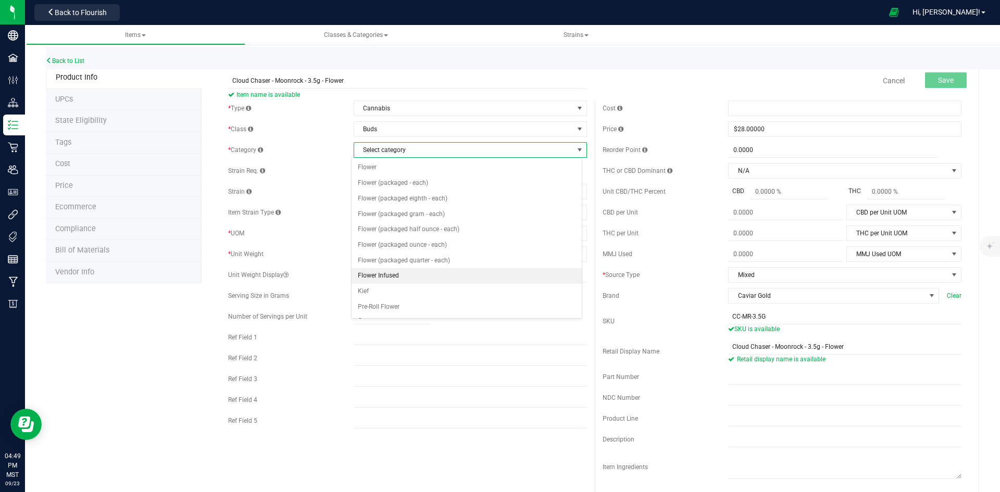
click at [408, 272] on li "Flower Infused" at bounding box center [467, 276] width 230 height 16
click at [354, 172] on small at bounding box center [358, 170] width 9 height 9
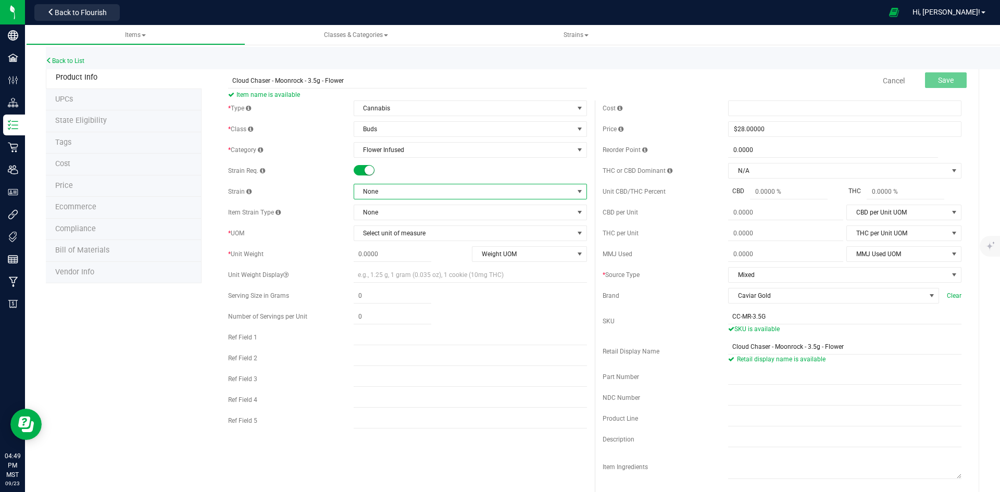
click at [390, 195] on span "None" at bounding box center [463, 191] width 219 height 15
click at [401, 282] on li "Cloud Chaser" at bounding box center [467, 285] width 230 height 15
click at [400, 234] on span "Select unit of measure" at bounding box center [463, 233] width 219 height 15
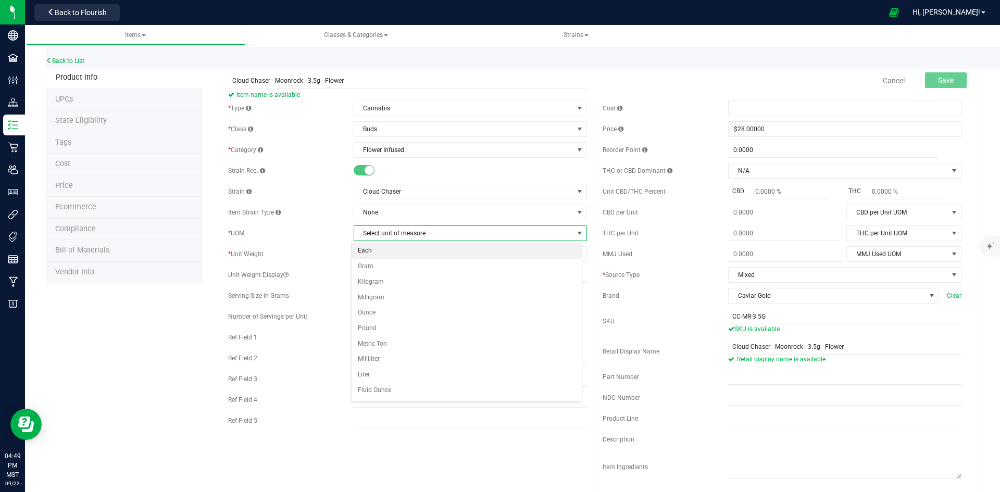
click at [387, 249] on li "Each" at bounding box center [467, 251] width 230 height 16
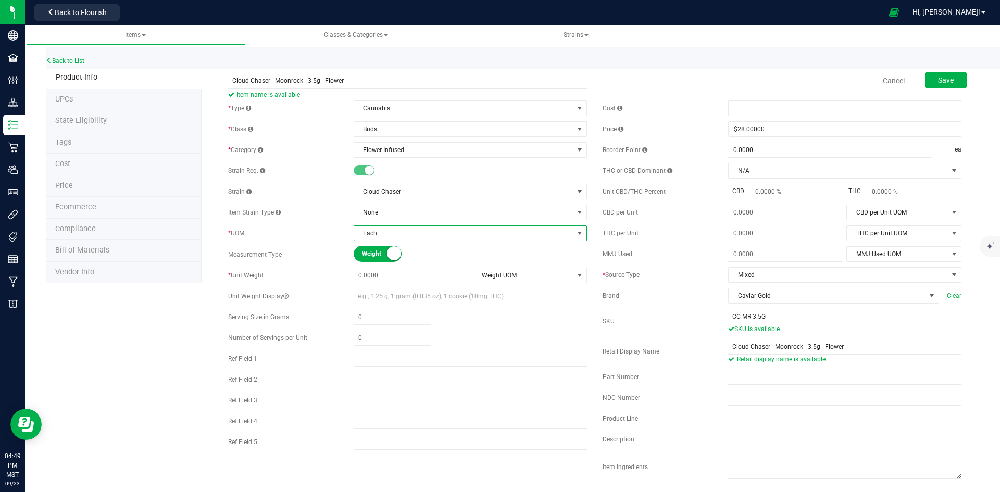
click at [382, 276] on span at bounding box center [393, 275] width 78 height 15
type input "3.5"
type input "3.5000"
click at [557, 279] on span "Weight UOM" at bounding box center [523, 275] width 101 height 15
click at [506, 291] on li "Gram" at bounding box center [525, 294] width 113 height 16
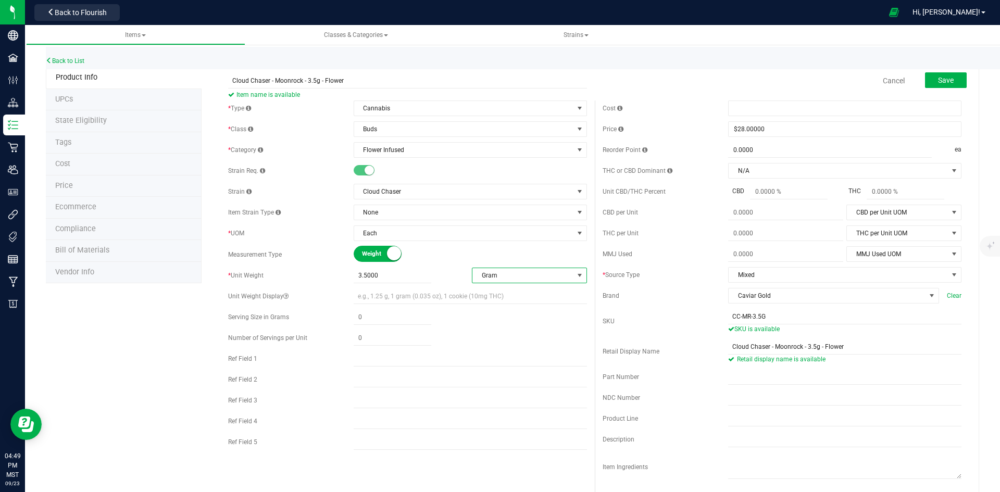
click at [588, 254] on div "* Type Cannabis Select type Cannabis Non-Inventory Raw Materials Supplies * Cla…" at bounding box center [407, 278] width 375 height 355
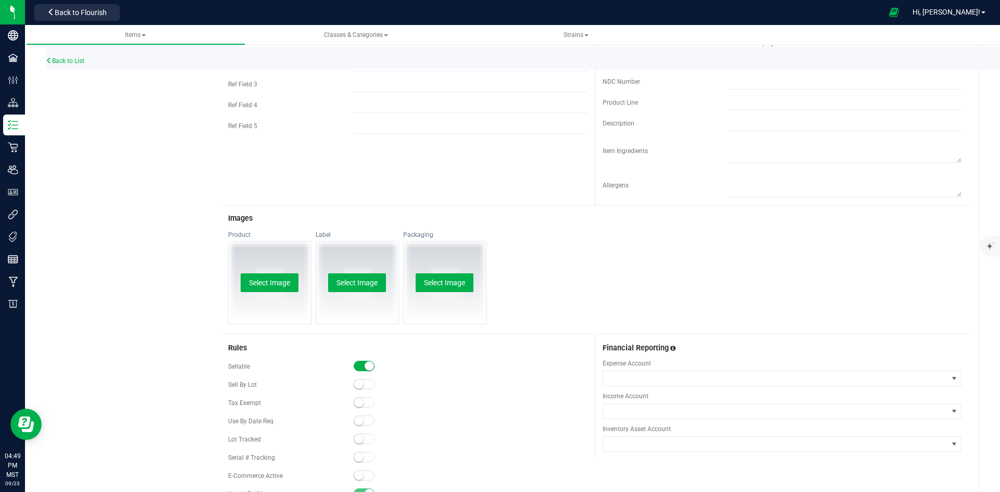
scroll to position [416, 0]
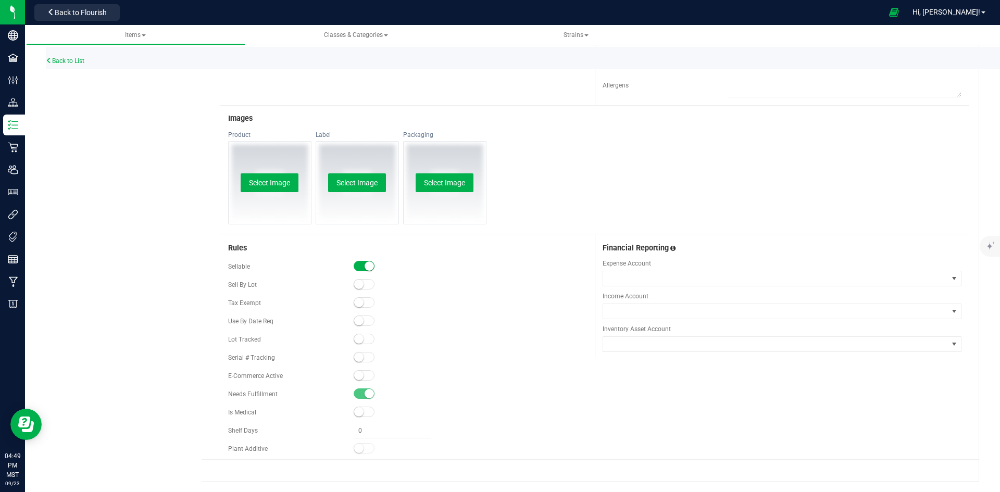
click at [360, 339] on small at bounding box center [358, 338] width 9 height 9
click at [361, 375] on span at bounding box center [364, 375] width 21 height 10
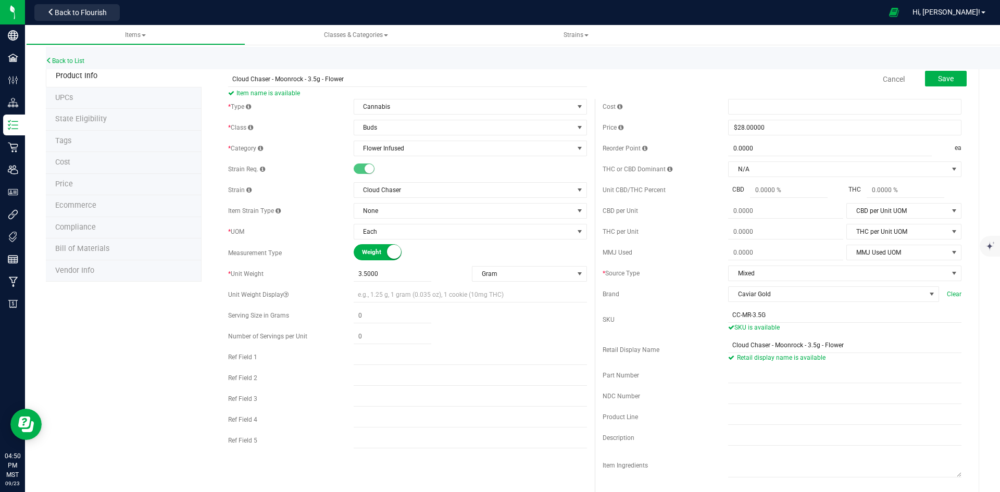
scroll to position [0, 0]
click at [956, 77] on button "Save" at bounding box center [946, 80] width 42 height 16
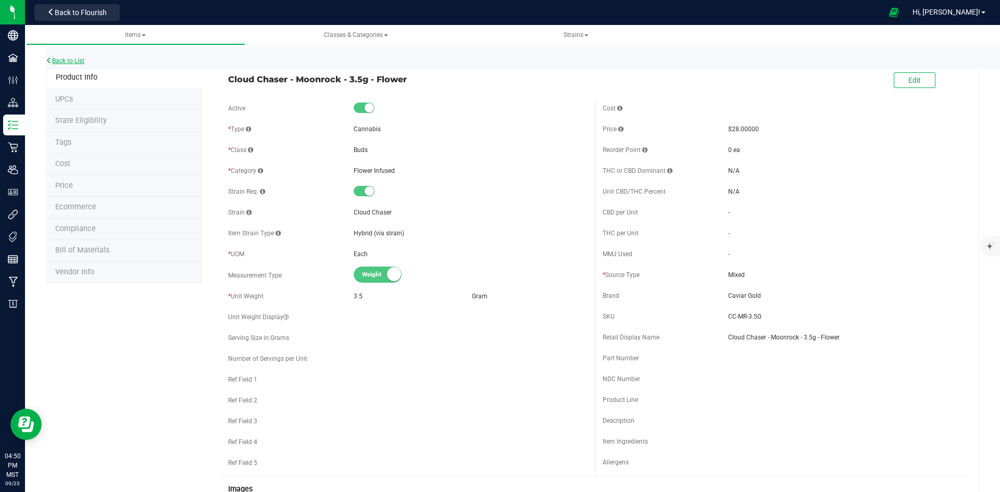
click at [66, 58] on link "Back to List" at bounding box center [65, 60] width 39 height 7
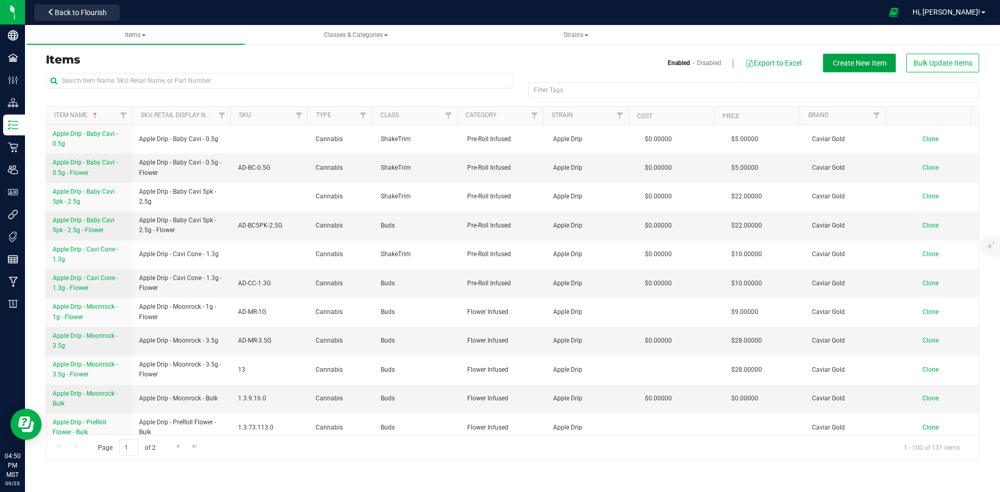
click at [863, 67] on span "Create New Item" at bounding box center [860, 63] width 54 height 8
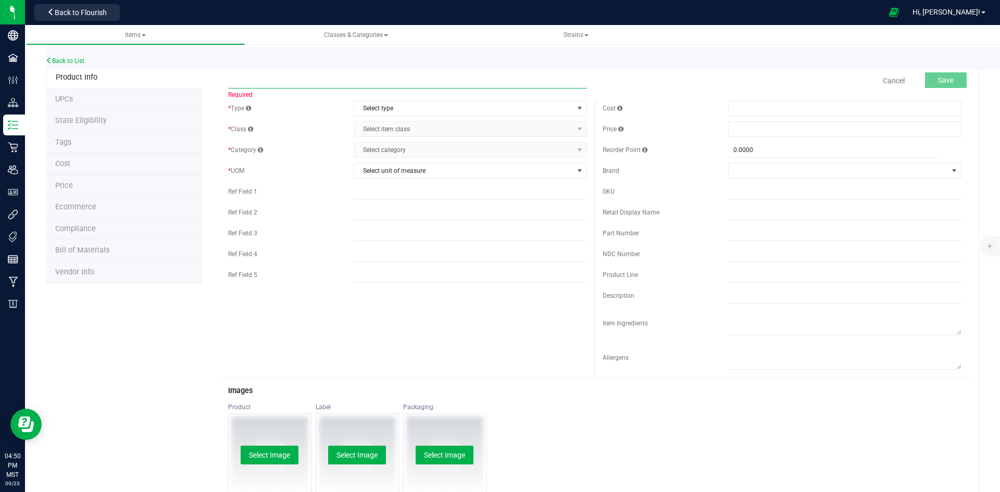
paste input "Cloud Chaser - Moonrock - 1g - Flower"
type input "Cloud Chaser - Moonrock - 1g - Flower"
click at [406, 107] on span "Select type" at bounding box center [463, 108] width 219 height 15
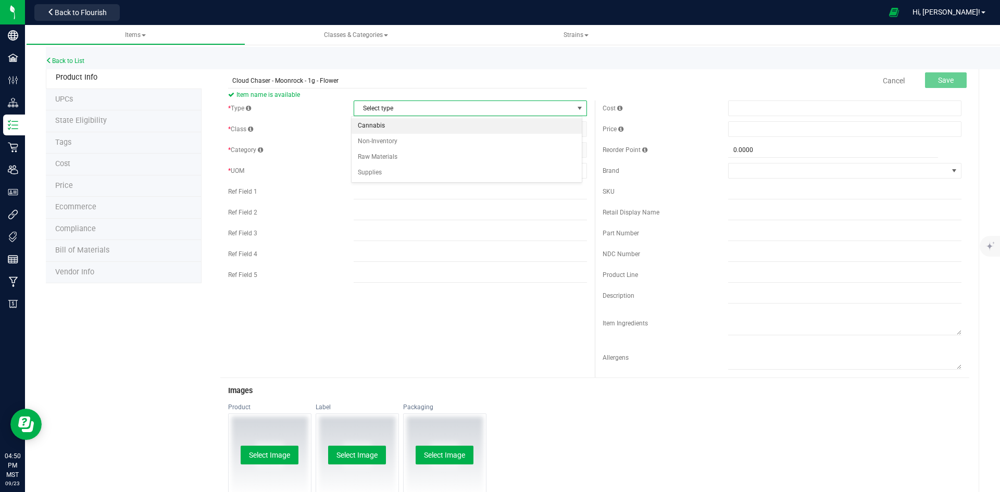
click at [403, 122] on li "Cannabis" at bounding box center [467, 126] width 230 height 16
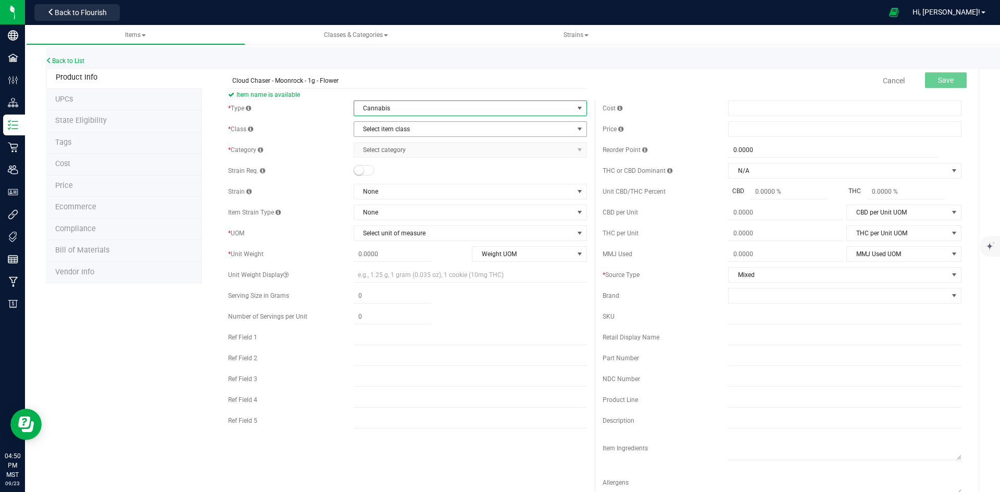
click at [402, 126] on span "Select item class" at bounding box center [463, 129] width 219 height 15
click at [400, 147] on li "Buds" at bounding box center [467, 147] width 230 height 16
click at [400, 147] on span "Select category" at bounding box center [463, 150] width 219 height 15
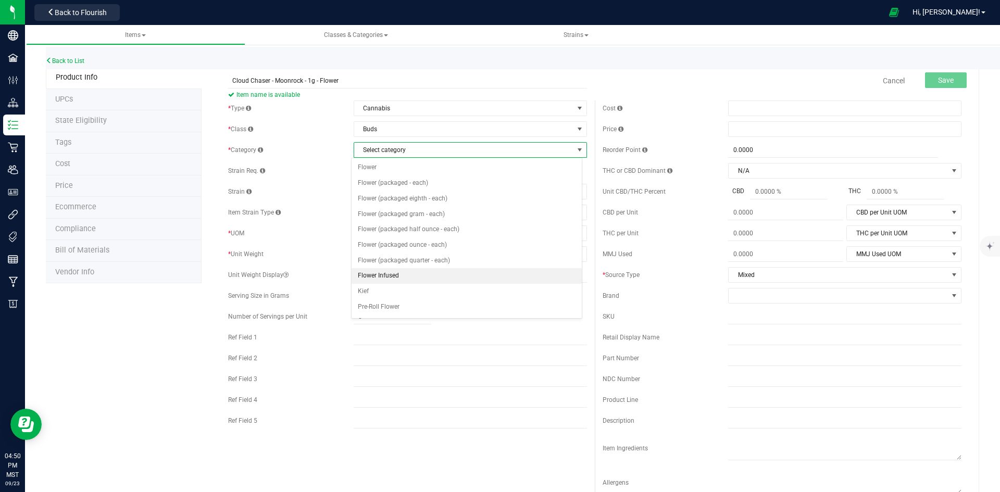
click at [399, 274] on li "Flower Infused" at bounding box center [467, 276] width 230 height 16
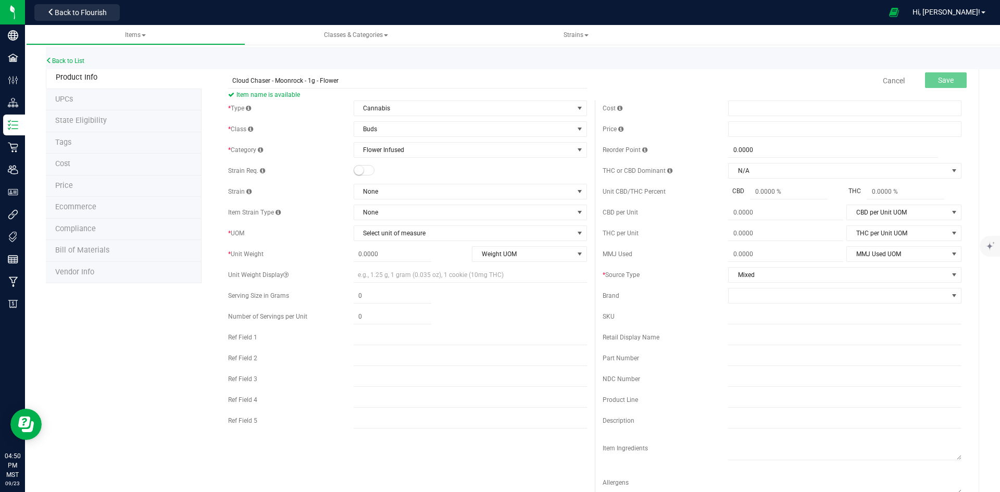
click at [360, 168] on small at bounding box center [358, 170] width 9 height 9
click at [396, 189] on span "None" at bounding box center [463, 191] width 219 height 15
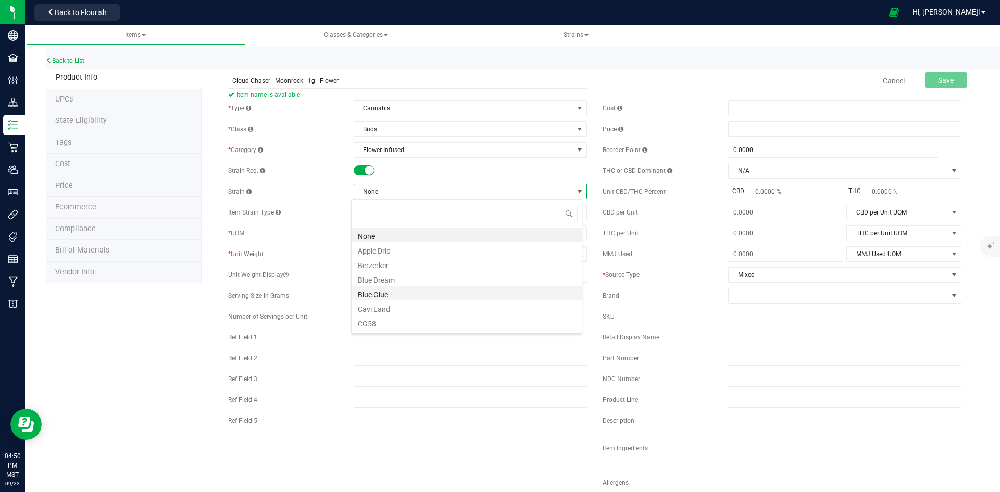
scroll to position [52, 0]
click at [396, 285] on li "Cloud Chaser" at bounding box center [467, 285] width 230 height 15
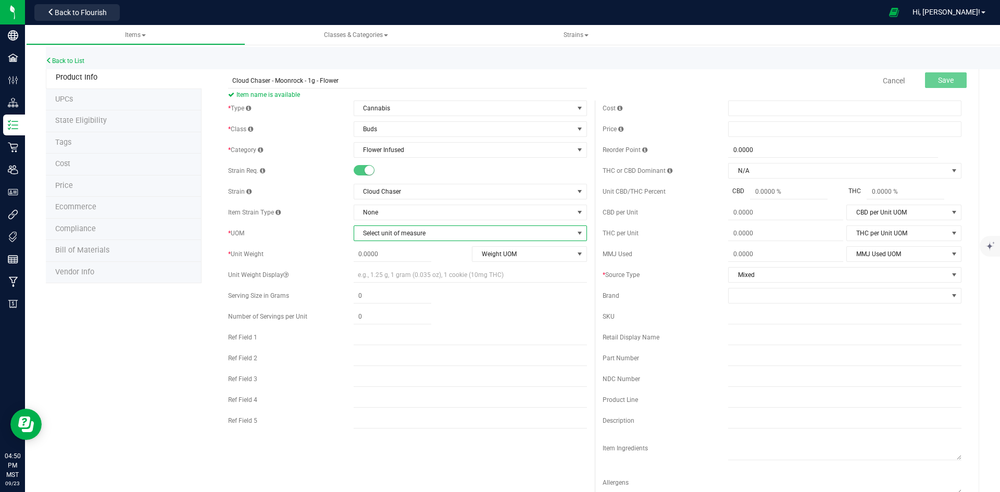
click at [388, 233] on span "Select unit of measure" at bounding box center [463, 233] width 219 height 15
click at [383, 250] on li "Each" at bounding box center [467, 251] width 230 height 16
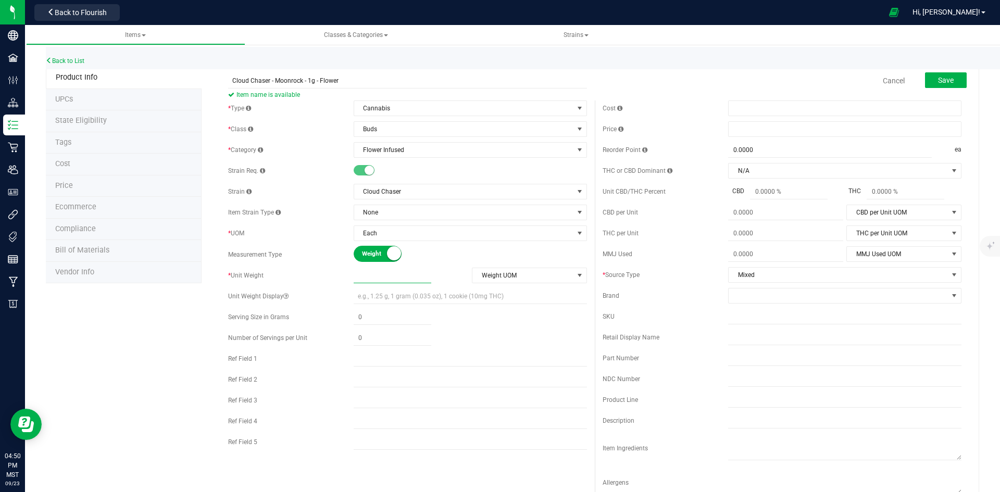
click at [380, 271] on span at bounding box center [393, 275] width 78 height 15
type input "0.0000"
click at [390, 253] on small at bounding box center [394, 253] width 14 height 14
click at [354, 254] on small at bounding box center [361, 253] width 14 height 14
click at [392, 275] on span at bounding box center [393, 275] width 78 height 15
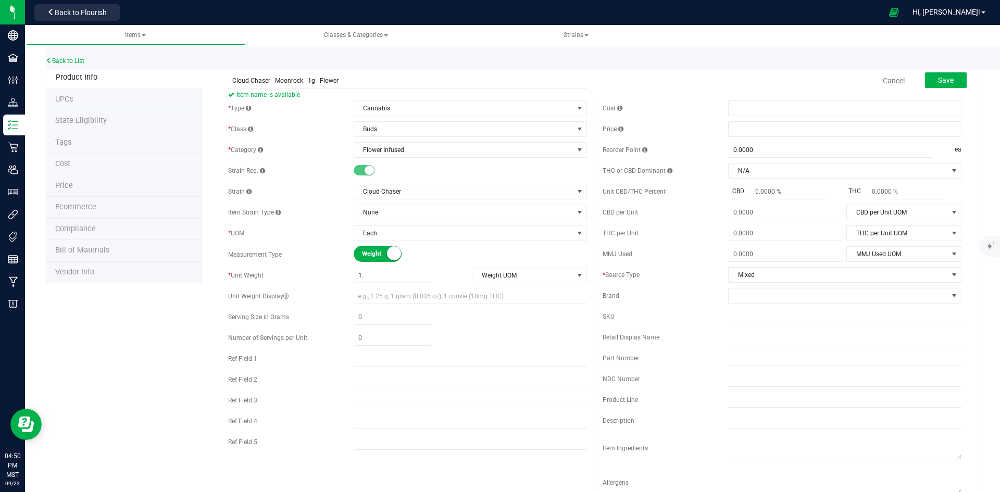
type input "1.3"
type input "1.3000"
click at [521, 270] on span "Weight UOM" at bounding box center [523, 275] width 101 height 15
click at [494, 295] on li "Gram" at bounding box center [525, 294] width 113 height 16
click at [755, 132] on span at bounding box center [844, 129] width 233 height 16
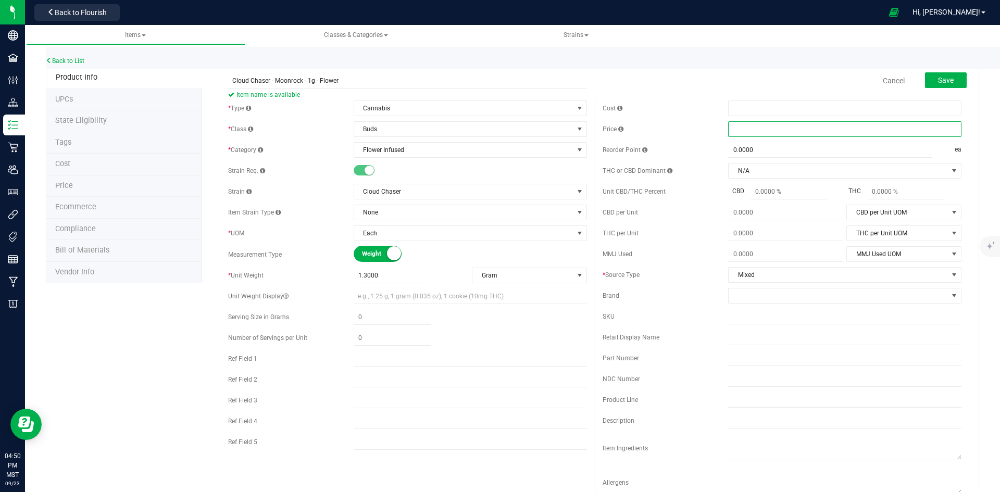
type input "9"
type input "$9.00000"
click at [773, 296] on span at bounding box center [838, 296] width 219 height 15
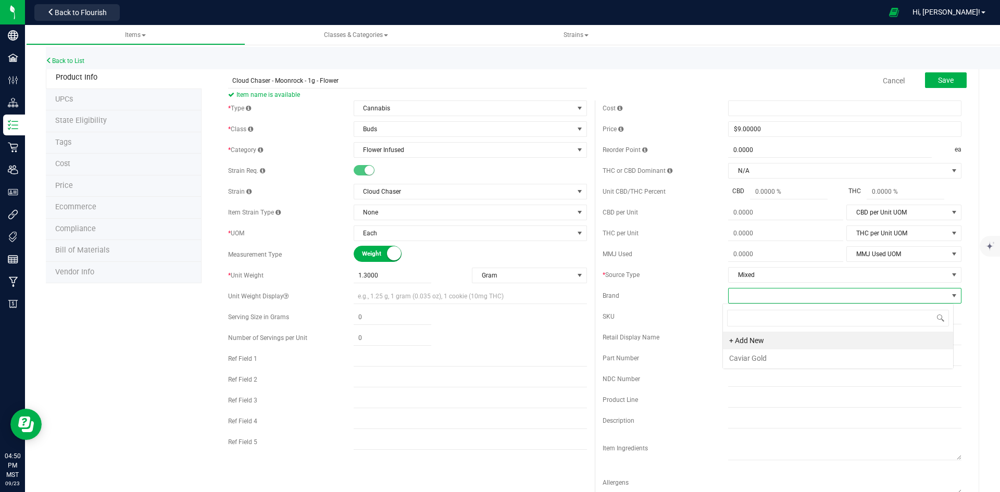
scroll to position [16, 231]
click at [778, 360] on li "Caviar Gold" at bounding box center [838, 359] width 230 height 18
click at [750, 319] on input "text" at bounding box center [844, 317] width 233 height 16
click at [733, 338] on input "text" at bounding box center [844, 338] width 233 height 16
paste input "Cloud Chaser - Moonrock - 1g - Flower"
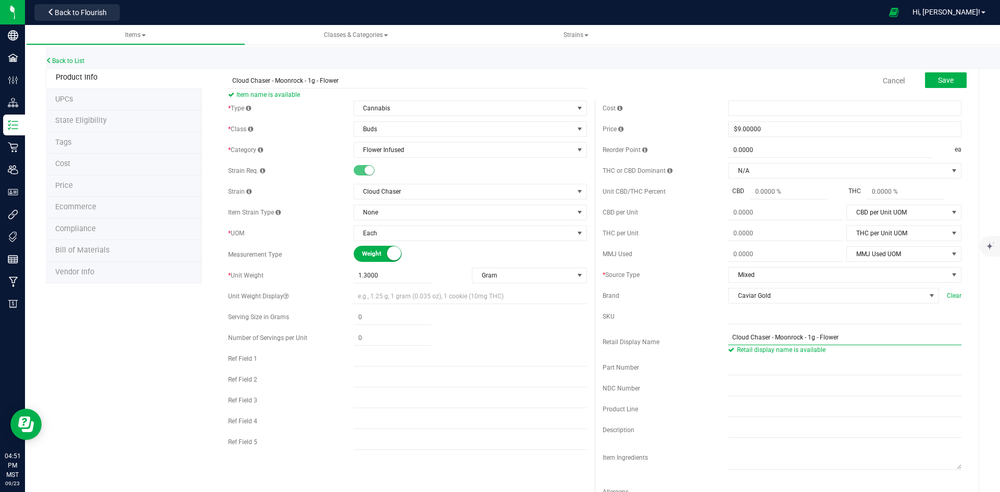
type input "Cloud Chaser - Moonrock - 1g - Flower"
click at [789, 319] on input "text" at bounding box center [844, 317] width 233 height 16
paste input "CC-MR-1G"
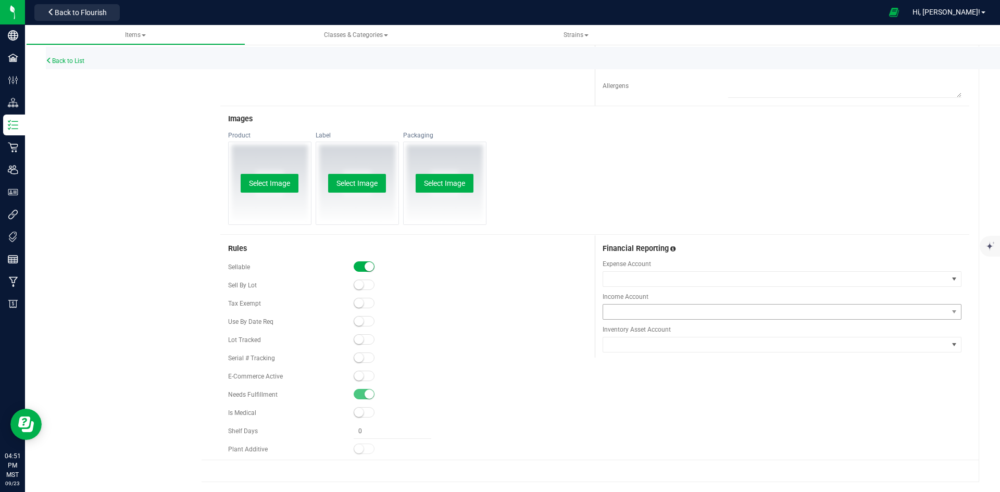
scroll to position [416, 0]
type input "CC-MR-1G"
click at [356, 338] on small at bounding box center [358, 338] width 9 height 9
click at [354, 376] on small at bounding box center [358, 375] width 9 height 9
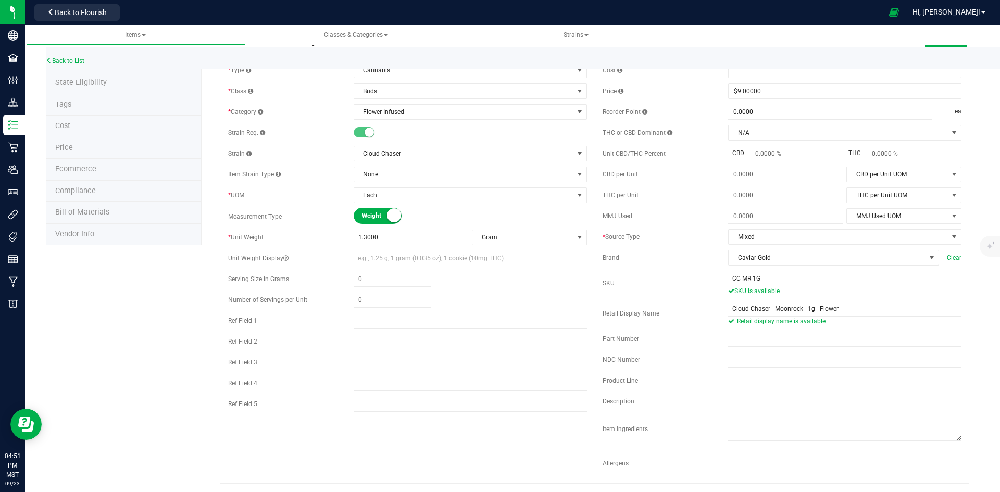
scroll to position [0, 0]
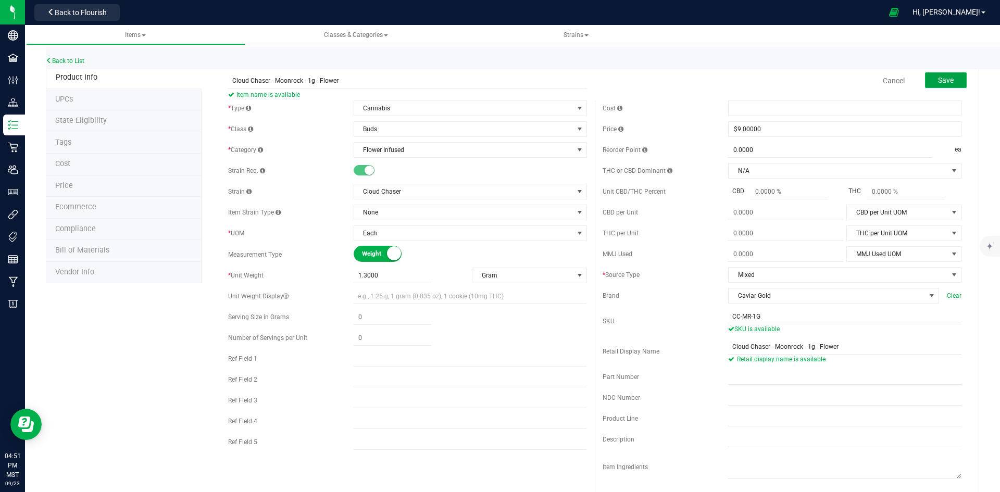
click at [943, 85] on button "Save" at bounding box center [946, 80] width 42 height 16
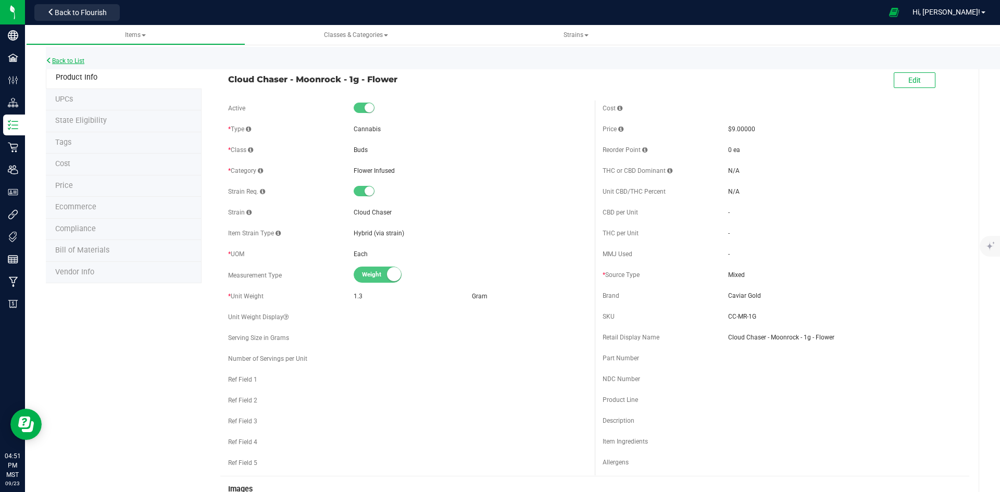
click at [61, 60] on link "Back to List" at bounding box center [65, 60] width 39 height 7
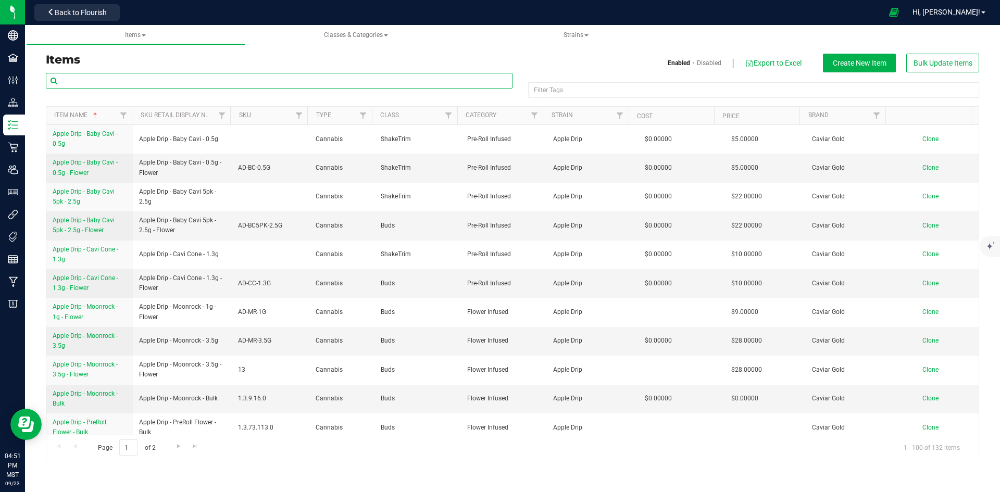
click at [219, 81] on input "text" at bounding box center [279, 81] width 467 height 16
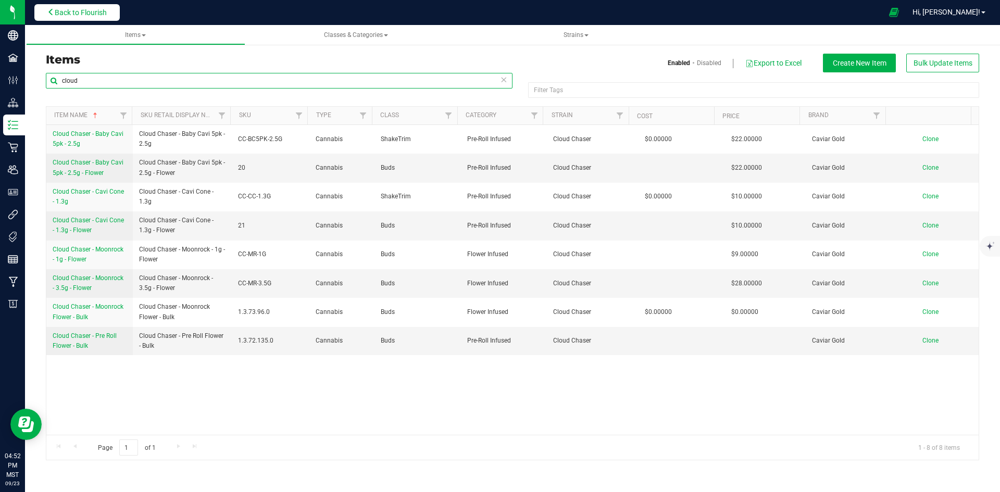
type input "cloud"
click at [69, 14] on span "Back to Flourish" at bounding box center [81, 12] width 52 height 8
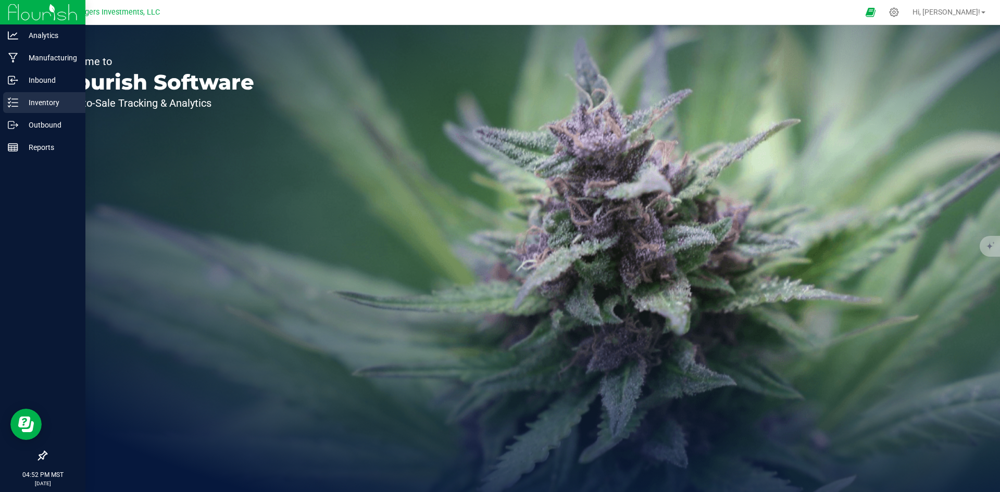
click at [49, 102] on p "Inventory" at bounding box center [49, 102] width 63 height 13
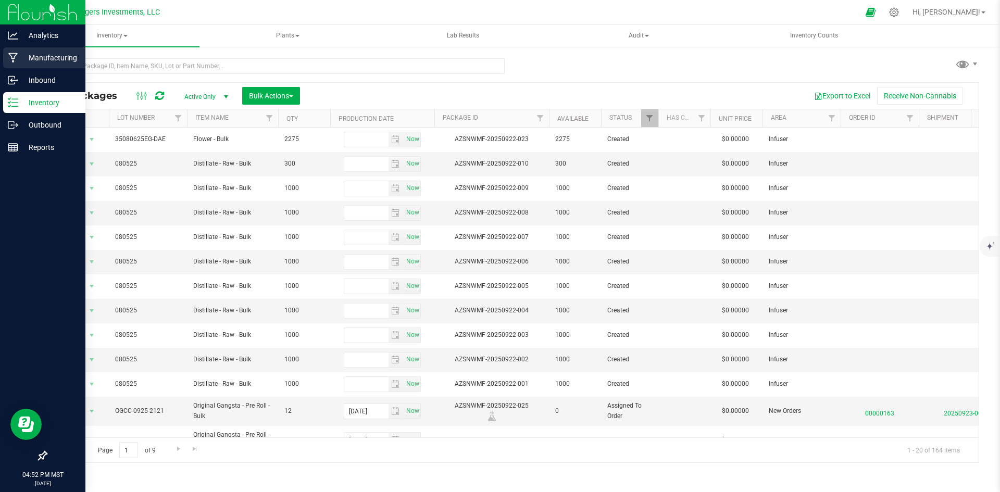
click at [33, 56] on p "Manufacturing" at bounding box center [49, 58] width 63 height 13
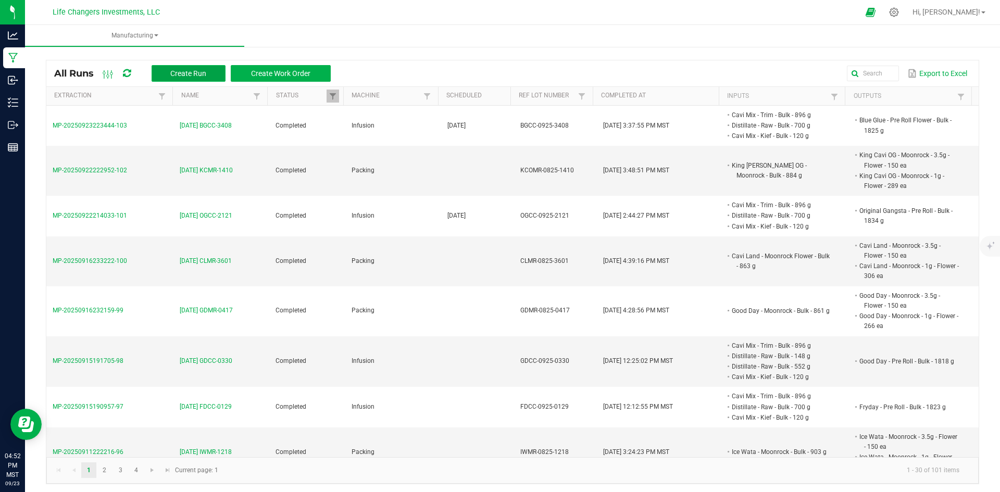
click at [179, 76] on span "Create Run" at bounding box center [188, 73] width 36 height 8
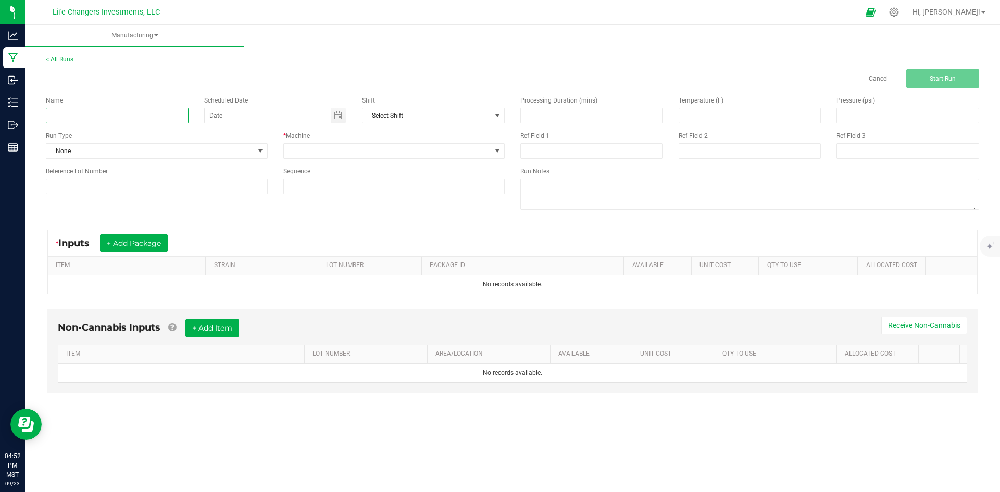
click at [107, 118] on input at bounding box center [117, 116] width 143 height 16
type input "9"
click at [339, 117] on span "Toggle calendar" at bounding box center [338, 115] width 8 height 8
type input "9-23-25 CCMR-0801"
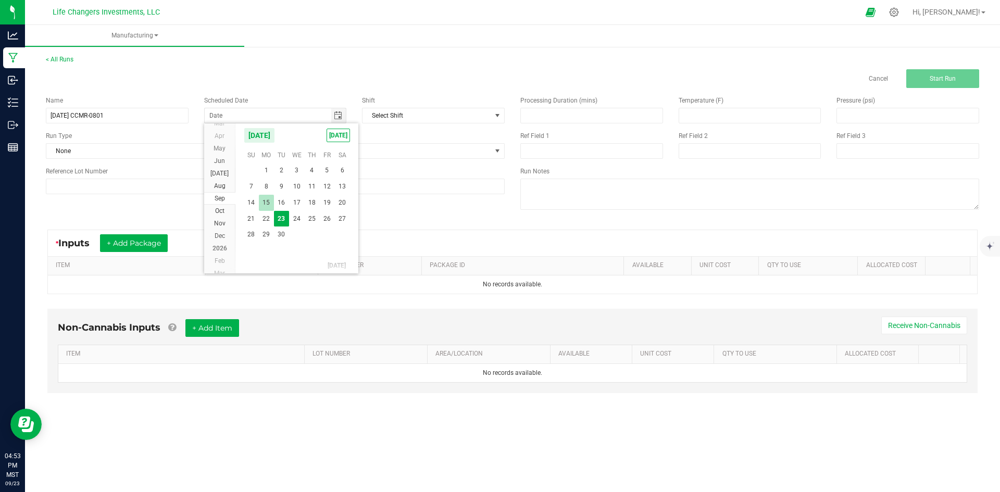
click at [267, 203] on span "15" at bounding box center [266, 203] width 15 height 16
type input "09/15/2025"
click at [248, 135] on div "Run Type" at bounding box center [157, 135] width 222 height 9
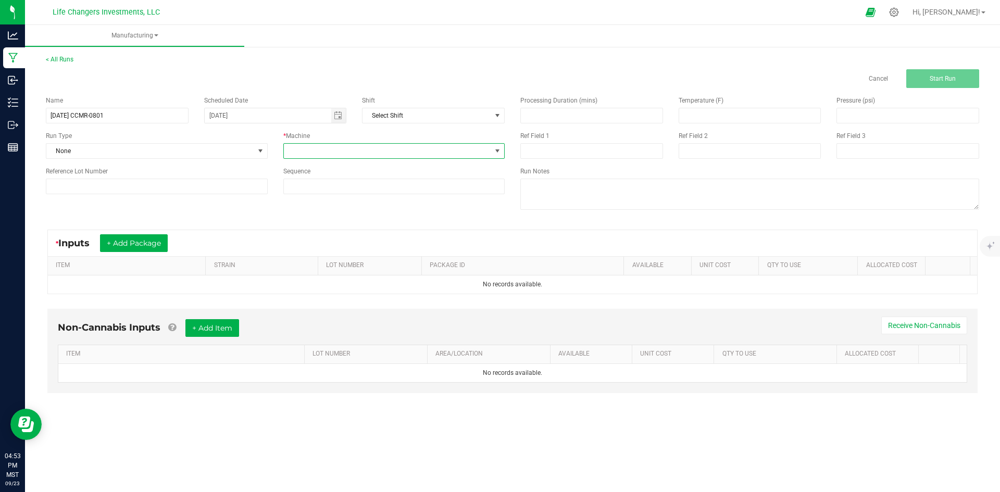
click at [320, 146] on span at bounding box center [388, 151] width 208 height 15
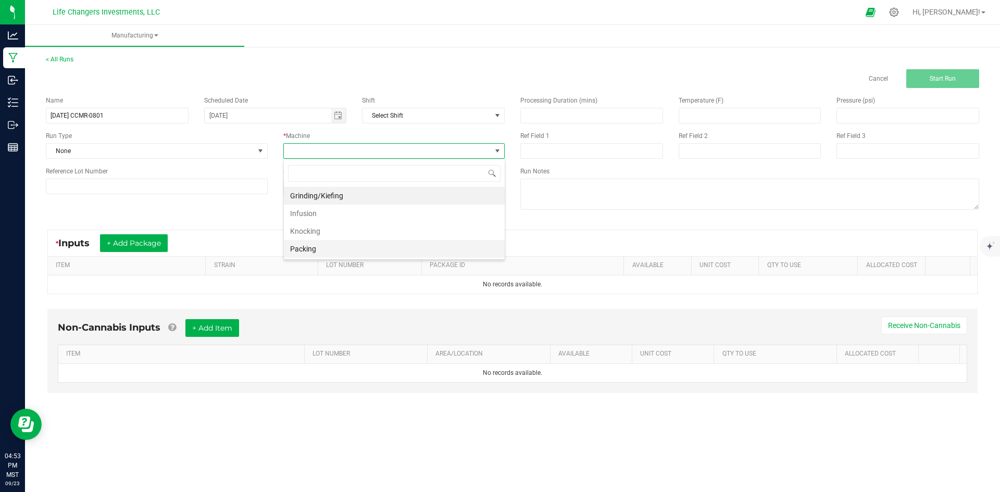
click at [305, 249] on li "Packing" at bounding box center [394, 249] width 221 height 18
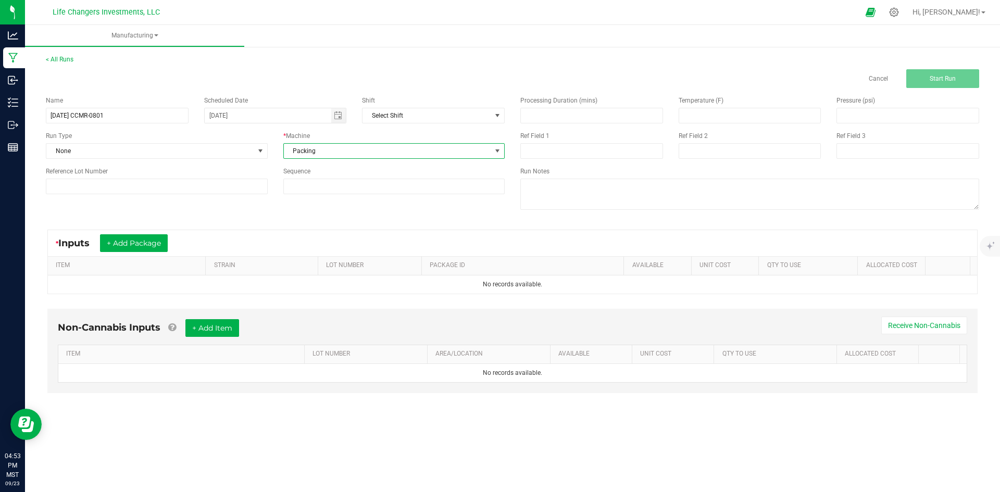
click at [291, 212] on div "Name 9-23-25 CCMR-0801 Scheduled Date 09/15/2025 Shift Select Shift Run Type No…" at bounding box center [512, 154] width 949 height 132
click at [144, 184] on input at bounding box center [157, 187] width 222 height 16
type input "CCMR-0825-0801"
click at [308, 210] on div "Name 9-23-25 CCMR-0801 Scheduled Date 09/15/2025 Shift Select Shift Run Type No…" at bounding box center [512, 154] width 949 height 132
click at [130, 242] on button "+ Add Package" at bounding box center [134, 243] width 68 height 18
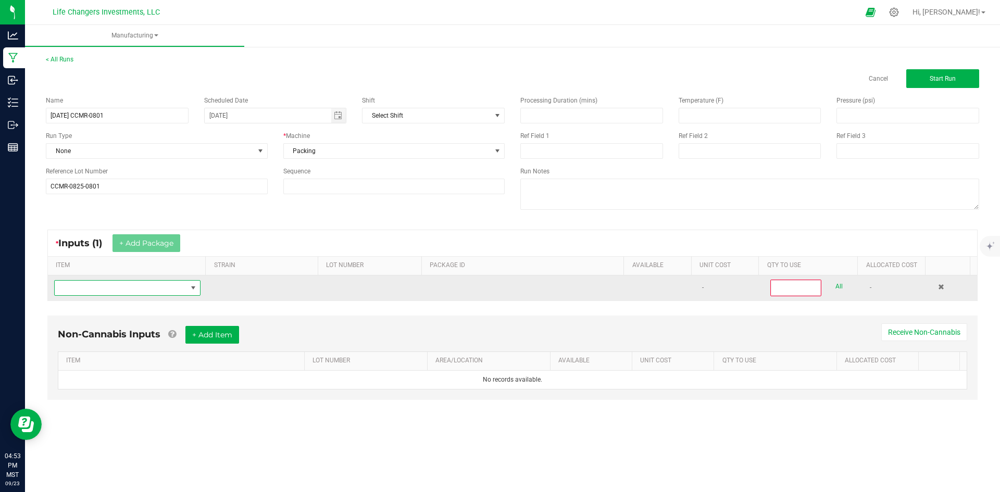
click at [126, 287] on span "NO DATA FOUND" at bounding box center [121, 288] width 132 height 15
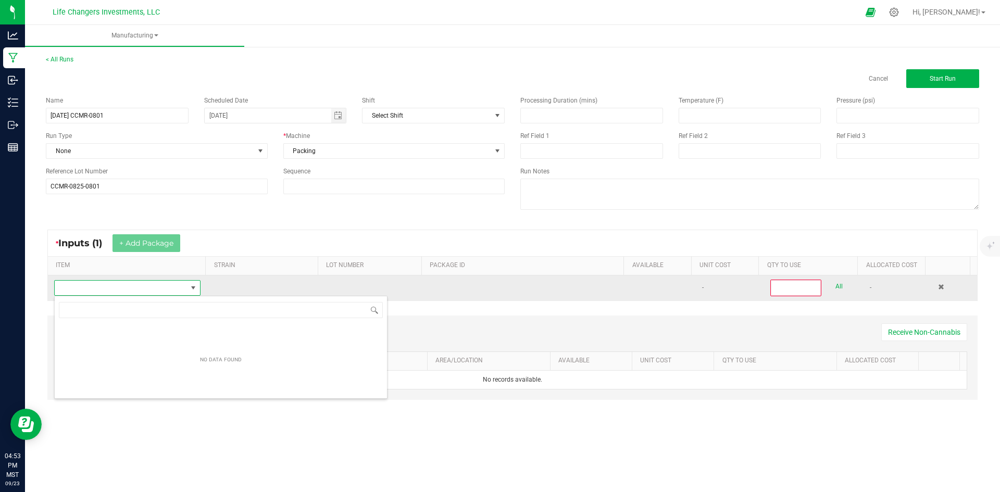
scroll to position [16, 144]
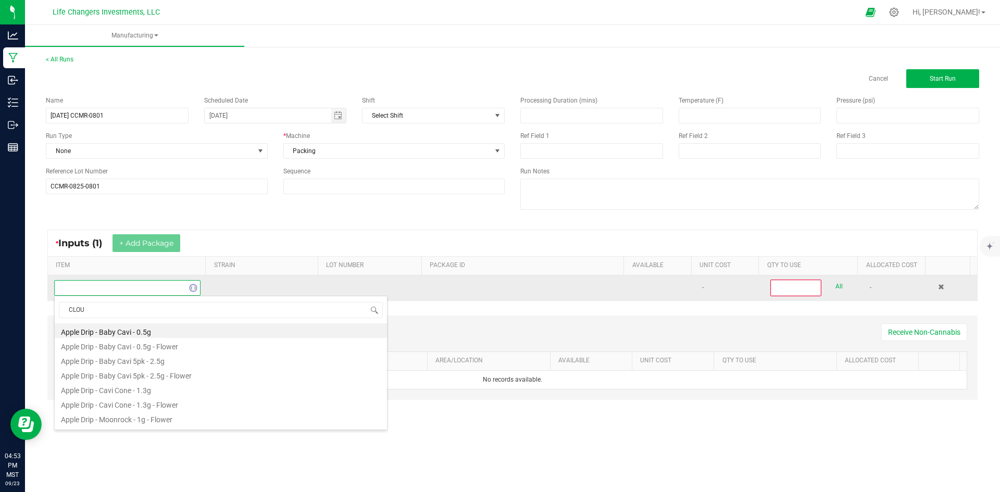
type input "CLOUD"
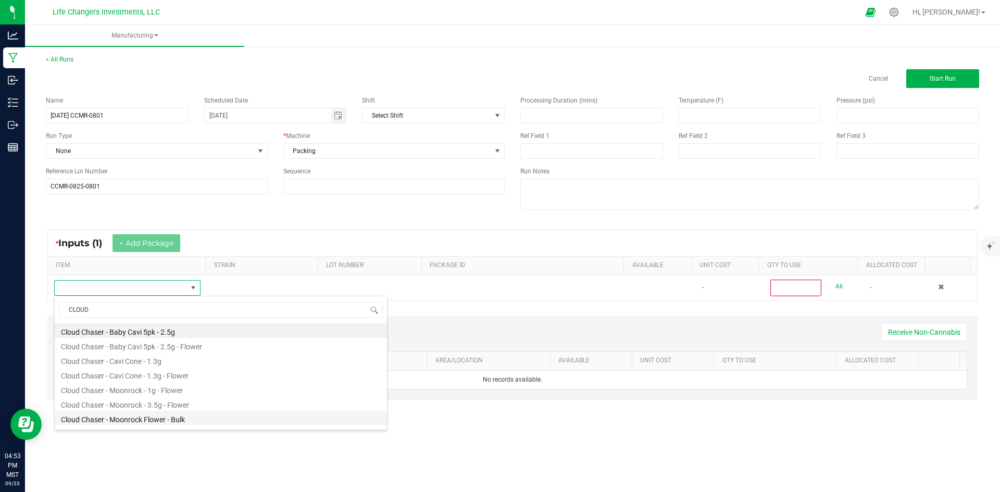
click at [148, 420] on li "Cloud Chaser - Moonrock Flower - Bulk" at bounding box center [221, 418] width 332 height 15
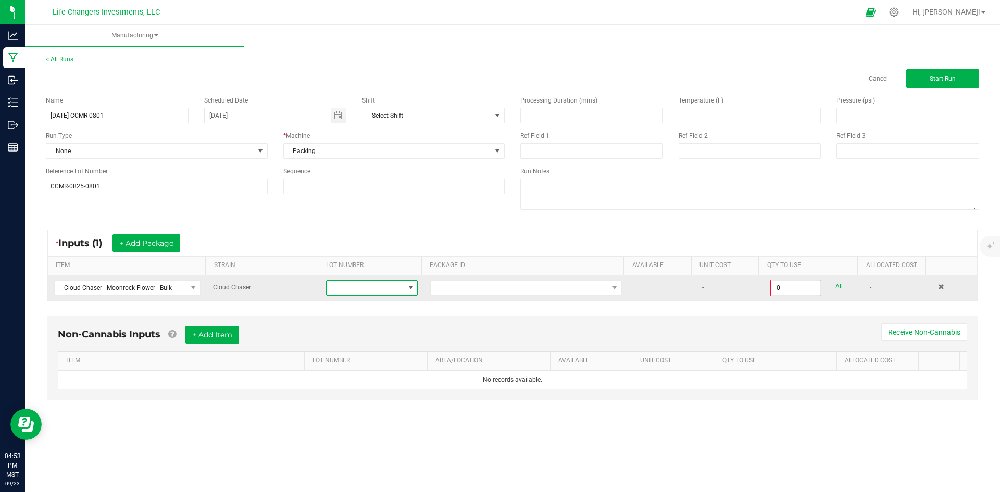
click at [377, 282] on span at bounding box center [366, 288] width 78 height 15
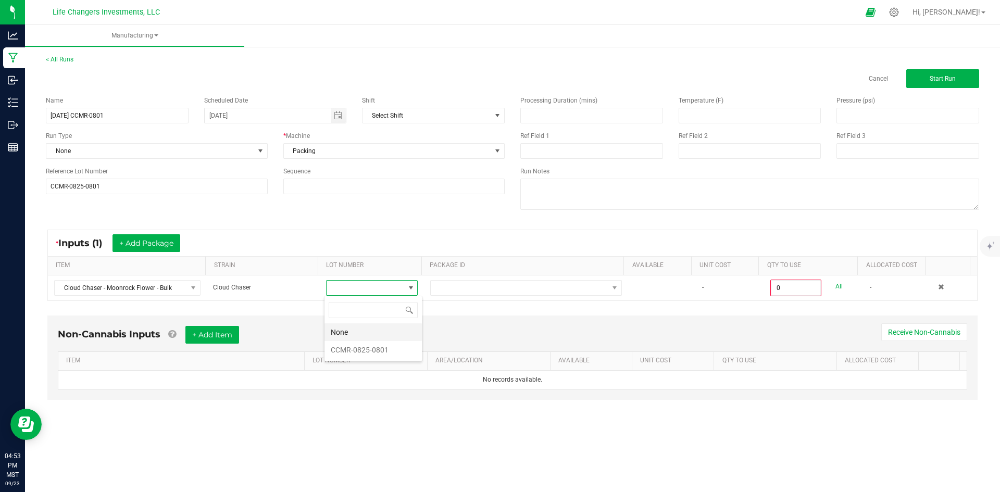
scroll to position [16, 91]
click at [380, 353] on li "CCMR-0825-0801" at bounding box center [373, 350] width 97 height 18
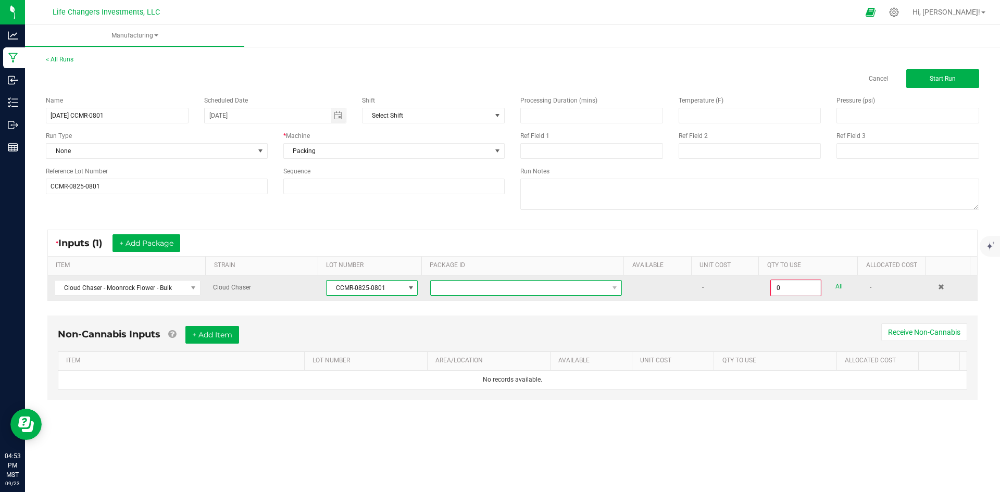
click at [478, 288] on span at bounding box center [520, 288] width 178 height 15
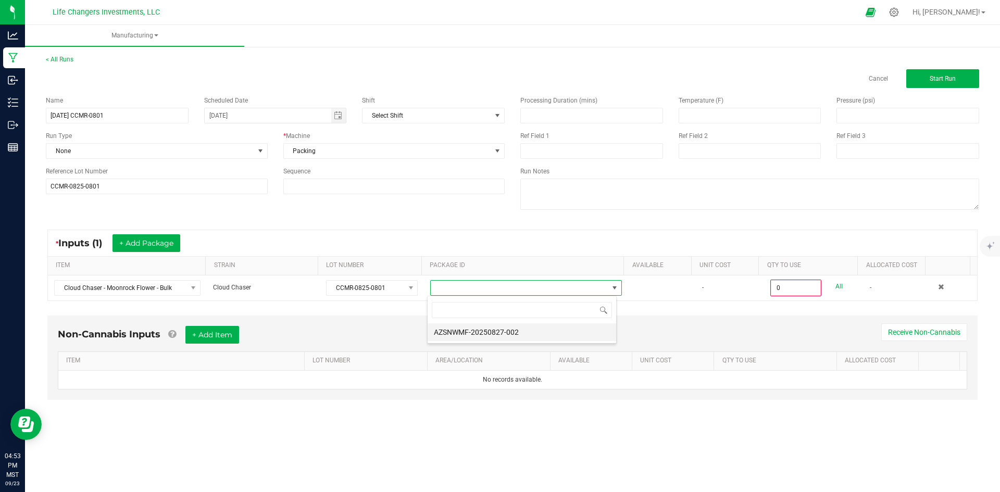
click at [479, 332] on li "AZSNWMF-20250827-002" at bounding box center [522, 333] width 189 height 18
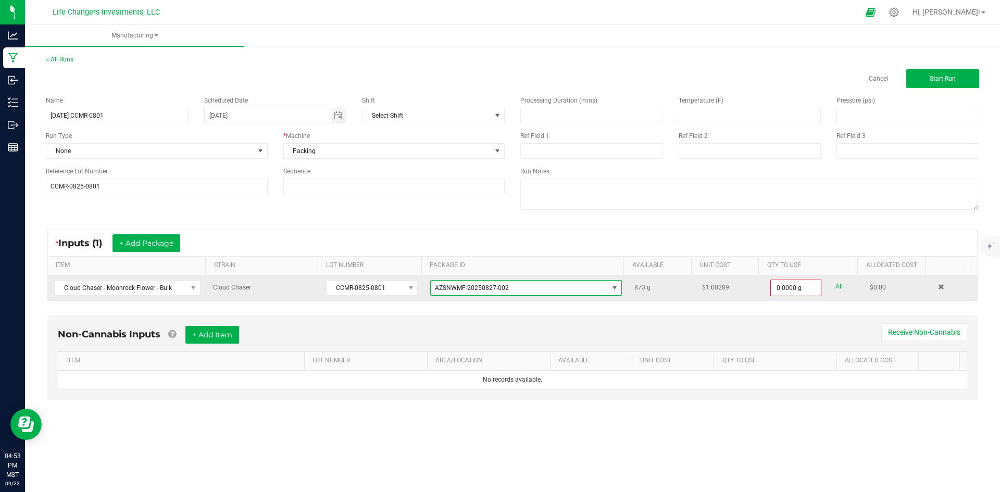
click at [836, 286] on link "All" at bounding box center [839, 287] width 7 height 14
type input "873.0000 g"
click at [925, 85] on button "Start Run" at bounding box center [943, 78] width 73 height 19
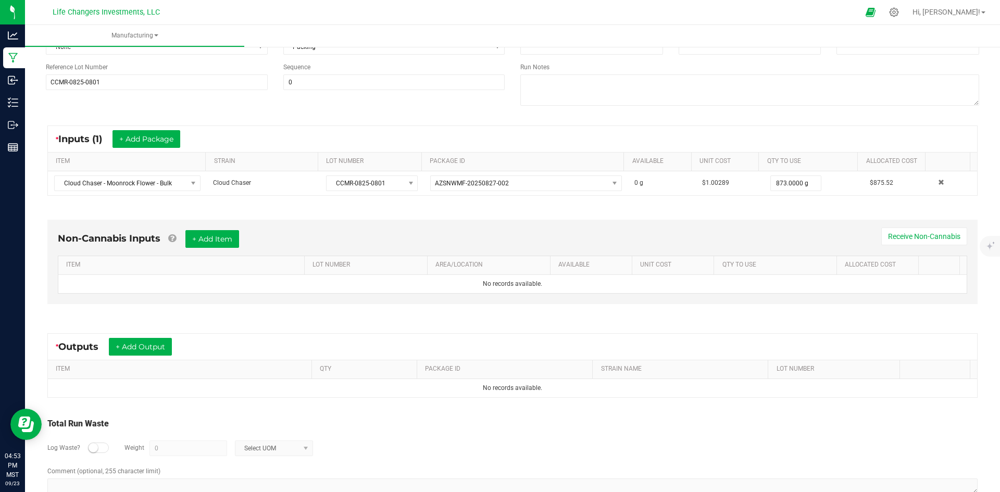
scroll to position [150, 0]
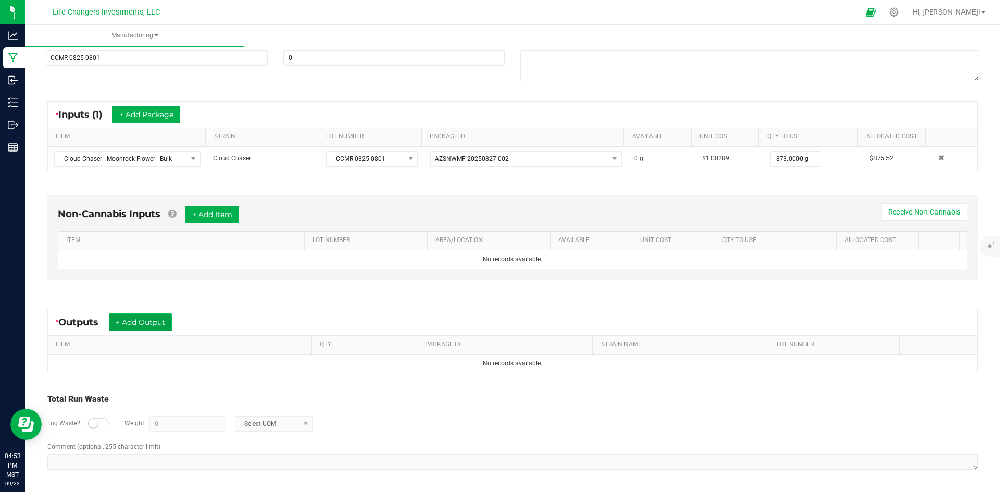
click at [145, 322] on button "+ Add Output" at bounding box center [140, 323] width 63 height 18
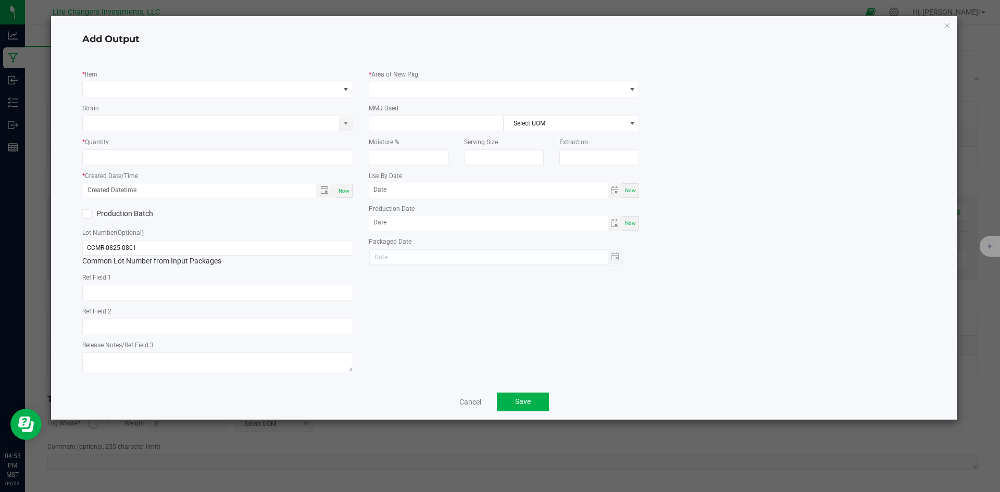
type input "08/25/2026"
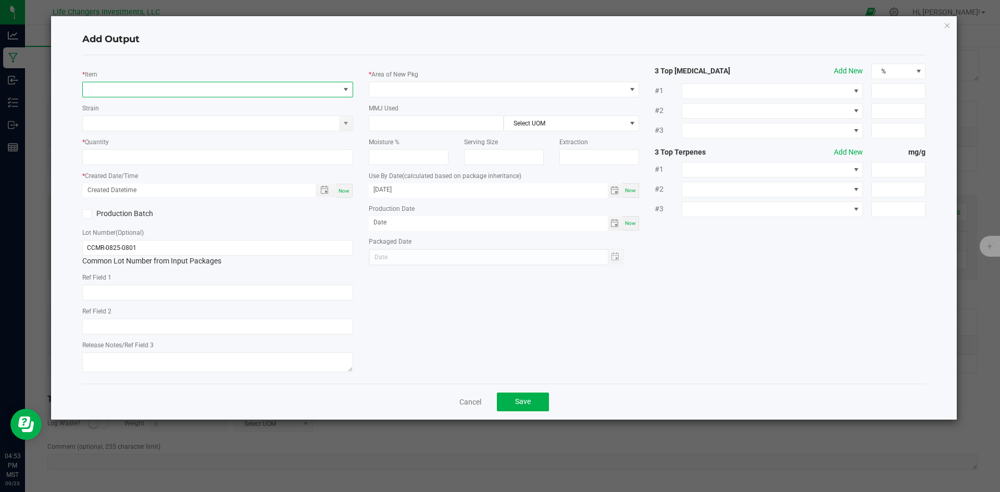
click at [190, 93] on span "NO DATA FOUND" at bounding box center [211, 89] width 257 height 15
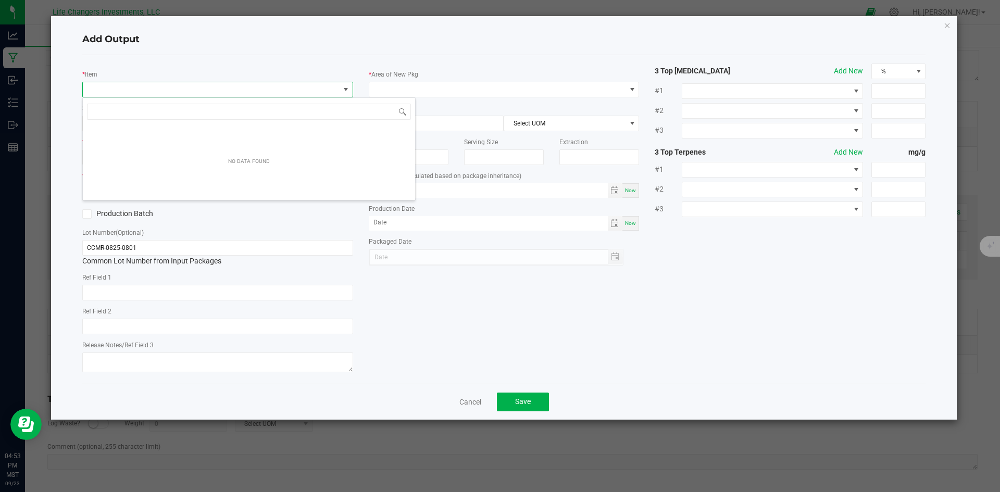
scroll to position [16, 271]
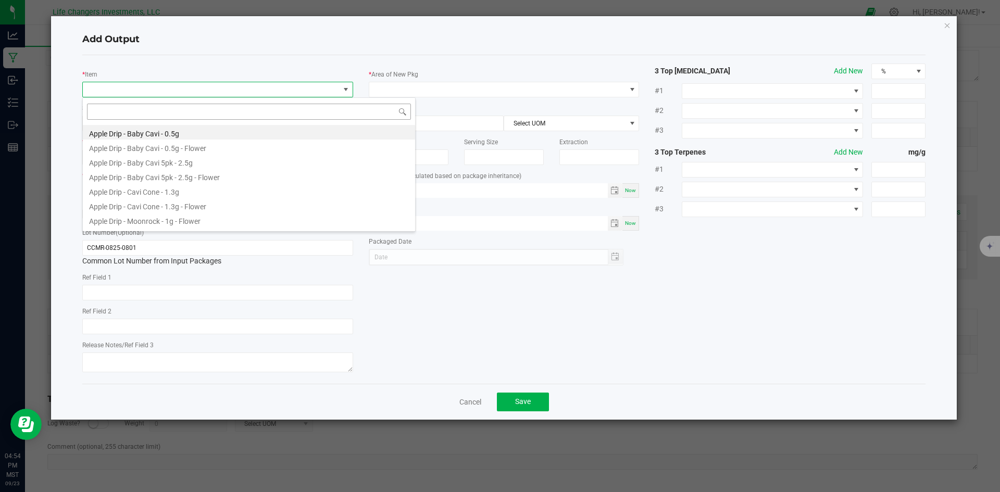
click at [166, 113] on input at bounding box center [249, 112] width 324 height 16
type input "CLOUD"
click at [163, 207] on li "Cloud Chaser - Moonrock - 3.5g - Flower" at bounding box center [249, 205] width 332 height 15
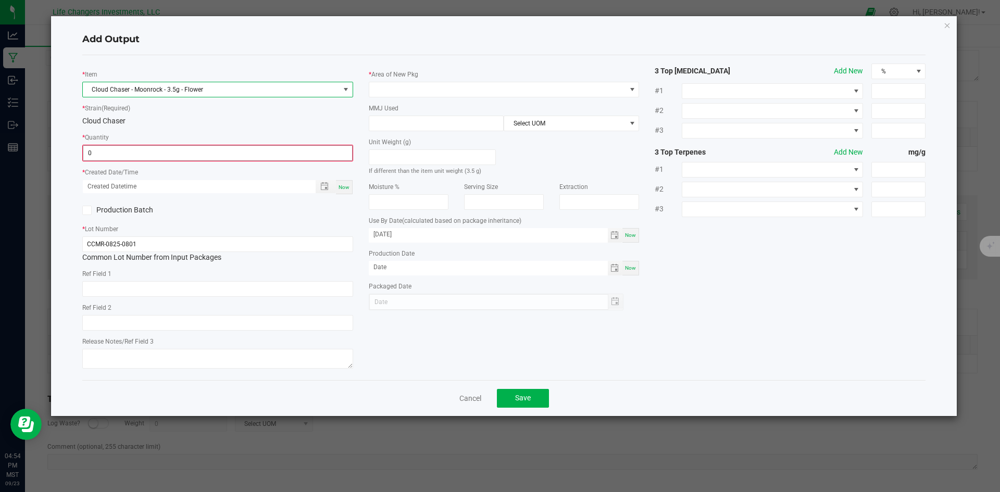
click at [105, 152] on input "0" at bounding box center [217, 153] width 269 height 15
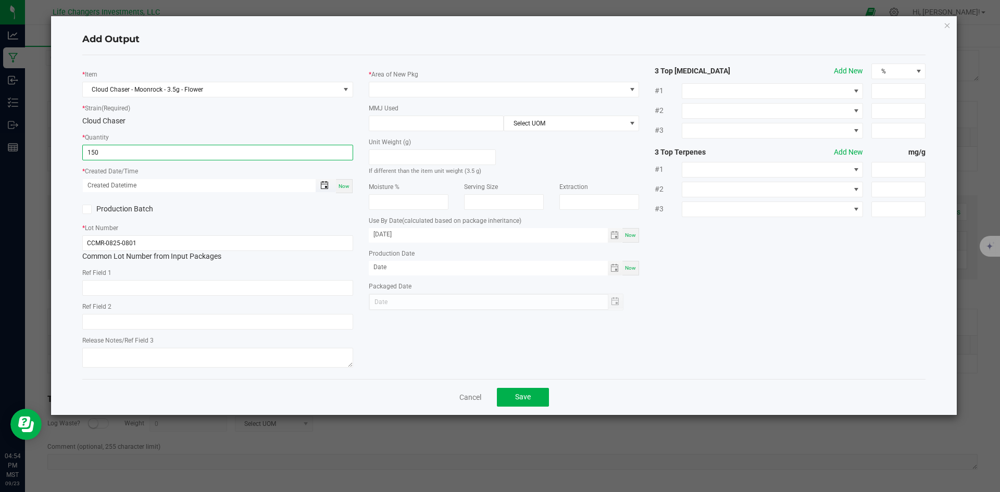
click at [326, 185] on span "Toggle popup" at bounding box center [324, 185] width 8 height 8
type input "150 ea"
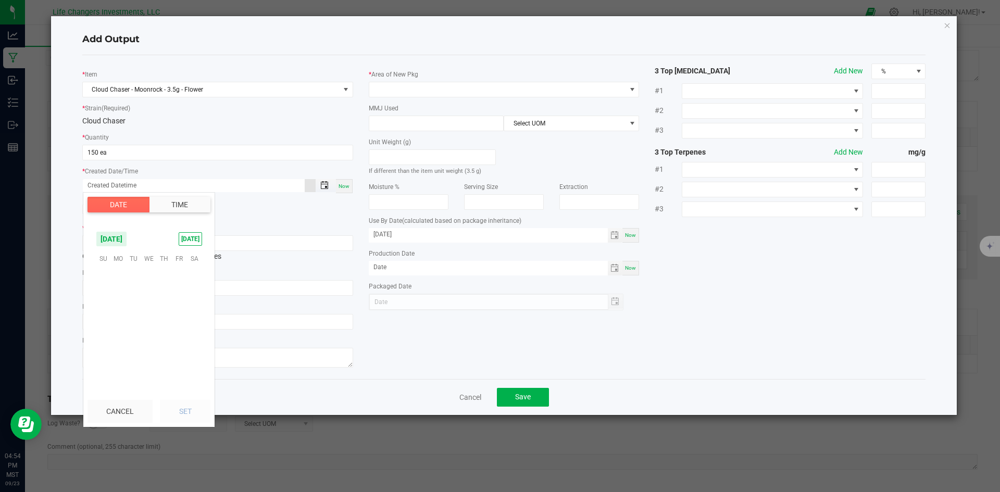
scroll to position [168972, 0]
click at [119, 238] on span "[DATE]" at bounding box center [111, 239] width 31 height 16
click at [150, 288] on span "Aug" at bounding box center [148, 282] width 21 height 21
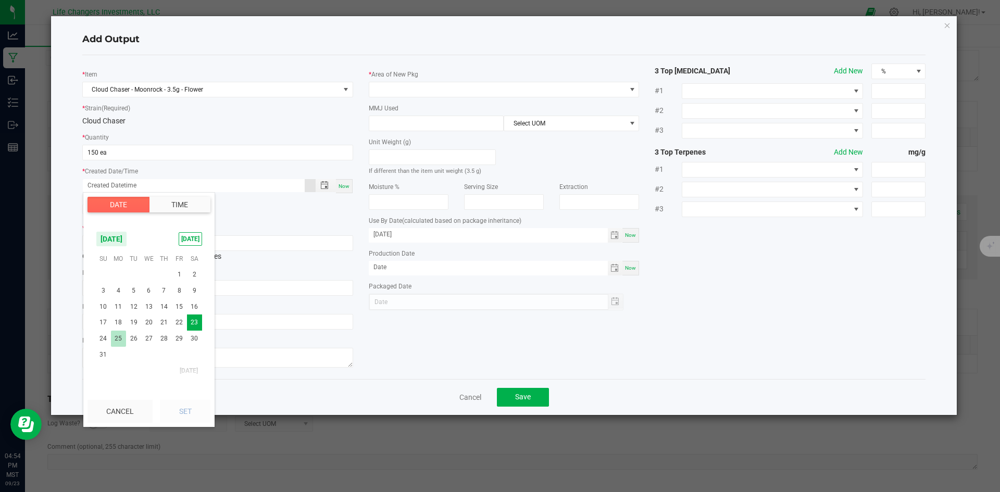
click at [122, 341] on span "25" at bounding box center [118, 339] width 15 height 16
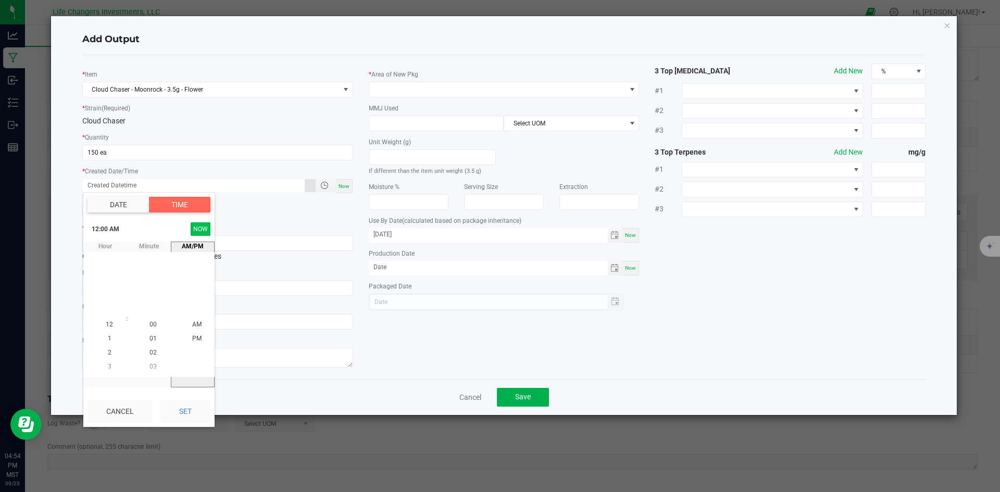
click at [198, 227] on button "NOW" at bounding box center [201, 229] width 20 height 14
click at [184, 413] on button "Set" at bounding box center [185, 411] width 51 height 23
type input "08/25/2025 4:54 PM"
type input "08/25/2025"
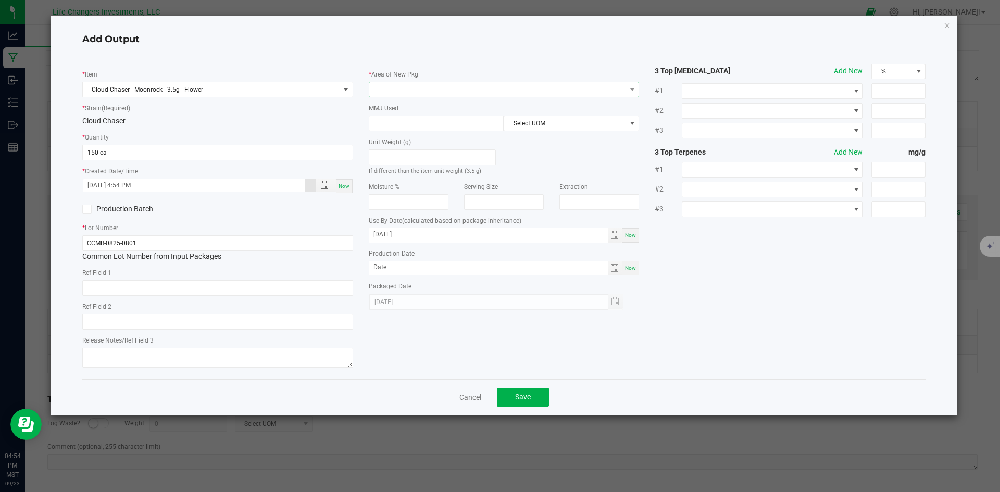
click at [429, 82] on span at bounding box center [497, 89] width 257 height 15
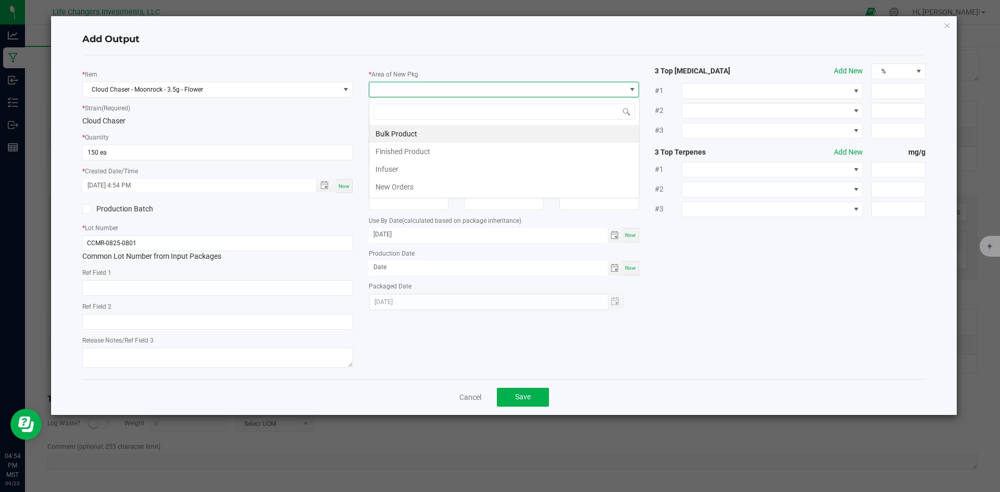
scroll to position [16, 271]
click at [405, 134] on li "Bulk Product" at bounding box center [504, 134] width 270 height 18
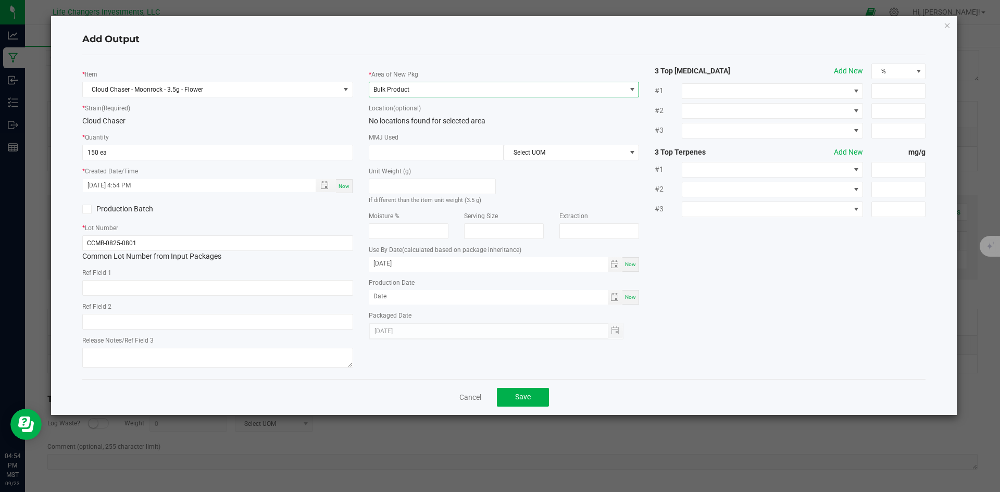
click at [403, 88] on span "Bulk Product" at bounding box center [392, 89] width 36 height 7
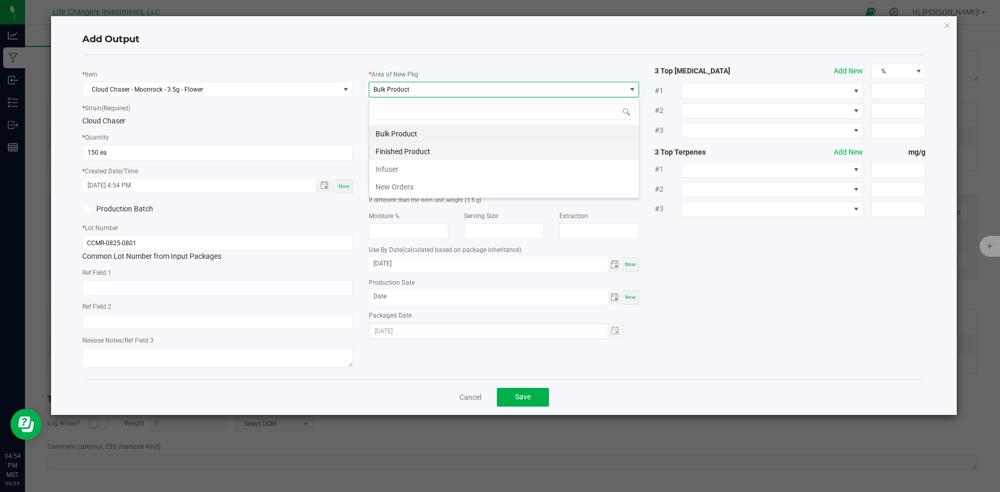
click at [405, 152] on li "Finished Product" at bounding box center [504, 152] width 270 height 18
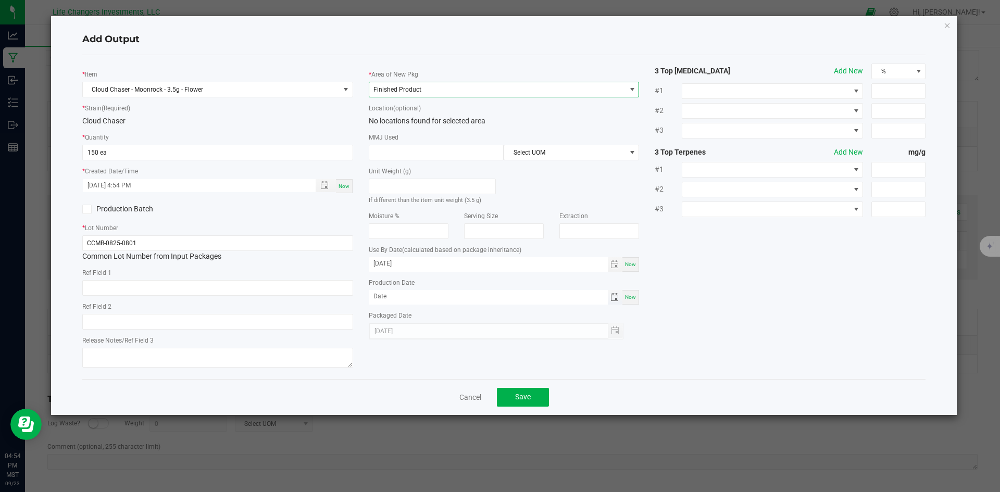
click at [612, 297] on span "Toggle calendar" at bounding box center [615, 297] width 8 height 8
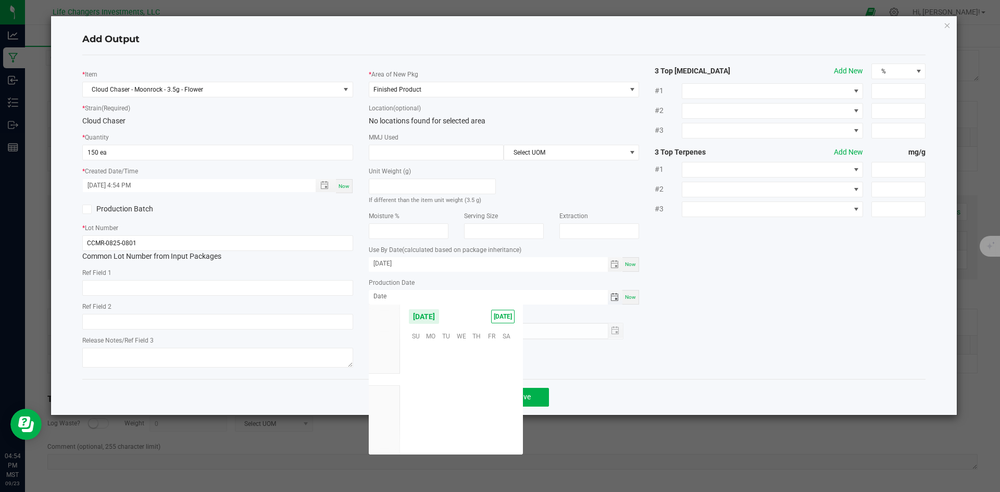
scroll to position [168972, 0]
click at [389, 369] on span "Aug" at bounding box center [384, 367] width 11 height 7
click at [433, 413] on span "25" at bounding box center [431, 415] width 15 height 16
type input "08/25/2025"
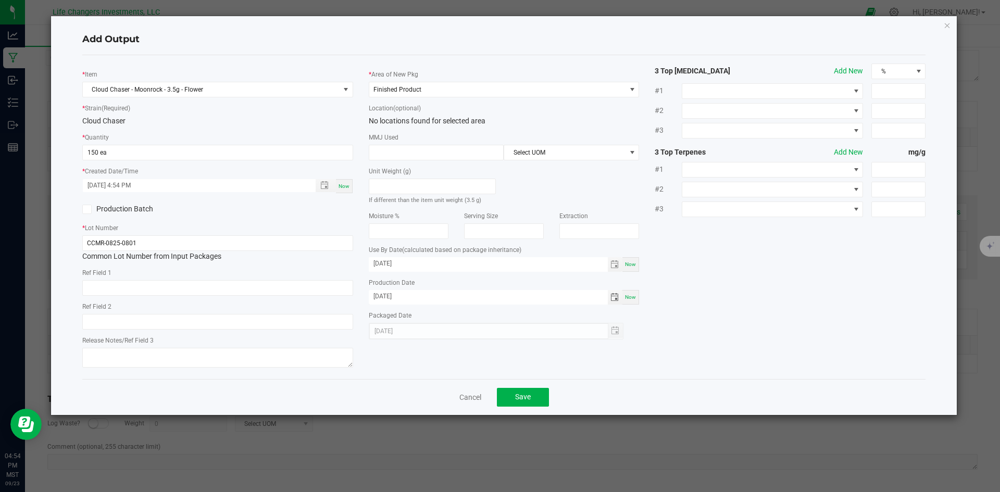
click at [683, 357] on div "* Item Cloud Chaser - Moonrock - 3.5g - Flower * Strain (Required) Cloud Chaser…" at bounding box center [505, 217] width 860 height 307
click at [492, 328] on div "08/25/2025" at bounding box center [496, 331] width 255 height 17
click at [324, 186] on span "Toggle popup" at bounding box center [324, 185] width 8 height 8
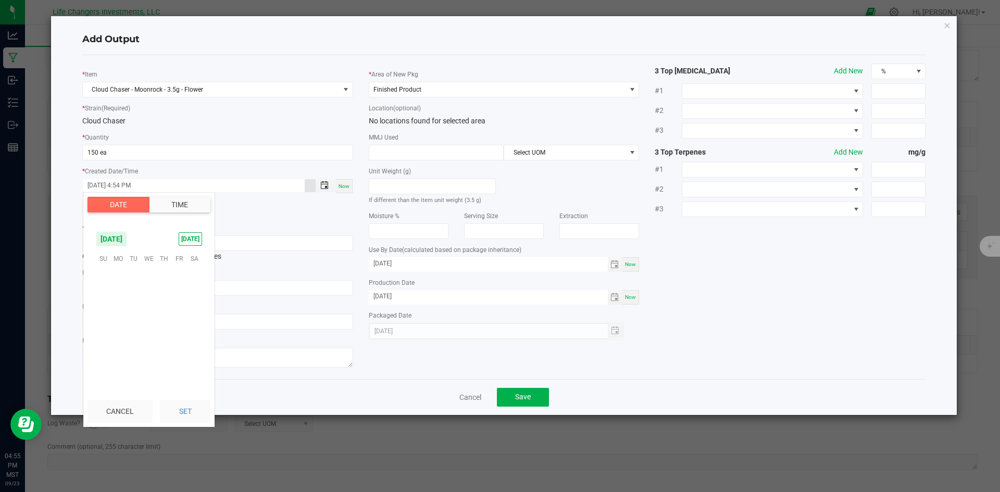
scroll to position [14, 0]
click at [182, 305] on span "15" at bounding box center [178, 307] width 15 height 16
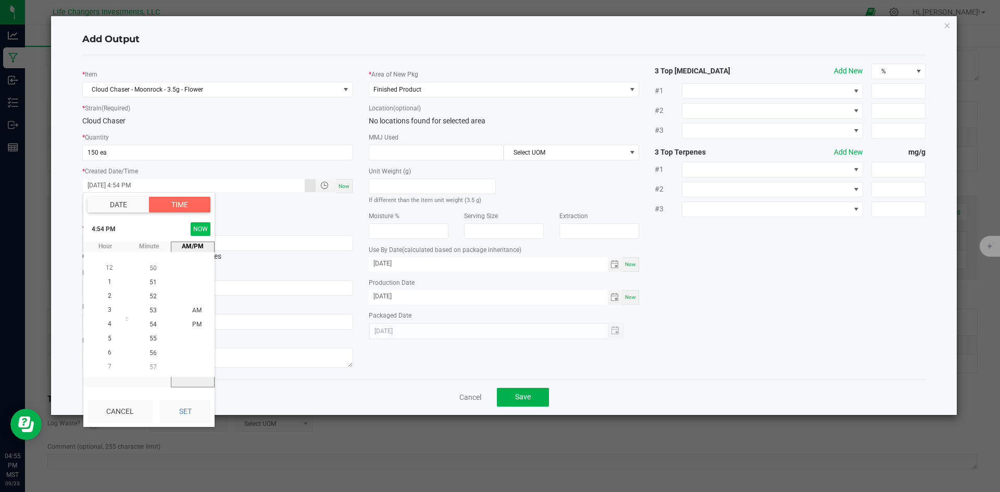
click at [204, 228] on button "NOW" at bounding box center [201, 229] width 20 height 14
click at [194, 414] on button "Set" at bounding box center [185, 411] width 51 height 23
type input "08/15/2025 4:55 PM"
type input "08/15/2025"
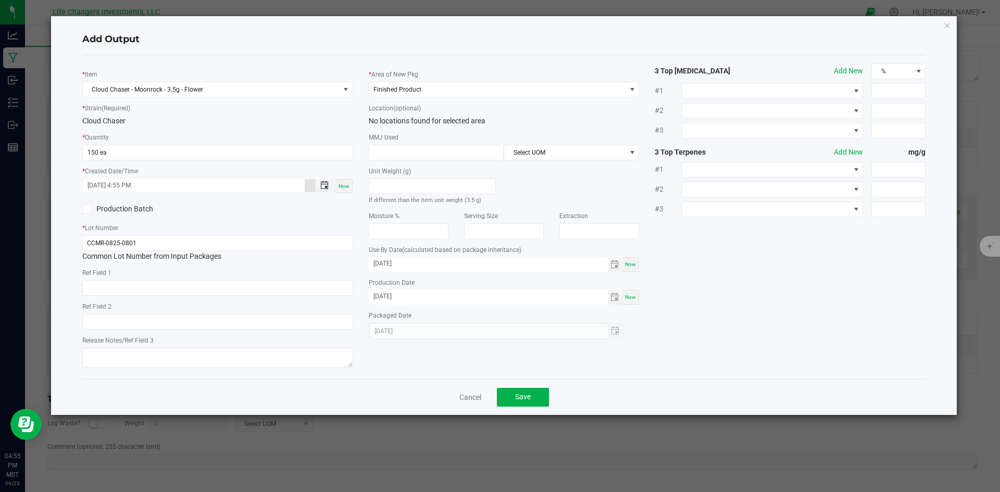
click at [327, 187] on span "Toggle popup" at bounding box center [324, 185] width 8 height 8
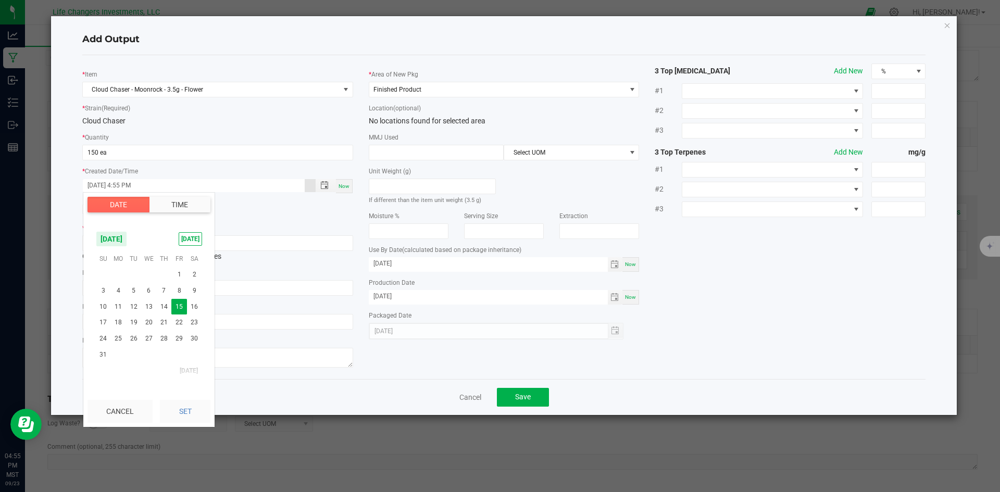
scroll to position [14, 0]
click at [127, 238] on span "[DATE]" at bounding box center [111, 239] width 31 height 16
click at [176, 279] on span "Sep" at bounding box center [169, 282] width 21 height 21
click at [113, 306] on span "15" at bounding box center [118, 307] width 15 height 16
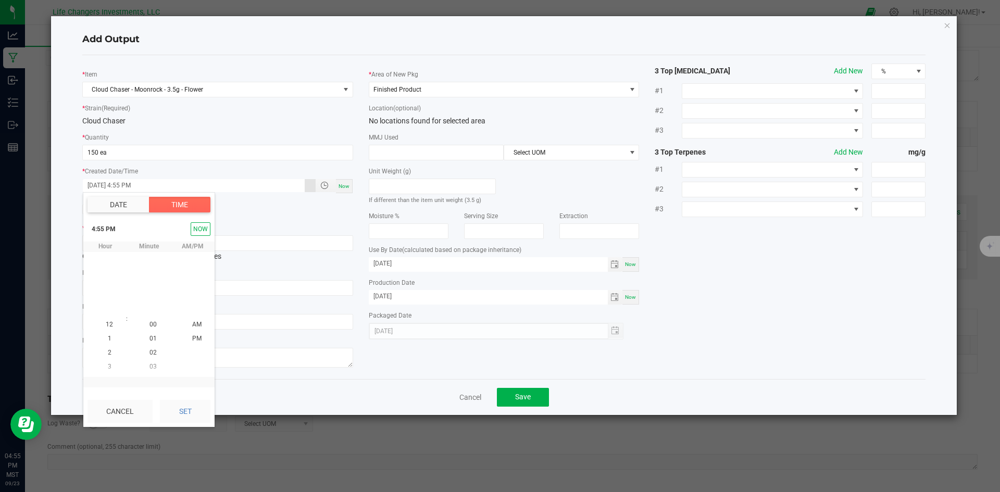
scroll to position [0, 0]
click at [196, 233] on button "NOW" at bounding box center [201, 229] width 20 height 14
click at [183, 409] on button "Set" at bounding box center [185, 411] width 51 height 23
type input "09/15/2025 4:55 PM"
type input "09/15/2025"
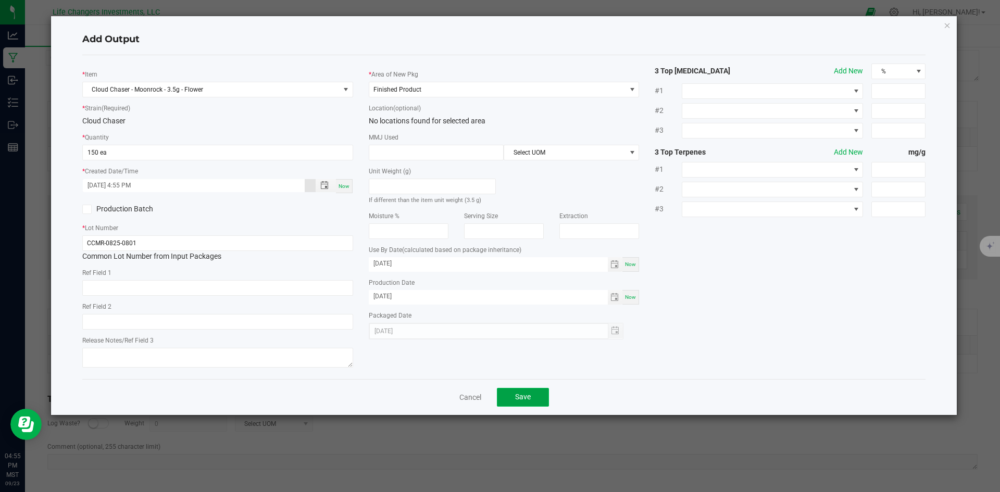
click at [538, 397] on button "Save" at bounding box center [523, 397] width 52 height 19
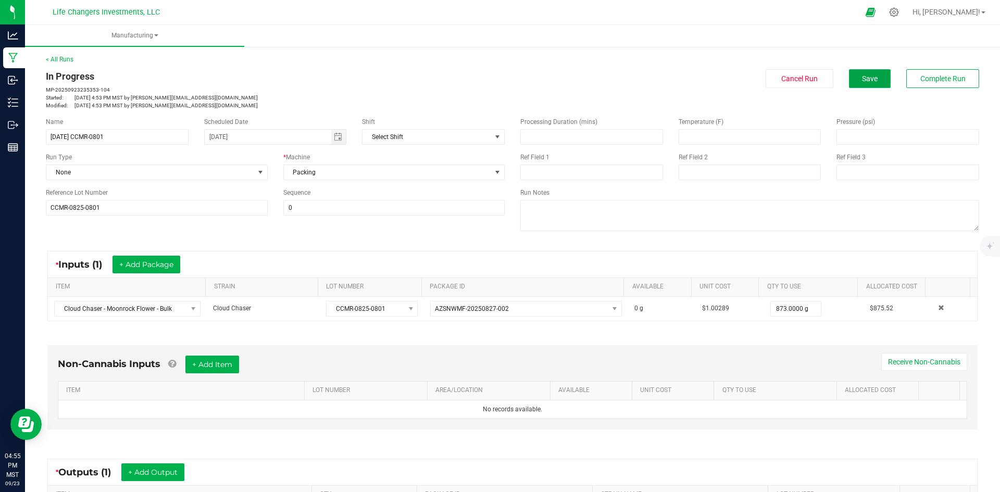
click at [862, 77] on span "Save" at bounding box center [870, 79] width 16 height 8
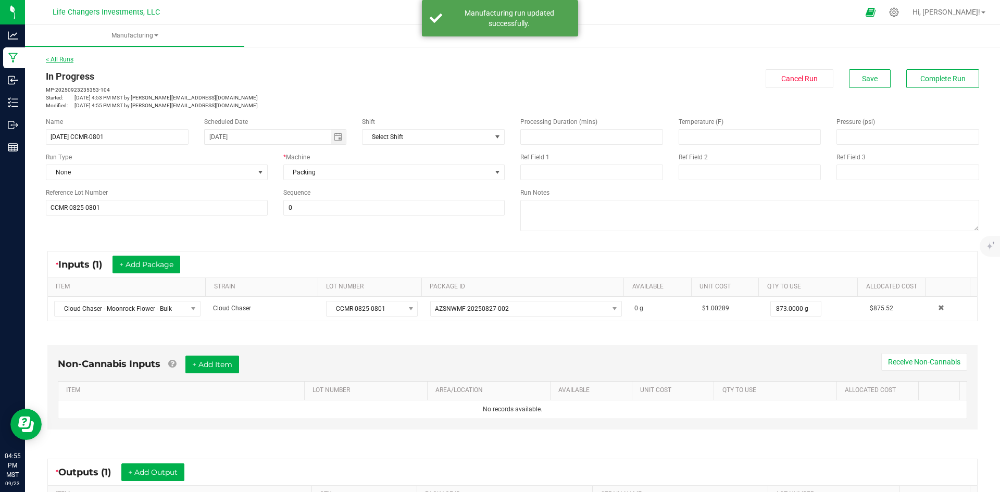
click at [65, 59] on link "< All Runs" at bounding box center [60, 59] width 28 height 7
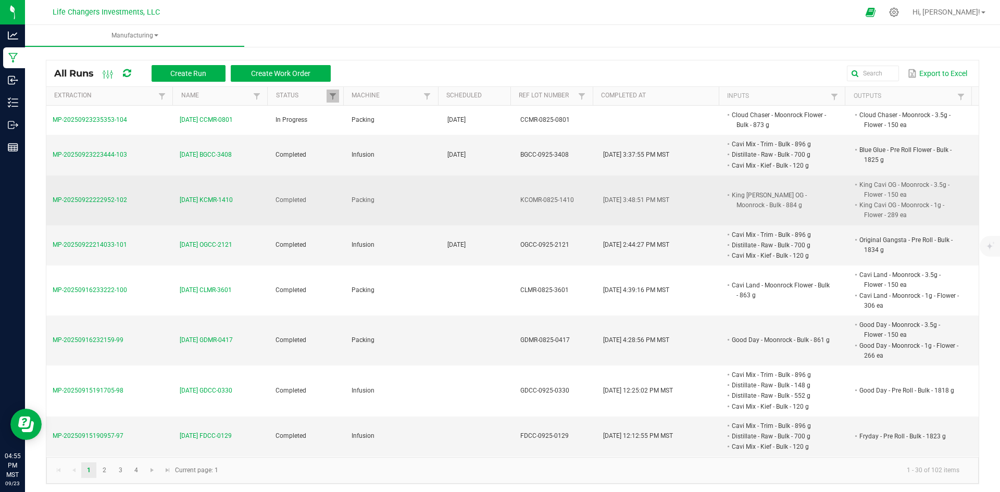
click at [187, 196] on span "[DATE] KCMR-1410" at bounding box center [206, 200] width 53 height 10
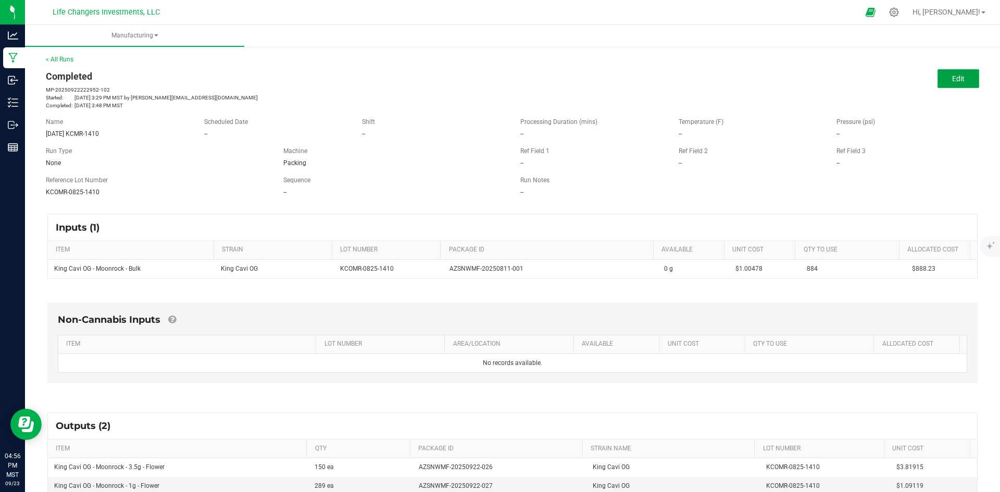
click at [952, 78] on span "Edit" at bounding box center [958, 79] width 13 height 8
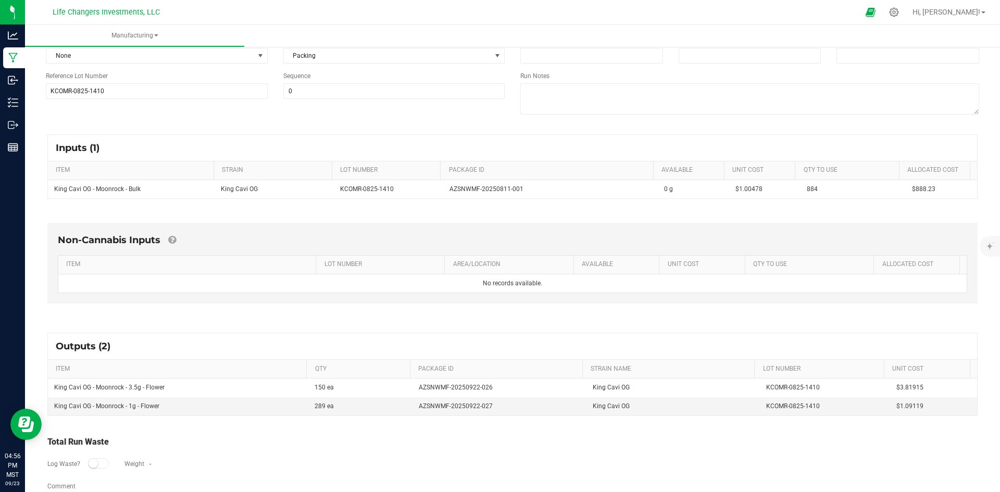
scroll to position [138, 0]
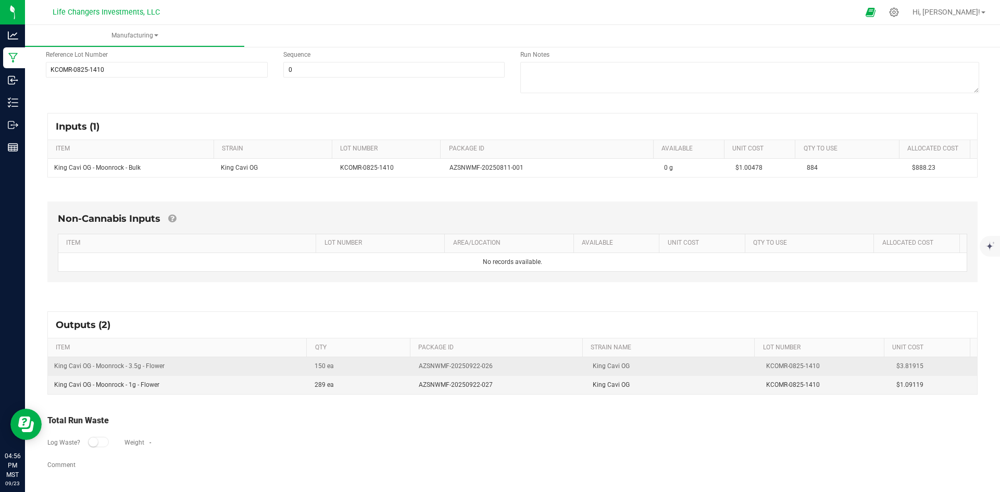
click at [196, 366] on td "King Cavi OG - Moonrock - 3.5g - Flower" at bounding box center [178, 366] width 261 height 19
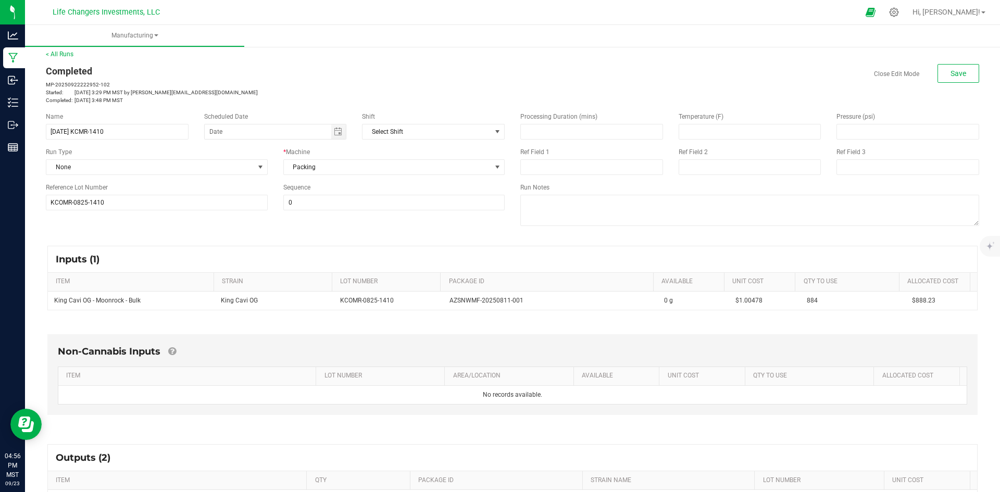
scroll to position [0, 0]
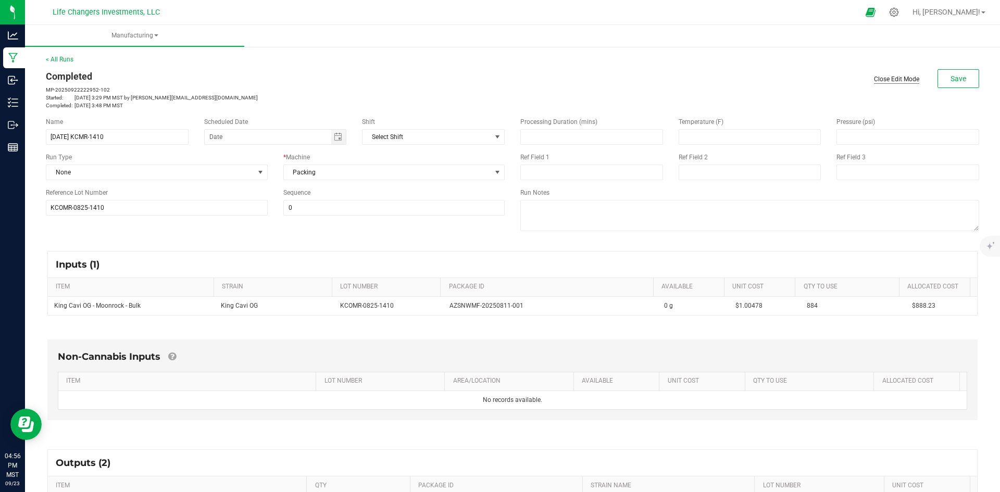
click at [880, 79] on link "Close Edit Mode" at bounding box center [896, 79] width 45 height 9
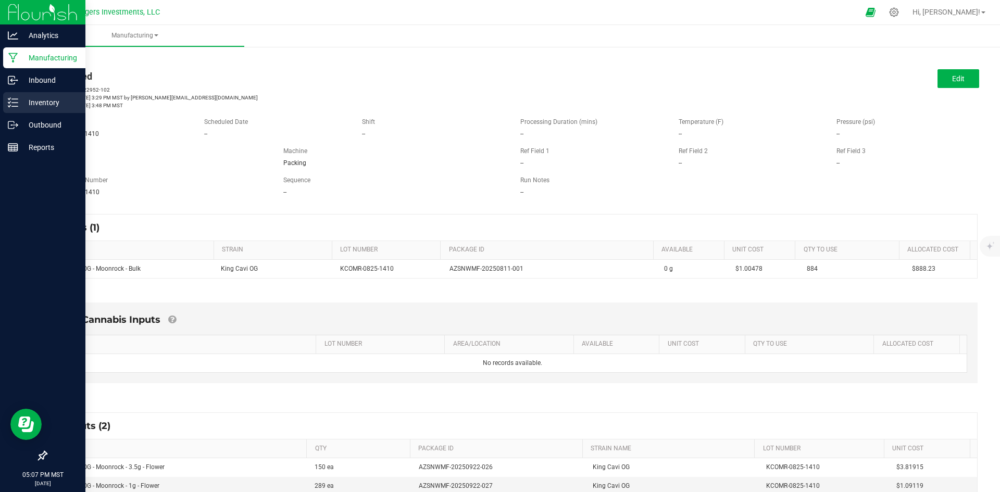
click at [38, 104] on p "Inventory" at bounding box center [49, 102] width 63 height 13
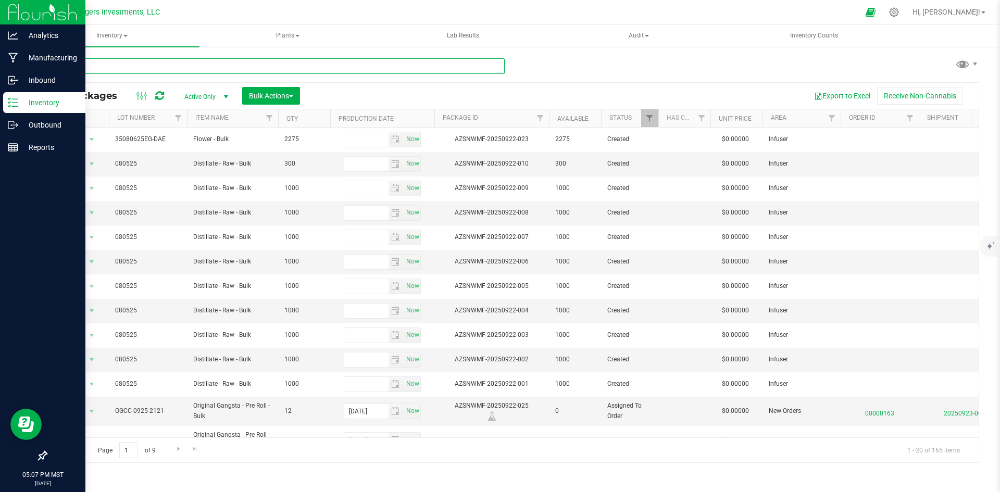
click at [167, 67] on input "text" at bounding box center [275, 66] width 459 height 16
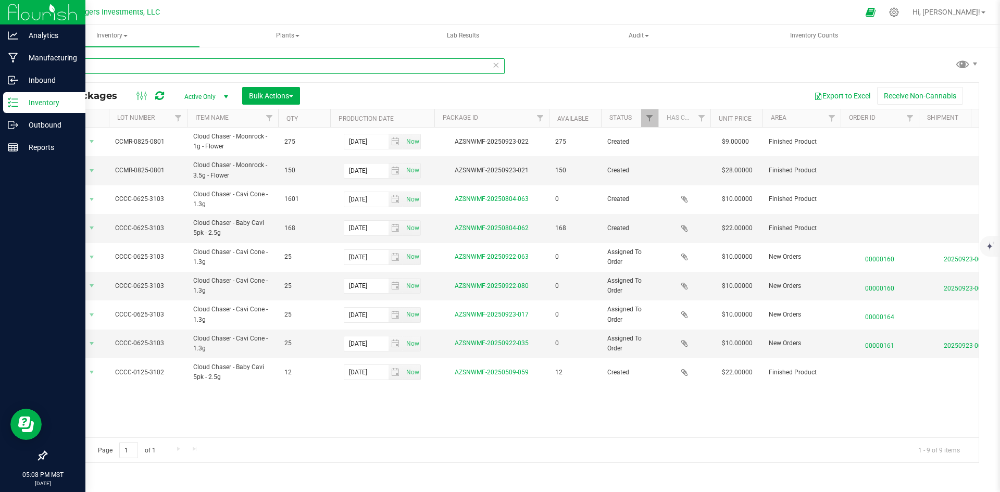
type input "CLOUD"
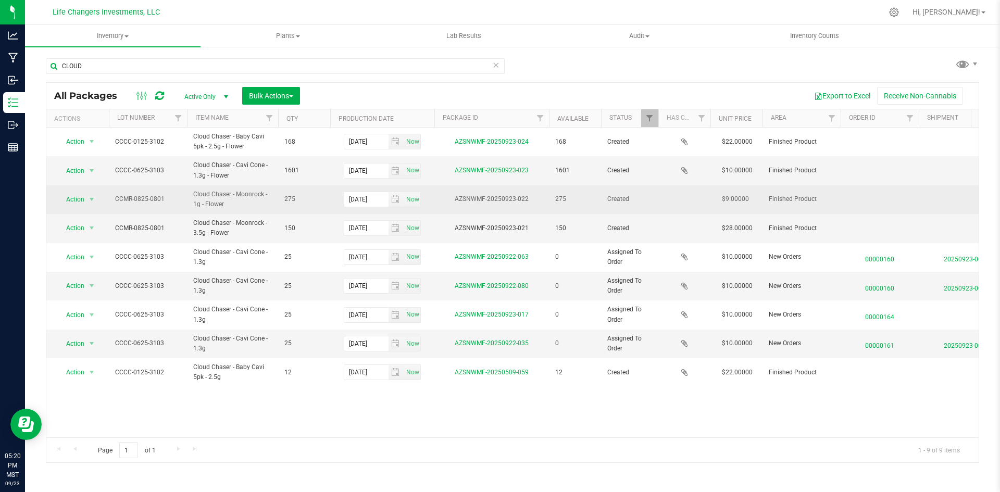
click at [165, 197] on span "CCMR-0825-0801" at bounding box center [148, 199] width 66 height 10
drag, startPoint x: 165, startPoint y: 197, endPoint x: 105, endPoint y: 194, distance: 59.5
click at [105, 194] on tr "Action Action Adjust qty Create package Edit attributes Global inventory Locate…" at bounding box center [773, 199] width 1454 height 29
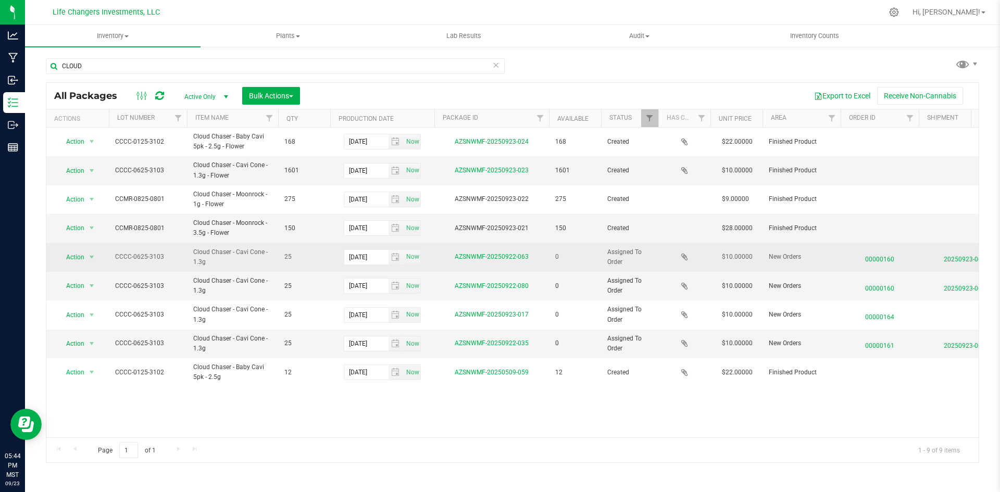
click at [255, 250] on span "Cloud Chaser - Cavi Cone - 1.3g" at bounding box center [232, 257] width 79 height 20
